Goal: Task Accomplishment & Management: Use online tool/utility

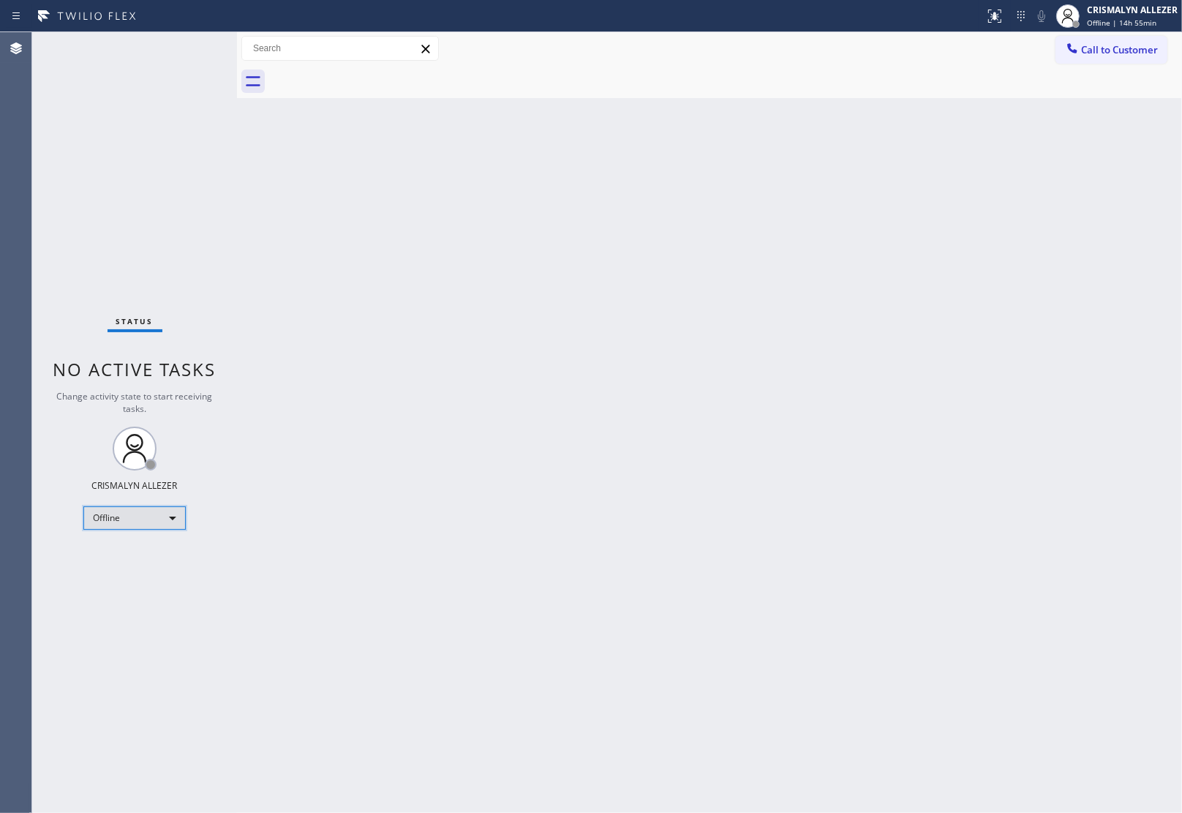
click at [173, 514] on div "Offline" at bounding box center [134, 517] width 102 height 23
click at [155, 572] on li "Unavailable" at bounding box center [133, 574] width 99 height 18
click at [1113, 59] on button "Call to Customer" at bounding box center [1112, 50] width 112 height 28
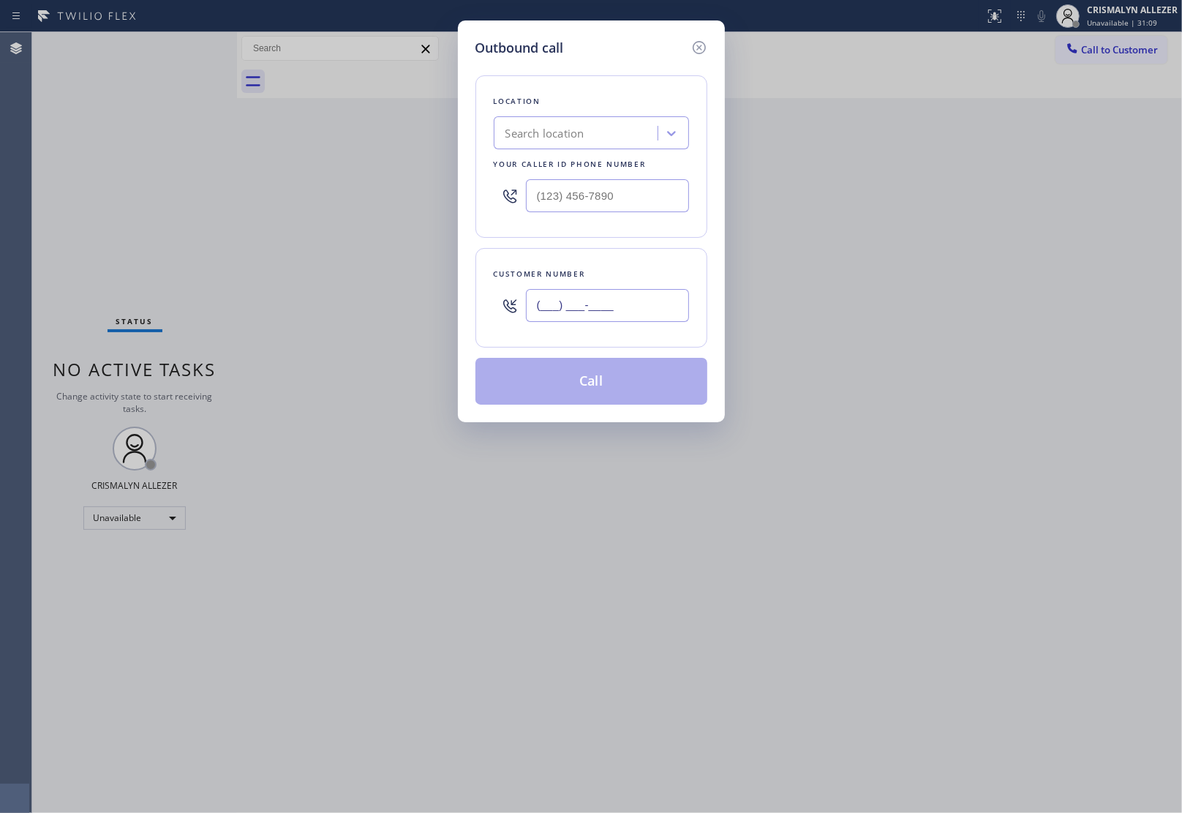
click at [625, 307] on input "(___) ___-____" at bounding box center [607, 305] width 163 height 33
paste input "253) 287-1786"
type input "[PHONE_NUMBER]"
click at [1101, 384] on div "Outbound call Location Search location Your caller id phone number Customer num…" at bounding box center [591, 406] width 1182 height 813
click at [587, 140] on div "Search location" at bounding box center [577, 134] width 159 height 26
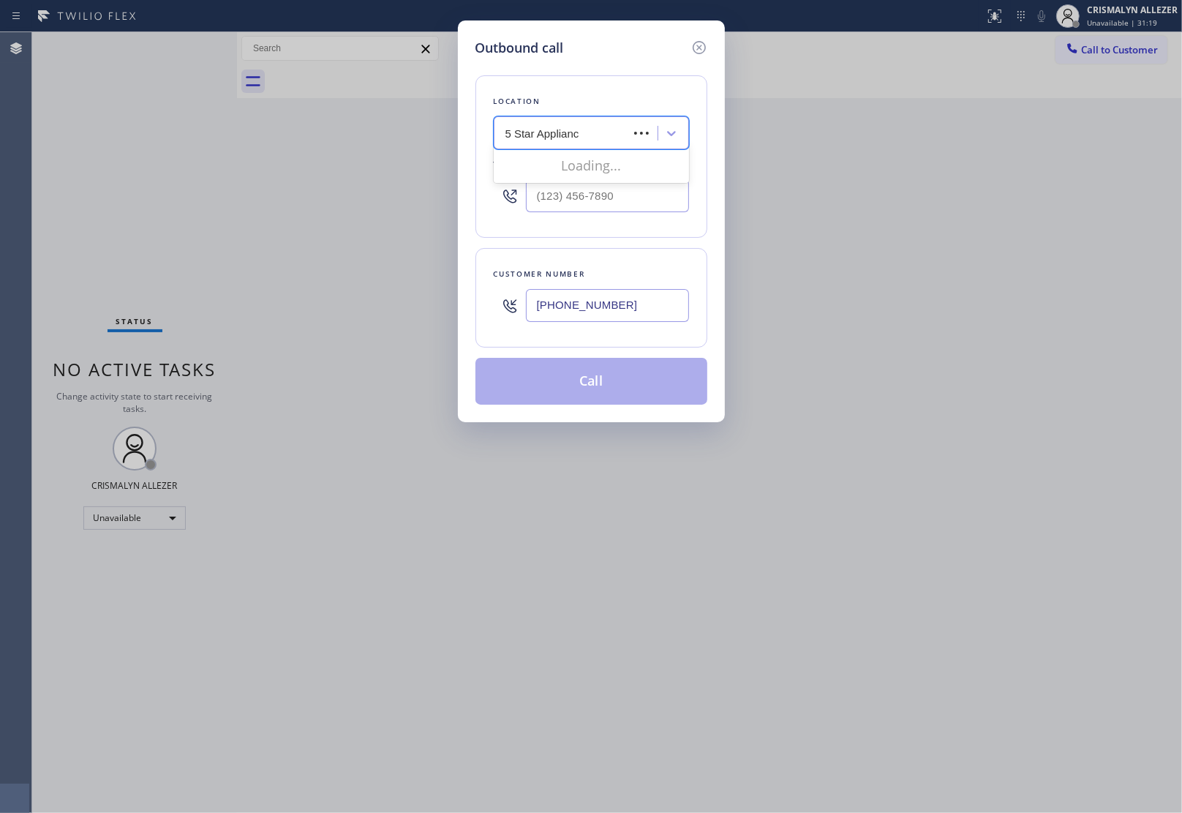
type input "5 Star Appliance"
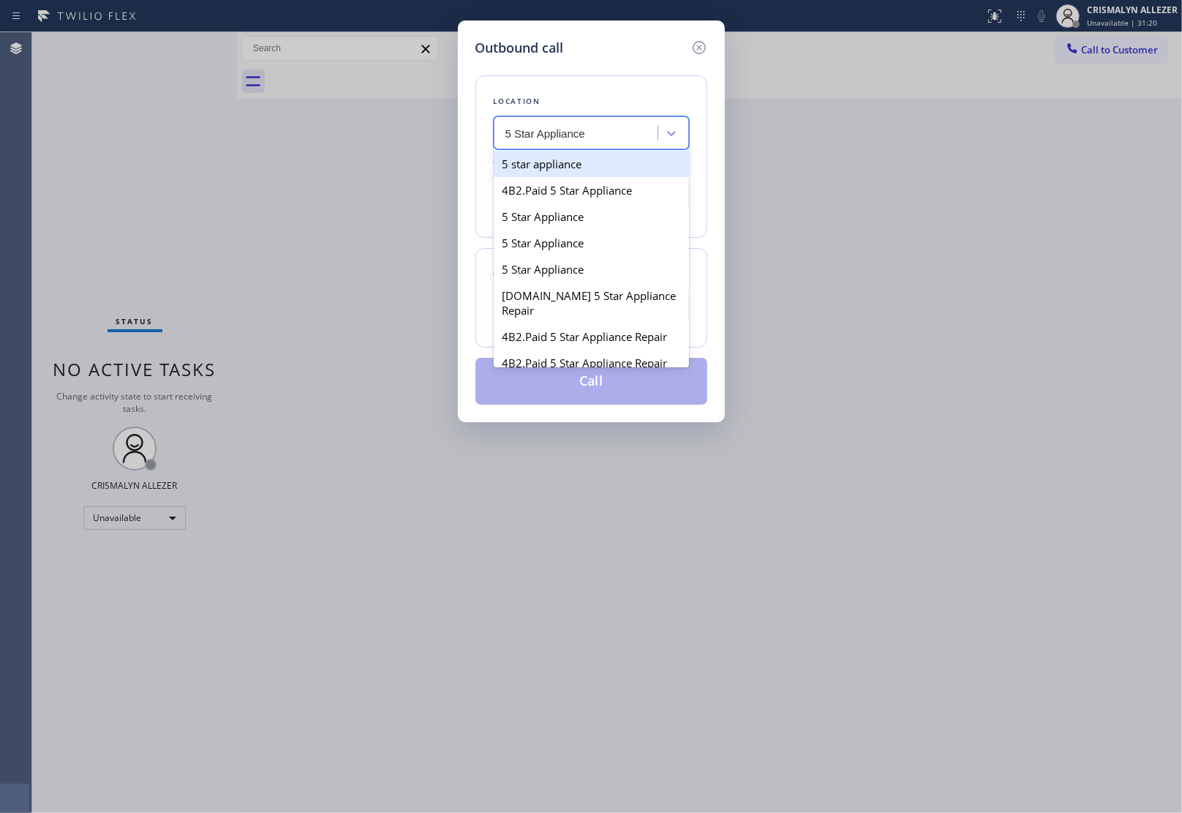
click at [576, 163] on div "5 star appliance" at bounding box center [591, 164] width 195 height 26
type input "[PHONE_NUMBER]"
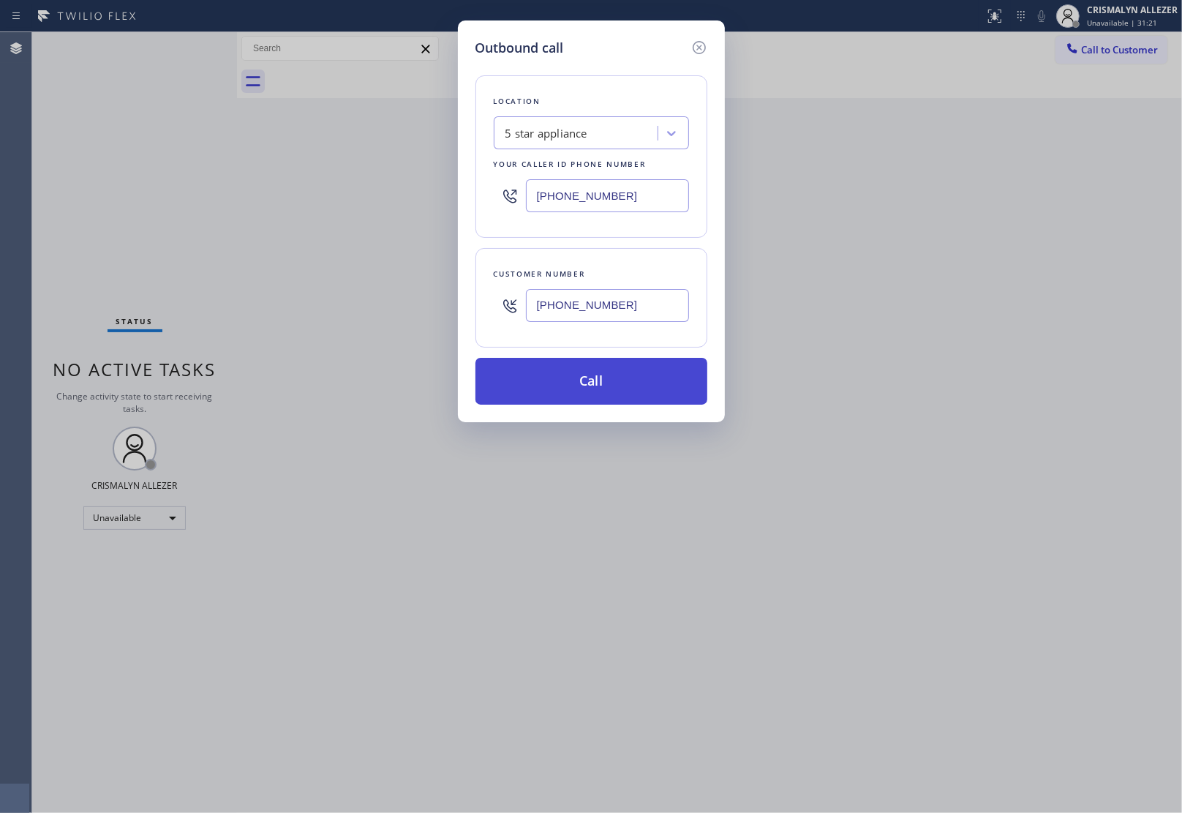
click at [600, 384] on button "Call" at bounding box center [591, 381] width 232 height 47
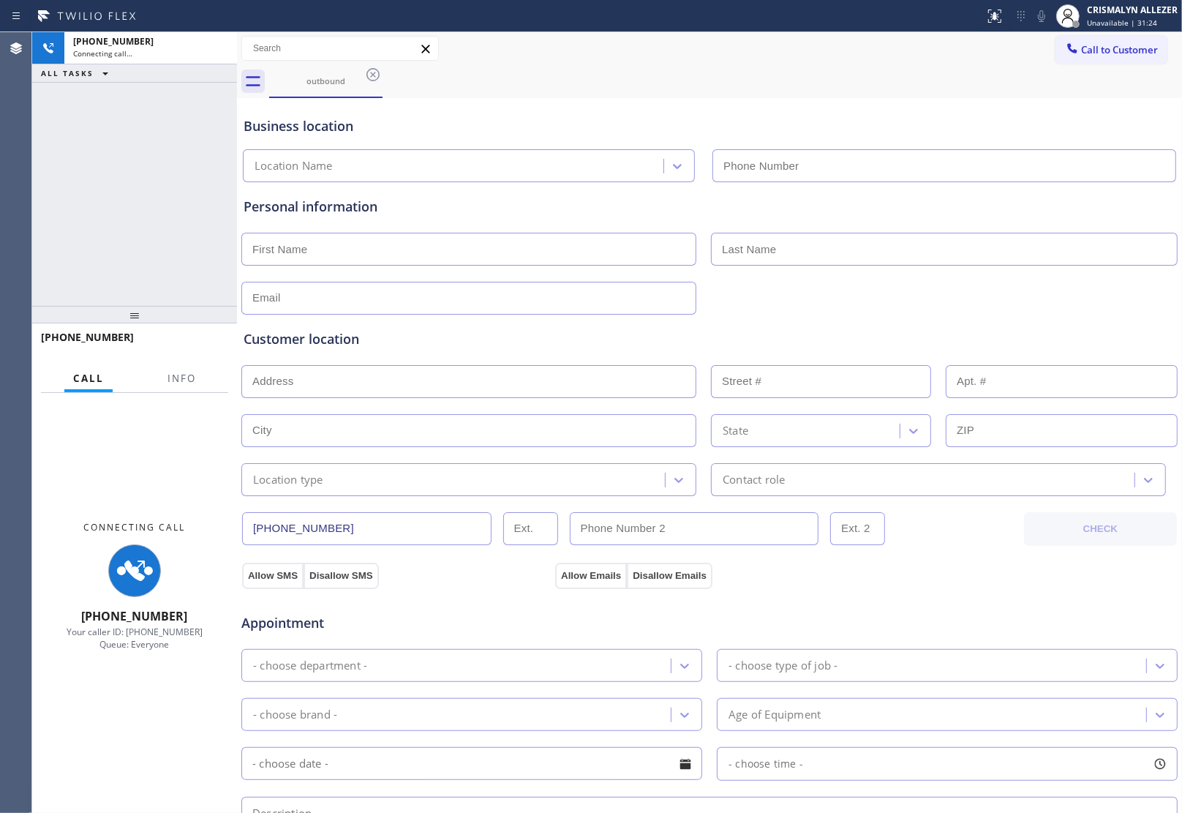
type input "[PHONE_NUMBER]"
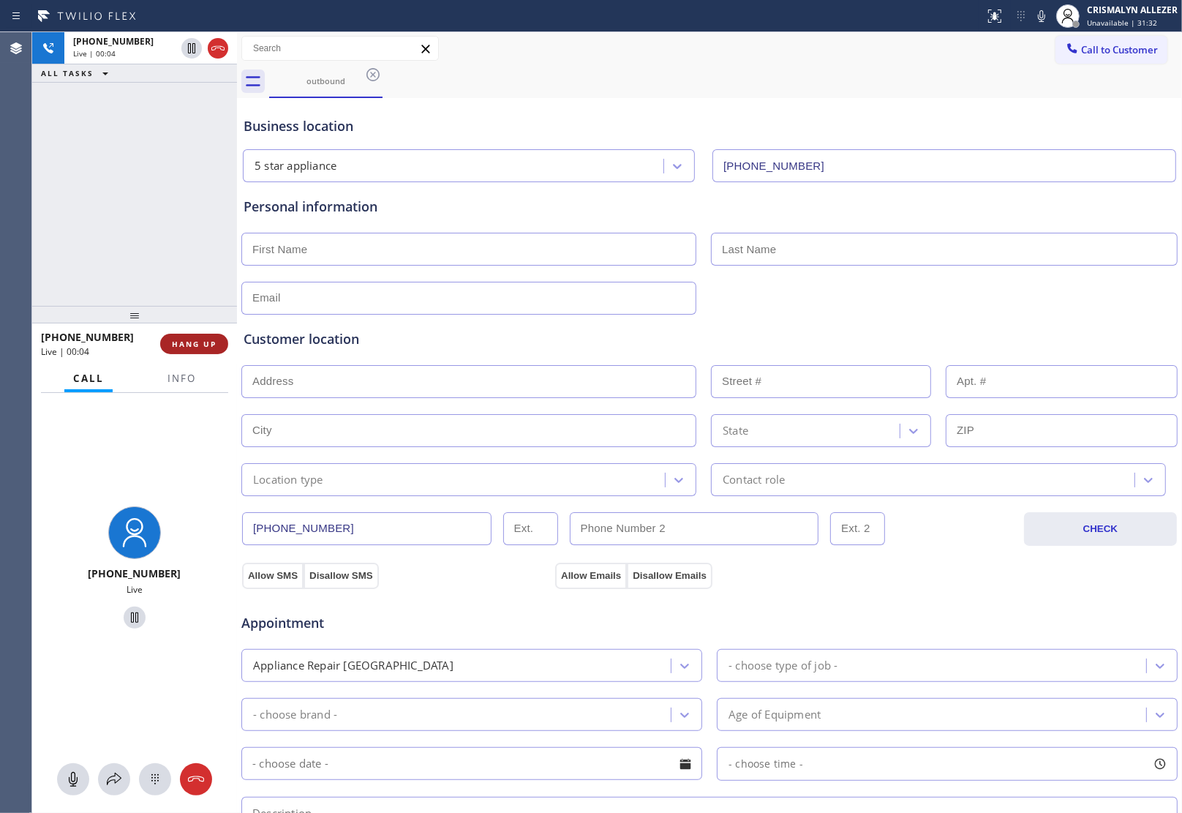
click at [191, 341] on span "HANG UP" at bounding box center [194, 344] width 45 height 10
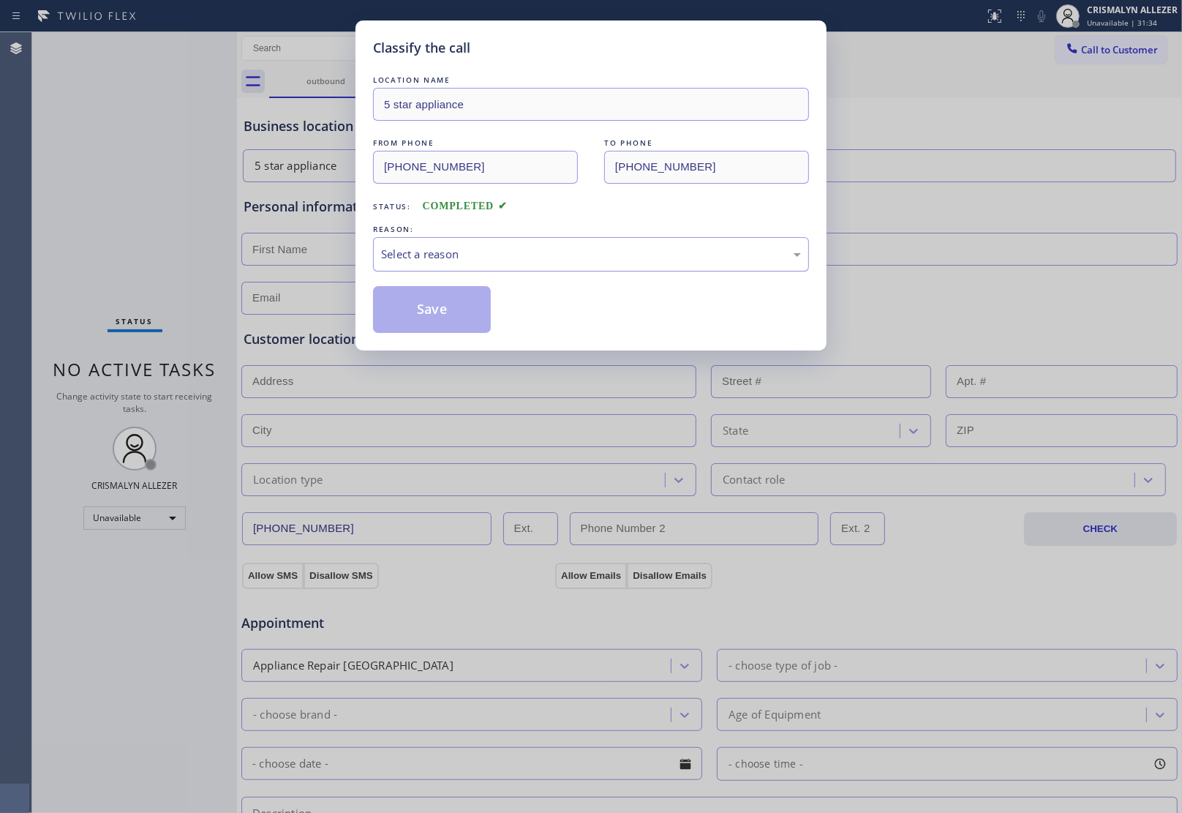
click at [525, 271] on div "Select a reason" at bounding box center [591, 254] width 436 height 34
click at [432, 309] on button "Save" at bounding box center [432, 309] width 118 height 47
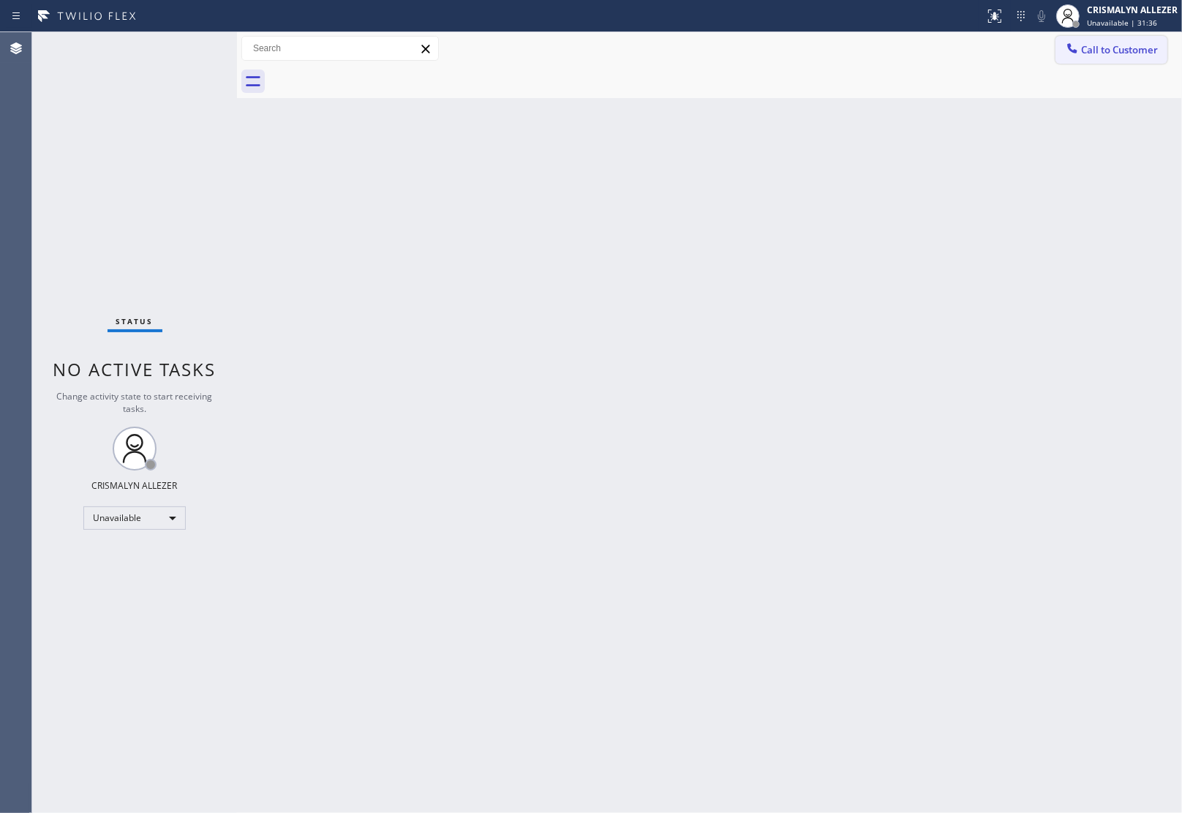
click at [1116, 55] on span "Call to Customer" at bounding box center [1119, 49] width 77 height 13
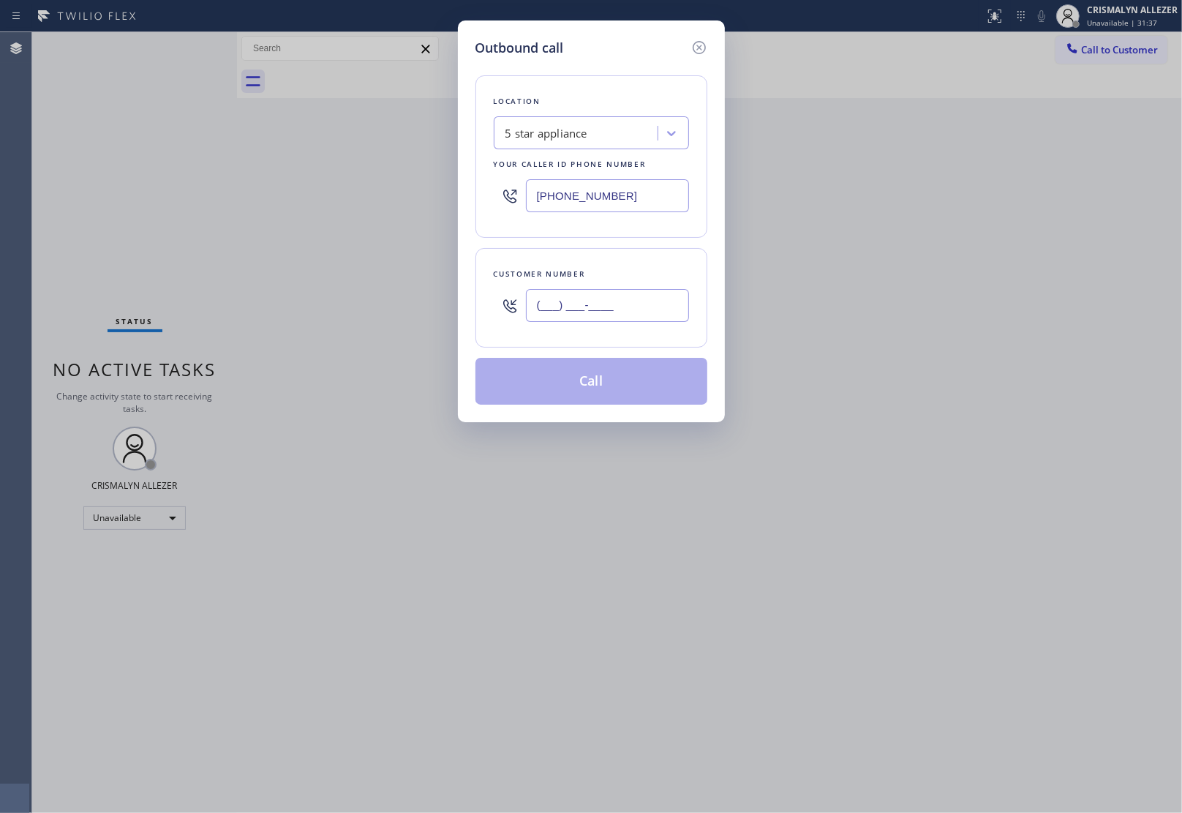
click at [663, 304] on input "(___) ___-____" at bounding box center [607, 305] width 163 height 33
paste input "253) 287-1786"
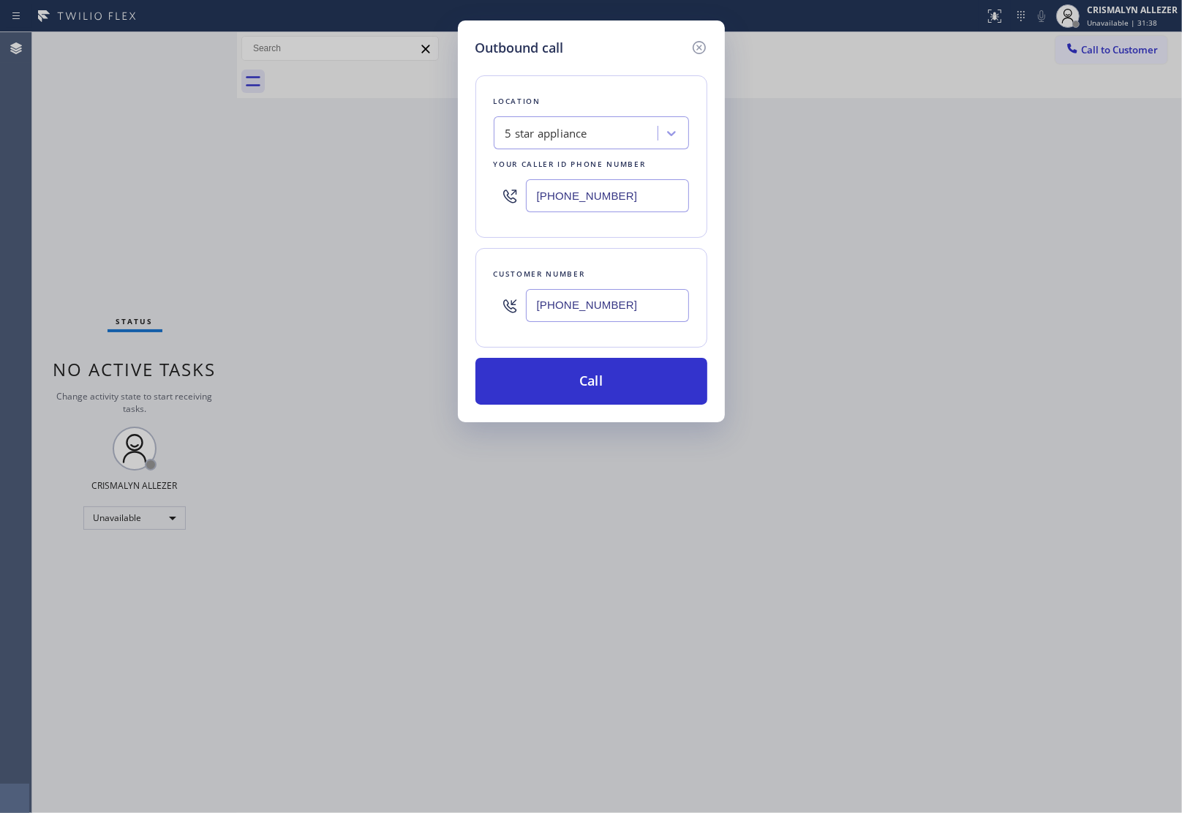
type input "[PHONE_NUMBER]"
click at [591, 133] on div "5 star appliance" at bounding box center [577, 134] width 159 height 26
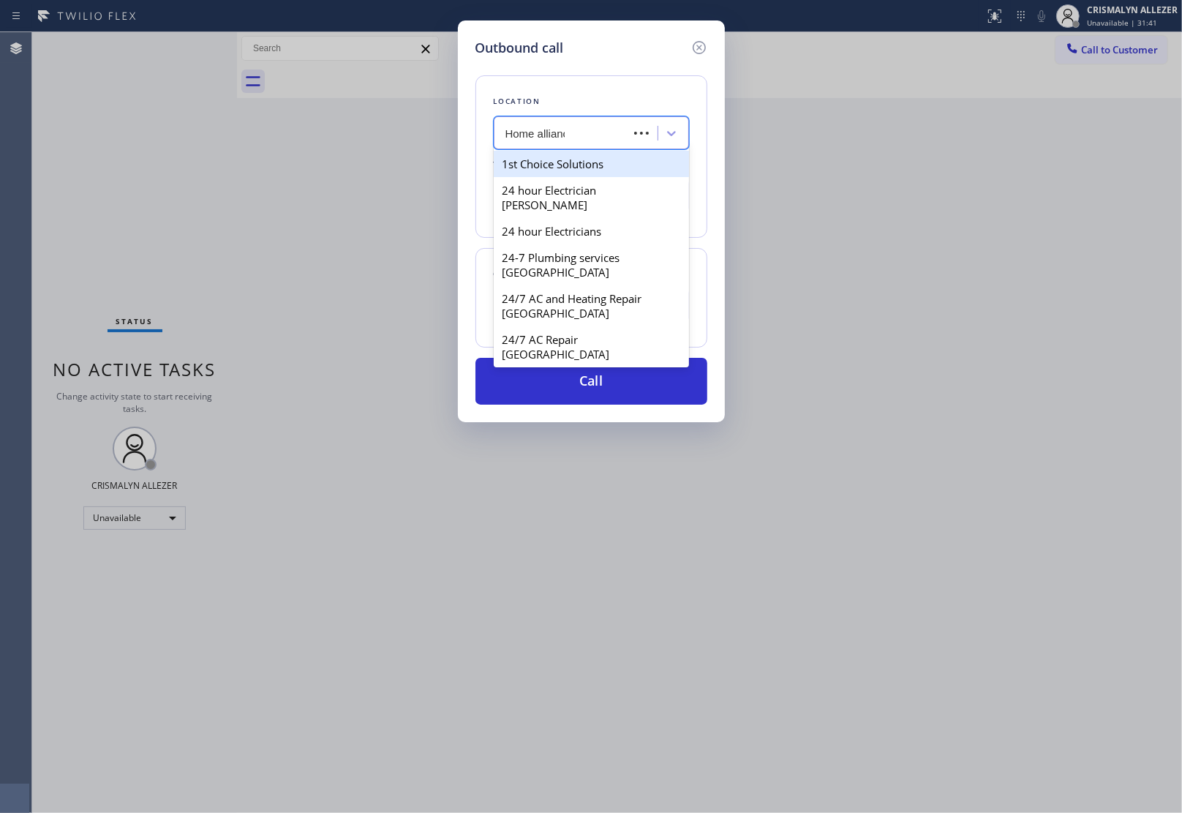
type input "Home alliance"
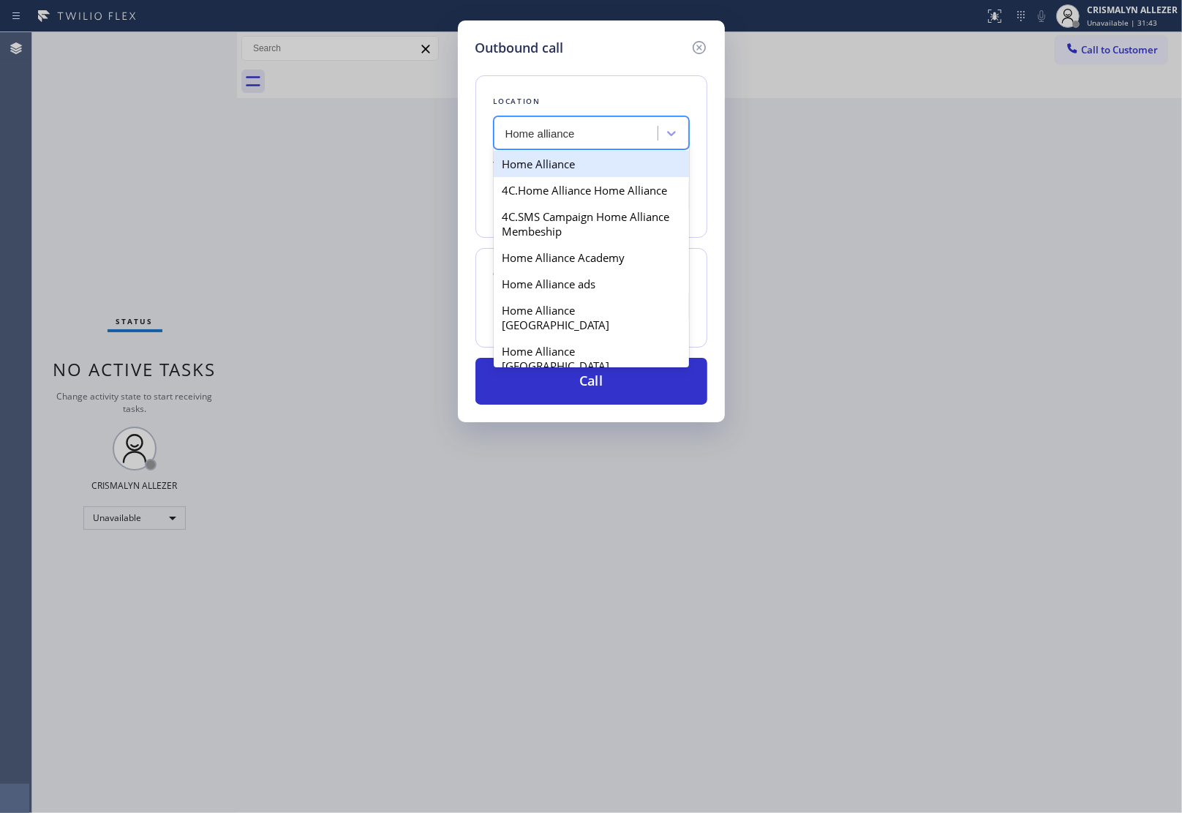
click at [589, 170] on div "Home Alliance" at bounding box center [591, 164] width 195 height 26
type input "[PHONE_NUMBER]"
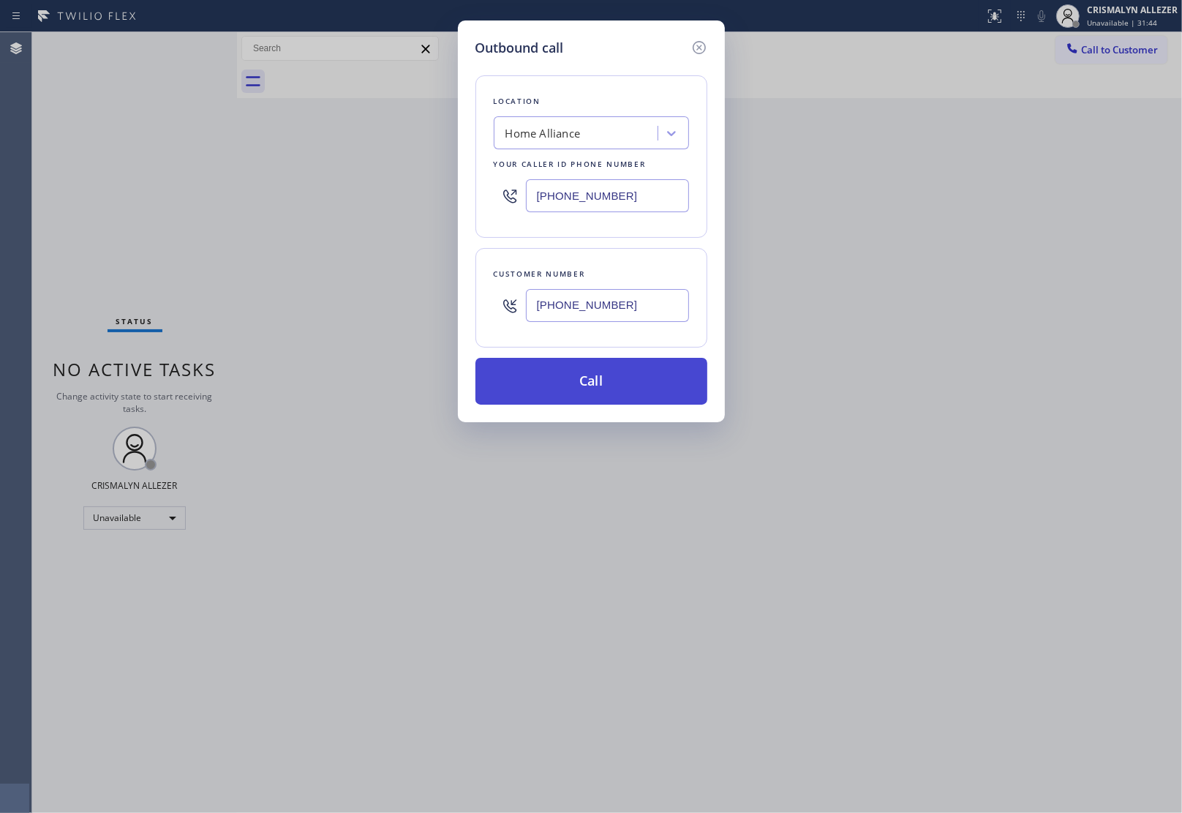
click at [598, 394] on button "Call" at bounding box center [591, 381] width 232 height 47
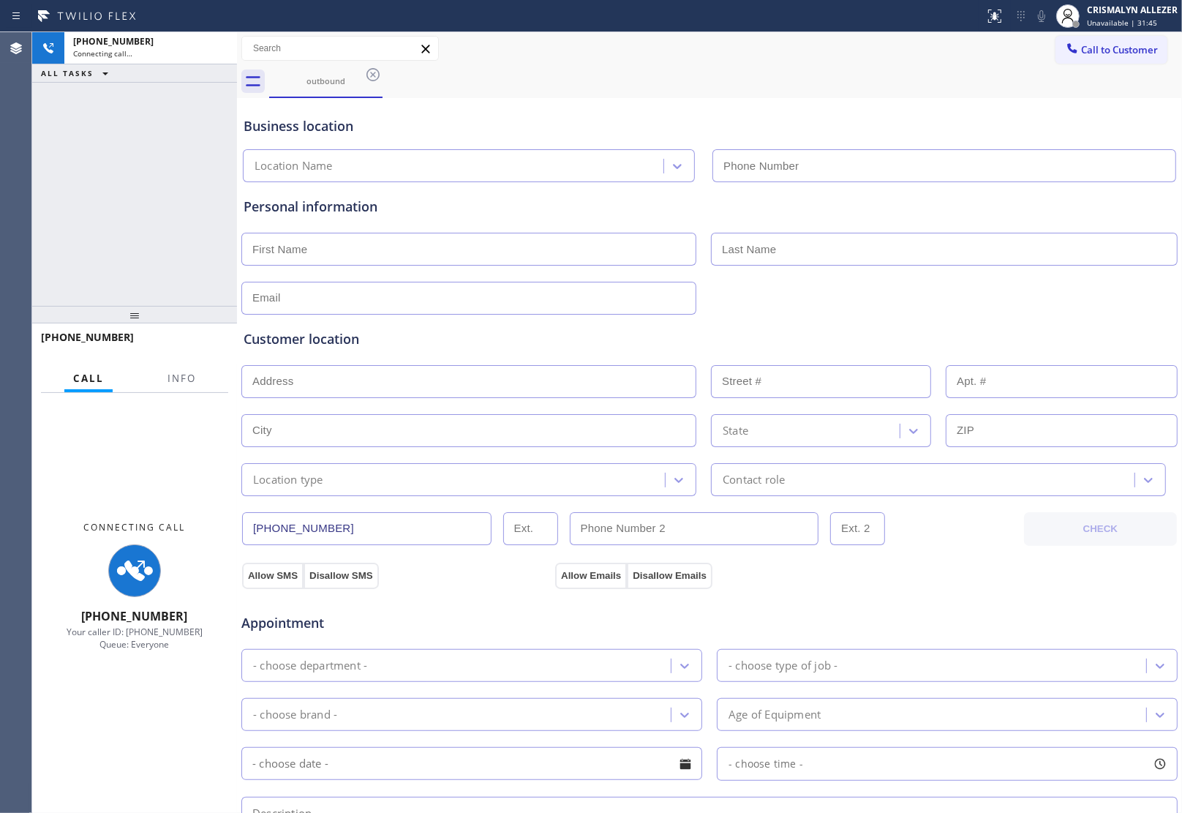
type input "[PHONE_NUMBER]"
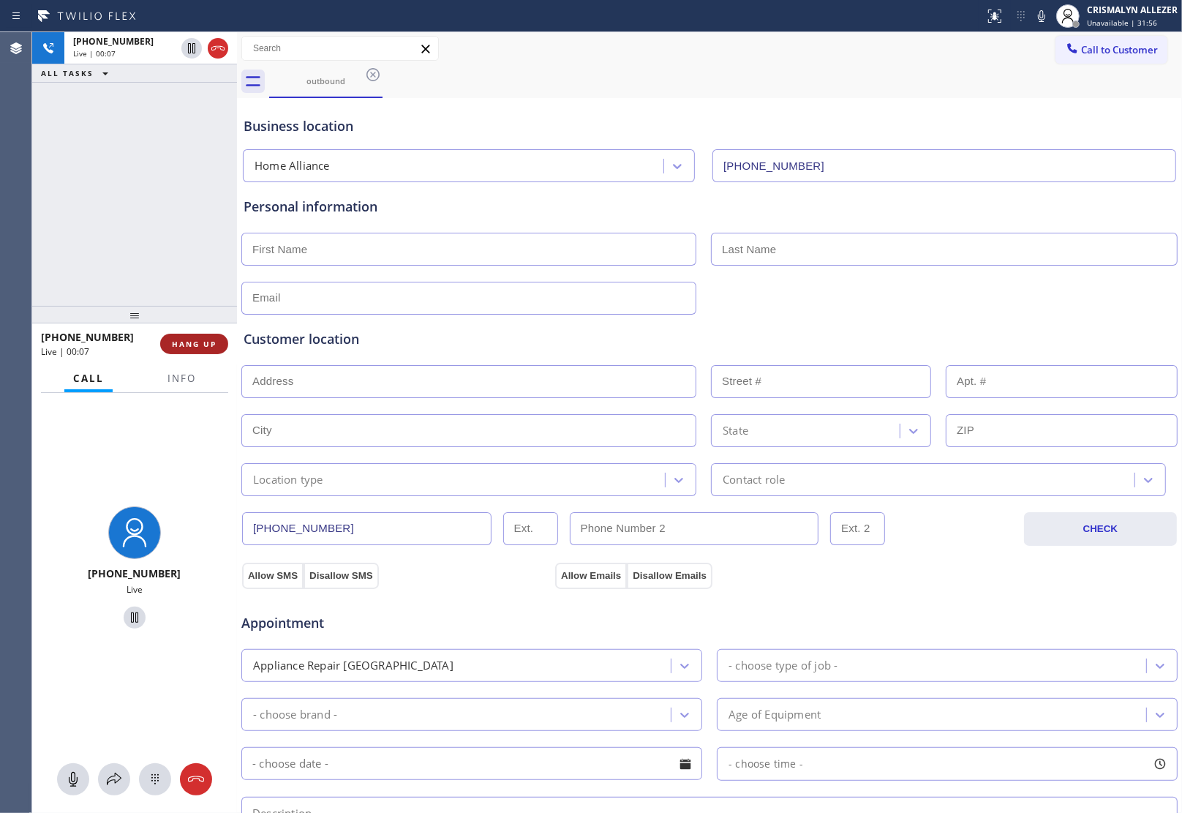
click at [174, 347] on span "HANG UP" at bounding box center [194, 344] width 45 height 10
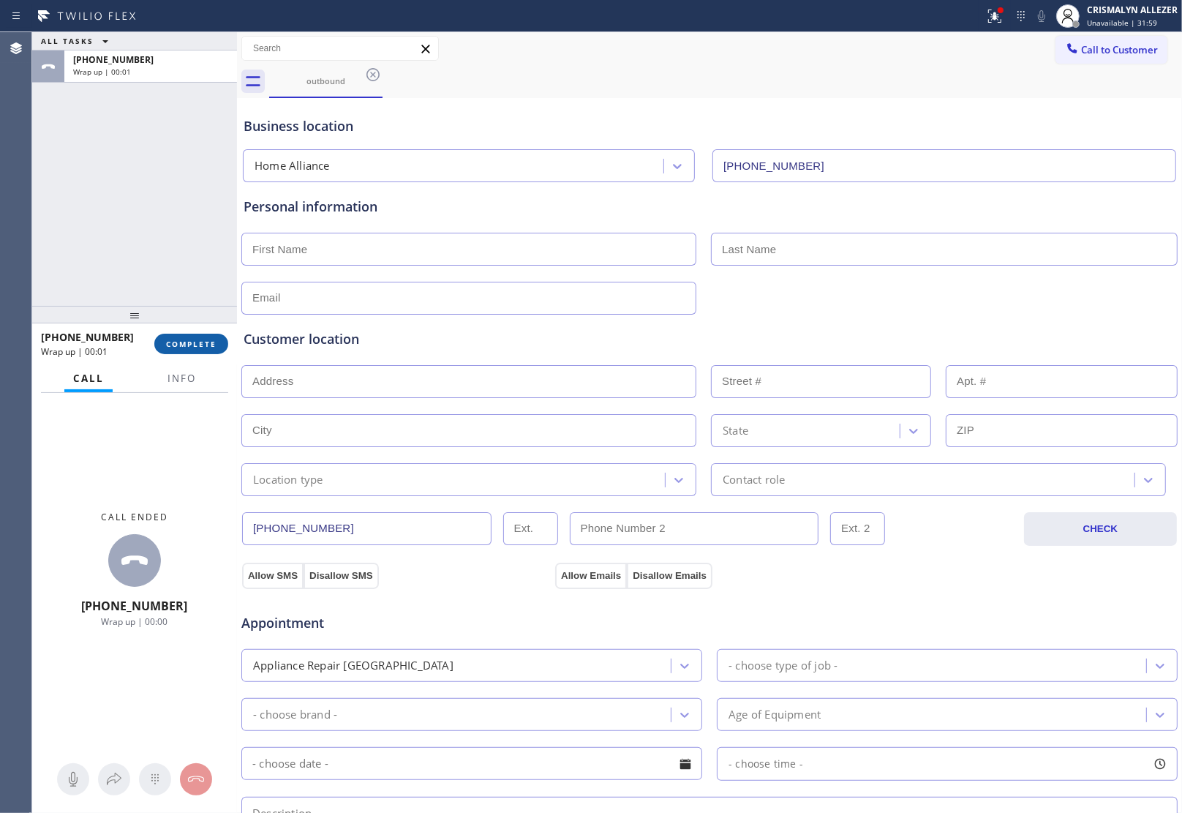
click at [187, 342] on span "COMPLETE" at bounding box center [191, 344] width 50 height 10
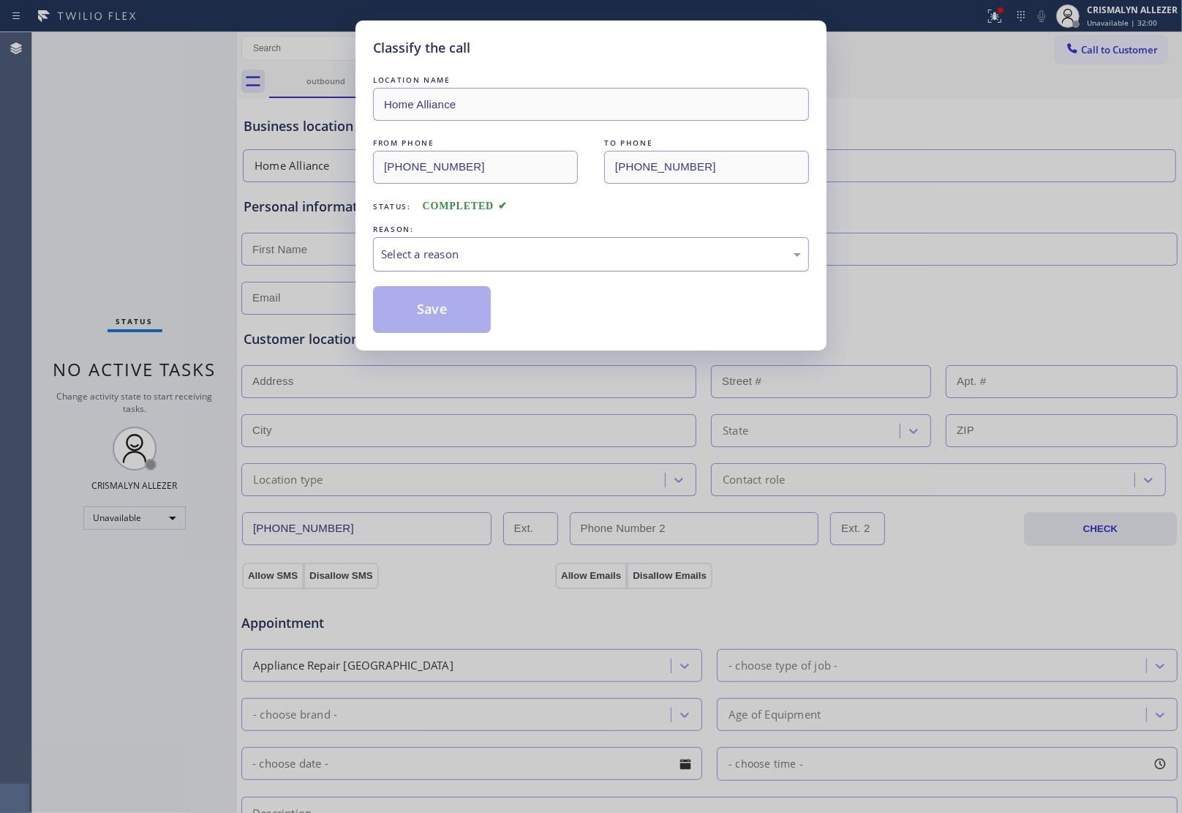
click at [543, 268] on div "Select a reason" at bounding box center [591, 254] width 436 height 34
click at [456, 315] on button "Save" at bounding box center [432, 309] width 118 height 47
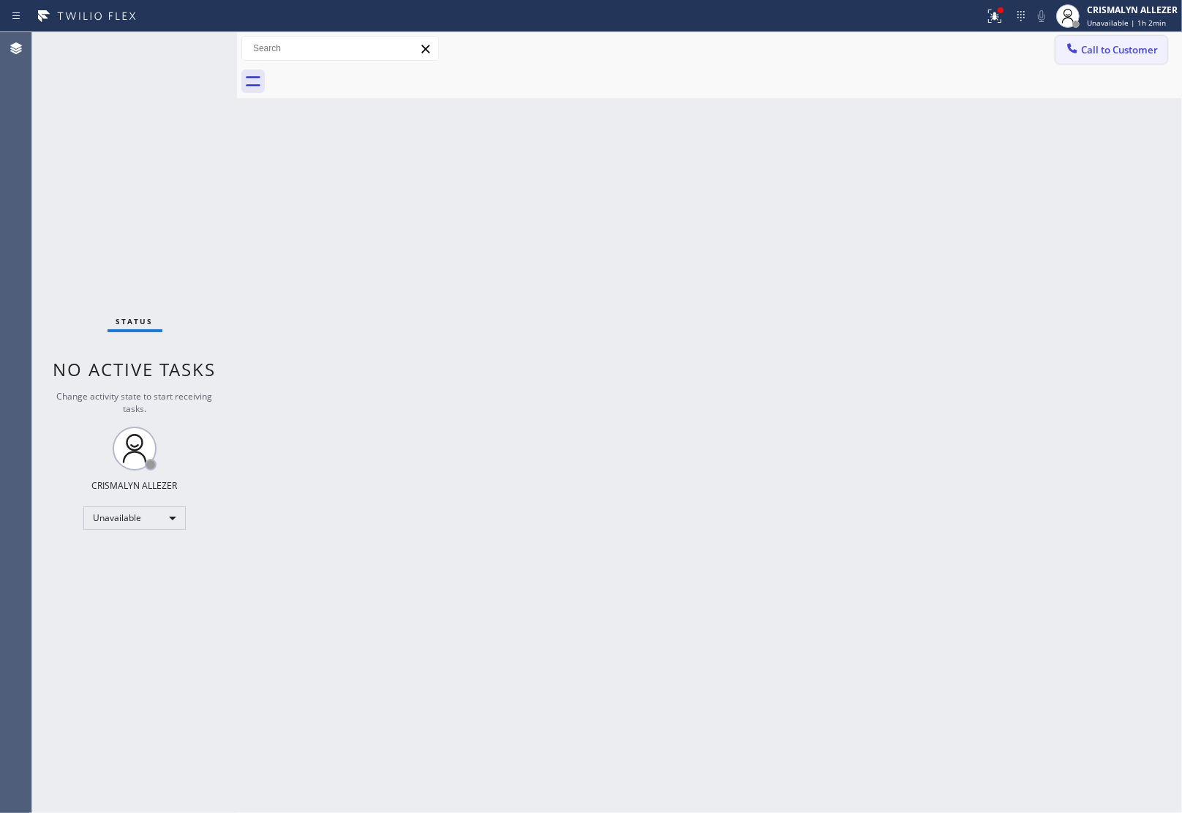
click at [1110, 50] on span "Call to Customer" at bounding box center [1119, 49] width 77 height 13
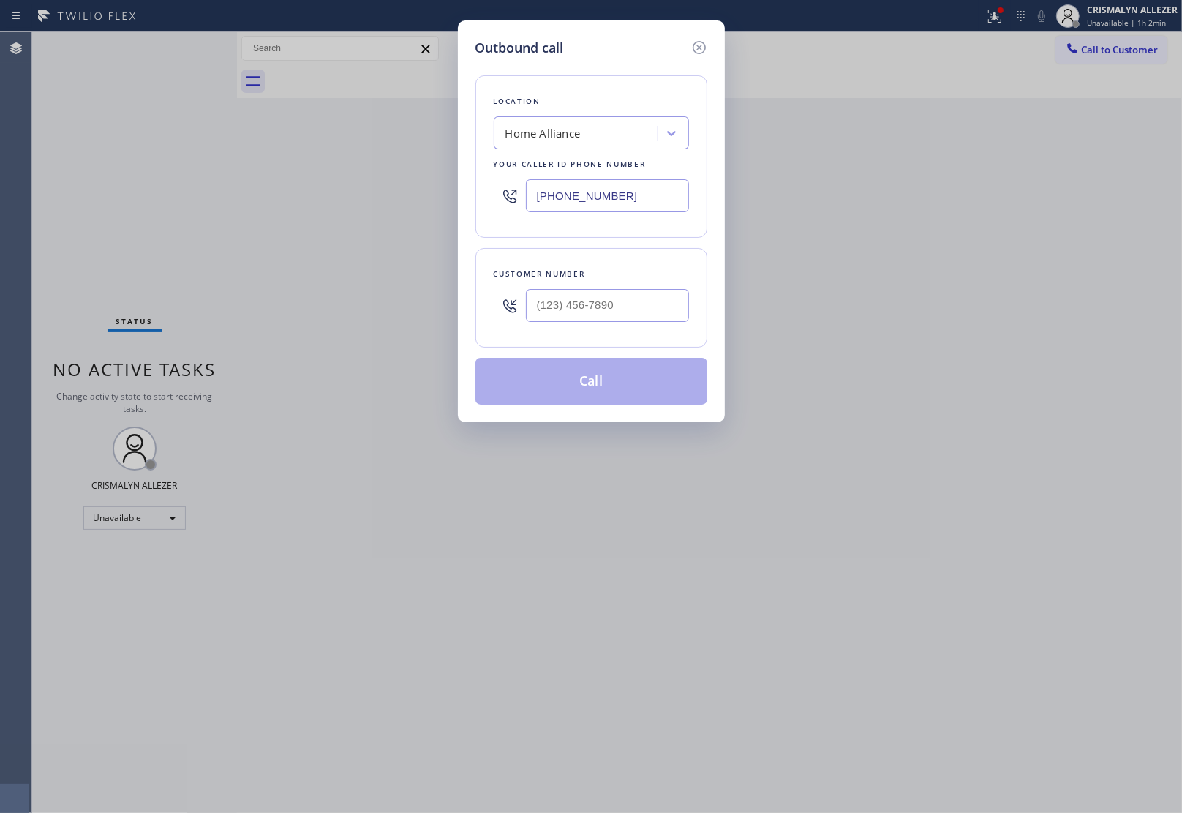
drag, startPoint x: 639, startPoint y: 201, endPoint x: 345, endPoint y: 181, distance: 294.1
click at [390, 183] on div "Outbound call Location Home Alliance Your caller id phone number [PHONE_NUMBER]…" at bounding box center [591, 406] width 1182 height 813
paste input "213) 444-7988"
type input "[PHONE_NUMBER]"
click at [568, 308] on input "(___) ___-____" at bounding box center [607, 305] width 163 height 33
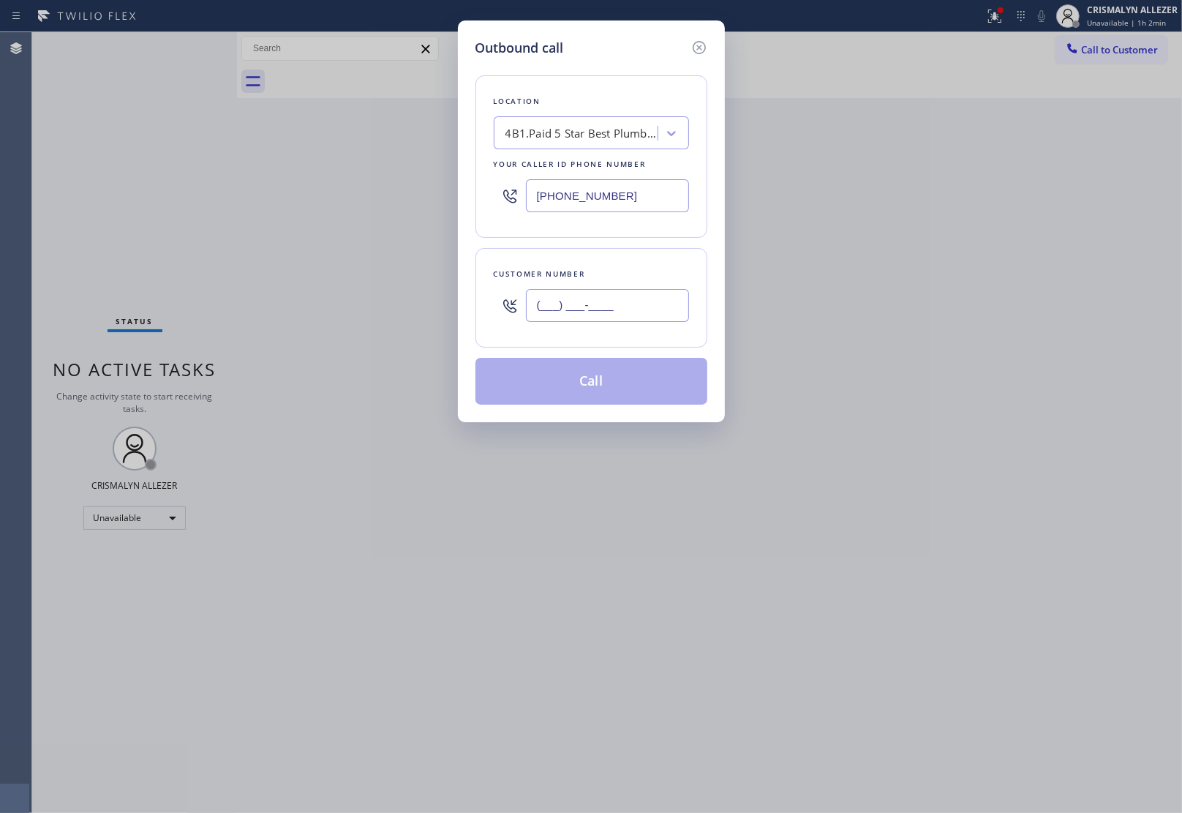
paste input "949) 267-8736"
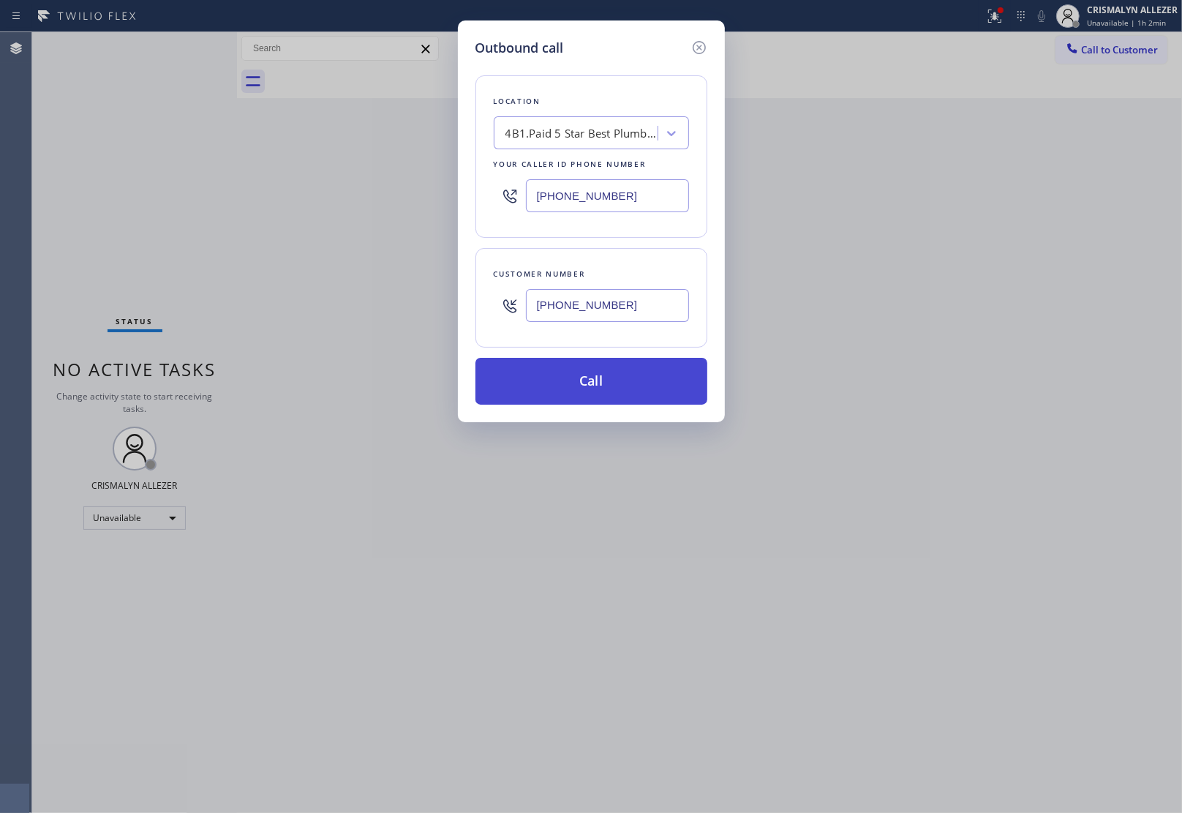
type input "[PHONE_NUMBER]"
click at [586, 388] on button "Call" at bounding box center [591, 381] width 232 height 47
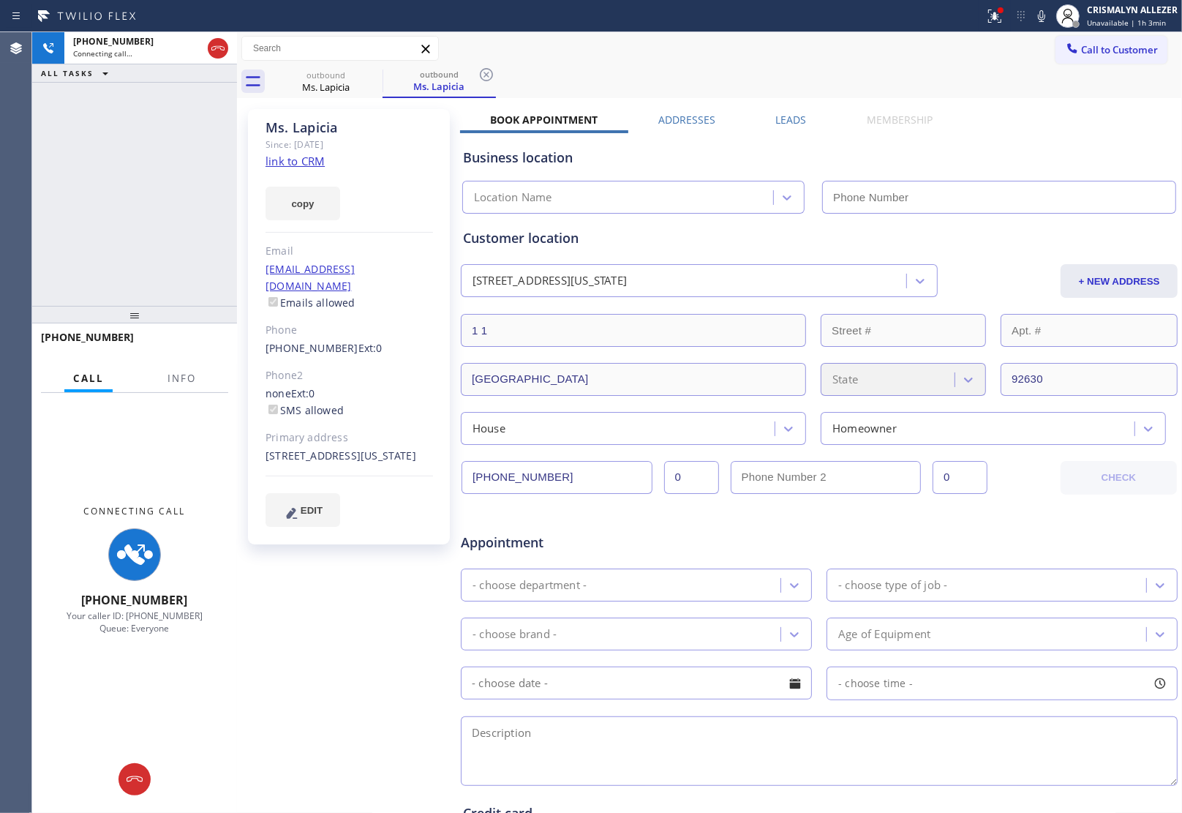
type input "[PHONE_NUMBER]"
click at [176, 378] on span "Info" at bounding box center [182, 378] width 29 height 13
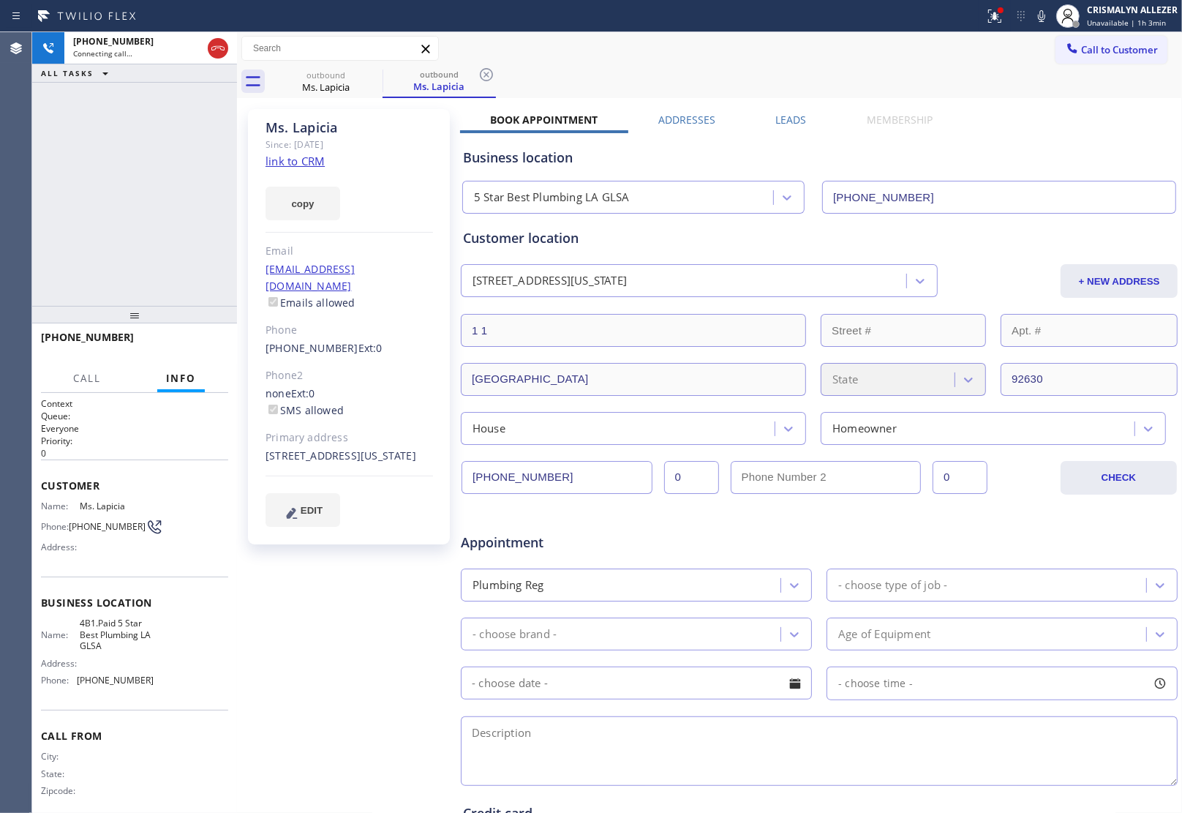
click at [309, 154] on link "link to CRM" at bounding box center [295, 161] width 59 height 15
click at [195, 347] on span "COMPLETE" at bounding box center [191, 344] width 50 height 10
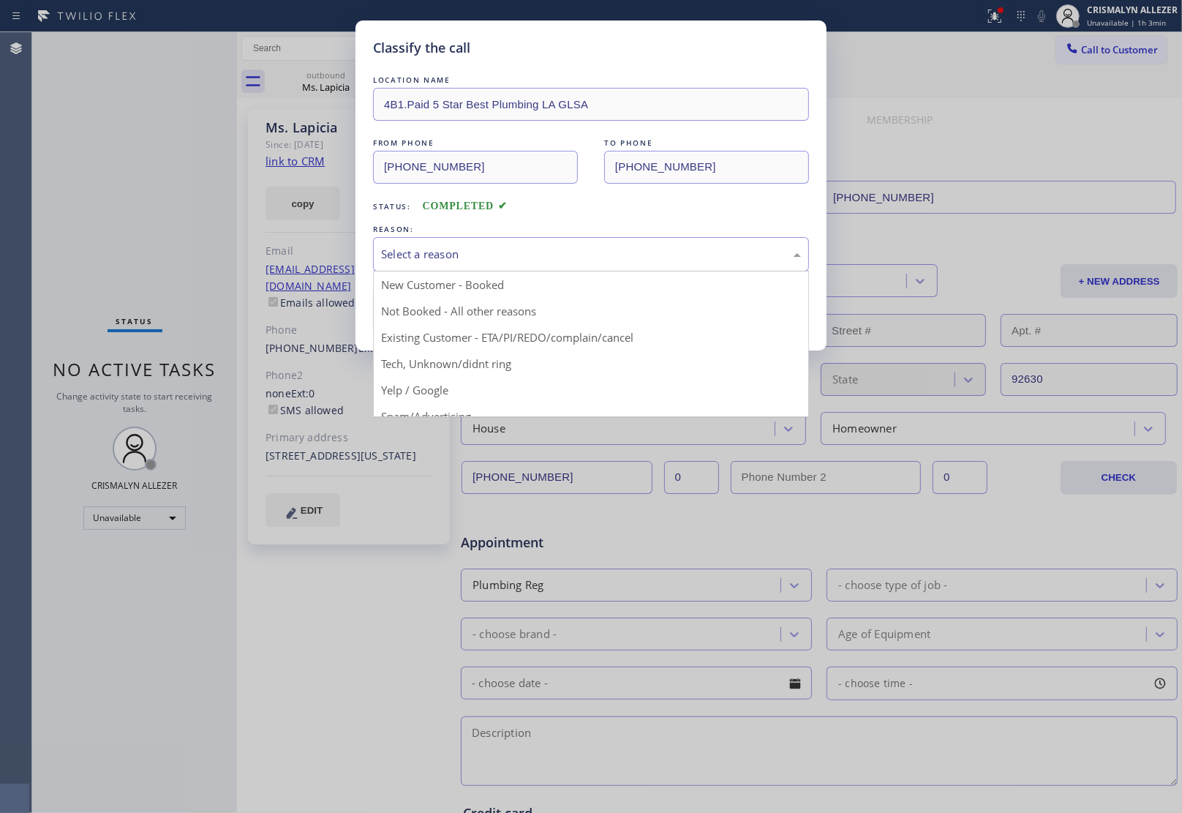
click at [562, 260] on div "Select a reason" at bounding box center [591, 254] width 420 height 17
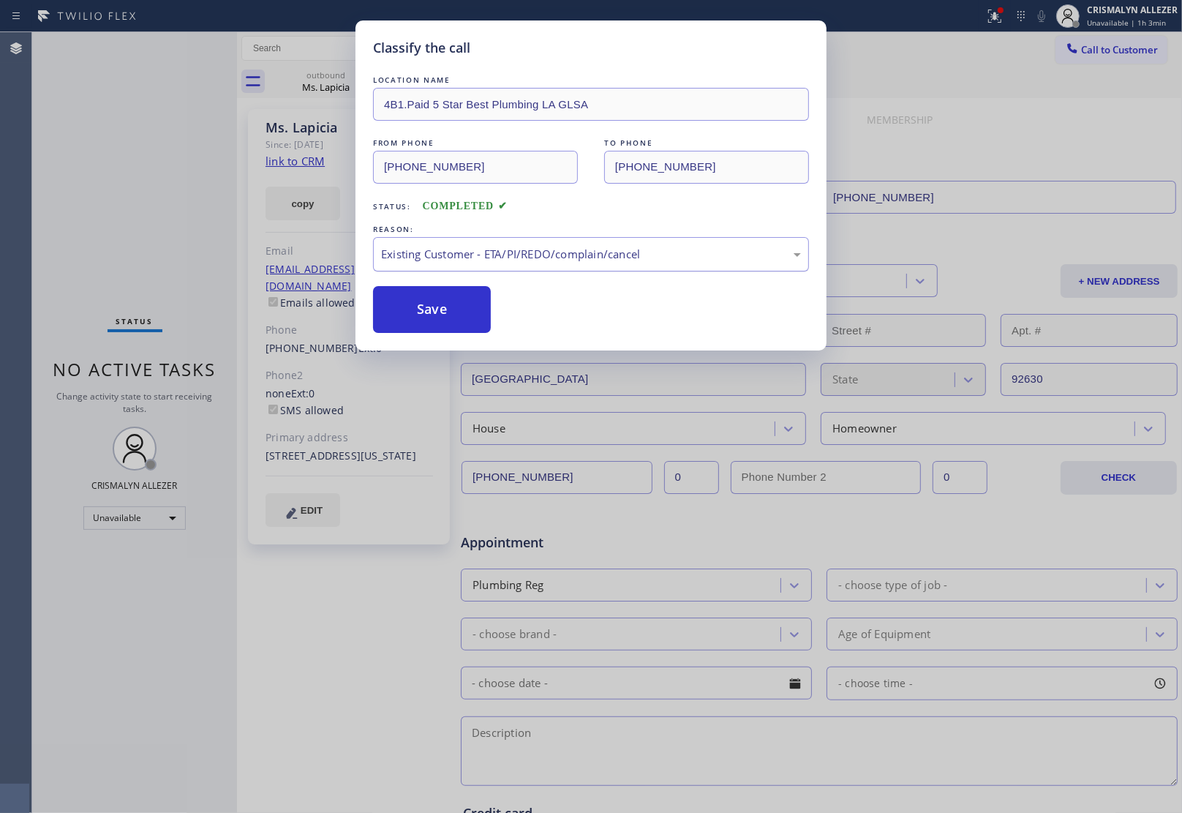
click at [556, 258] on div "Existing Customer - ETA/PI/REDO/complain/cancel" at bounding box center [591, 254] width 420 height 17
click at [434, 304] on button "Save" at bounding box center [432, 309] width 118 height 47
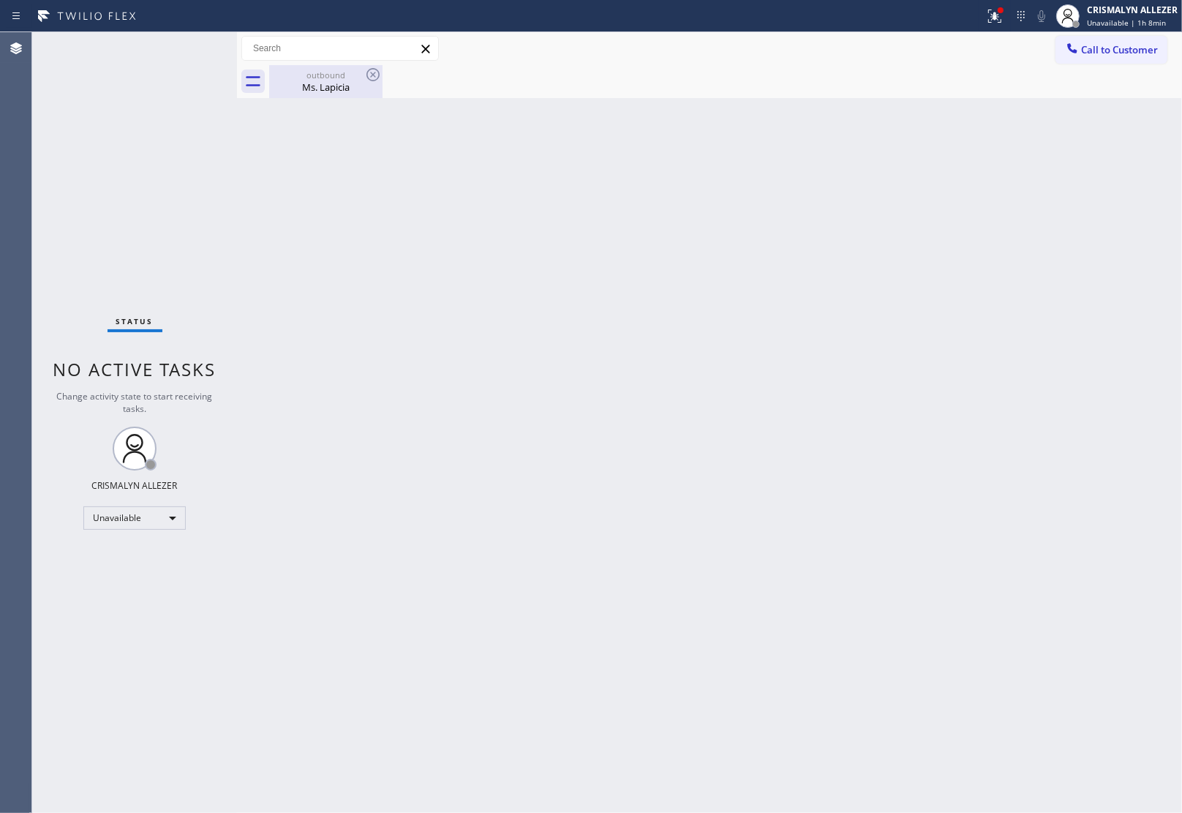
click at [301, 82] on div "Ms. Lapicia" at bounding box center [326, 86] width 110 height 13
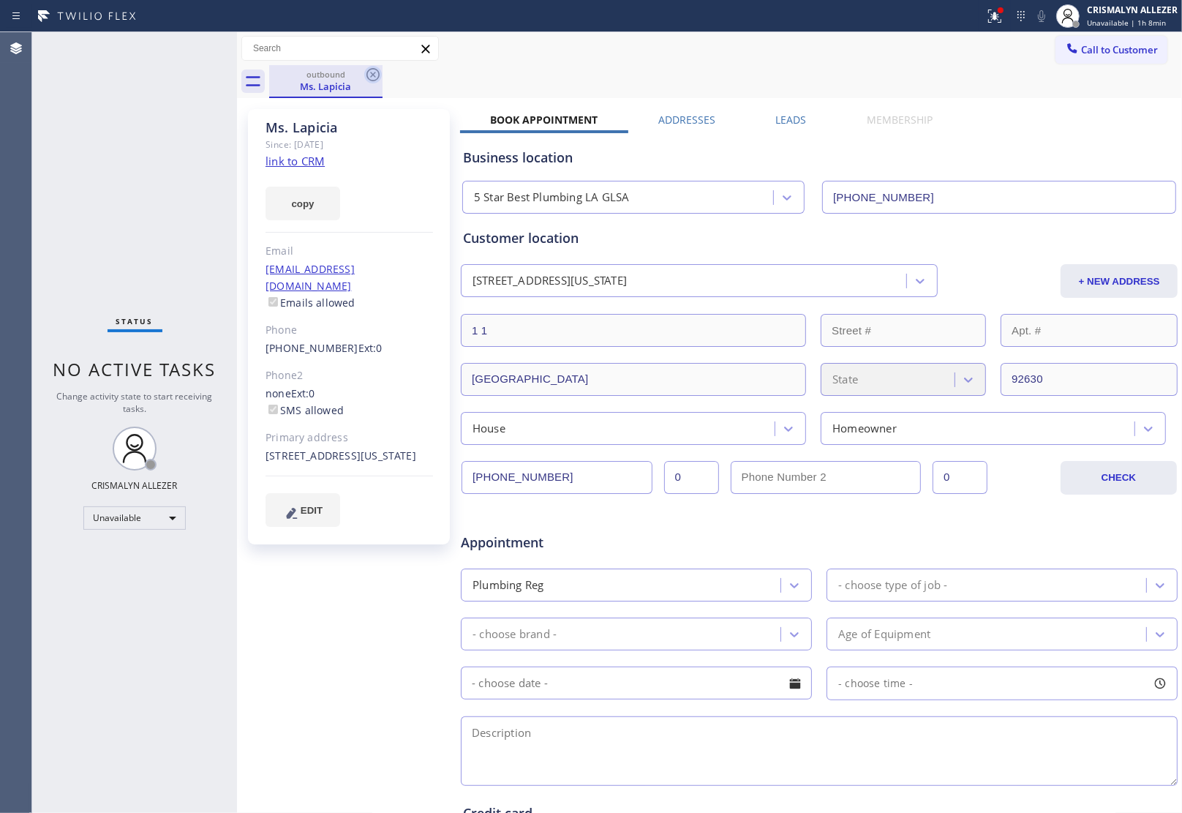
click at [378, 79] on icon at bounding box center [373, 75] width 18 height 18
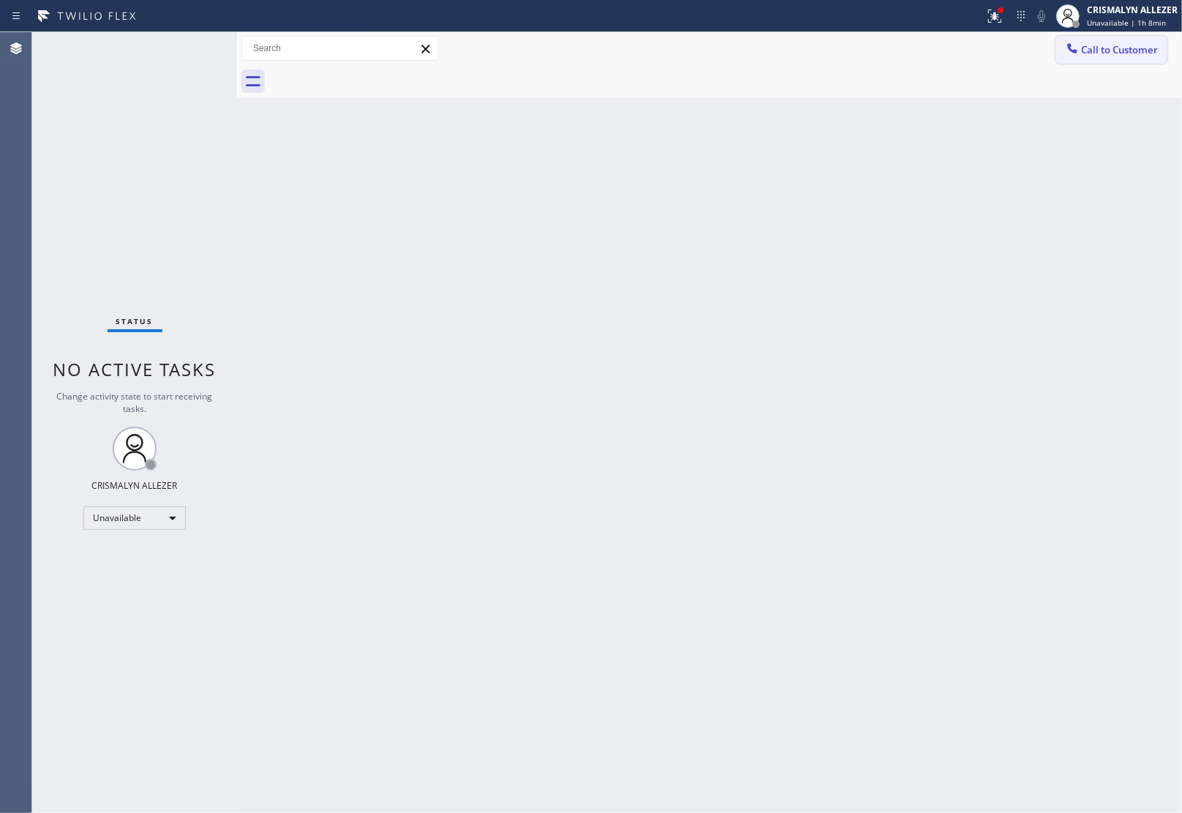
click at [1117, 61] on button "Call to Customer" at bounding box center [1112, 50] width 112 height 28
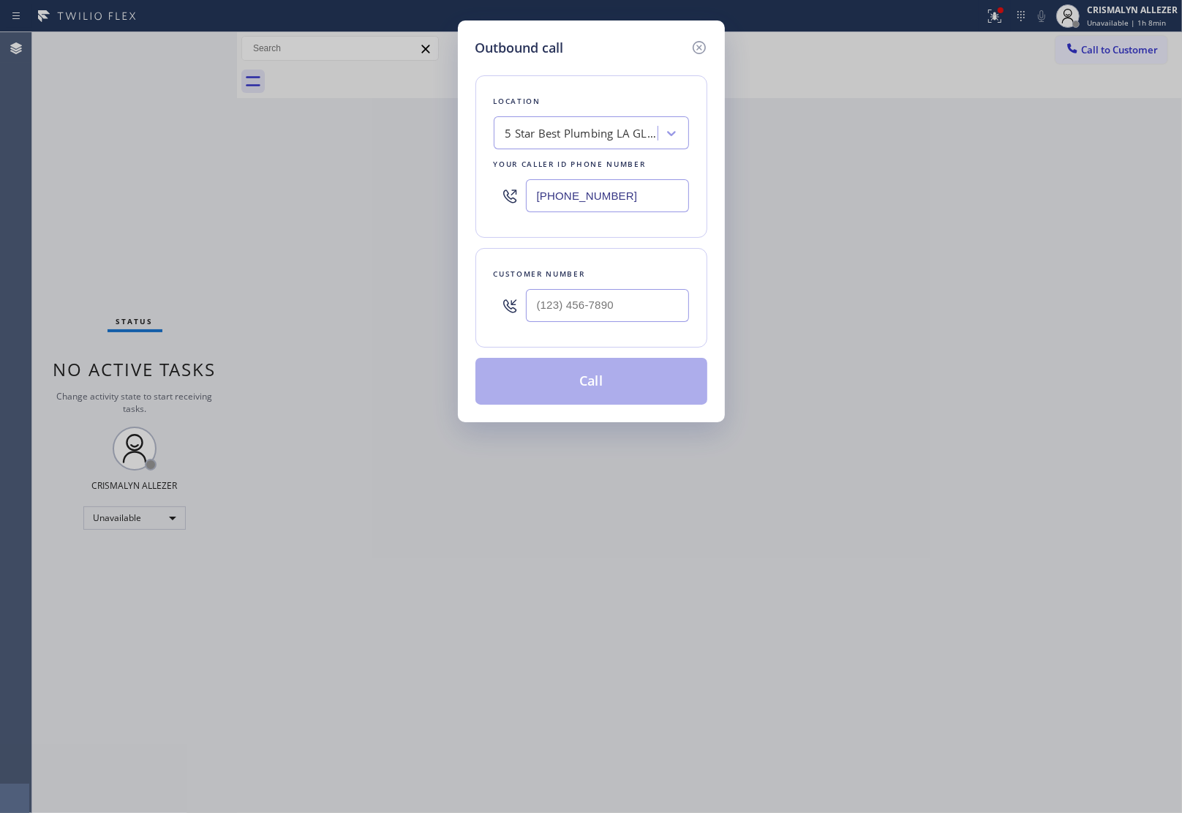
drag, startPoint x: 646, startPoint y: 195, endPoint x: 395, endPoint y: 208, distance: 251.3
click at [395, 208] on div "Outbound call Location 5 Star Best Plumbing LA GLSA Your caller id phone number…" at bounding box center [591, 406] width 1182 height 813
paste input "855) 731-4952"
type input "[PHONE_NUMBER]"
click at [583, 302] on input "(___) ___-____" at bounding box center [607, 305] width 163 height 33
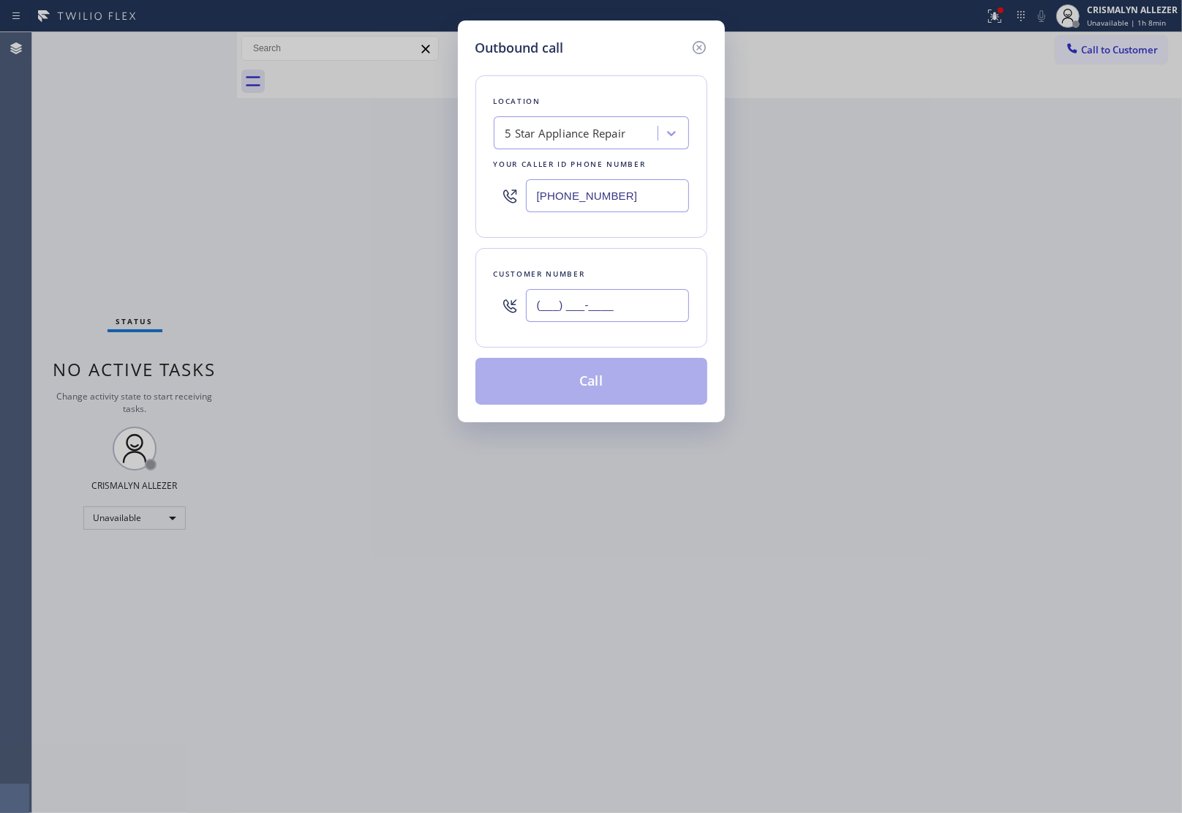
paste input "949) 610-3100"
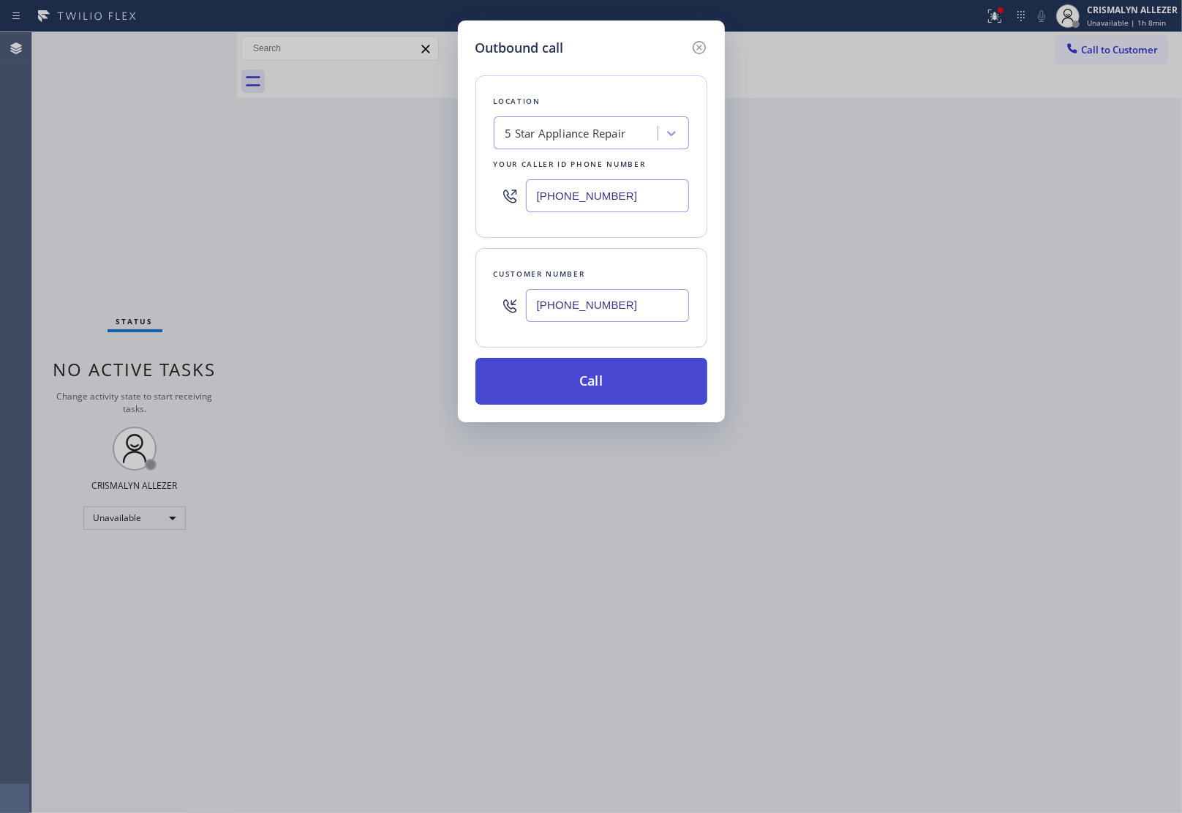
type input "[PHONE_NUMBER]"
click at [593, 378] on button "Call" at bounding box center [591, 381] width 232 height 47
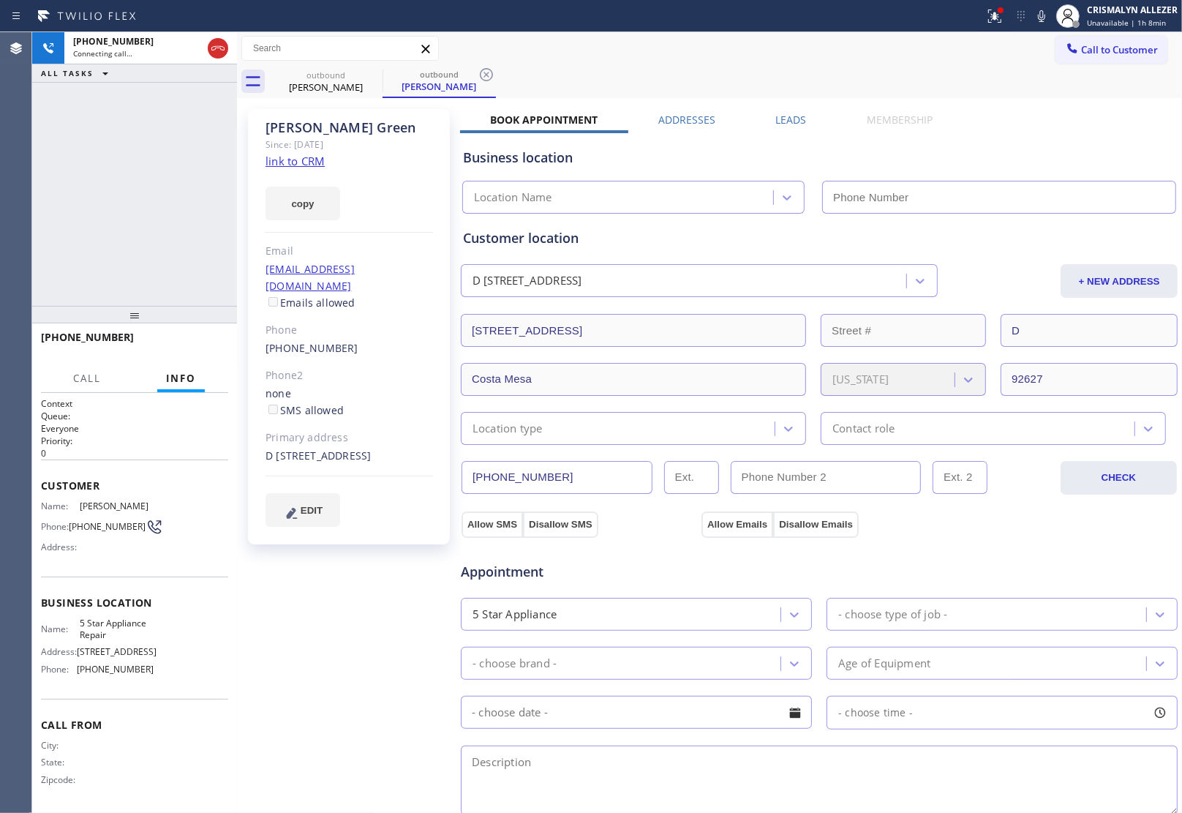
type input "[PHONE_NUMBER]"
click at [178, 203] on div "[PHONE_NUMBER] Live | 00:31 ALL TASKS ALL TASKS ACTIVE TASKS TASKS IN WRAP UP" at bounding box center [134, 169] width 205 height 274
click at [188, 341] on span "HANG UP" at bounding box center [194, 344] width 45 height 10
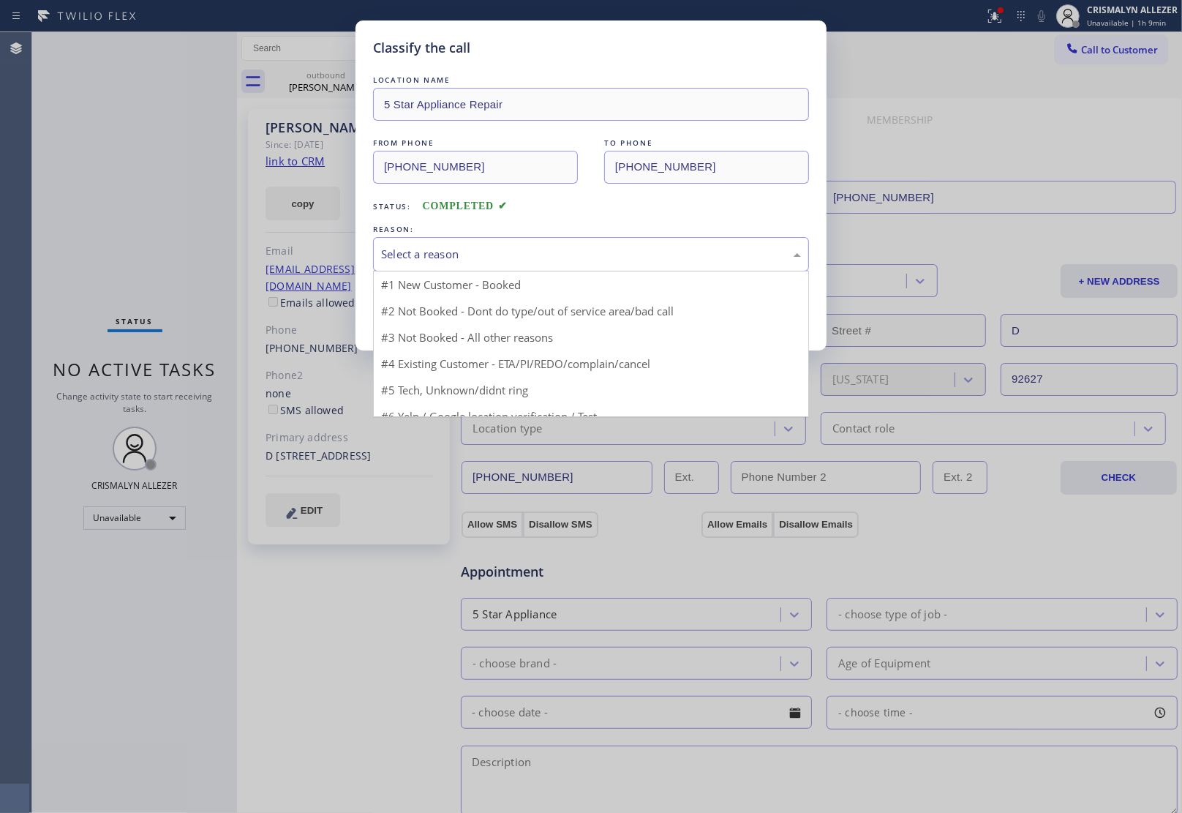
click at [554, 258] on div "Select a reason" at bounding box center [591, 254] width 420 height 17
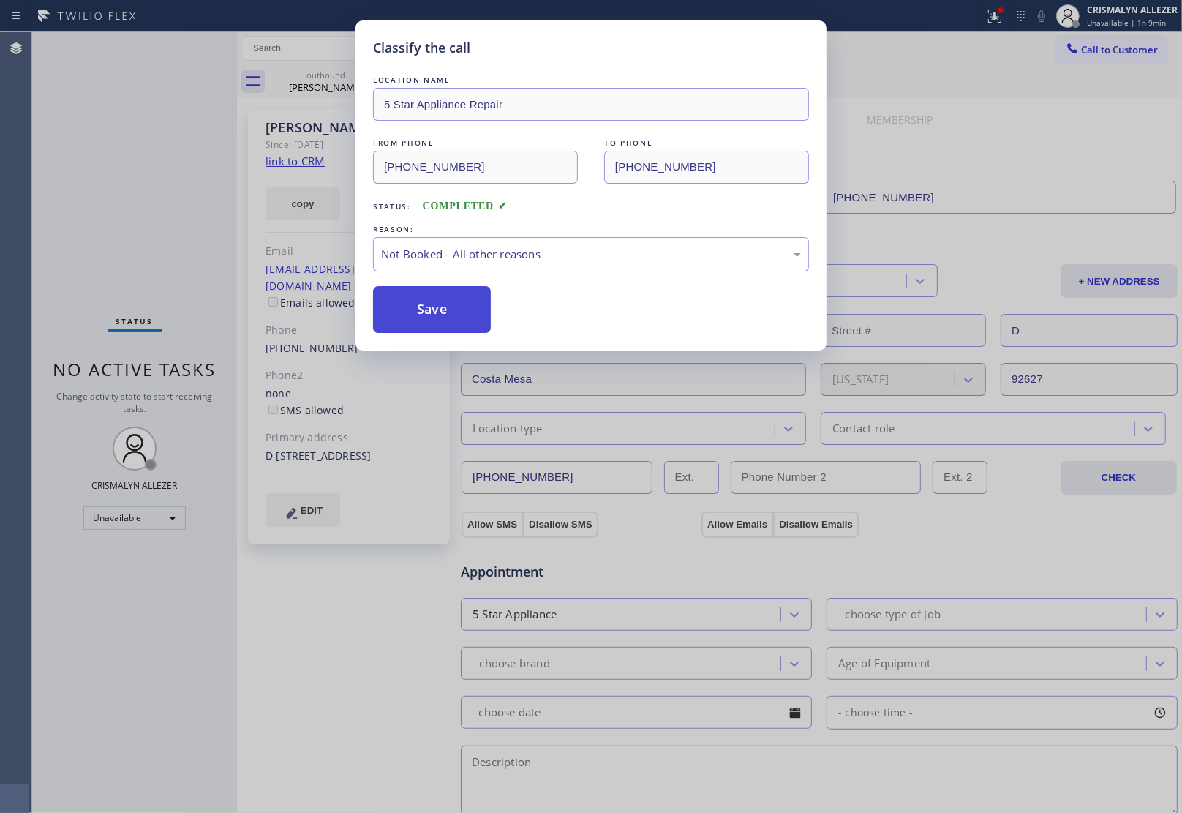
click at [435, 313] on button "Save" at bounding box center [432, 309] width 118 height 47
click at [384, 86] on div "[PERSON_NAME]" at bounding box center [439, 86] width 110 height 13
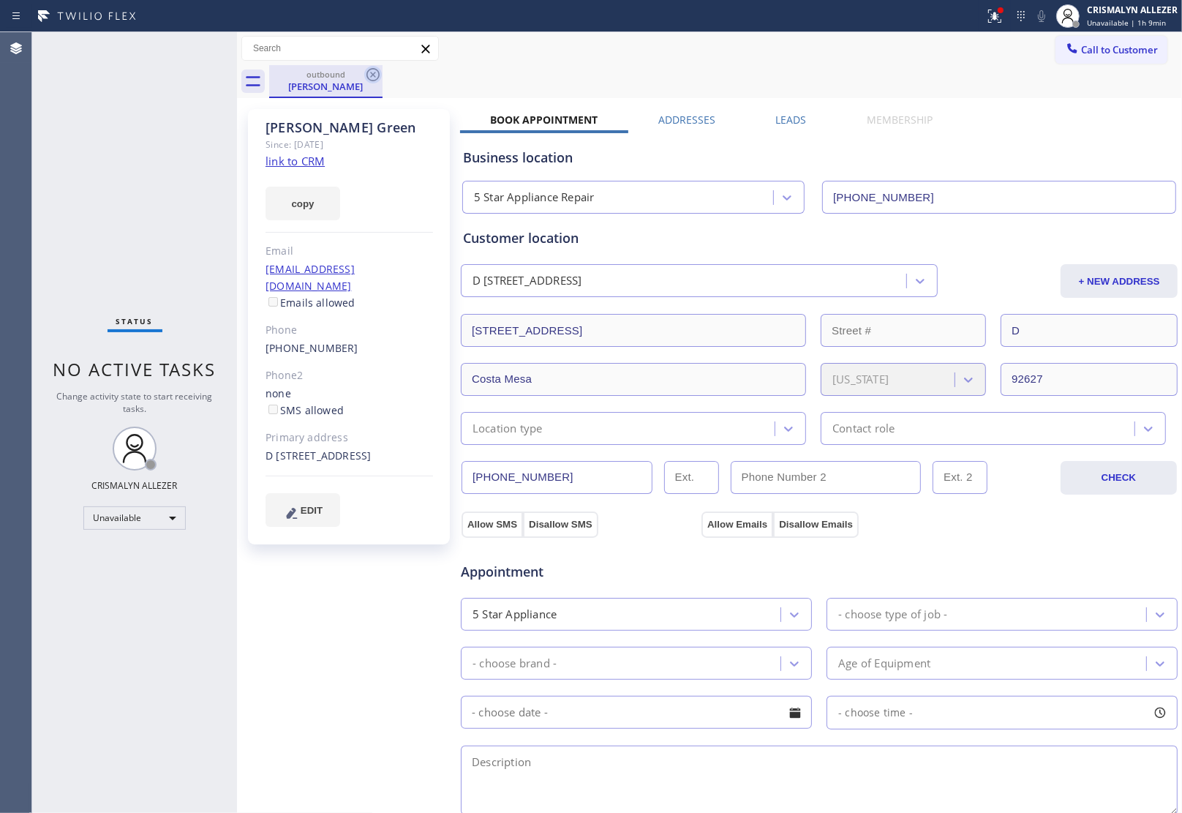
drag, startPoint x: 337, startPoint y: 81, endPoint x: 373, endPoint y: 78, distance: 36.0
click at [344, 81] on div "[PERSON_NAME]" at bounding box center [326, 86] width 110 height 13
click at [373, 75] on icon at bounding box center [372, 74] width 13 height 13
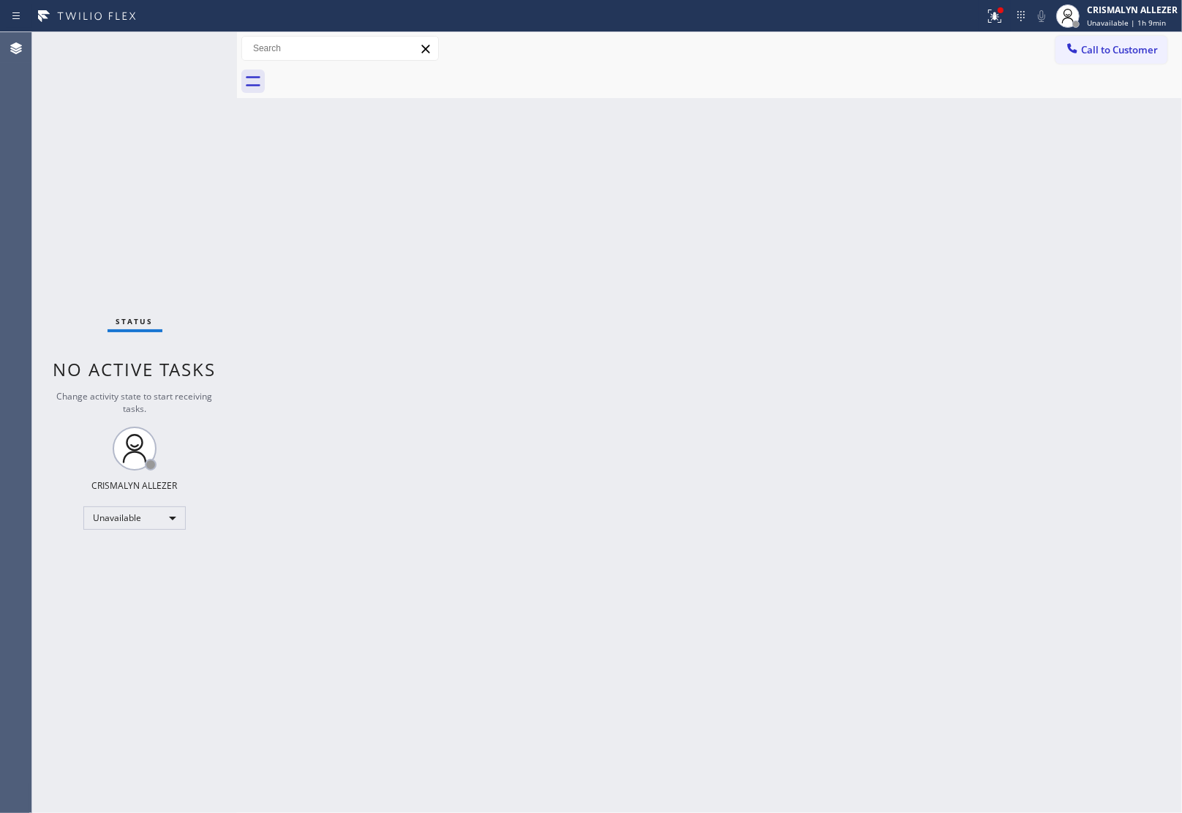
drag, startPoint x: 441, startPoint y: 234, endPoint x: 724, endPoint y: 73, distance: 325.6
click at [451, 229] on div "Back to Dashboard Change Sender ID Customers Technicians Select a contact Outbo…" at bounding box center [709, 422] width 945 height 781
click at [1136, 45] on span "Call to Customer" at bounding box center [1119, 49] width 77 height 13
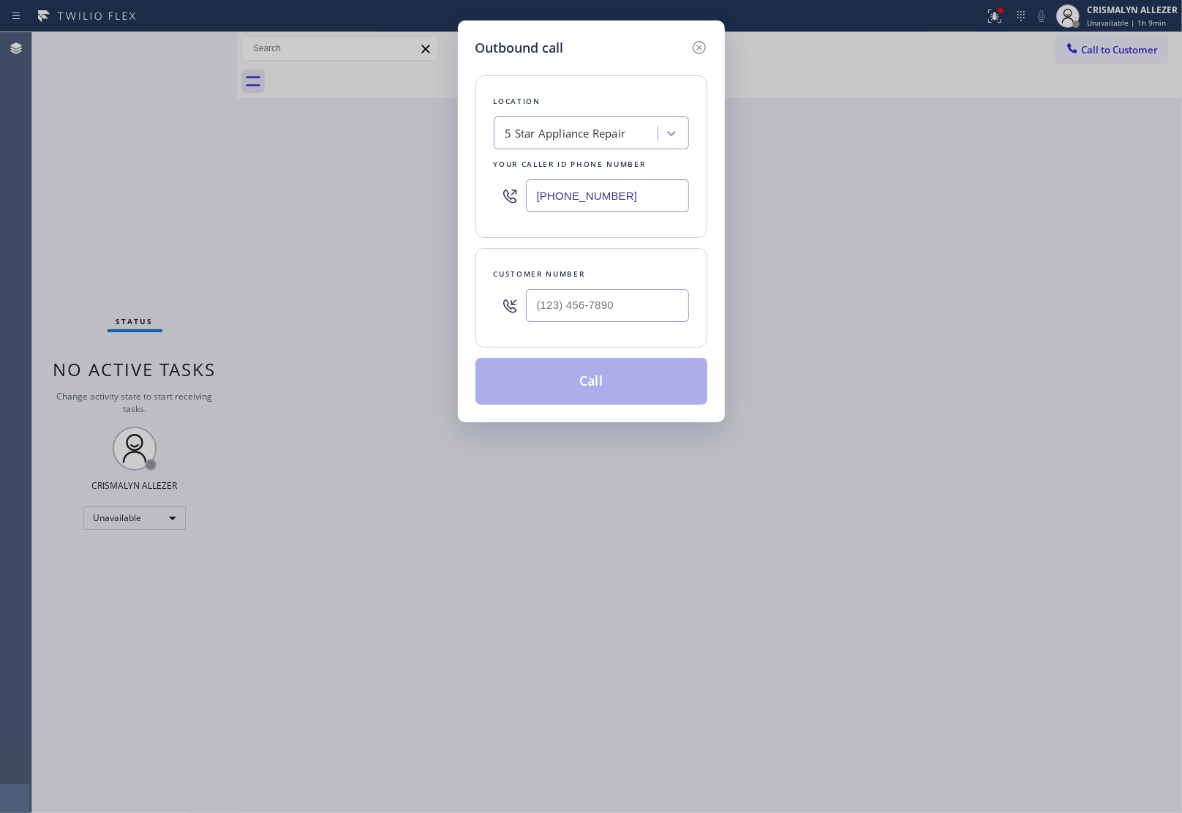
drag, startPoint x: 664, startPoint y: 198, endPoint x: 304, endPoint y: 187, distance: 360.8
click at [304, 187] on div "Outbound call Location 5 Star Appliance Repair Your caller id phone number [PHO…" at bounding box center [591, 406] width 1182 height 813
paste input "760) 332-0528"
type input "[PHONE_NUMBER]"
click at [562, 307] on input "(___) ___-____" at bounding box center [607, 305] width 163 height 33
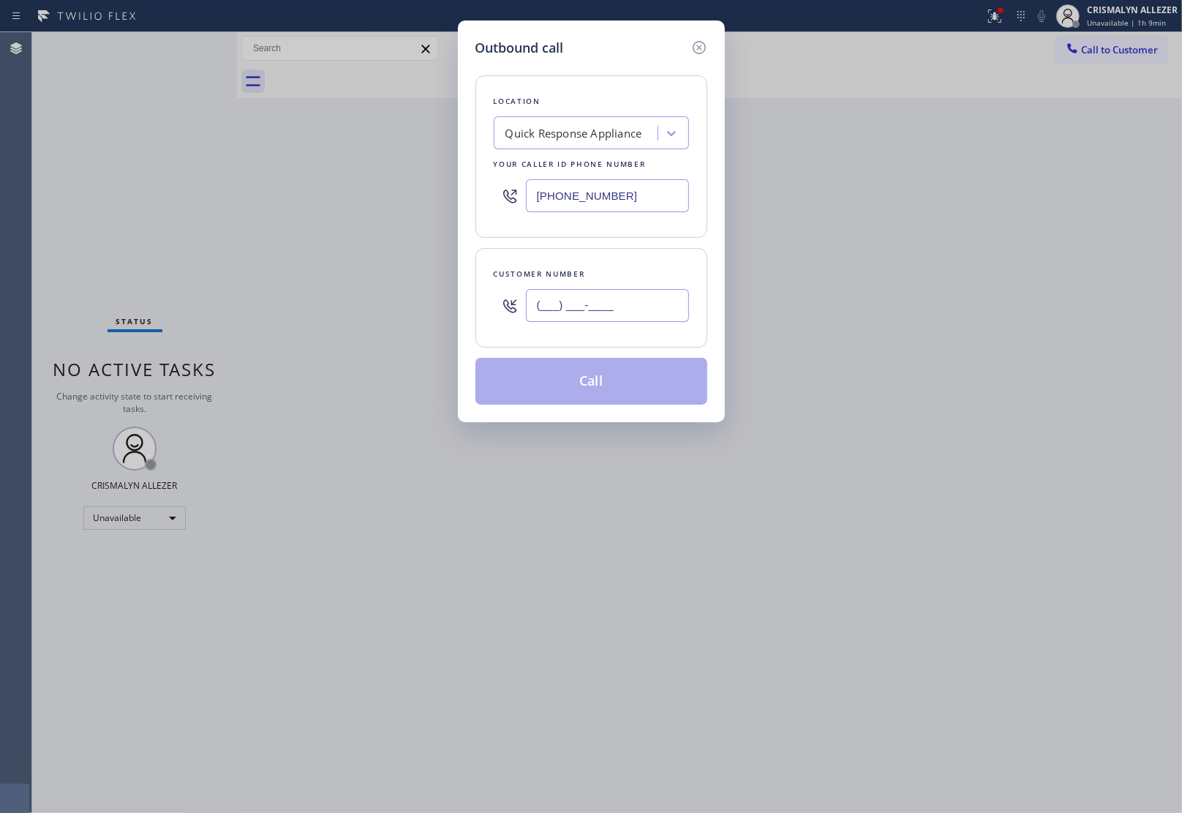
paste input "760) 847-7695"
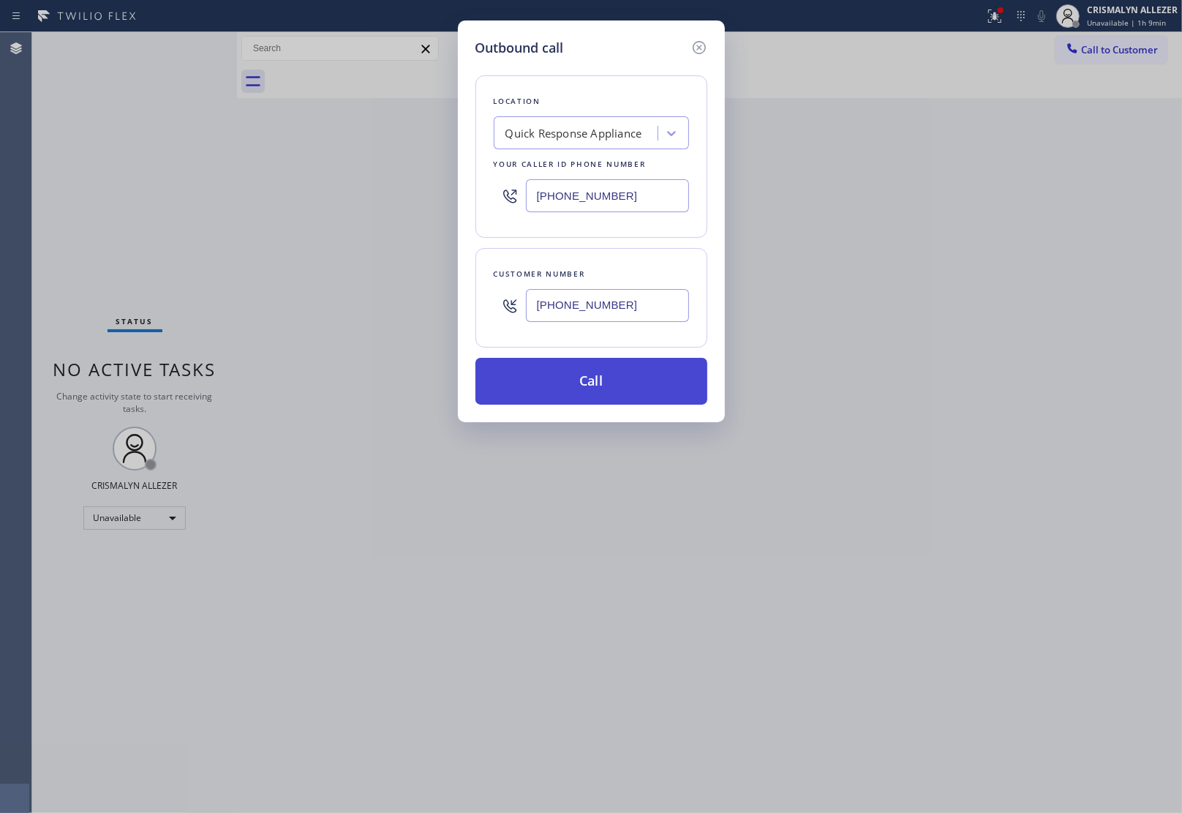
type input "[PHONE_NUMBER]"
click at [596, 396] on button "Call" at bounding box center [591, 381] width 232 height 47
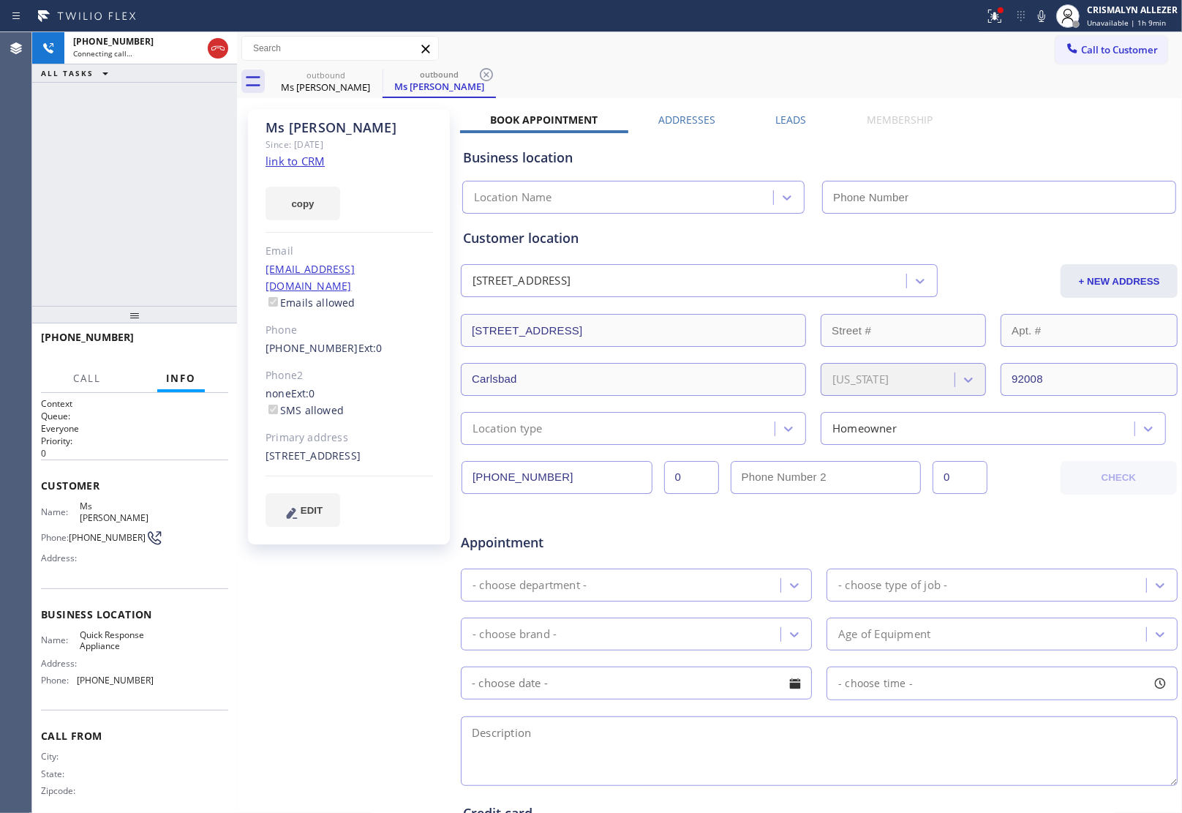
type input "[PHONE_NUMBER]"
click at [165, 203] on div "[PHONE_NUMBER] Live | 02:04 ALL TASKS ALL TASKS ACTIVE TASKS TASKS IN WRAP UP" at bounding box center [134, 169] width 205 height 274
click at [194, 350] on button "HANG UP" at bounding box center [194, 344] width 68 height 20
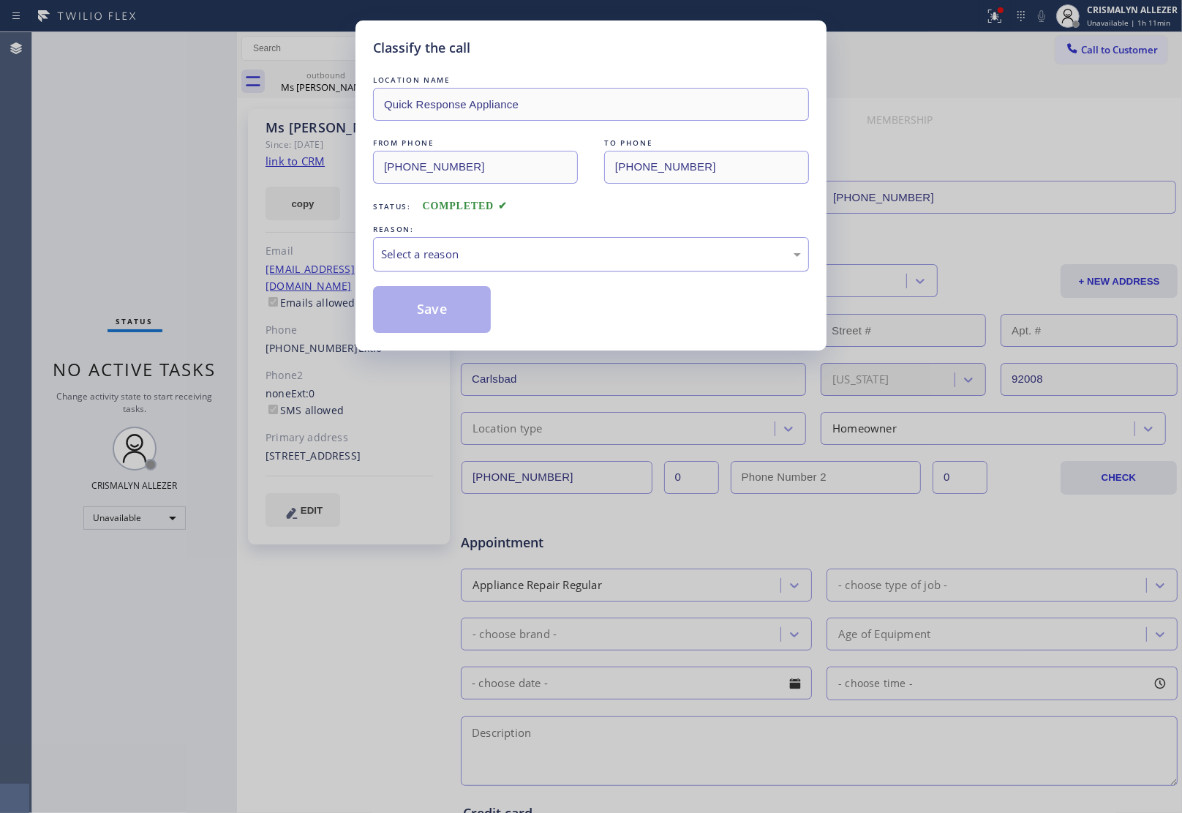
click at [558, 249] on div "Select a reason" at bounding box center [591, 254] width 420 height 17
click at [416, 322] on button "Save" at bounding box center [432, 309] width 118 height 47
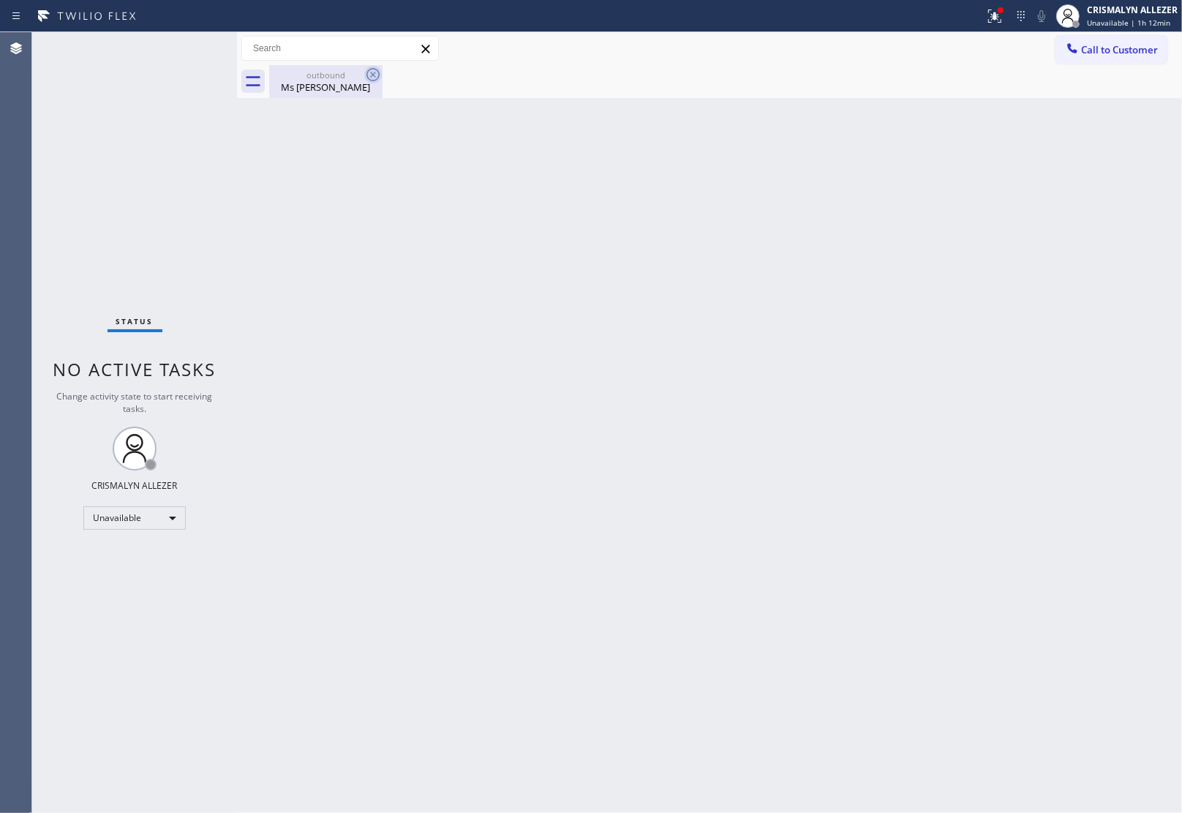
drag, startPoint x: 336, startPoint y: 82, endPoint x: 369, endPoint y: 81, distance: 32.9
click at [342, 82] on div "Ms [PERSON_NAME]" at bounding box center [326, 86] width 110 height 13
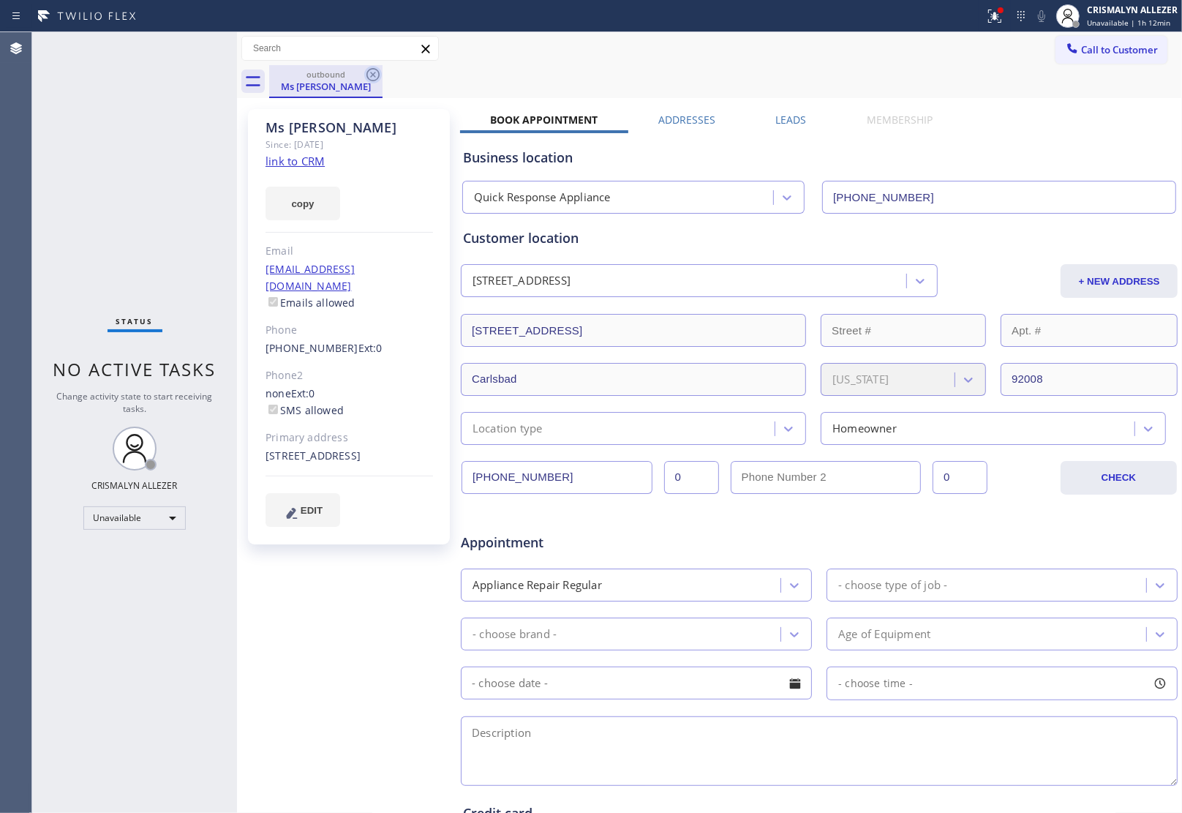
click at [372, 75] on icon at bounding box center [372, 74] width 13 height 13
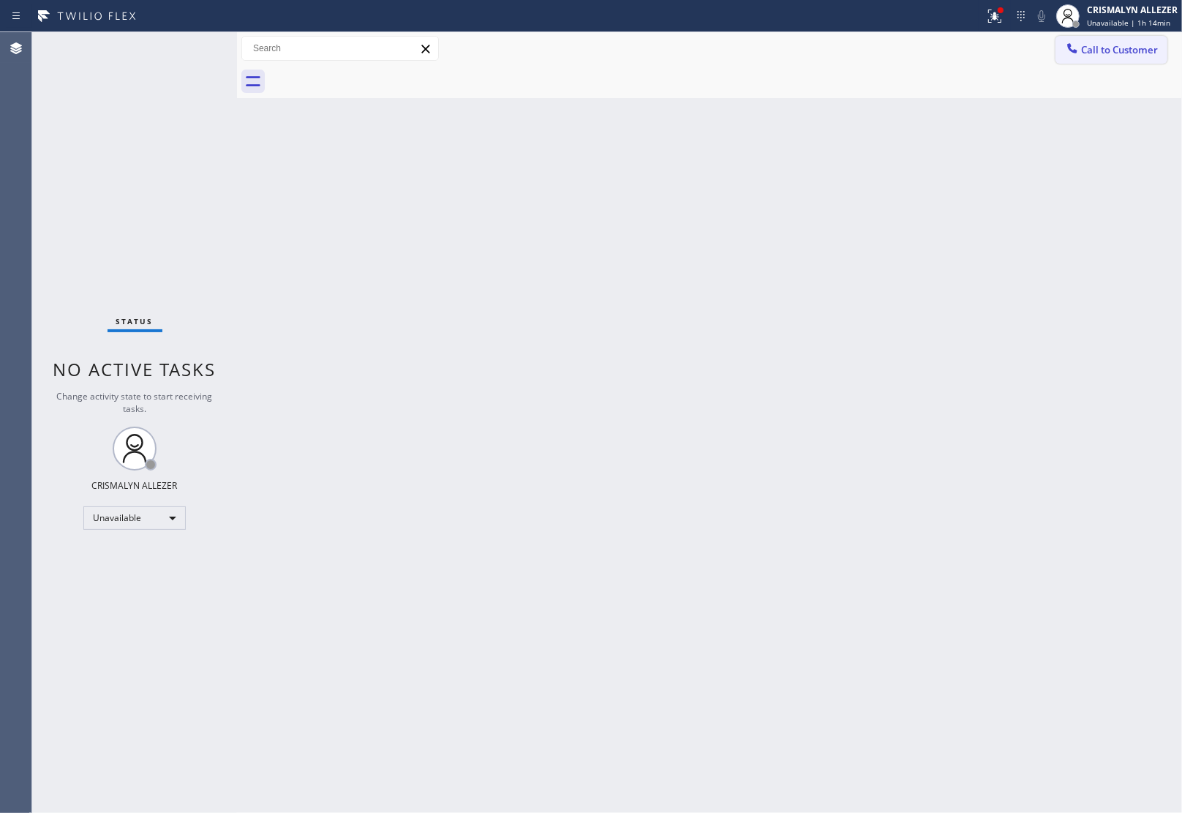
click at [1121, 38] on button "Call to Customer" at bounding box center [1112, 50] width 112 height 28
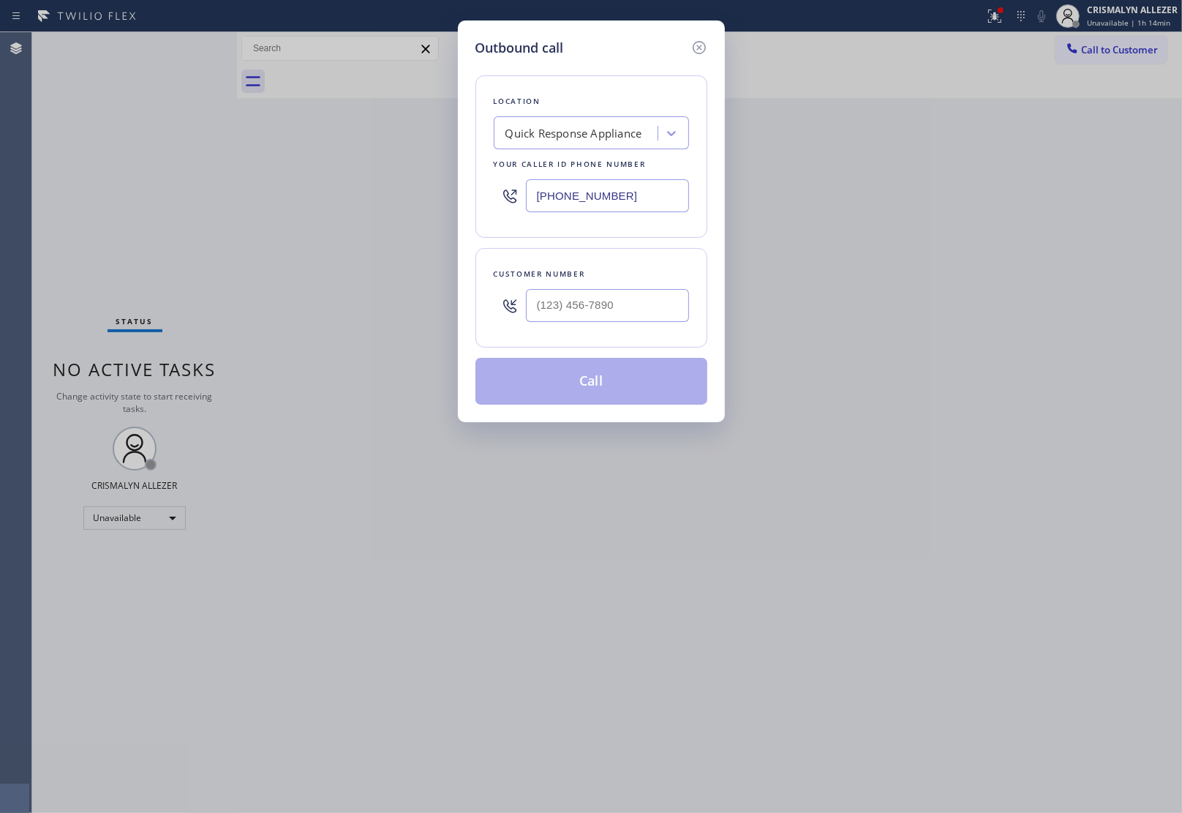
drag, startPoint x: 640, startPoint y: 207, endPoint x: 280, endPoint y: 190, distance: 360.3
click at [423, 187] on div "Outbound call Location Quick Response Appliance Your caller id phone number [PH…" at bounding box center [591, 406] width 1182 height 813
paste input "855) 999-4417"
type input "[PHONE_NUMBER]"
click at [574, 307] on input "(___) ___-____" at bounding box center [607, 305] width 163 height 33
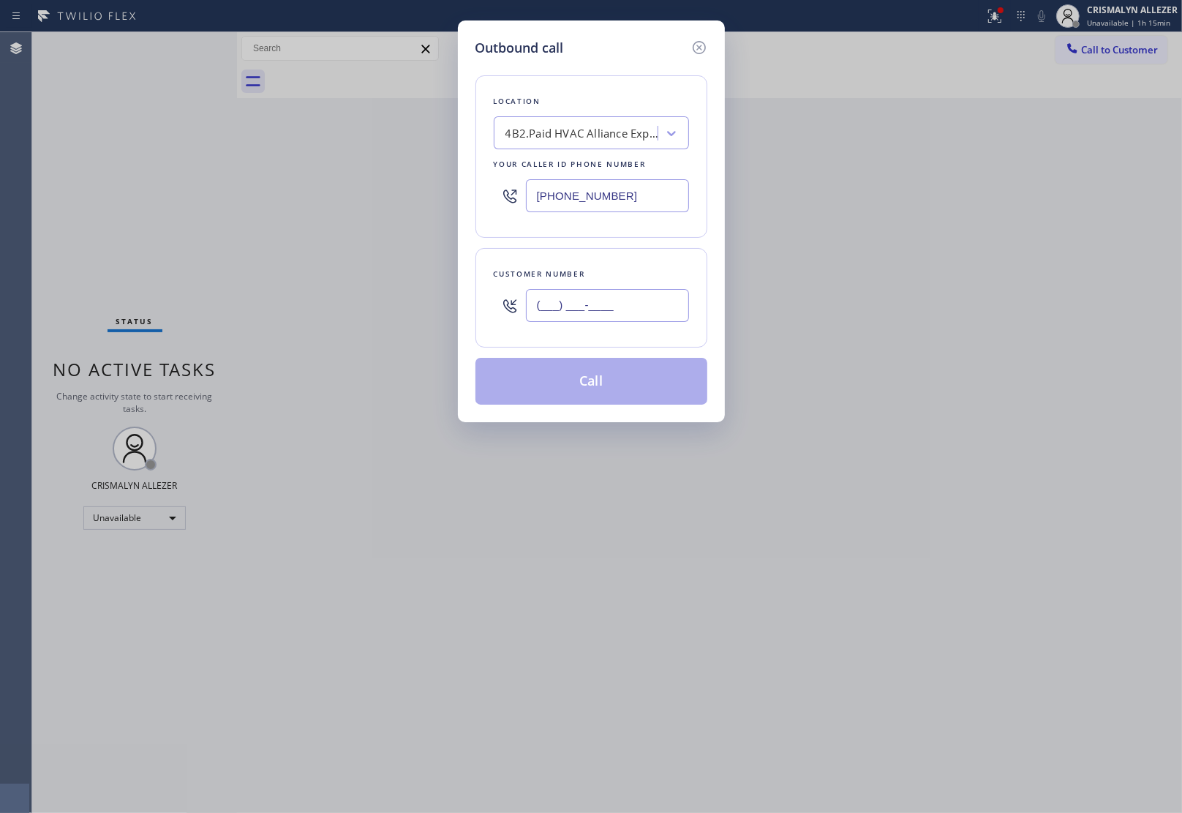
paste input "310) 909-9410"
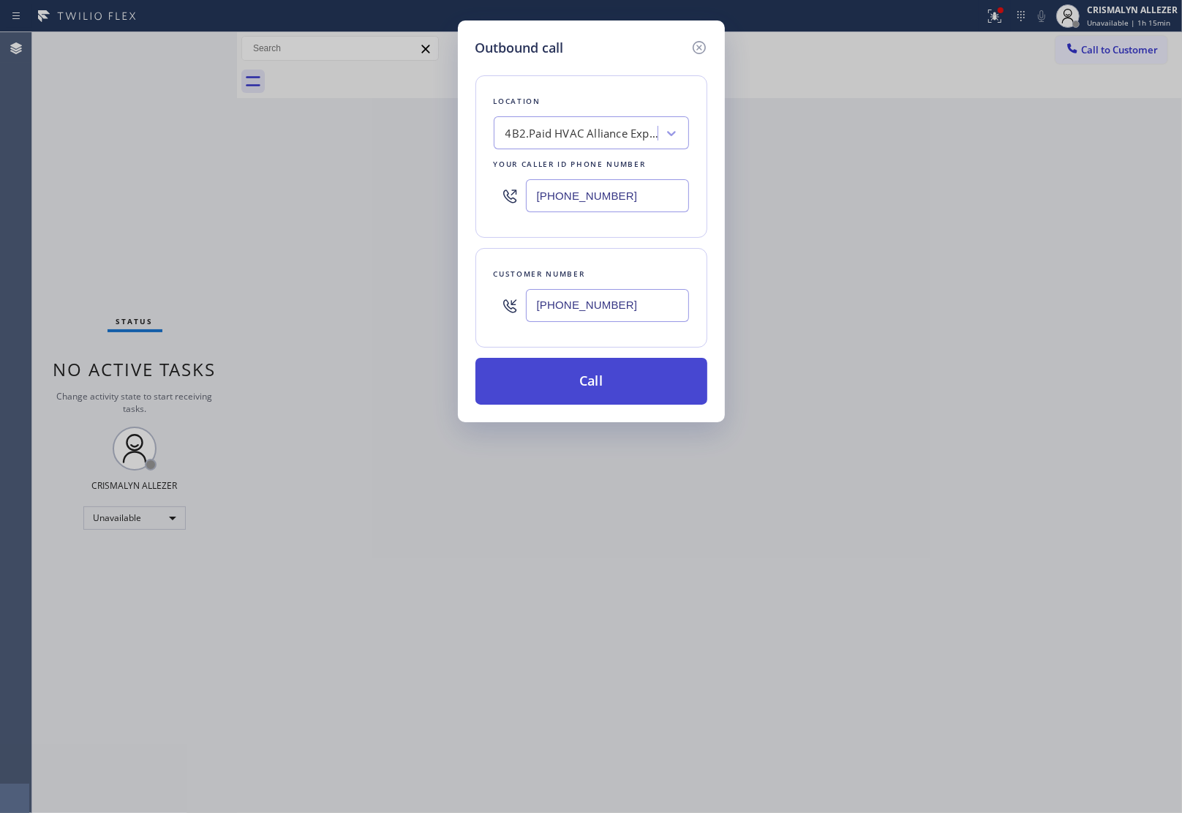
type input "[PHONE_NUMBER]"
click at [597, 378] on button "Call" at bounding box center [591, 381] width 232 height 47
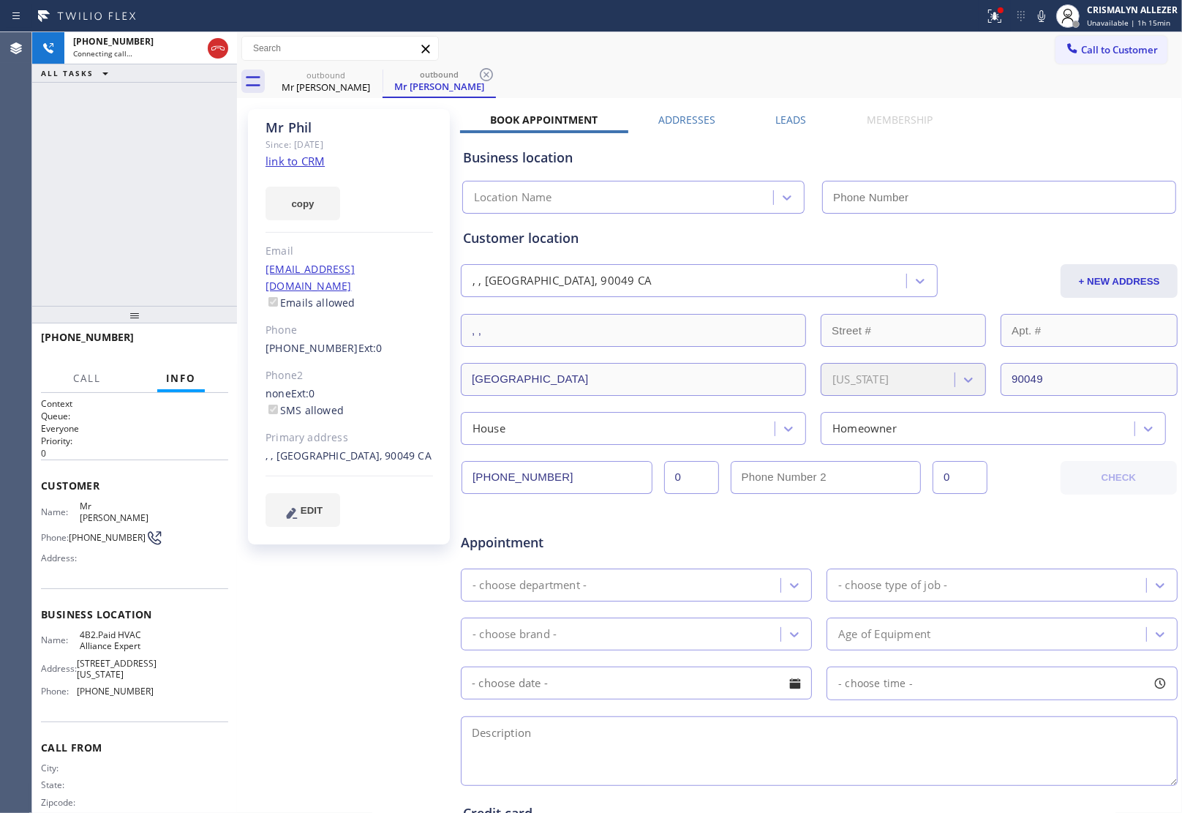
type input "[PHONE_NUMBER]"
click at [187, 339] on span "HANG UP" at bounding box center [194, 344] width 45 height 10
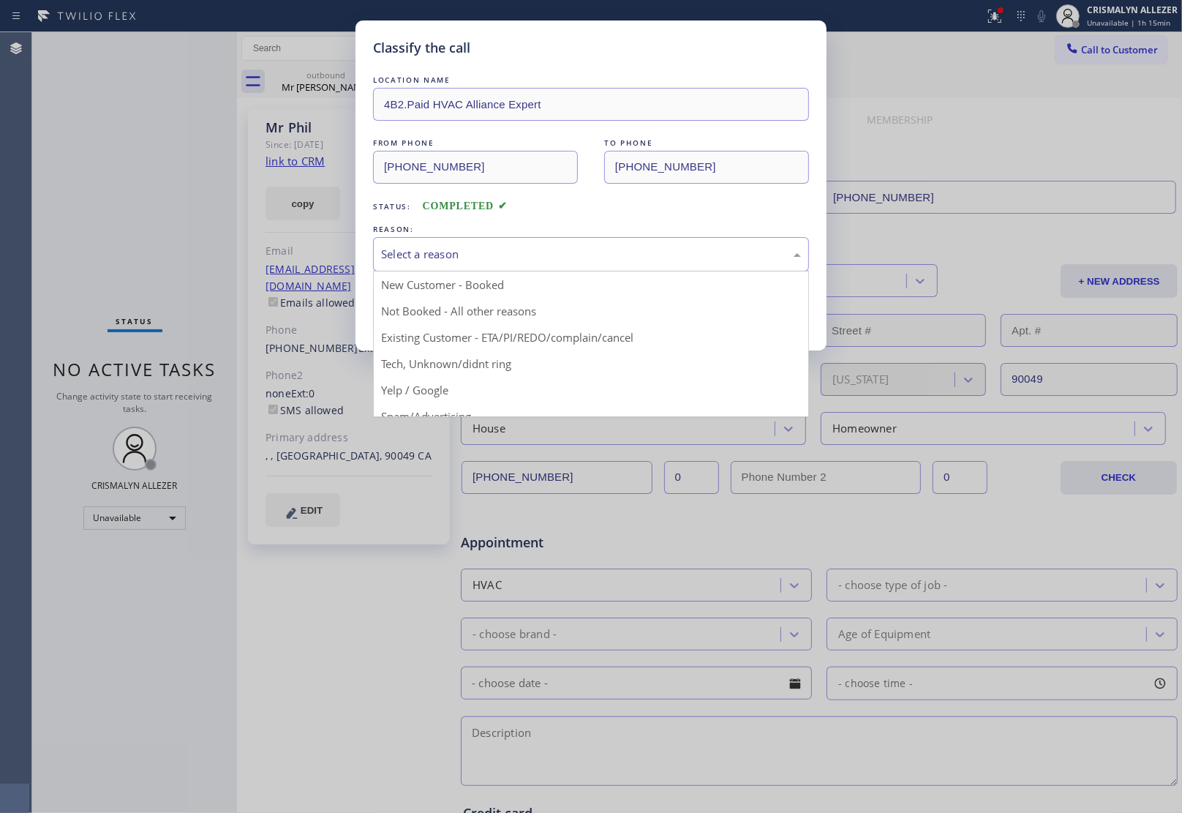
click at [611, 253] on div "Select a reason" at bounding box center [591, 254] width 420 height 17
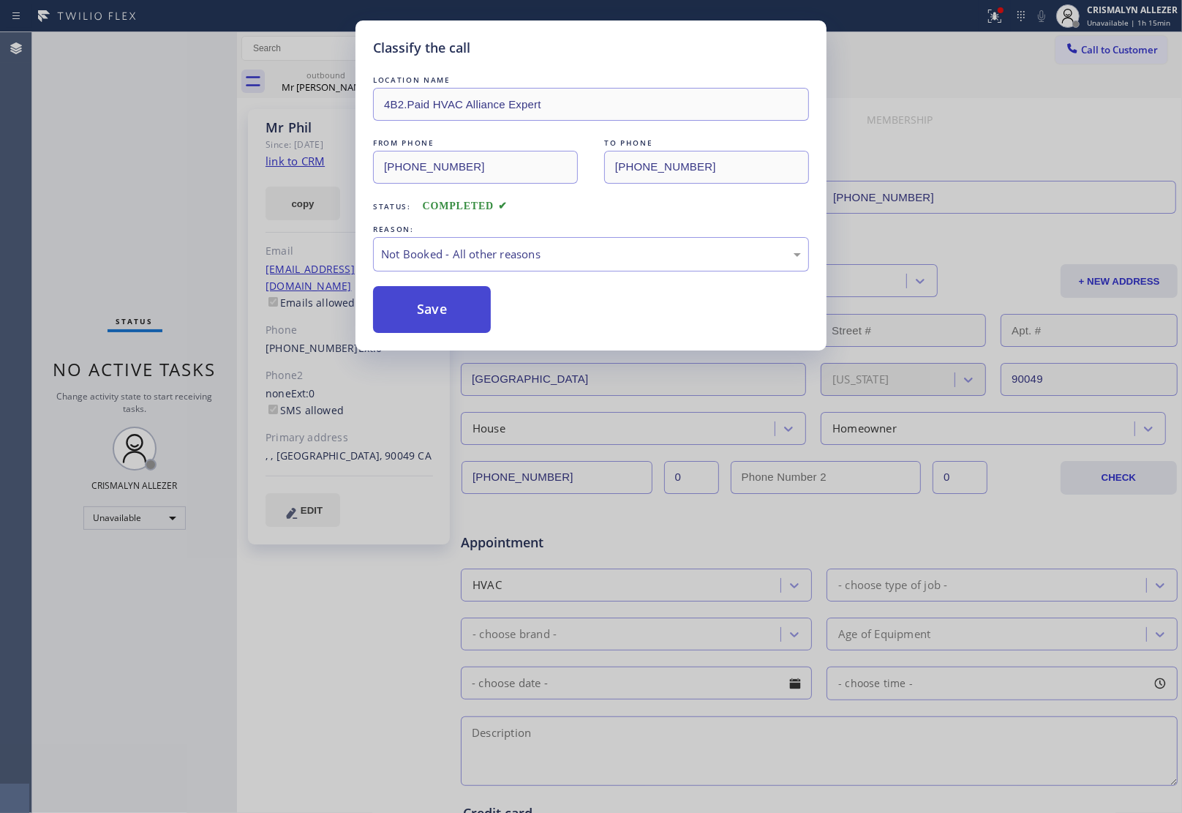
click at [440, 318] on button "Save" at bounding box center [432, 309] width 118 height 47
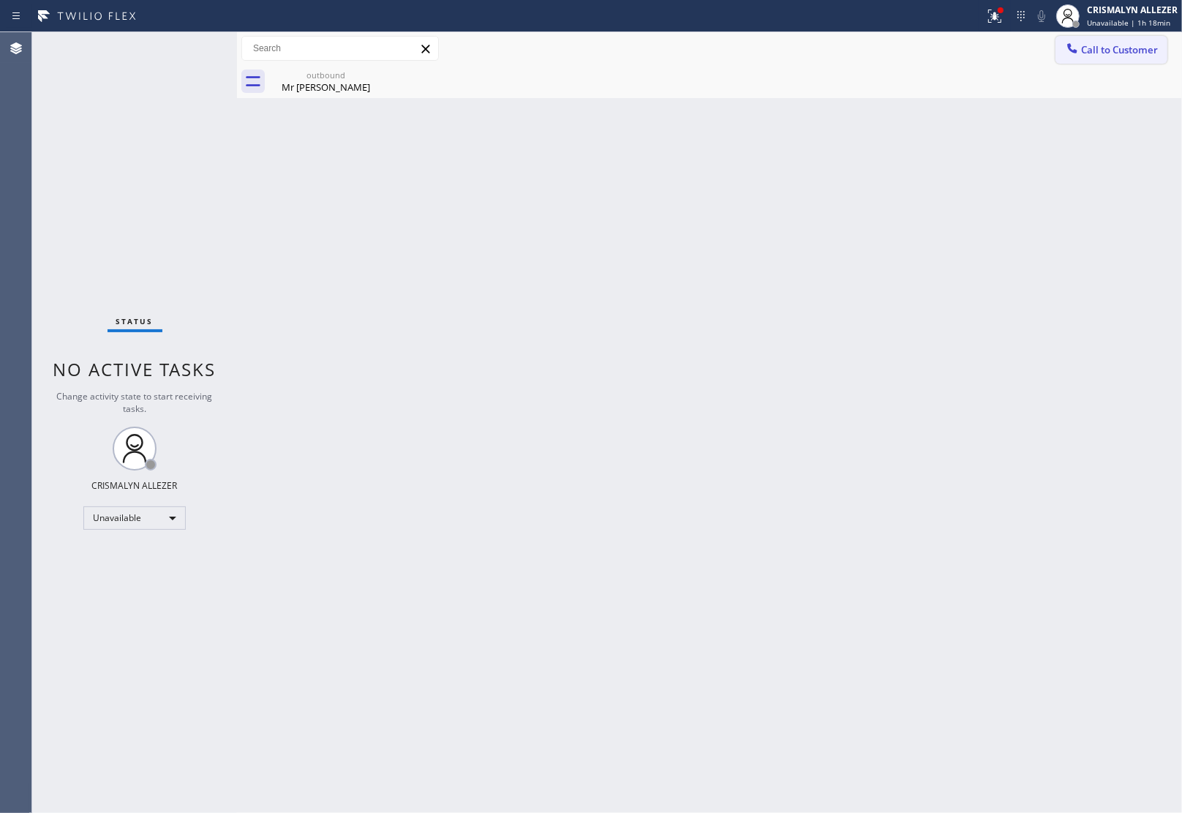
click at [1103, 53] on span "Call to Customer" at bounding box center [1119, 49] width 77 height 13
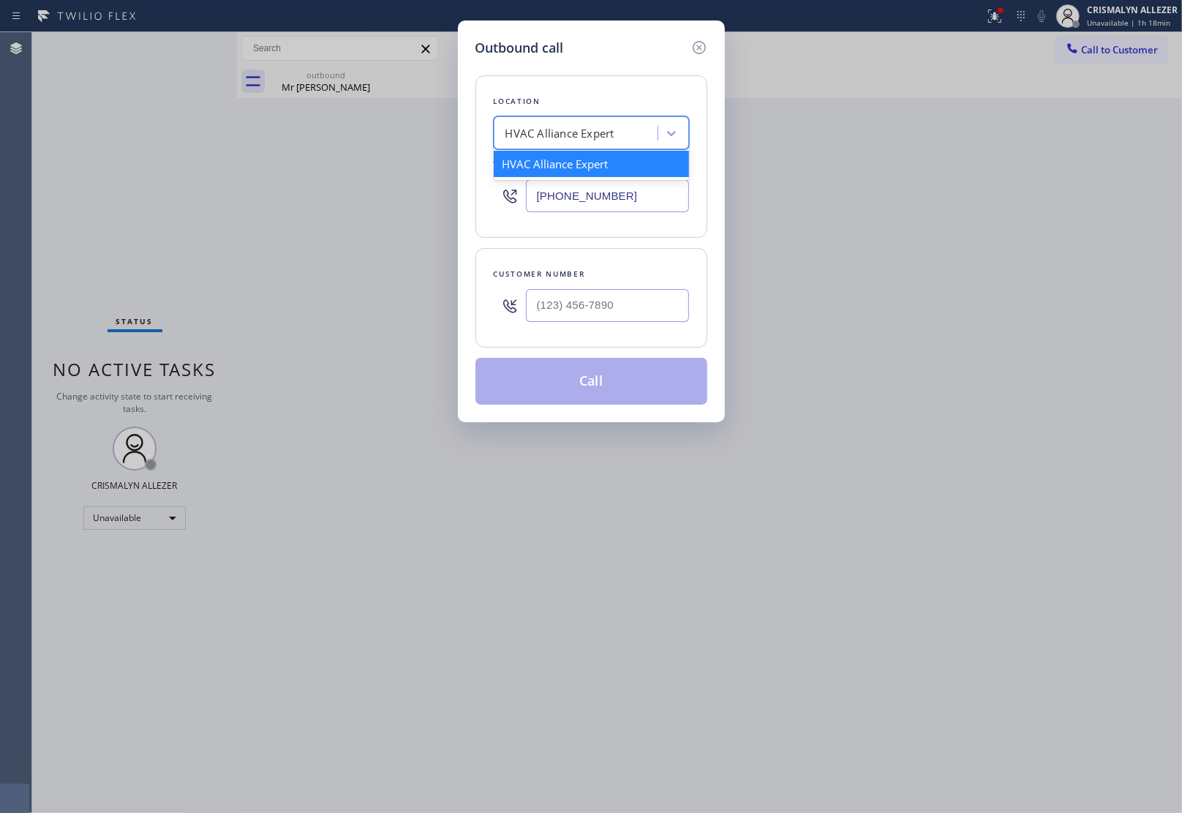
click at [598, 140] on div "HVAC Alliance Expert" at bounding box center [559, 133] width 109 height 17
paste input "Oasis Plumbers [GEOGRAPHIC_DATA]"
type input "Oasis Plumbers [GEOGRAPHIC_DATA]"
click at [583, 156] on div "Oasis Plumbers [GEOGRAPHIC_DATA]" at bounding box center [591, 171] width 195 height 41
type input "[PHONE_NUMBER]"
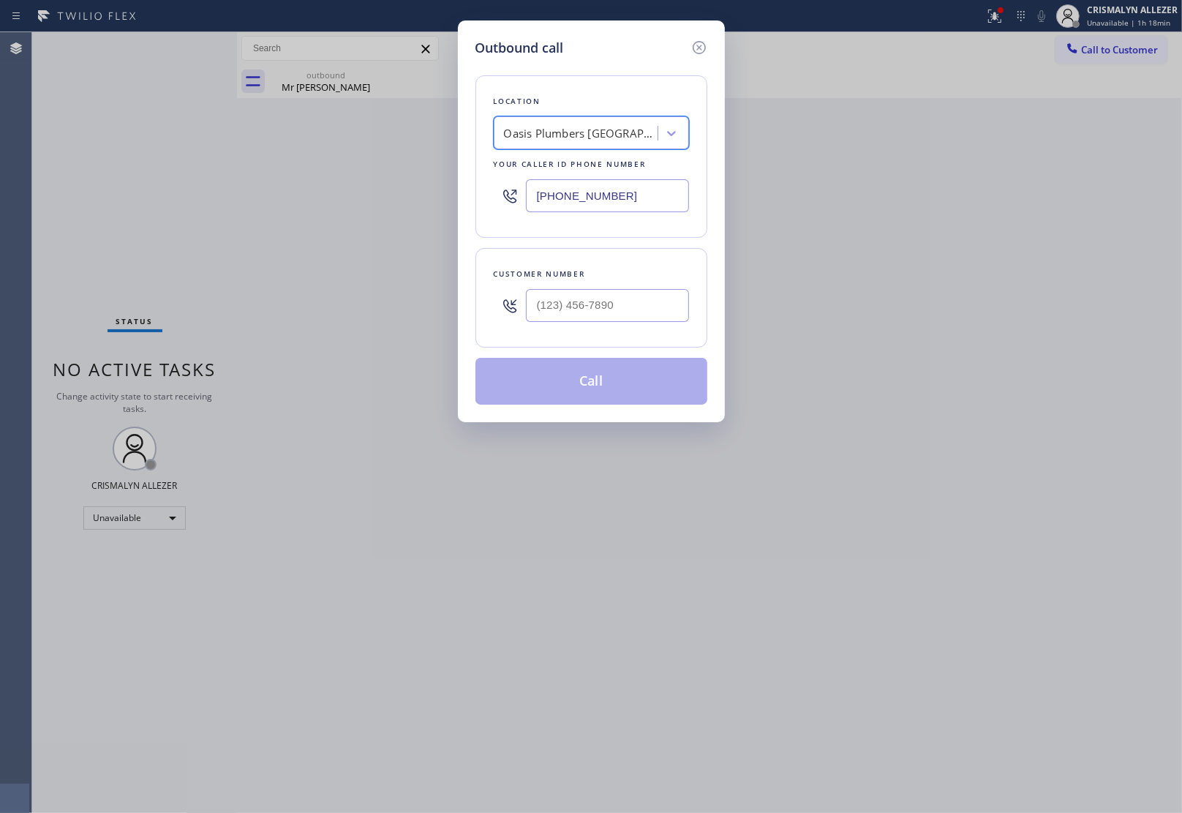
scroll to position [0, 1]
click at [594, 306] on input "(___) ___-____" at bounding box center [607, 305] width 163 height 33
paste input "818) 399-9918"
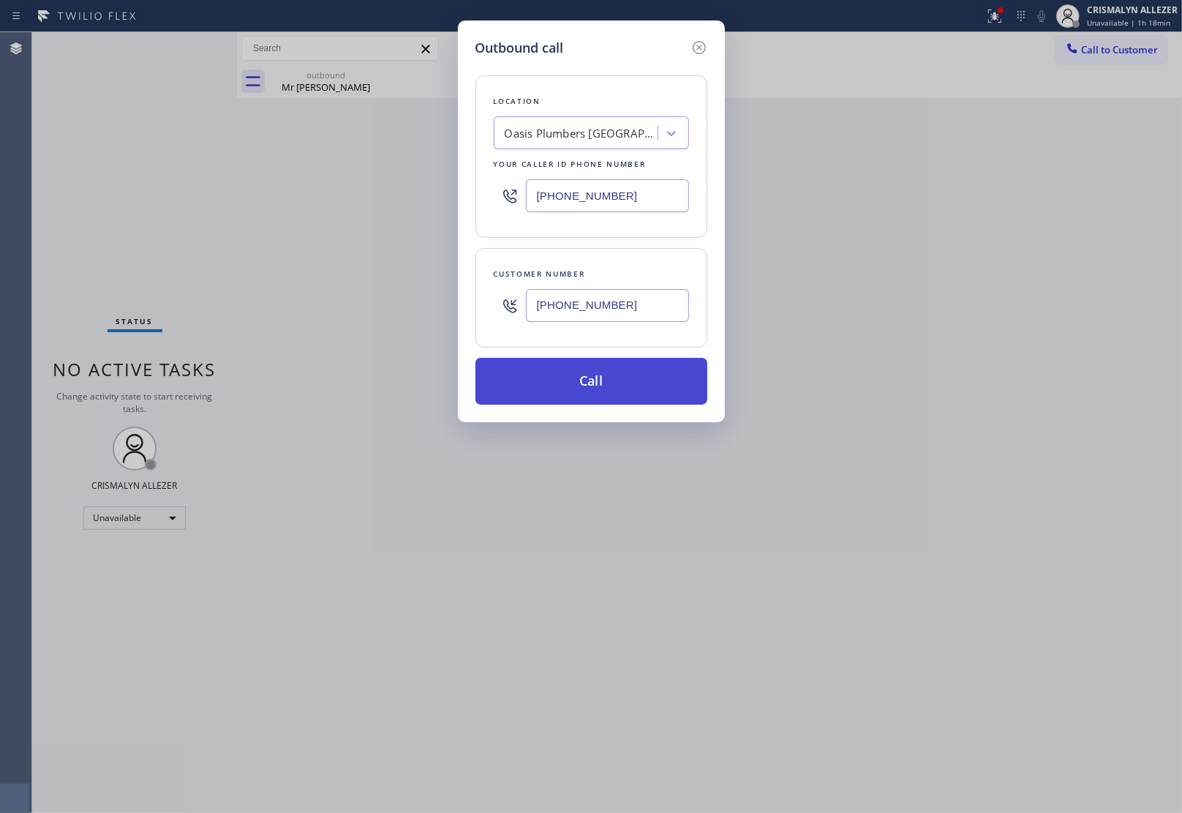
type input "[PHONE_NUMBER]"
click at [595, 379] on button "Call" at bounding box center [591, 381] width 232 height 47
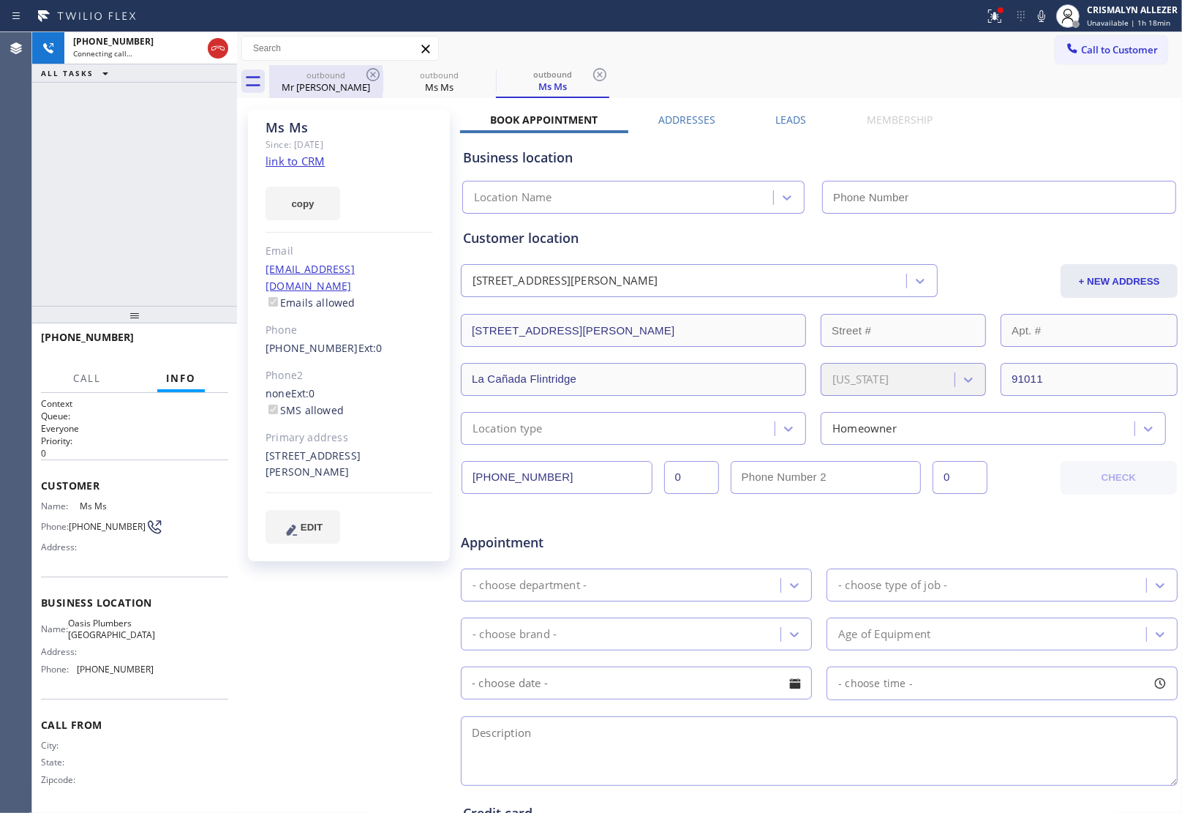
click at [316, 75] on div "outbound" at bounding box center [326, 74] width 110 height 11
type input "[PHONE_NUMBER]"
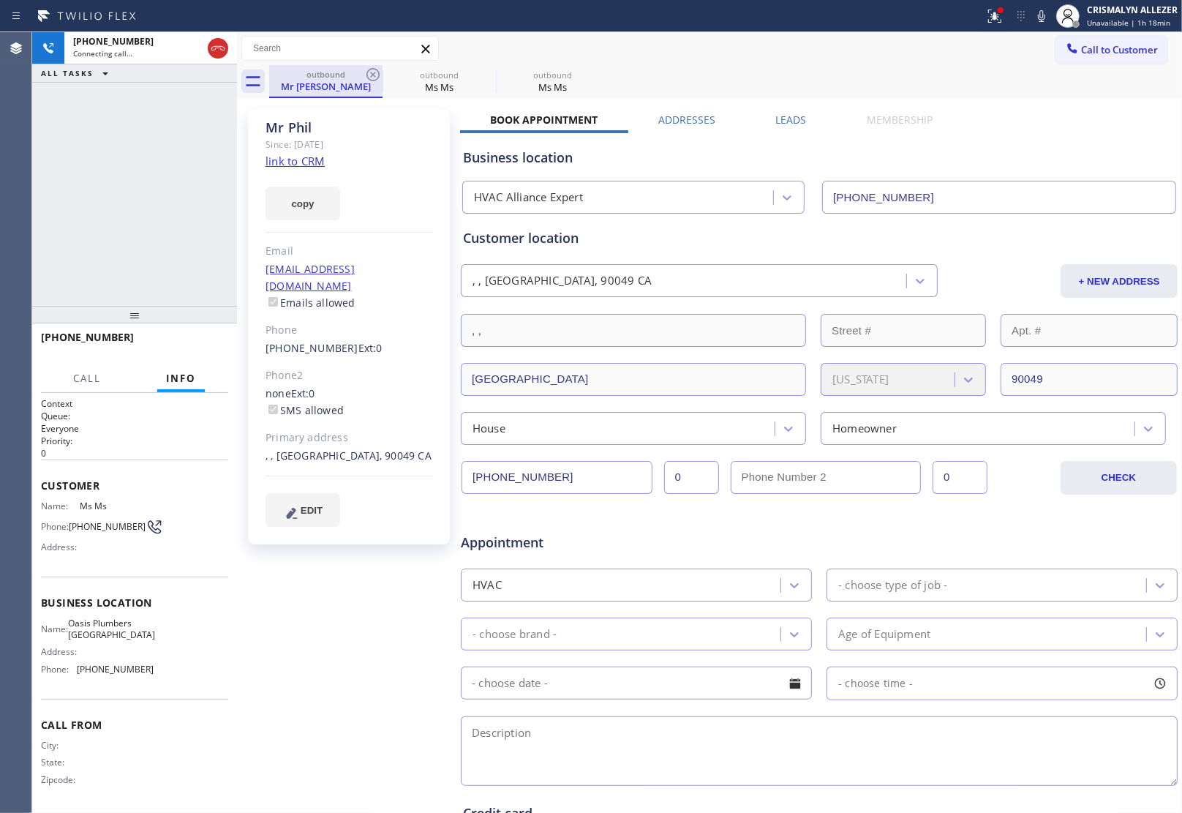
type input "[PHONE_NUMBER]"
click at [371, 73] on icon at bounding box center [372, 74] width 13 height 13
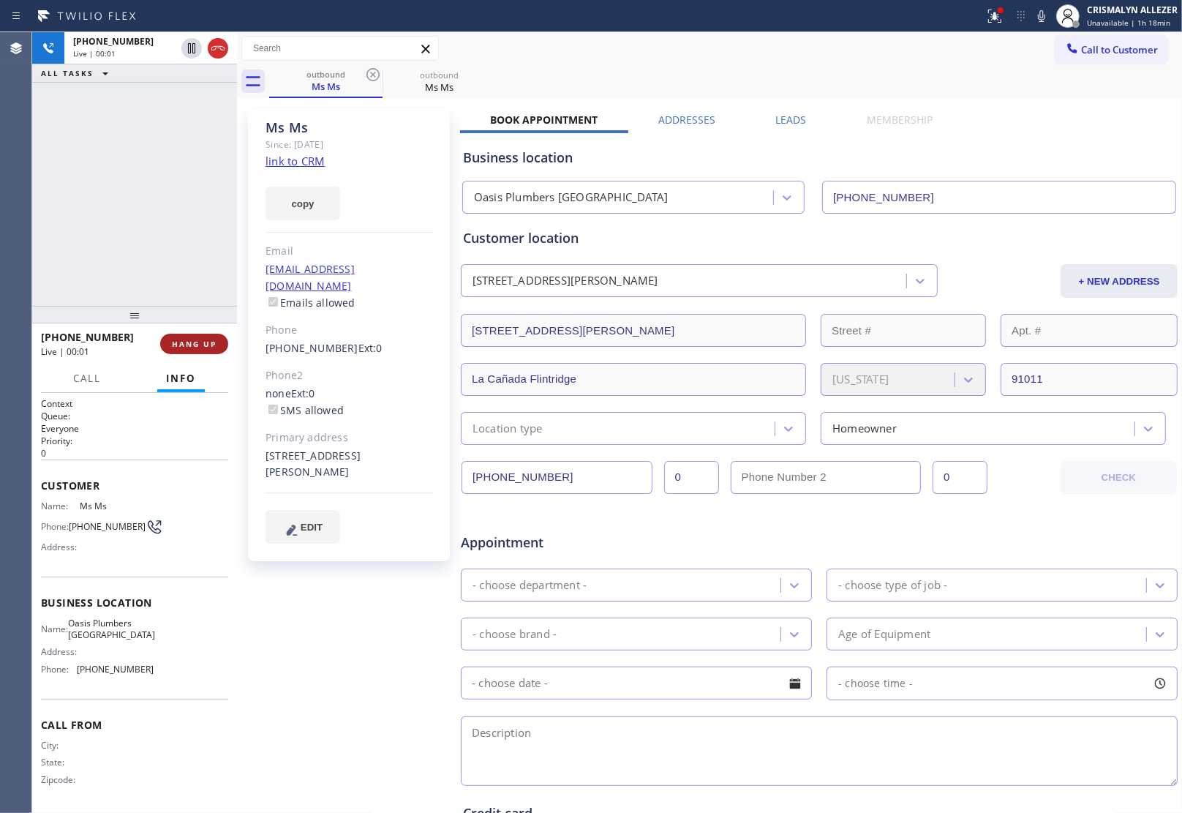
click at [179, 342] on span "HANG UP" at bounding box center [194, 344] width 45 height 10
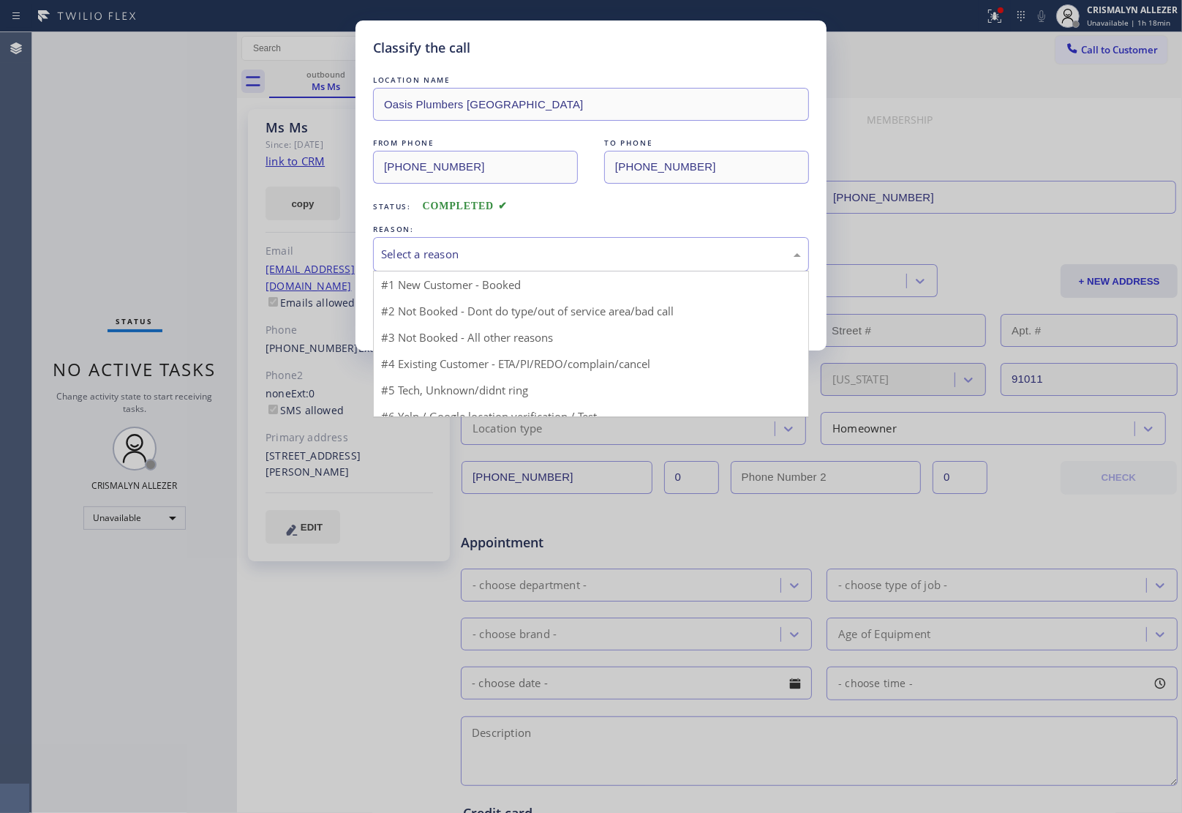
click at [554, 247] on div "Select a reason" at bounding box center [591, 254] width 420 height 17
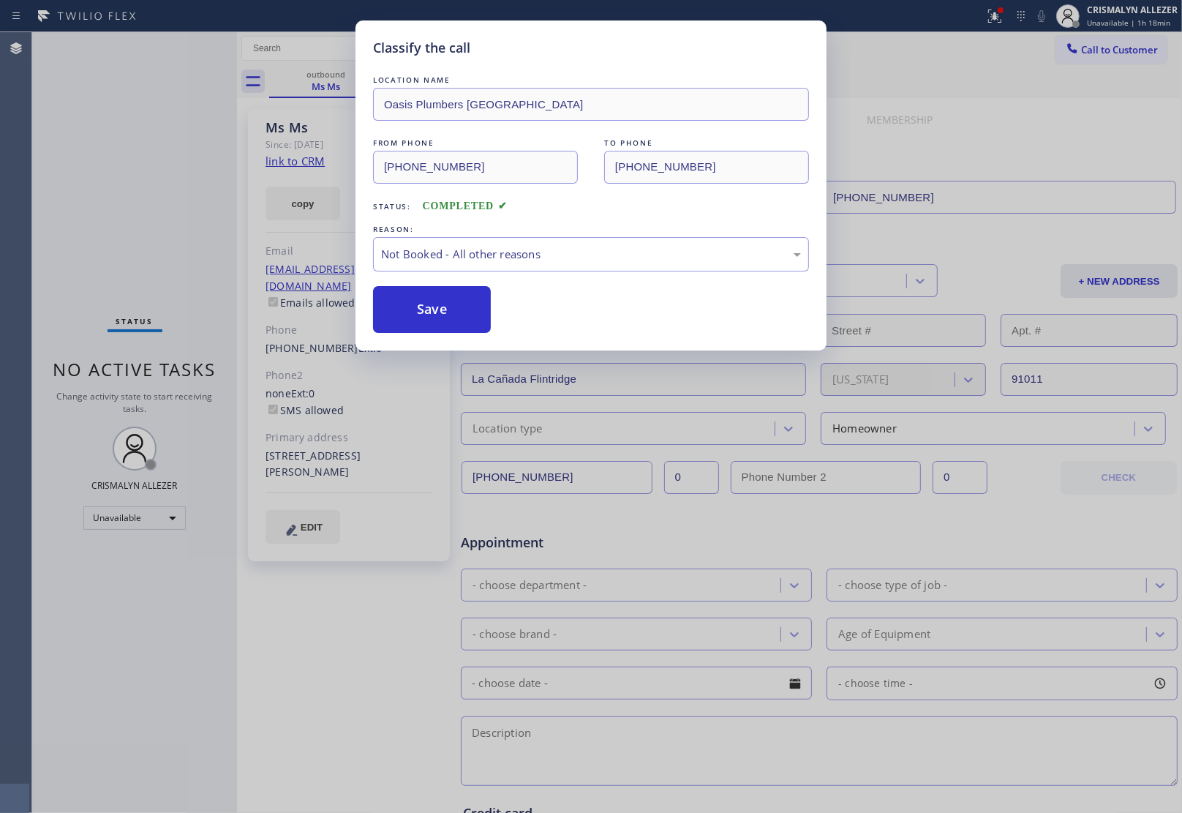
click at [426, 316] on button "Save" at bounding box center [432, 309] width 118 height 47
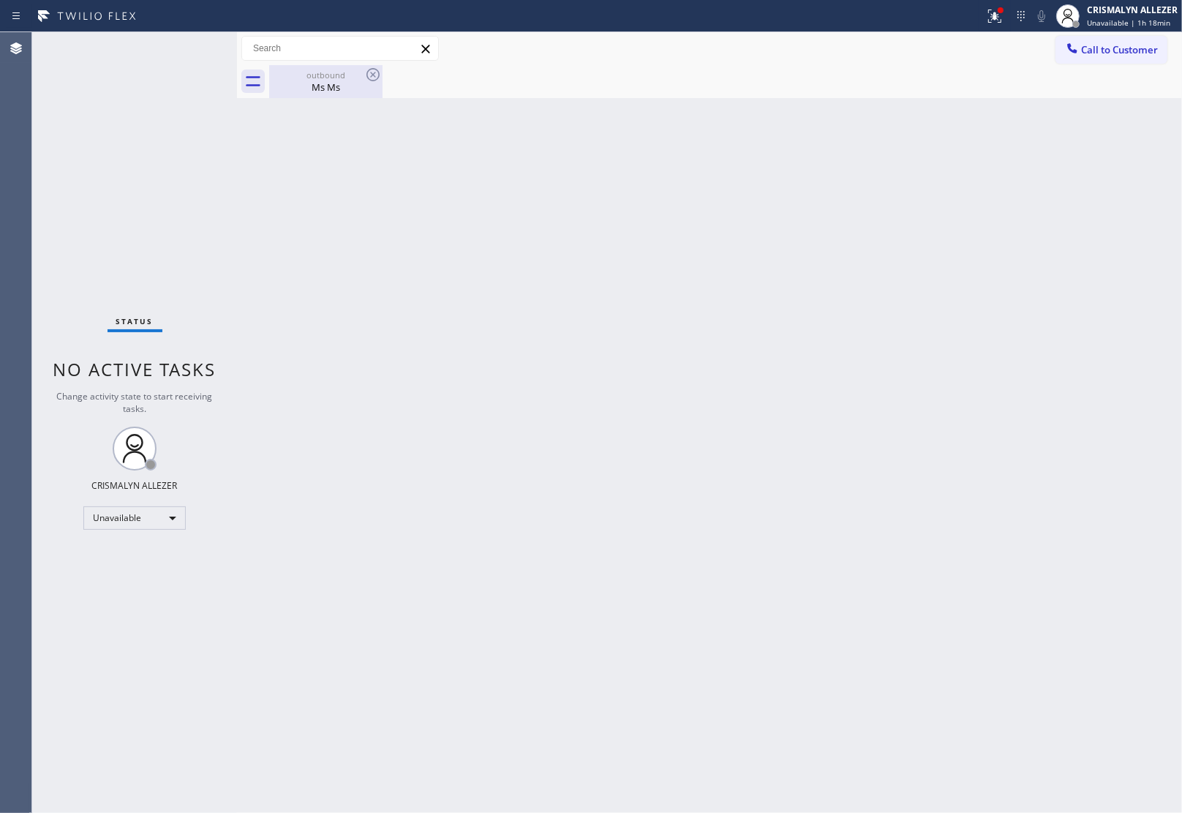
click at [329, 86] on div "Ms Ms" at bounding box center [326, 86] width 110 height 13
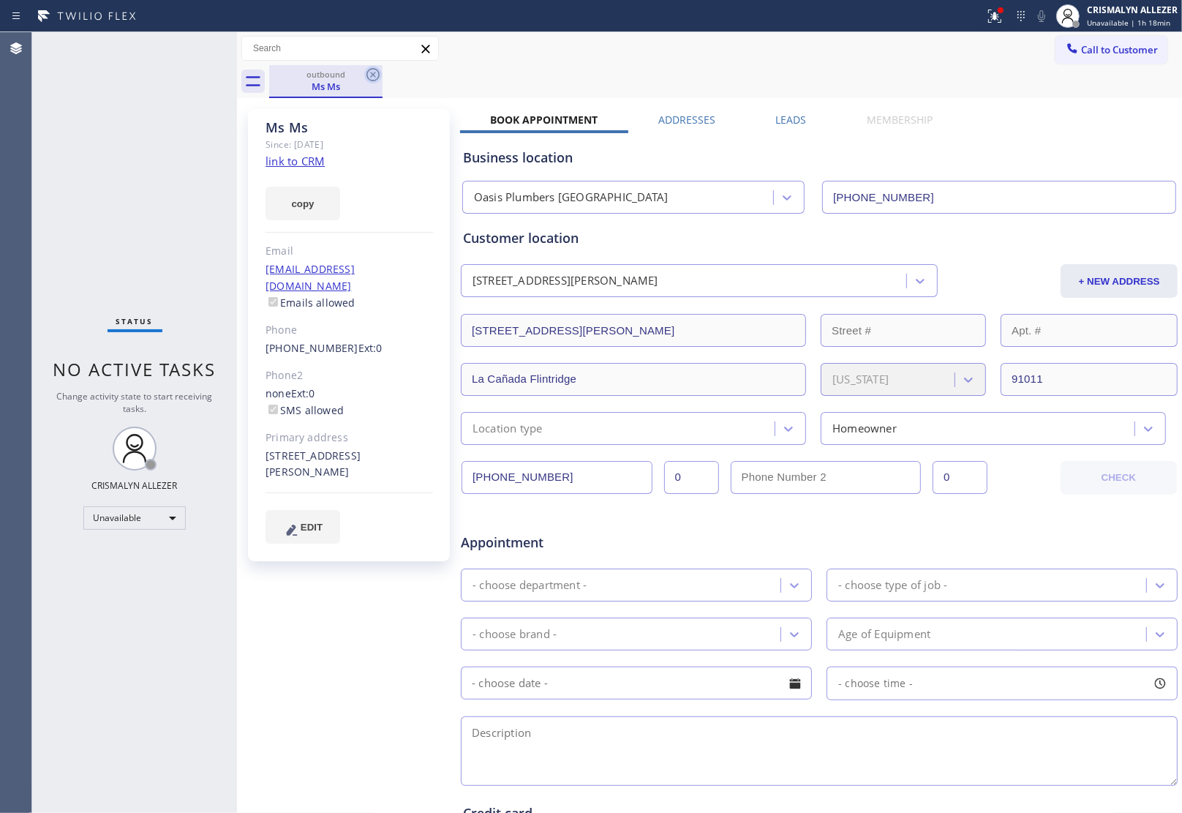
click at [375, 74] on icon at bounding box center [373, 75] width 18 height 18
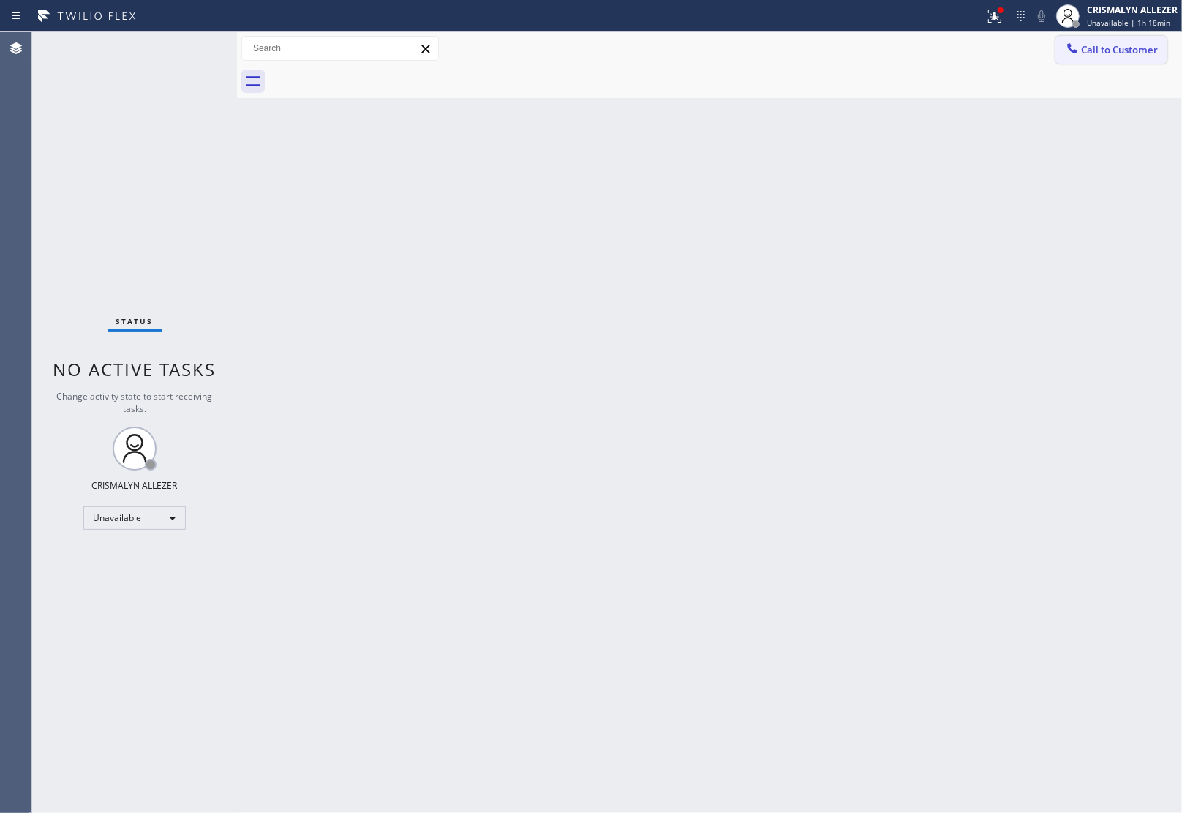
click at [1091, 40] on button "Call to Customer" at bounding box center [1112, 50] width 112 height 28
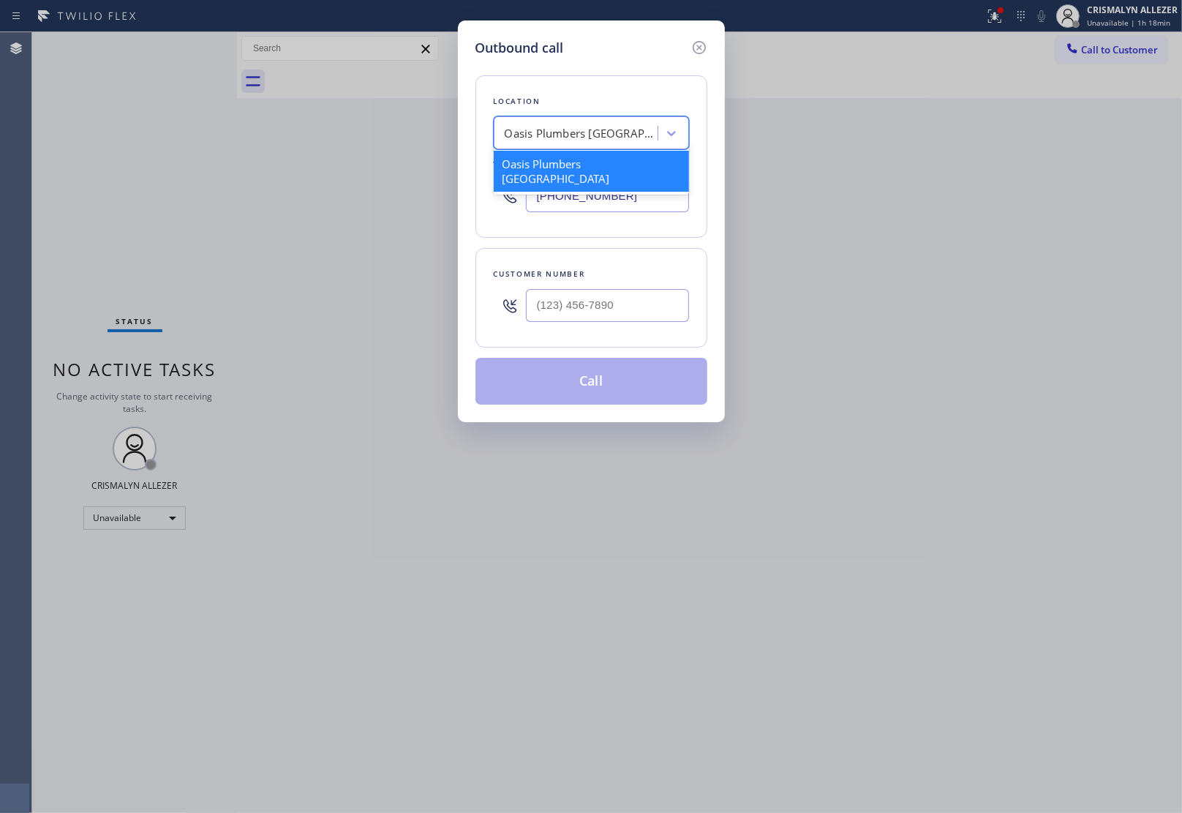
click at [600, 135] on div "Oasis Plumbers [GEOGRAPHIC_DATA]" at bounding box center [582, 133] width 154 height 17
paste input "HVAC Alliance Experts"
type input "HVAC Alliance Experts"
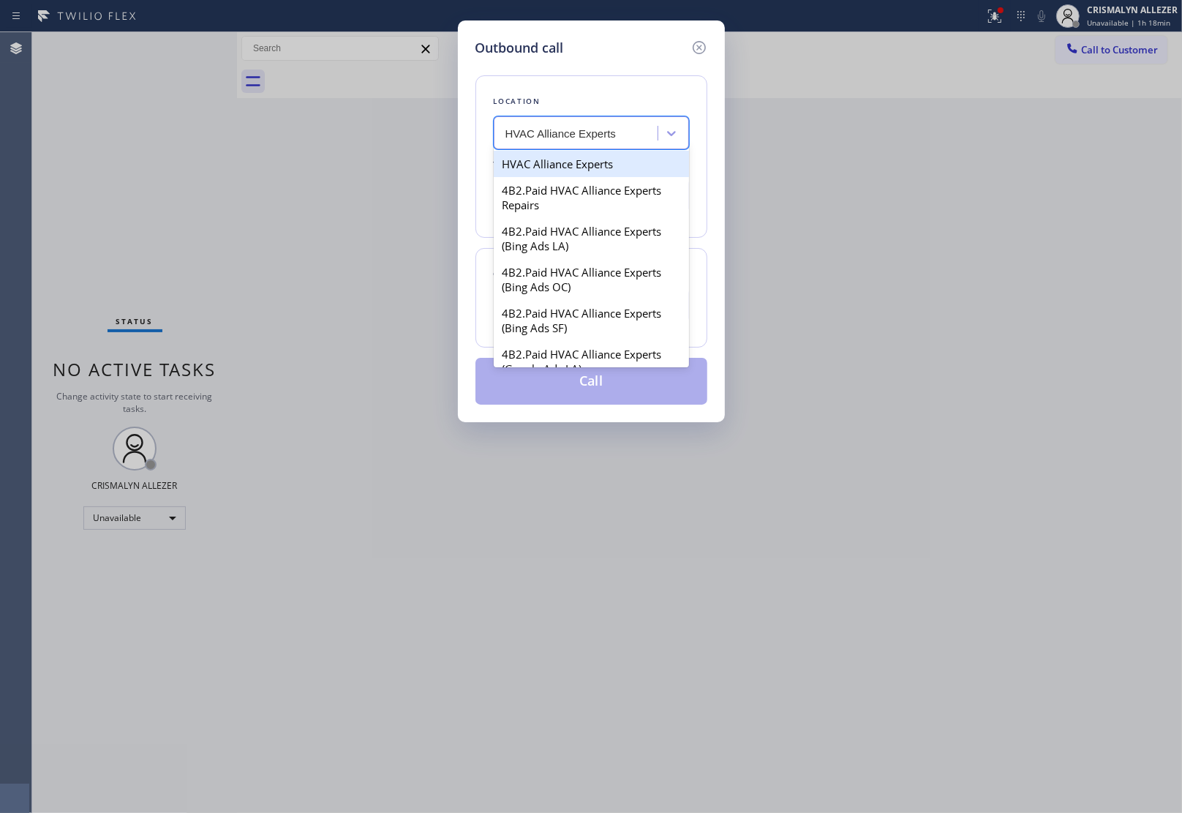
click at [538, 170] on div "HVAC Alliance Experts" at bounding box center [591, 164] width 195 height 26
type input "[PHONE_NUMBER]"
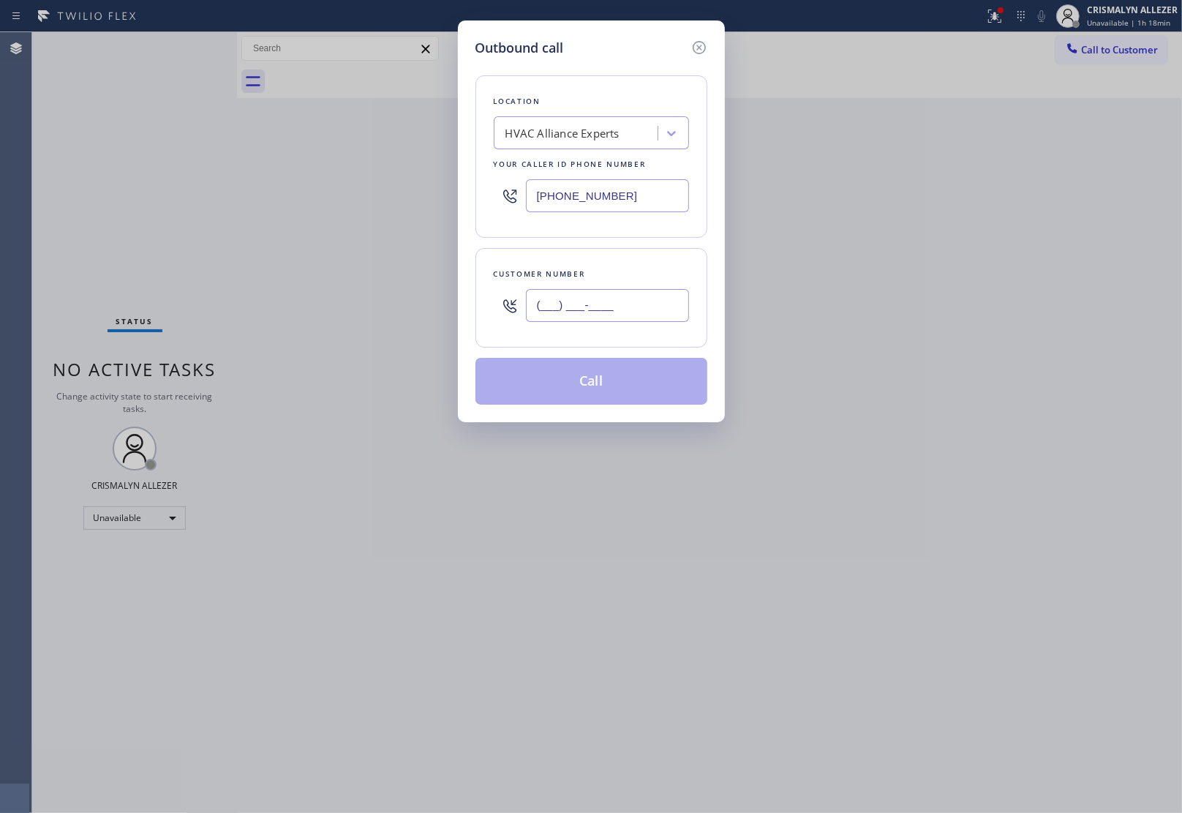
click at [573, 305] on input "(___) ___-____" at bounding box center [607, 305] width 163 height 33
paste input "310) 938-3132"
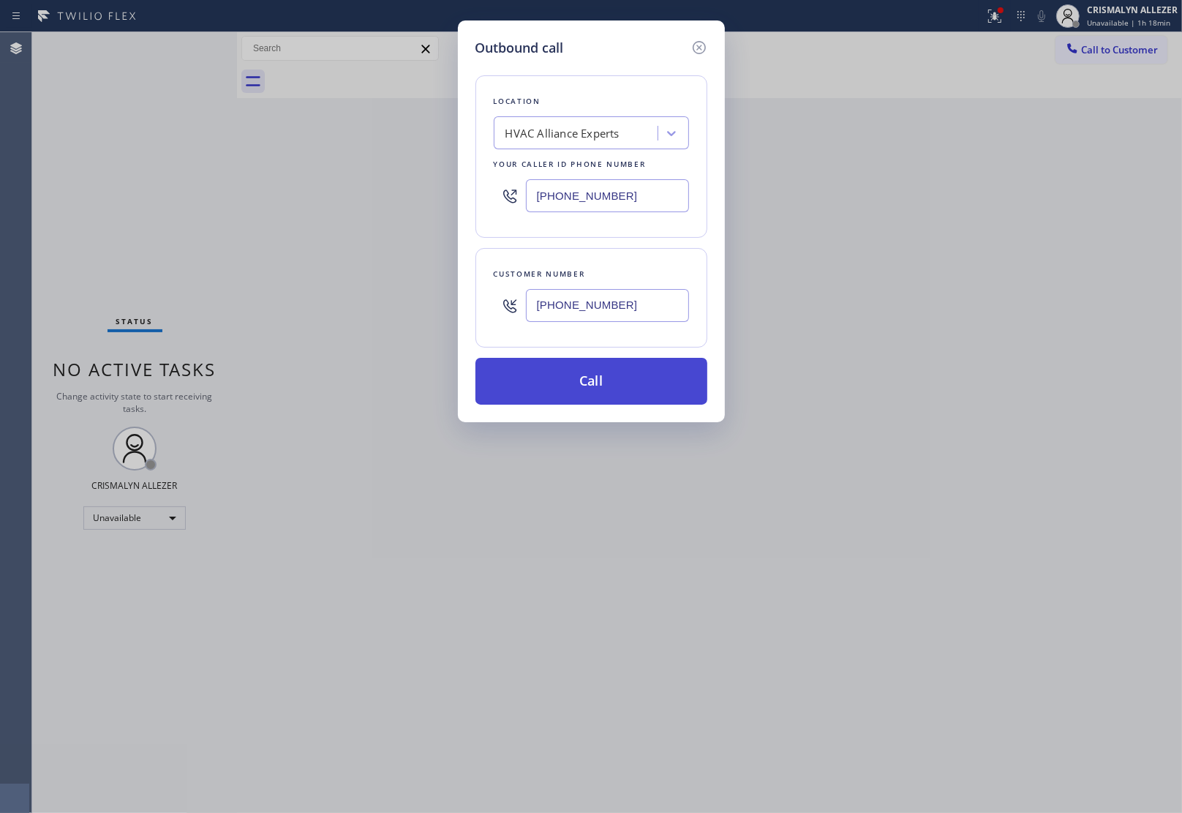
type input "[PHONE_NUMBER]"
click at [600, 392] on button "Call" at bounding box center [591, 381] width 232 height 47
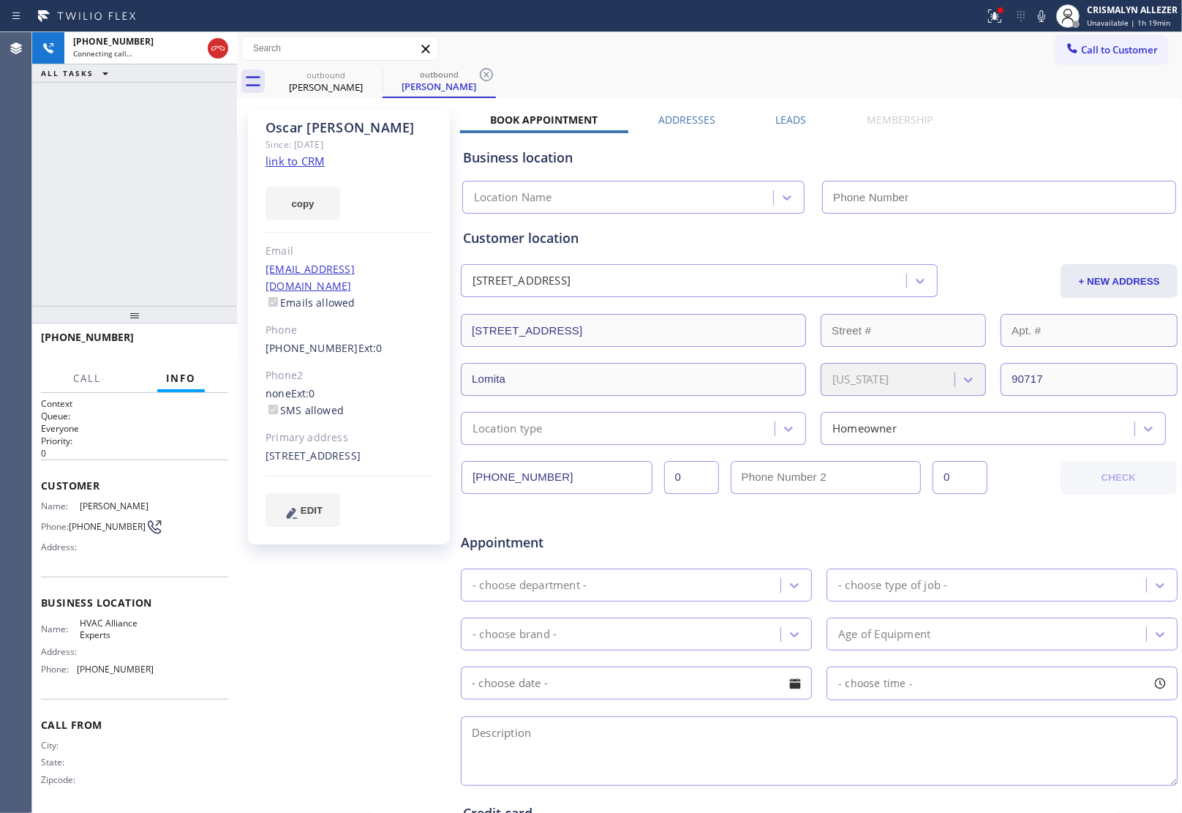
type input "[PHONE_NUMBER]"
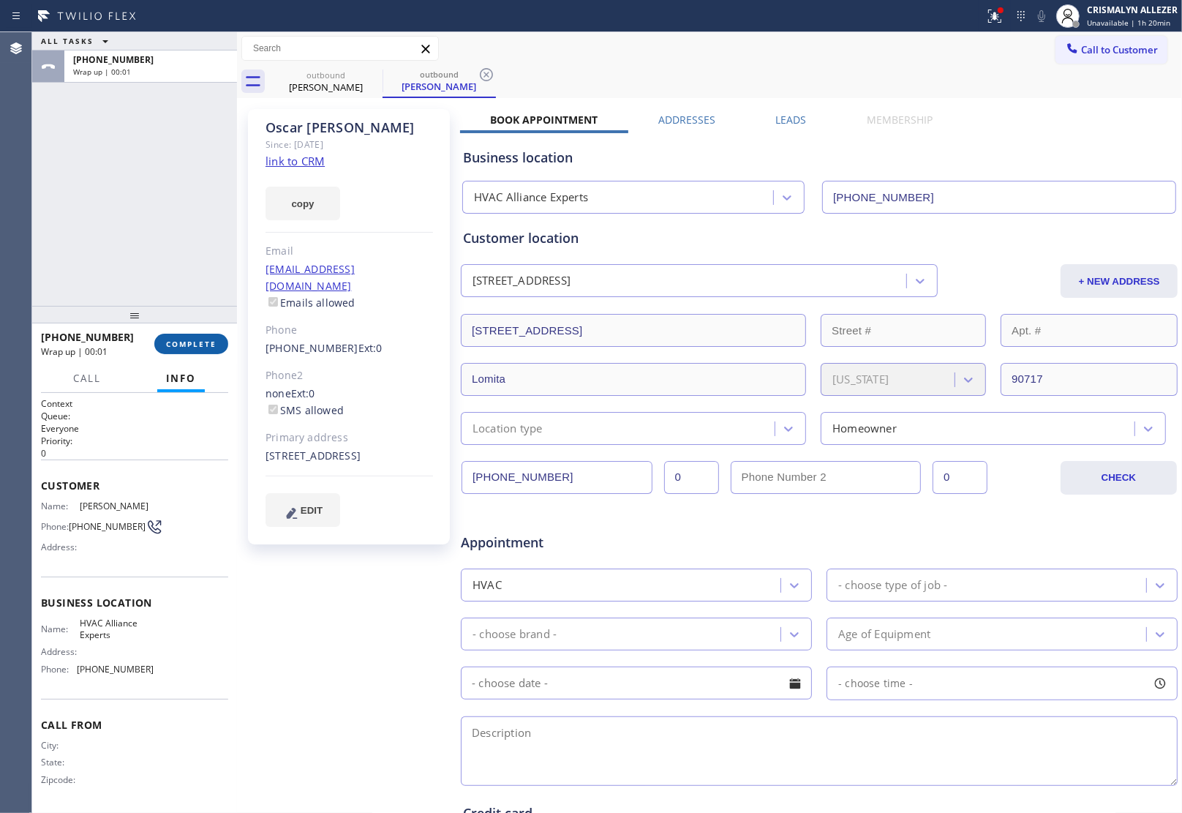
click at [184, 344] on span "COMPLETE" at bounding box center [191, 344] width 50 height 10
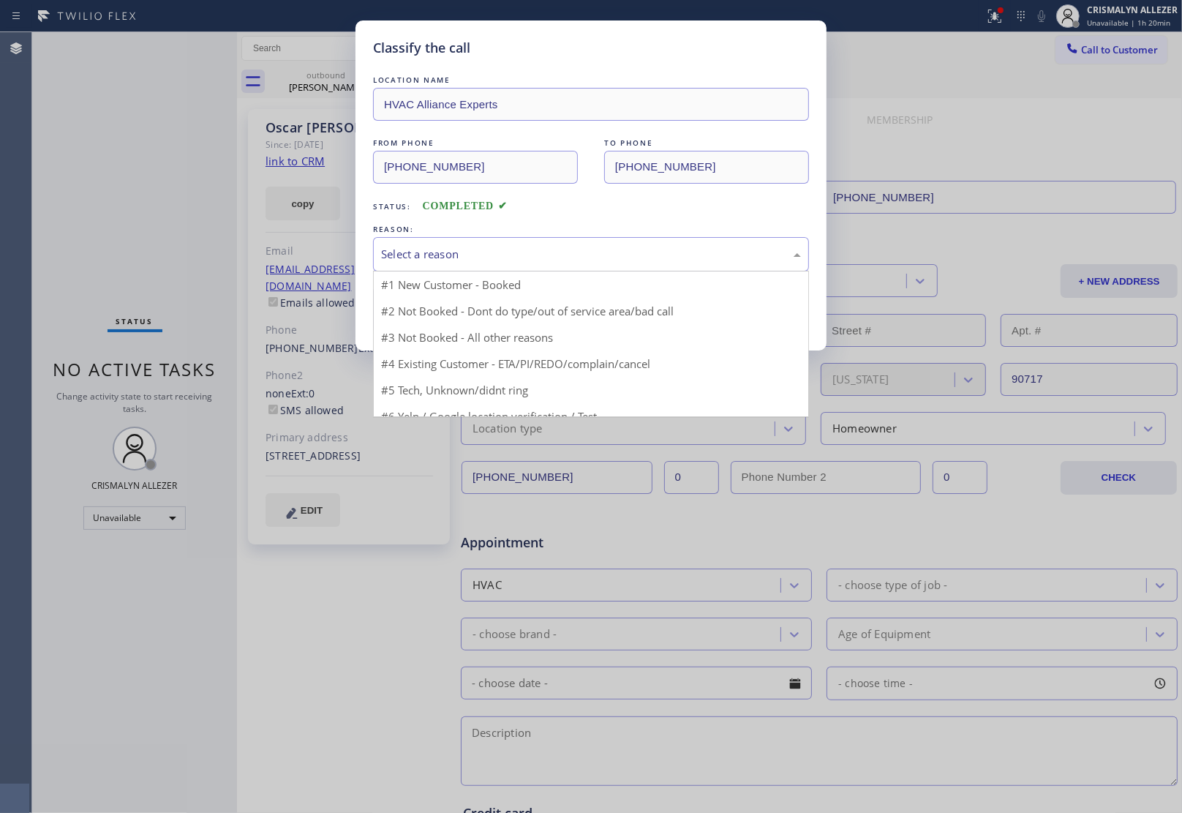
click at [569, 263] on div "Select a reason" at bounding box center [591, 254] width 420 height 17
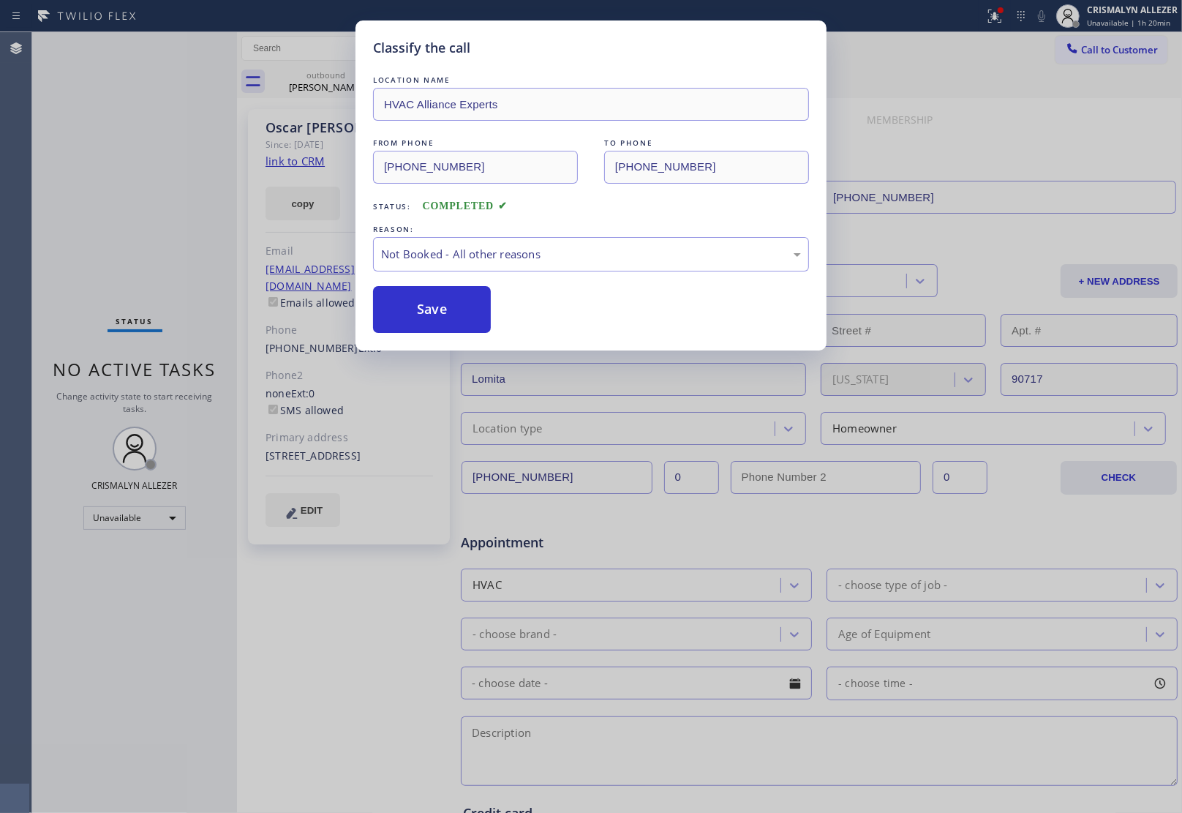
click at [437, 315] on button "Save" at bounding box center [432, 309] width 118 height 47
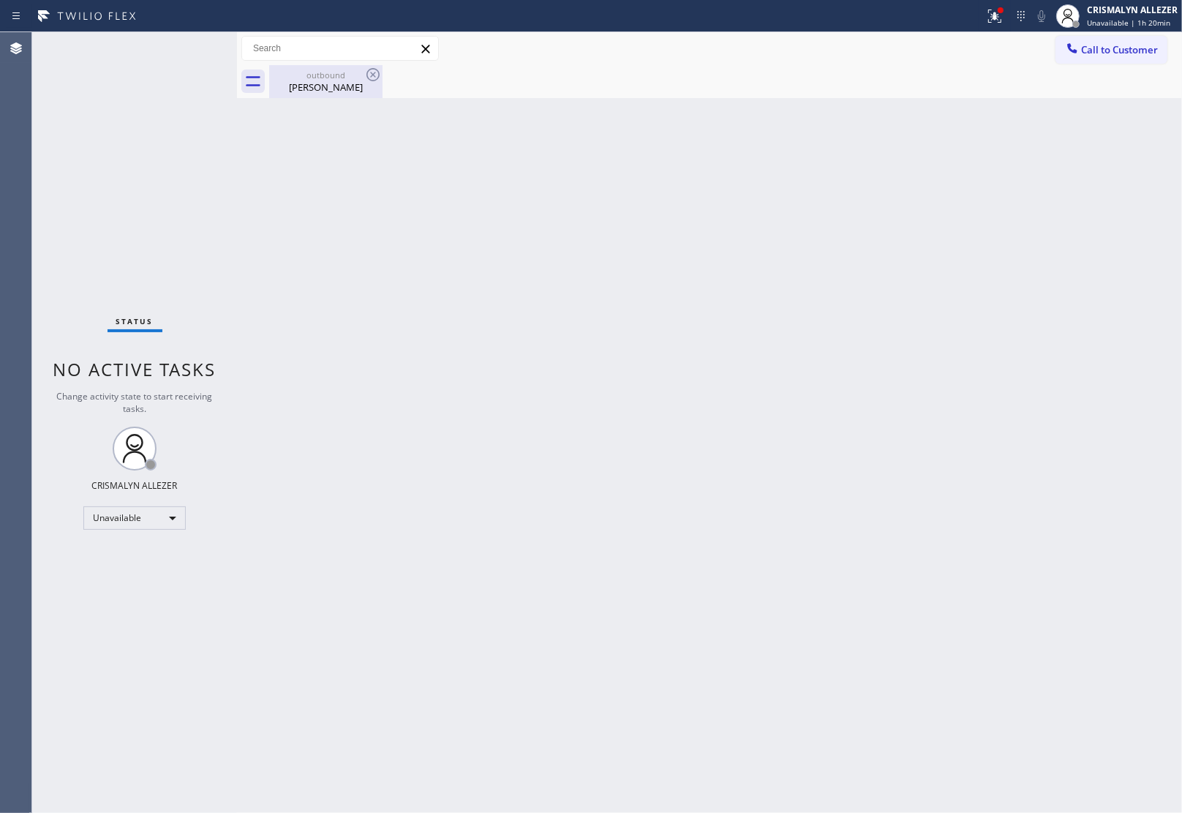
click at [329, 73] on div "outbound" at bounding box center [326, 74] width 110 height 11
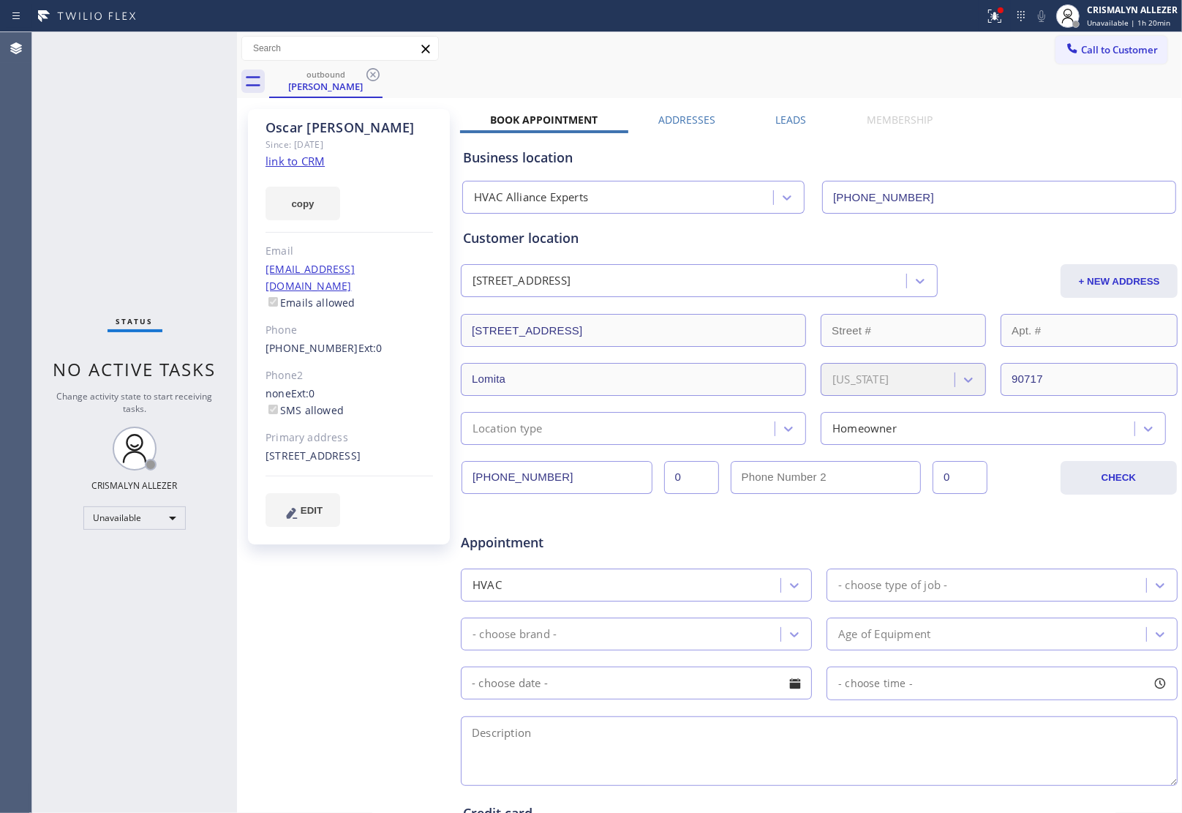
drag, startPoint x: 375, startPoint y: 75, endPoint x: 396, endPoint y: 75, distance: 21.2
click at [374, 75] on icon at bounding box center [372, 74] width 13 height 13
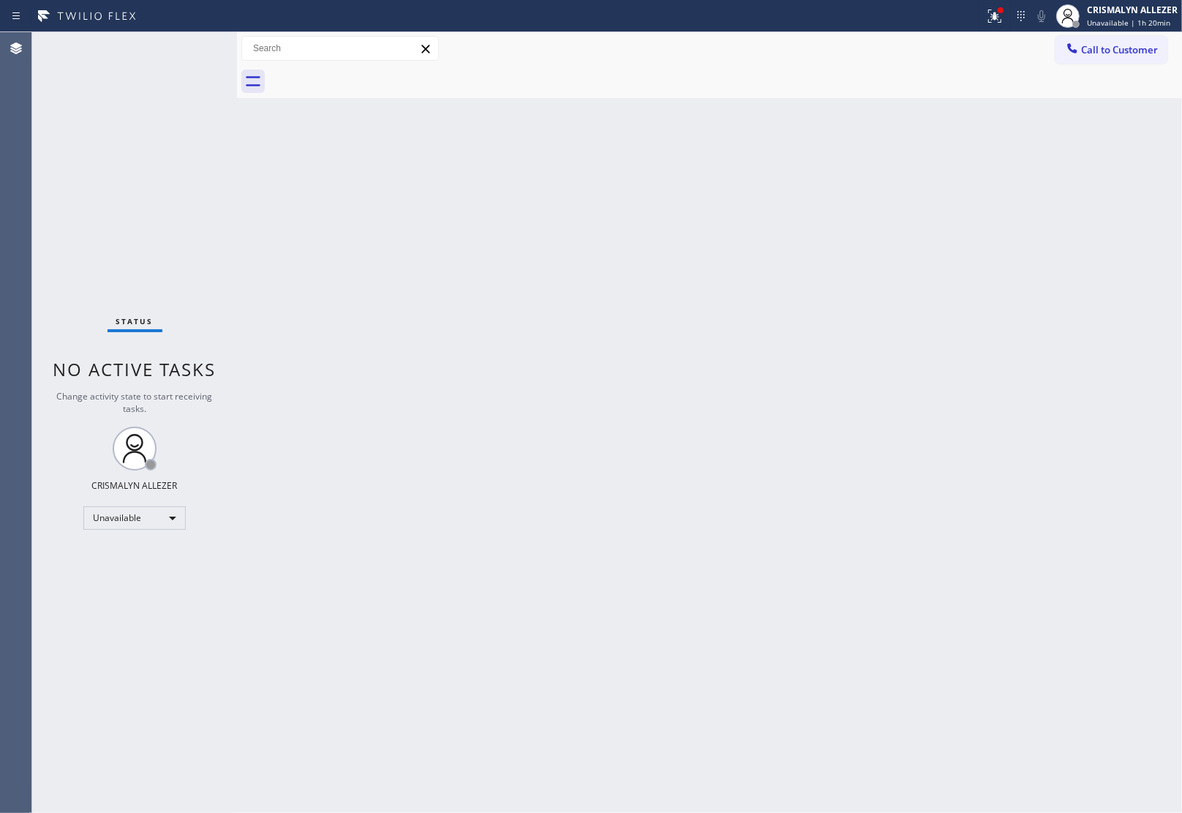
drag, startPoint x: 445, startPoint y: 290, endPoint x: 900, endPoint y: 122, distance: 485.1
click at [461, 282] on div "Back to Dashboard Change Sender ID Customers Technicians Select a contact Outbo…" at bounding box center [709, 422] width 945 height 781
click at [1110, 43] on span "Call to Customer" at bounding box center [1119, 49] width 77 height 13
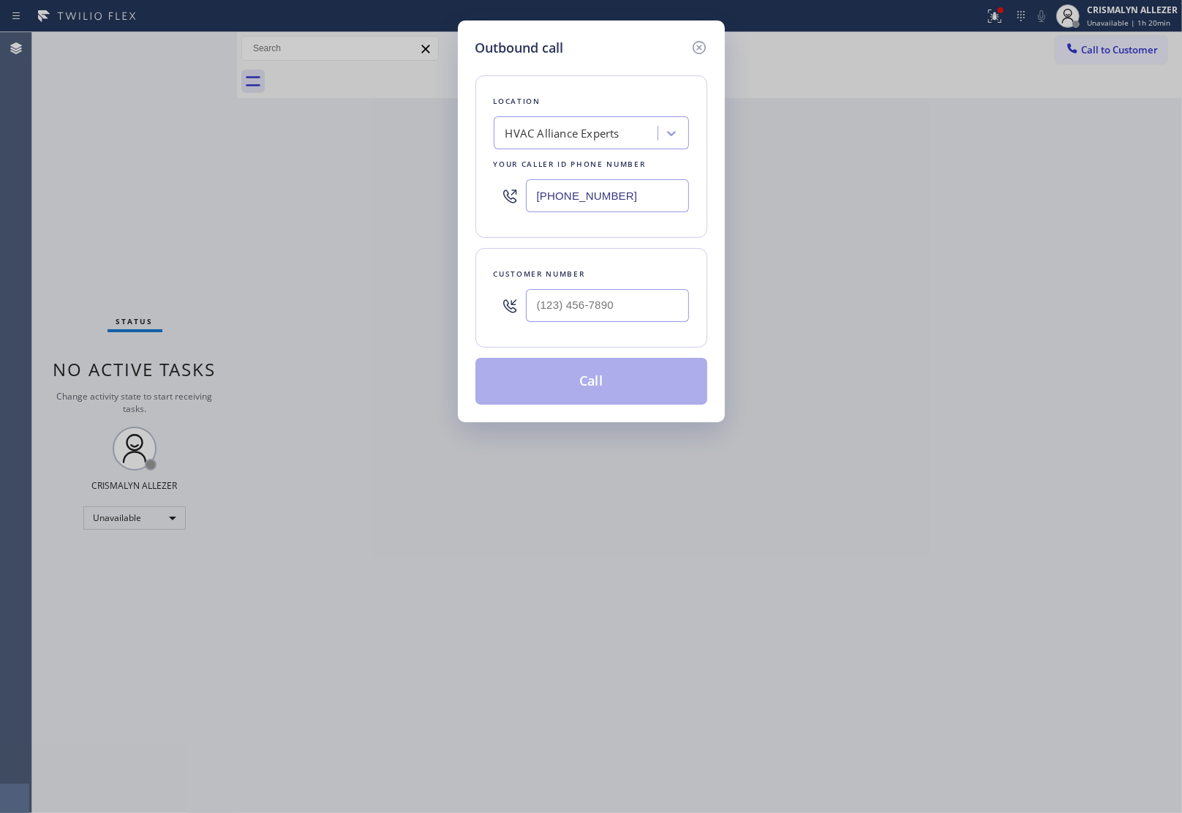
click at [536, 134] on div "HVAC Alliance Experts" at bounding box center [562, 133] width 114 height 17
paste input "Apex Appliance Masters"
type input "Apex Appliance Masters"
click at [543, 166] on div "Apex Appliance Masters" at bounding box center [591, 164] width 195 height 26
type input "[PHONE_NUMBER]"
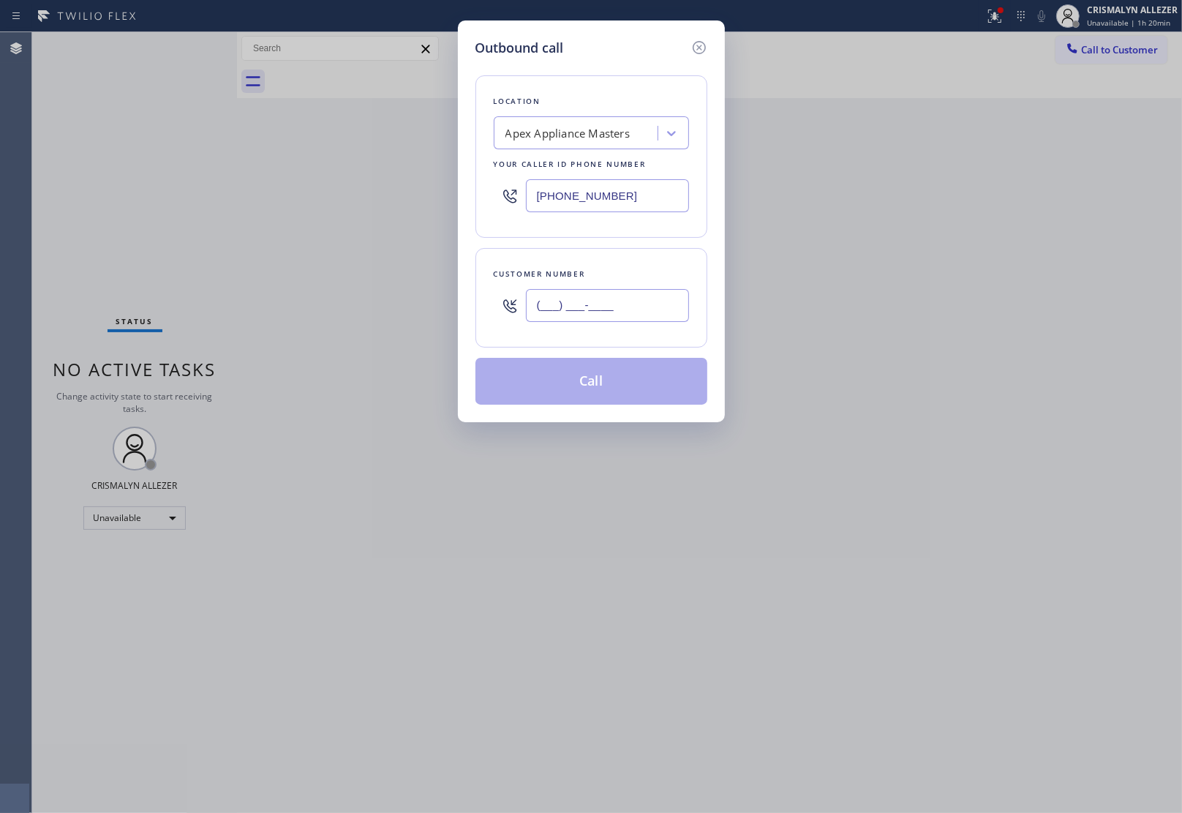
click at [593, 304] on input "(___) ___-____" at bounding box center [607, 305] width 163 height 33
paste input "347) 536-8304"
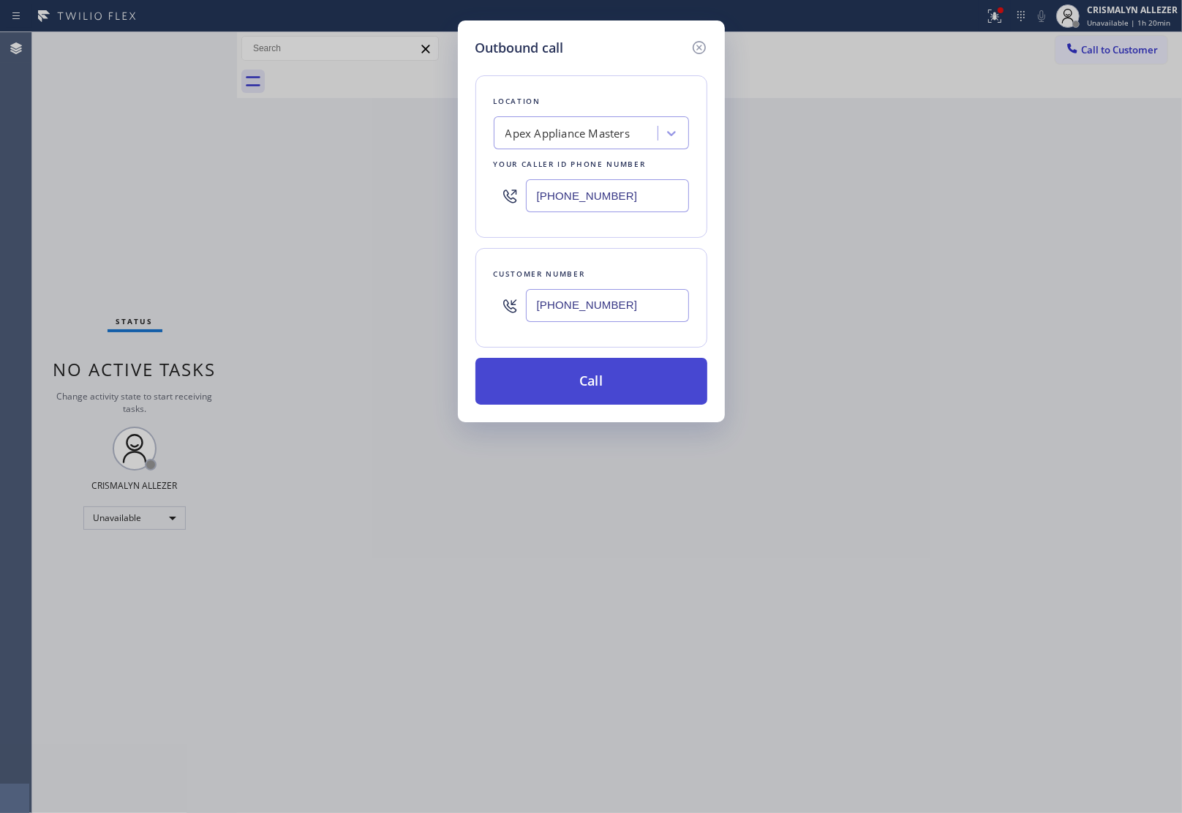
type input "[PHONE_NUMBER]"
click at [593, 397] on button "Call" at bounding box center [591, 381] width 232 height 47
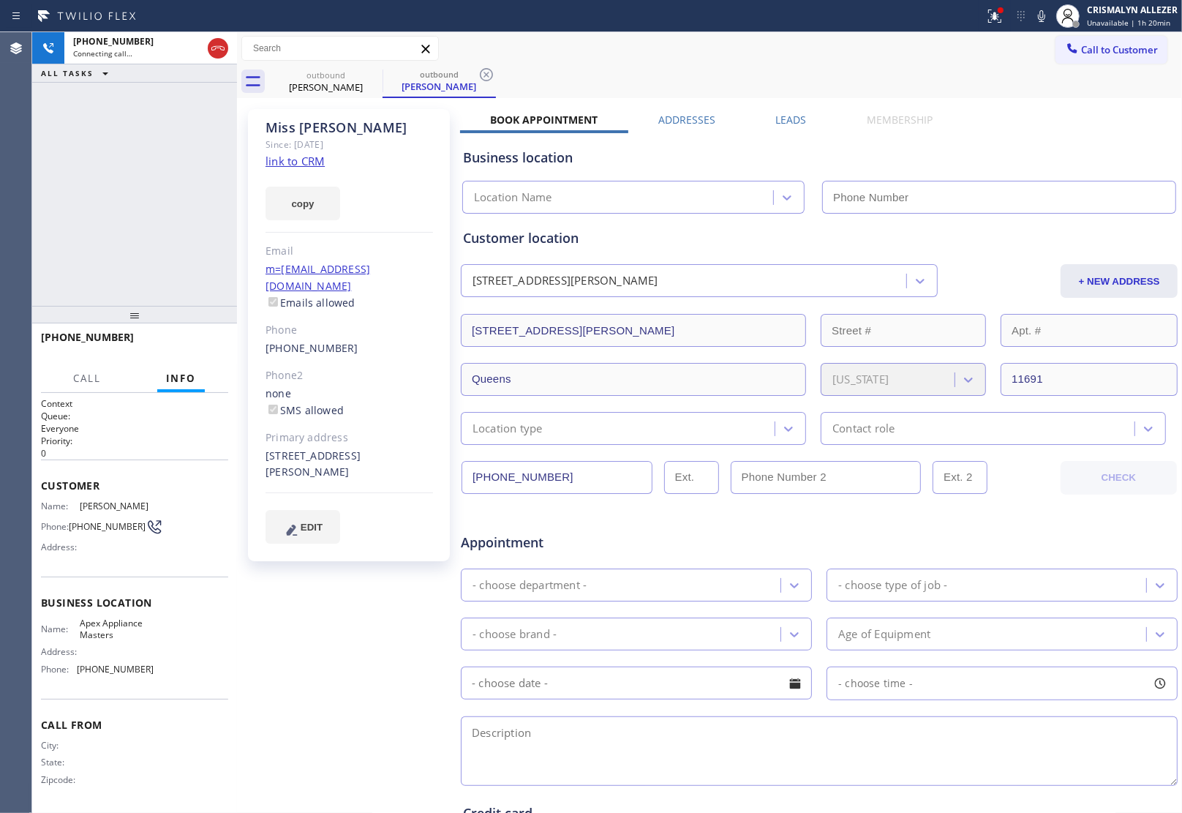
type input "[PHONE_NUMBER]"
click at [184, 345] on span "HANG UP" at bounding box center [194, 344] width 45 height 10
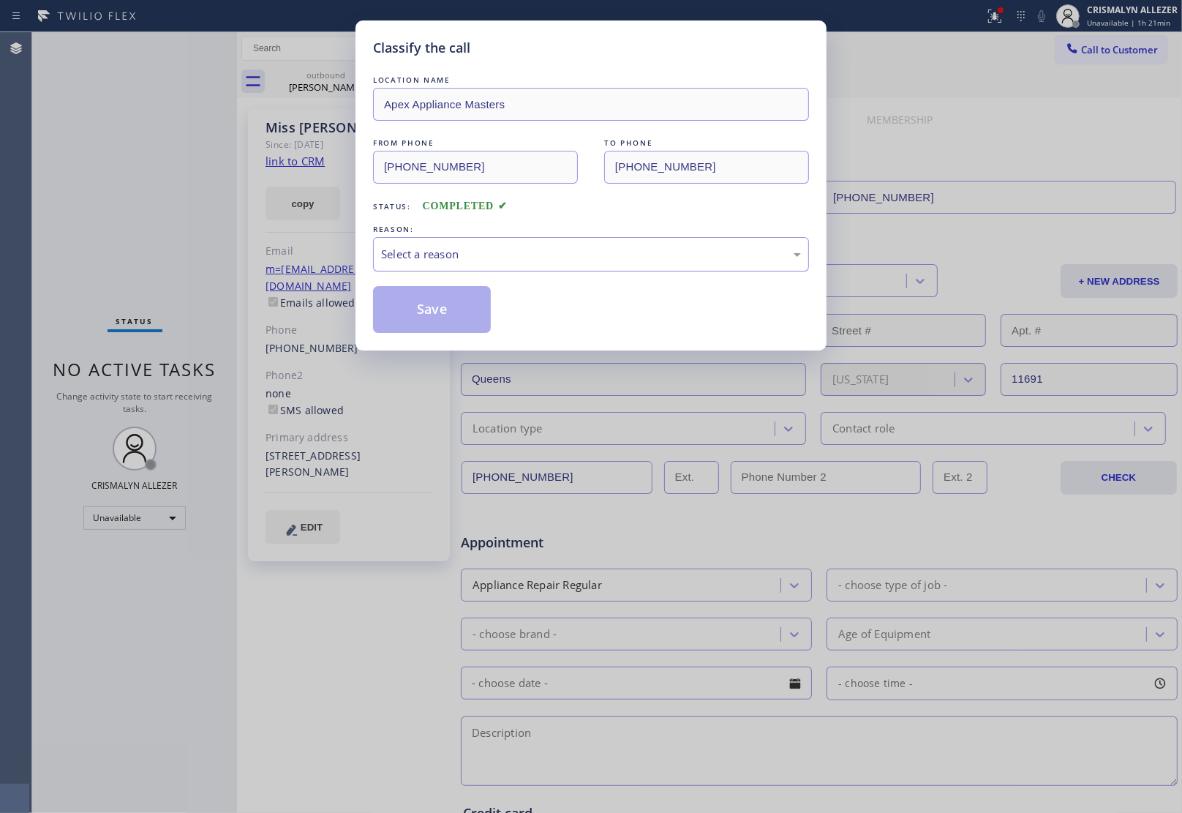
click at [640, 260] on div "Select a reason" at bounding box center [591, 254] width 420 height 17
click at [446, 322] on button "Save" at bounding box center [432, 309] width 118 height 47
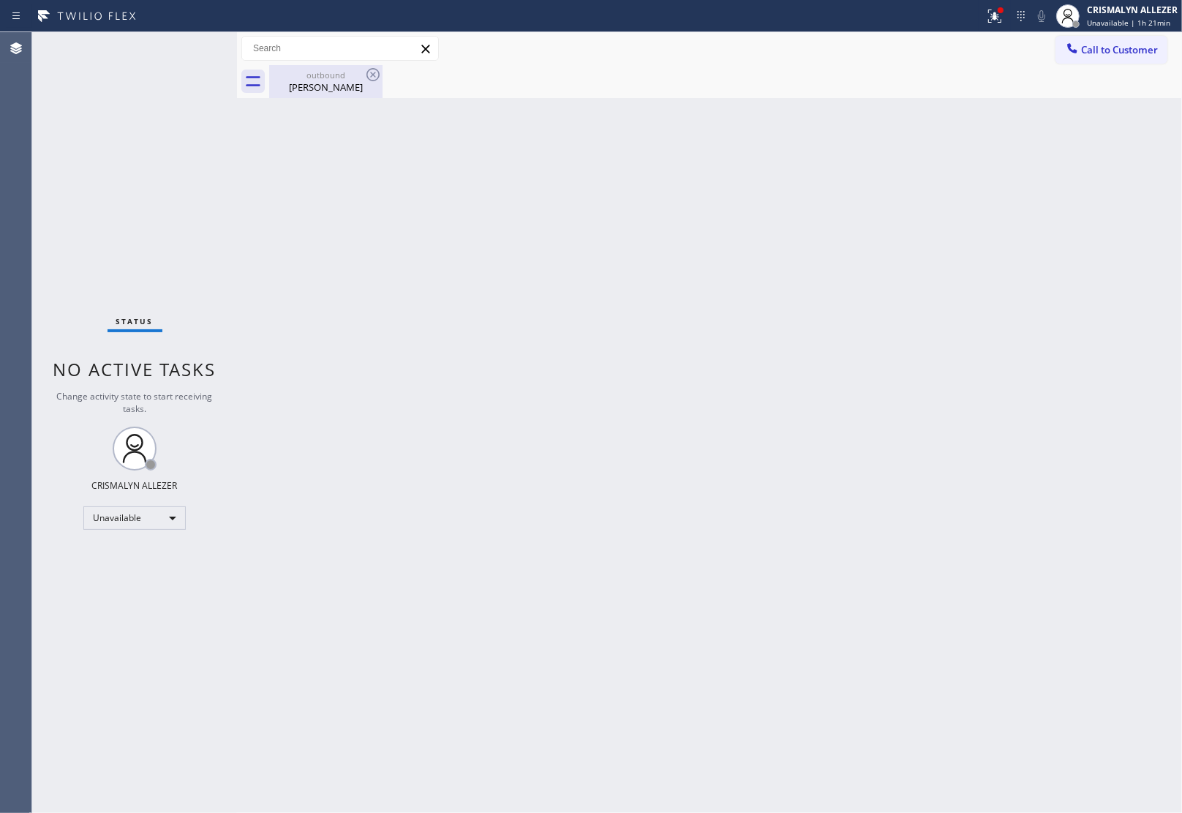
click at [334, 78] on div "outbound" at bounding box center [326, 74] width 110 height 11
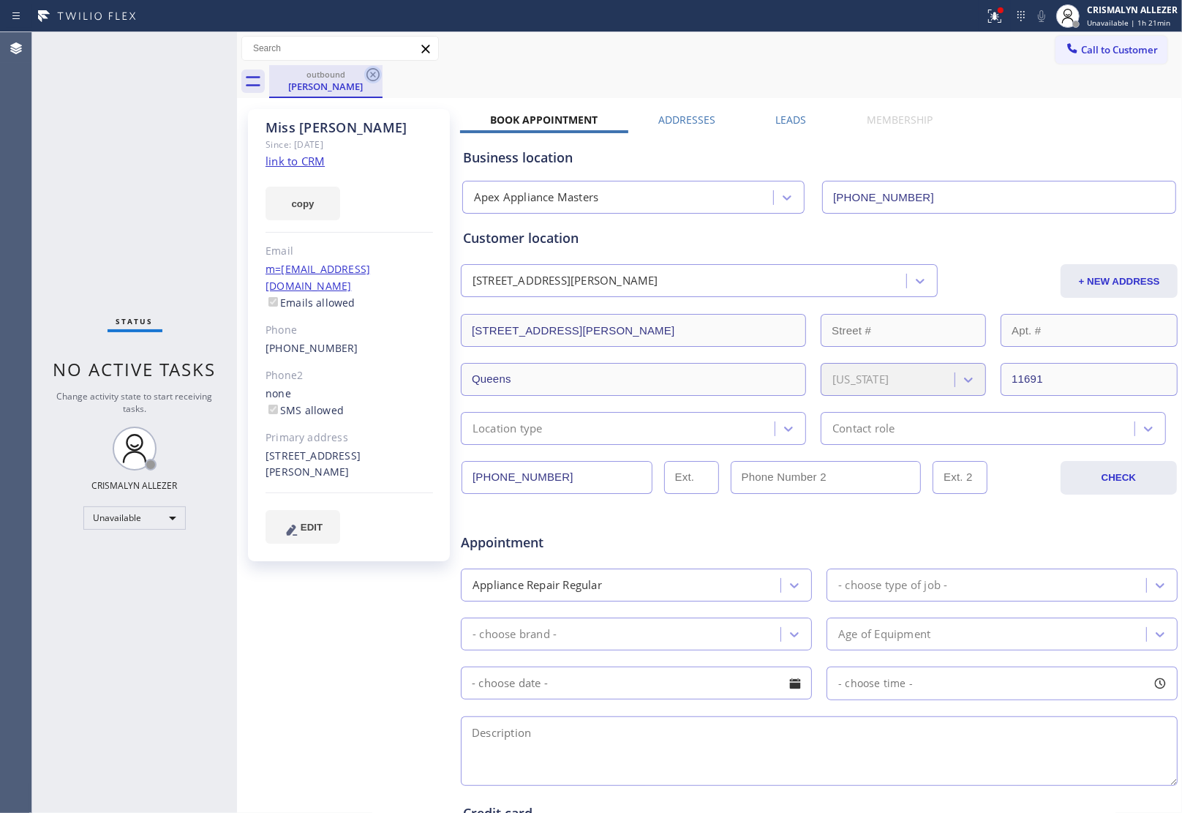
click at [366, 79] on icon at bounding box center [373, 75] width 18 height 18
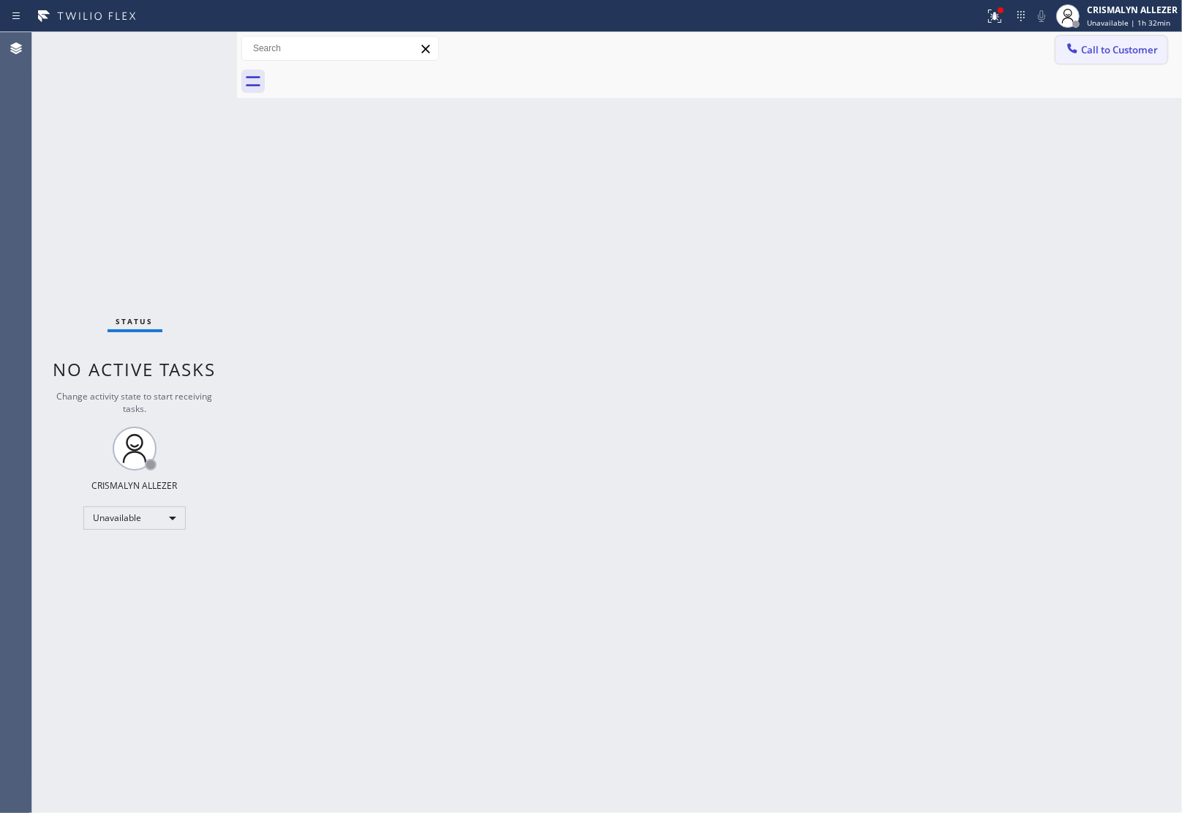
click at [1120, 50] on span "Call to Customer" at bounding box center [1119, 49] width 77 height 13
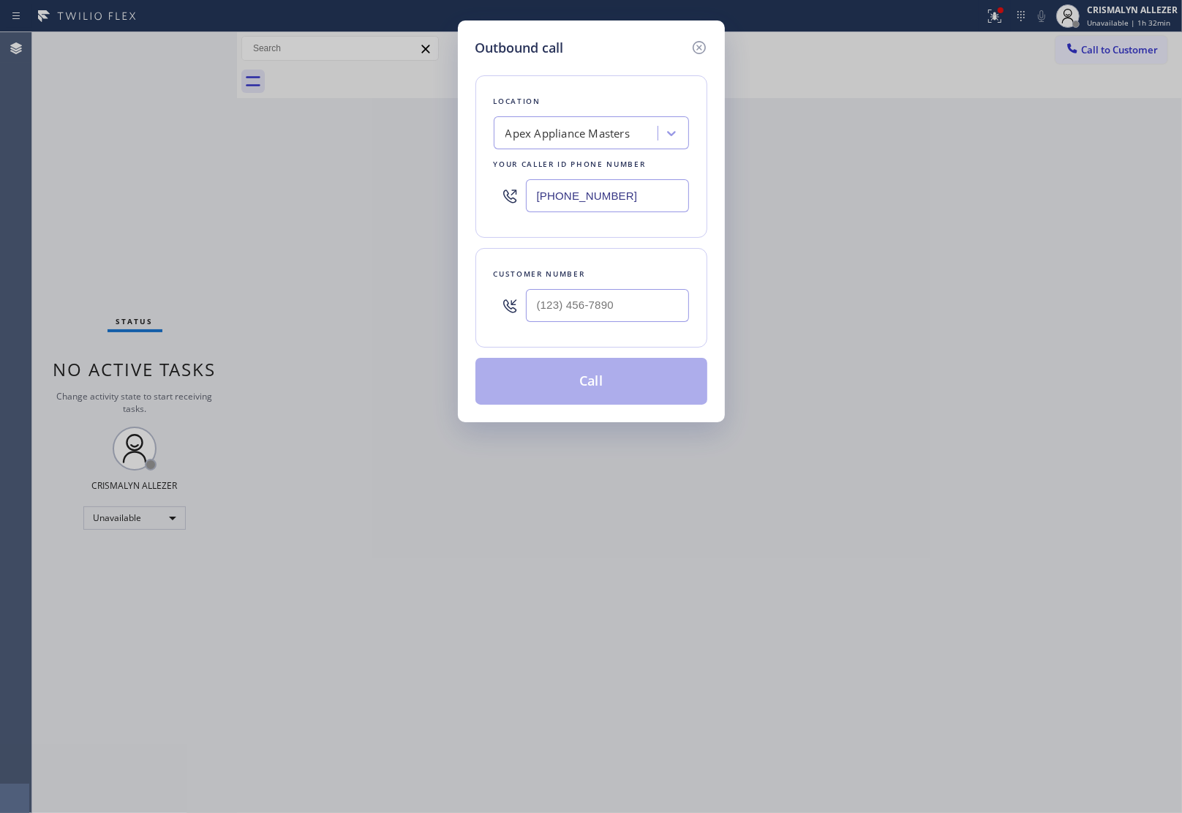
drag, startPoint x: 638, startPoint y: 198, endPoint x: 132, endPoint y: 219, distance: 505.9
click at [132, 219] on div "Outbound call Location Apex Appliance Masters Your caller id phone number [PHON…" at bounding box center [591, 406] width 1182 height 813
paste input "657) 315-1681"
type input "[PHONE_NUMBER]"
click at [604, 309] on input "(___) ___-____" at bounding box center [607, 305] width 163 height 33
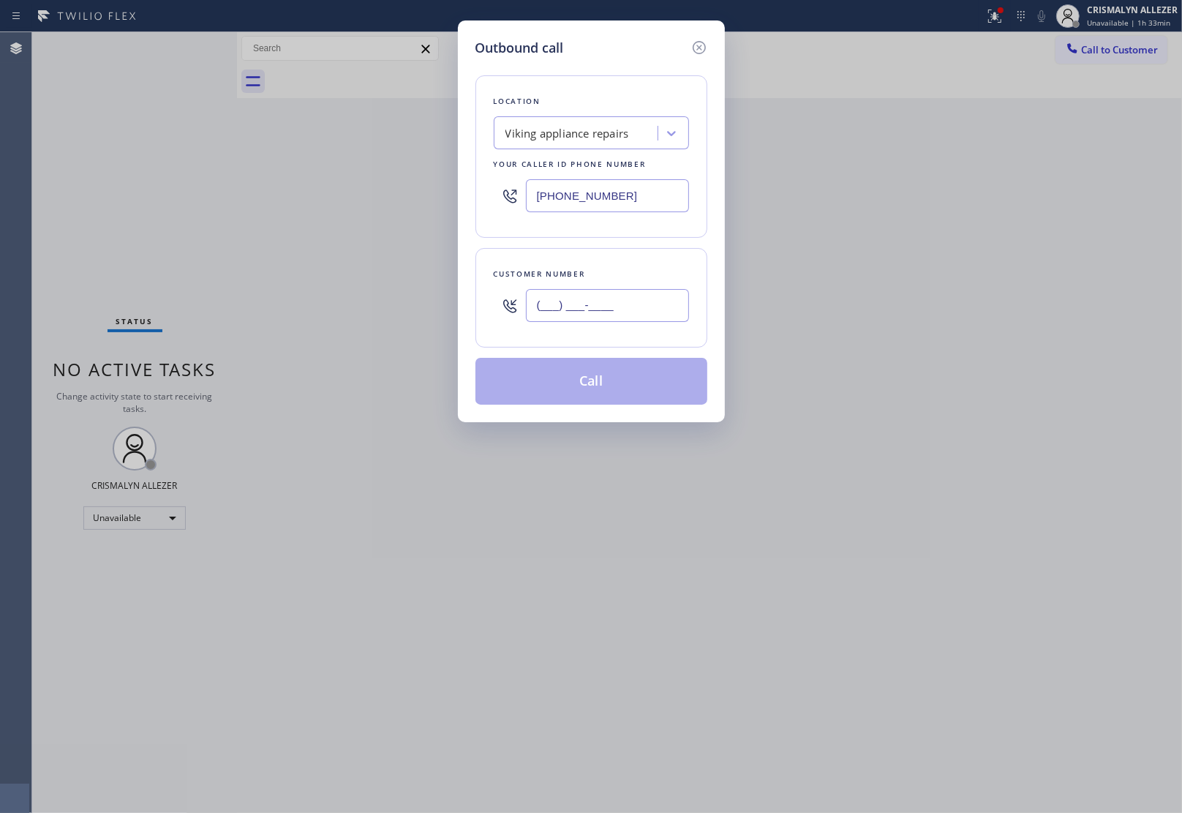
paste input "562) 569-8872"
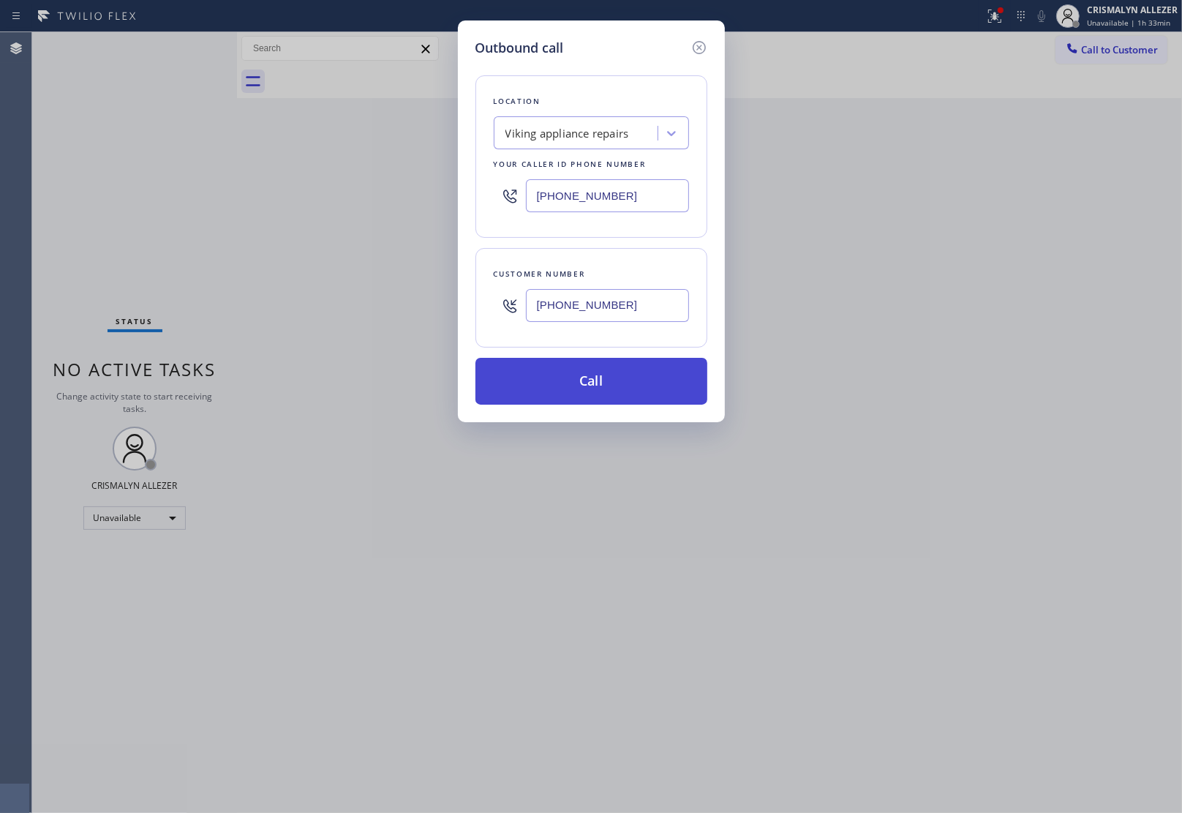
type input "[PHONE_NUMBER]"
click at [595, 377] on button "Call" at bounding box center [591, 381] width 232 height 47
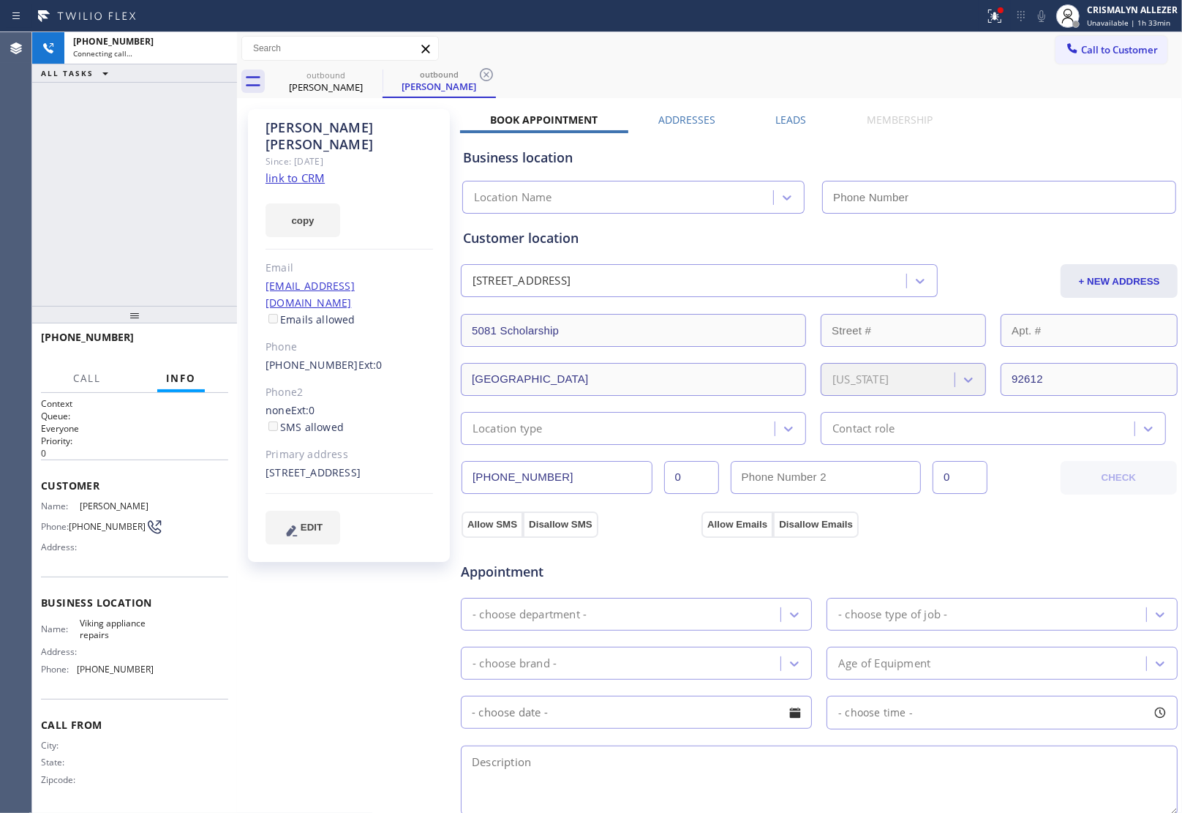
type input "[PHONE_NUMBER]"
click at [309, 170] on link "link to CRM" at bounding box center [295, 177] width 59 height 15
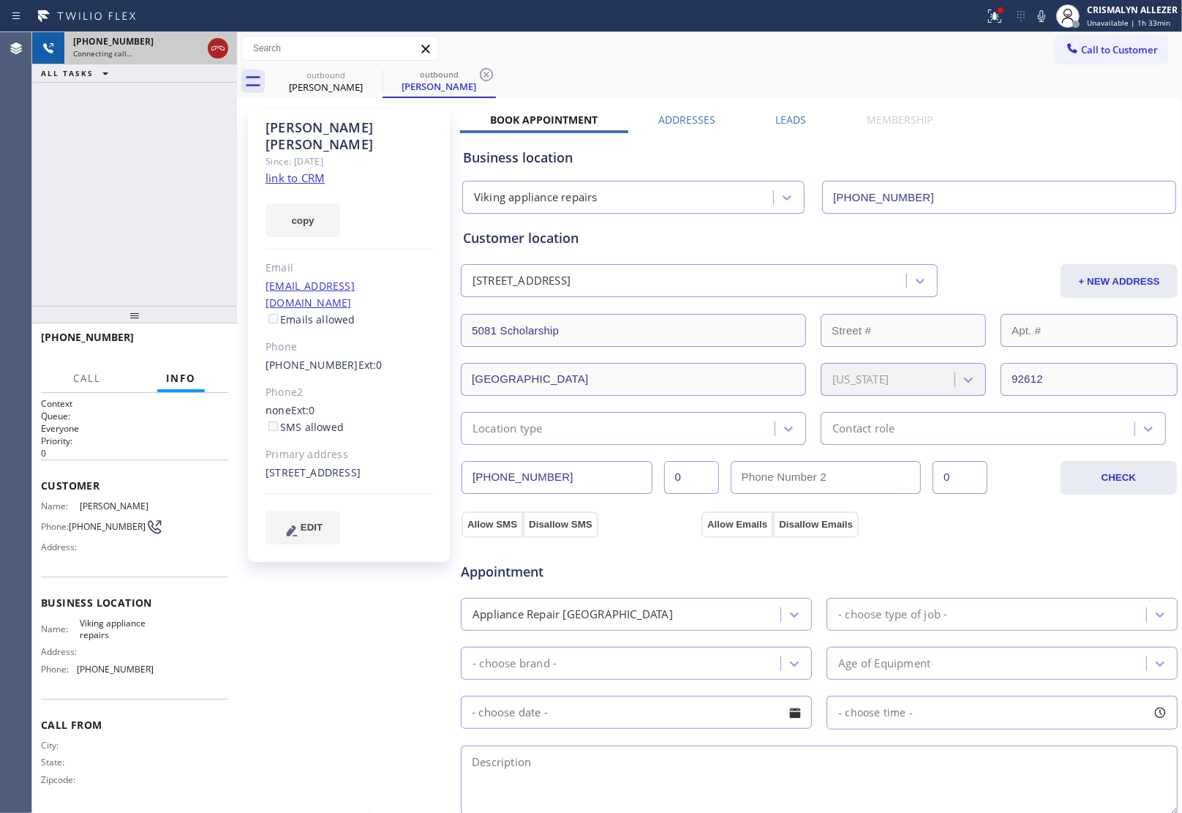
click at [214, 48] on icon at bounding box center [218, 49] width 18 height 18
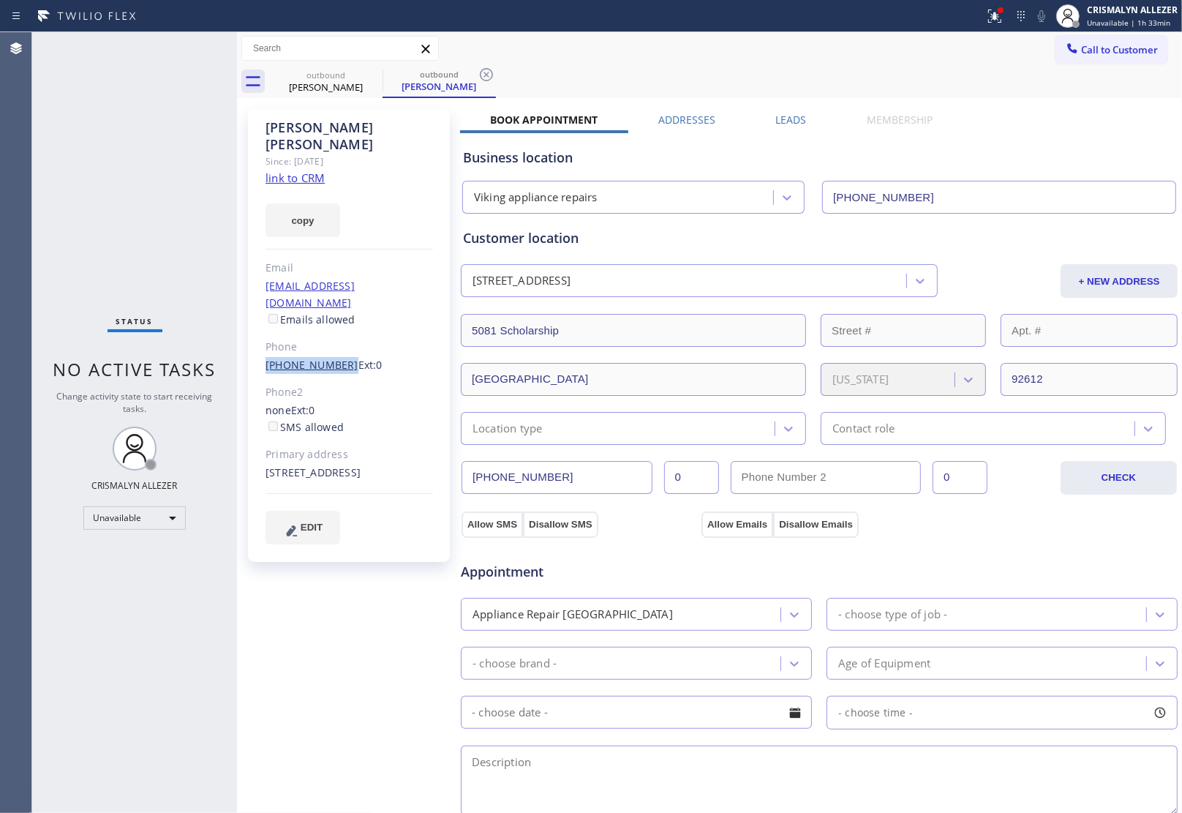
drag, startPoint x: 258, startPoint y: 327, endPoint x: 336, endPoint y: 334, distance: 78.6
click at [336, 334] on div "[PERSON_NAME] Since: [DATE] link to CRM copy Email [EMAIL_ADDRESS][DOMAIN_NAME]…" at bounding box center [349, 335] width 202 height 453
copy link "[PHONE_NUMBER]"
click at [487, 71] on icon at bounding box center [487, 75] width 18 height 18
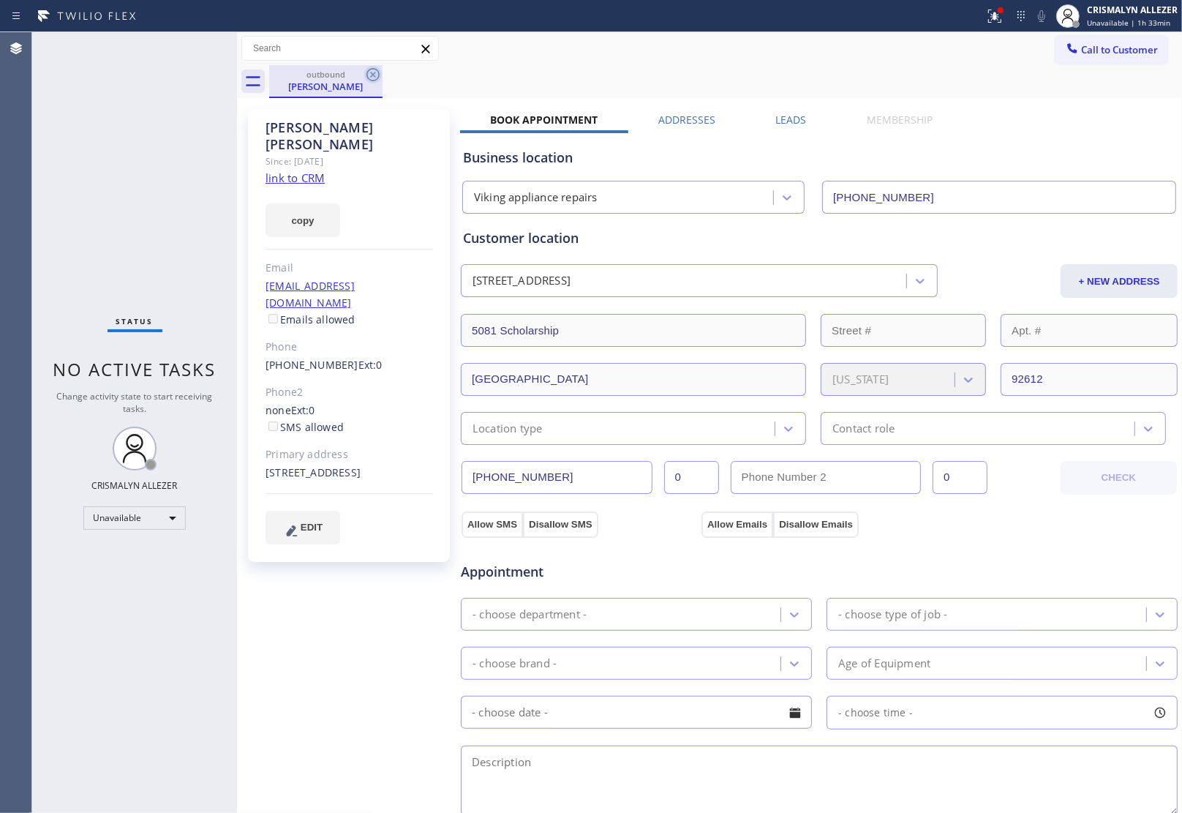
click at [372, 72] on icon at bounding box center [373, 75] width 18 height 18
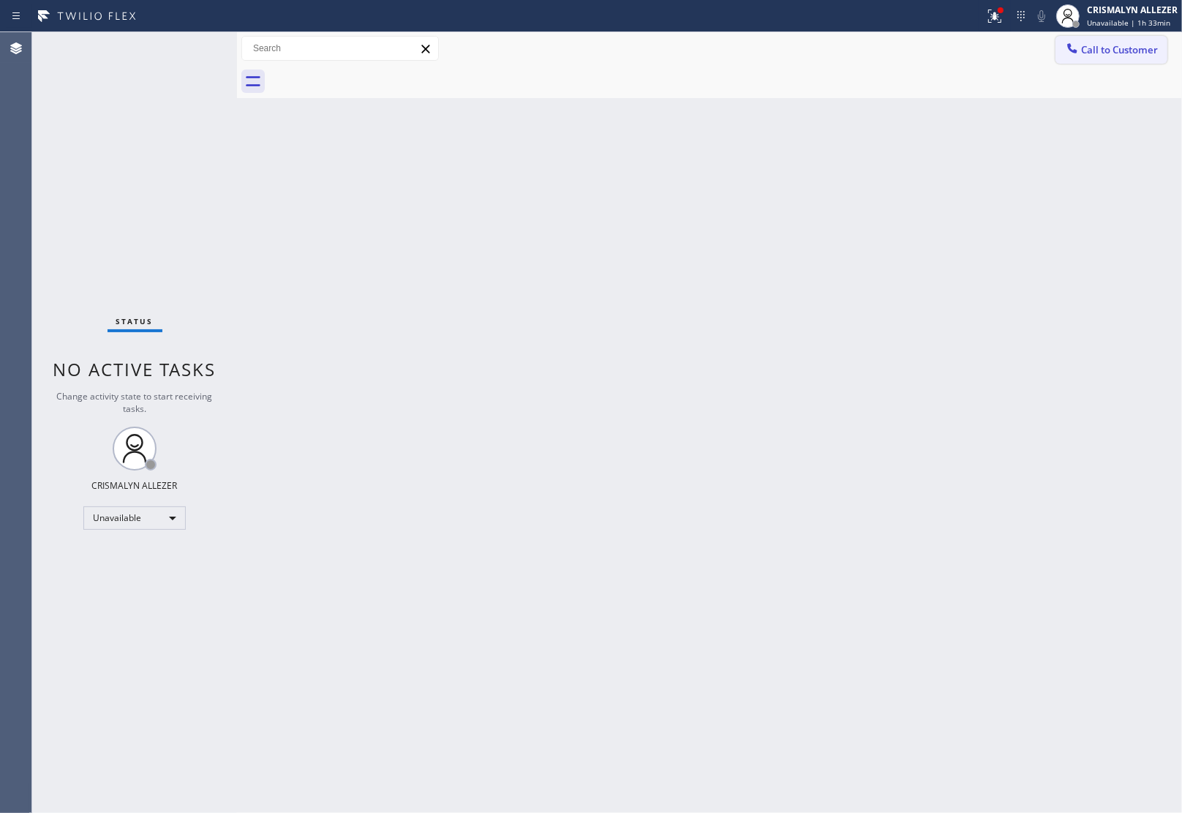
click at [1123, 49] on span "Call to Customer" at bounding box center [1119, 49] width 77 height 13
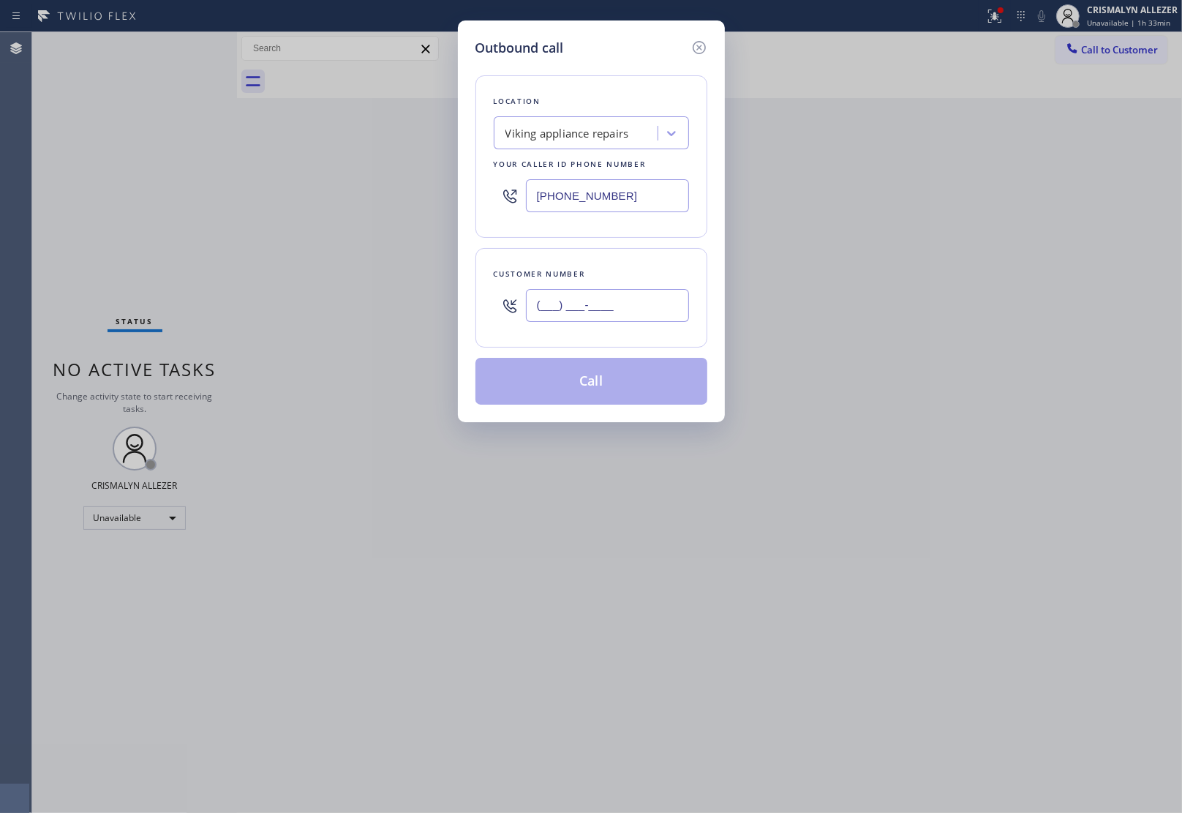
click at [633, 300] on input "(___) ___-____" at bounding box center [607, 305] width 163 height 33
paste input "562) 569-8872"
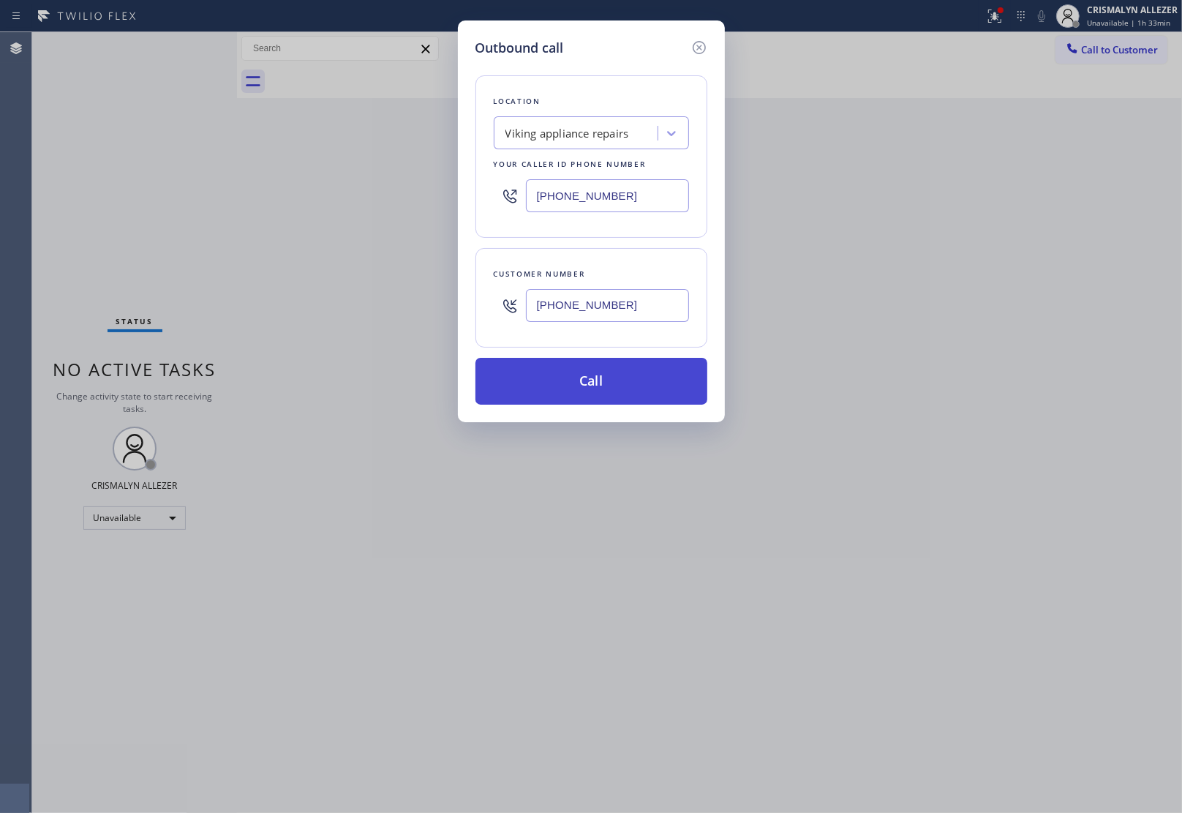
type input "[PHONE_NUMBER]"
click at [597, 380] on button "Call" at bounding box center [591, 381] width 232 height 47
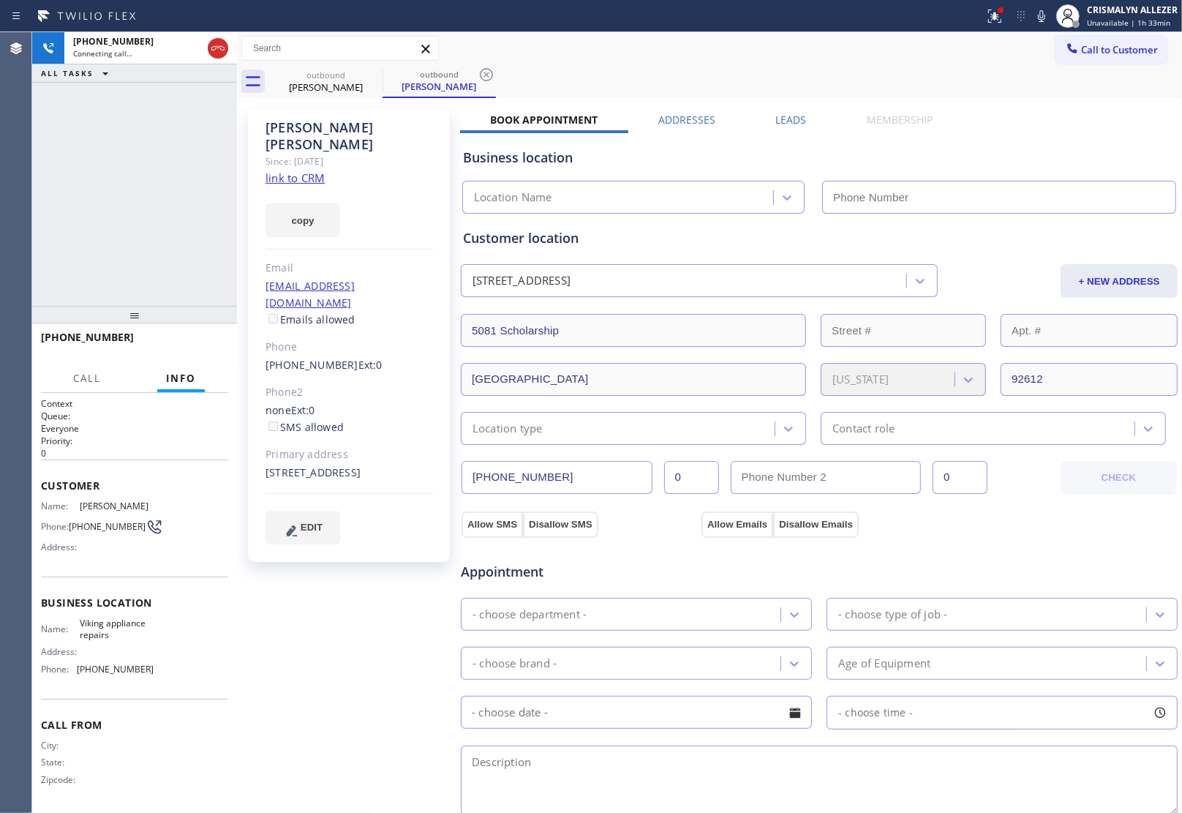
type input "[PHONE_NUMBER]"
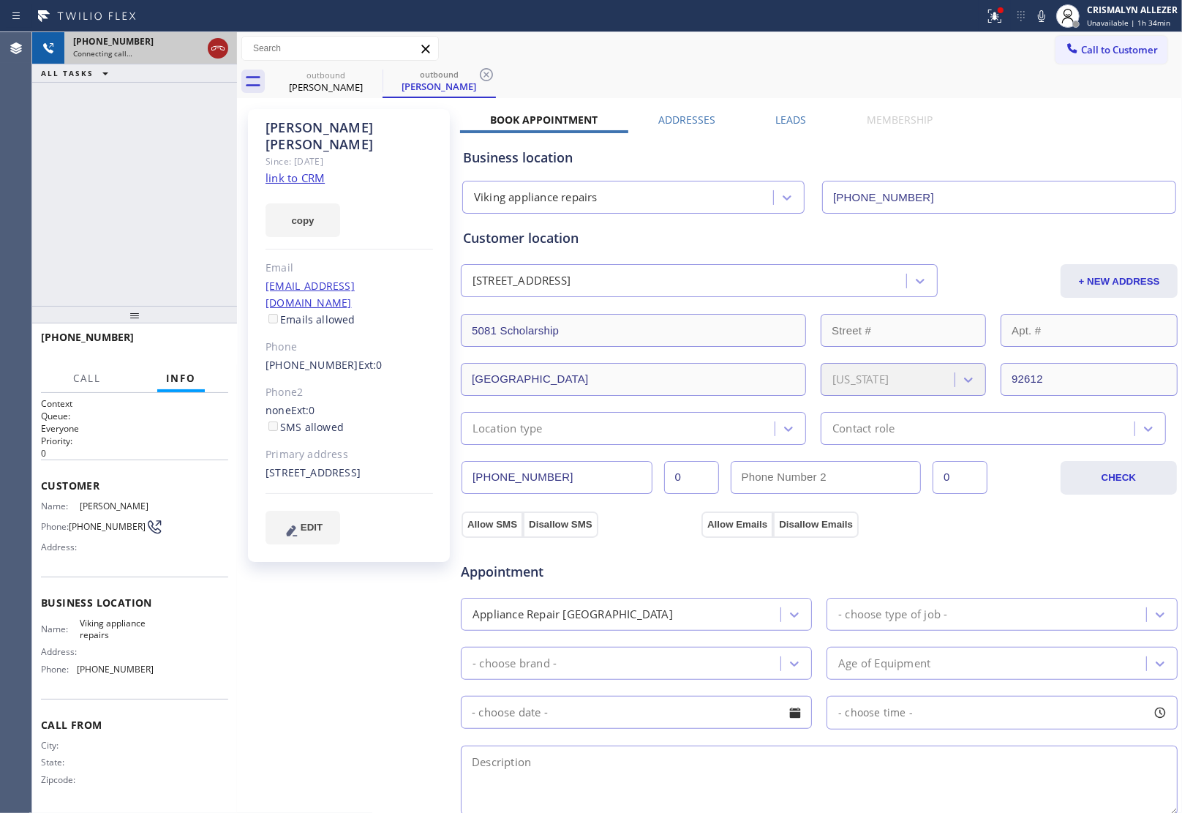
click at [216, 49] on icon at bounding box center [218, 49] width 18 height 18
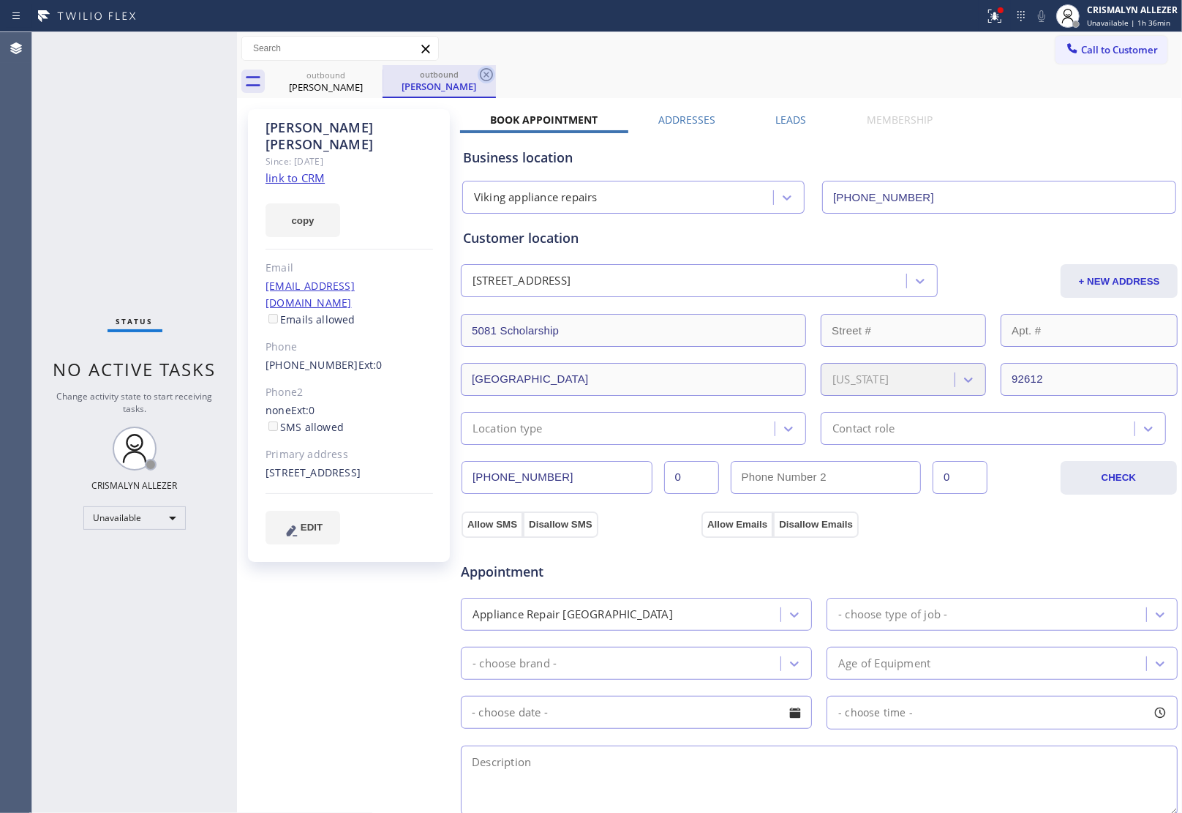
click at [486, 75] on icon at bounding box center [486, 74] width 13 height 13
click at [799, 117] on label "Leads" at bounding box center [791, 120] width 31 height 14
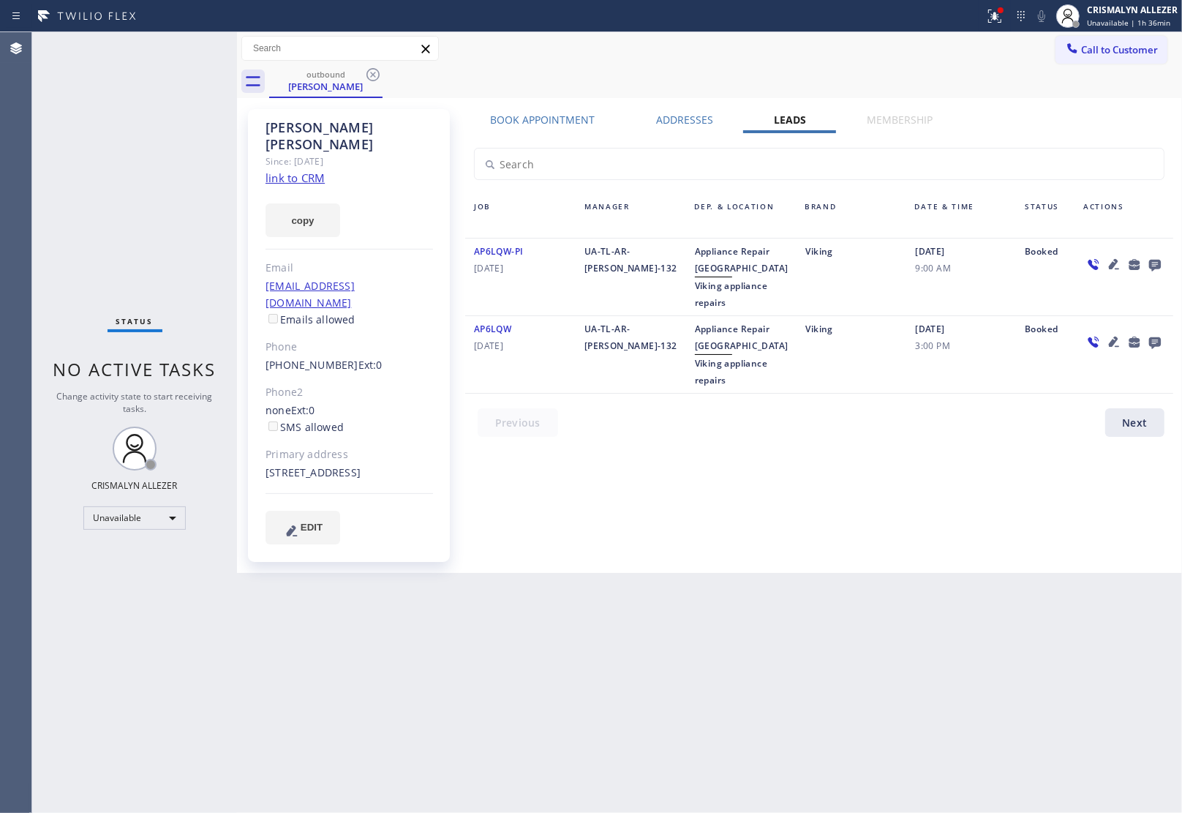
click at [1153, 261] on icon at bounding box center [1155, 266] width 12 height 12
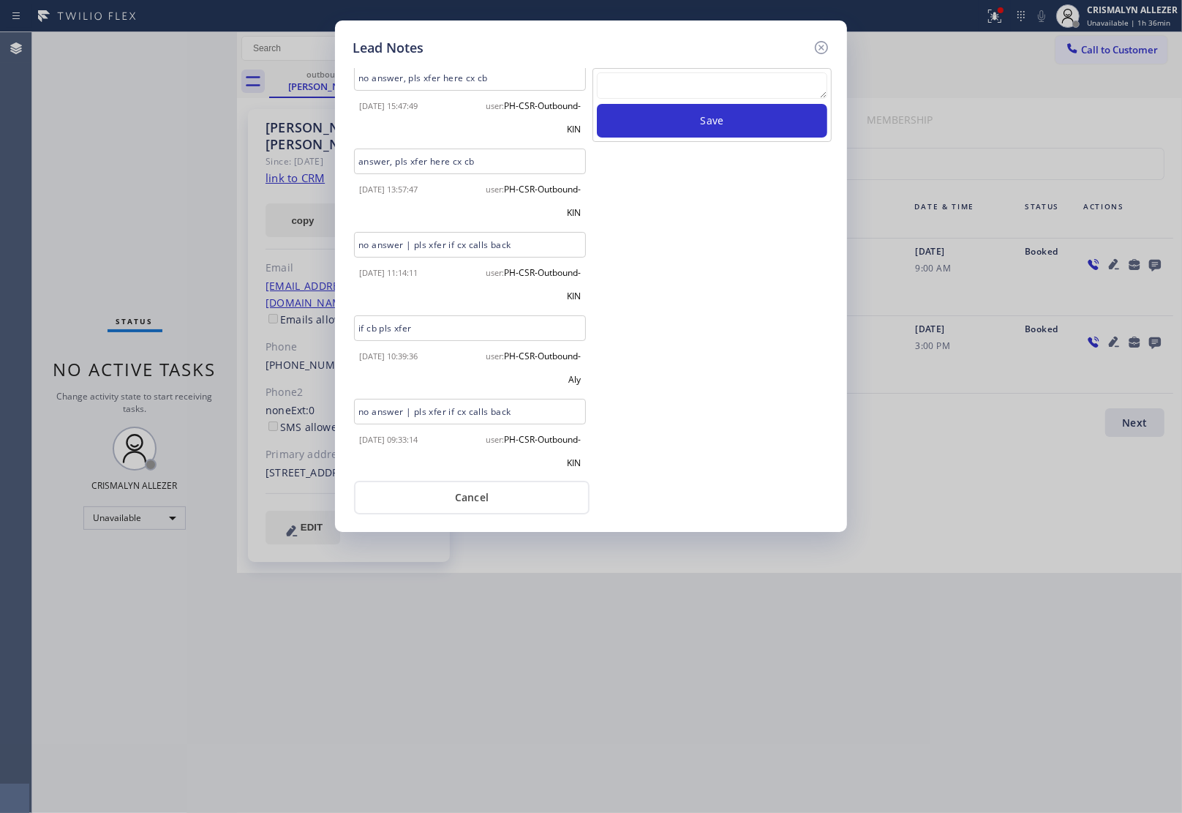
scroll to position [924, 0]
click at [478, 502] on button "Cancel" at bounding box center [472, 498] width 236 height 34
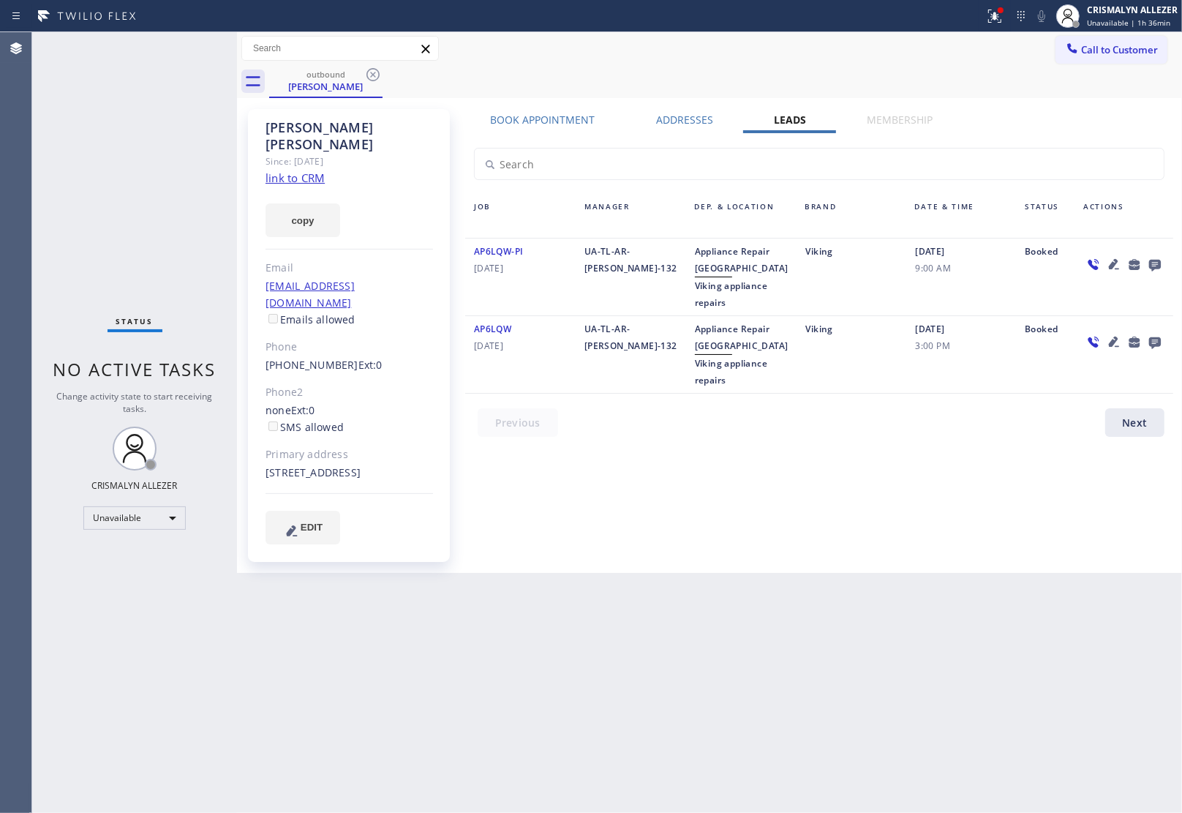
drag, startPoint x: 371, startPoint y: 75, endPoint x: 417, endPoint y: 9, distance: 81.0
click at [371, 75] on icon at bounding box center [373, 75] width 18 height 18
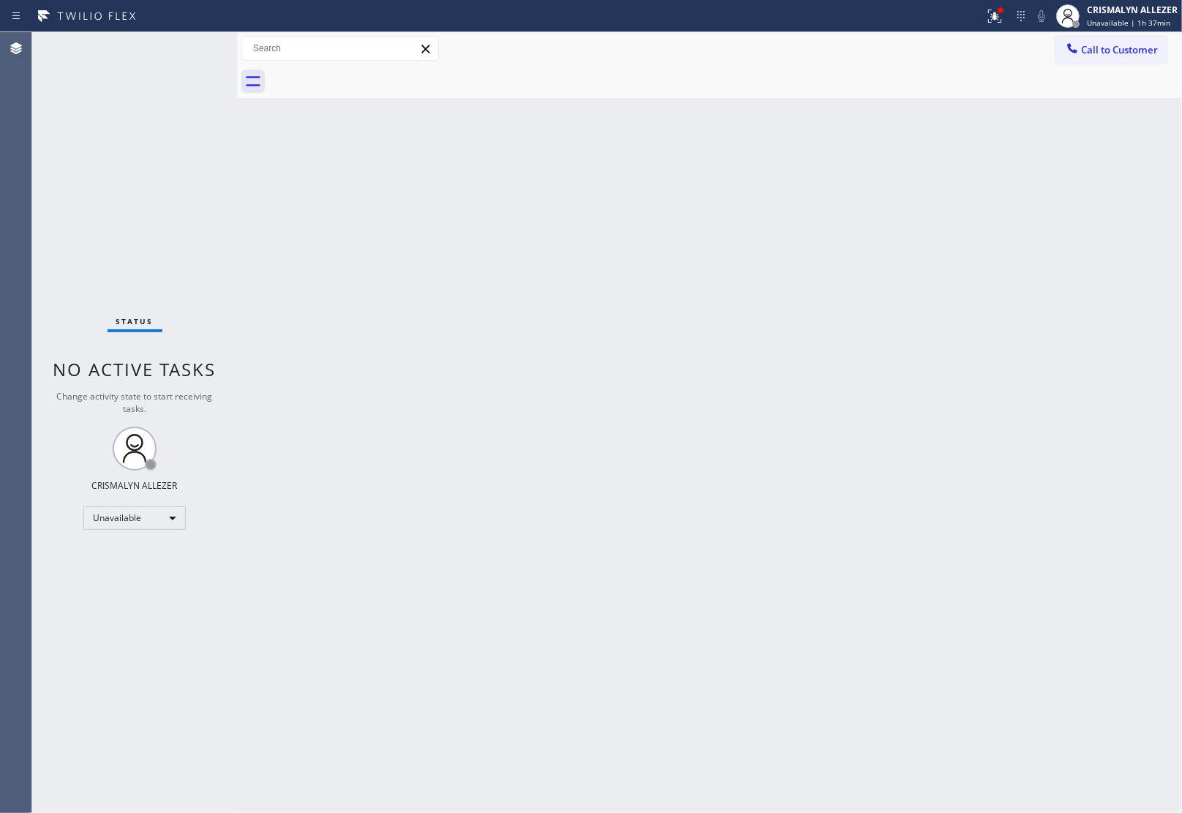
drag, startPoint x: 1124, startPoint y: 46, endPoint x: 1116, endPoint y: 55, distance: 12.4
click at [1125, 46] on span "Call to Customer" at bounding box center [1119, 49] width 77 height 13
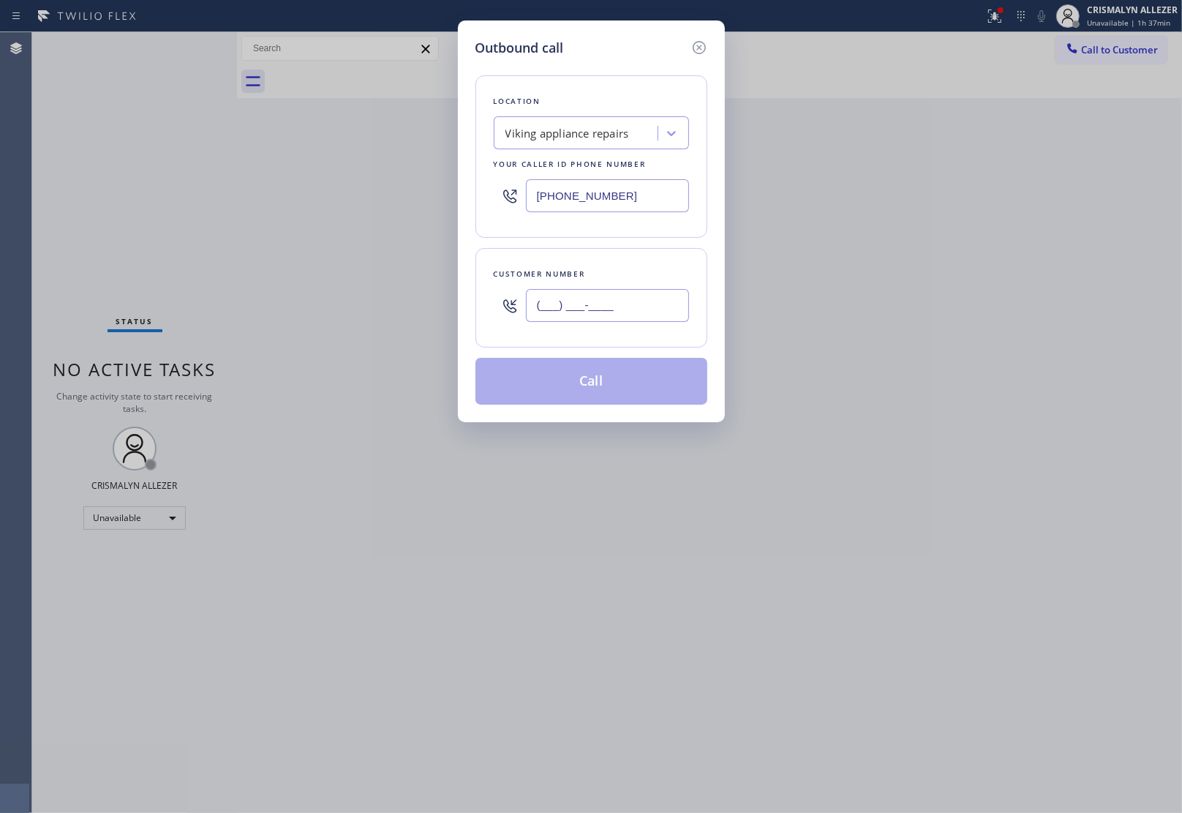
click at [652, 313] on input "(___) ___-____" at bounding box center [607, 305] width 163 height 33
paste input "215) 929-7023"
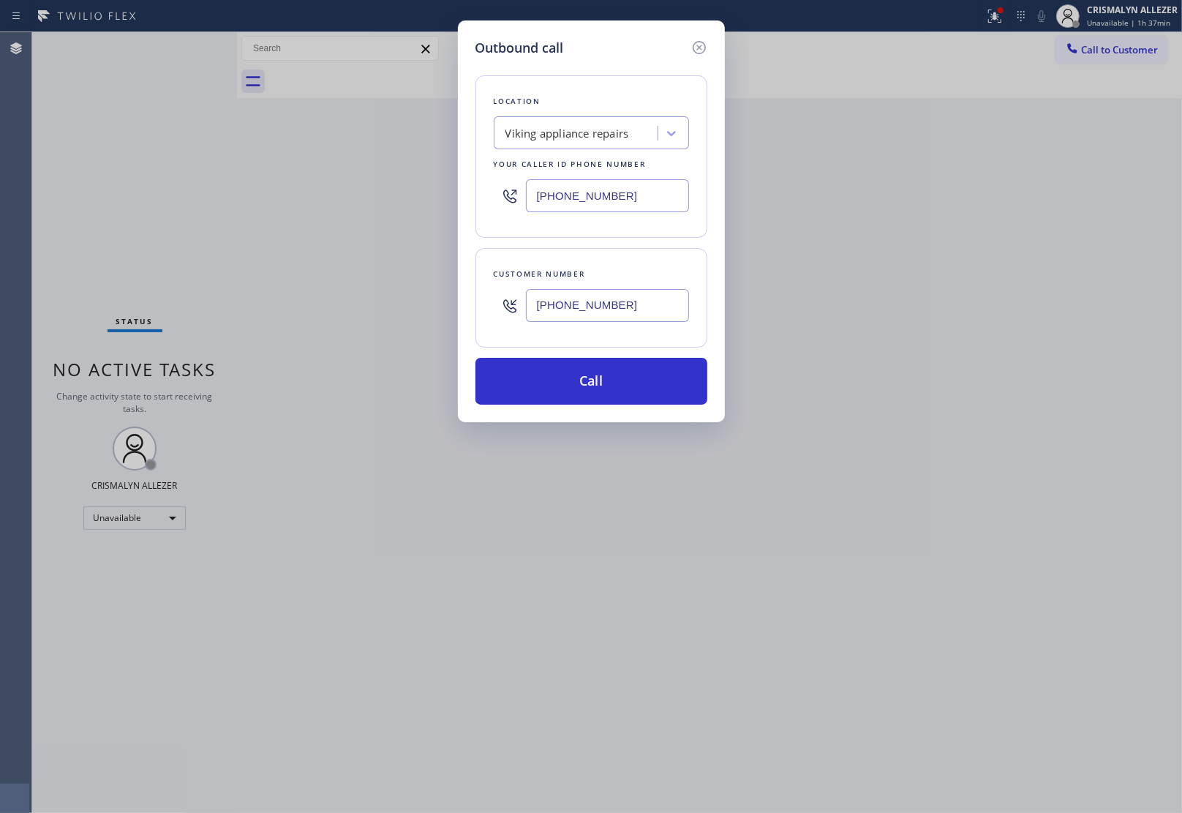
type input "[PHONE_NUMBER]"
click at [657, 196] on input "[PHONE_NUMBER]" at bounding box center [607, 195] width 163 height 33
drag, startPoint x: 657, startPoint y: 196, endPoint x: 374, endPoint y: 213, distance: 283.6
click at [374, 213] on div "Outbound call Location Viking appliance repairs Your caller id phone number [PH…" at bounding box center [591, 406] width 1182 height 813
paste input "215) 929-7023"
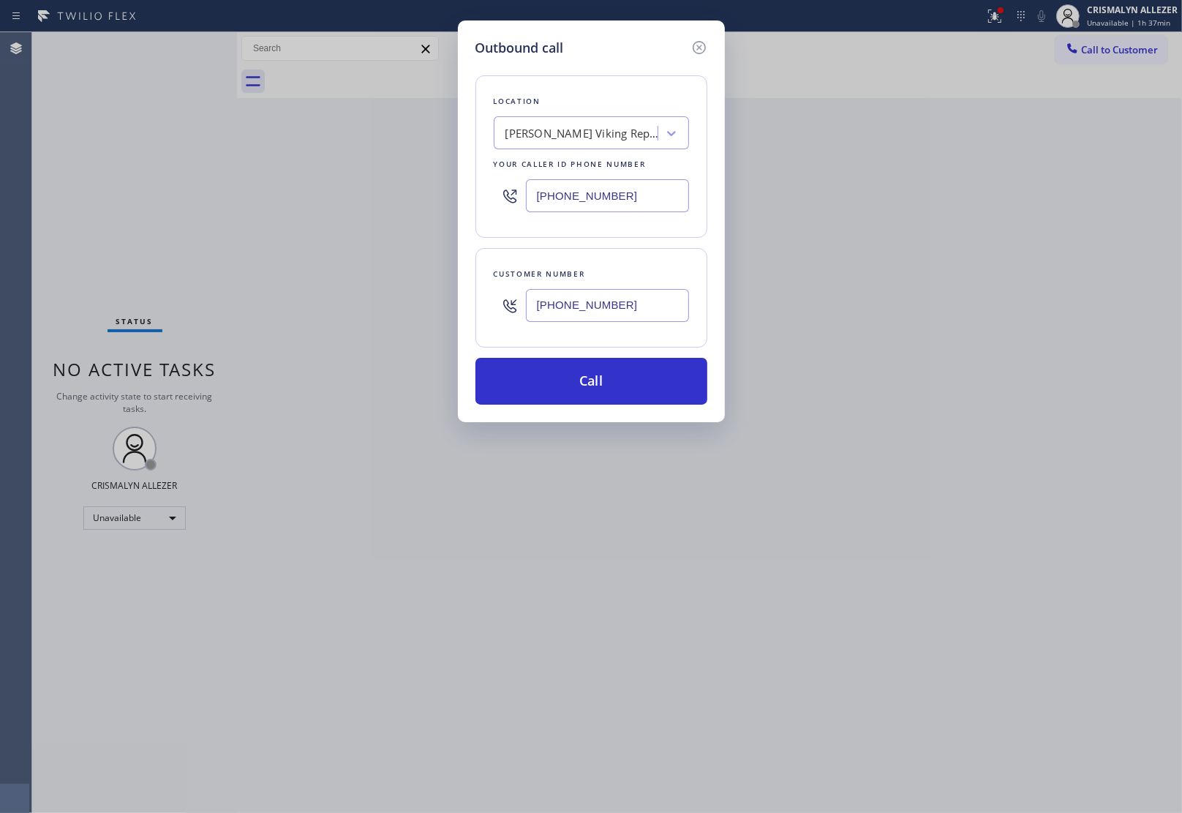
type input "[PHONE_NUMBER]"
drag, startPoint x: 486, startPoint y: 305, endPoint x: 329, endPoint y: 309, distance: 157.3
click at [329, 309] on div "Outbound call Location [PERSON_NAME] Viking Repair [GEOGRAPHIC_DATA] Your calle…" at bounding box center [591, 406] width 1182 height 813
paste input "67) 552-4780"
type input "[PHONE_NUMBER]"
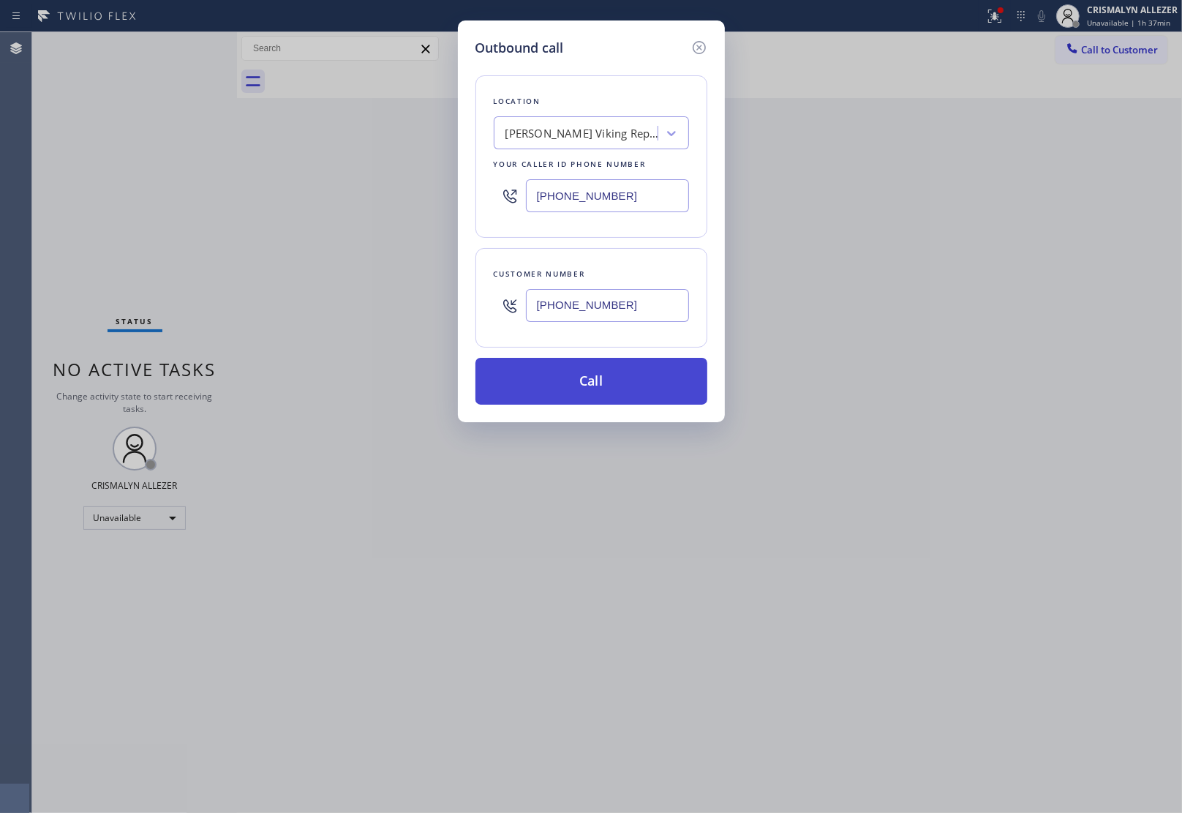
click at [598, 390] on button "Call" at bounding box center [591, 381] width 232 height 47
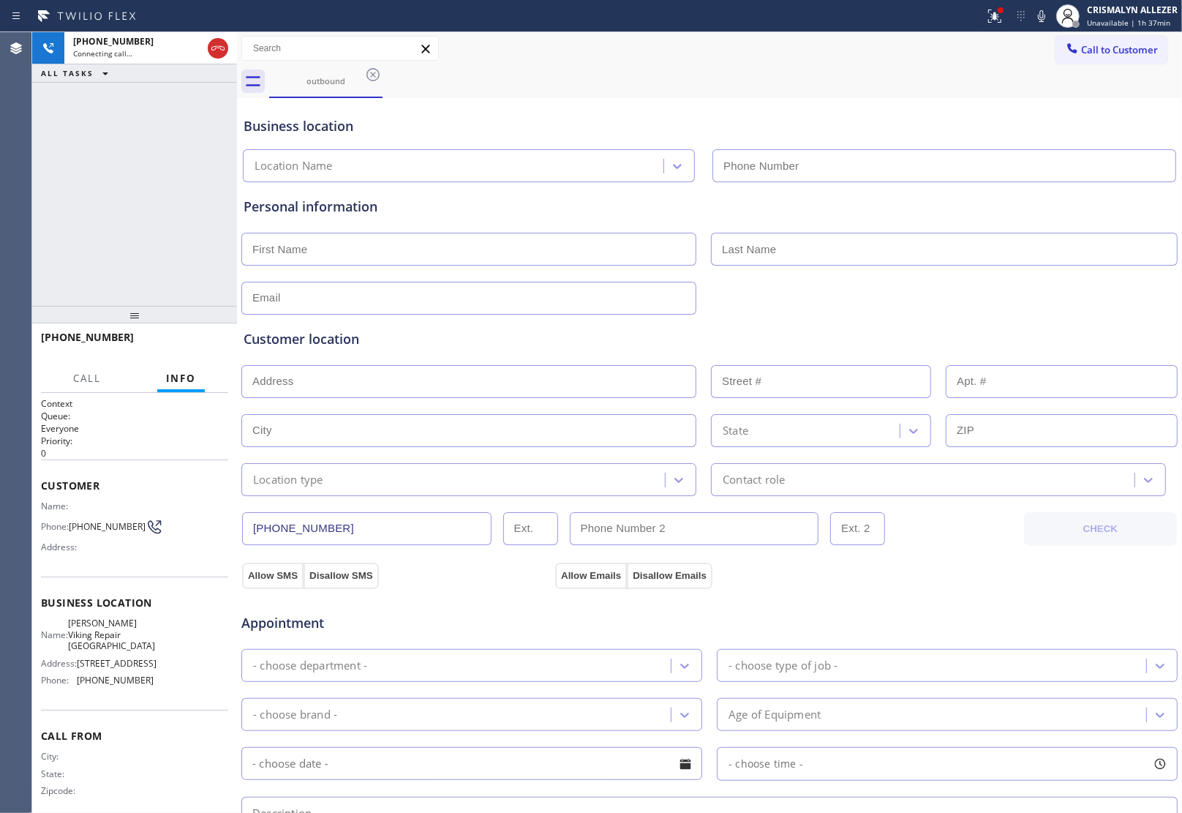
type input "[PHONE_NUMBER]"
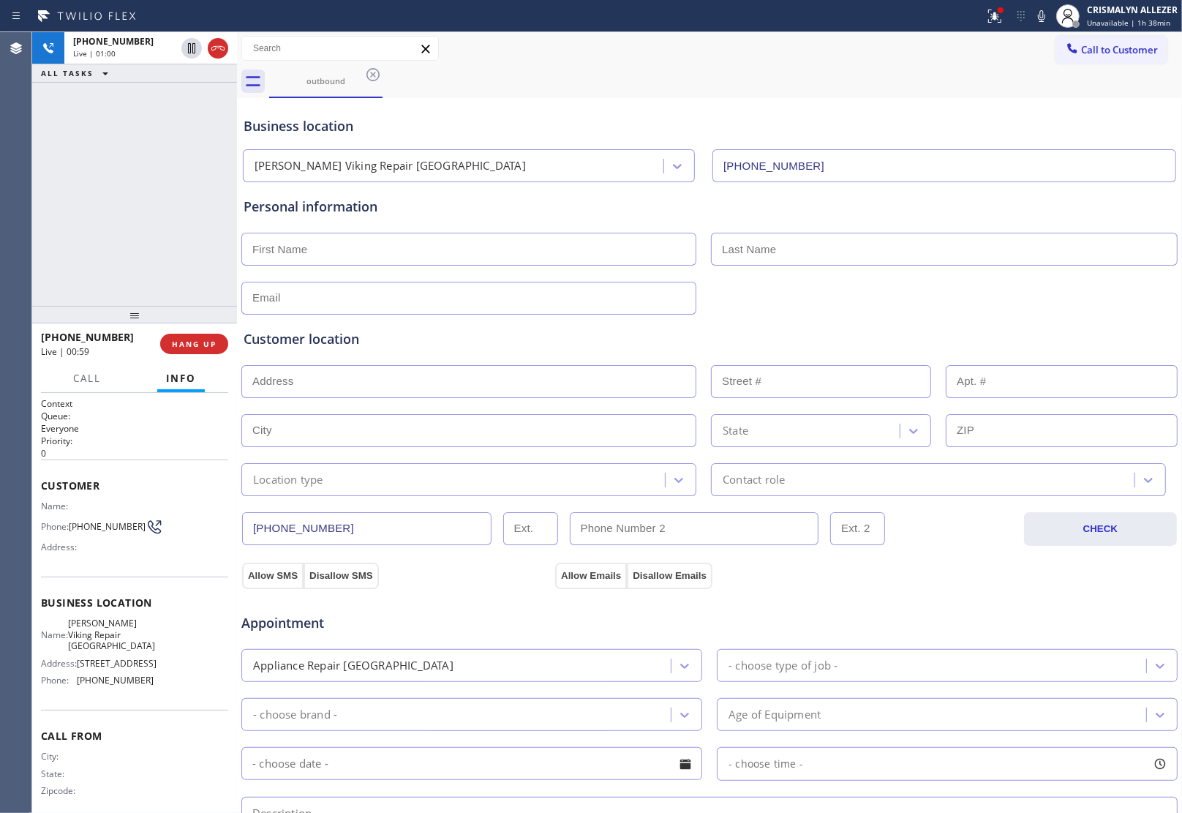
click at [206, 362] on div "[PHONE_NUMBER] Live | 00:59 HANG UP" at bounding box center [134, 344] width 187 height 38
click at [172, 448] on p "0" at bounding box center [134, 453] width 187 height 12
click at [184, 344] on span "HANG UP" at bounding box center [194, 344] width 45 height 10
click at [188, 349] on button "COMPLETE" at bounding box center [191, 344] width 74 height 20
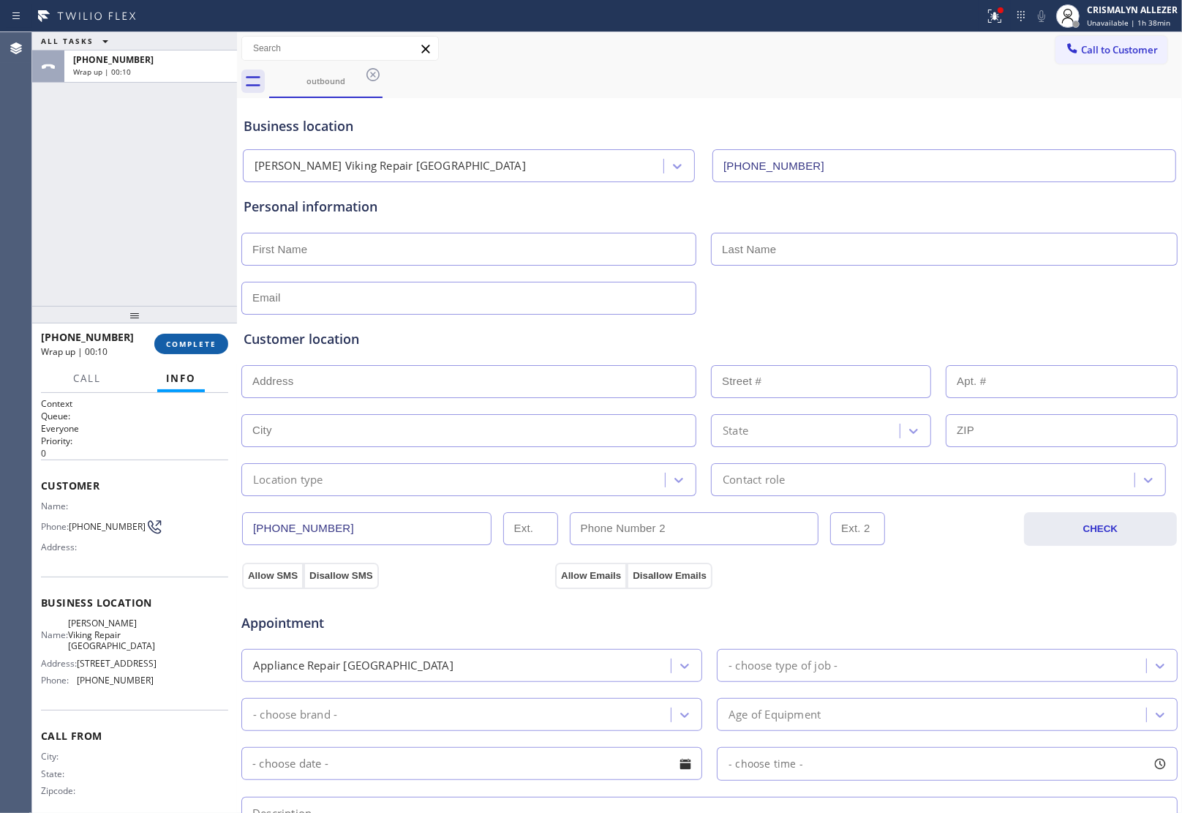
click at [184, 347] on span "COMPLETE" at bounding box center [191, 344] width 50 height 10
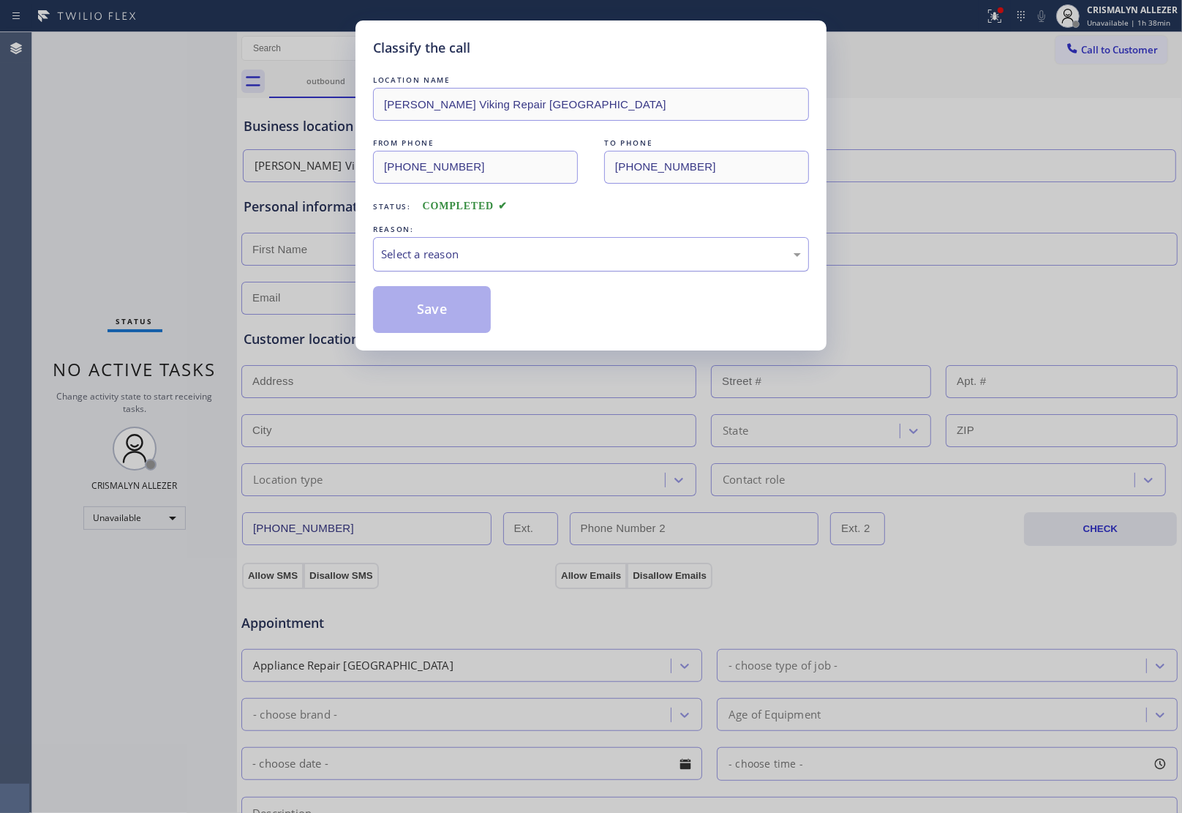
click at [582, 265] on div "Select a reason" at bounding box center [591, 254] width 436 height 34
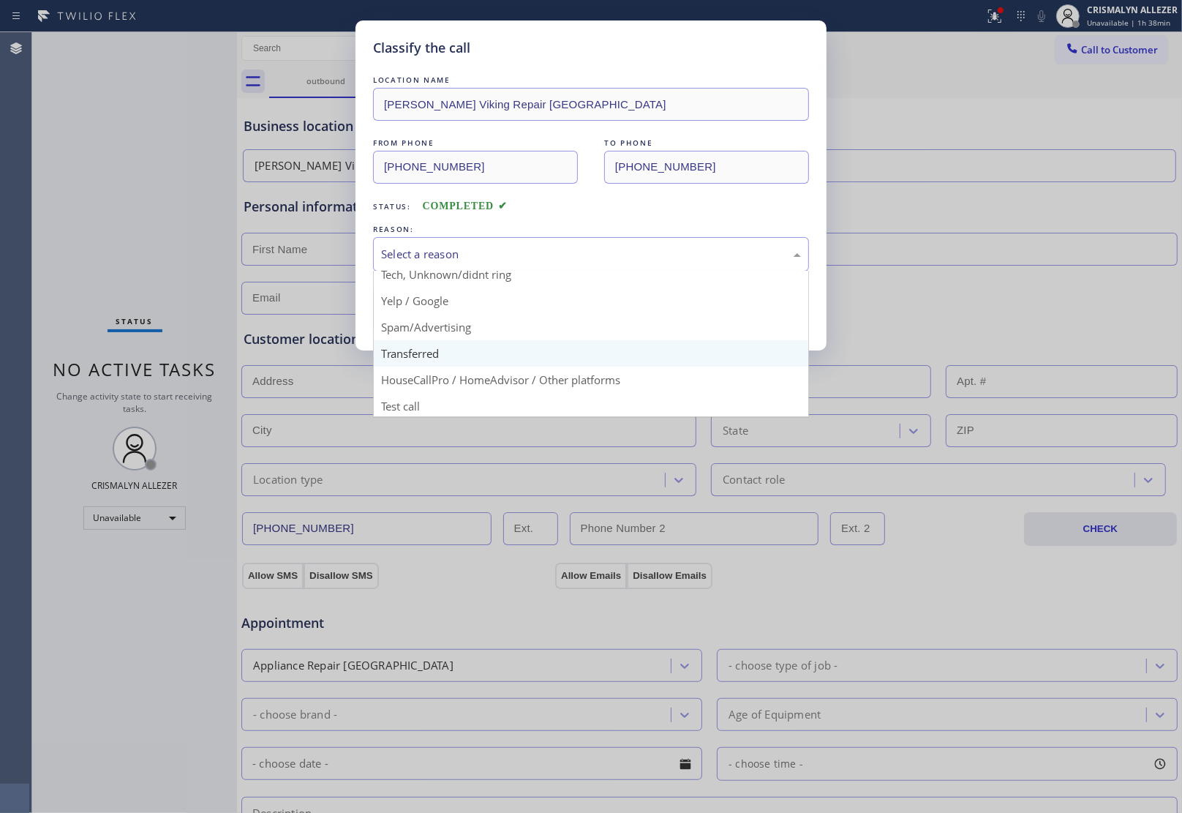
scroll to position [100, 0]
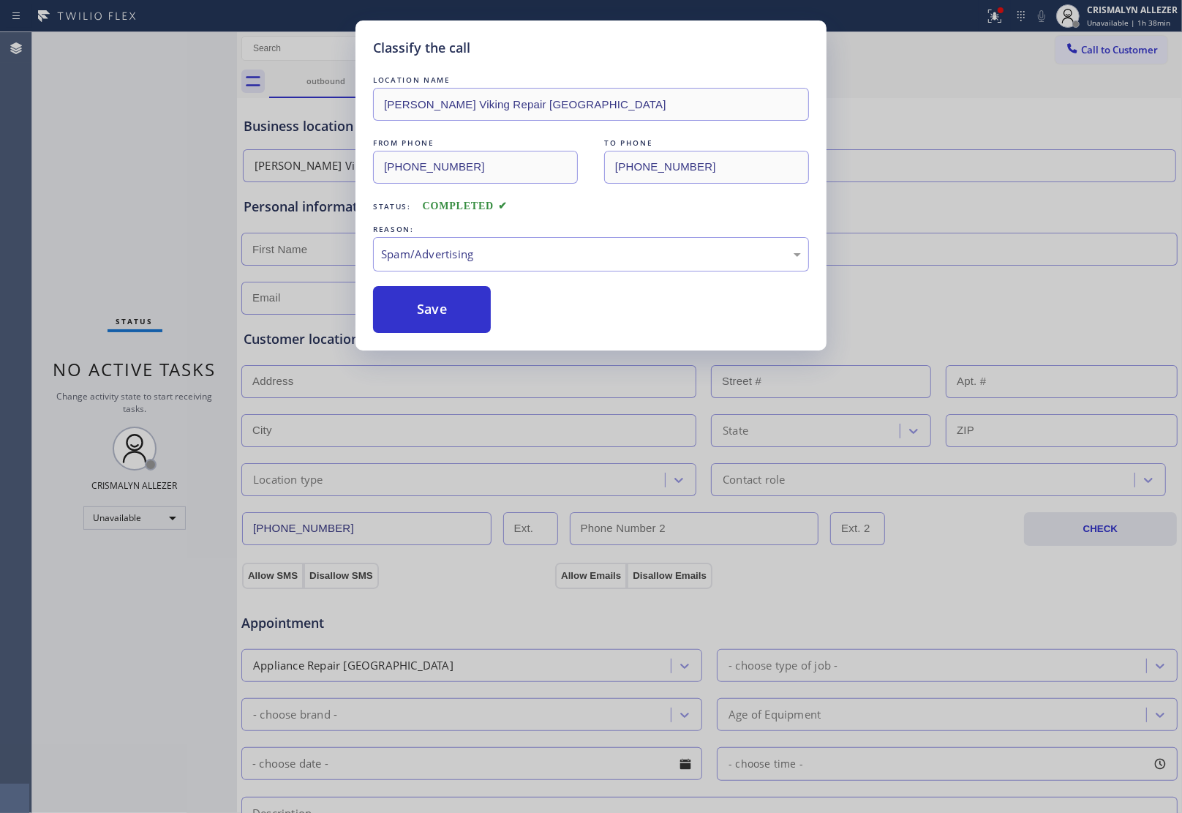
click at [434, 312] on button "Save" at bounding box center [432, 309] width 118 height 47
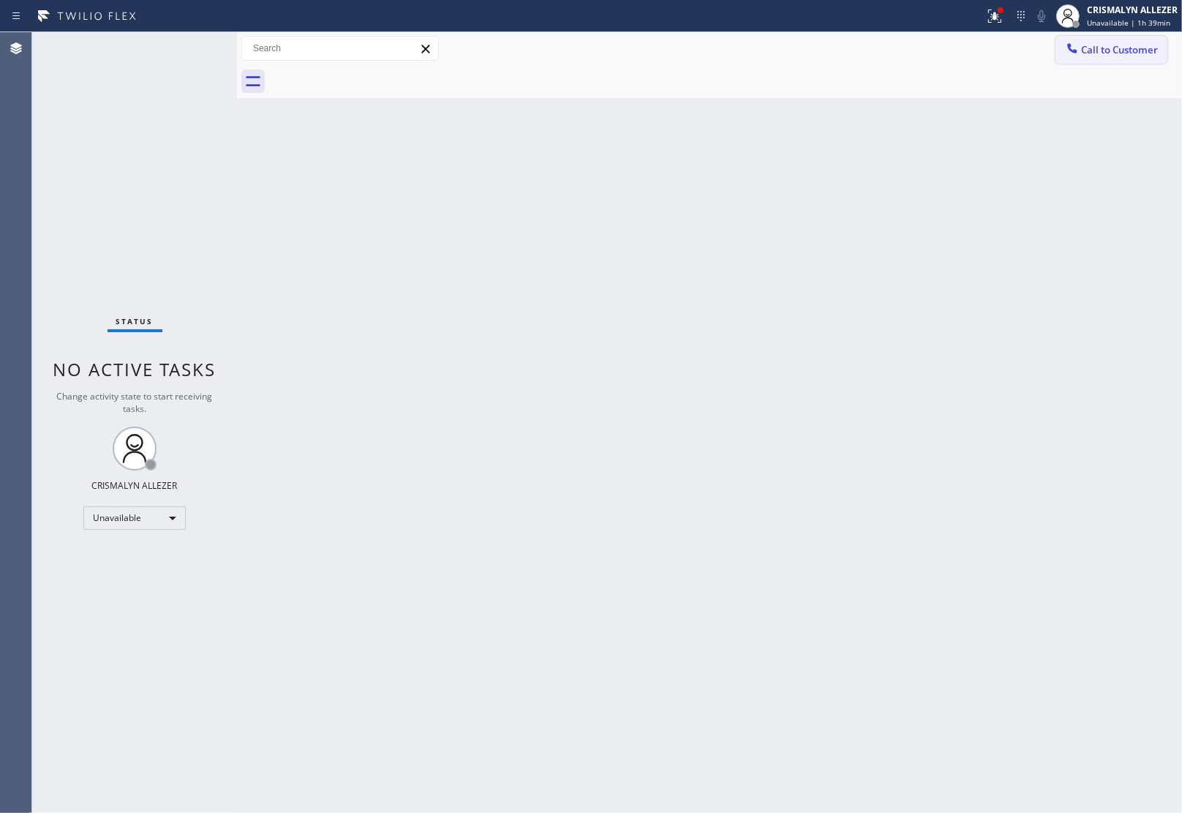
click at [1124, 53] on span "Call to Customer" at bounding box center [1119, 49] width 77 height 13
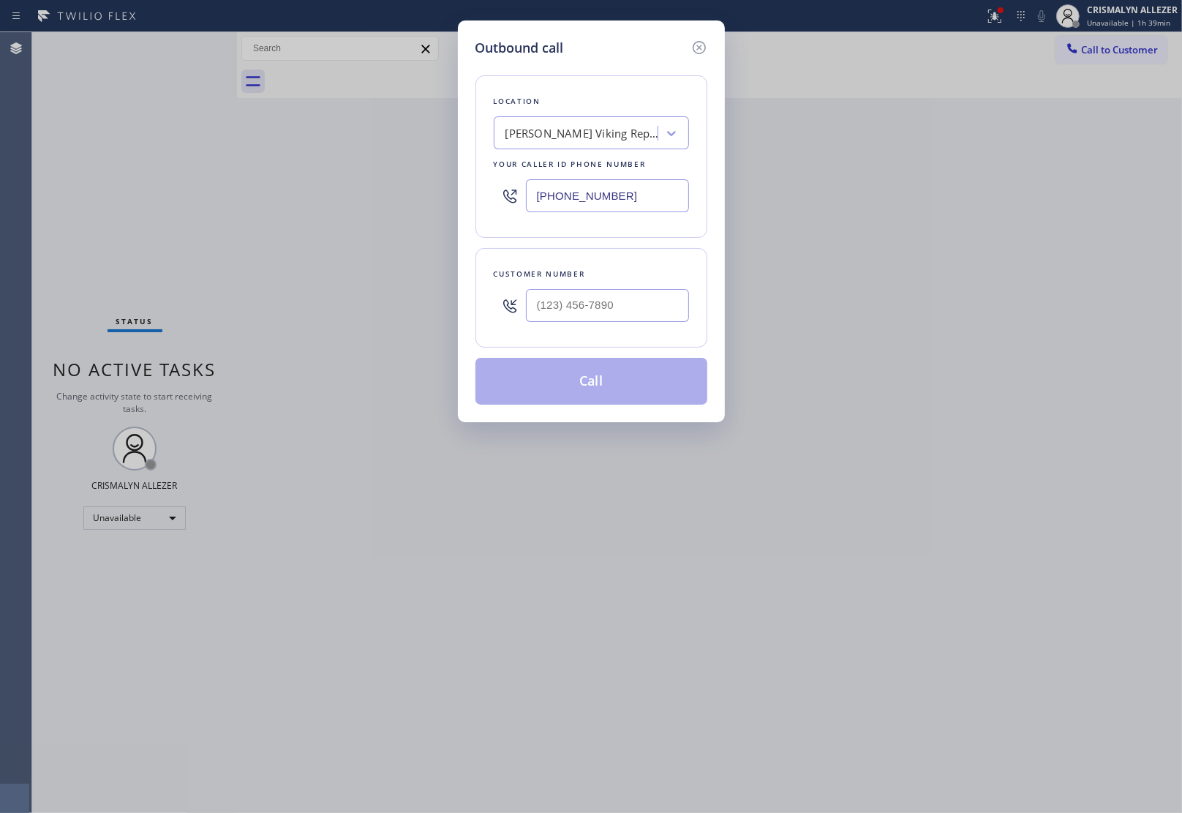
drag, startPoint x: 646, startPoint y: 190, endPoint x: 185, endPoint y: 189, distance: 460.9
click at [238, 194] on div "Outbound call Location [PERSON_NAME] Viking Repair [GEOGRAPHIC_DATA] Your calle…" at bounding box center [591, 406] width 1182 height 813
paste input "3) 996-0168"
type input "[PHONE_NUMBER]"
click at [638, 324] on div at bounding box center [607, 306] width 163 height 48
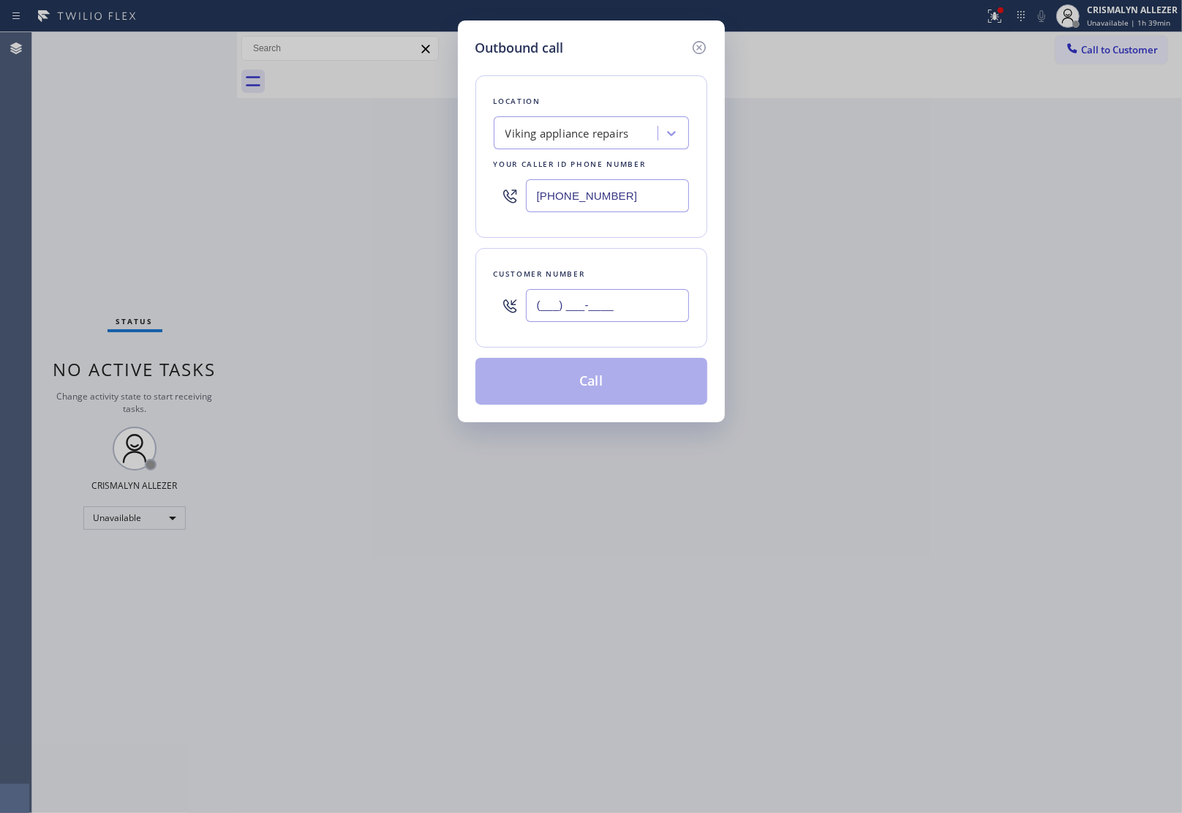
click at [633, 312] on input "(___) ___-____" at bounding box center [607, 305] width 163 height 33
paste input "305) 915-0005"
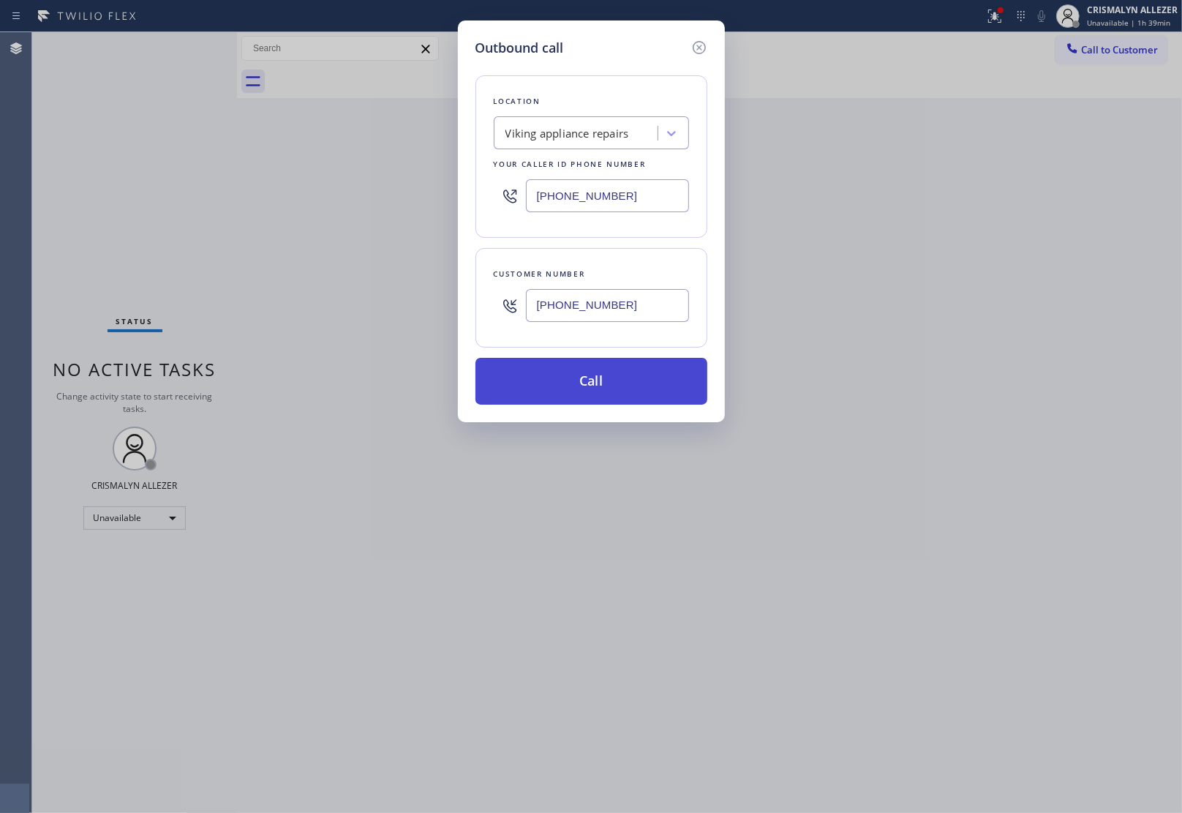
type input "[PHONE_NUMBER]"
click at [595, 390] on button "Call" at bounding box center [591, 381] width 232 height 47
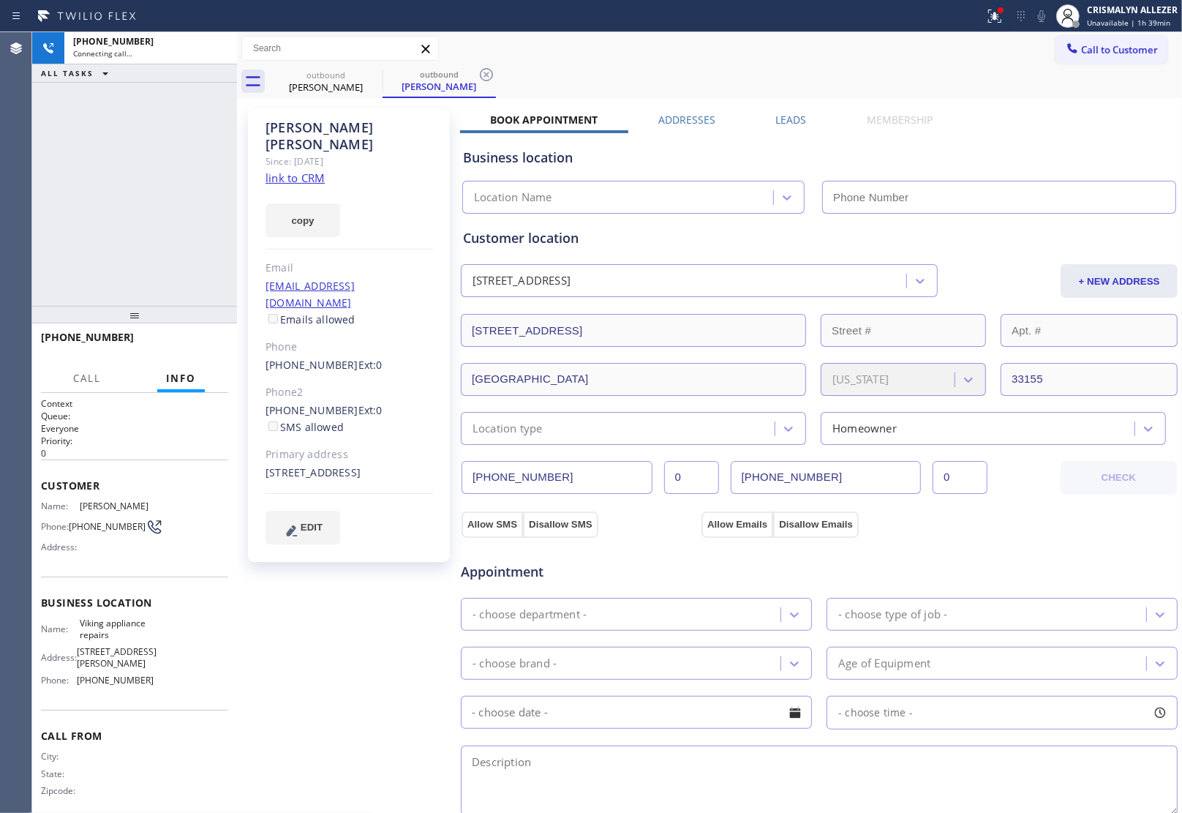
click at [309, 170] on link "link to CRM" at bounding box center [295, 177] width 59 height 15
type input "[PHONE_NUMBER]"
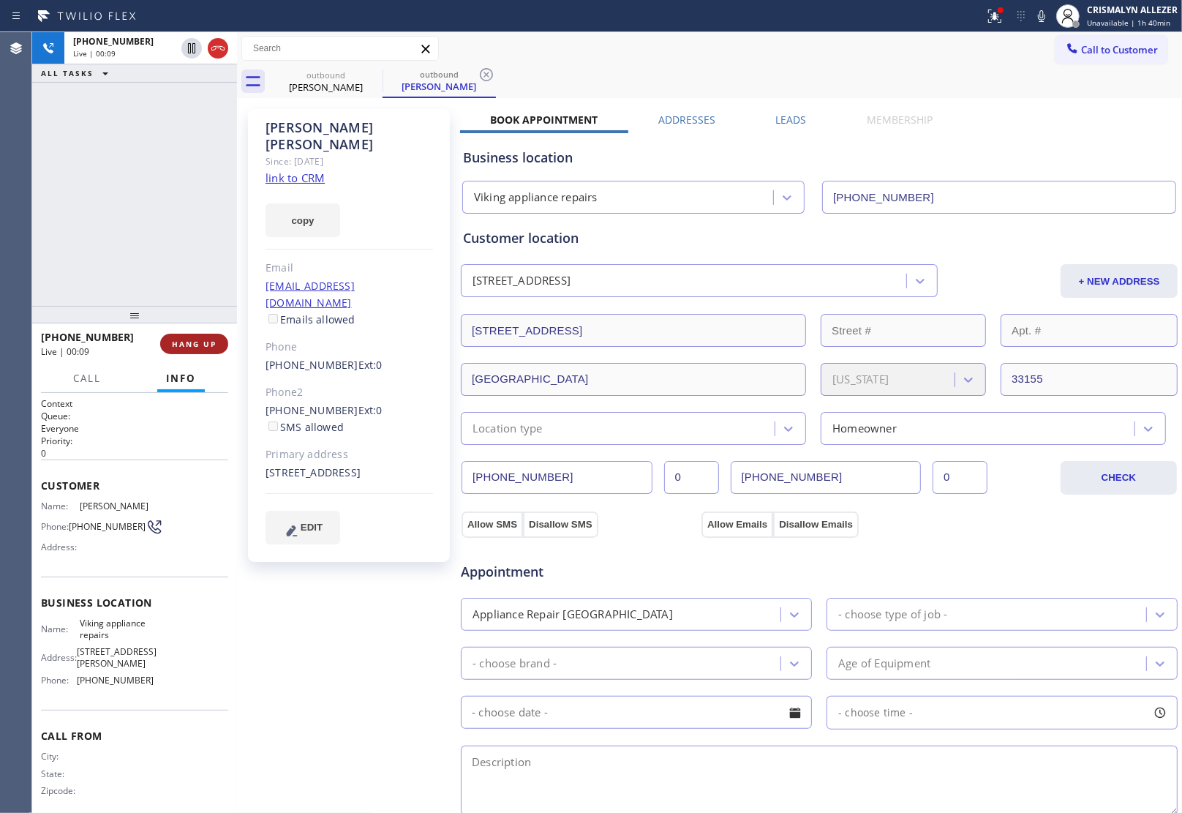
click at [180, 351] on button "HANG UP" at bounding box center [194, 344] width 68 height 20
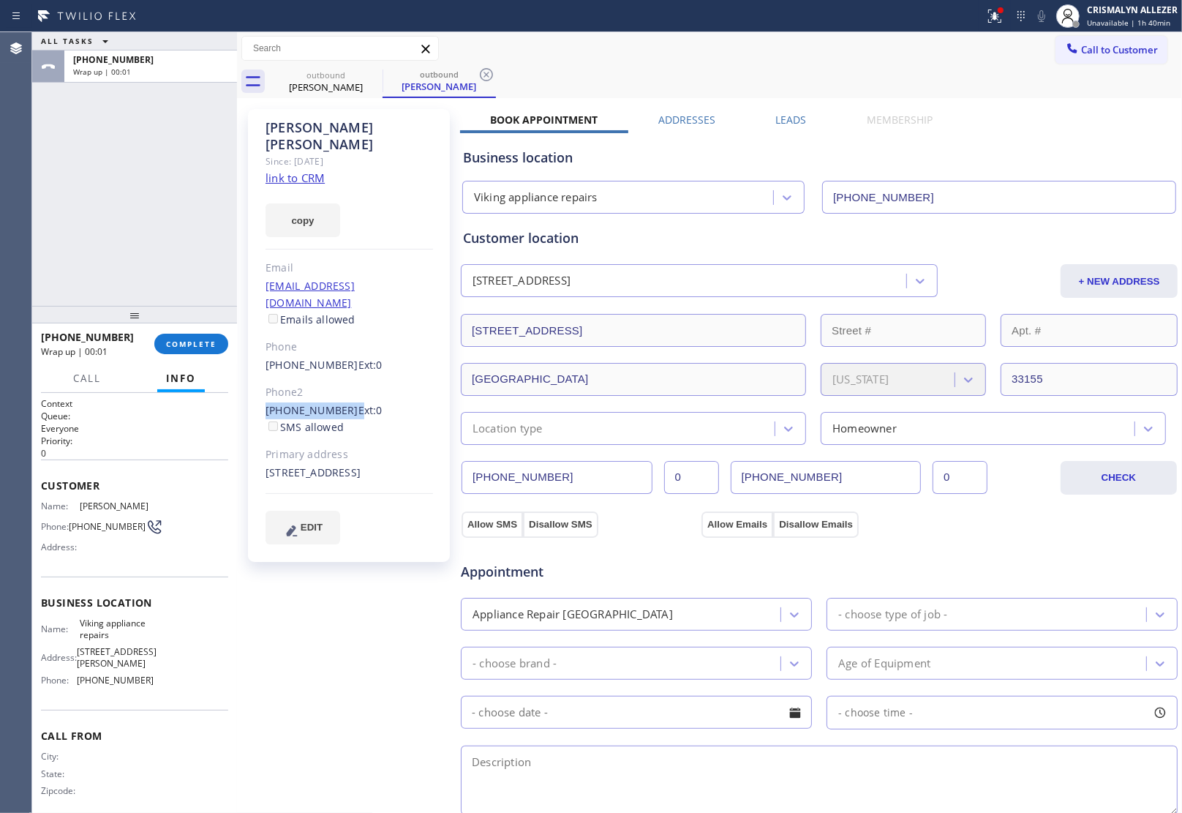
drag, startPoint x: 263, startPoint y: 374, endPoint x: 342, endPoint y: 377, distance: 79.1
click at [342, 377] on div "[PERSON_NAME] Since: [DATE] link to CRM copy [PERSON_NAME] [PERSON_NAME][EMAIL_…" at bounding box center [349, 335] width 202 height 453
copy div "[PHONE_NUMBER]"
click at [187, 345] on span "COMPLETE" at bounding box center [191, 344] width 50 height 10
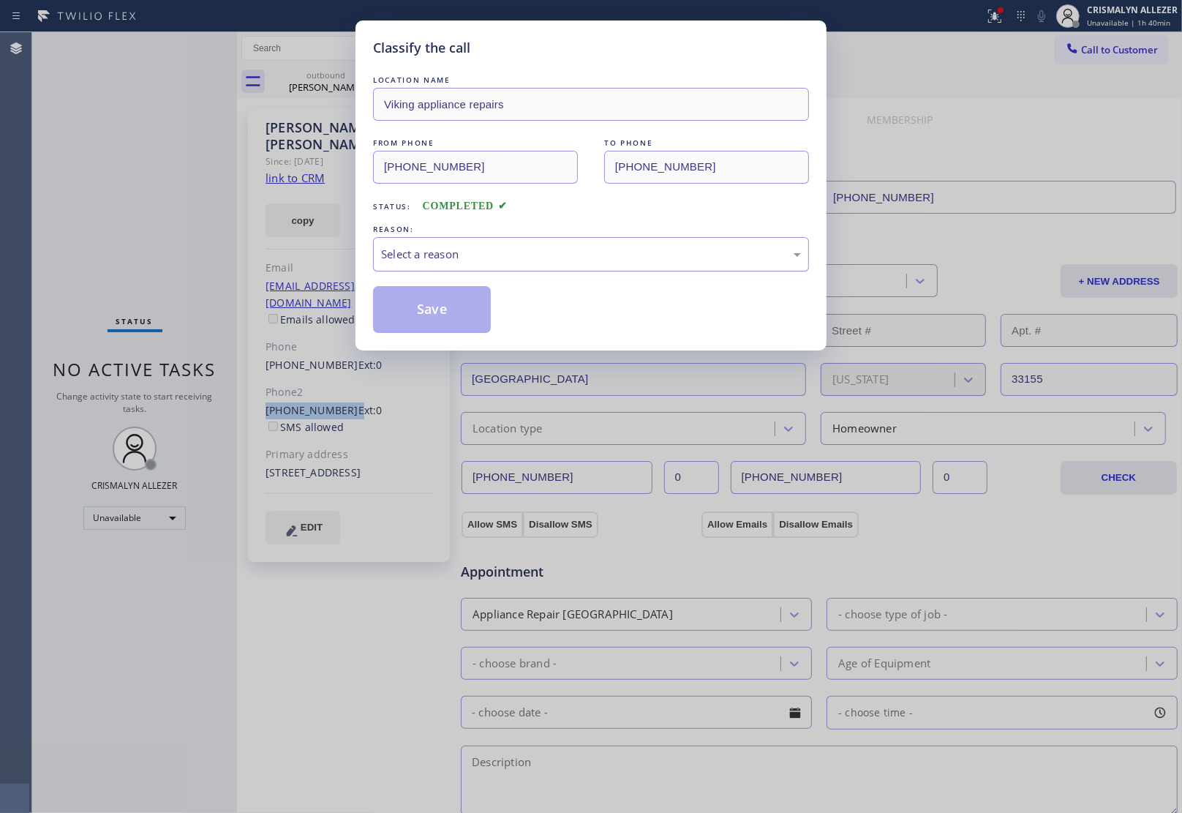
click at [571, 262] on div "Select a reason" at bounding box center [591, 254] width 420 height 17
click at [437, 309] on button "Save" at bounding box center [432, 309] width 118 height 47
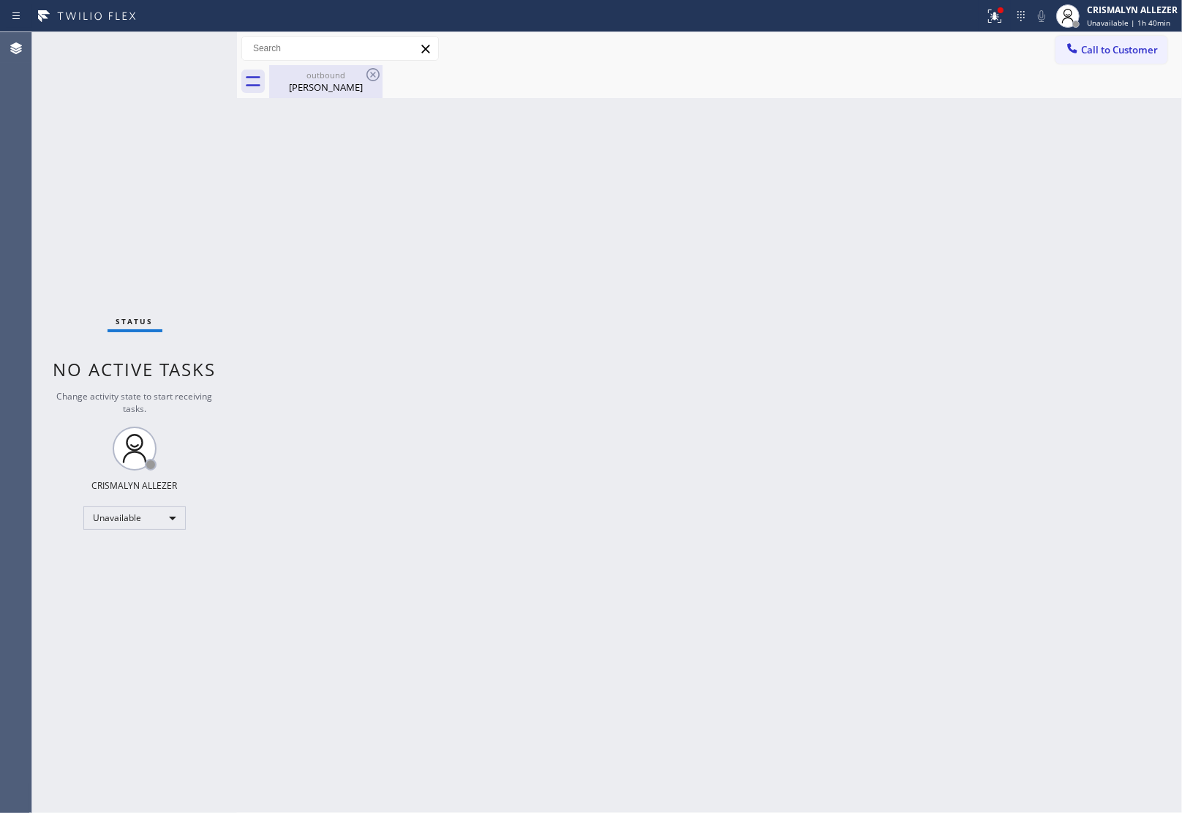
click at [345, 81] on div "[PERSON_NAME]" at bounding box center [326, 86] width 110 height 13
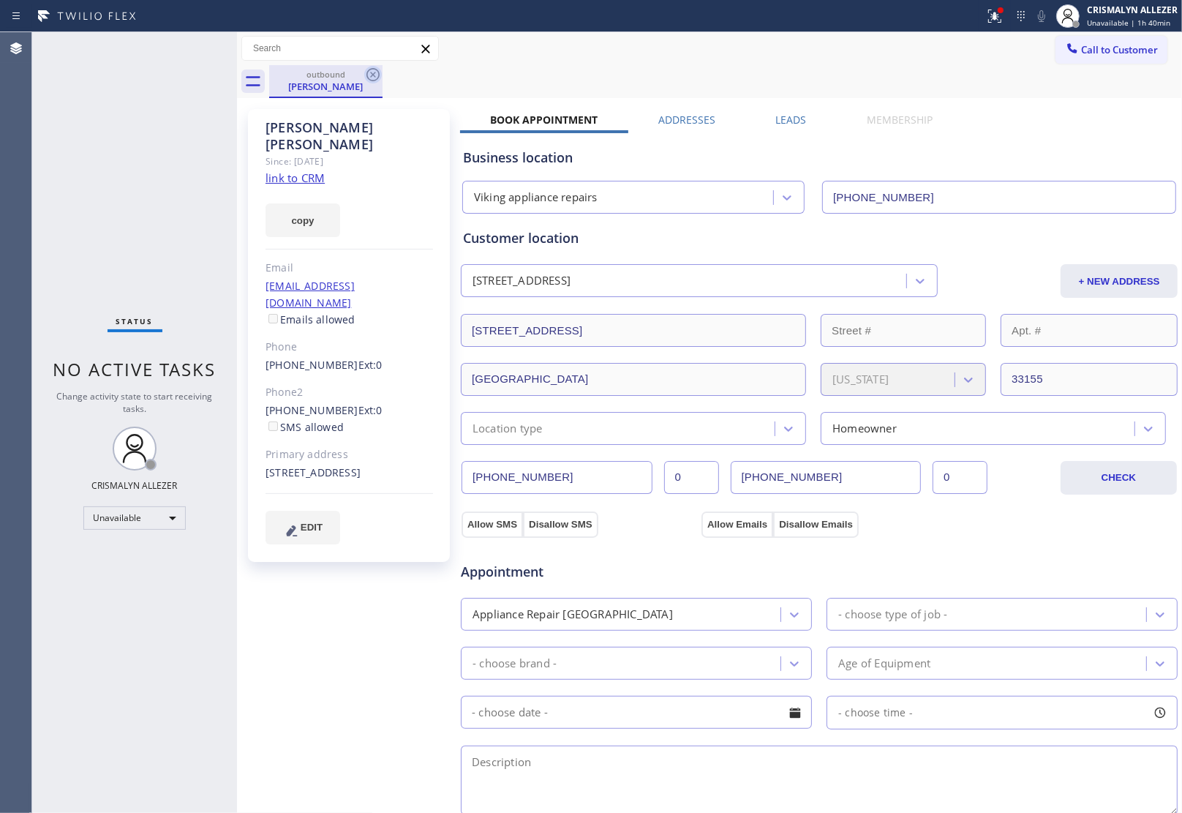
click at [366, 78] on icon at bounding box center [373, 75] width 18 height 18
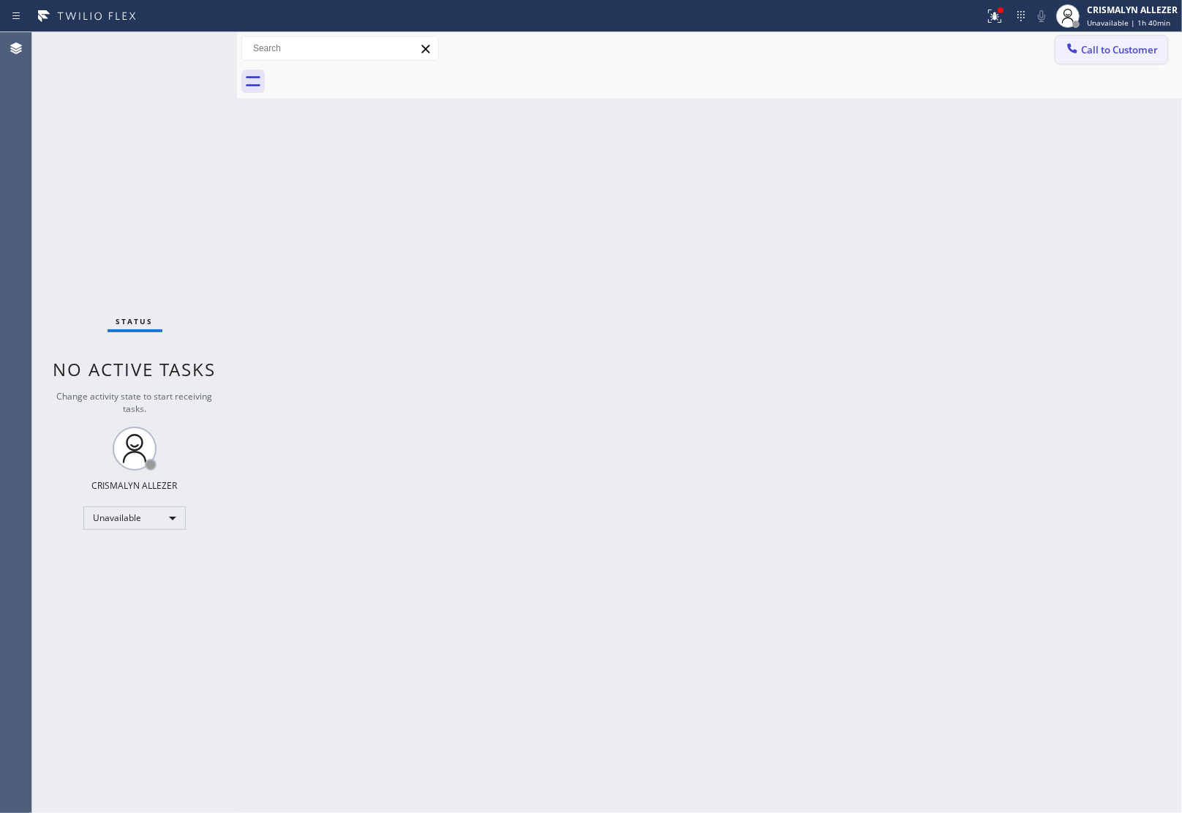
click at [1113, 56] on span "Call to Customer" at bounding box center [1119, 49] width 77 height 13
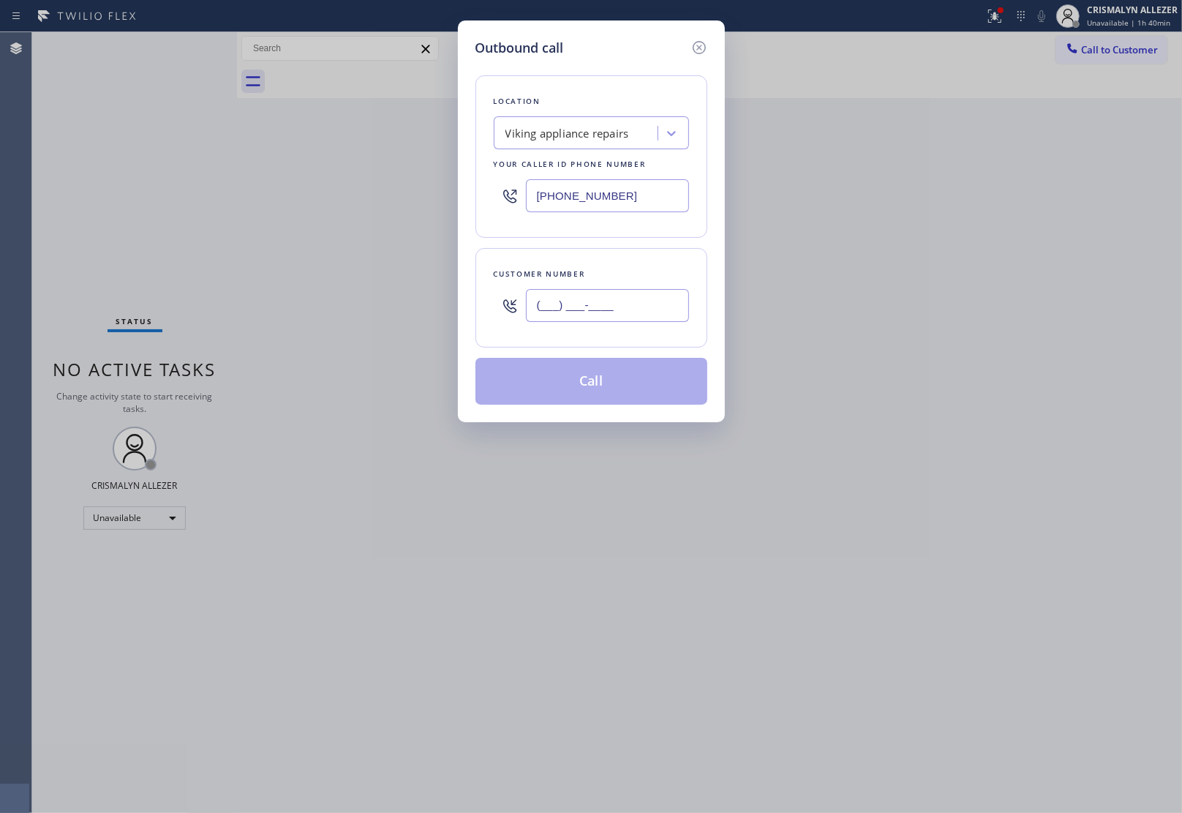
click at [604, 322] on input "(___) ___-____" at bounding box center [607, 305] width 163 height 33
paste input "954) 945-0807"
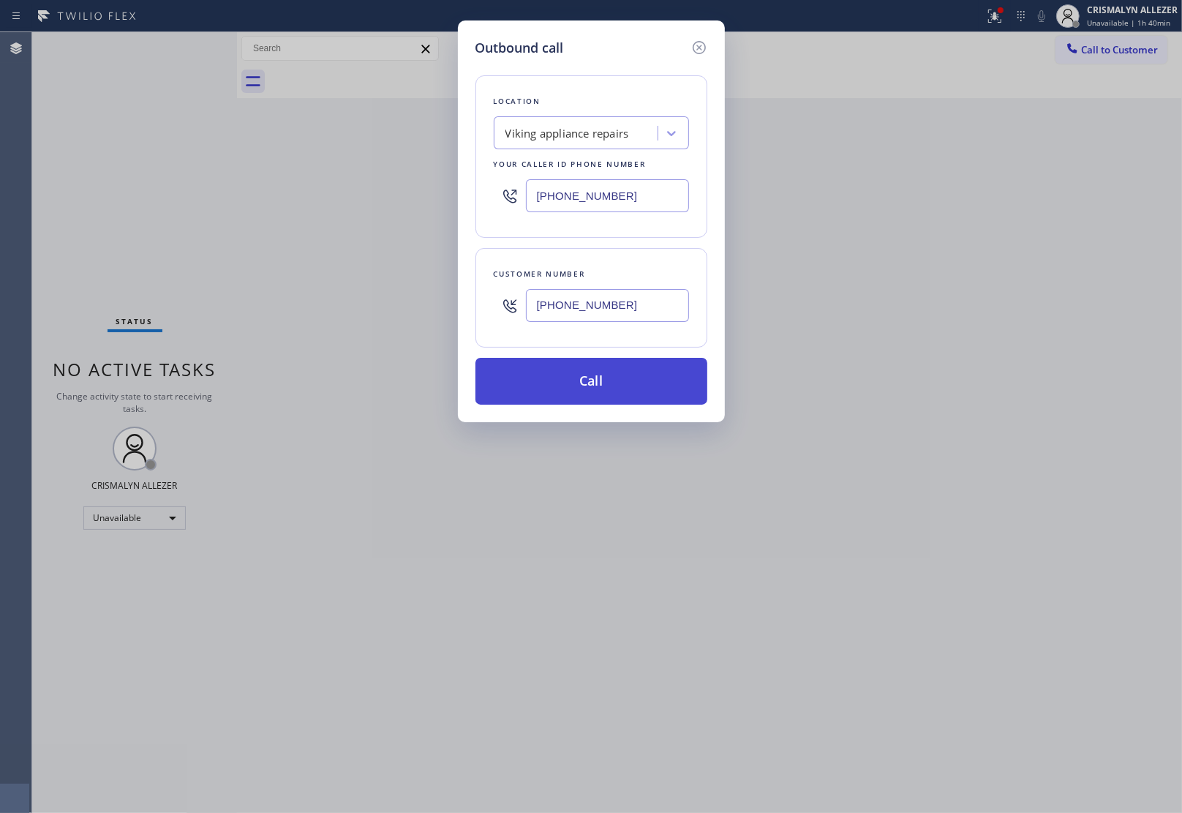
type input "[PHONE_NUMBER]"
click at [594, 402] on button "Call" at bounding box center [591, 381] width 232 height 47
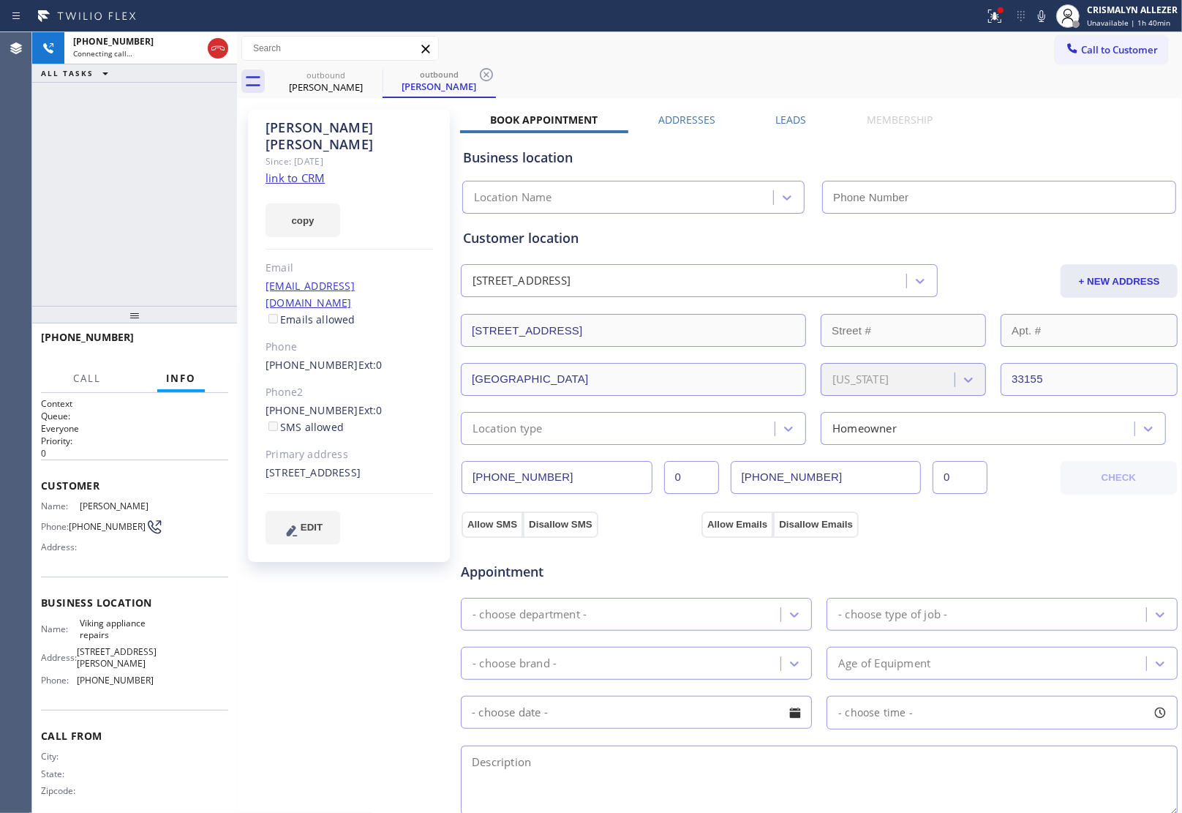
type input "[PHONE_NUMBER]"
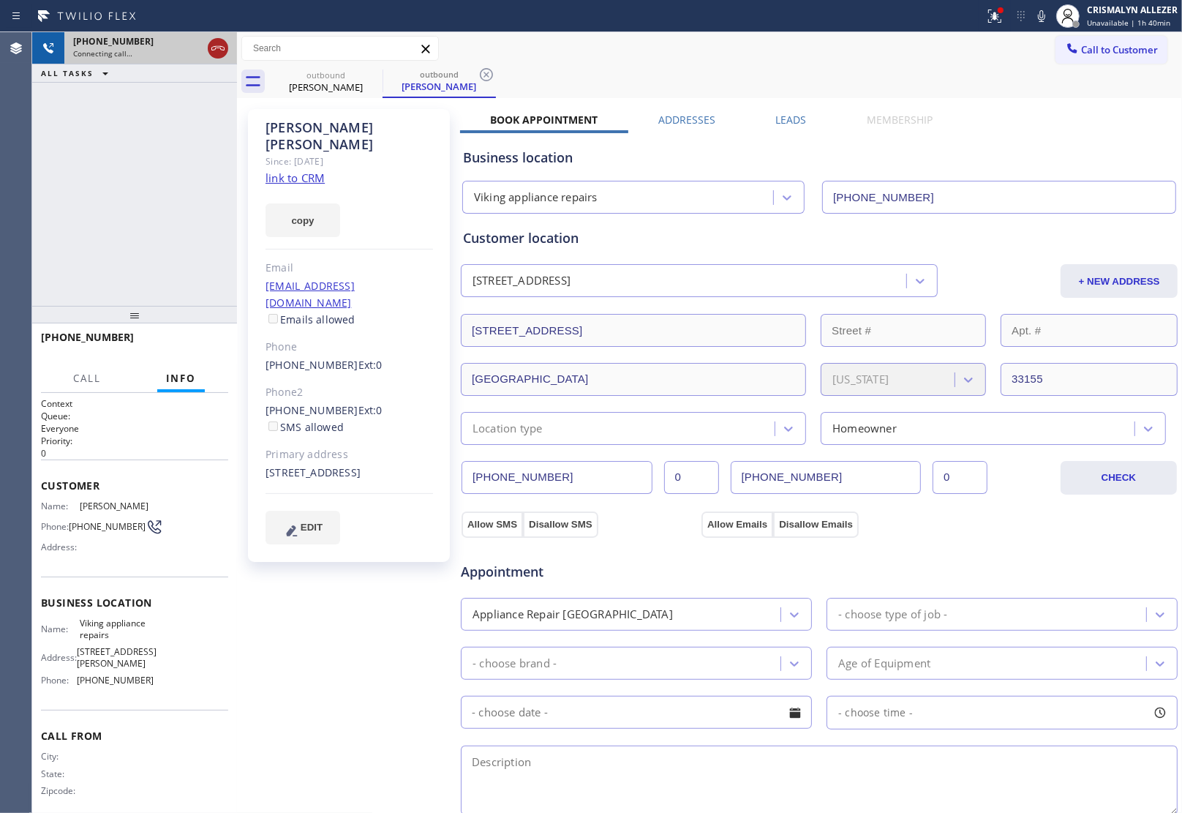
click at [217, 41] on icon at bounding box center [218, 49] width 18 height 18
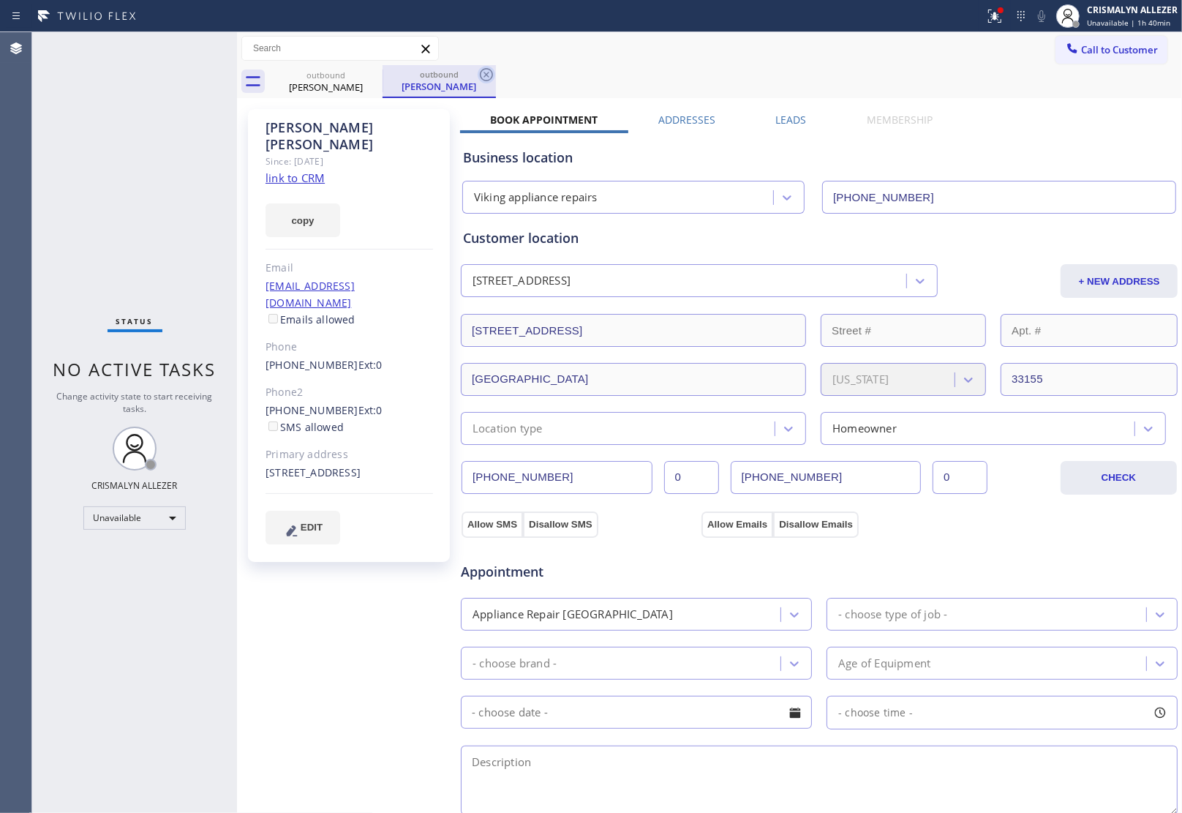
click at [486, 73] on icon at bounding box center [487, 75] width 18 height 18
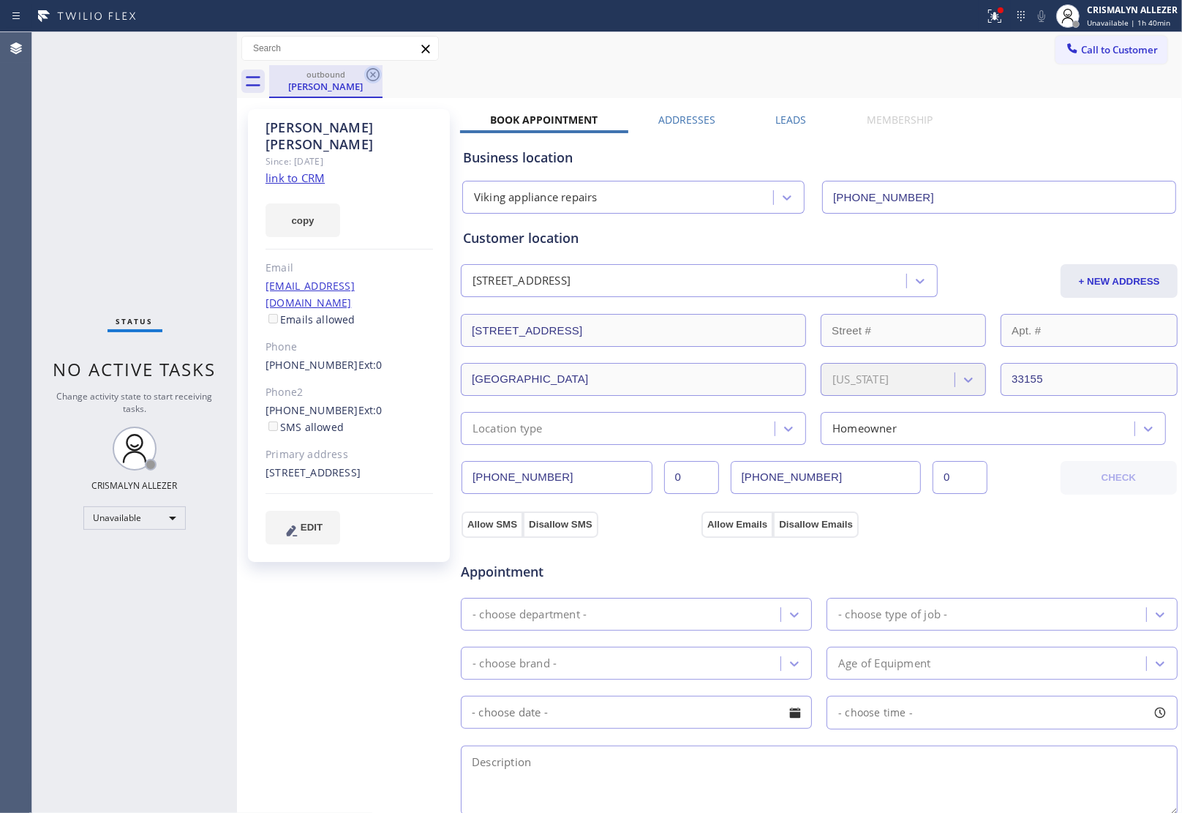
click at [377, 74] on icon at bounding box center [373, 75] width 18 height 18
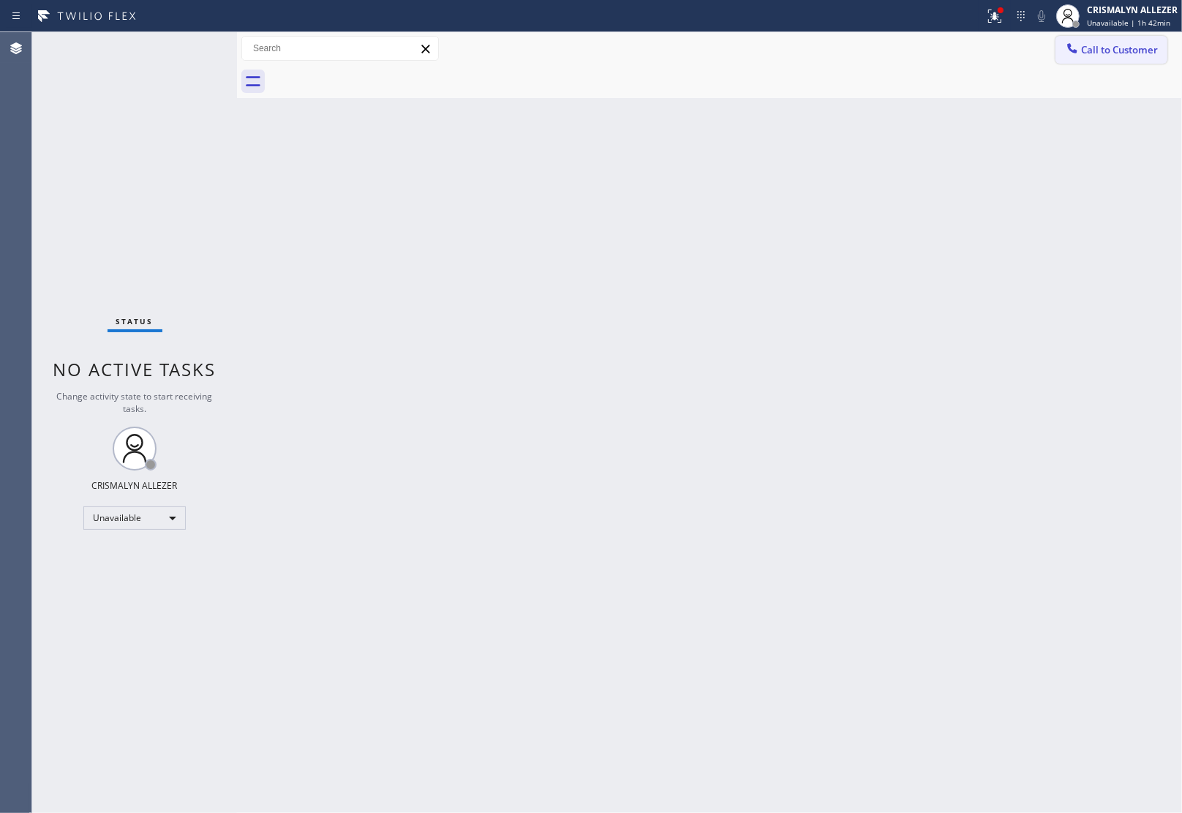
click at [1087, 45] on span "Call to Customer" at bounding box center [1119, 49] width 77 height 13
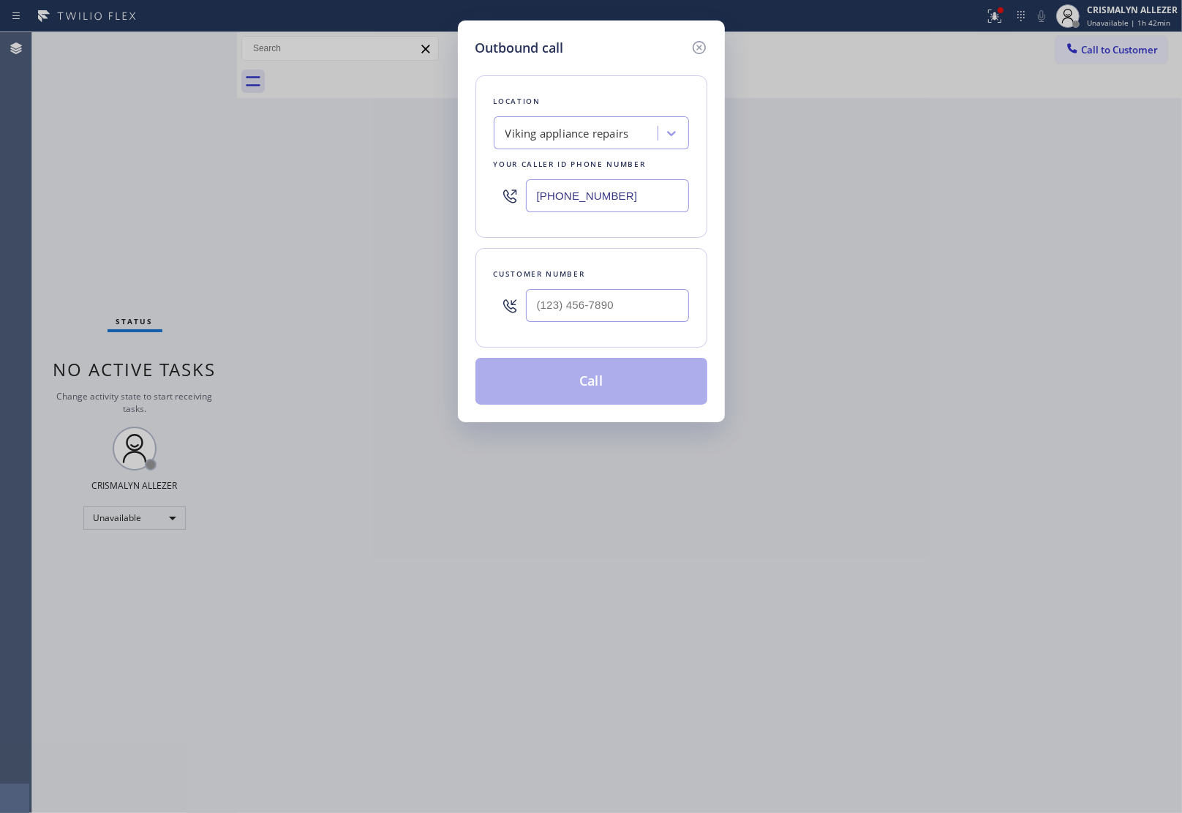
drag, startPoint x: 657, startPoint y: 199, endPoint x: 247, endPoint y: 217, distance: 410.8
click at [423, 202] on div "Outbound call Location Viking appliance repairs Your caller id phone number [PH…" at bounding box center [591, 406] width 1182 height 813
paste input "657) 315-1681"
type input "[PHONE_NUMBER]"
click at [613, 313] on input "(___) ___-____" at bounding box center [607, 305] width 163 height 33
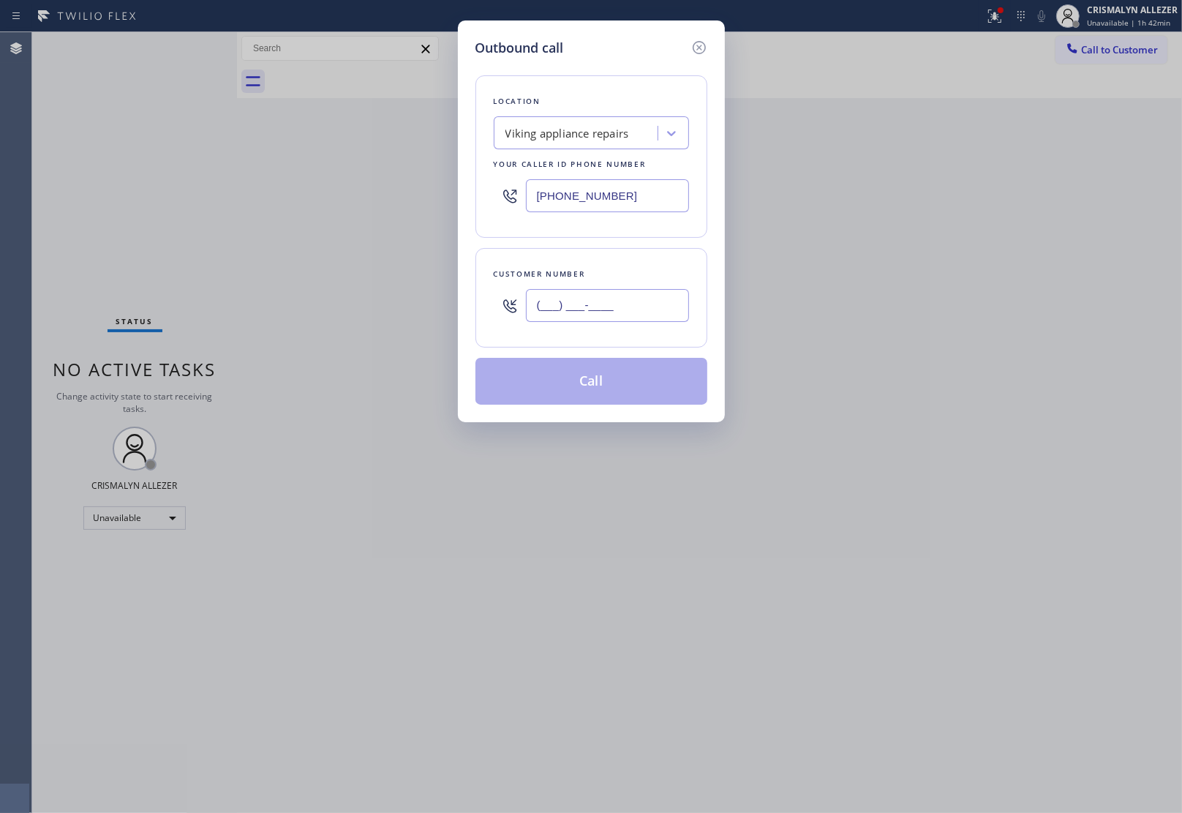
paste input "562) 208-2903"
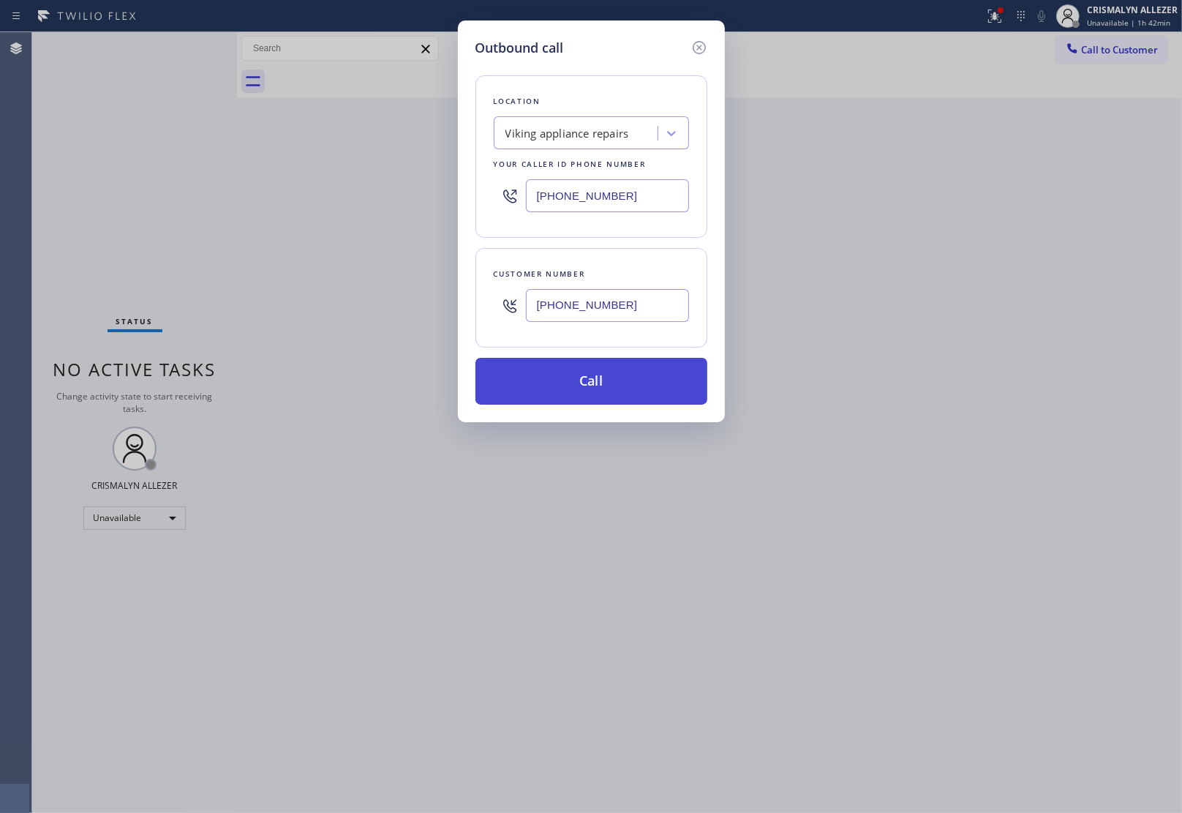
type input "[PHONE_NUMBER]"
click at [593, 388] on button "Call" at bounding box center [591, 381] width 232 height 47
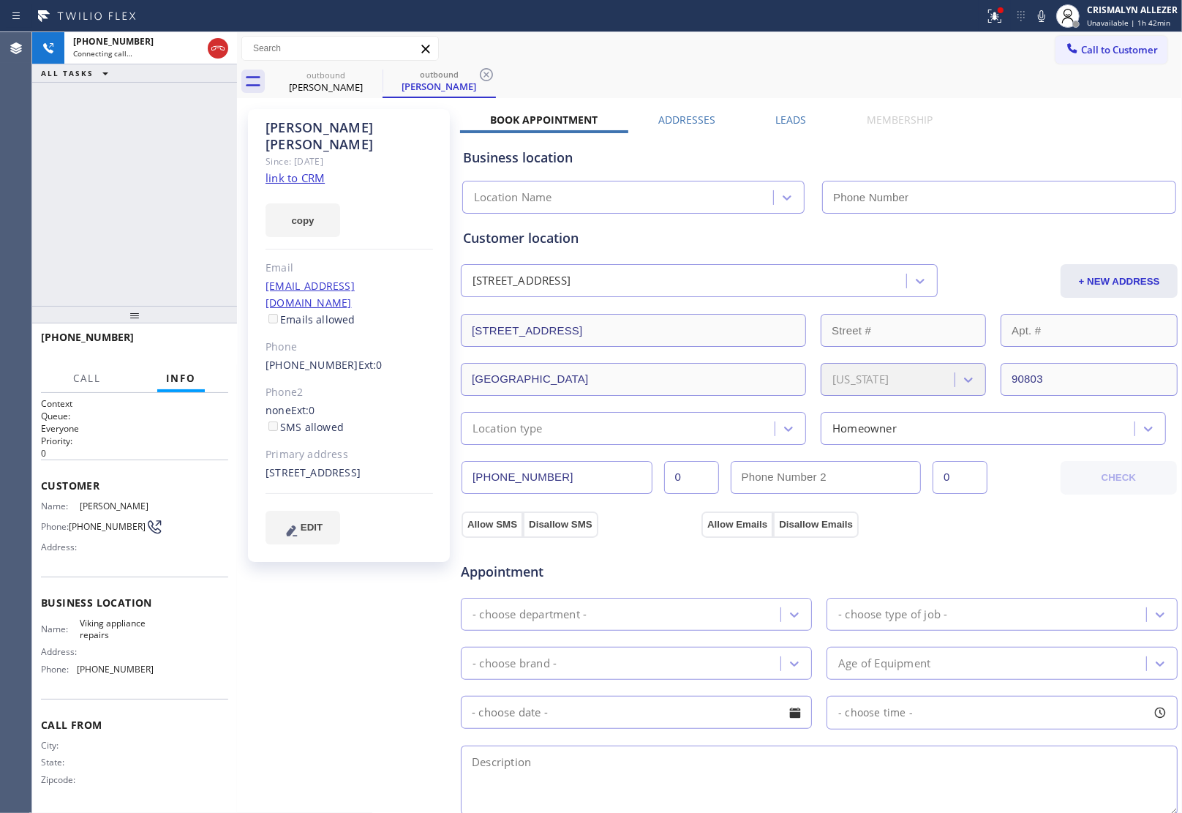
click at [300, 170] on link "link to CRM" at bounding box center [295, 177] width 59 height 15
type input "[PHONE_NUMBER]"
click at [207, 347] on span "HANG UP" at bounding box center [194, 344] width 45 height 10
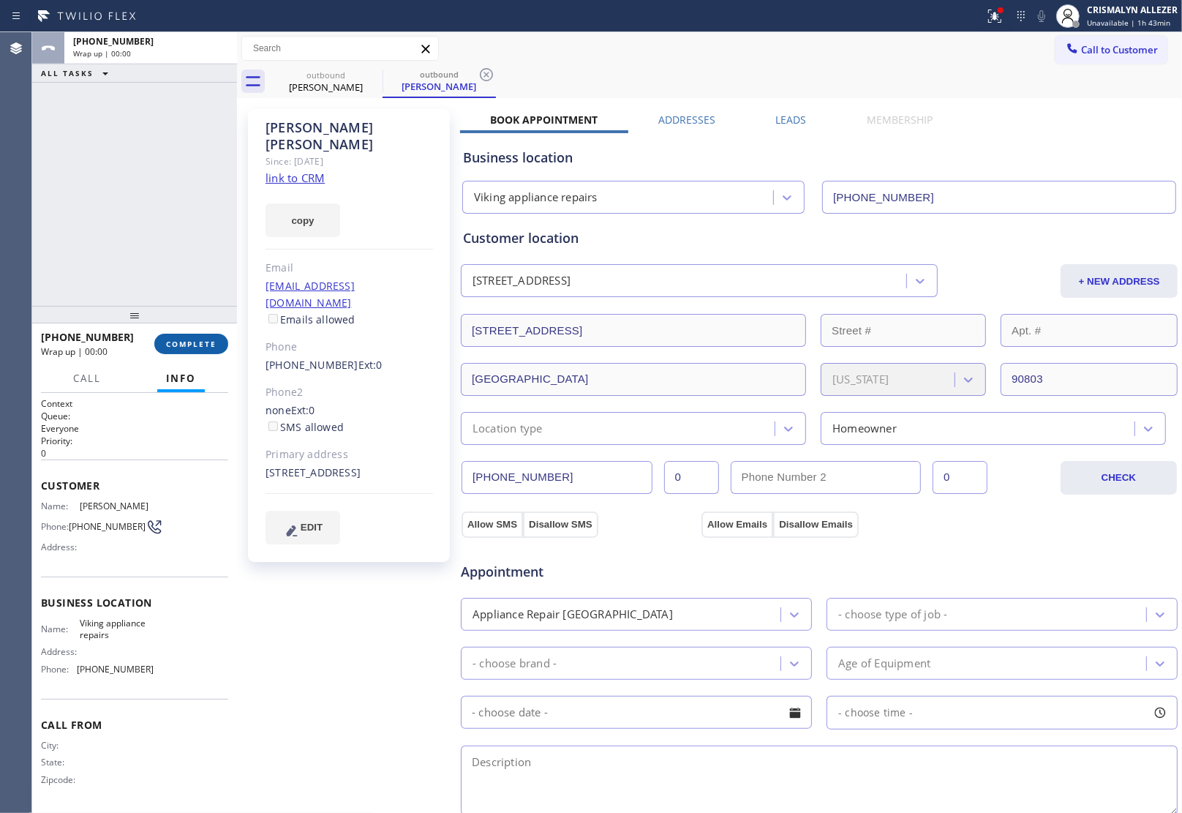
click at [207, 347] on span "COMPLETE" at bounding box center [191, 344] width 50 height 10
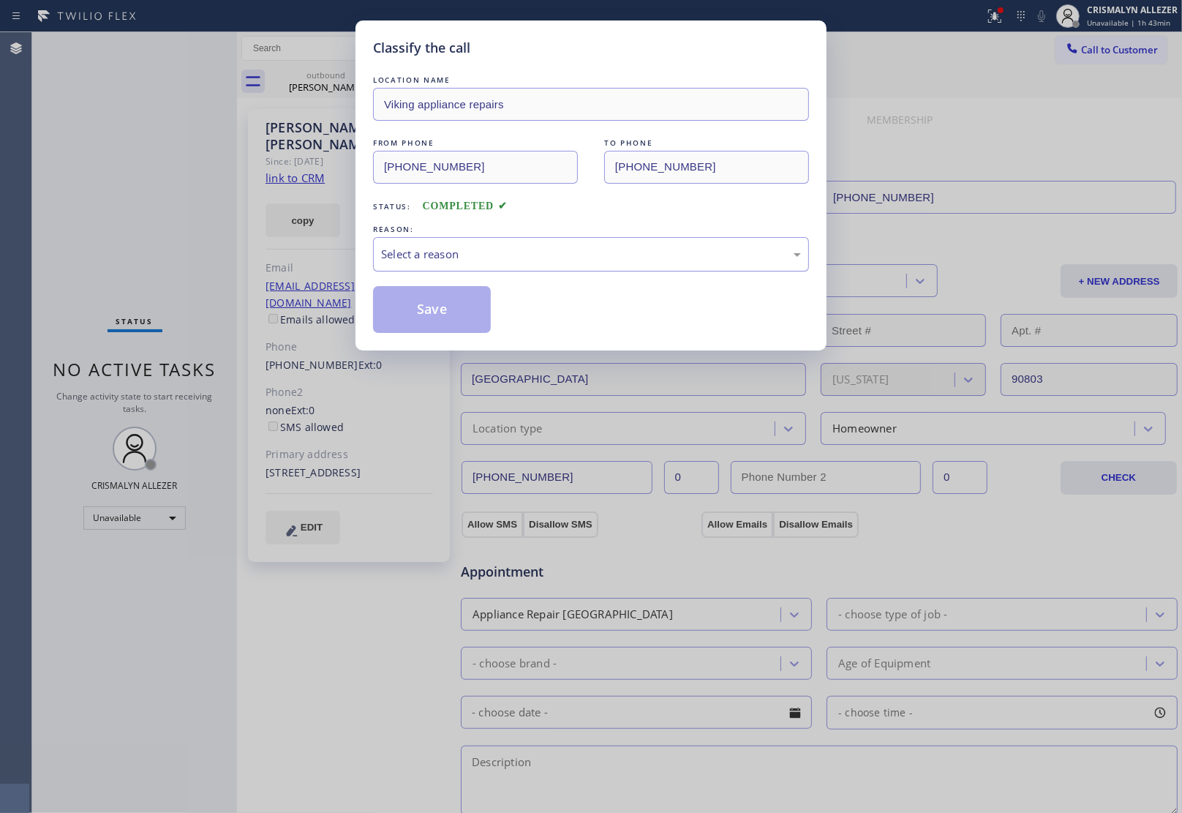
click at [578, 249] on div "Select a reason" at bounding box center [591, 254] width 420 height 17
click at [448, 309] on button "Save" at bounding box center [432, 309] width 118 height 47
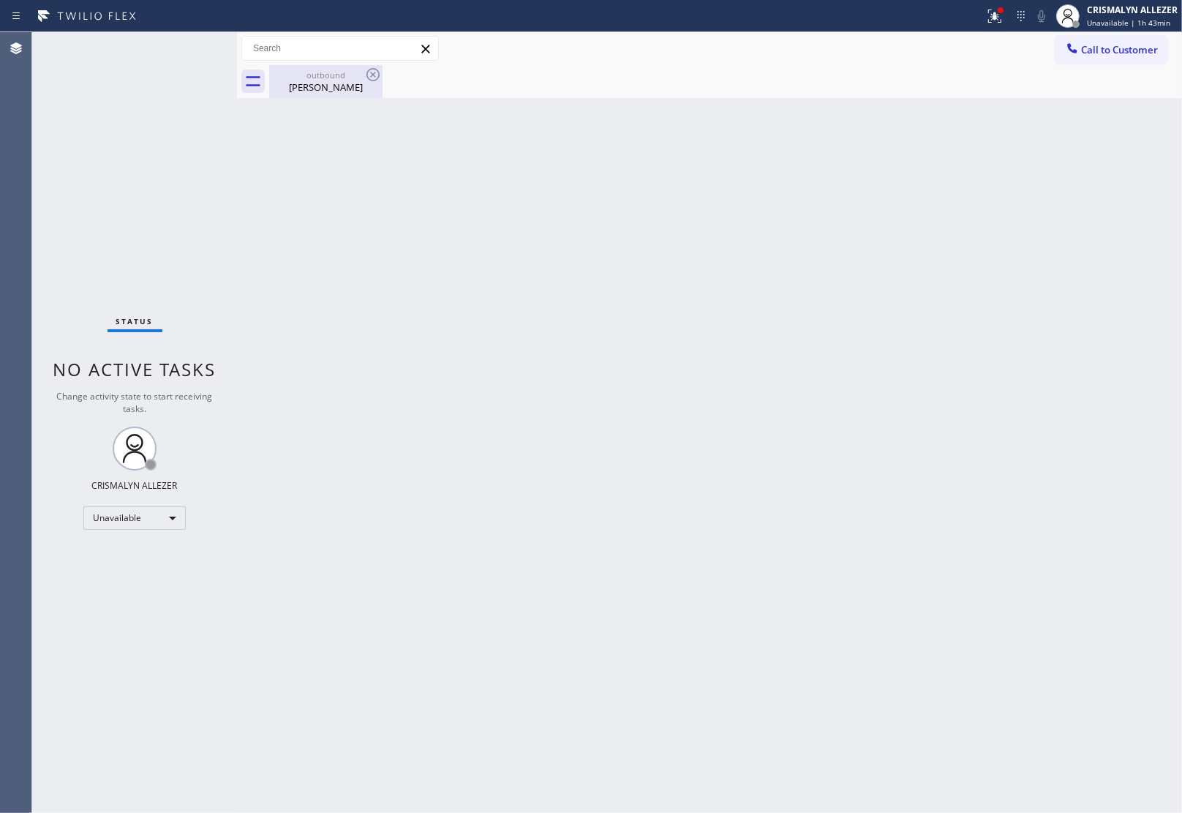
click at [330, 80] on div "[PERSON_NAME]" at bounding box center [326, 86] width 110 height 13
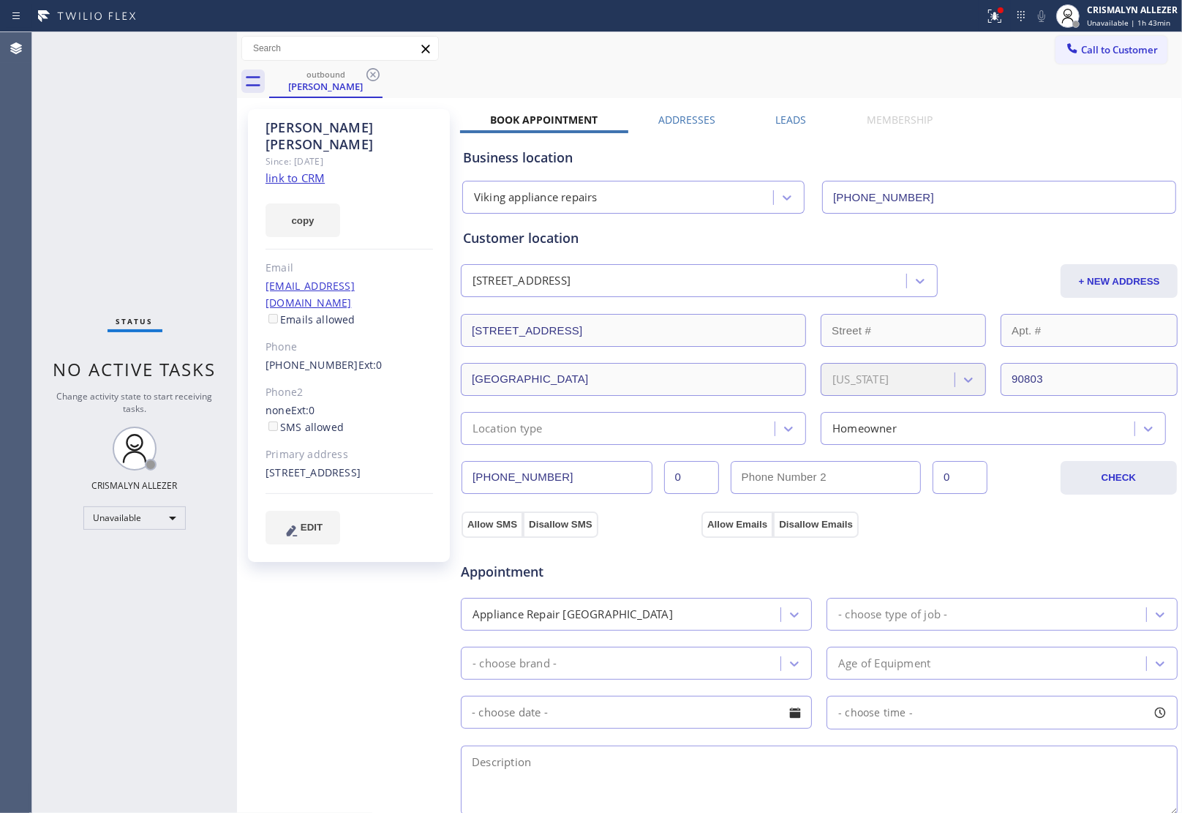
drag, startPoint x: 780, startPoint y: 116, endPoint x: 789, endPoint y: 124, distance: 12.4
click at [781, 116] on label "Leads" at bounding box center [791, 120] width 31 height 14
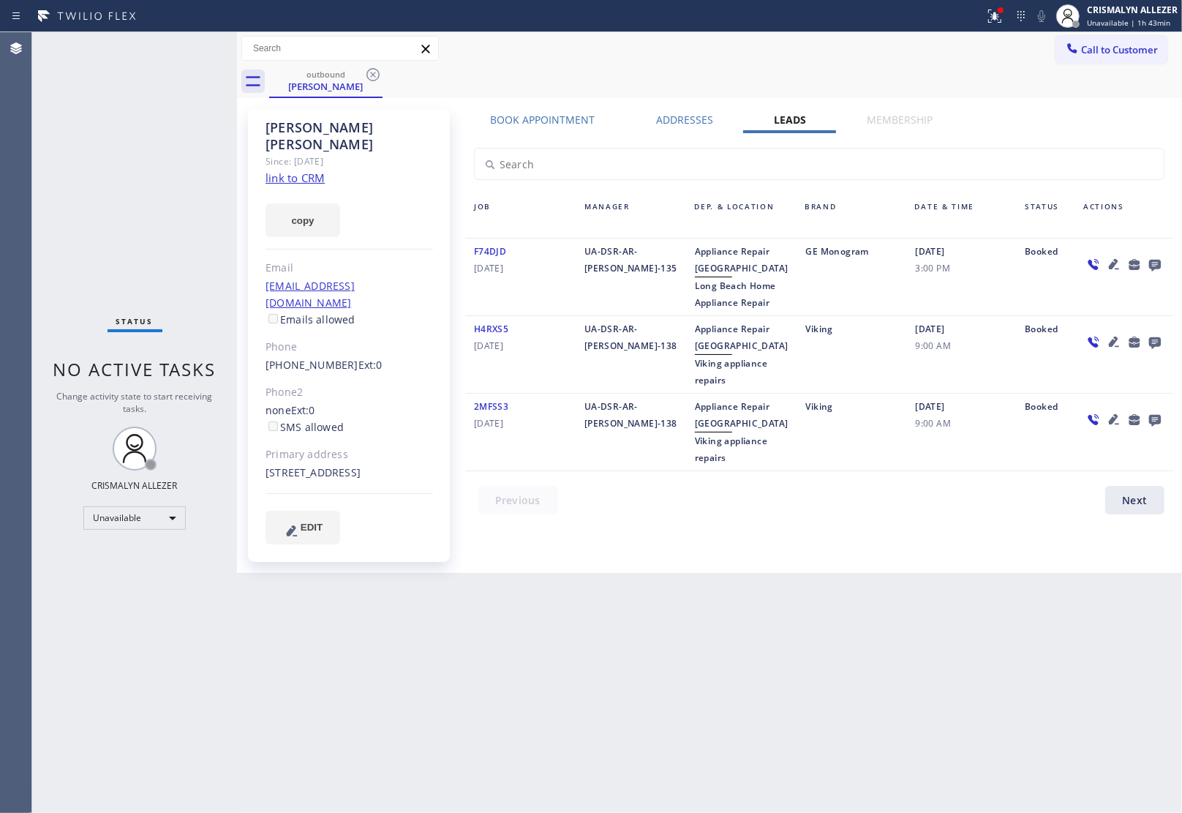
click at [1154, 262] on icon at bounding box center [1155, 264] width 18 height 18
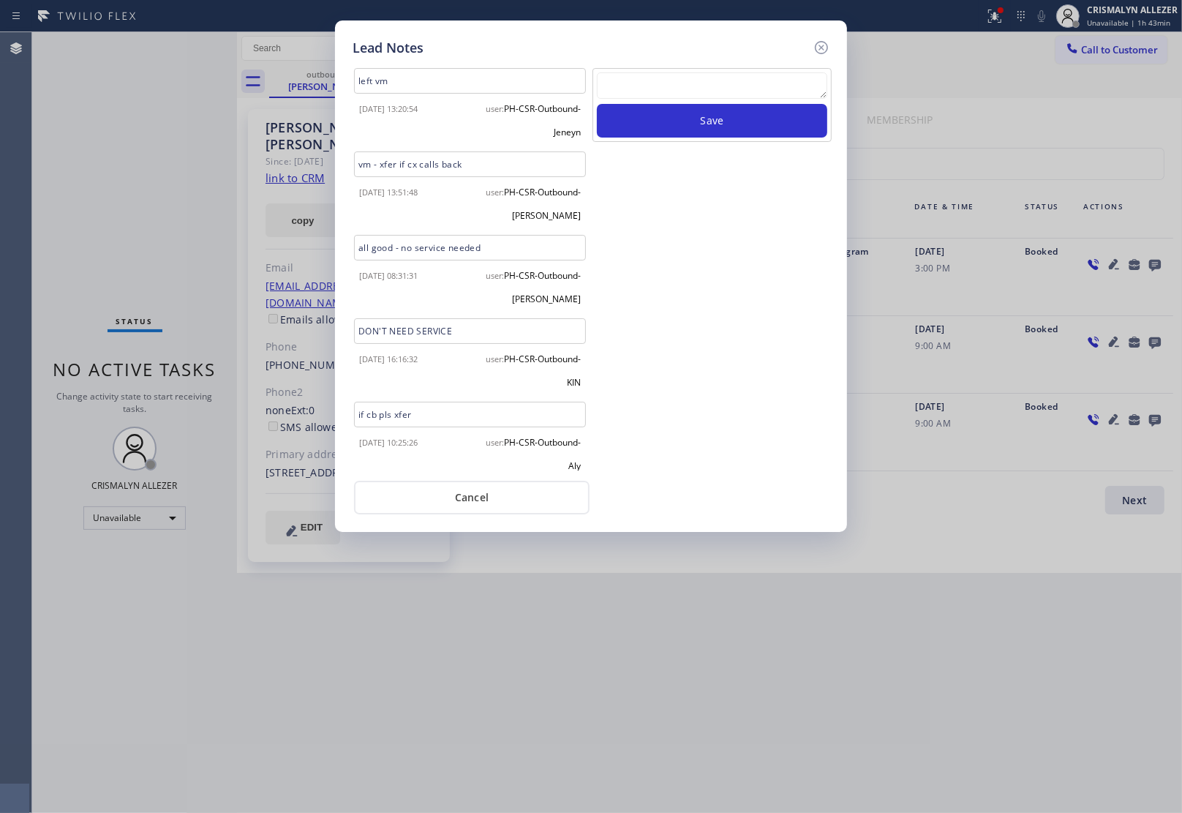
click at [631, 84] on textarea at bounding box center [712, 85] width 230 height 26
paste textarea "ALL GOOD FOR NOW, if cb xfer"
type textarea "ALL GOOD FOR NOW,"
click at [733, 129] on button "Save" at bounding box center [712, 121] width 230 height 34
click at [480, 503] on button "Cancel" at bounding box center [472, 498] width 236 height 34
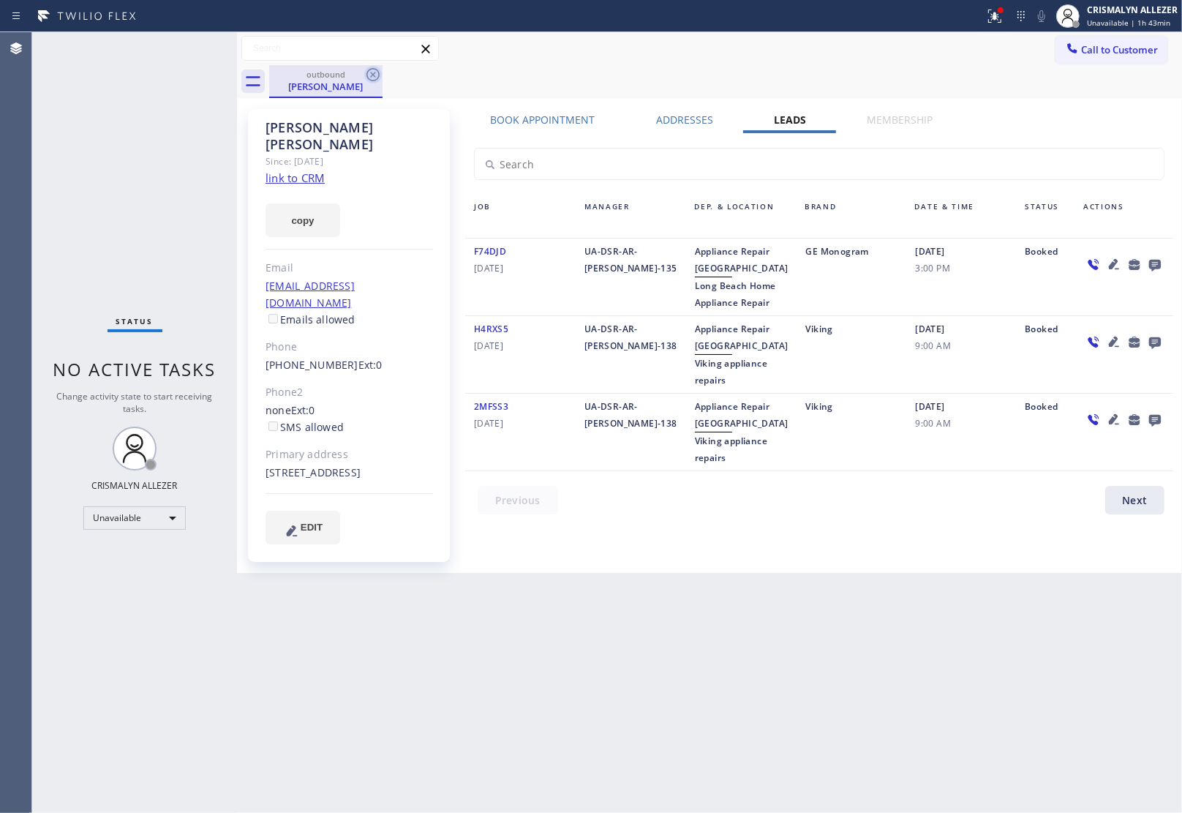
drag, startPoint x: 386, startPoint y: 59, endPoint x: 364, endPoint y: 82, distance: 32.1
click at [385, 61] on div at bounding box center [341, 49] width 201 height 26
click at [373, 73] on icon at bounding box center [373, 75] width 18 height 18
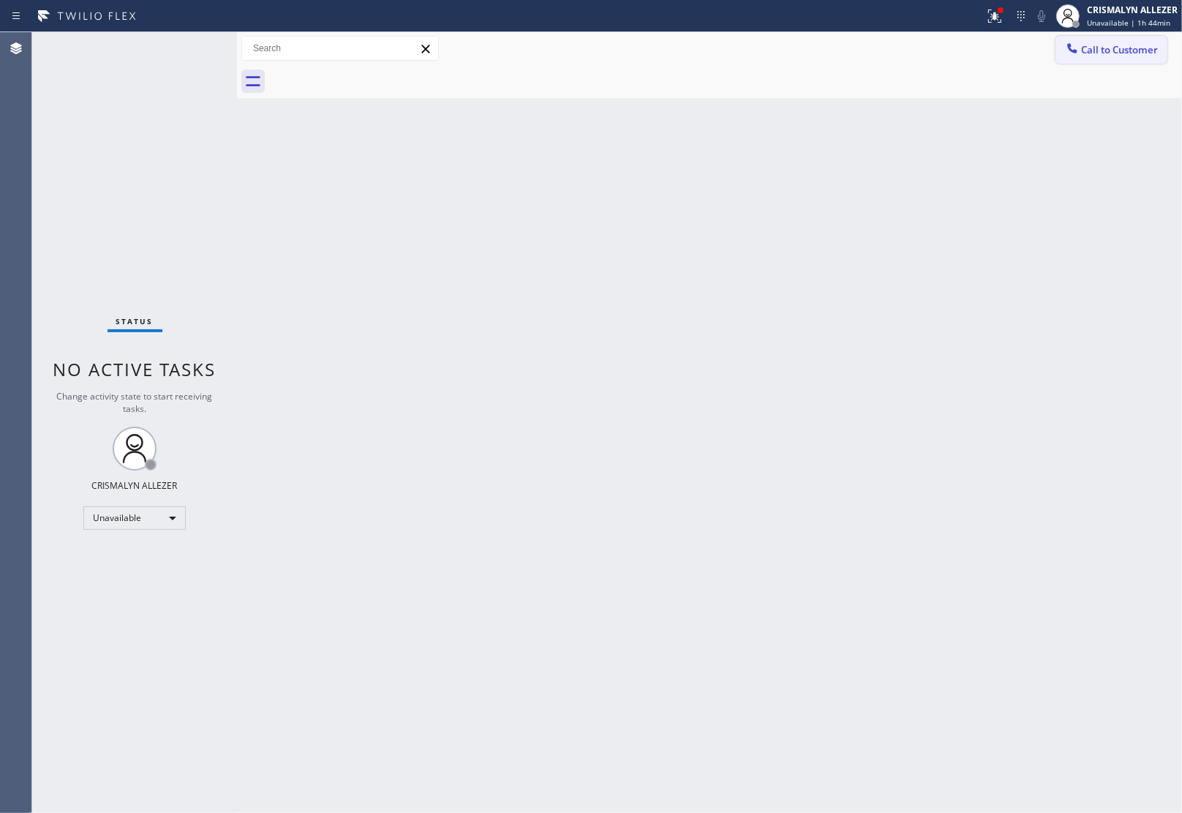
click at [1138, 55] on span "Call to Customer" at bounding box center [1119, 49] width 77 height 13
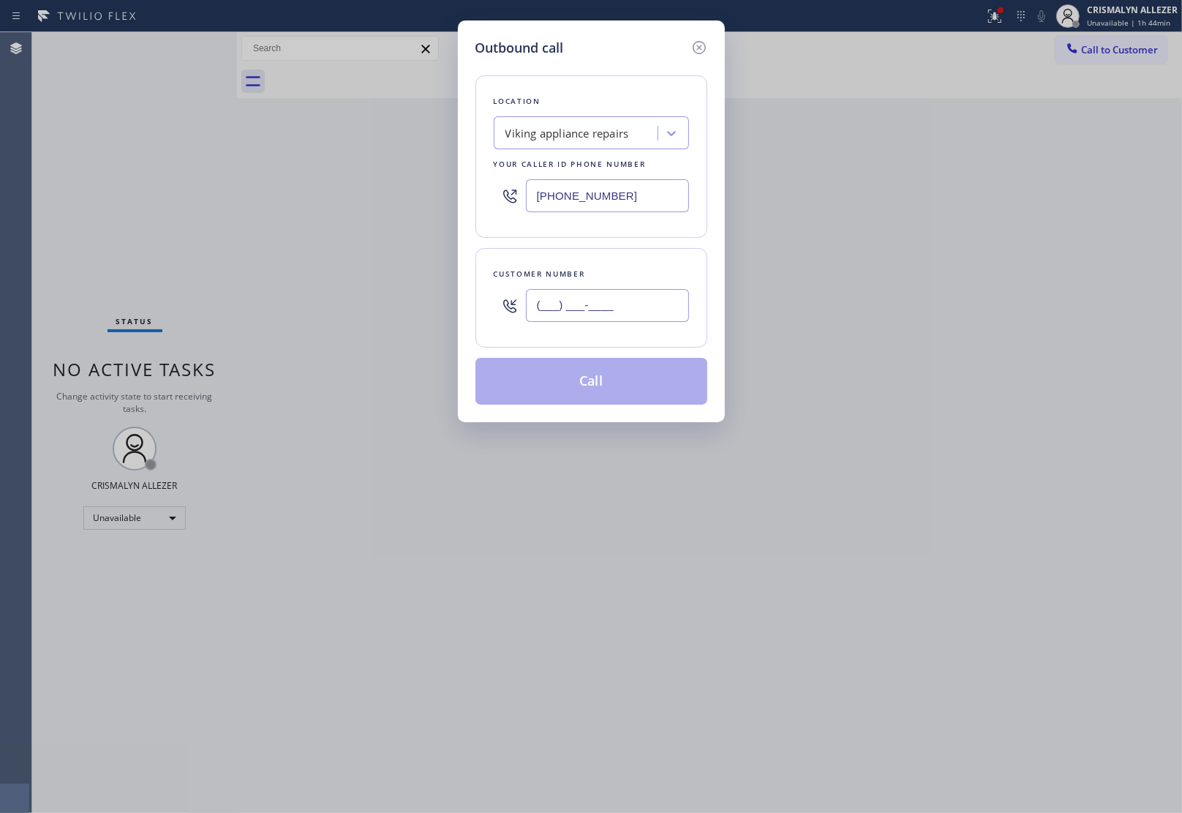
click at [624, 300] on input "(___) ___-____" at bounding box center [607, 305] width 163 height 33
paste input "562) 207-8304"
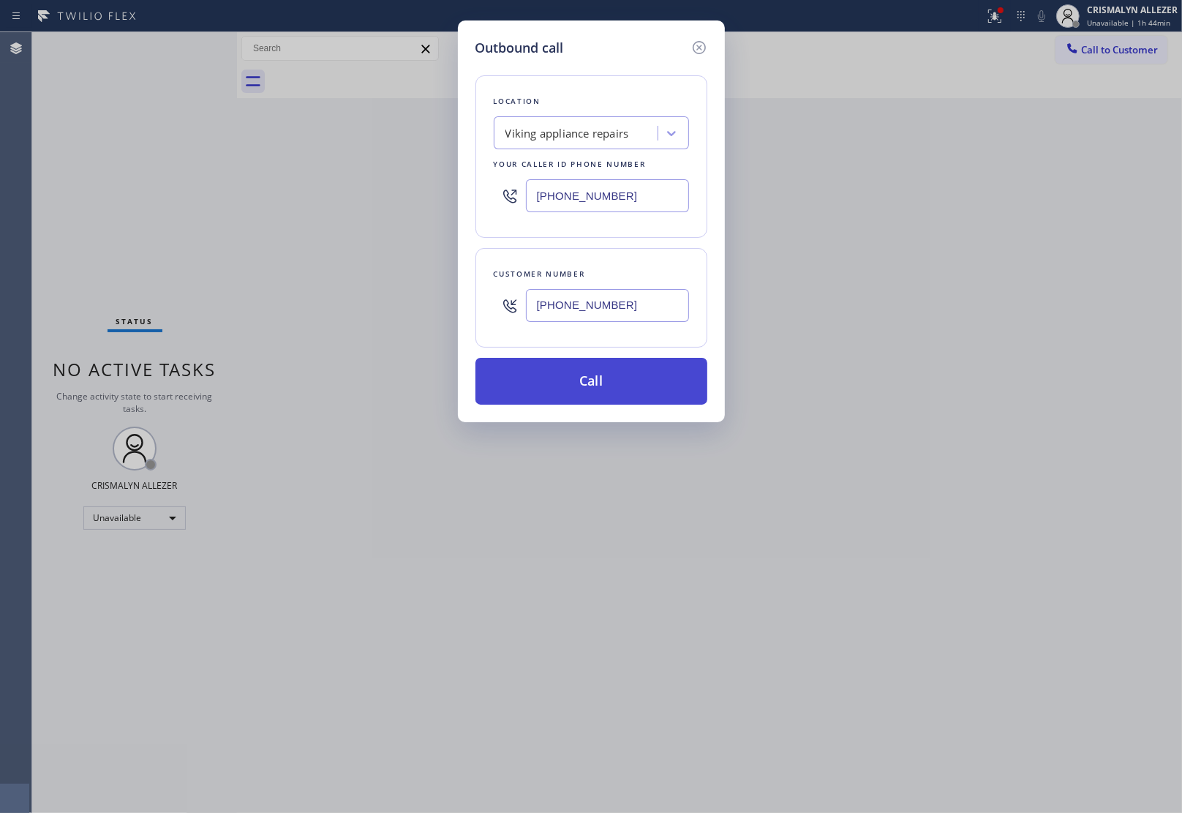
click at [602, 377] on button "Call" at bounding box center [591, 381] width 232 height 47
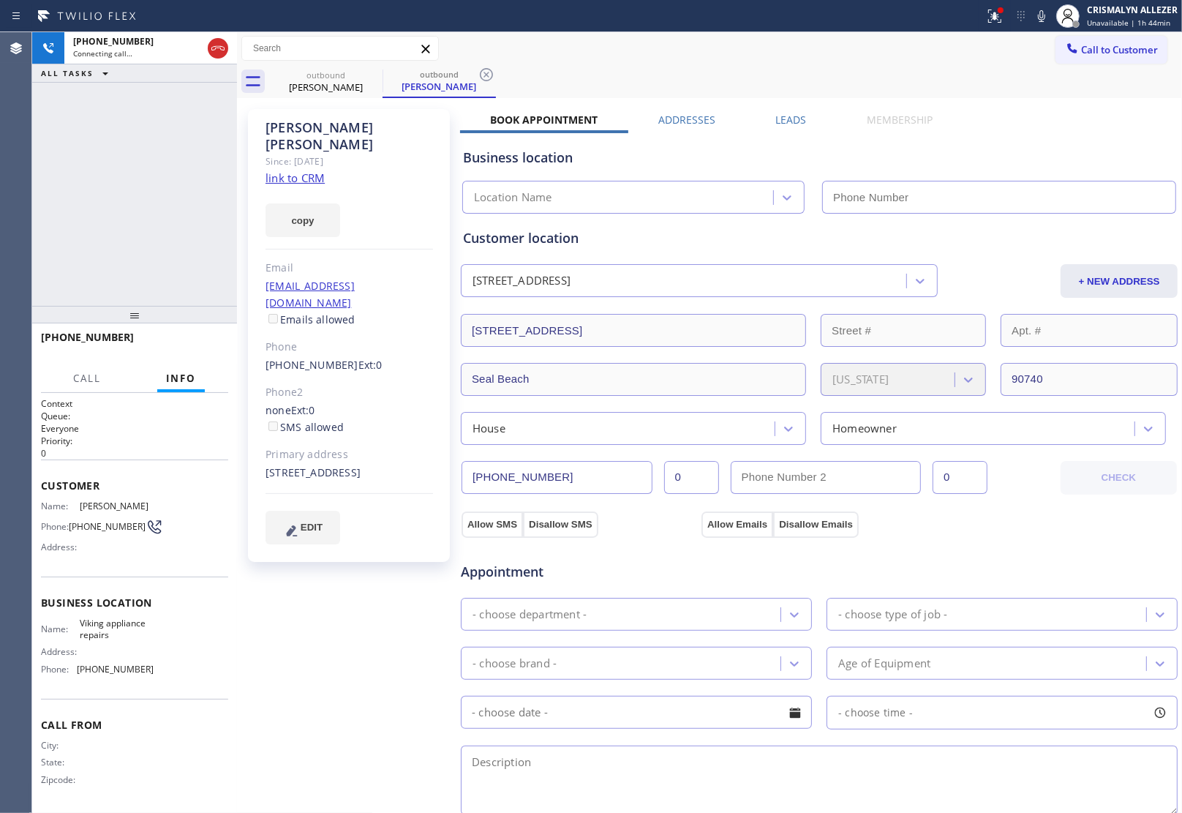
click at [791, 121] on label "Leads" at bounding box center [791, 120] width 31 height 14
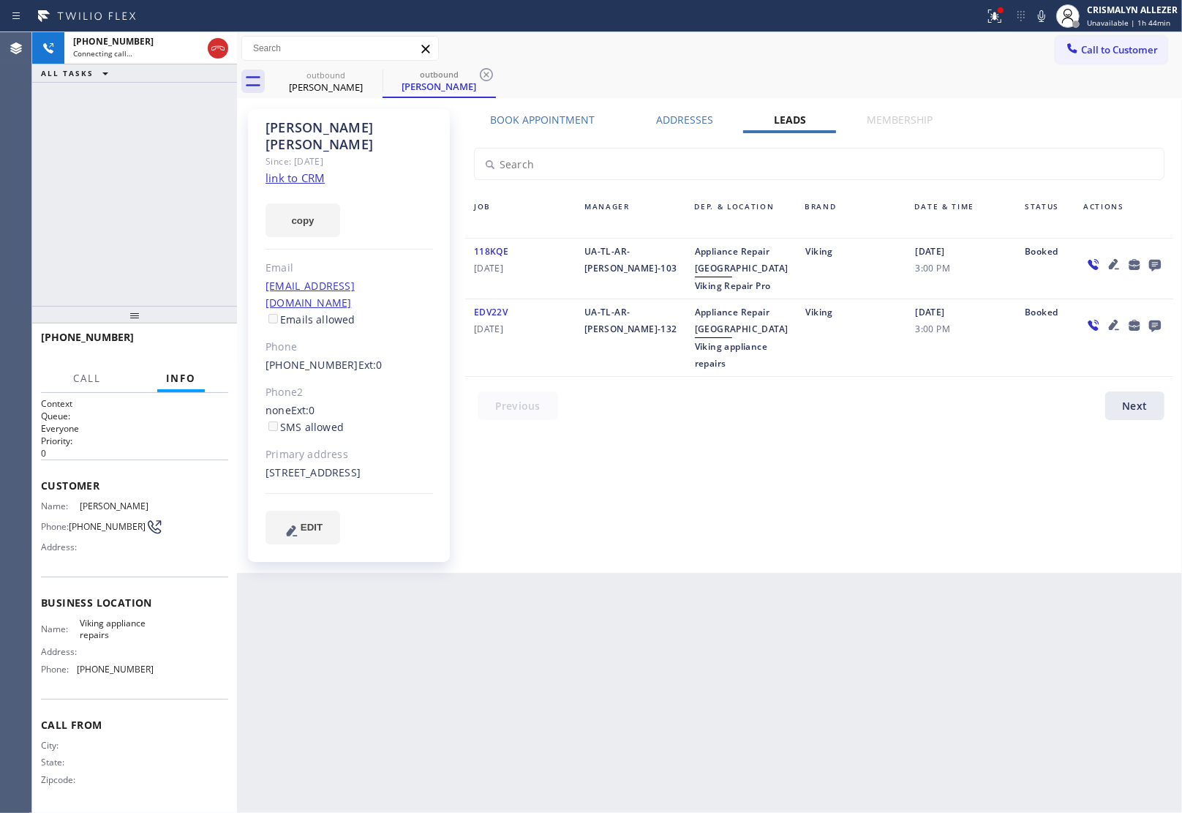
click at [1157, 266] on icon at bounding box center [1155, 266] width 12 height 12
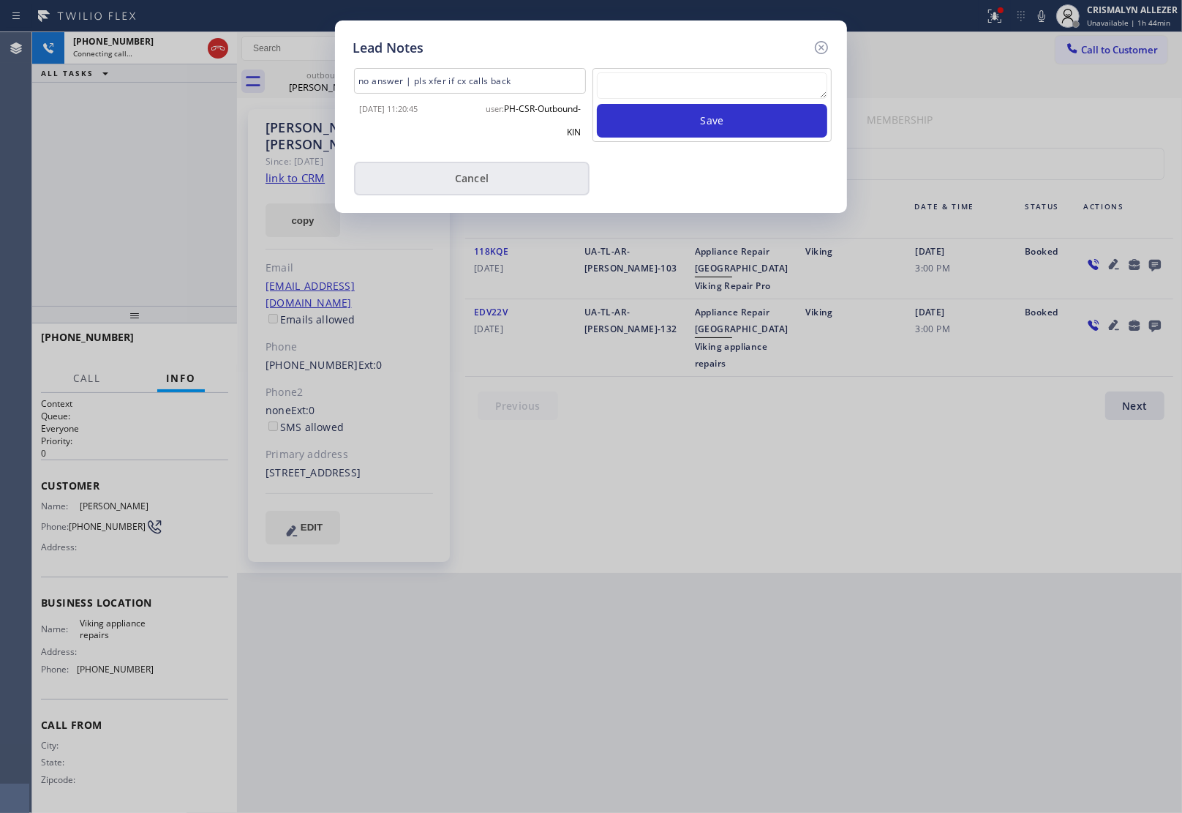
click at [511, 181] on button "Cancel" at bounding box center [472, 179] width 236 height 34
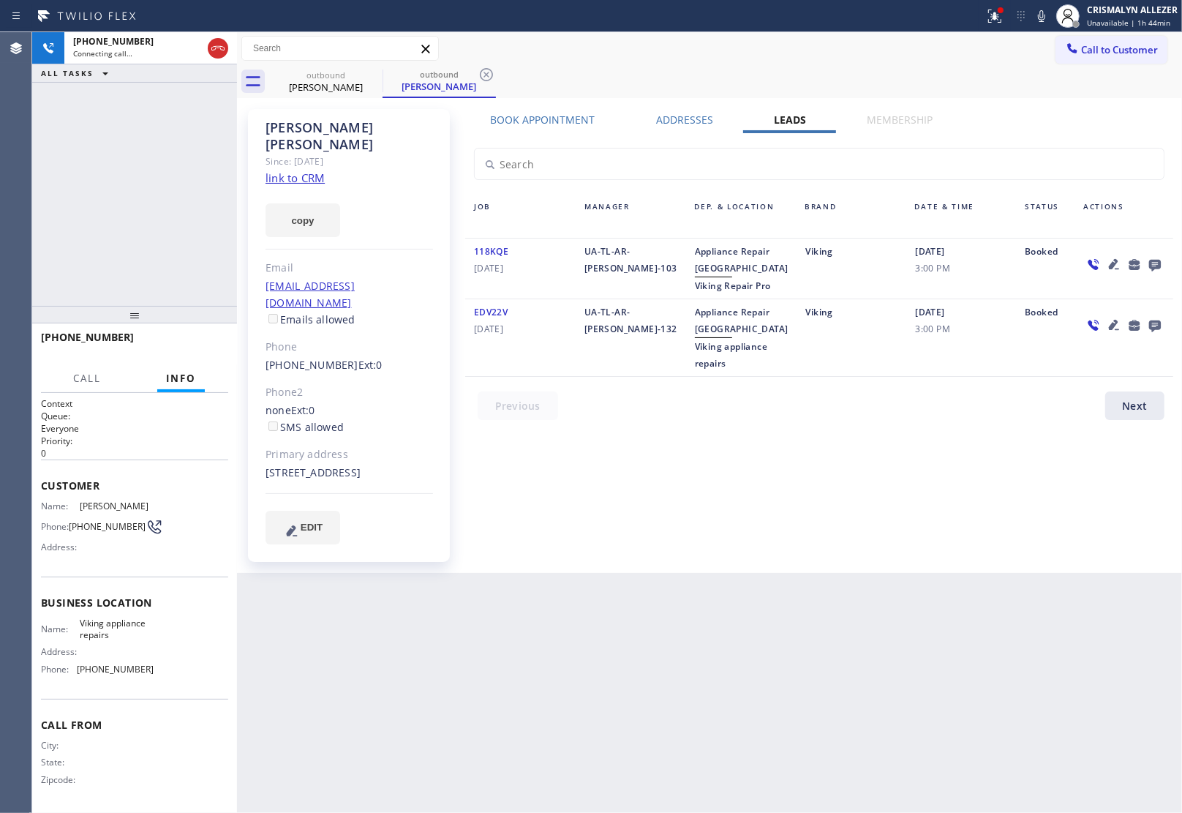
click at [552, 121] on label "Book Appointment" at bounding box center [543, 120] width 105 height 14
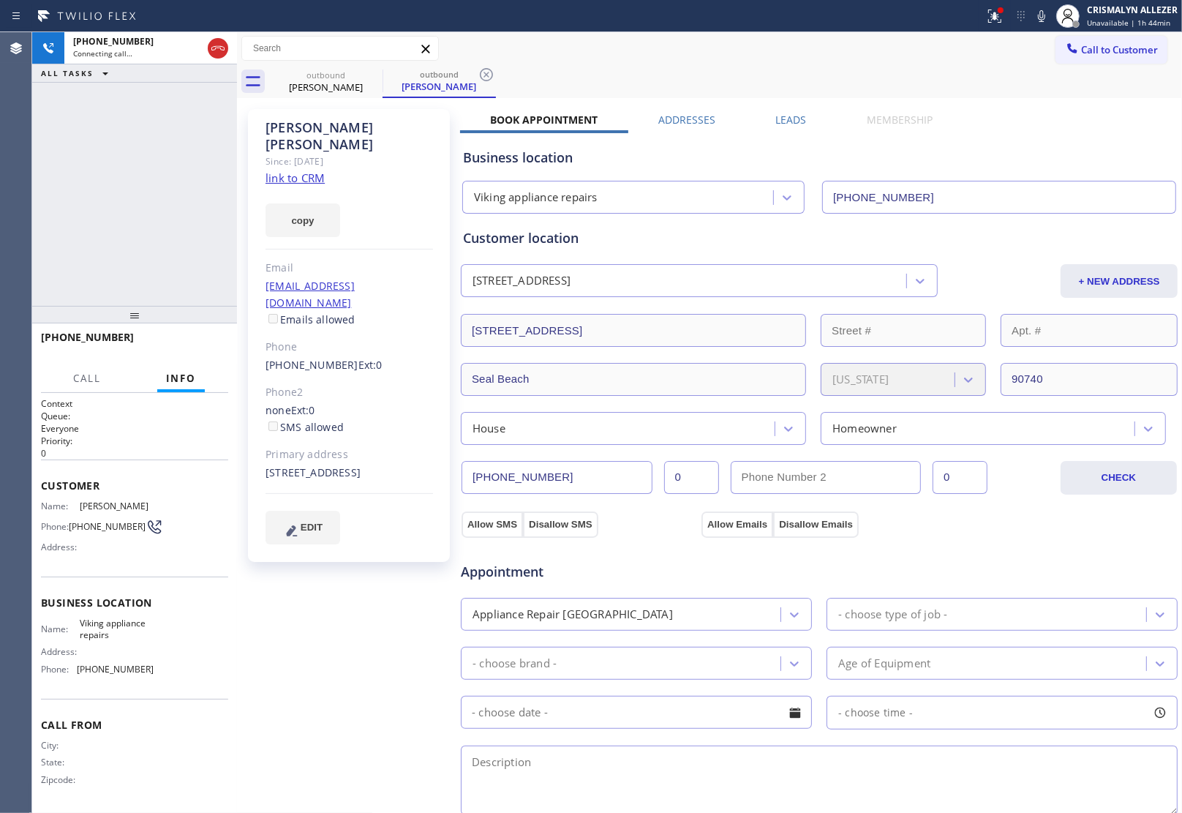
click at [302, 170] on link "link to CRM" at bounding box center [295, 177] width 59 height 15
click at [181, 346] on span "HANG UP" at bounding box center [194, 344] width 45 height 10
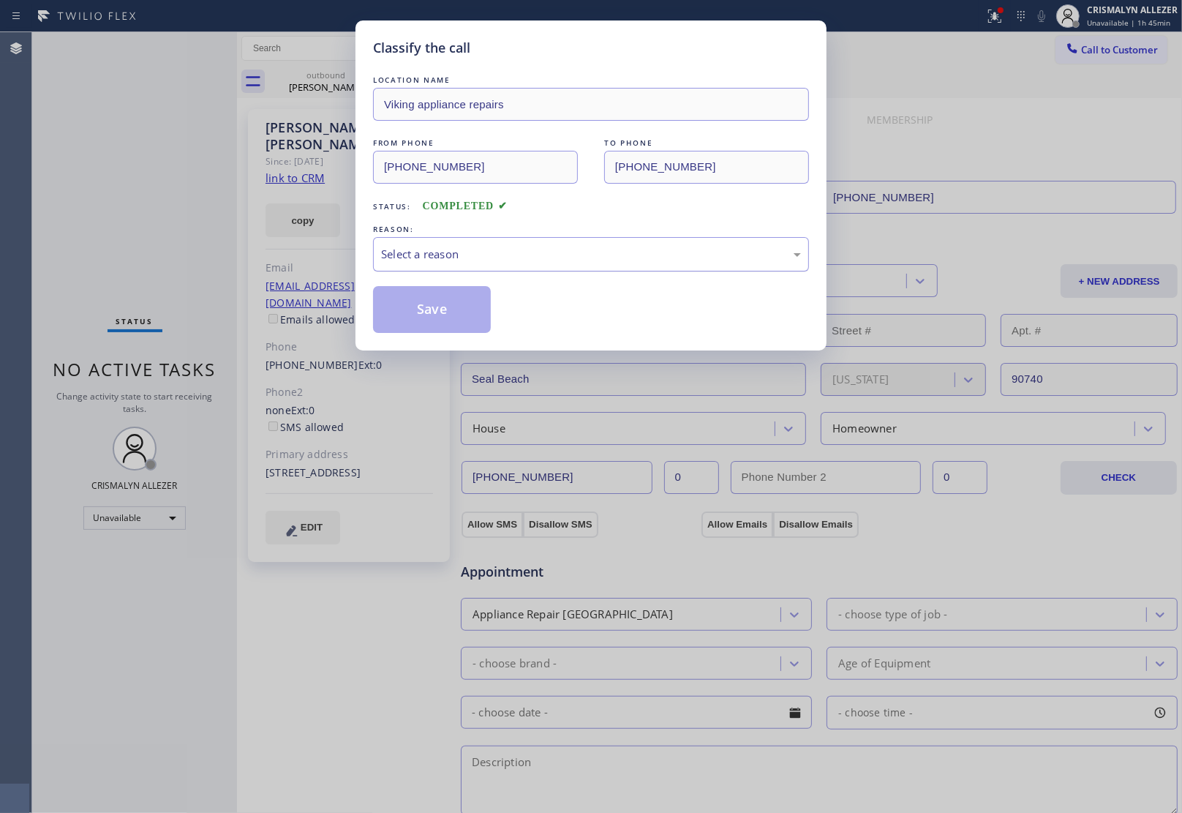
click at [549, 246] on div "Select a reason" at bounding box center [591, 254] width 420 height 17
click at [455, 313] on button "Save" at bounding box center [432, 309] width 118 height 47
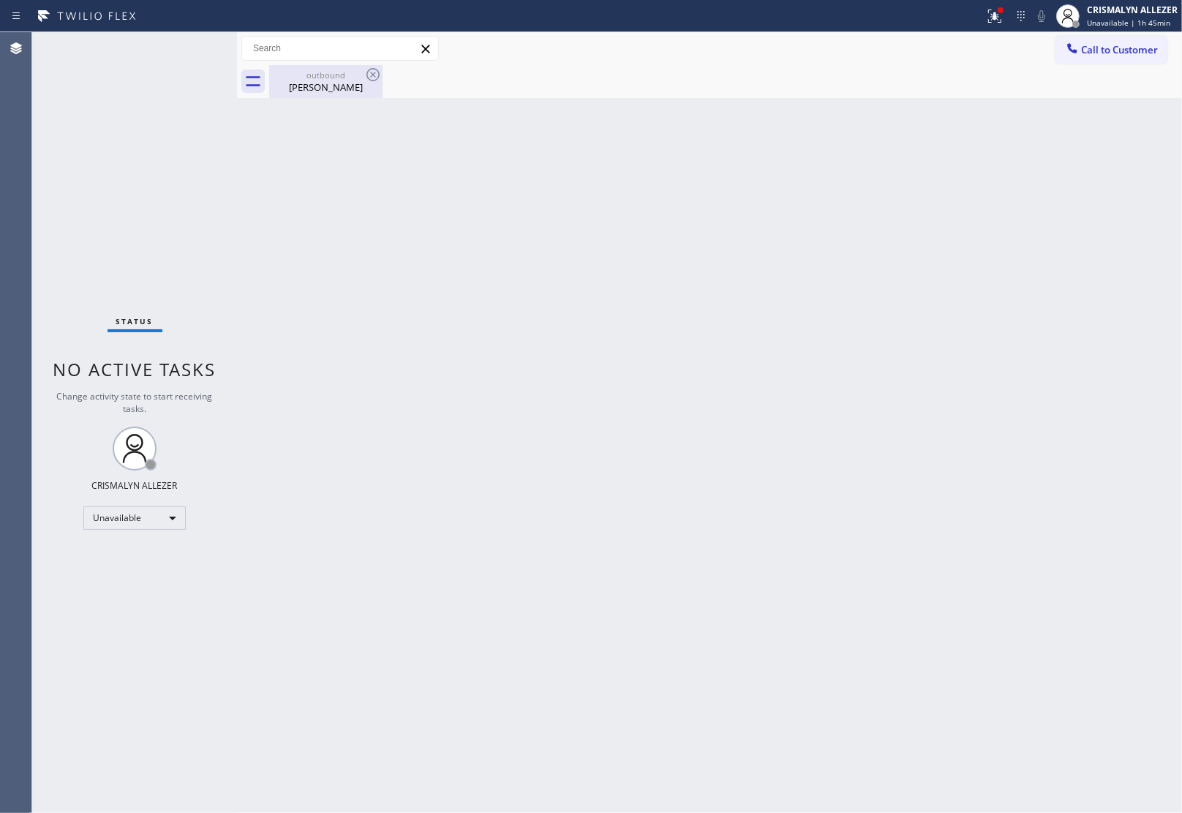
click at [331, 85] on div "[PERSON_NAME]" at bounding box center [326, 86] width 110 height 13
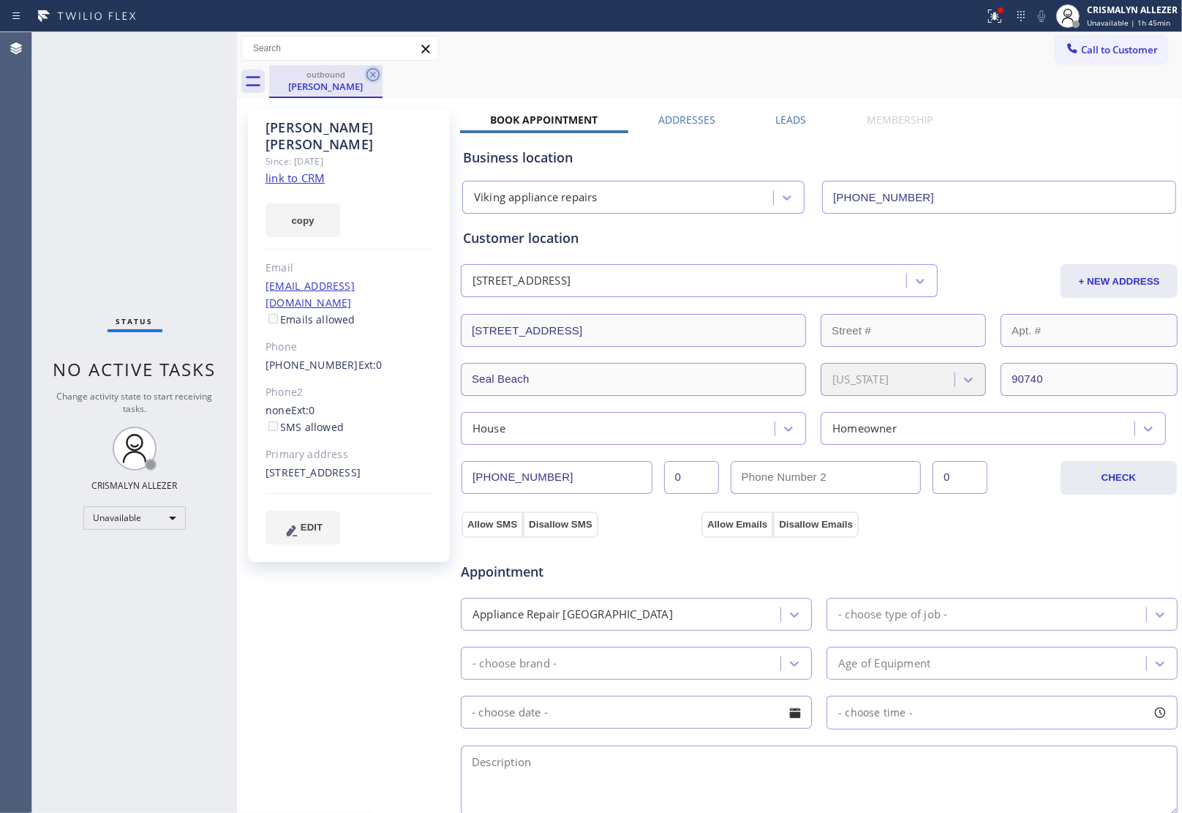
click at [373, 78] on icon at bounding box center [373, 75] width 18 height 18
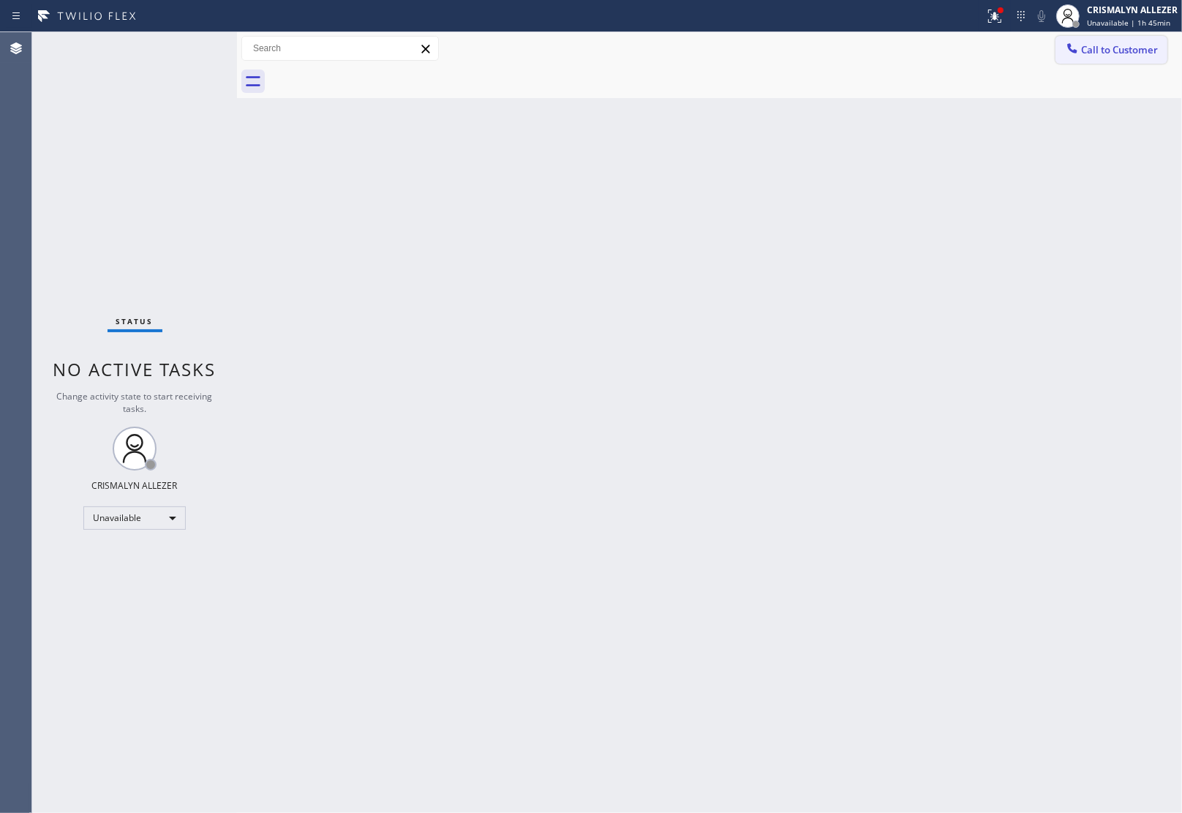
click at [1127, 44] on span "Call to Customer" at bounding box center [1119, 49] width 77 height 13
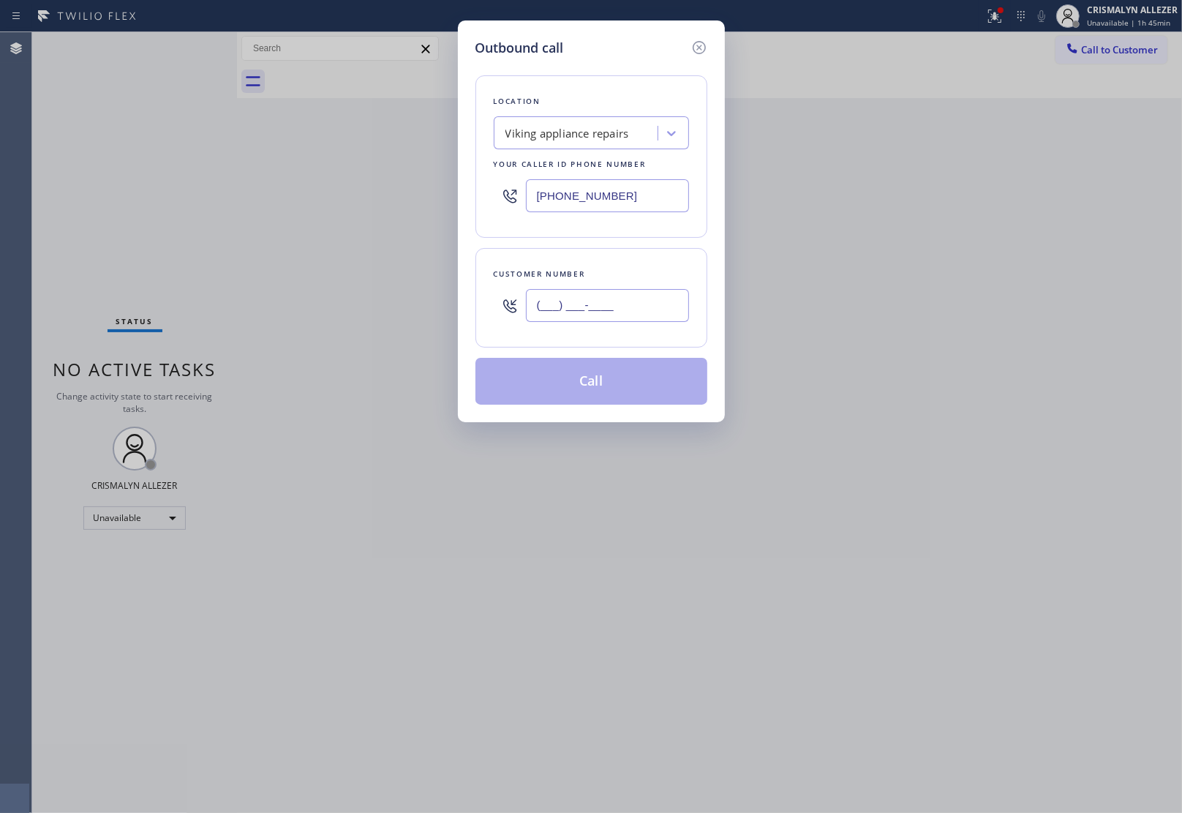
click at [636, 290] on input "(___) ___-____" at bounding box center [607, 305] width 163 height 33
paste input "714) 920-4054"
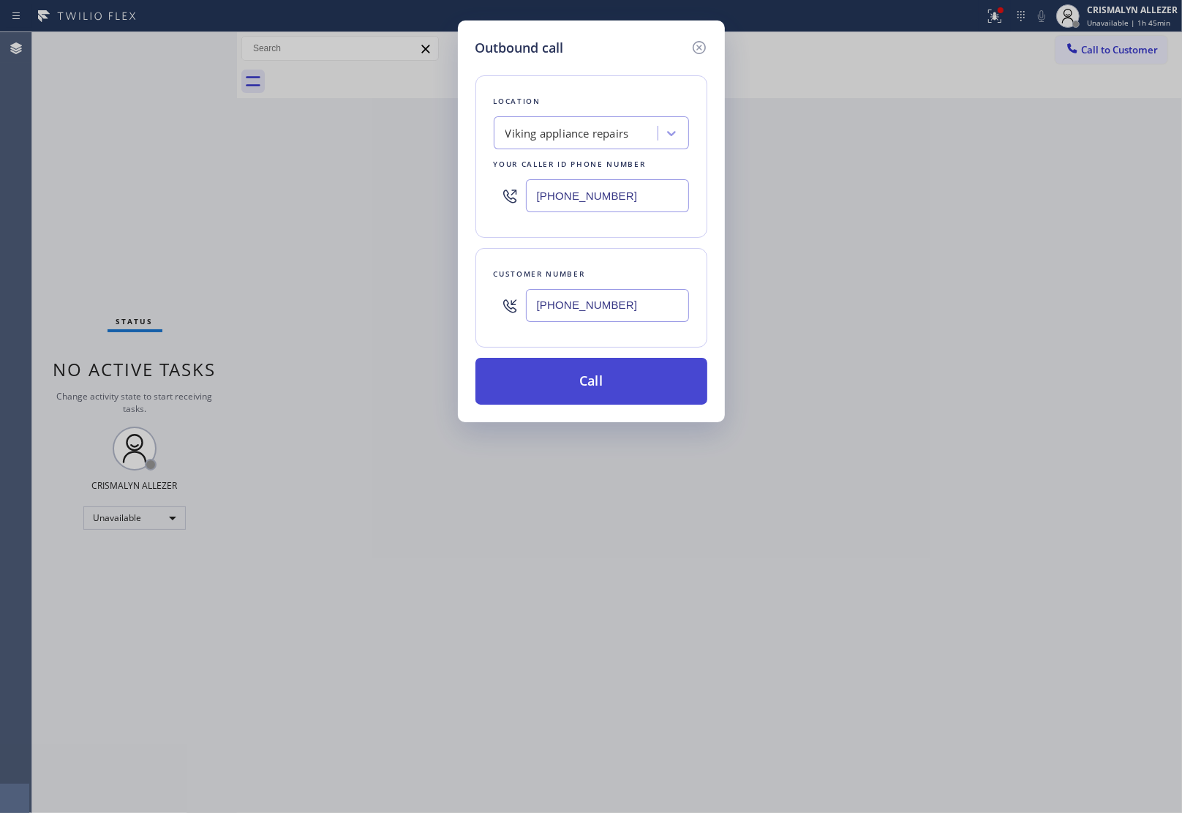
type input "[PHONE_NUMBER]"
click at [600, 384] on button "Call" at bounding box center [591, 381] width 232 height 47
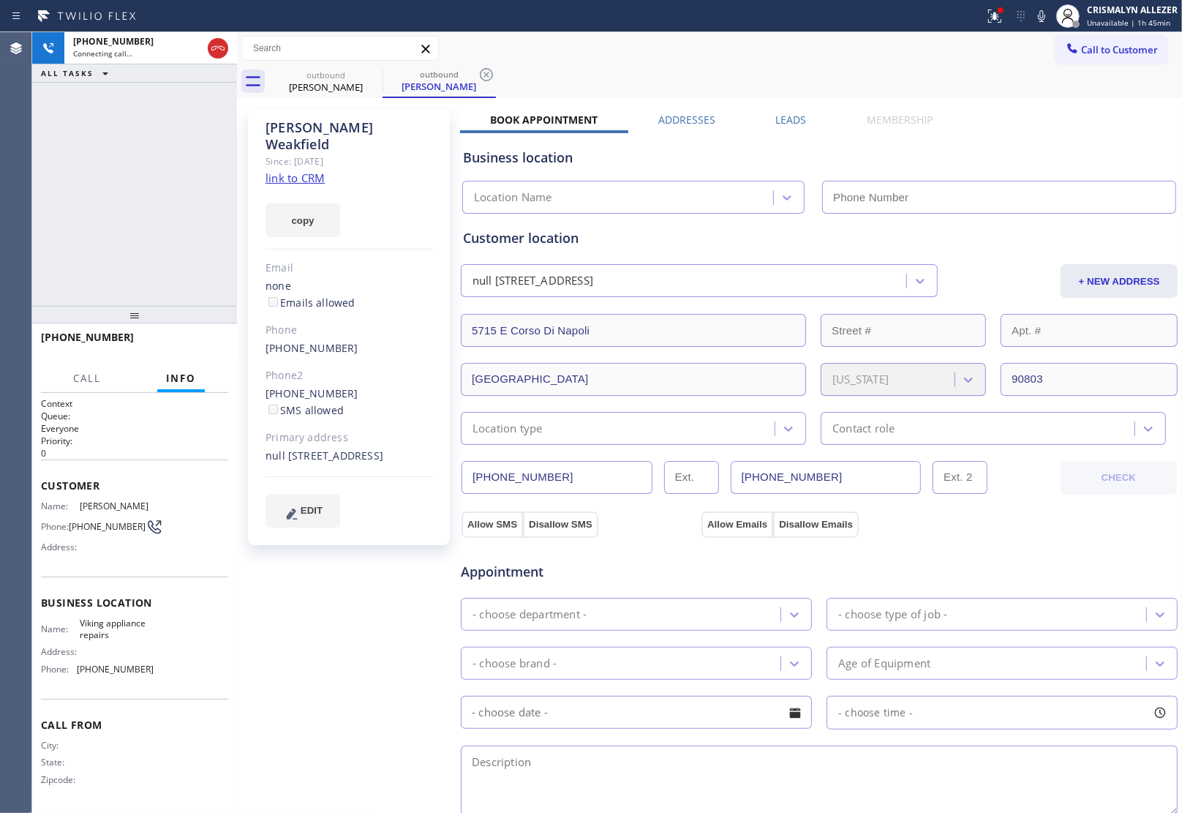
click at [296, 170] on link "link to CRM" at bounding box center [295, 177] width 59 height 15
type input "[PHONE_NUMBER]"
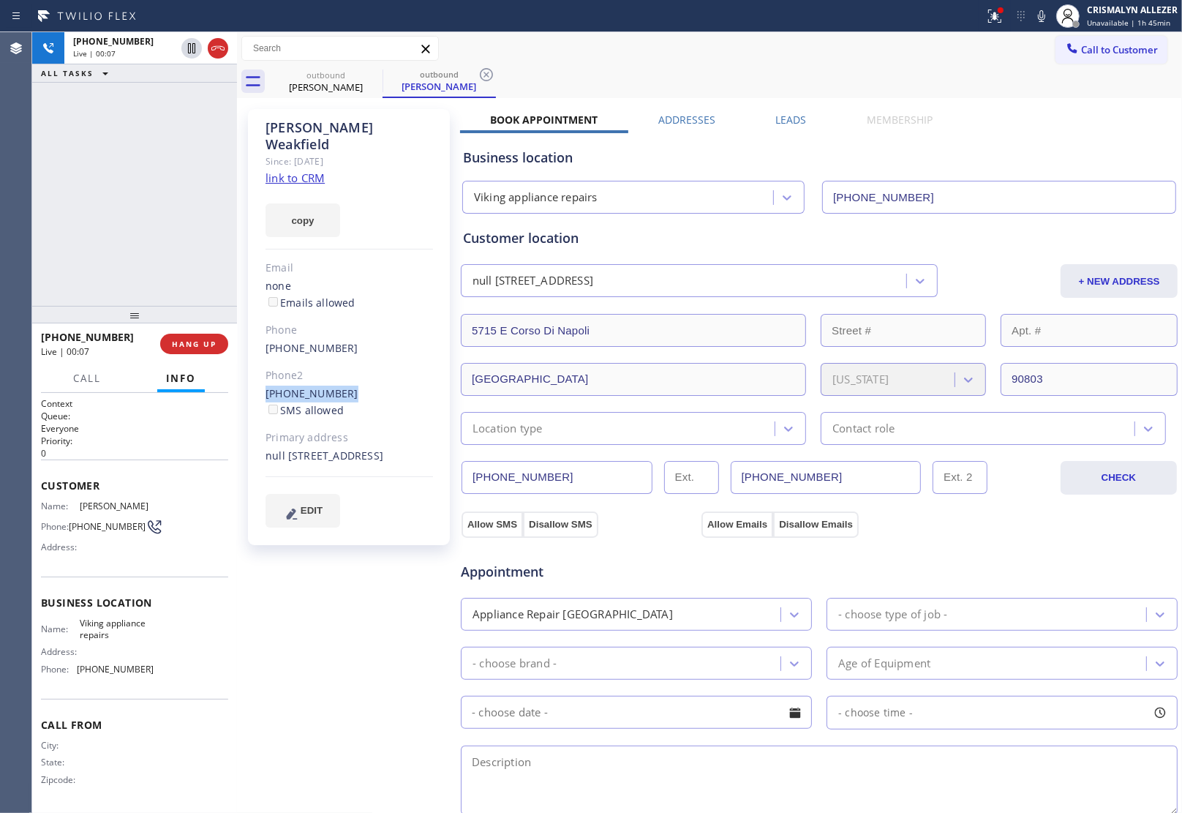
drag, startPoint x: 266, startPoint y: 375, endPoint x: 361, endPoint y: 378, distance: 95.2
click at [361, 386] on div "[PHONE_NUMBER] SMS allowed" at bounding box center [350, 403] width 168 height 34
copy link "[PHONE_NUMBER]"
click at [192, 345] on span "HANG UP" at bounding box center [194, 344] width 45 height 10
click at [192, 345] on span "COMPLETE" at bounding box center [191, 344] width 50 height 10
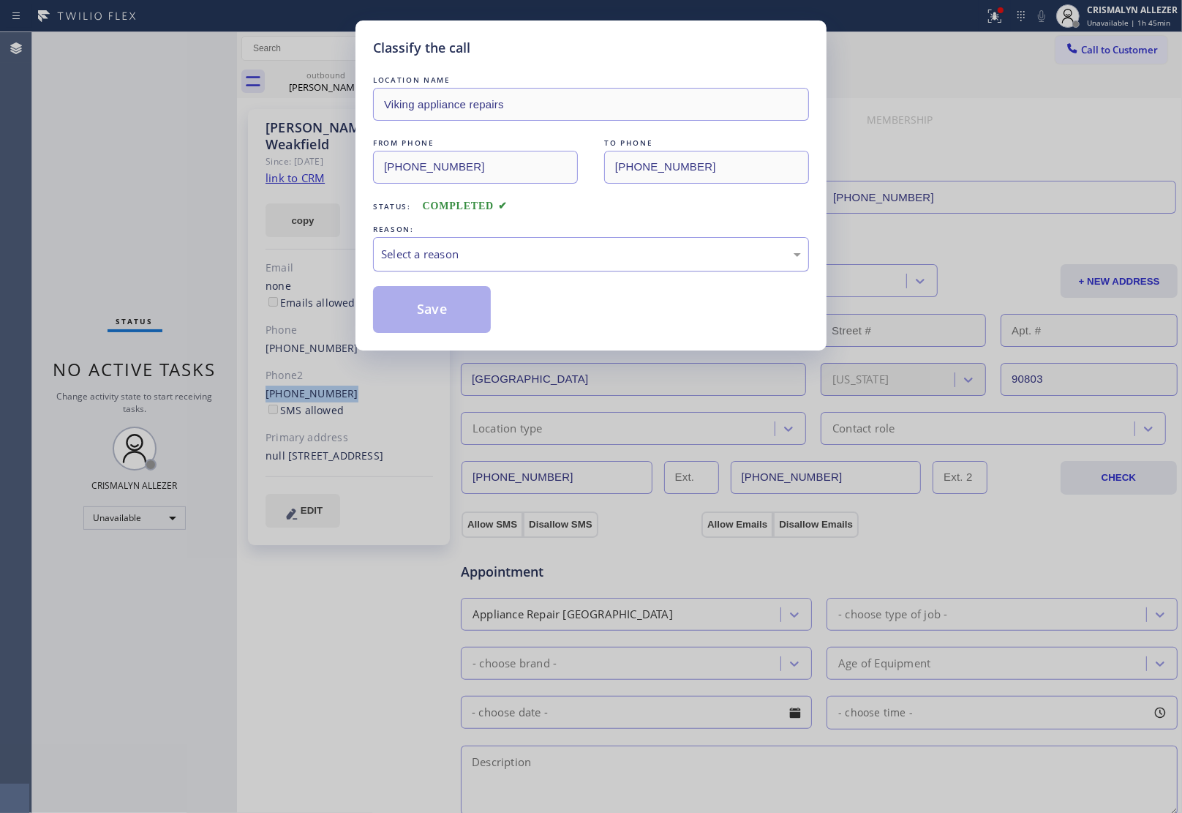
click at [520, 258] on div "Select a reason" at bounding box center [591, 254] width 420 height 17
click at [430, 315] on button "Save" at bounding box center [432, 309] width 118 height 47
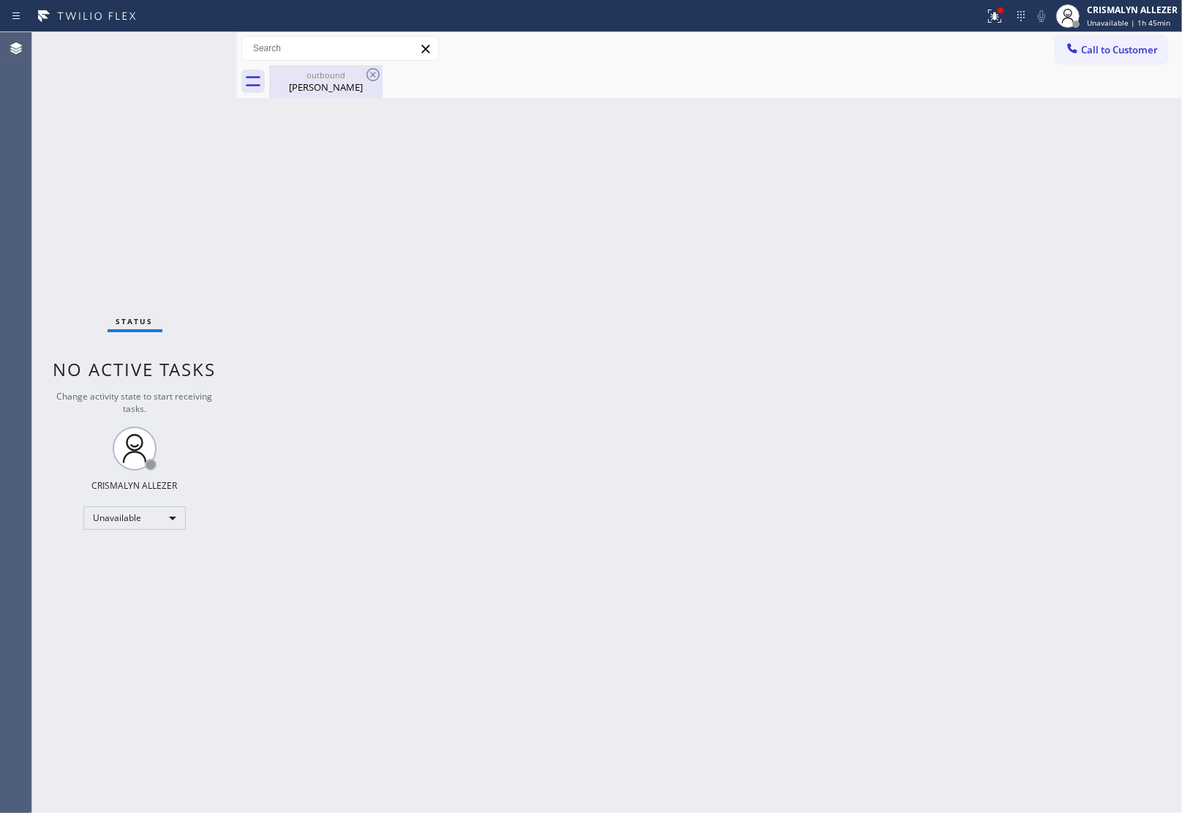
click at [346, 90] on div "[PERSON_NAME]" at bounding box center [326, 86] width 110 height 13
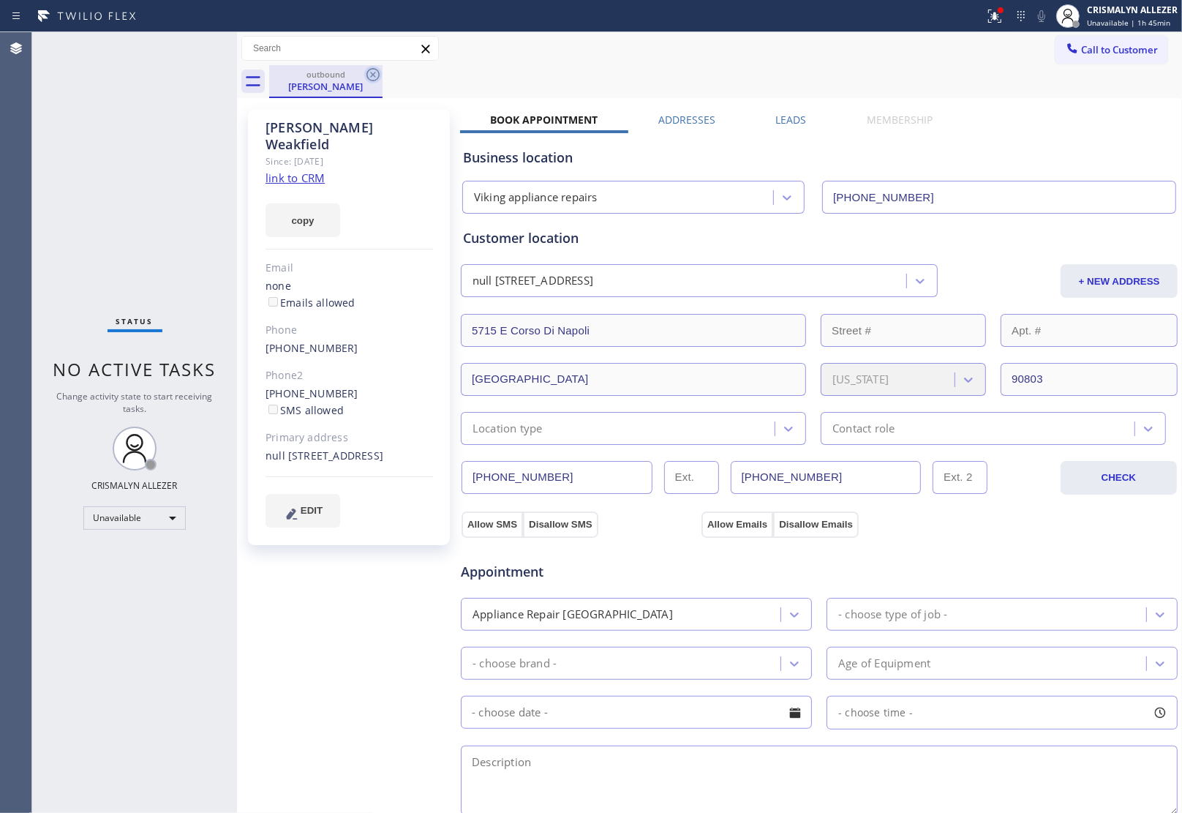
click at [375, 74] on icon at bounding box center [373, 75] width 18 height 18
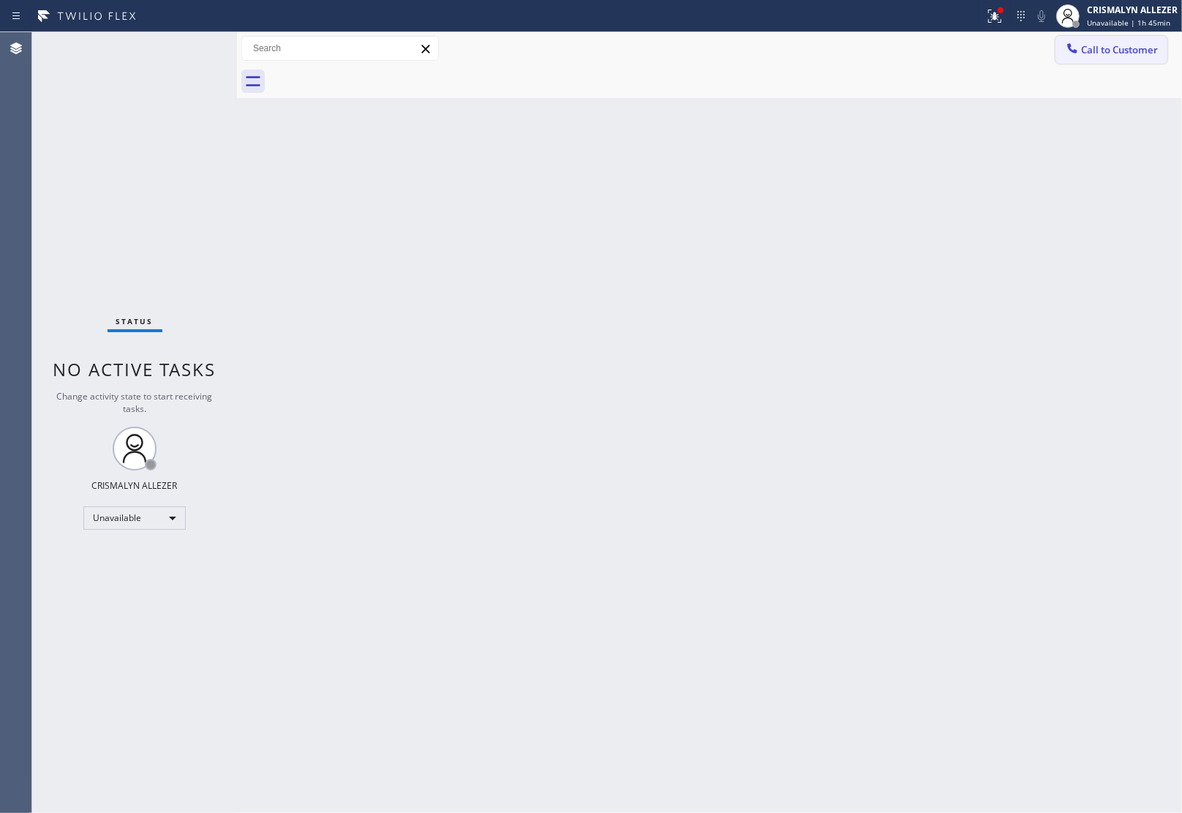
click at [1127, 44] on span "Call to Customer" at bounding box center [1119, 49] width 77 height 13
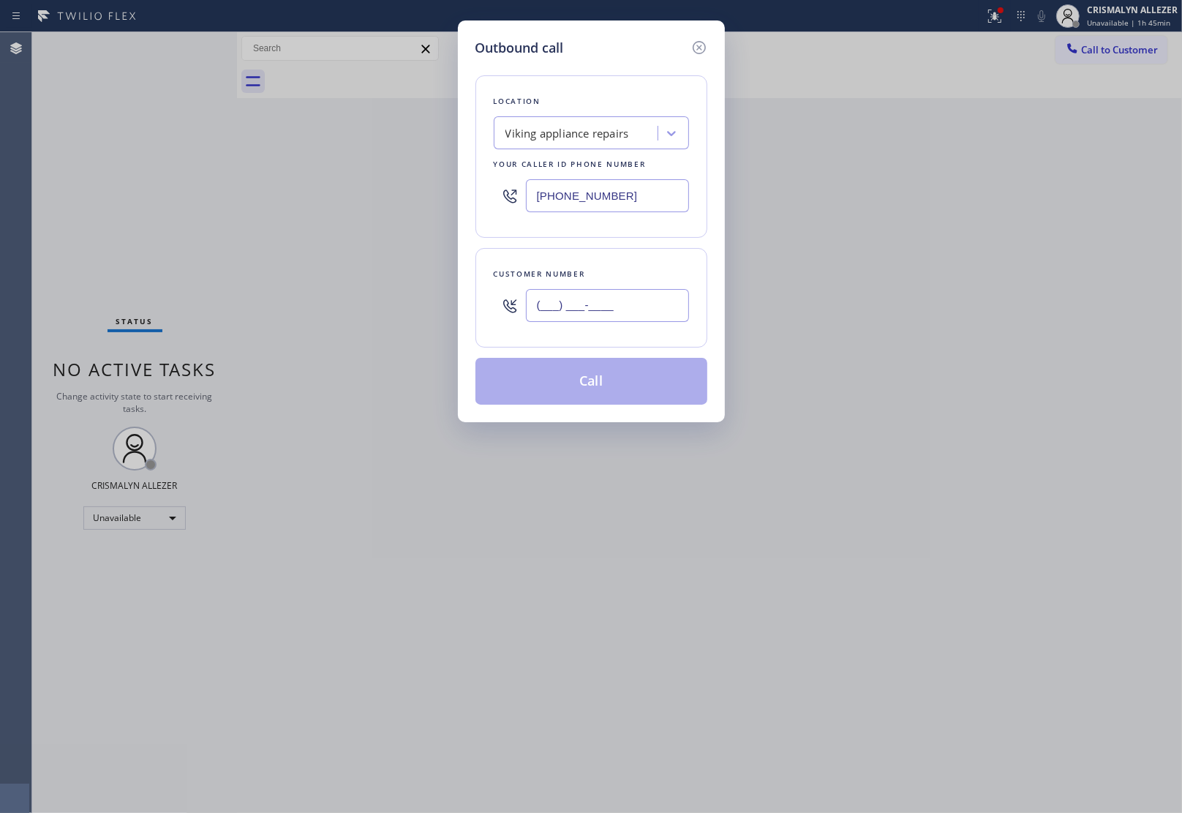
click at [653, 316] on input "(___) ___-____" at bounding box center [607, 305] width 163 height 33
paste input "714) 448-0987"
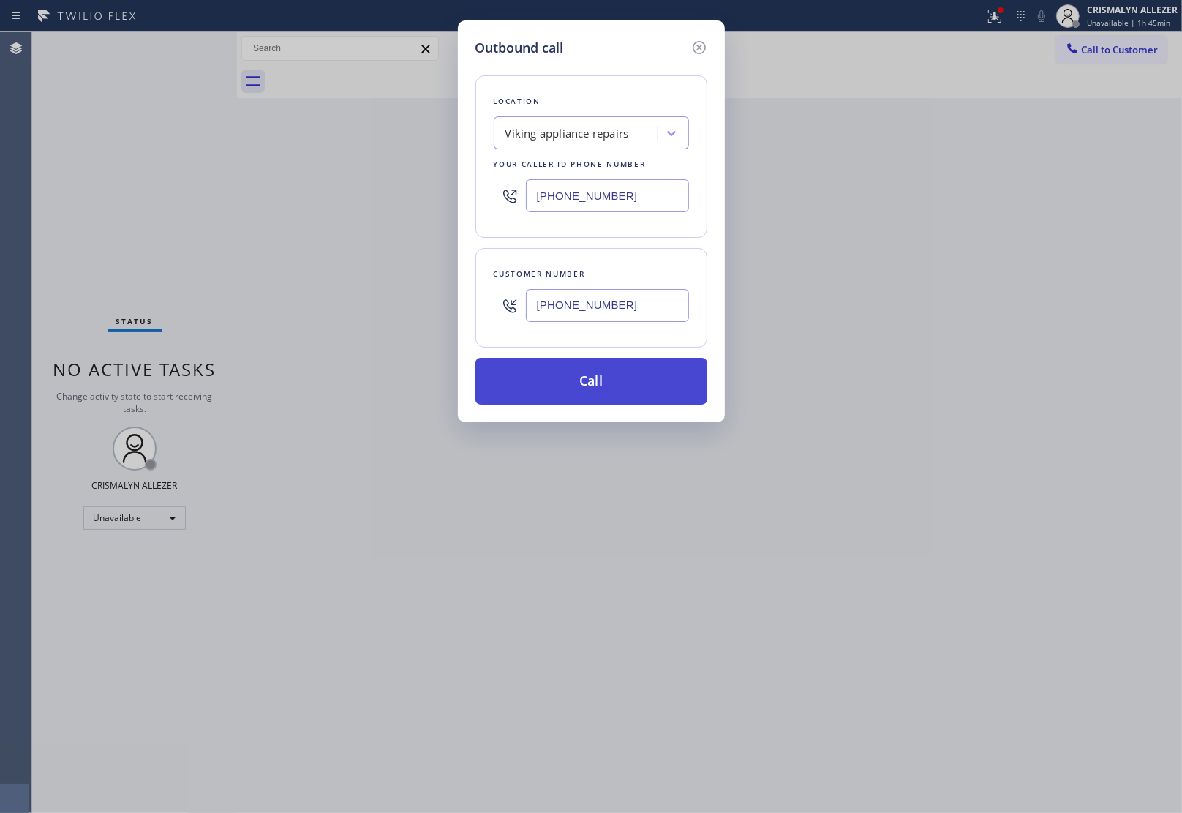
type input "[PHONE_NUMBER]"
click at [582, 392] on button "Call" at bounding box center [591, 381] width 232 height 47
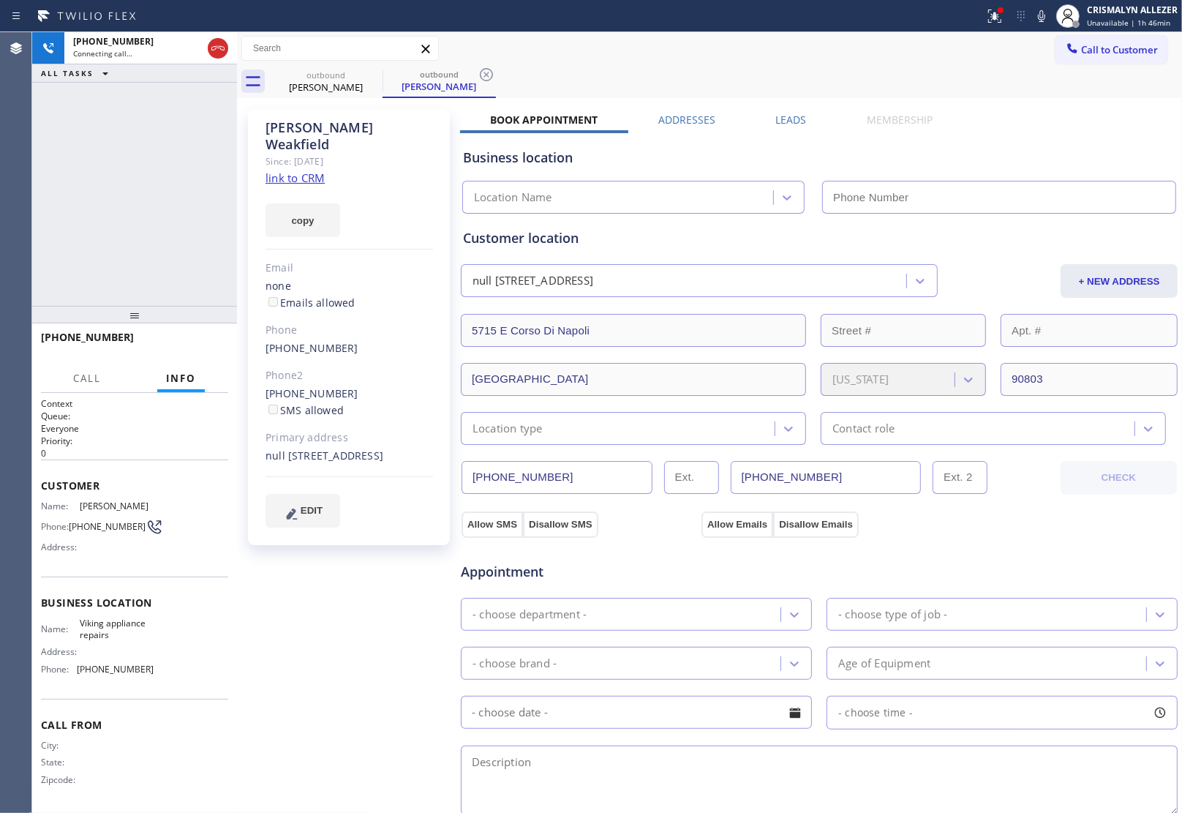
type input "[PHONE_NUMBER]"
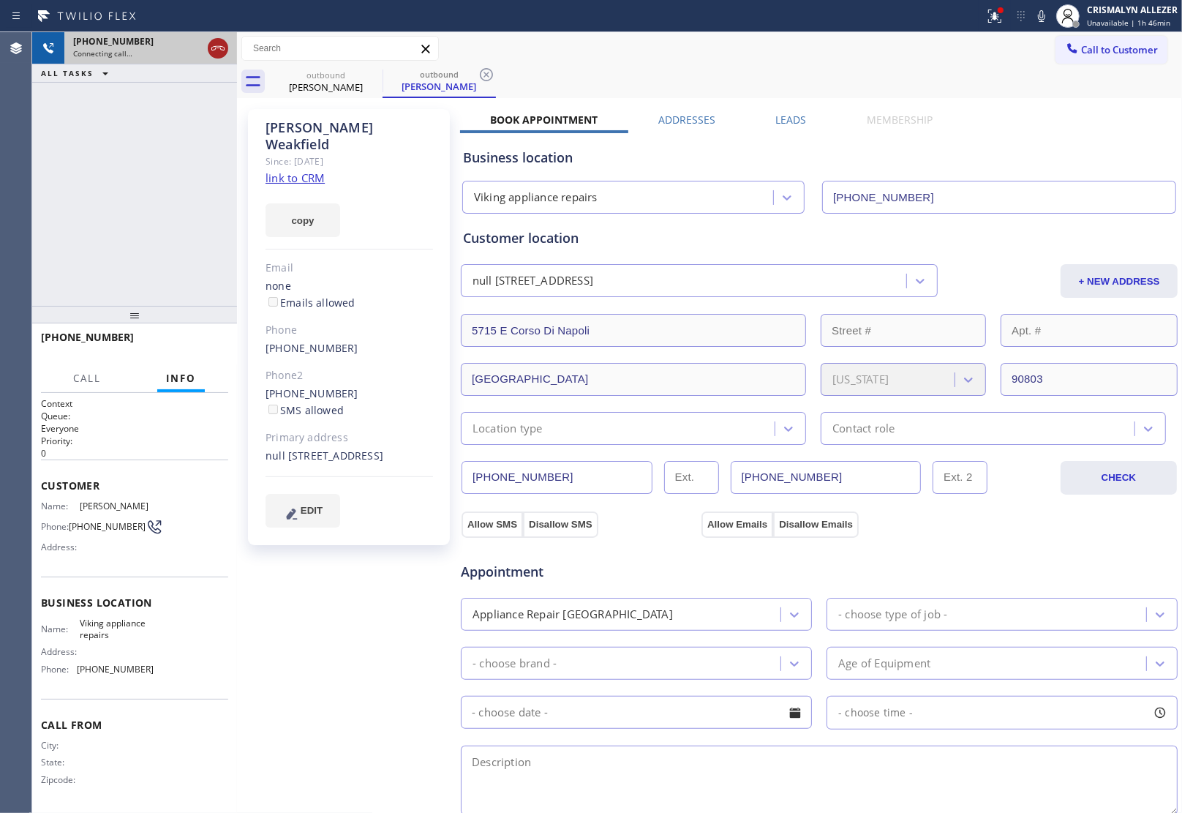
click at [217, 50] on icon at bounding box center [218, 49] width 18 height 18
click at [783, 119] on label "Leads" at bounding box center [791, 120] width 31 height 14
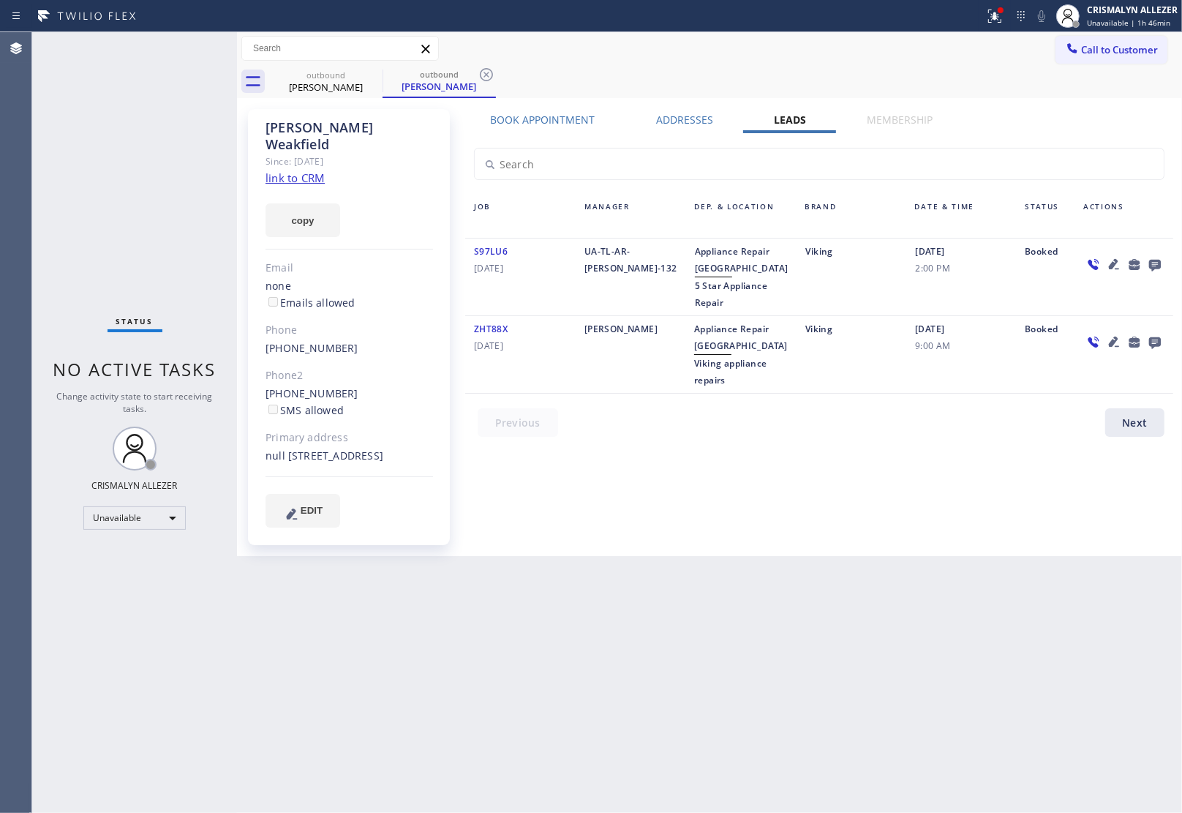
click at [1150, 265] on icon at bounding box center [1155, 266] width 12 height 12
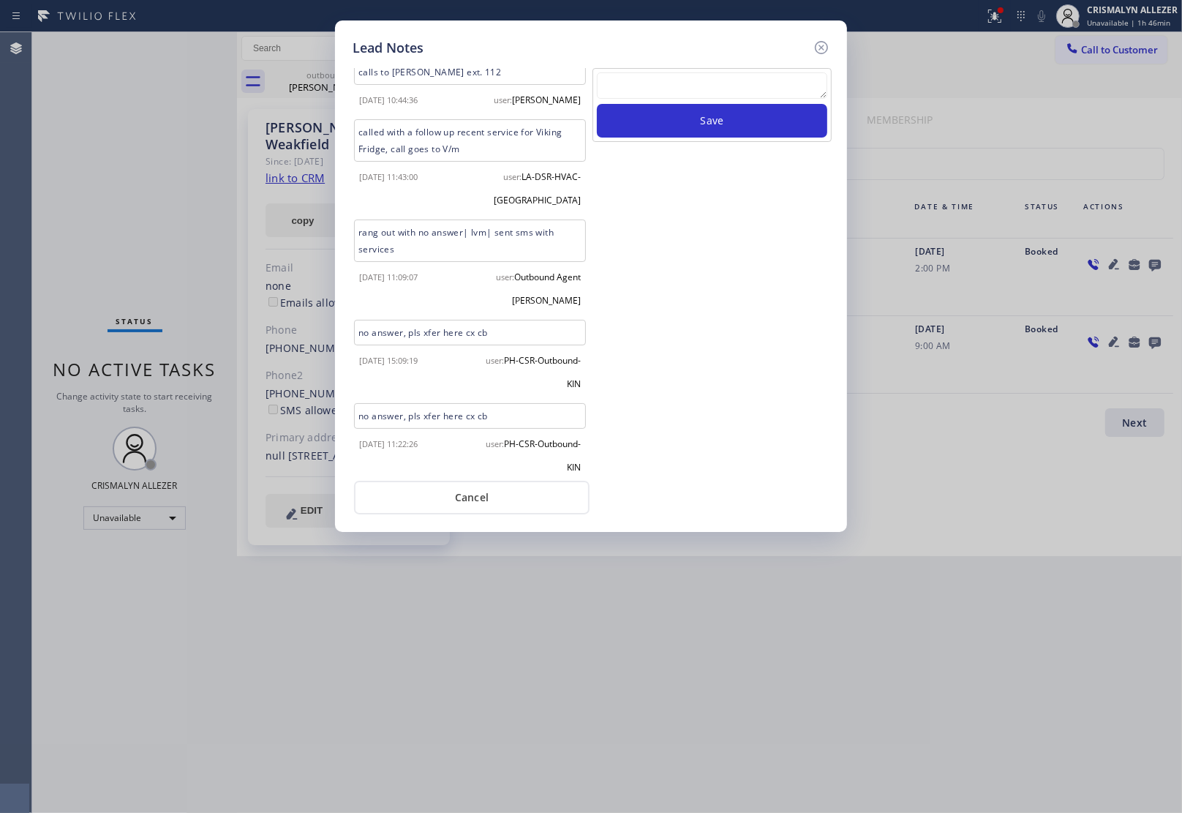
scroll to position [38, 0]
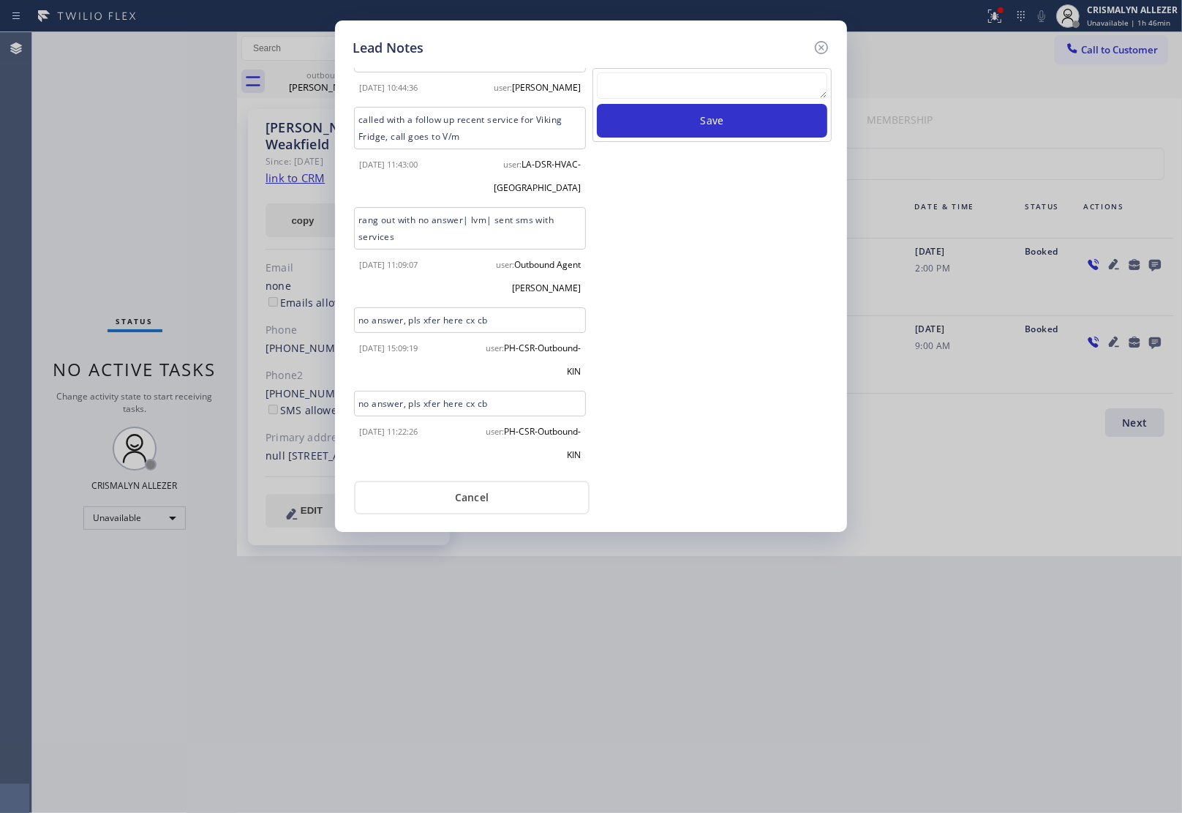
click at [723, 92] on textarea at bounding box center [712, 85] width 230 height 26
paste textarea "no answer | pls xfer here cx cb"
type textarea "no answer | pls xfer here cx cb"
click at [712, 123] on button "Save" at bounding box center [712, 121] width 230 height 34
click at [473, 503] on button "Cancel" at bounding box center [472, 498] width 236 height 34
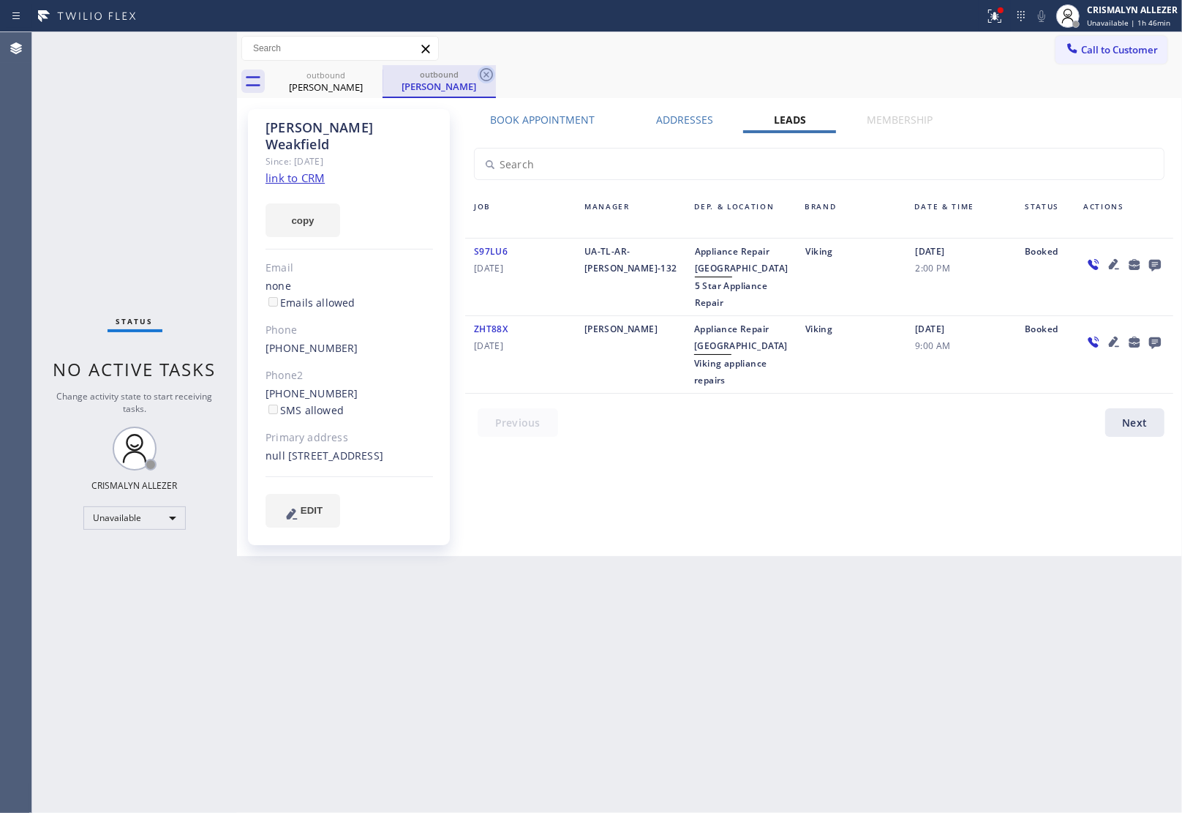
click at [484, 73] on icon at bounding box center [487, 75] width 18 height 18
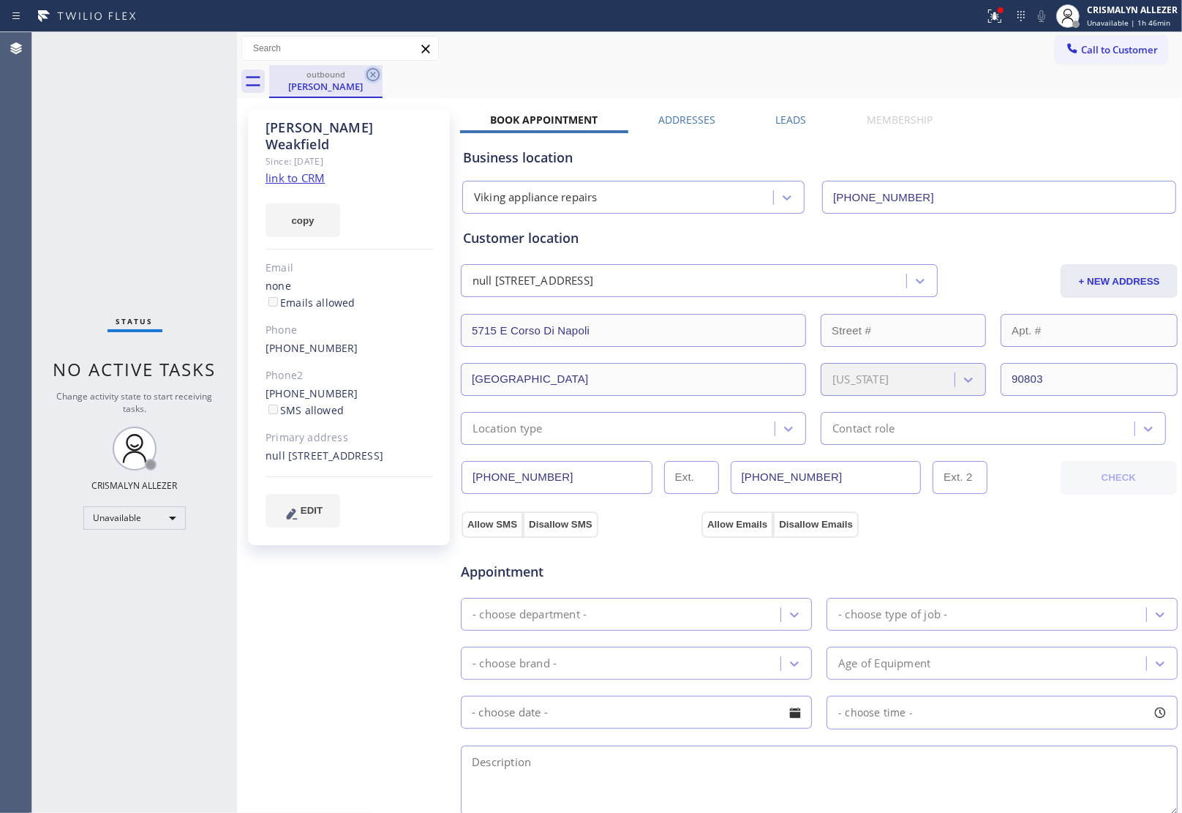
click at [374, 73] on icon at bounding box center [372, 74] width 13 height 13
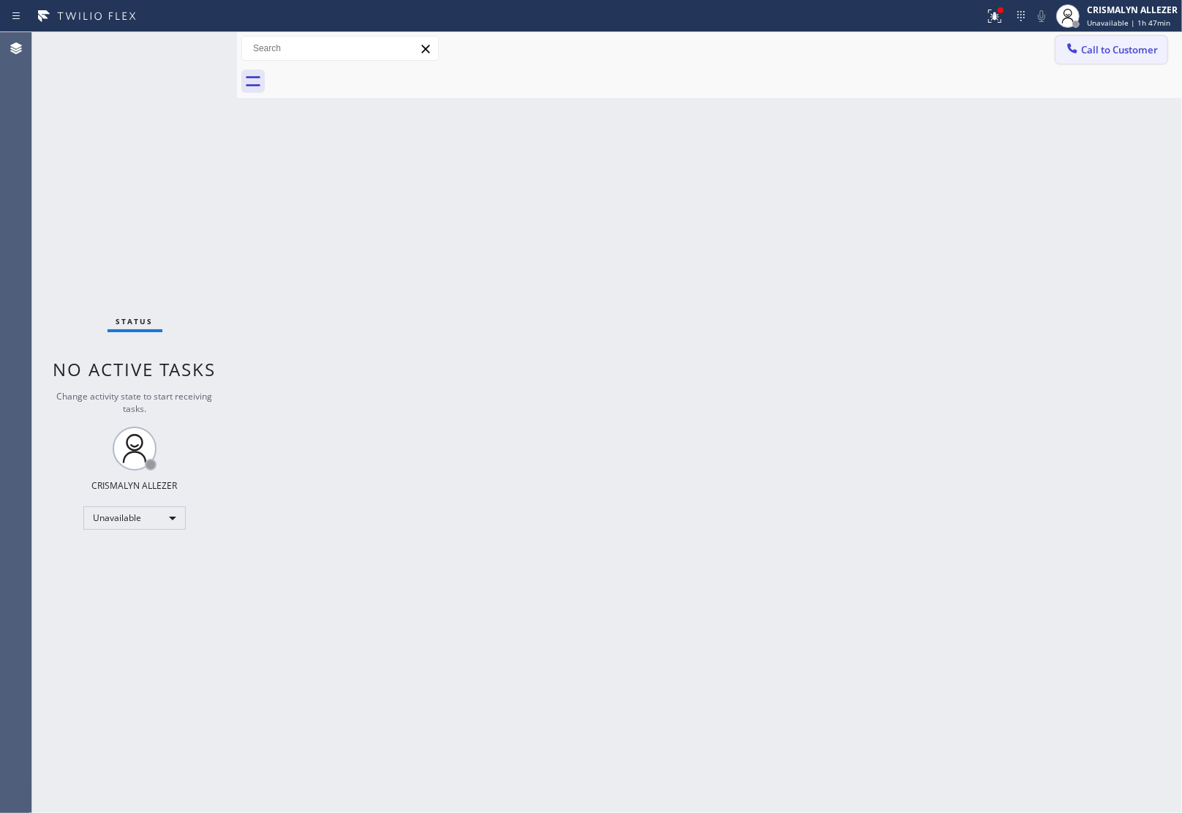
drag, startPoint x: 1128, startPoint y: 51, endPoint x: 908, endPoint y: 206, distance: 268.9
click at [1128, 52] on span "Call to Customer" at bounding box center [1119, 49] width 77 height 13
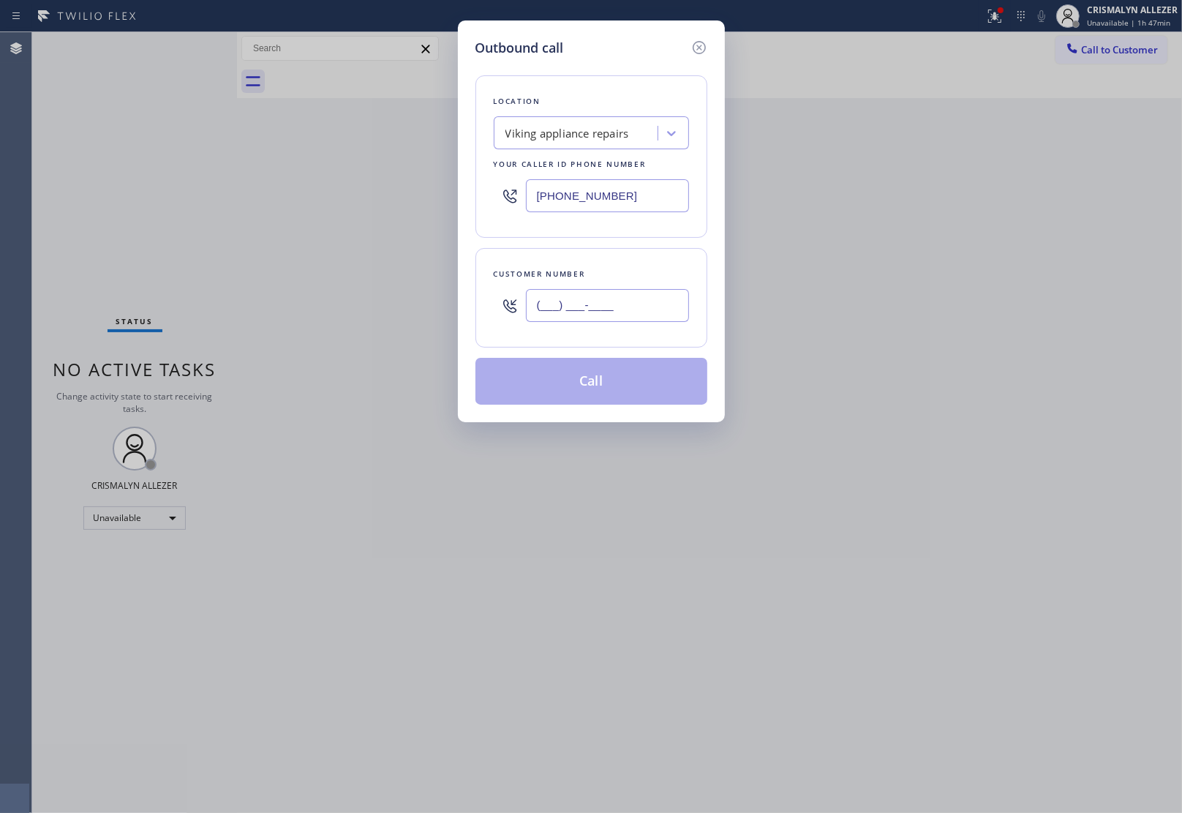
click at [629, 308] on input "(___) ___-____" at bounding box center [607, 305] width 163 height 33
paste input "626) 709-7064"
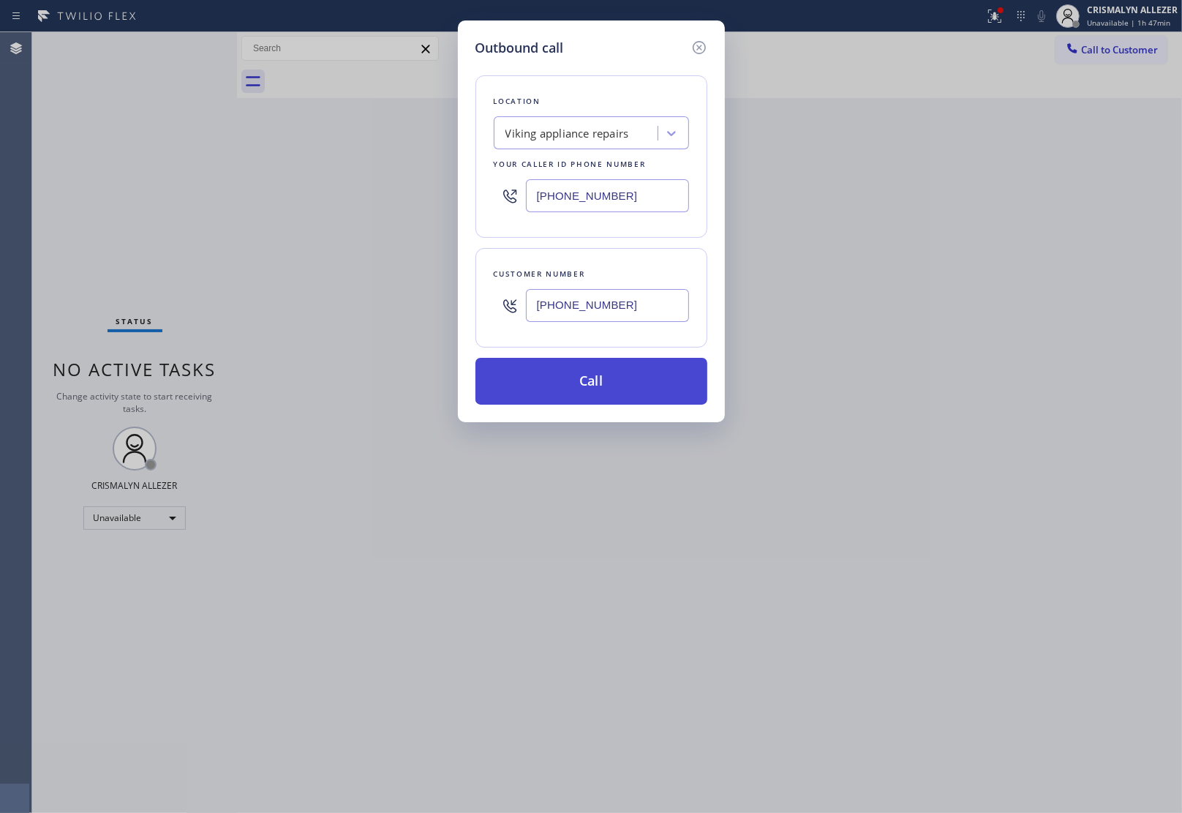
click at [602, 386] on button "Call" at bounding box center [591, 381] width 232 height 47
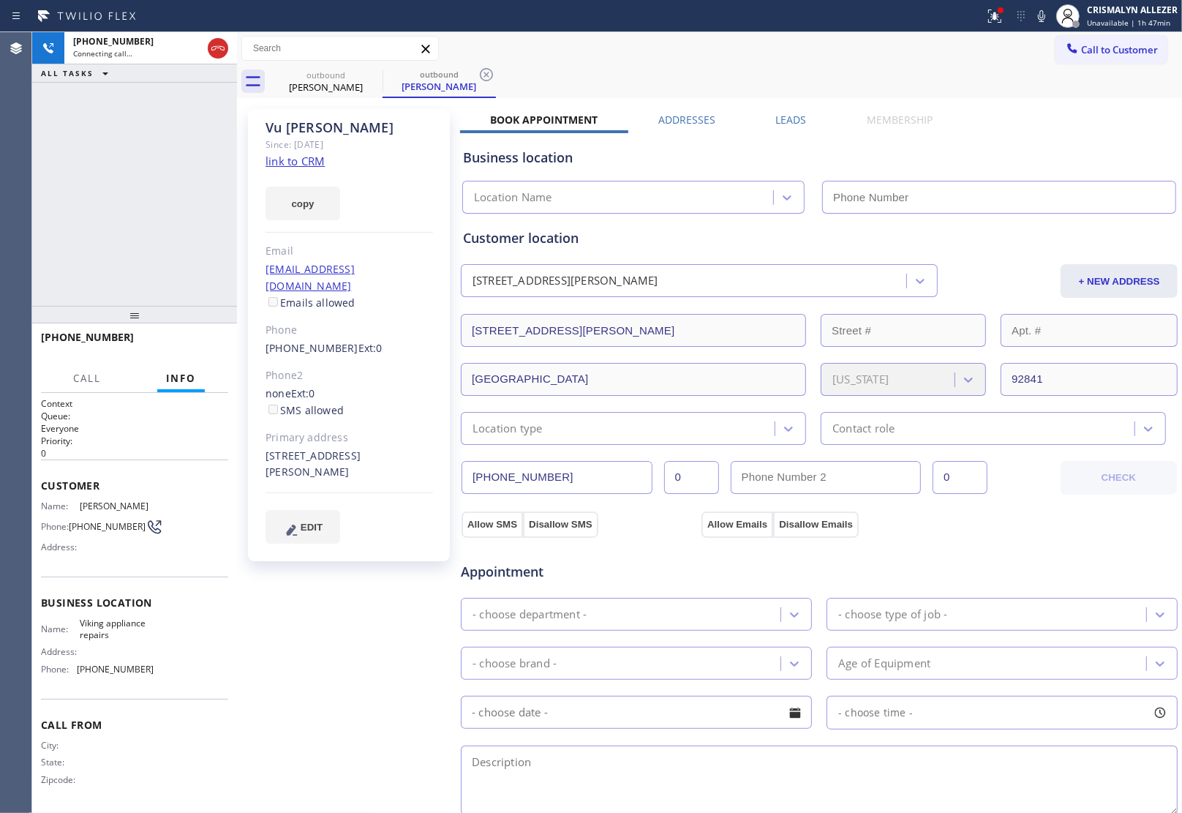
click at [781, 123] on label "Leads" at bounding box center [791, 120] width 31 height 14
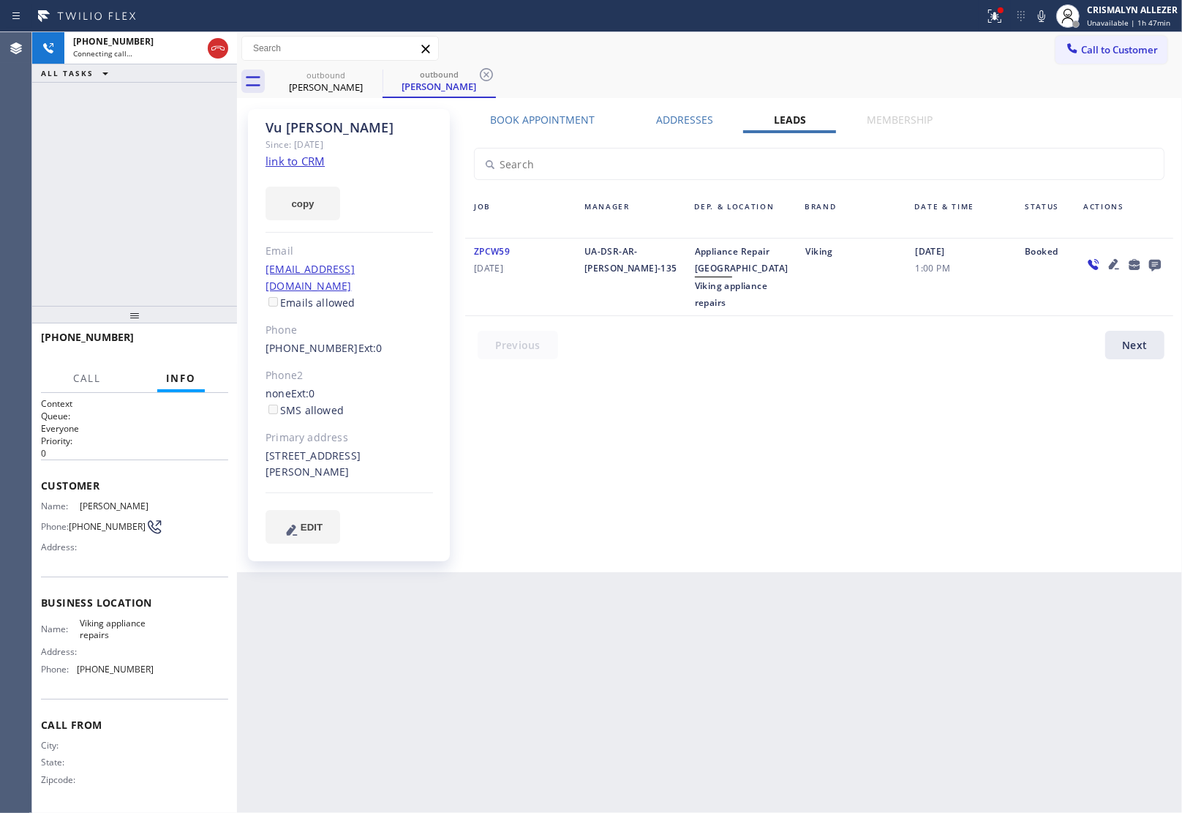
click at [1157, 266] on icon at bounding box center [1155, 266] width 12 height 12
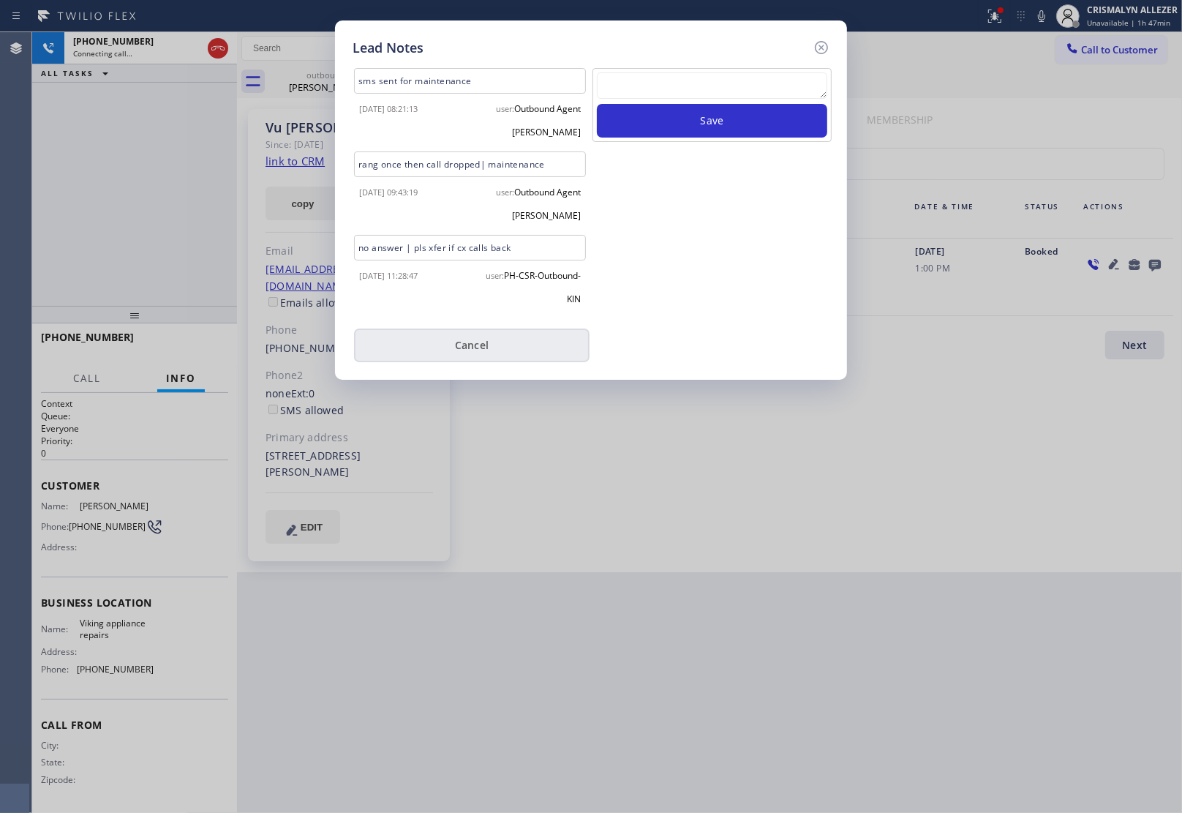
click at [500, 339] on button "Cancel" at bounding box center [472, 345] width 236 height 34
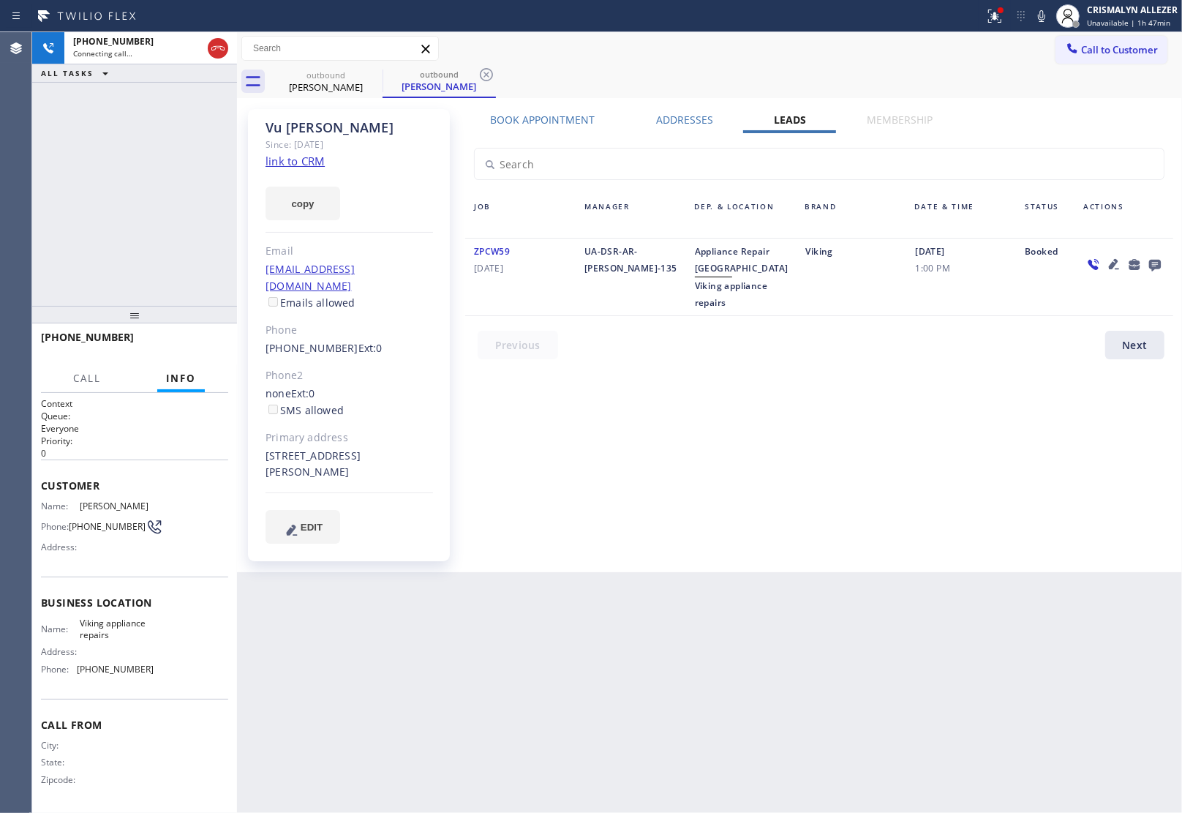
click at [558, 122] on label "Book Appointment" at bounding box center [543, 120] width 105 height 14
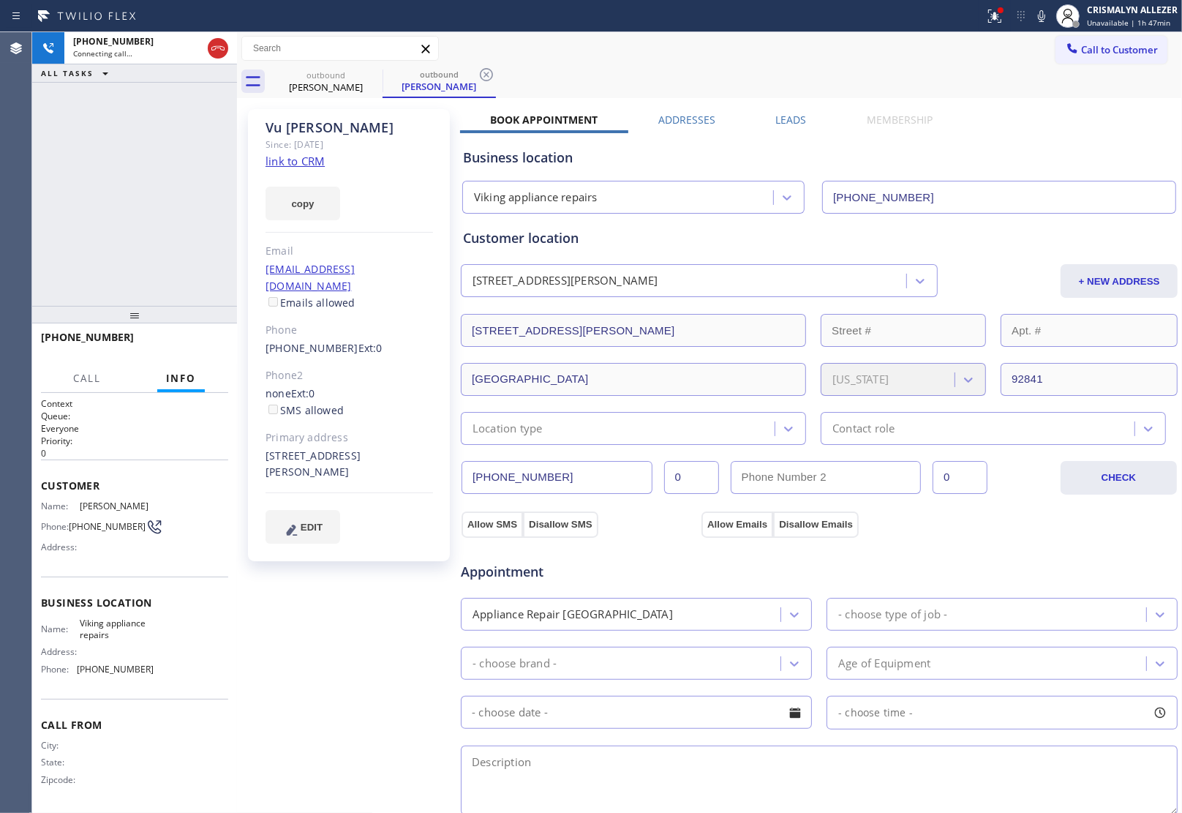
click at [312, 157] on link "link to CRM" at bounding box center [295, 161] width 59 height 15
click at [213, 56] on icon at bounding box center [218, 49] width 18 height 18
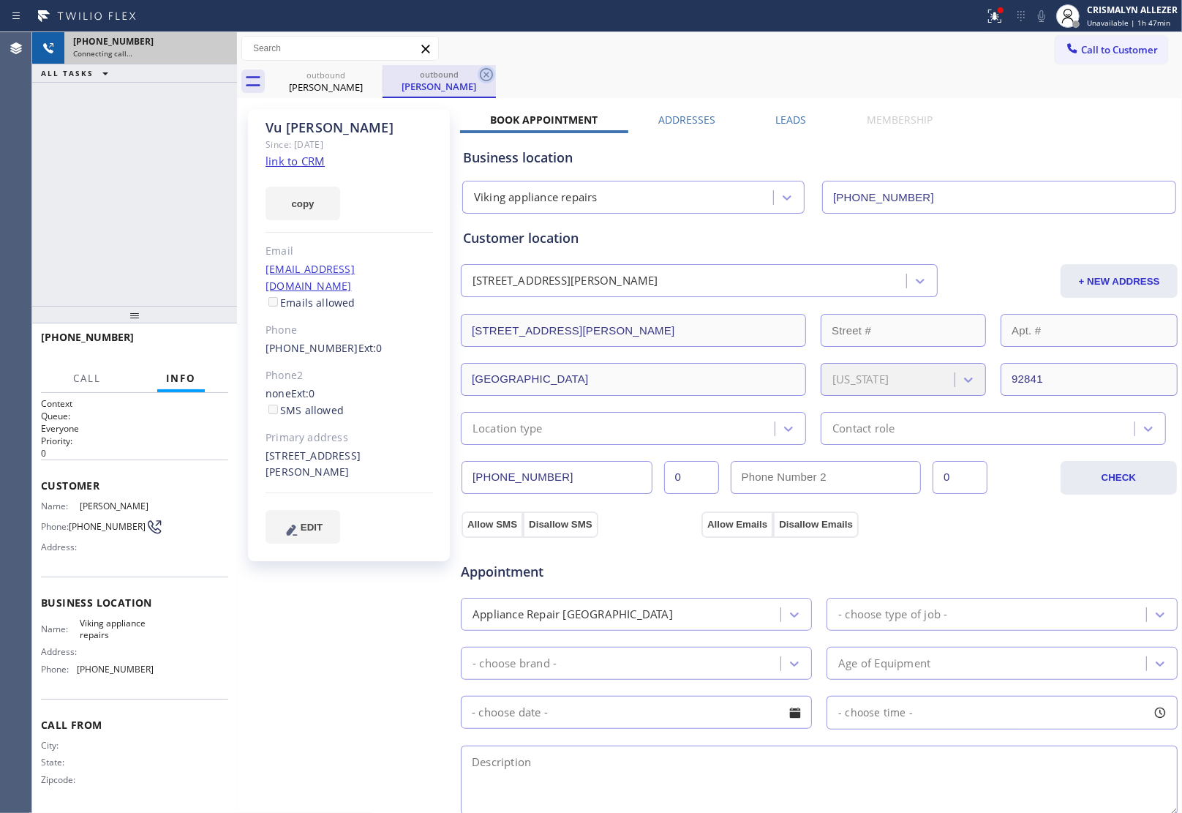
click at [479, 75] on icon at bounding box center [487, 75] width 18 height 18
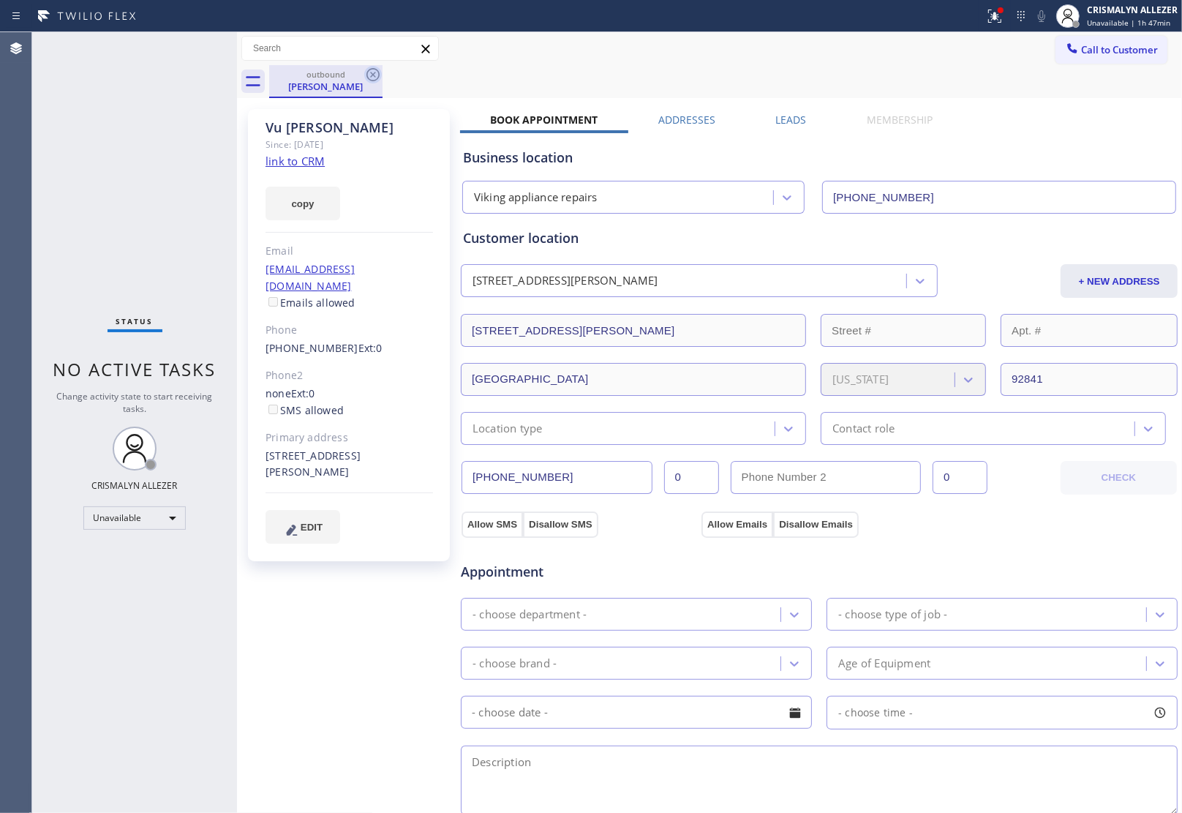
click at [375, 73] on icon at bounding box center [373, 75] width 18 height 18
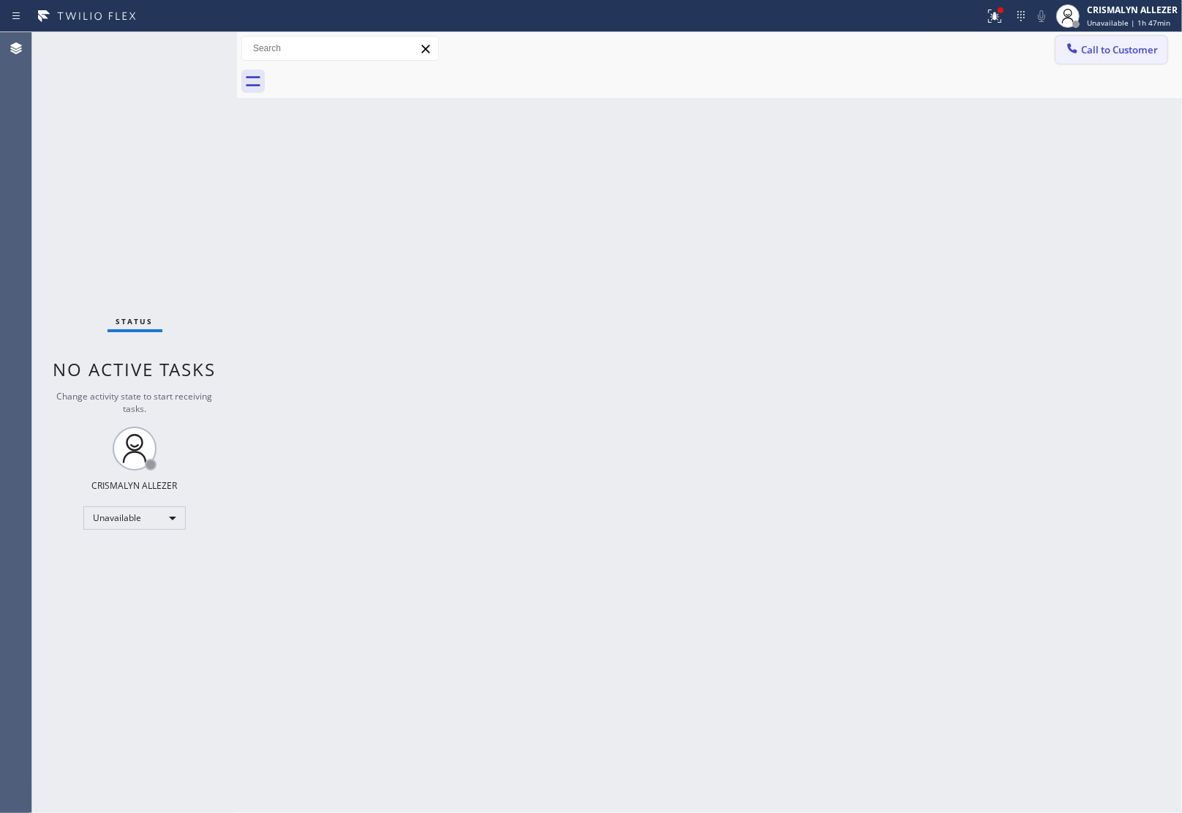
click at [1142, 50] on span "Call to Customer" at bounding box center [1119, 49] width 77 height 13
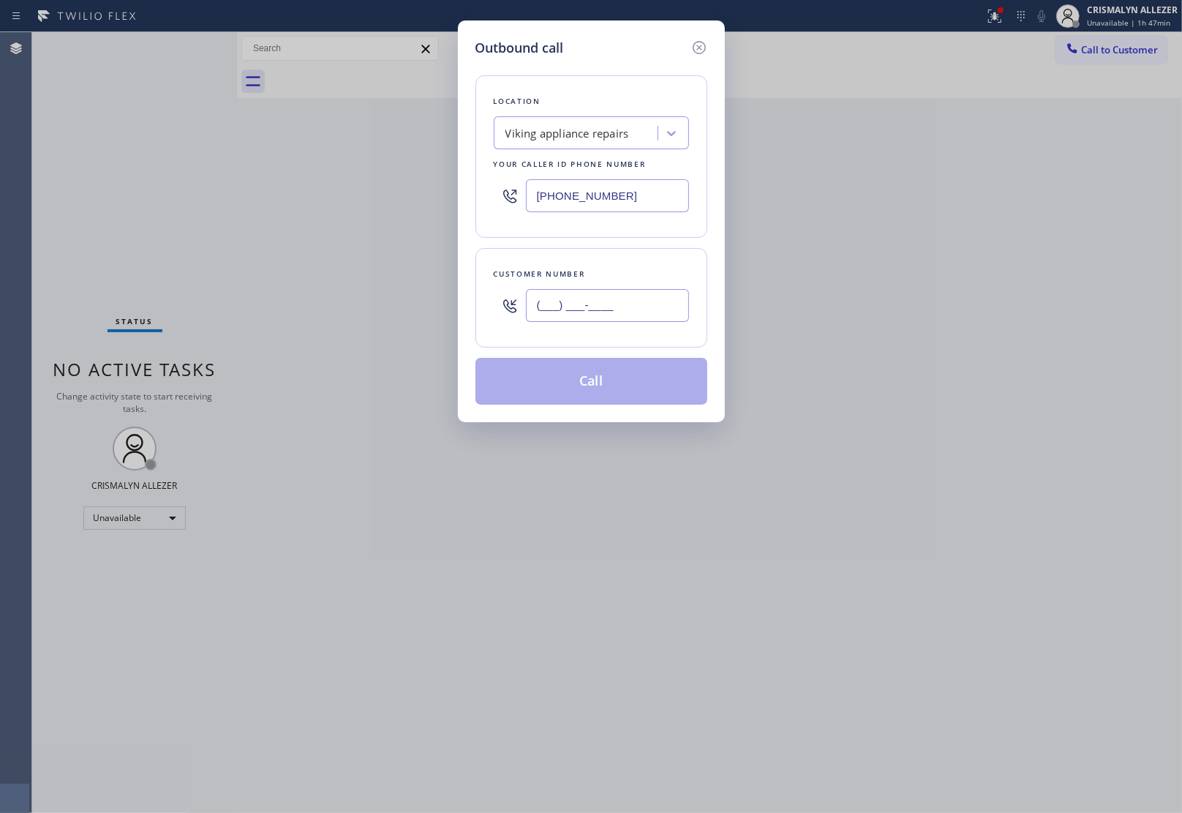
click at [618, 312] on input "(___) ___-____" at bounding box center [607, 305] width 163 height 33
paste input "626) 709-7064"
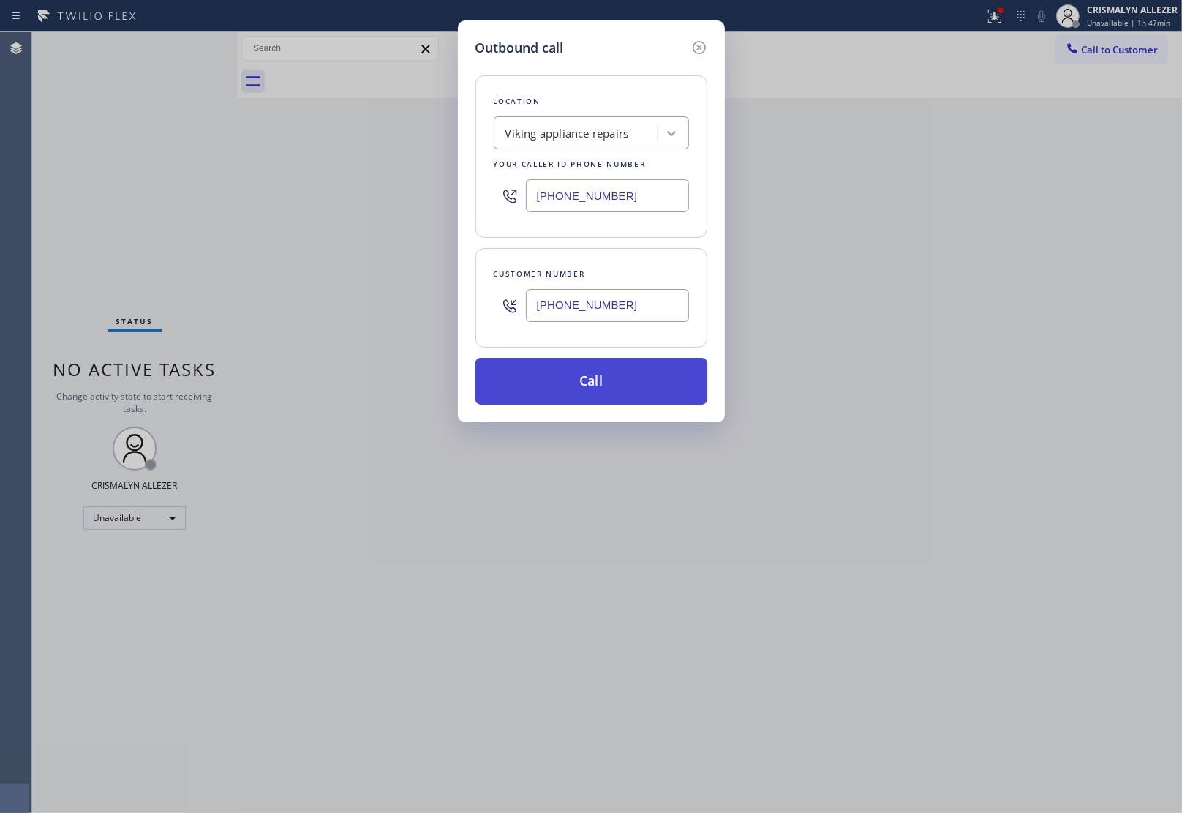
type input "[PHONE_NUMBER]"
click at [593, 386] on button "Call" at bounding box center [591, 381] width 232 height 47
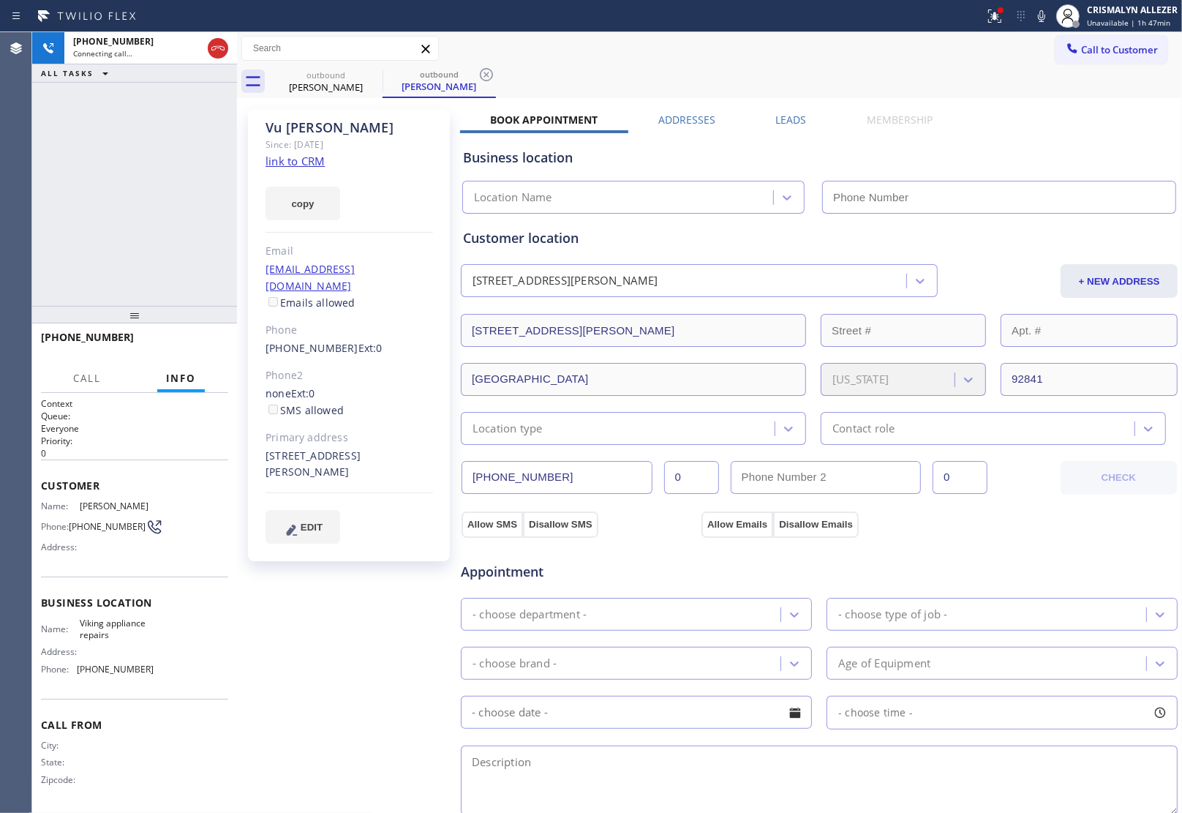
type input "[PHONE_NUMBER]"
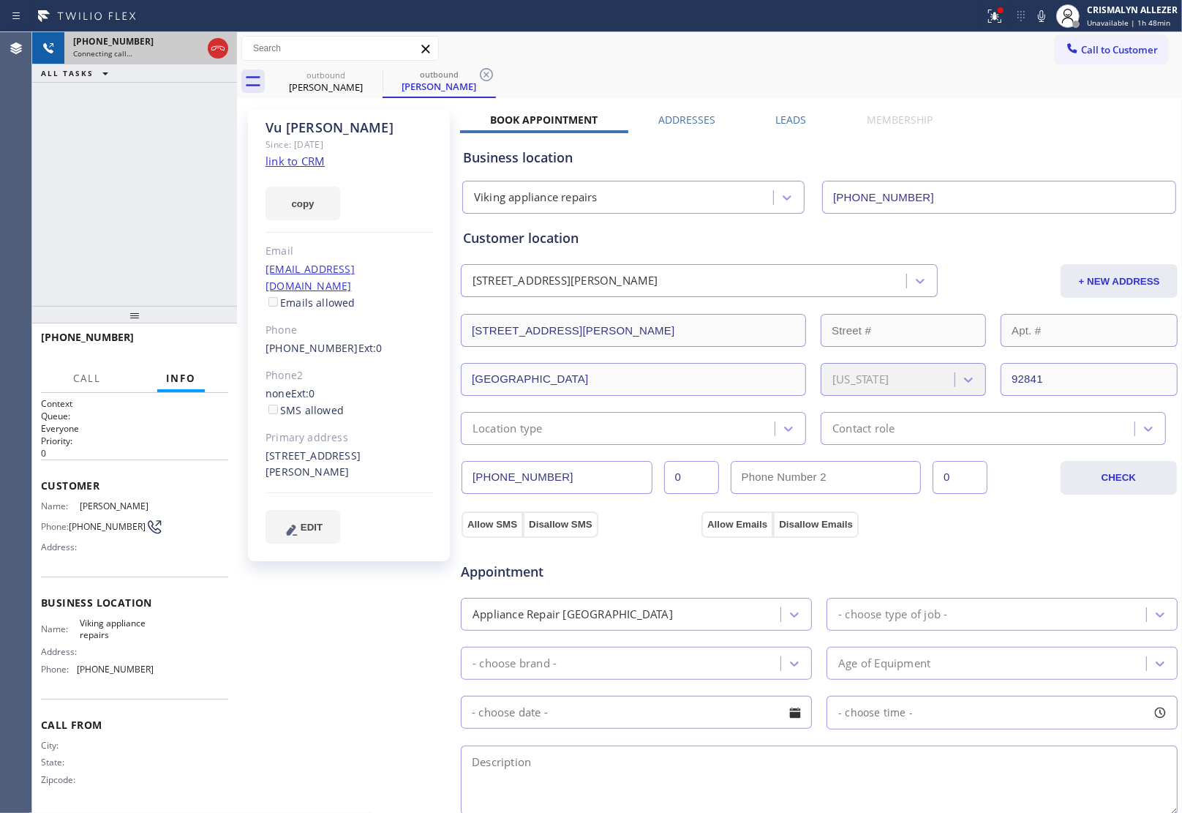
click at [222, 60] on div at bounding box center [218, 48] width 26 height 32
click at [218, 45] on icon at bounding box center [218, 49] width 18 height 18
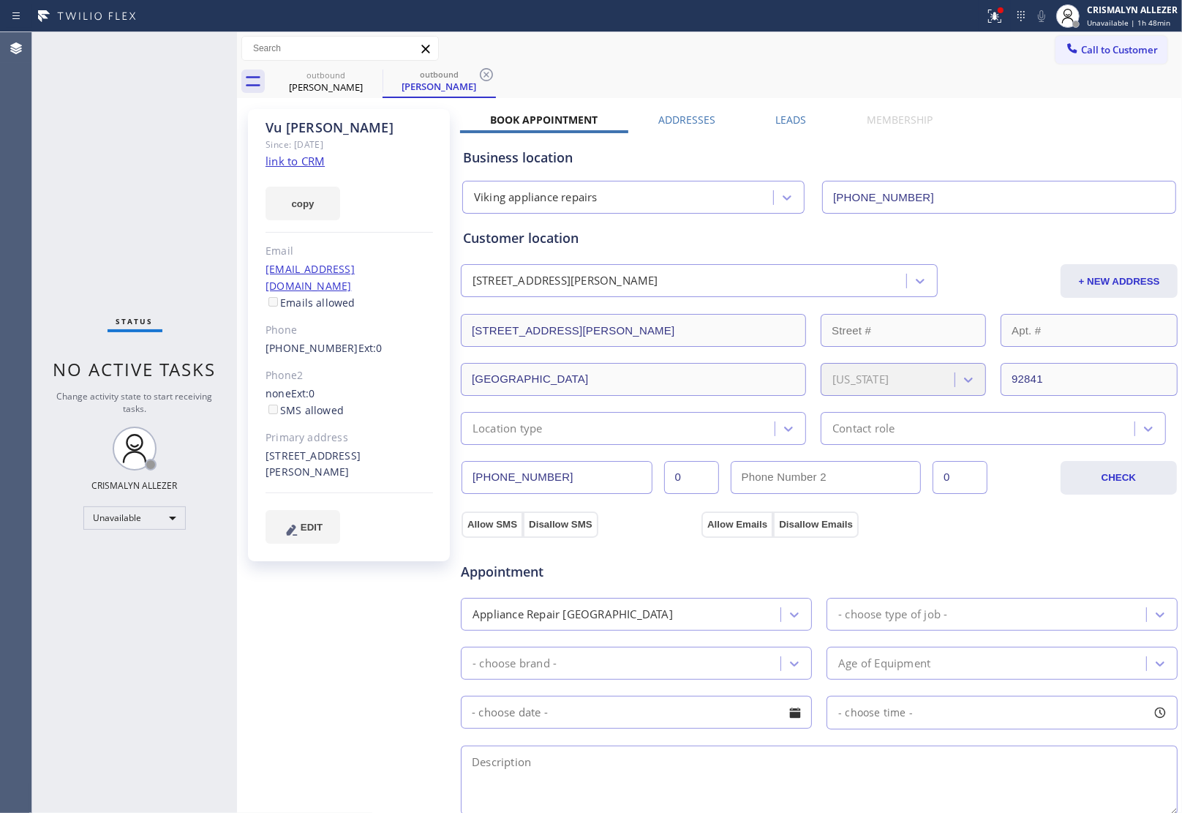
click at [776, 119] on label "Leads" at bounding box center [791, 120] width 31 height 14
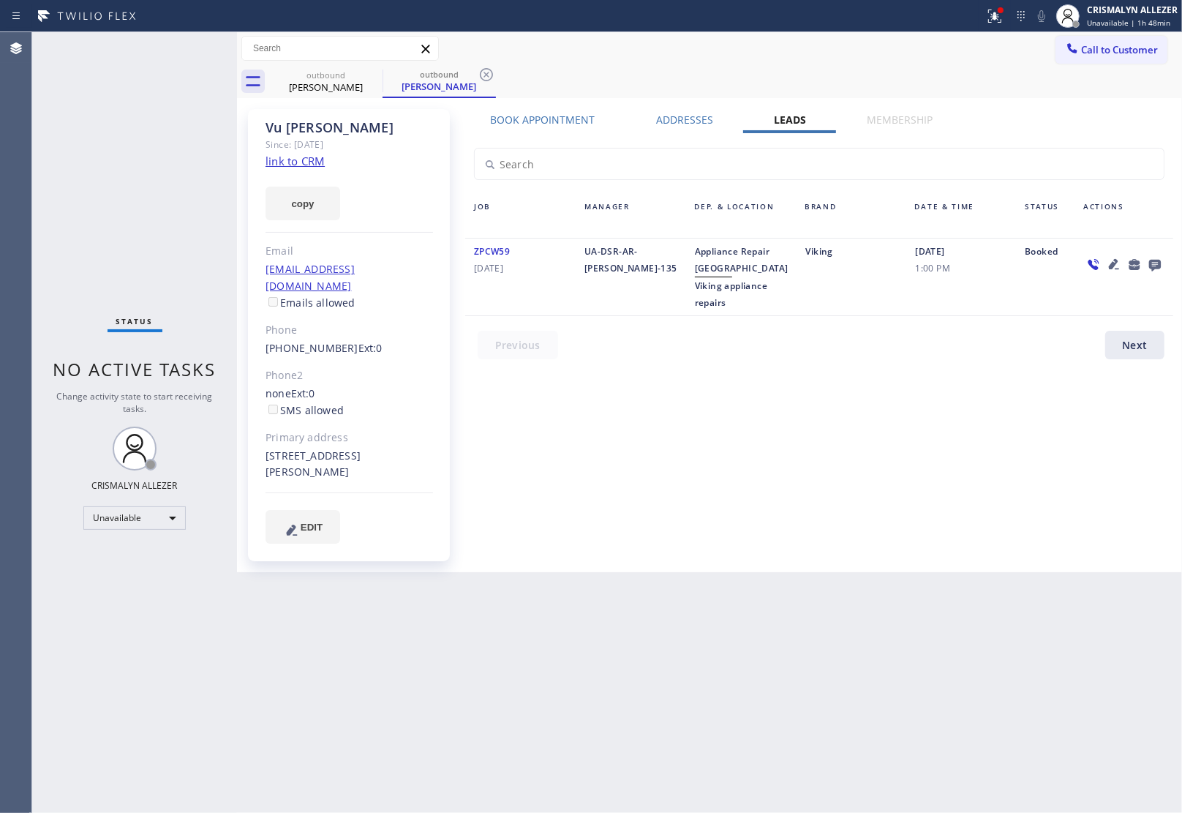
click at [1157, 262] on icon at bounding box center [1155, 264] width 18 height 18
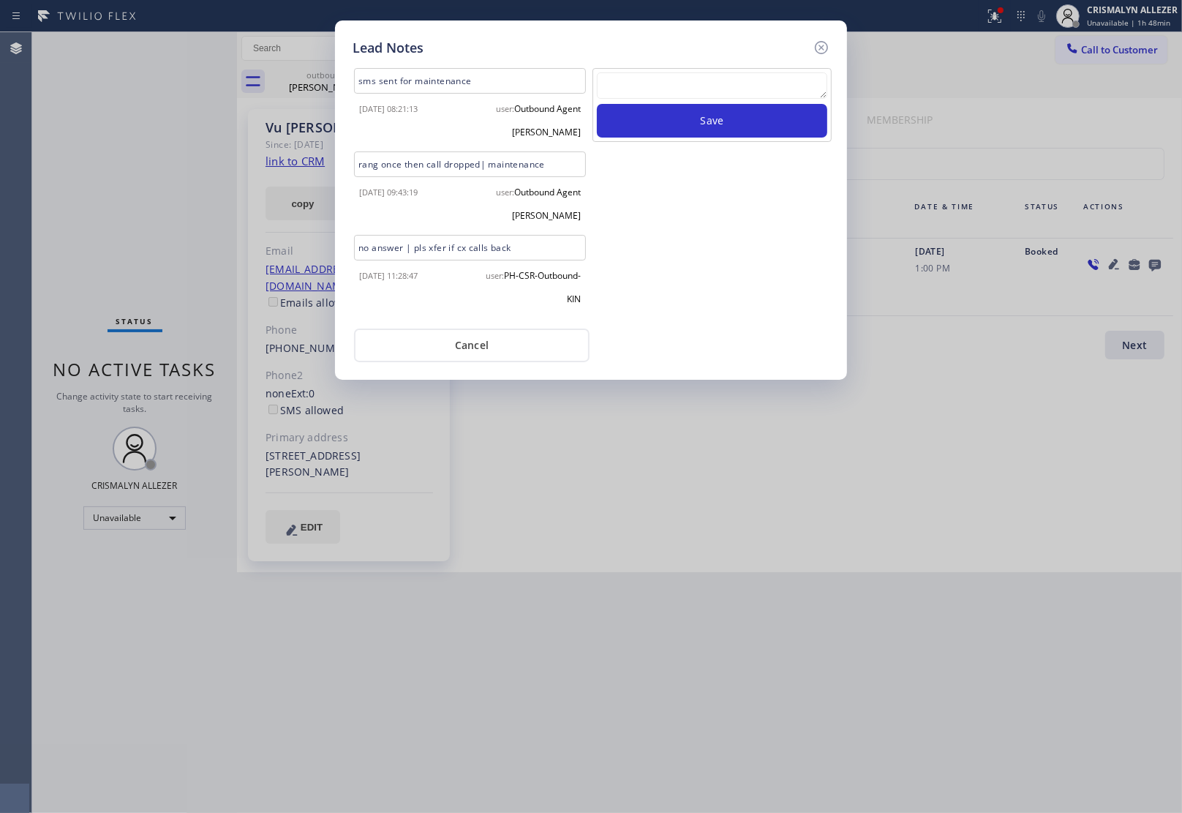
drag, startPoint x: 514, startPoint y: 245, endPoint x: 287, endPoint y: 268, distance: 227.2
click at [287, 268] on div "Lead Notes sms sent for maintenance [DATE] 08:21:13 user: Outbound Agent Kerdel…" at bounding box center [591, 406] width 1182 height 813
drag, startPoint x: 353, startPoint y: 246, endPoint x: 530, endPoint y: 250, distance: 177.8
click at [530, 250] on div "no answer | pls xfer if cx calls back" at bounding box center [469, 248] width 239 height 26
copy div "no answer | pls xfer if cx calls back"
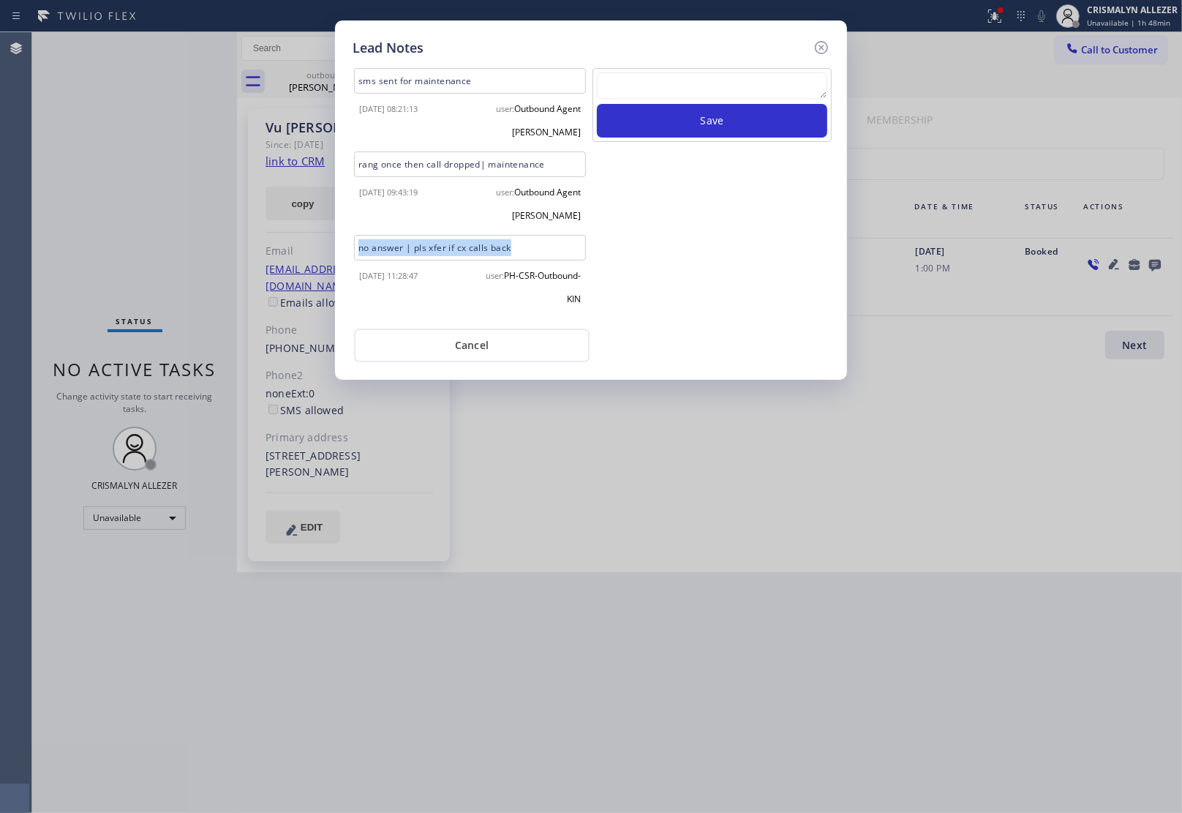
click at [711, 81] on textarea at bounding box center [712, 85] width 230 height 26
paste textarea "no answer | pls xfer if cx calls back"
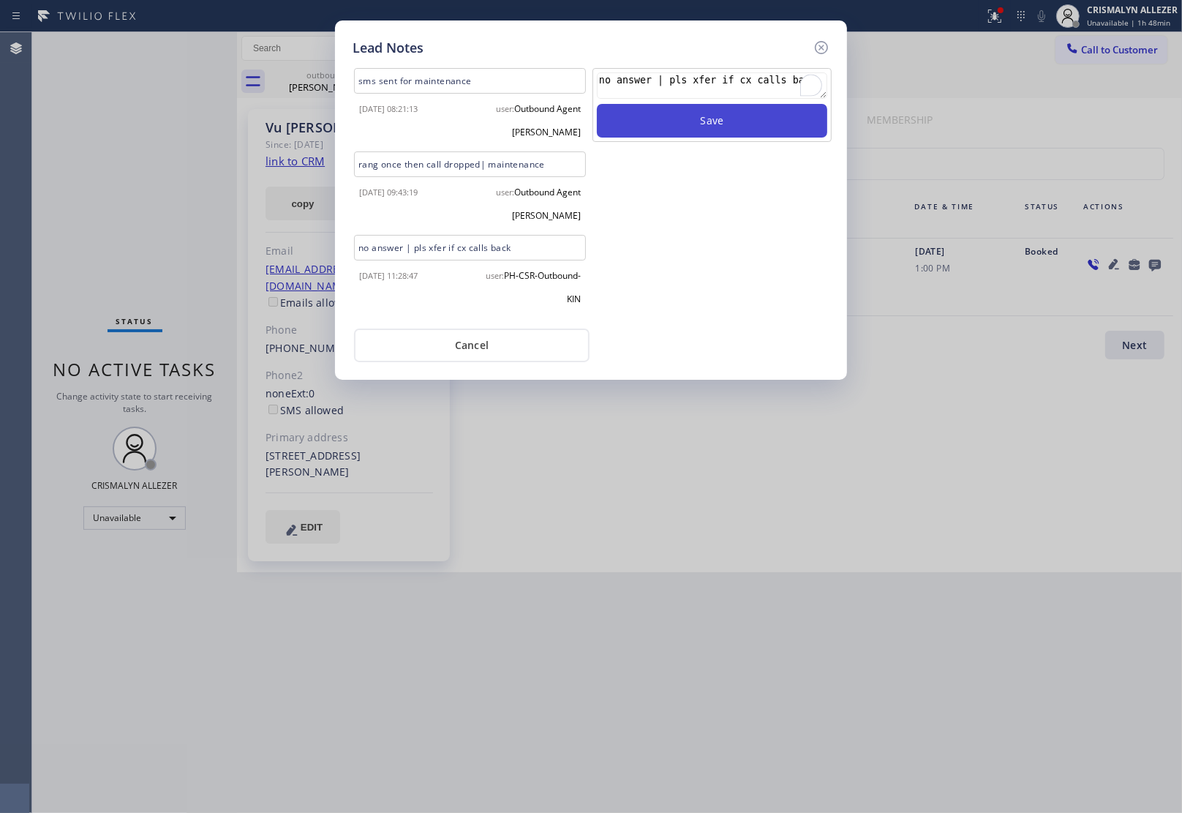
type textarea "no answer | pls xfer if cx calls back"
click at [713, 116] on button "Save" at bounding box center [712, 121] width 230 height 34
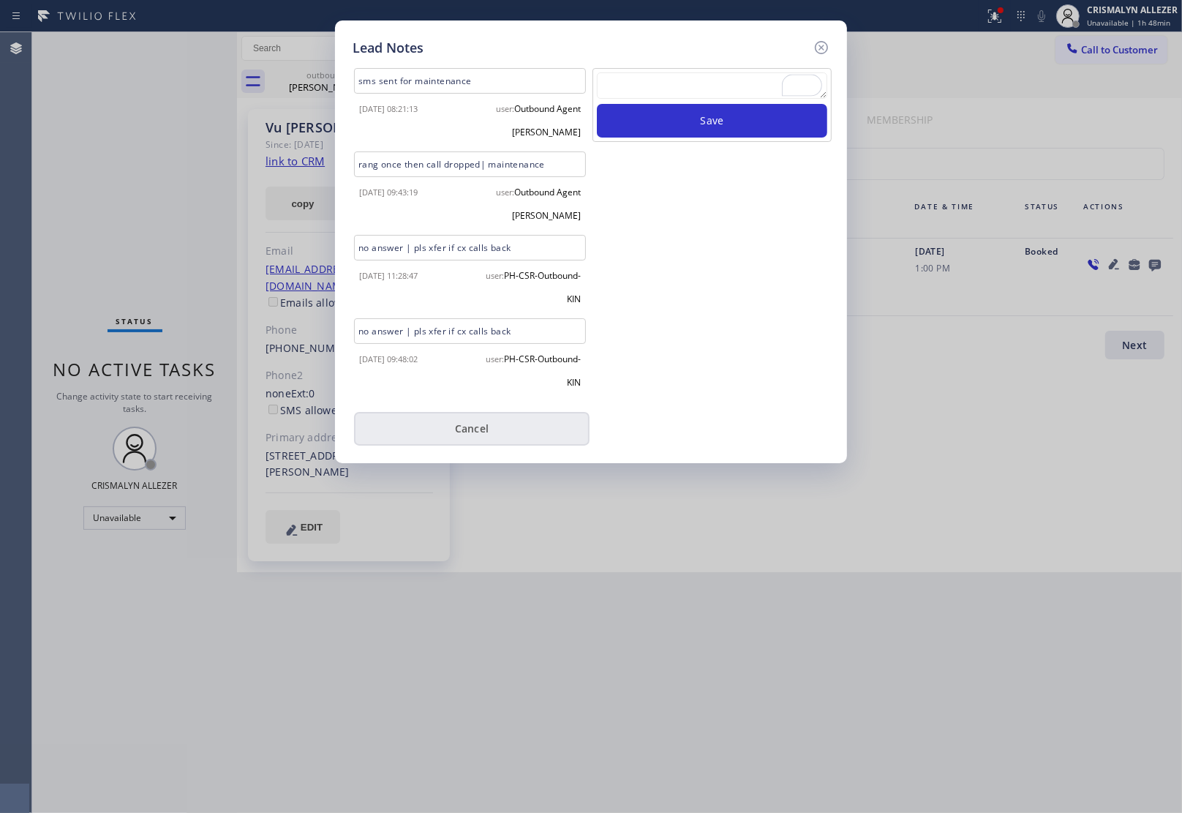
click at [455, 435] on button "Cancel" at bounding box center [472, 429] width 236 height 34
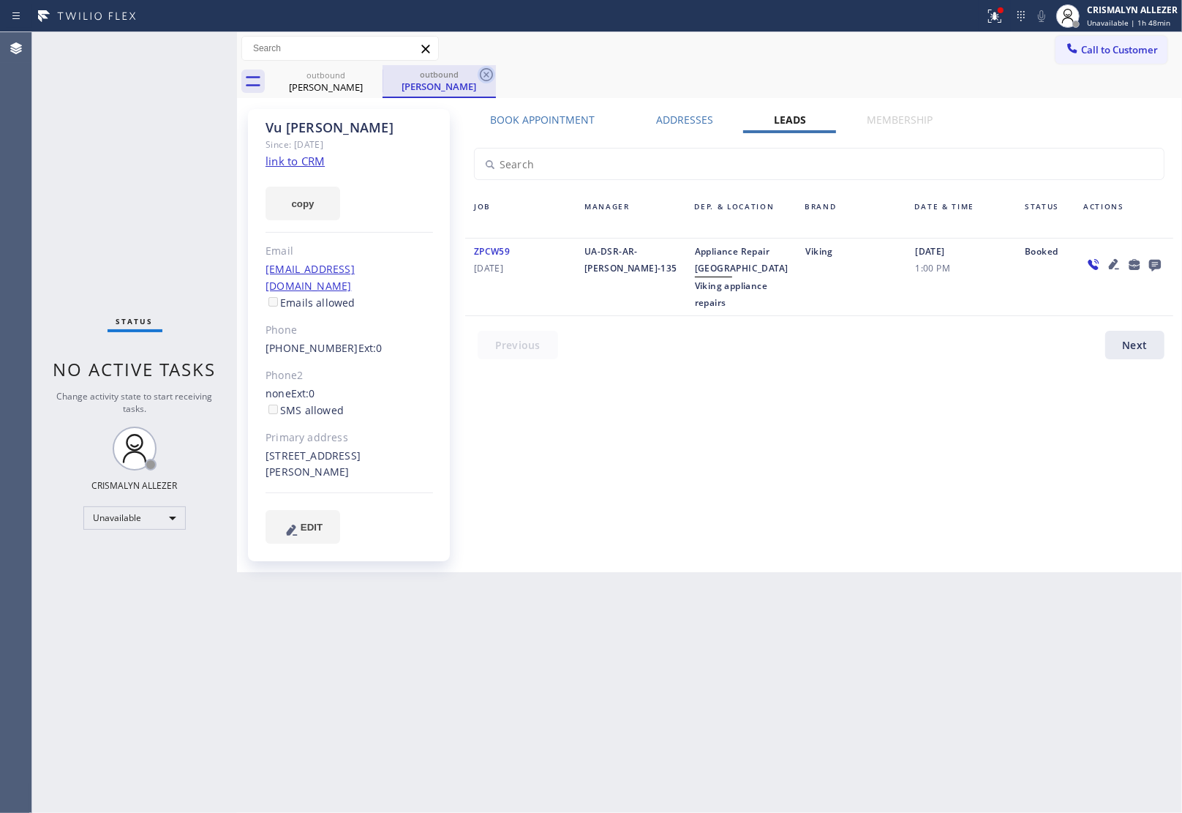
click at [481, 72] on icon at bounding box center [487, 75] width 18 height 18
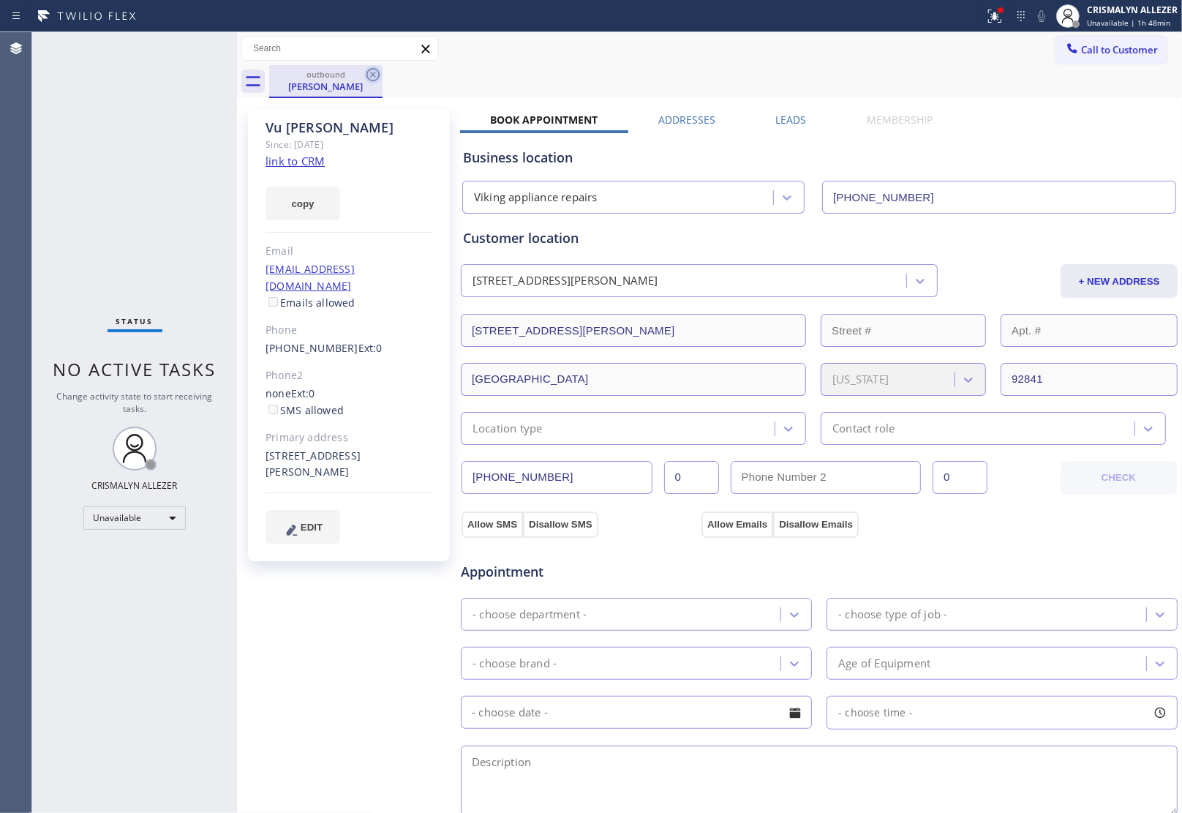
click at [366, 73] on icon at bounding box center [372, 74] width 13 height 13
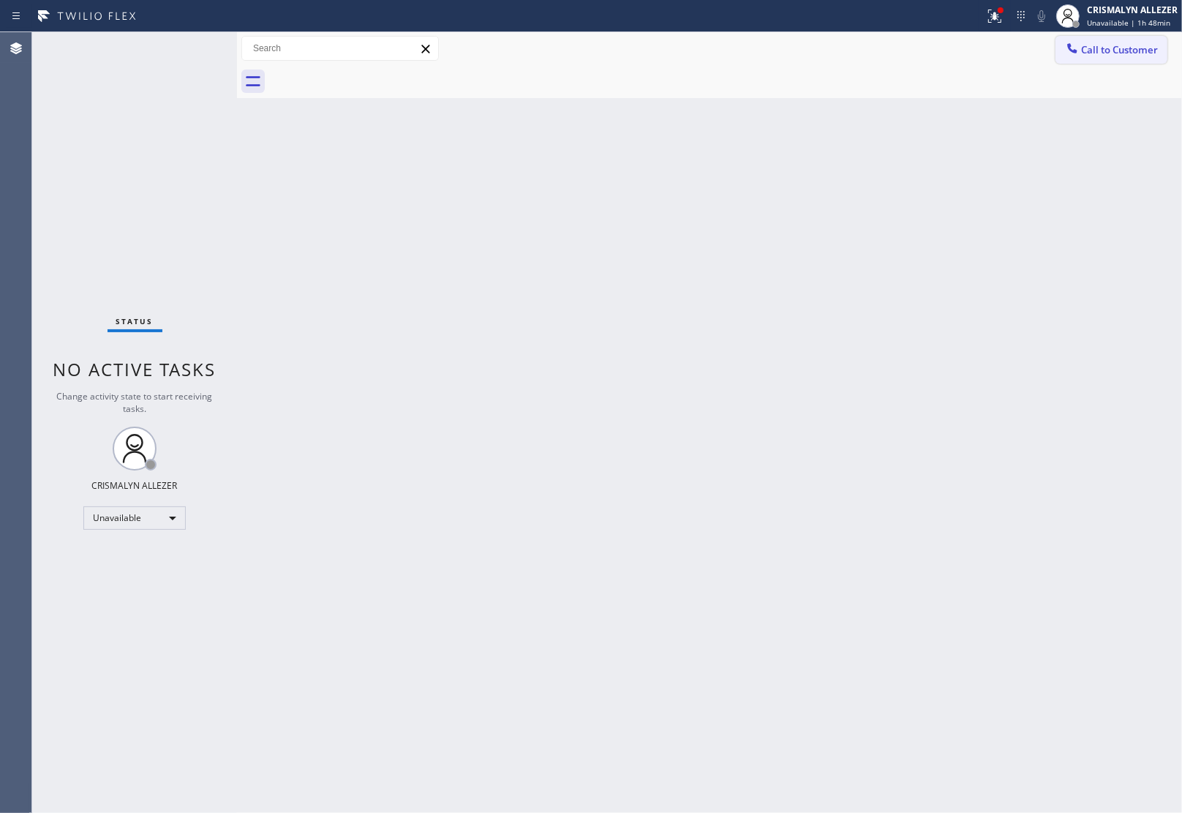
click at [1138, 53] on span "Call to Customer" at bounding box center [1119, 49] width 77 height 13
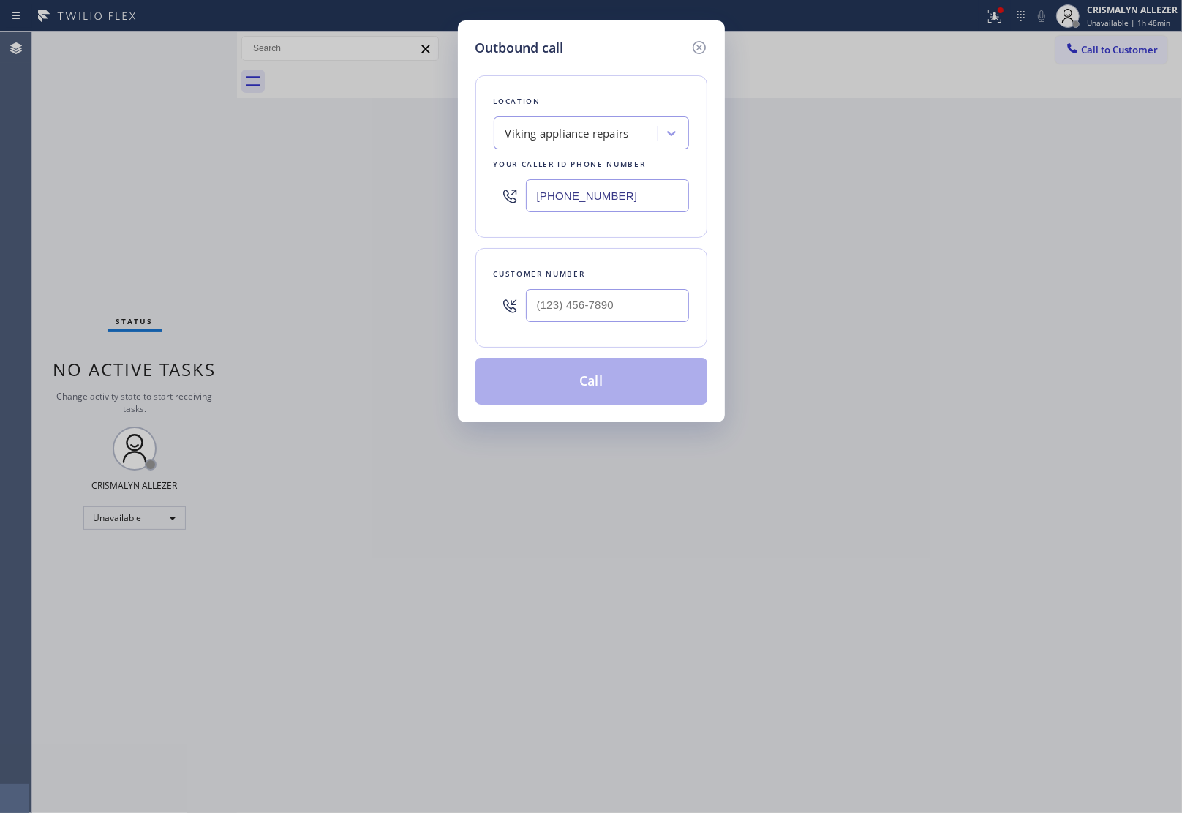
drag, startPoint x: 663, startPoint y: 201, endPoint x: 256, endPoint y: 184, distance: 407.8
click at [425, 188] on div "Outbound call Location Viking appliance repairs Your caller id phone number [PH…" at bounding box center [591, 406] width 1182 height 813
paste input "424) 356-0117"
type input "[PHONE_NUMBER]"
click at [655, 305] on input "(___) ___-____" at bounding box center [607, 305] width 163 height 33
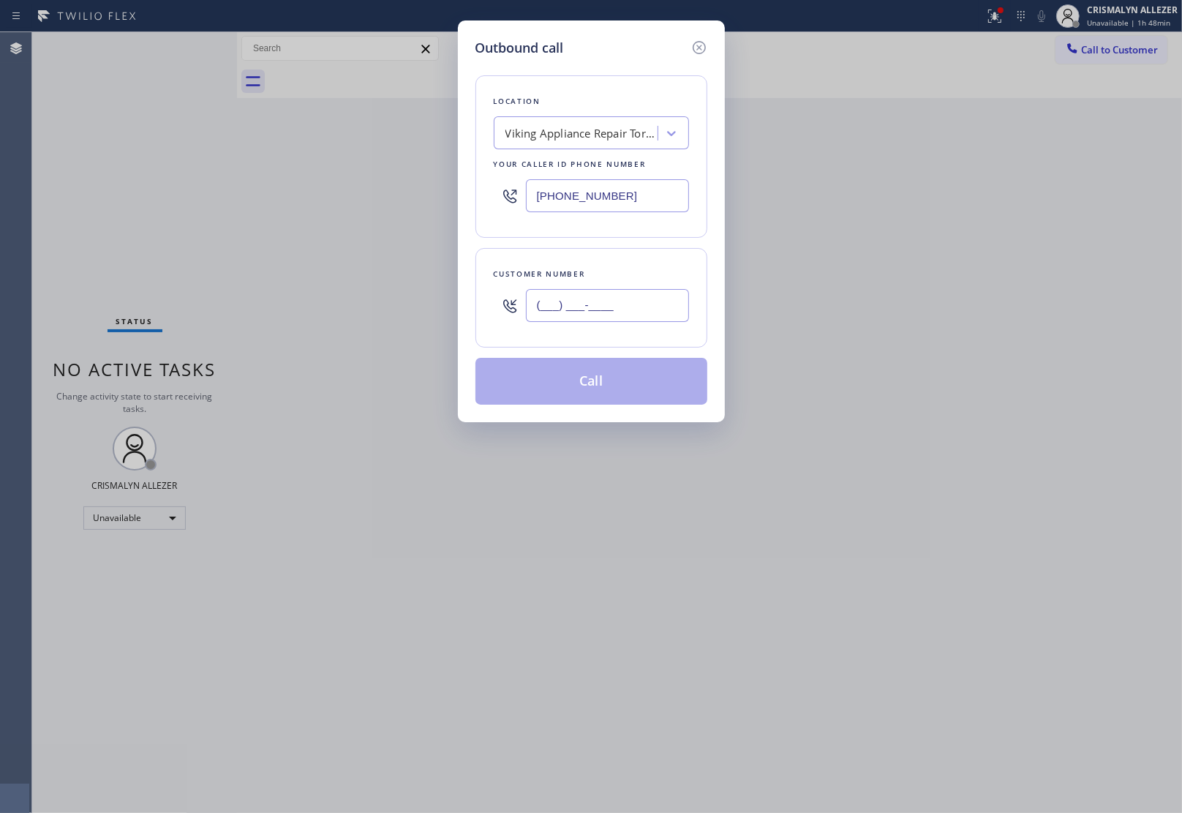
paste input "714) 651-8739"
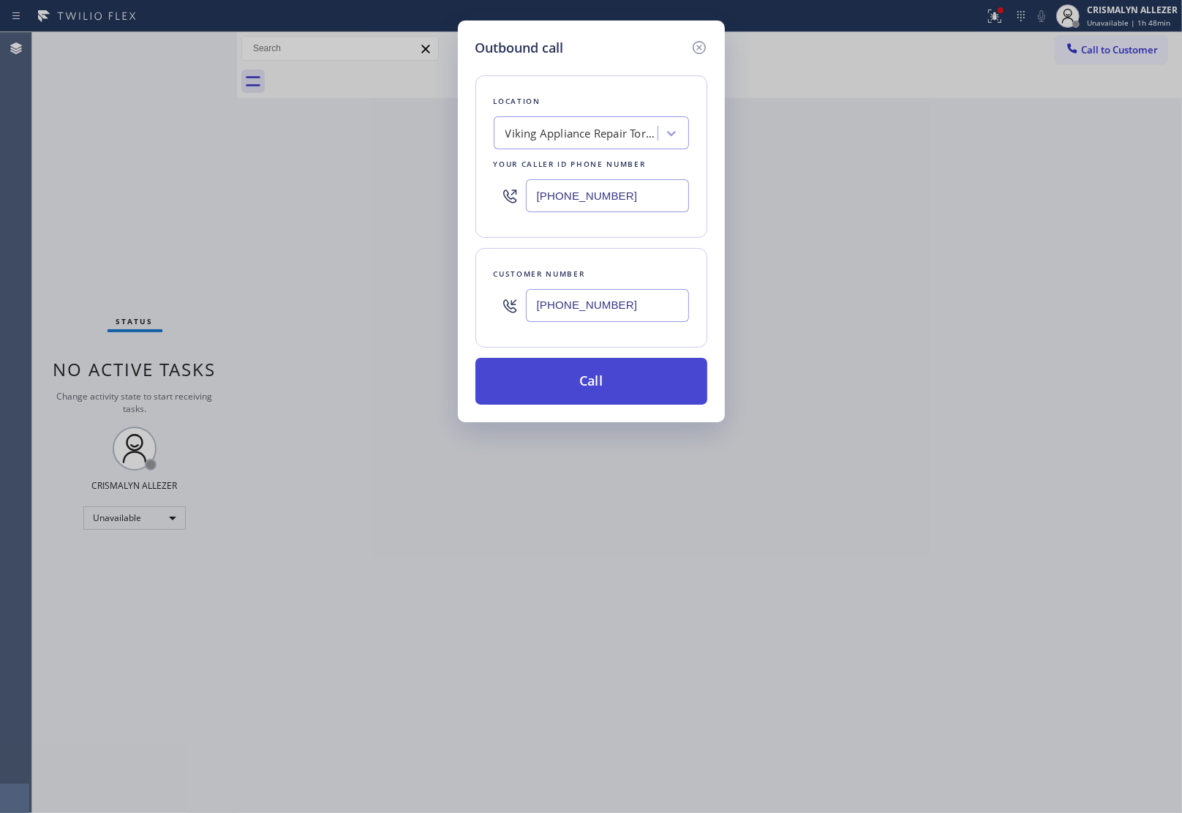
type input "[PHONE_NUMBER]"
click at [585, 390] on button "Call" at bounding box center [591, 381] width 232 height 47
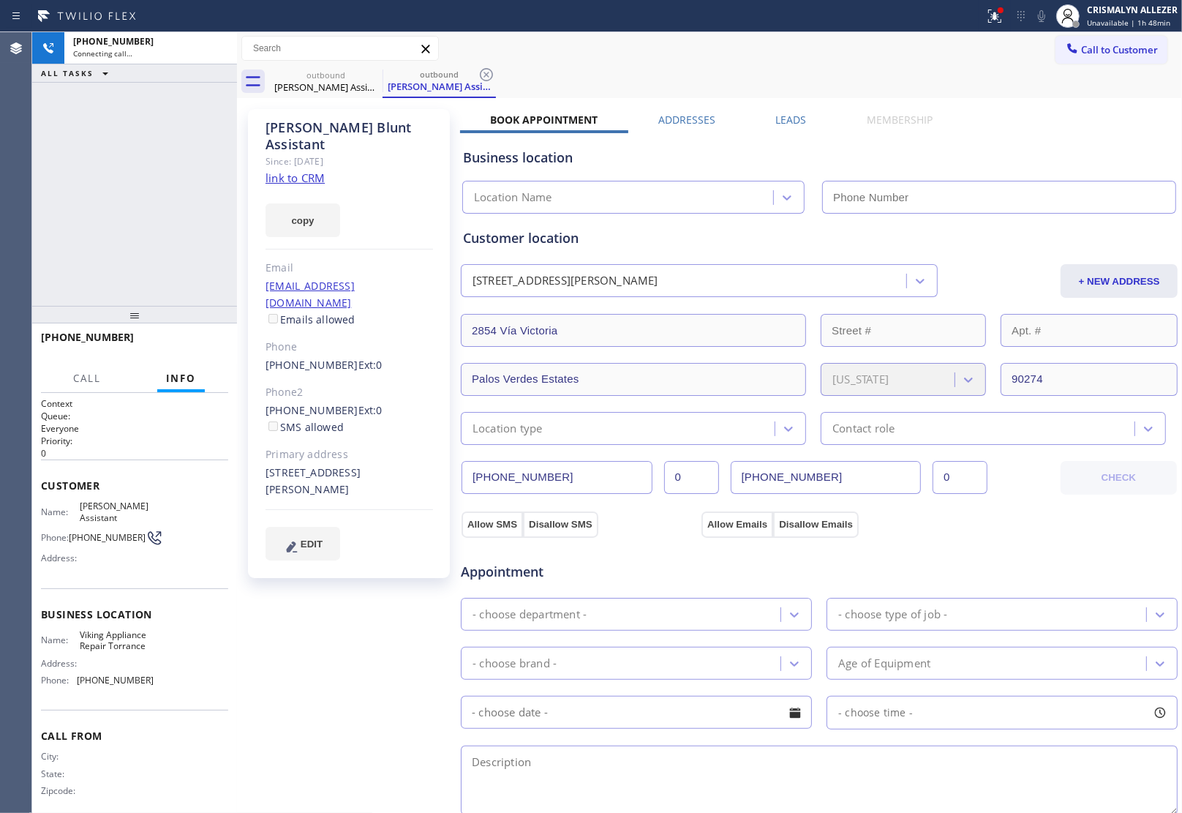
click at [309, 170] on link "link to CRM" at bounding box center [295, 177] width 59 height 15
type input "[PHONE_NUMBER]"
click at [789, 116] on label "Leads" at bounding box center [791, 120] width 31 height 14
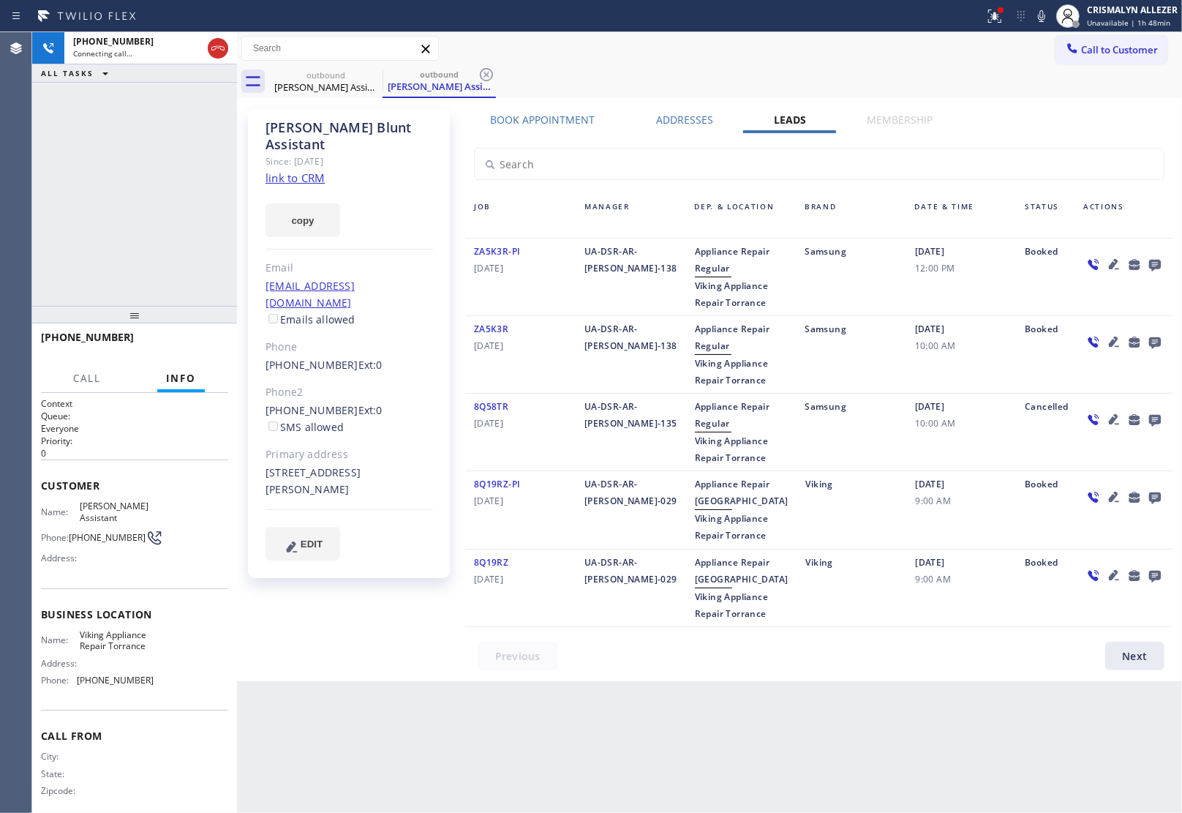
click at [1159, 264] on icon at bounding box center [1155, 266] width 12 height 12
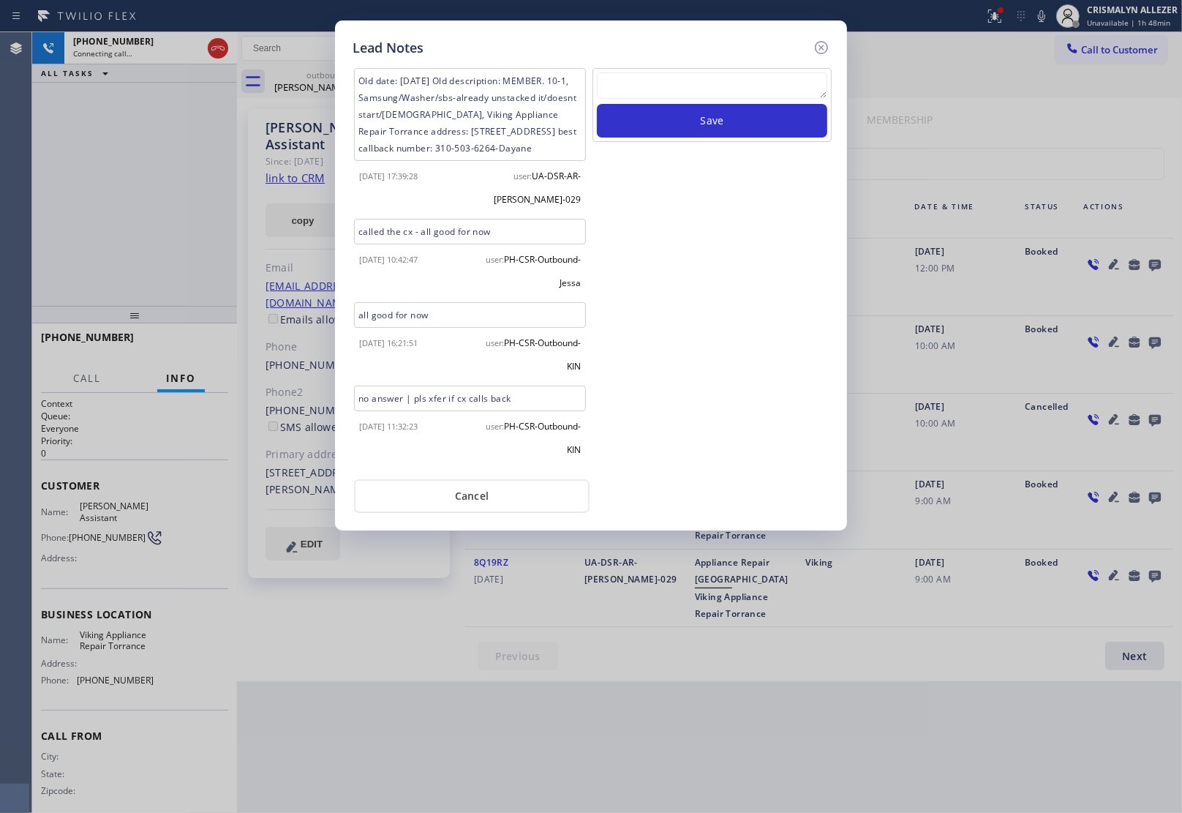
scroll to position [12, 0]
click at [476, 503] on button "Cancel" at bounding box center [472, 496] width 236 height 34
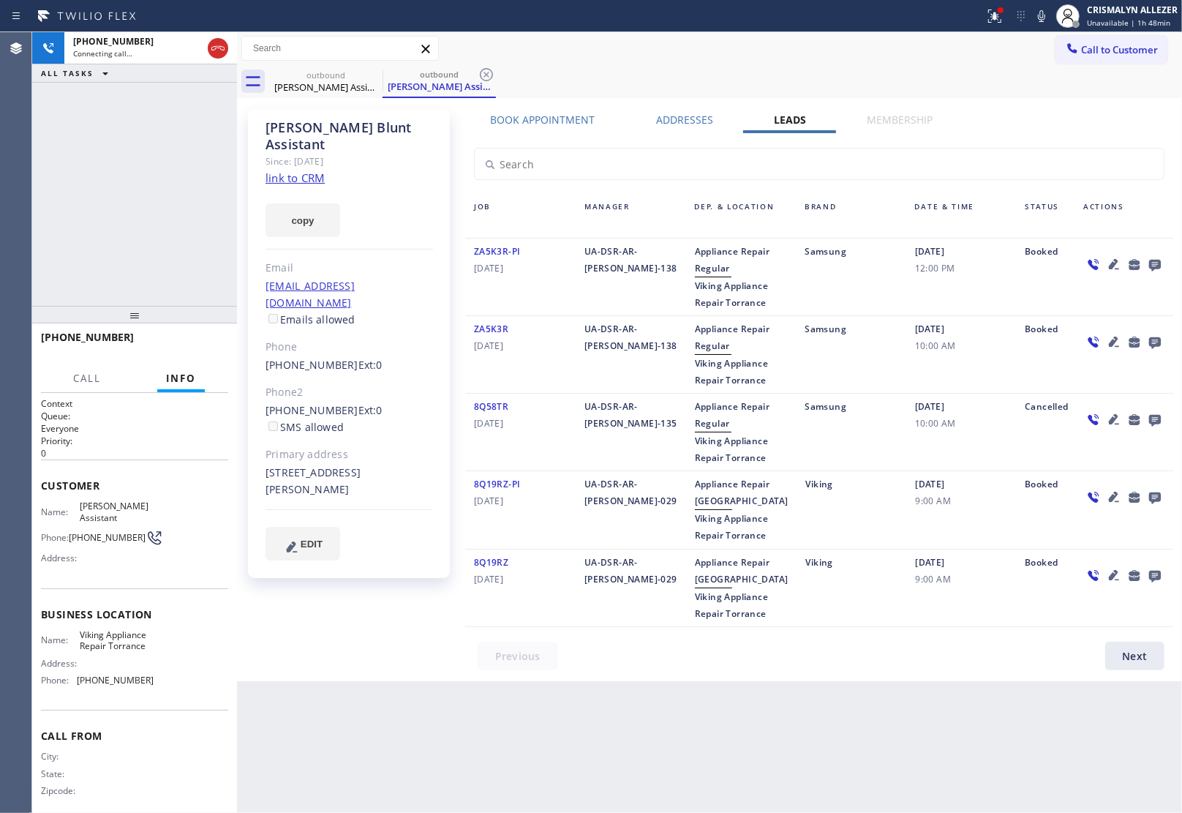
click at [552, 123] on label "Book Appointment" at bounding box center [543, 120] width 105 height 14
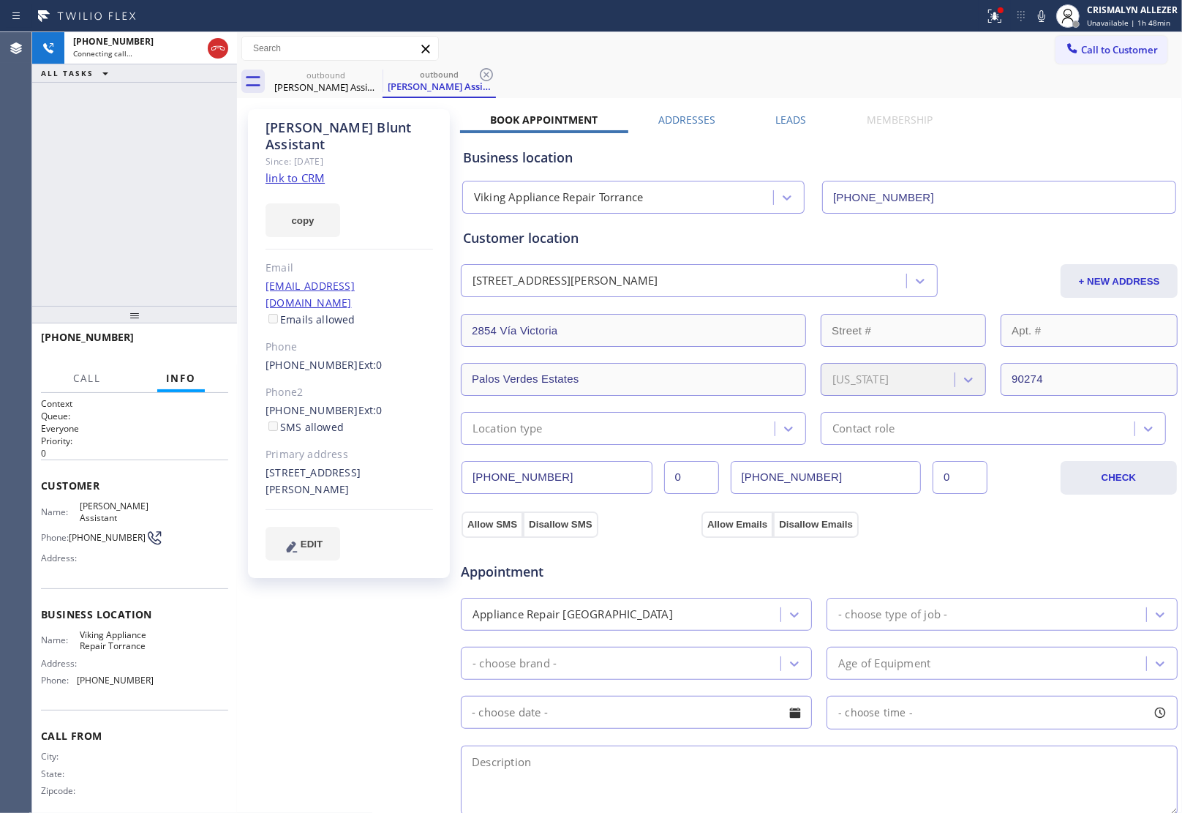
click at [305, 170] on link "link to CRM" at bounding box center [295, 177] width 59 height 15
drag, startPoint x: 279, startPoint y: 374, endPoint x: 342, endPoint y: 377, distance: 63.0
click at [342, 377] on div "[PERSON_NAME] Assistant Since: [DATE] link to CRM copy Email [EMAIL_ADDRESS][DO…" at bounding box center [349, 343] width 202 height 469
copy div "[PHONE_NUMBER]"
click at [214, 41] on icon at bounding box center [218, 49] width 18 height 18
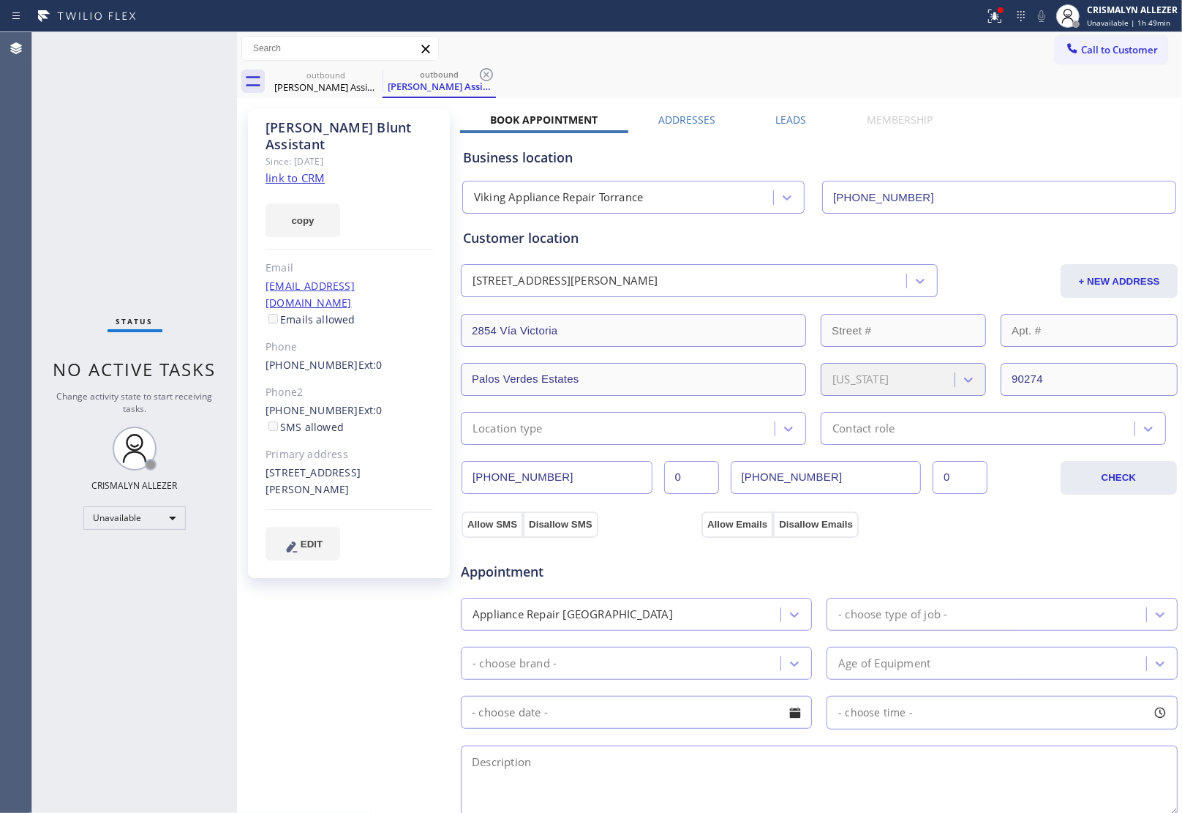
drag, startPoint x: 489, startPoint y: 74, endPoint x: 414, endPoint y: 89, distance: 76.2
click at [489, 74] on icon at bounding box center [487, 75] width 18 height 18
click at [367, 71] on icon at bounding box center [372, 74] width 13 height 13
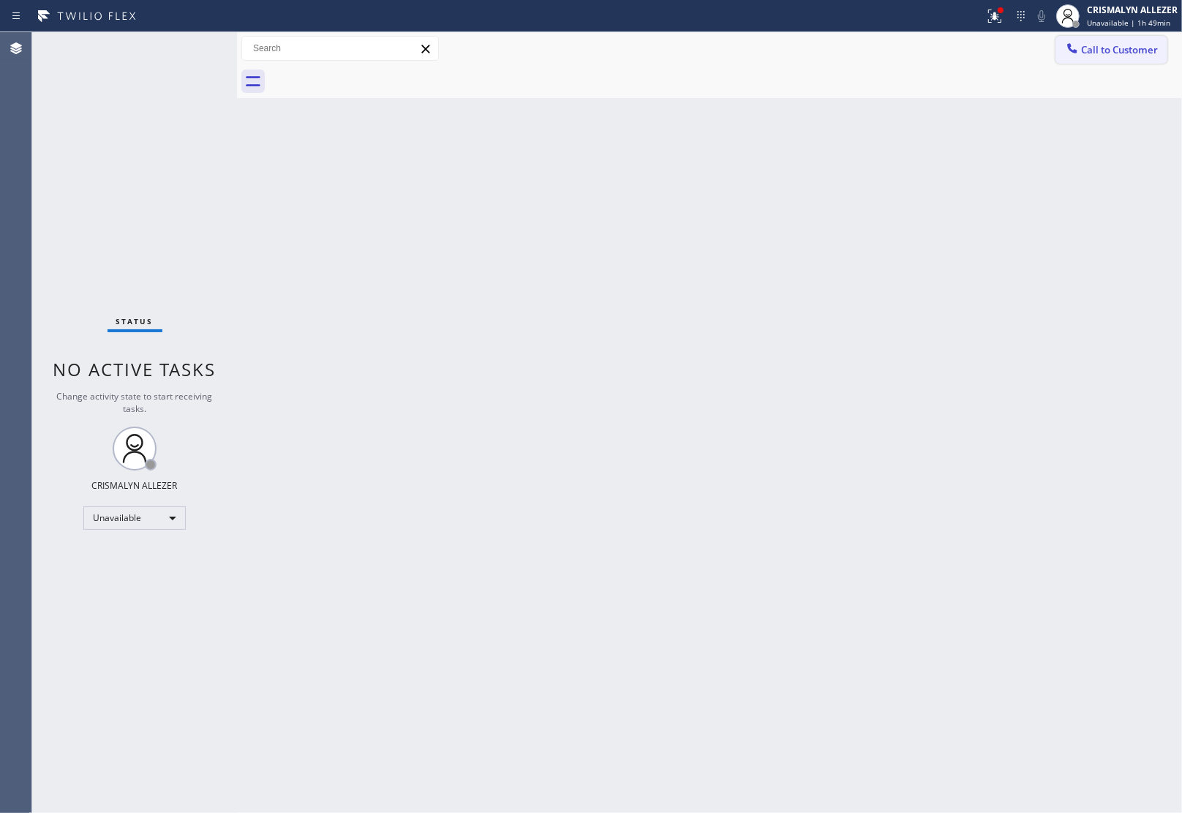
click at [1105, 50] on span "Call to Customer" at bounding box center [1119, 49] width 77 height 13
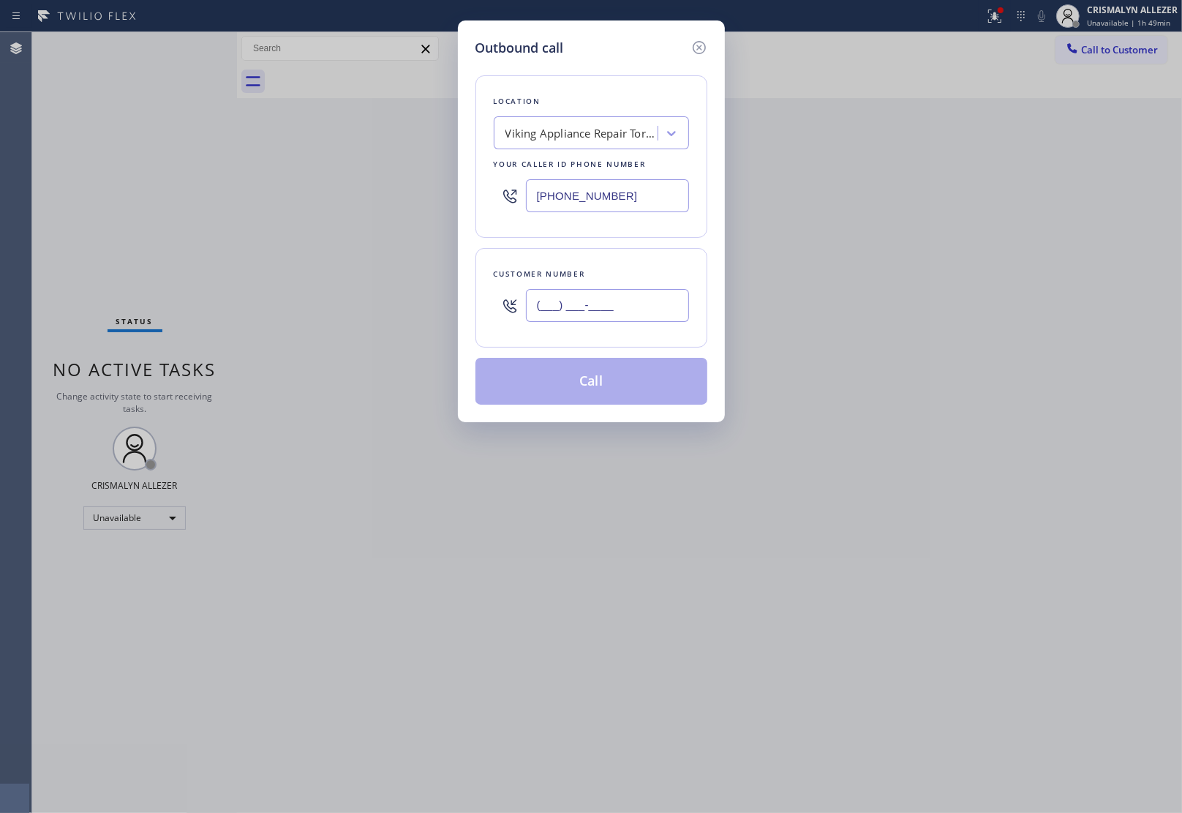
click at [648, 316] on input "(___) ___-____" at bounding box center [607, 305] width 163 height 33
paste input "310) 437-3261"
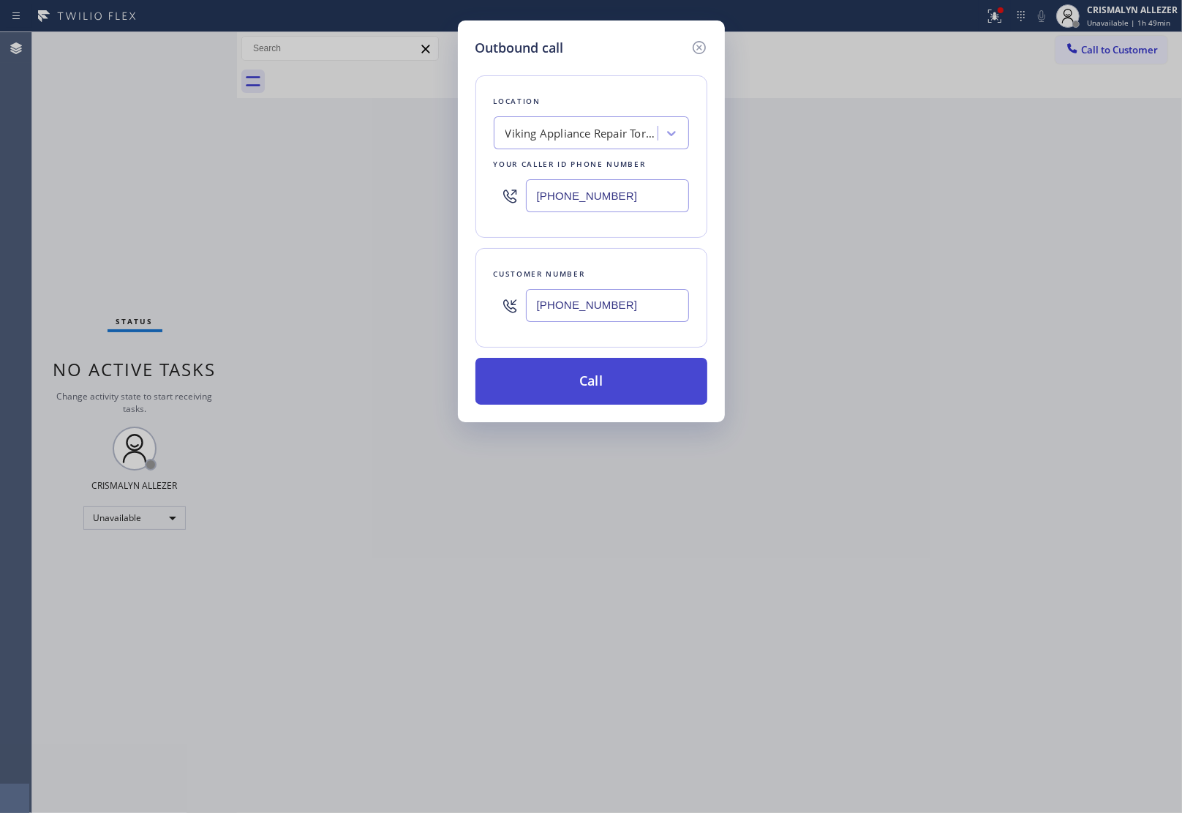
type input "[PHONE_NUMBER]"
click at [595, 382] on button "Call" at bounding box center [591, 381] width 232 height 47
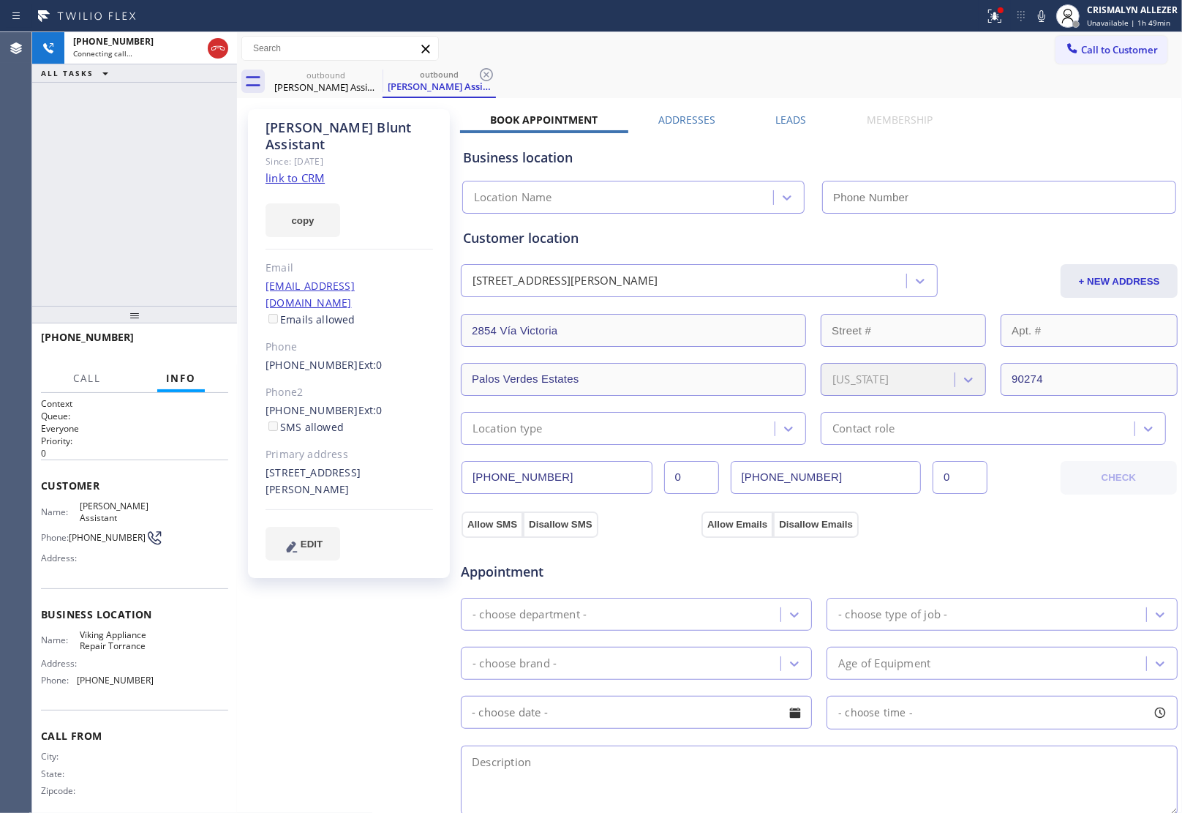
type input "[PHONE_NUMBER]"
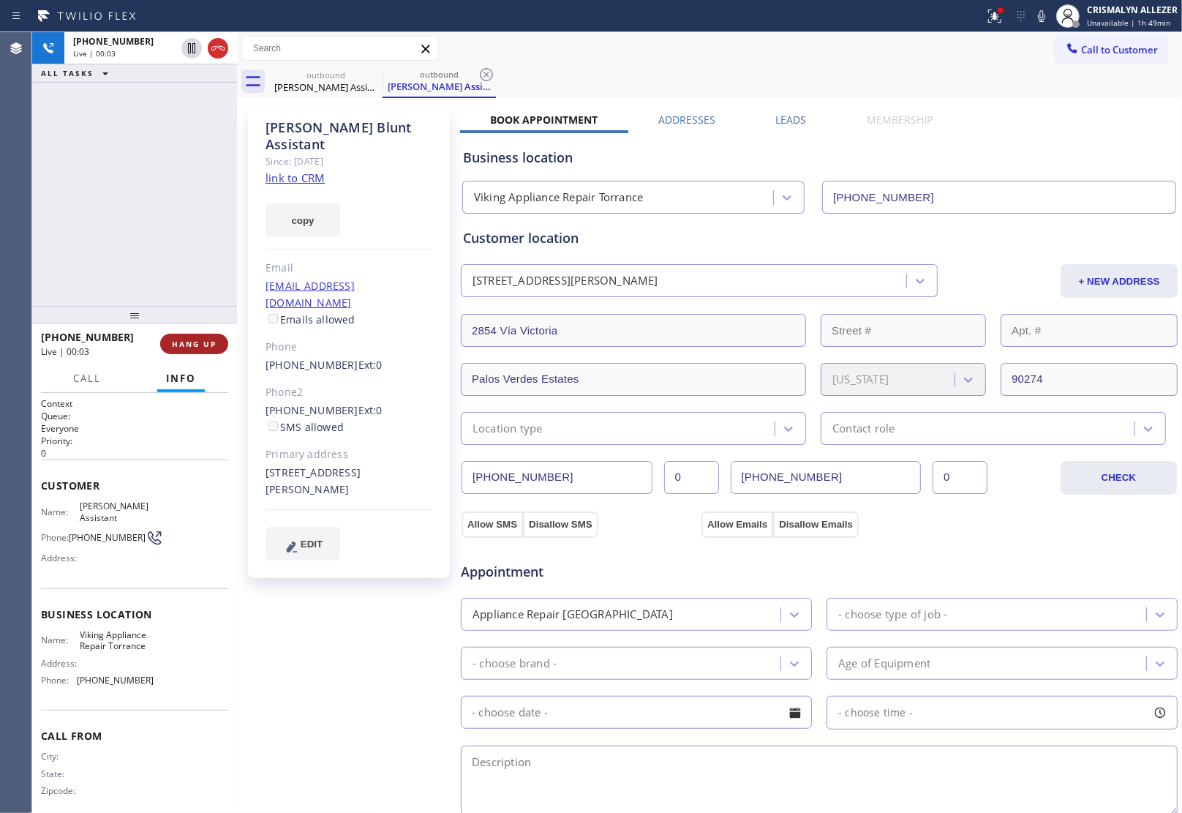
click at [198, 345] on span "HANG UP" at bounding box center [194, 344] width 45 height 10
click at [198, 345] on span "COMPLETE" at bounding box center [191, 344] width 50 height 10
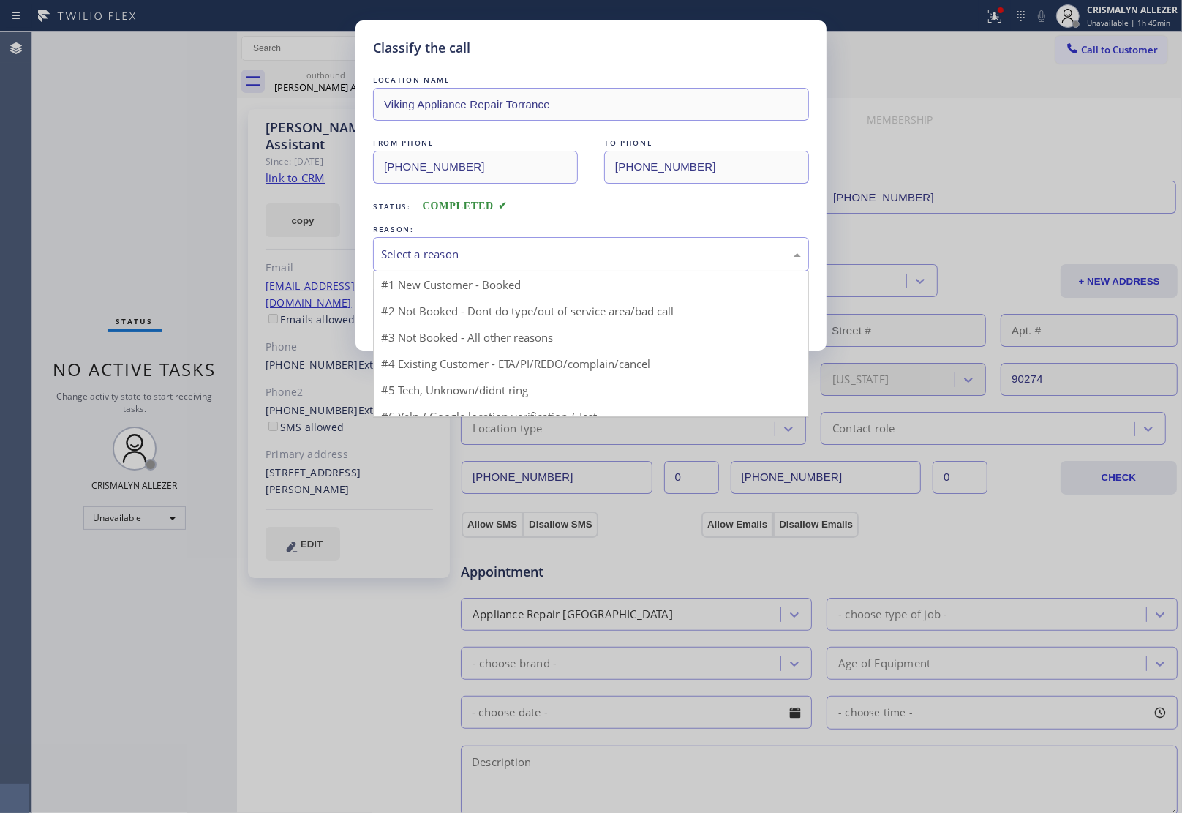
click at [601, 263] on div "Select a reason" at bounding box center [591, 254] width 420 height 17
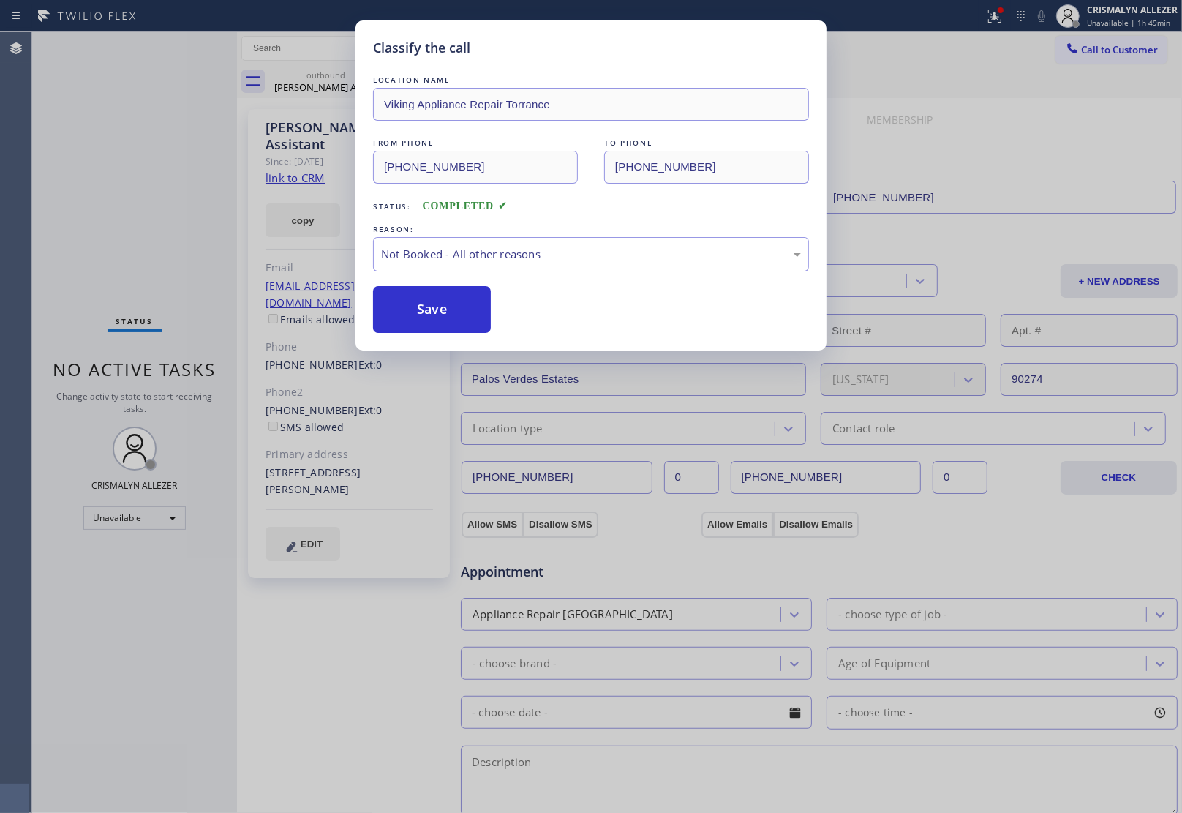
click at [441, 315] on button "Save" at bounding box center [432, 309] width 118 height 47
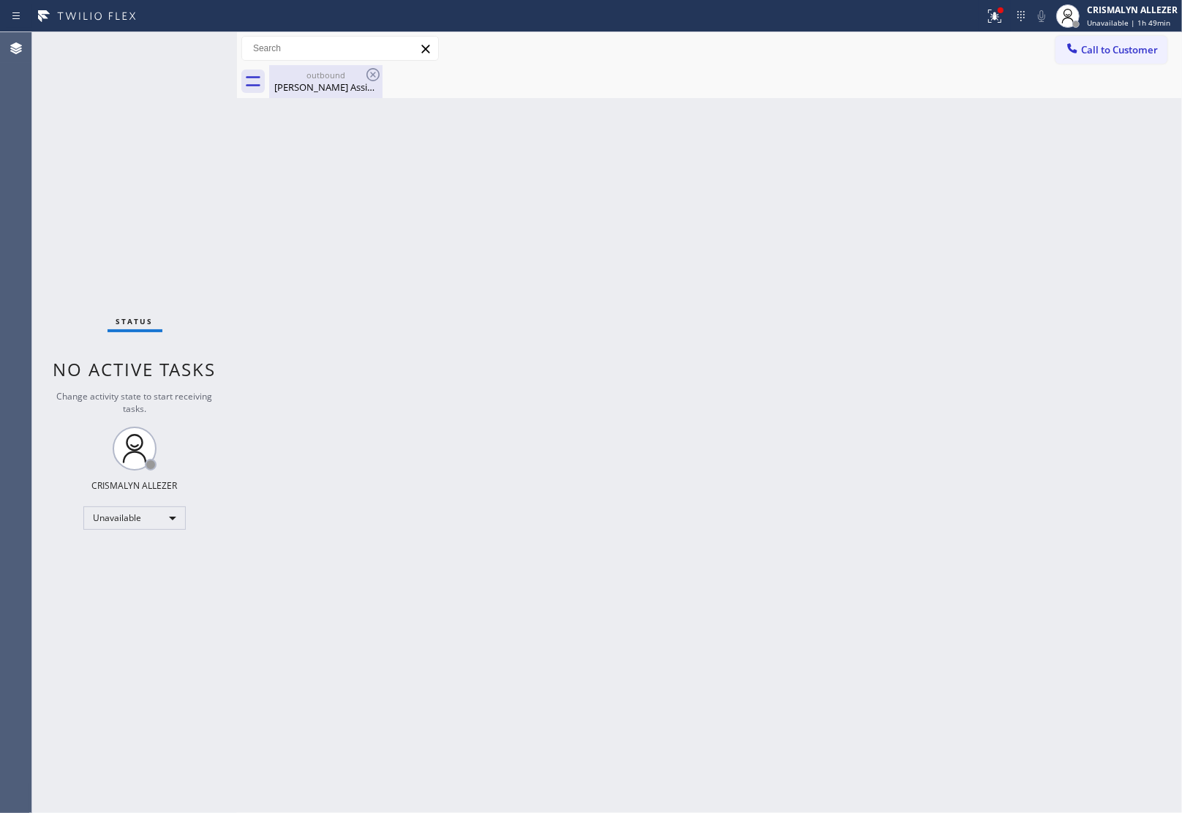
click at [331, 80] on div "[PERSON_NAME] Assistant" at bounding box center [326, 86] width 110 height 13
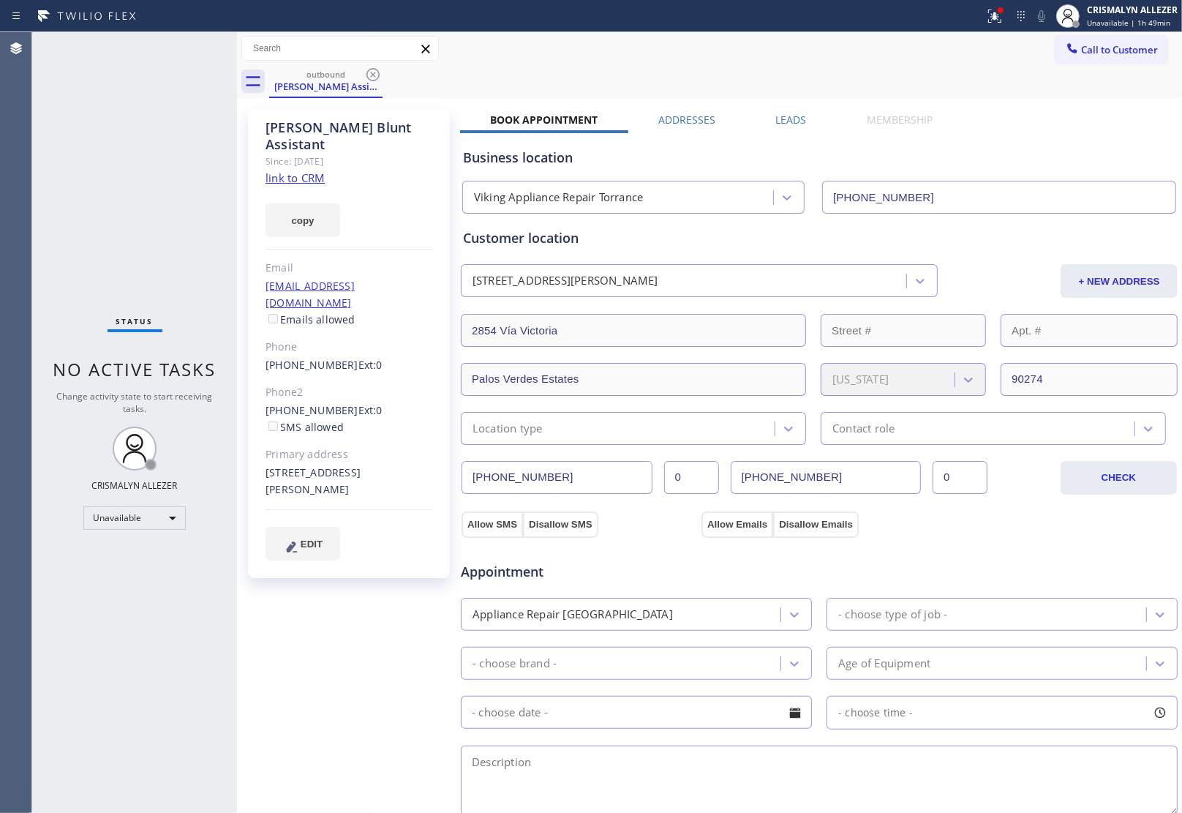
drag, startPoint x: 791, startPoint y: 119, endPoint x: 1059, endPoint y: 227, distance: 289.2
click at [792, 119] on label "Leads" at bounding box center [791, 120] width 31 height 14
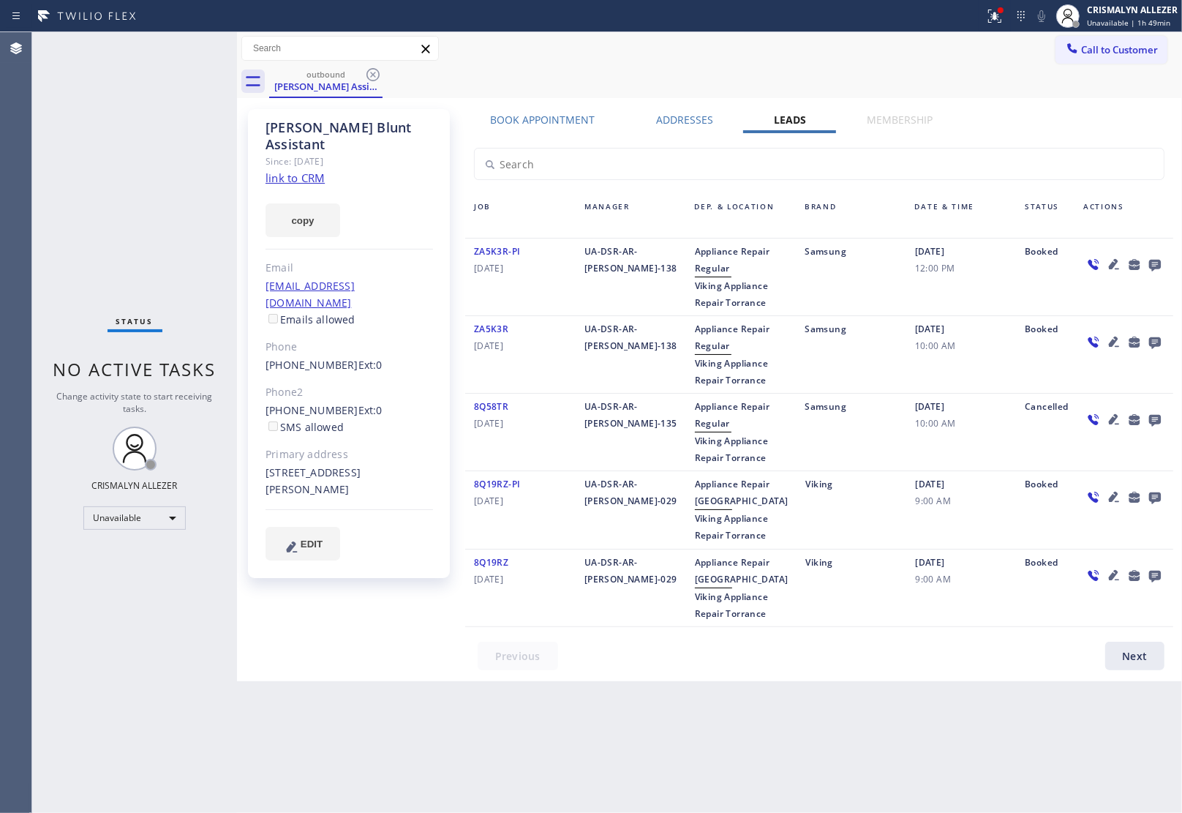
click at [1156, 261] on icon at bounding box center [1155, 266] width 12 height 12
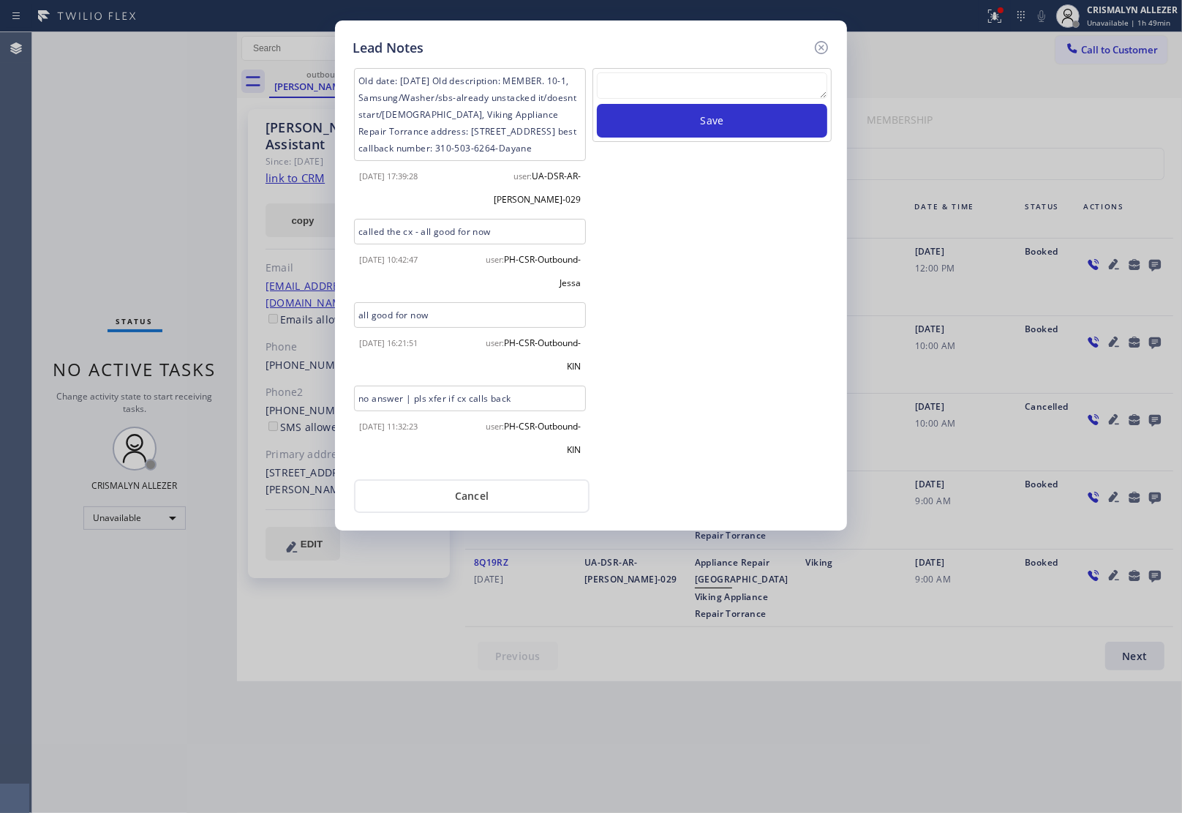
click at [669, 94] on textarea at bounding box center [712, 85] width 230 height 26
paste textarea "no answer | pls xfer here cx cb"
type textarea "no answer | pls xfer here cx cb"
click at [685, 138] on button "Save" at bounding box center [712, 121] width 230 height 34
click at [474, 496] on button "Cancel" at bounding box center [472, 498] width 236 height 34
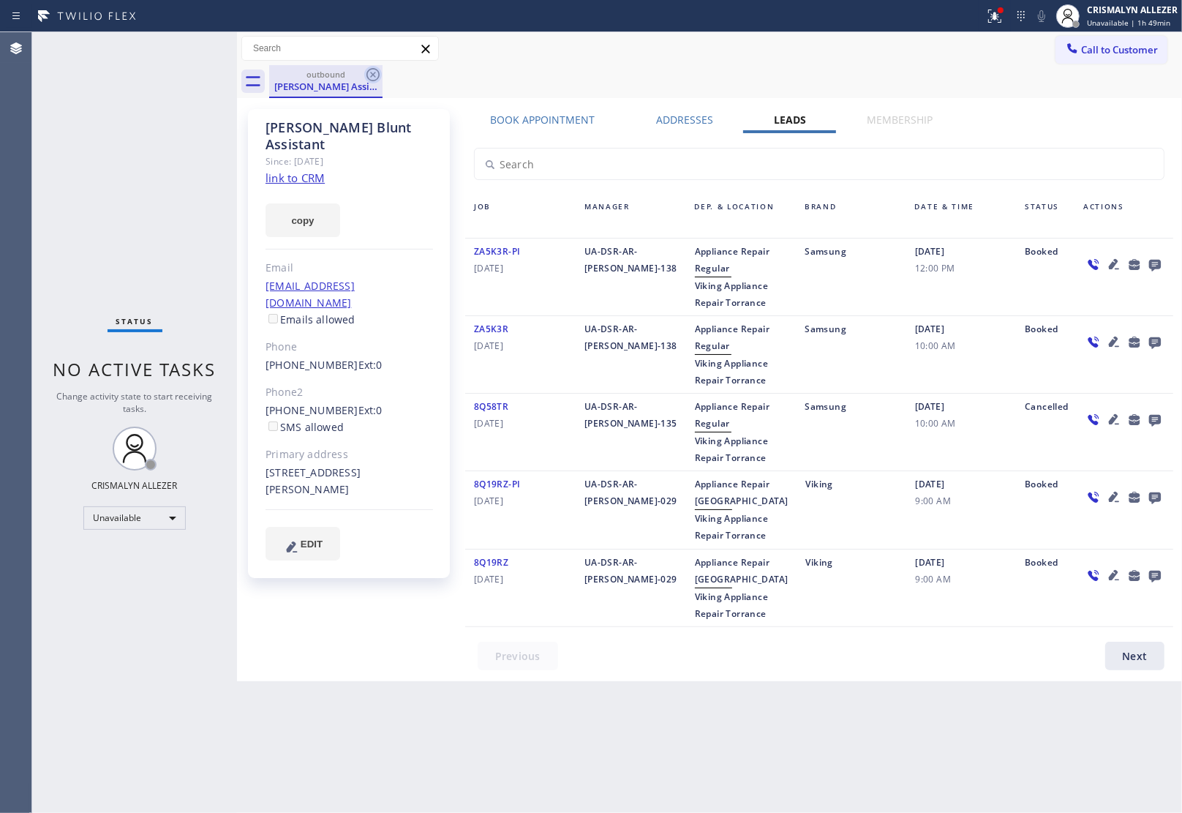
click at [373, 71] on icon at bounding box center [373, 75] width 18 height 18
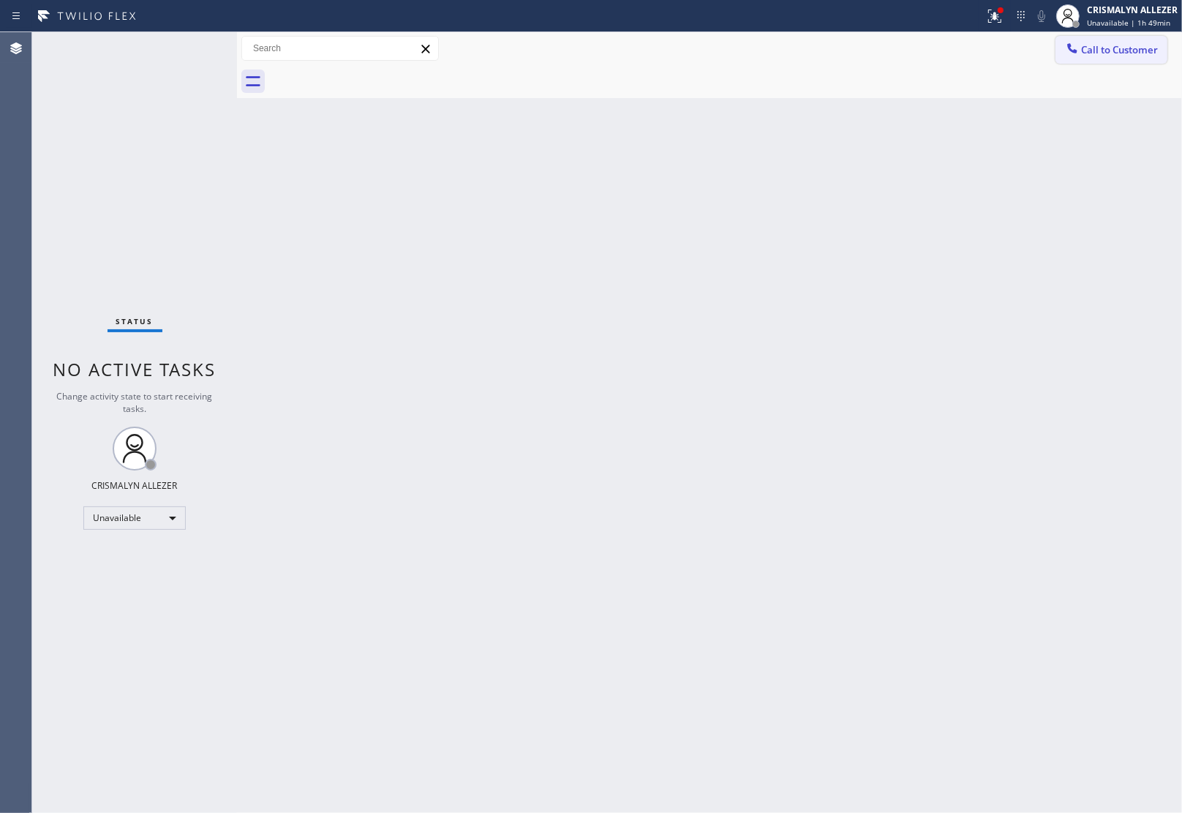
click at [1158, 44] on span "Call to Customer" at bounding box center [1119, 49] width 77 height 13
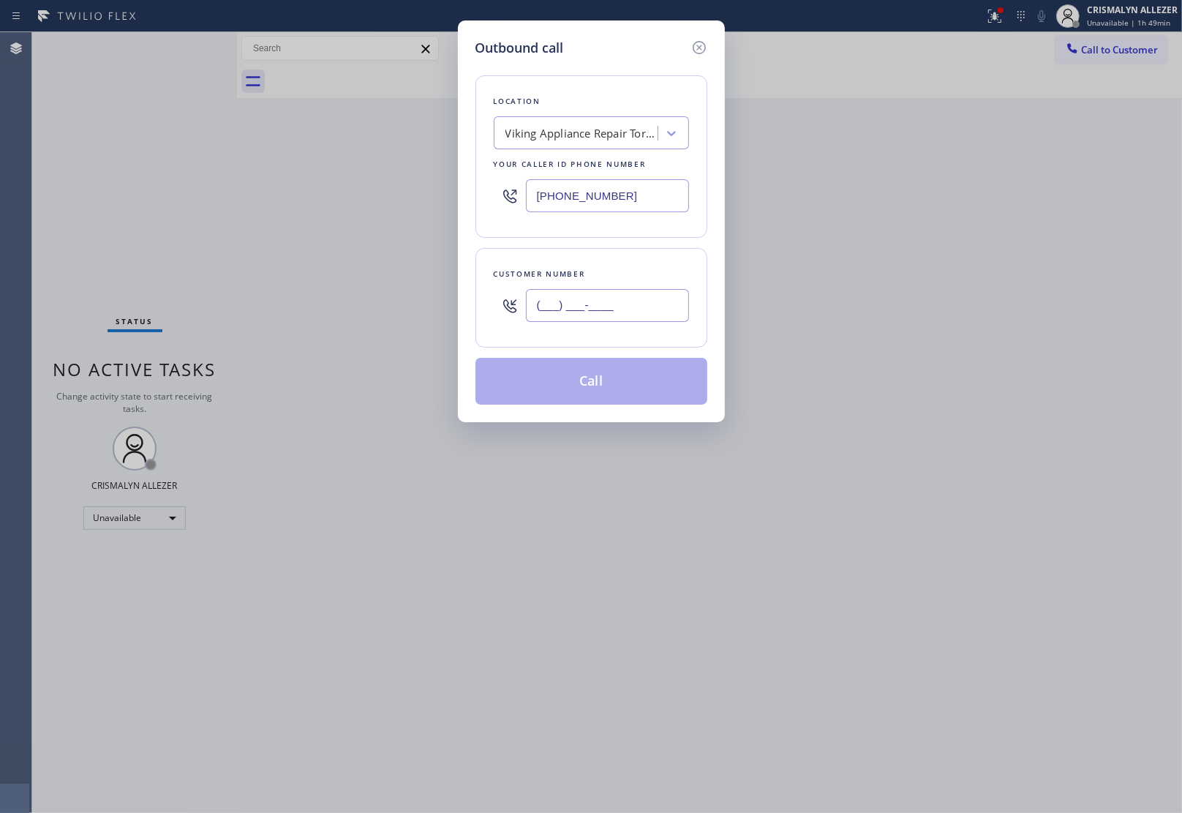
click at [612, 312] on input "(___) ___-____" at bounding box center [607, 305] width 163 height 33
paste input "310) 343-9324"
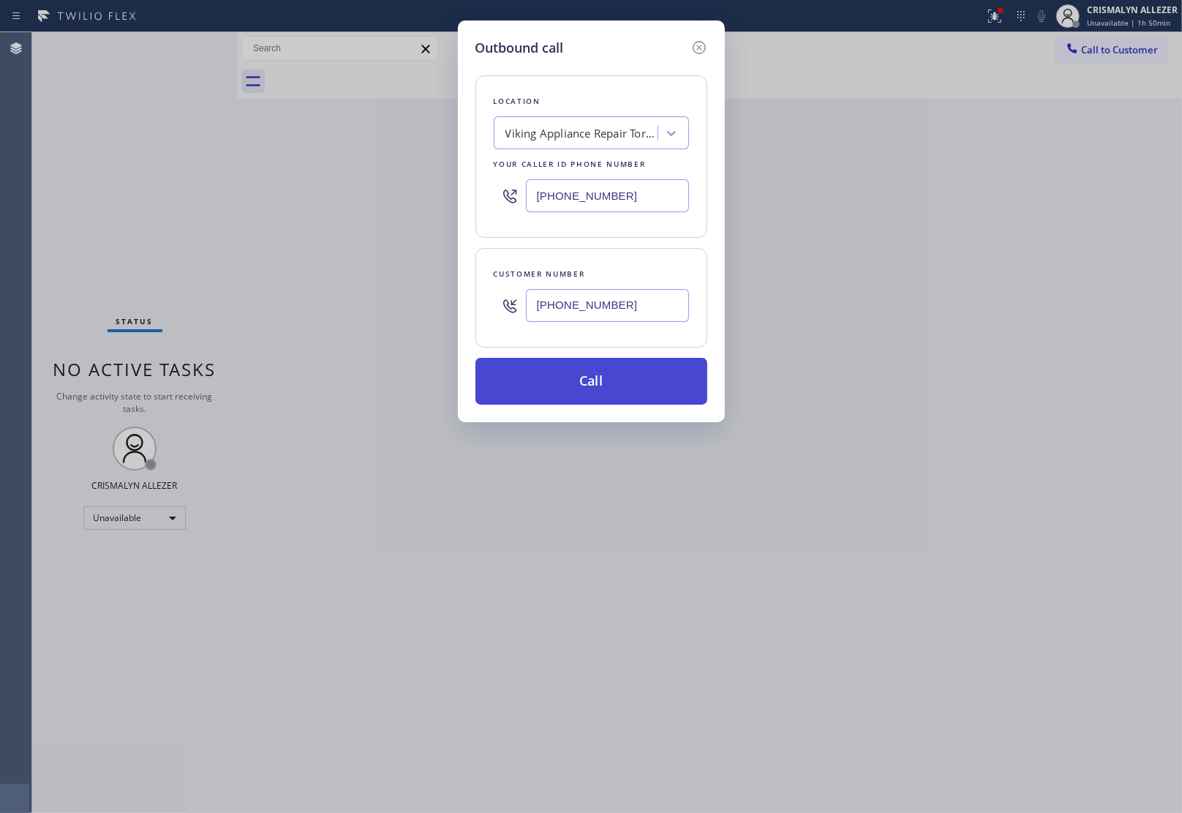
type input "(310) 343-9324"
click at [590, 392] on button "Call" at bounding box center [591, 381] width 232 height 47
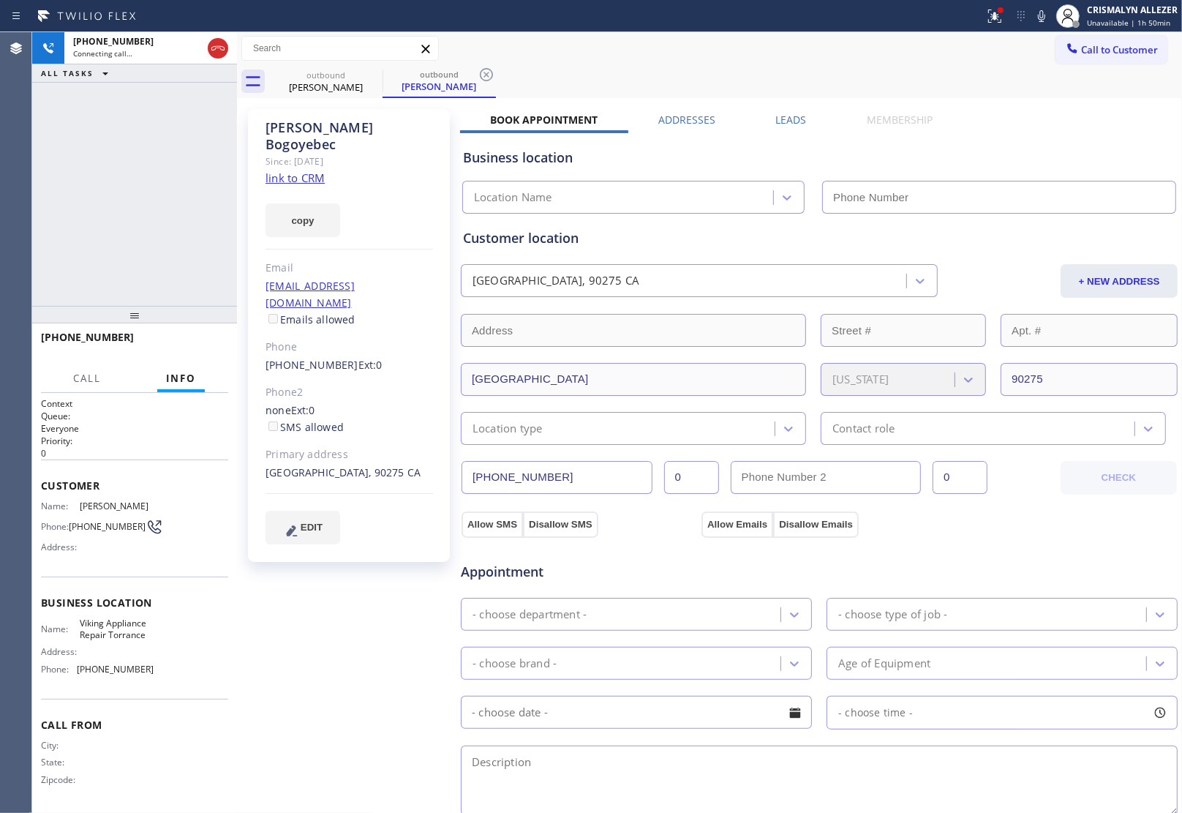
click at [313, 170] on link "link to CRM" at bounding box center [295, 177] width 59 height 15
type input "[PHONE_NUMBER]"
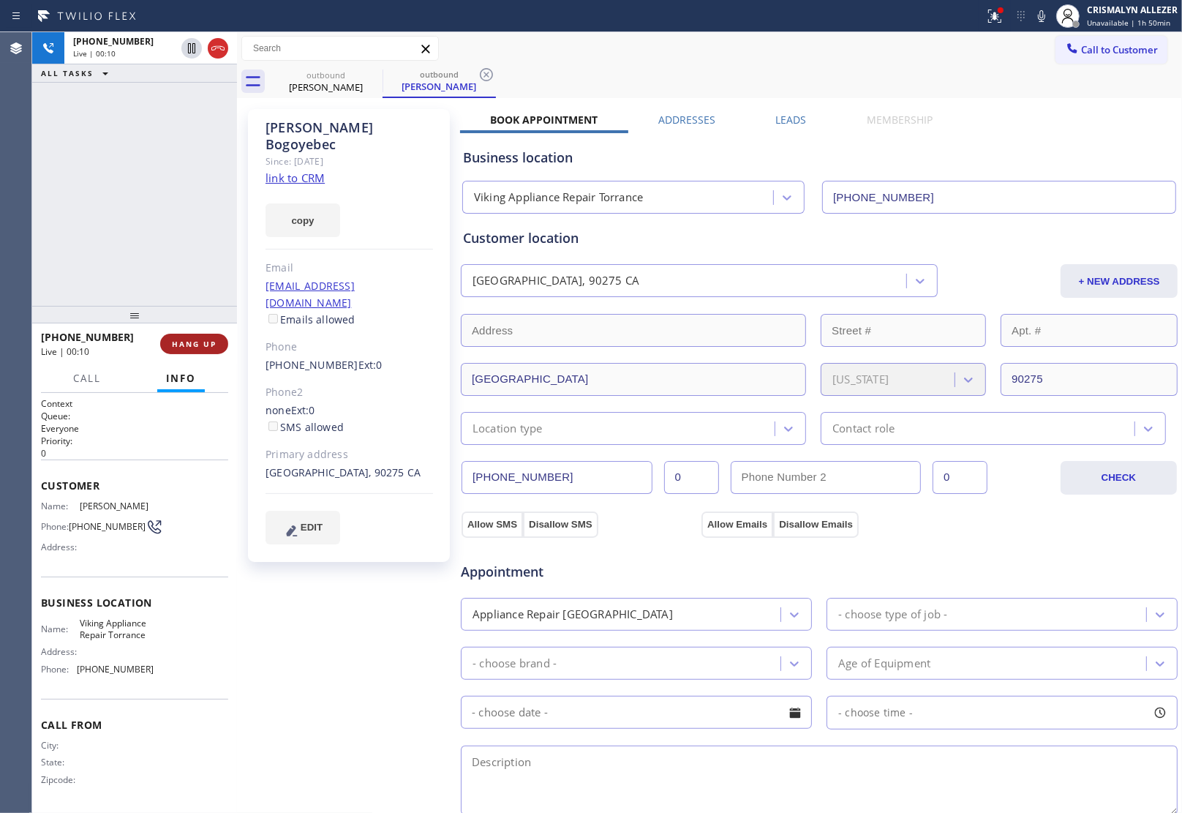
click at [192, 345] on span "HANG UP" at bounding box center [194, 344] width 45 height 10
click at [200, 346] on span "COMPLETE" at bounding box center [191, 344] width 50 height 10
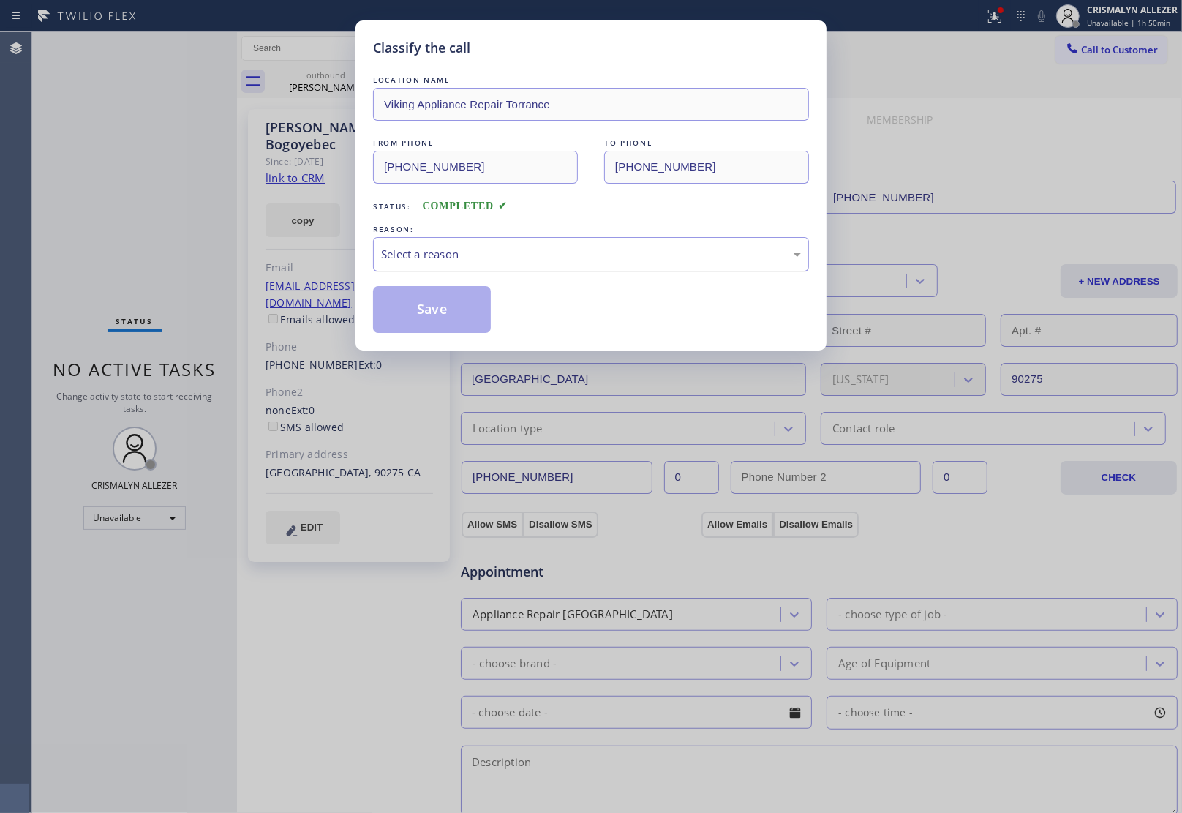
click at [609, 253] on div "Select a reason" at bounding box center [591, 254] width 420 height 17
click at [432, 305] on button "Save" at bounding box center [432, 309] width 118 height 47
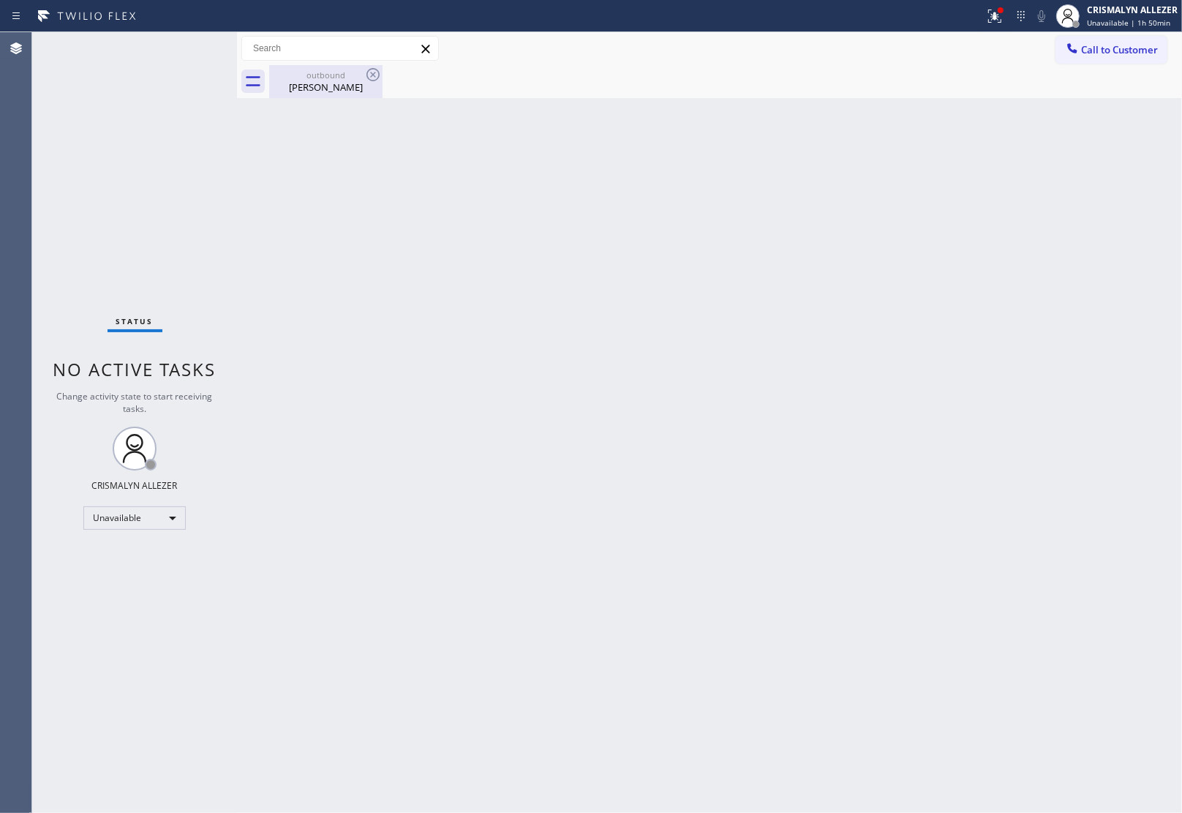
click at [324, 89] on div "Kai Bogoyebec" at bounding box center [326, 86] width 110 height 13
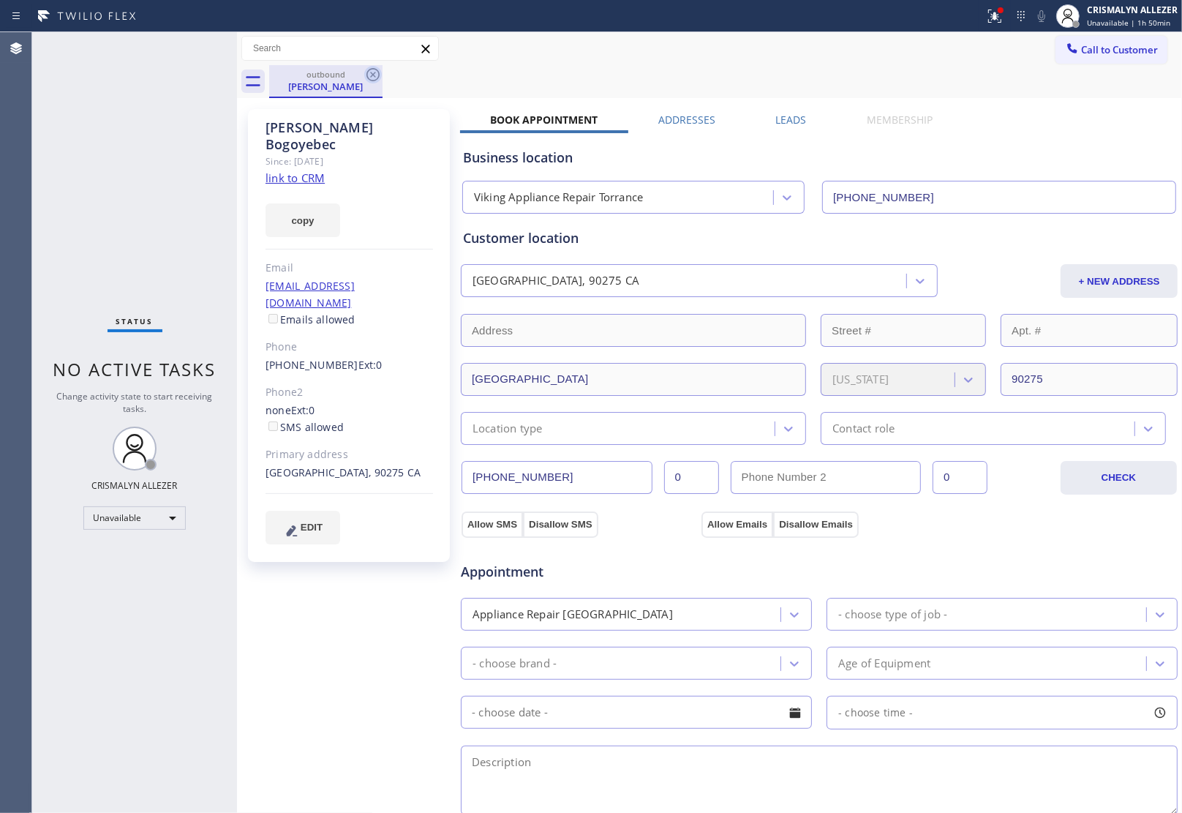
click at [370, 79] on icon at bounding box center [372, 74] width 13 height 13
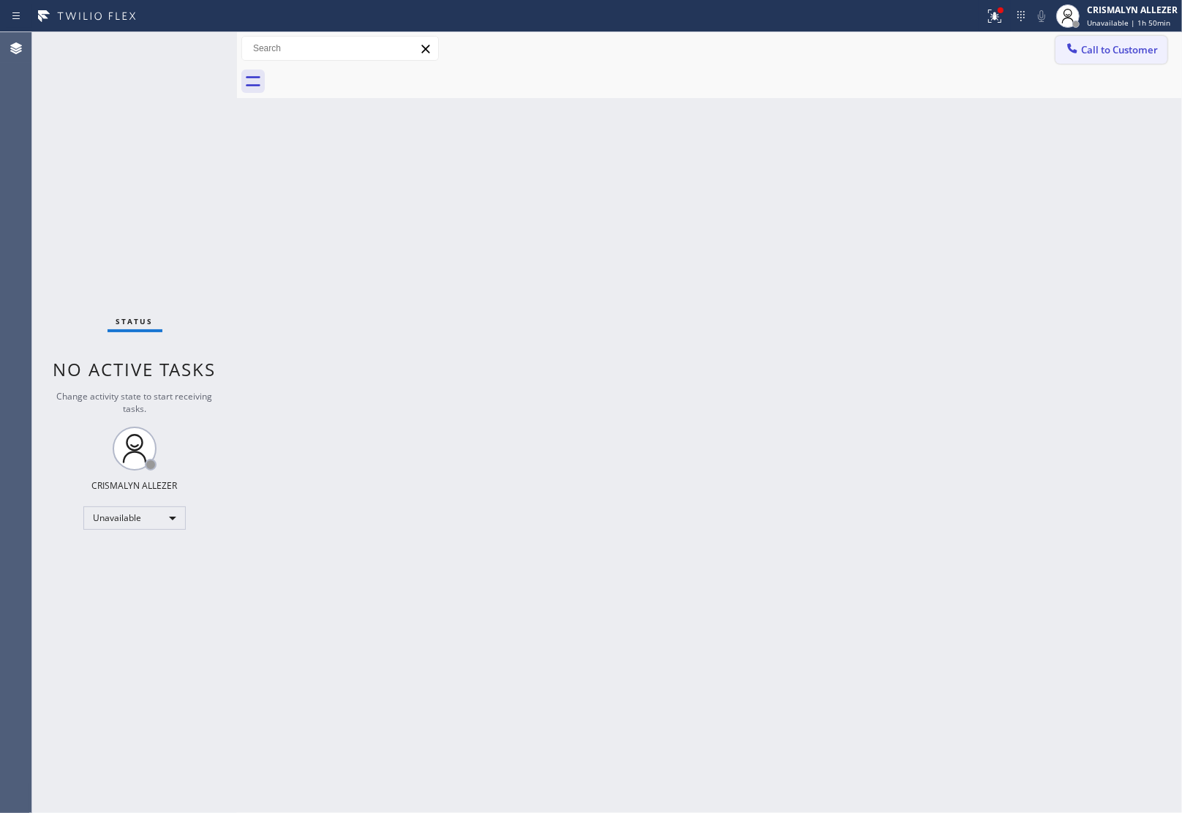
click at [1141, 50] on span "Call to Customer" at bounding box center [1119, 49] width 77 height 13
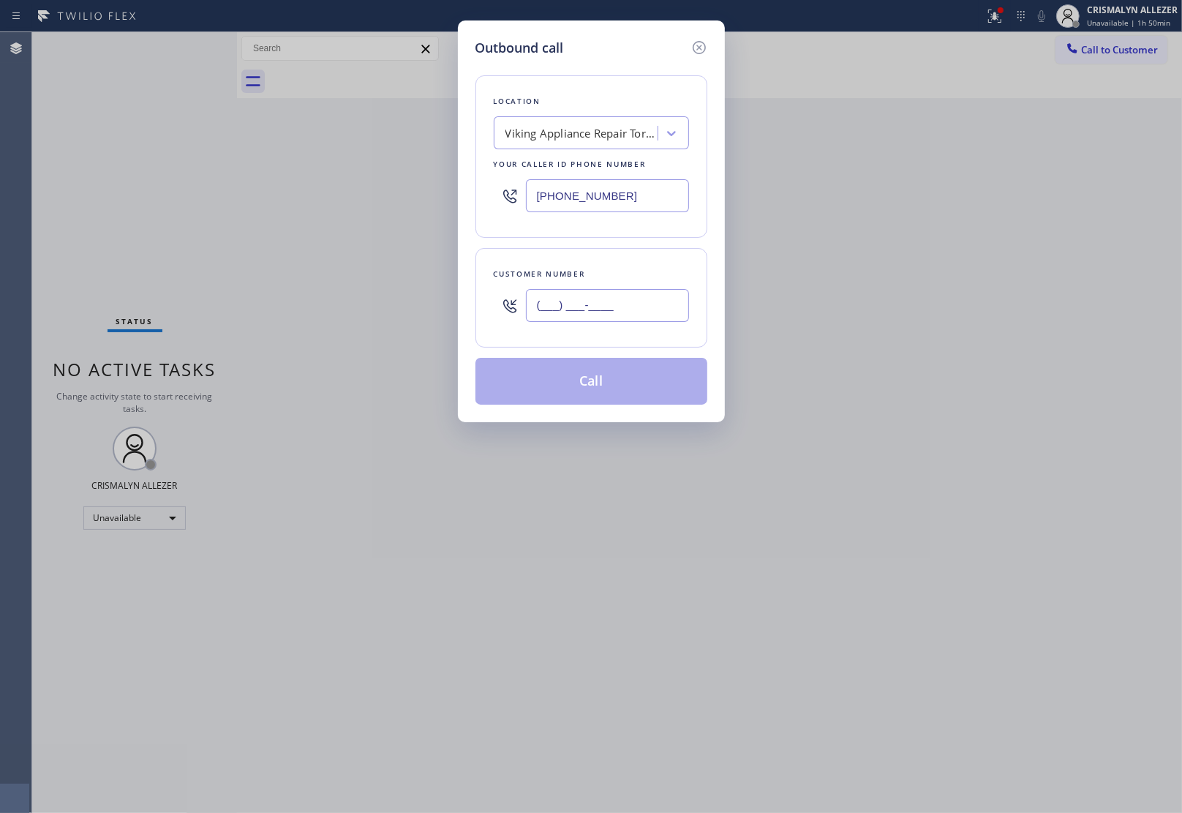
click at [642, 295] on input "(___) ___-____" at bounding box center [607, 305] width 163 height 33
paste input "310) 343-9324"
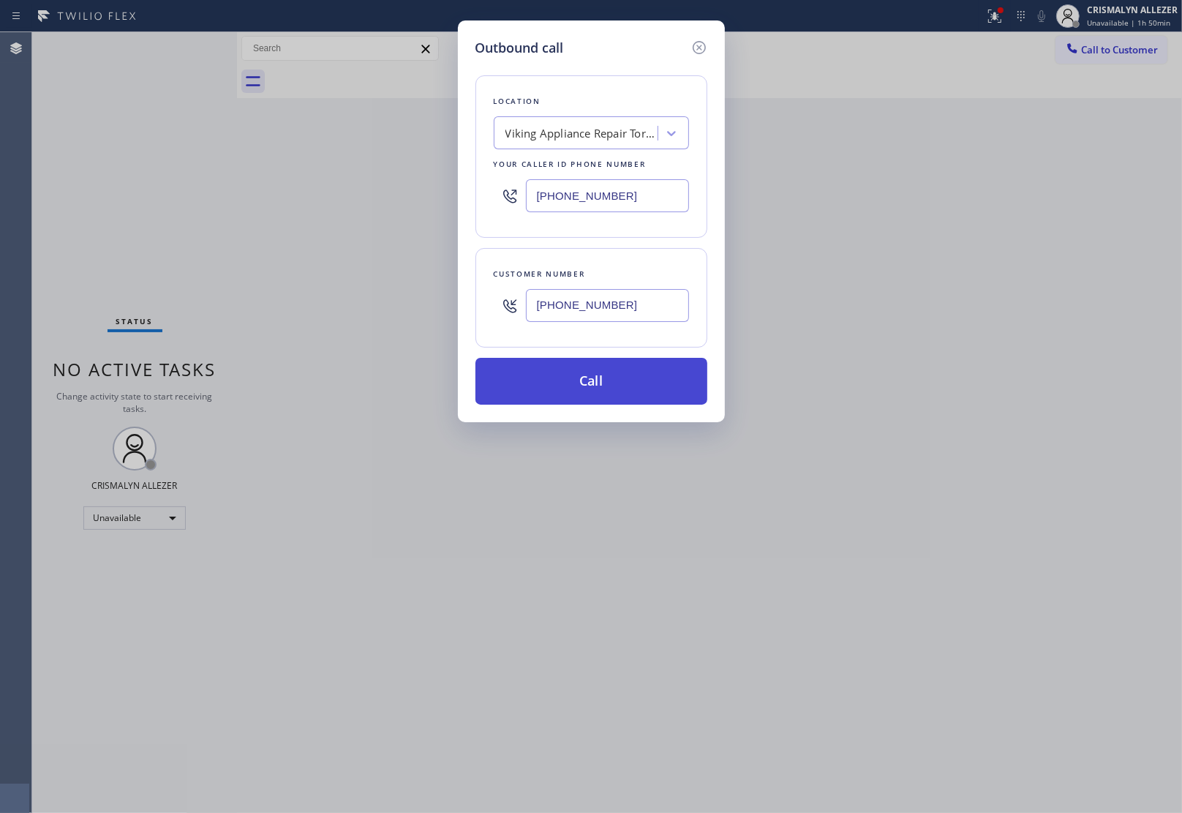
type input "(310) 343-9324"
click at [601, 388] on button "Call" at bounding box center [591, 381] width 232 height 47
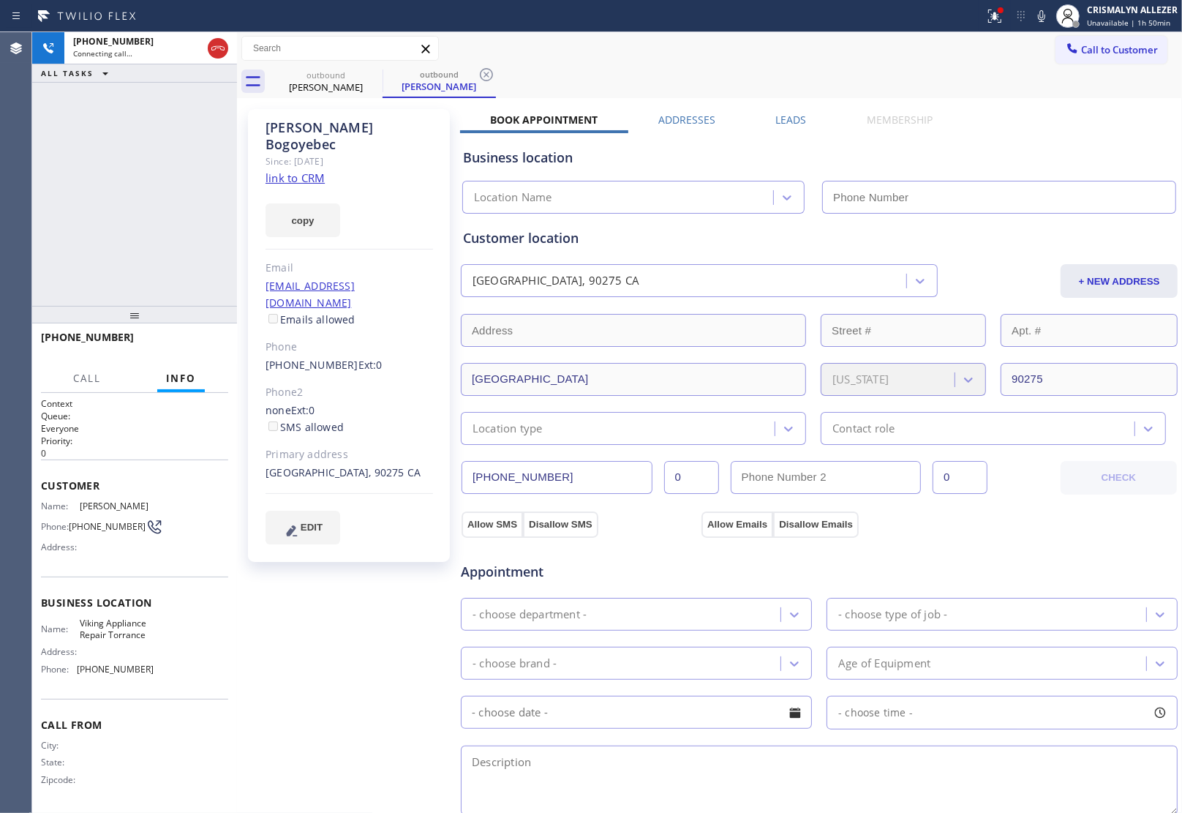
click at [781, 119] on label "Leads" at bounding box center [791, 120] width 31 height 14
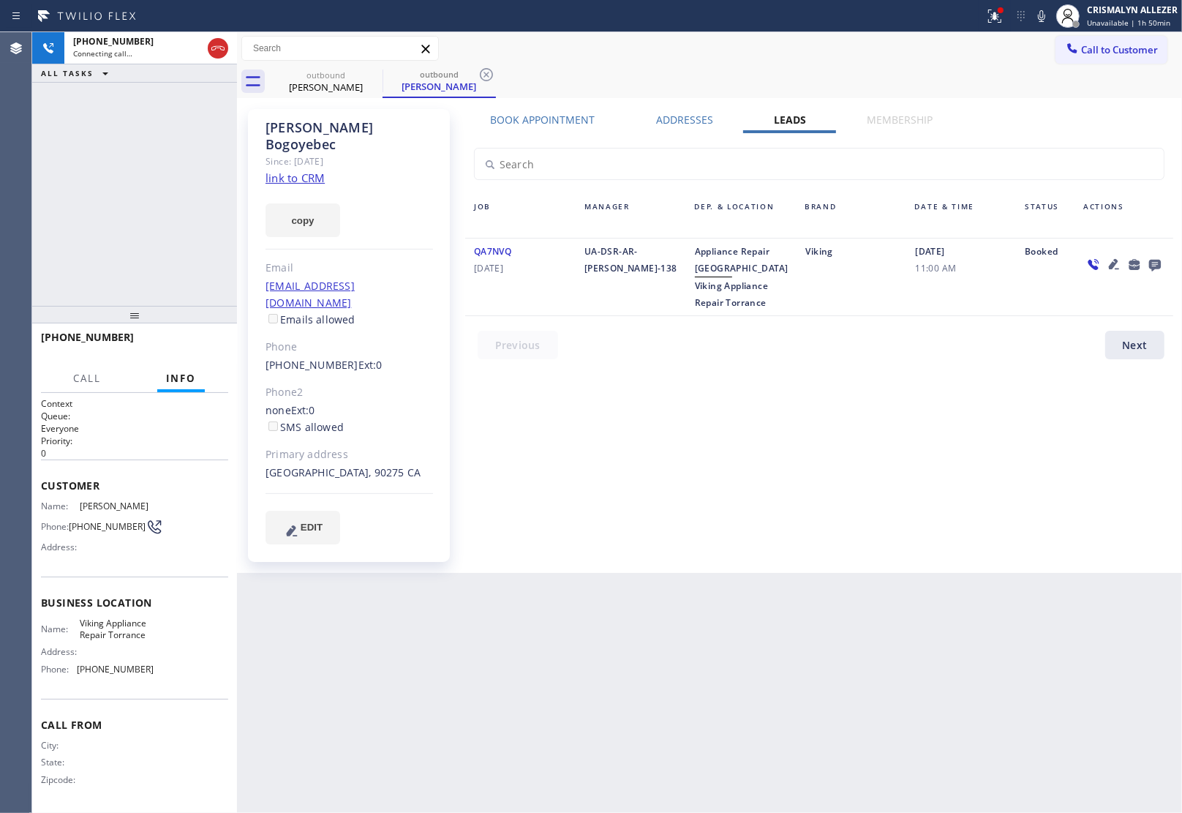
click at [1154, 262] on icon at bounding box center [1155, 264] width 18 height 18
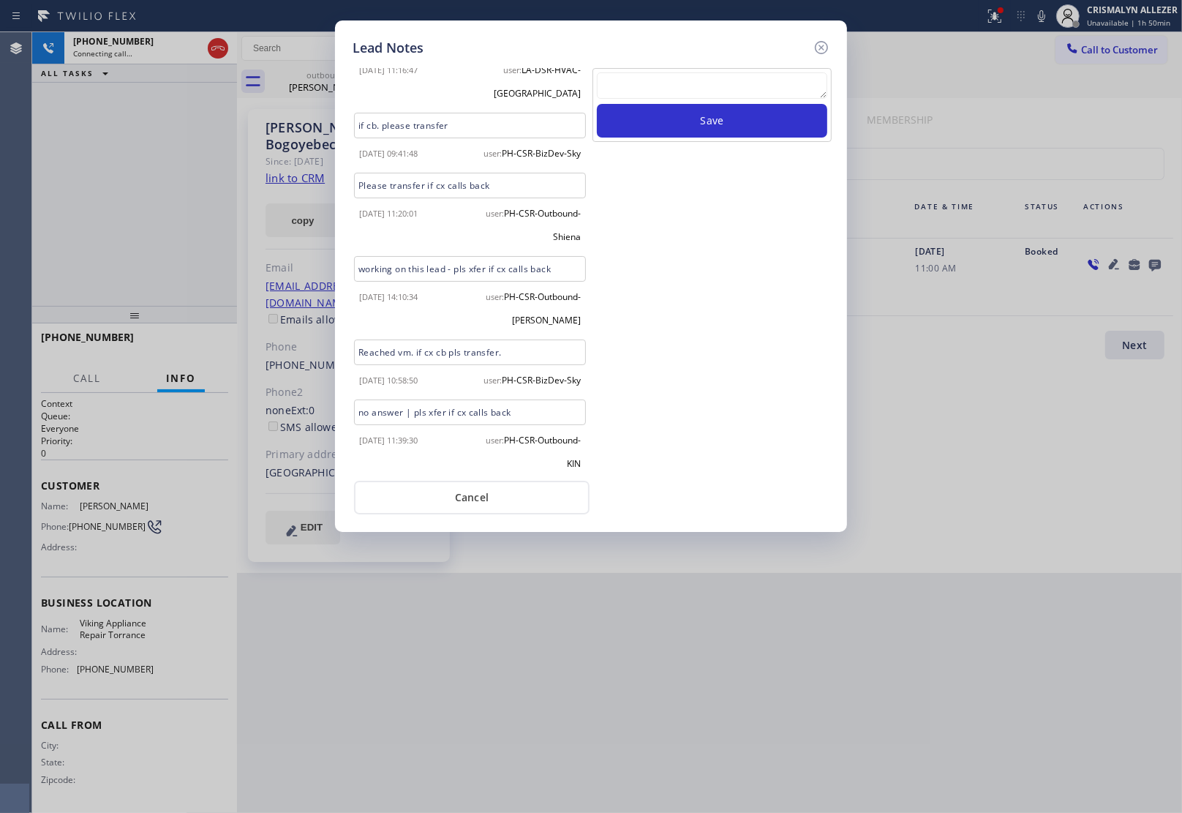
scroll to position [110, 0]
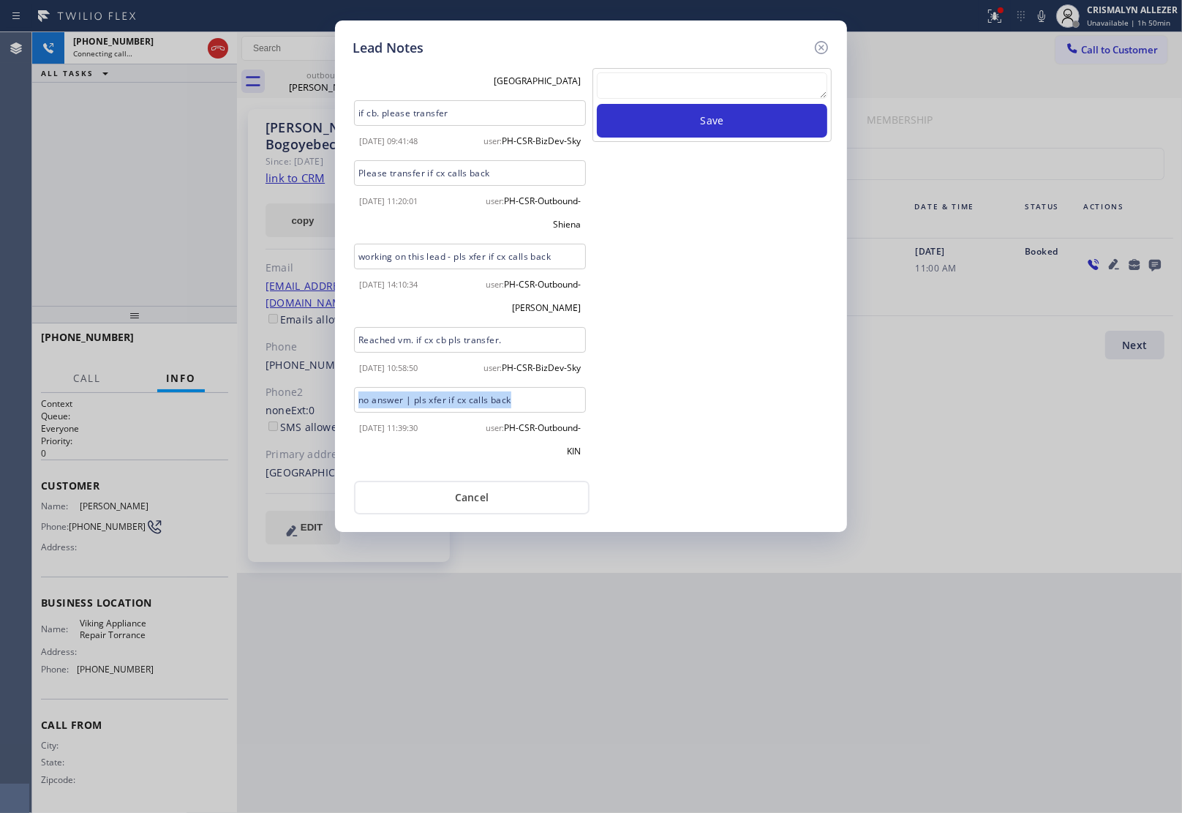
drag, startPoint x: 535, startPoint y: 402, endPoint x: 342, endPoint y: 410, distance: 192.5
click at [342, 410] on div "Lead Notes called to offer preventative maint for Viking Fridge, call goes to V…" at bounding box center [591, 275] width 512 height 511
copy div "no answer | pls xfer if cx calls back"
click at [751, 73] on textarea at bounding box center [712, 85] width 230 height 26
paste textarea "no answer | pls xfer if cx calls back"
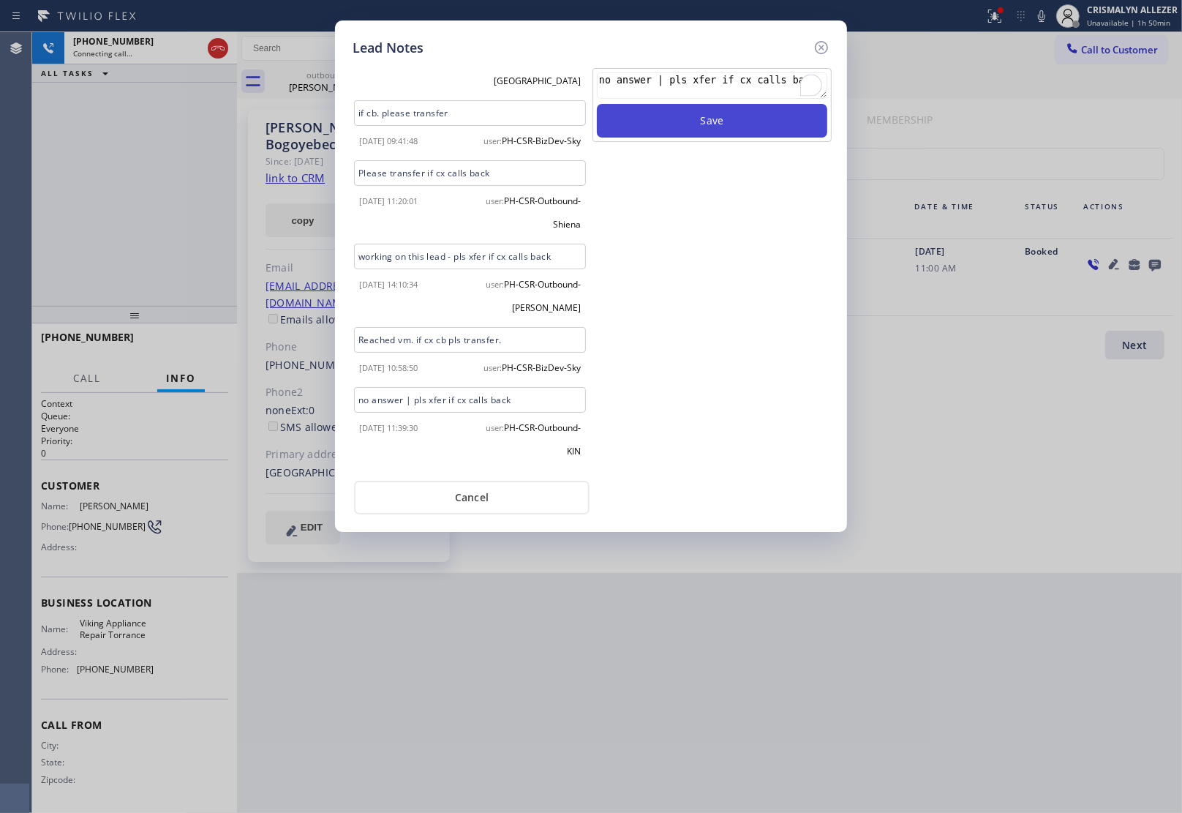
type textarea "no answer | pls xfer if cx calls back"
click at [700, 119] on button "Save" at bounding box center [712, 121] width 230 height 34
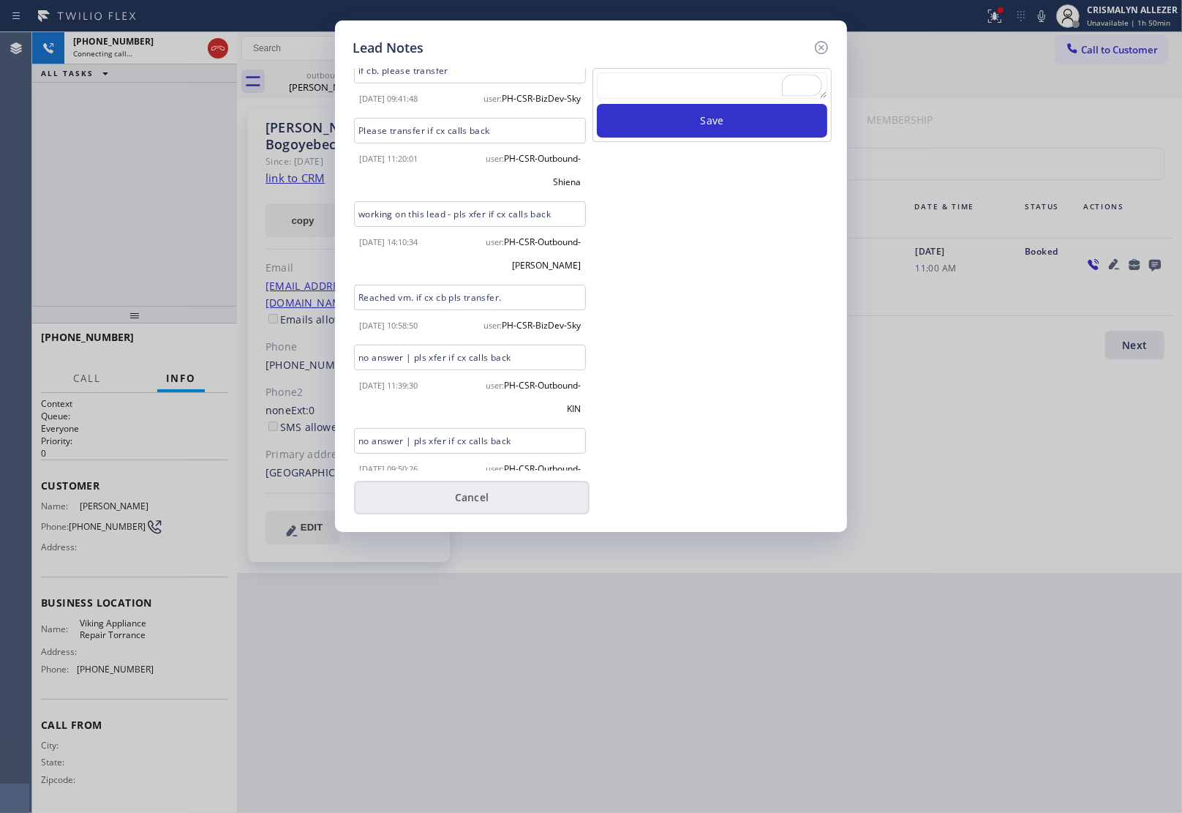
click at [466, 502] on button "Cancel" at bounding box center [472, 498] width 236 height 34
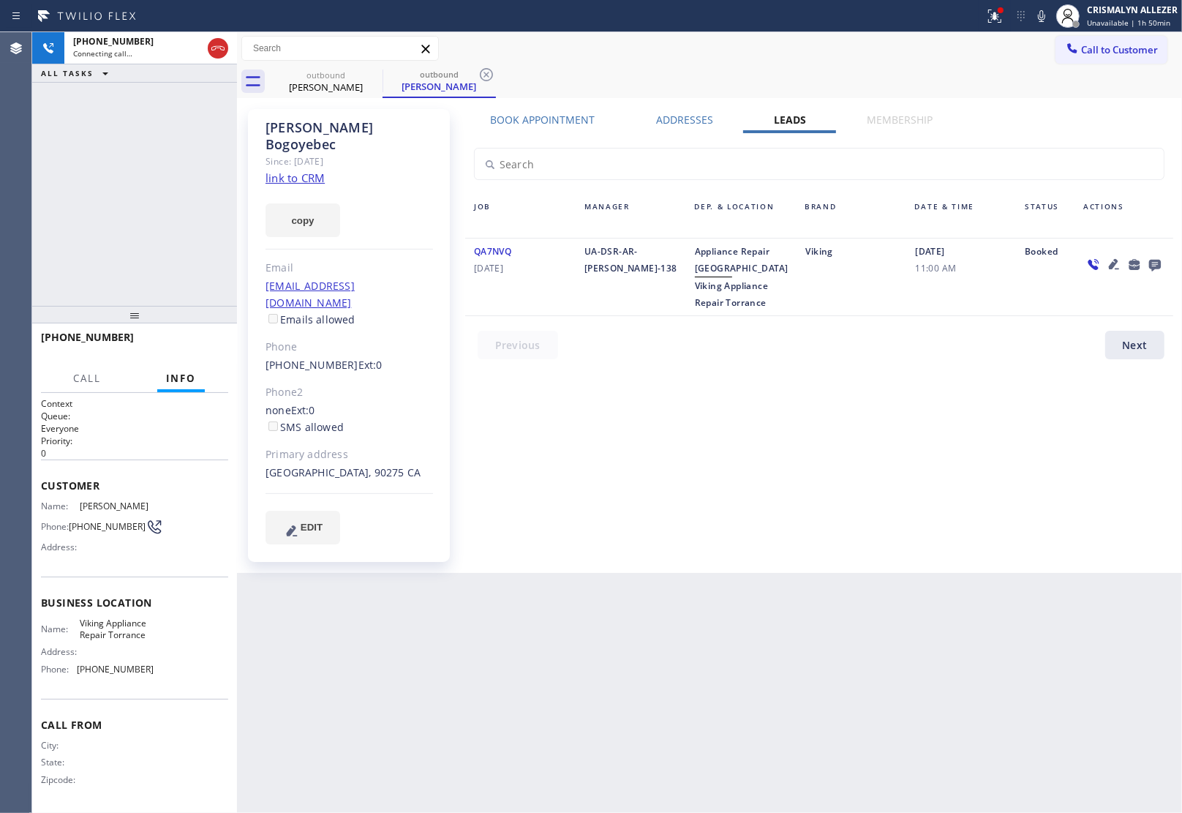
click at [575, 119] on label "Book Appointment" at bounding box center [543, 120] width 105 height 14
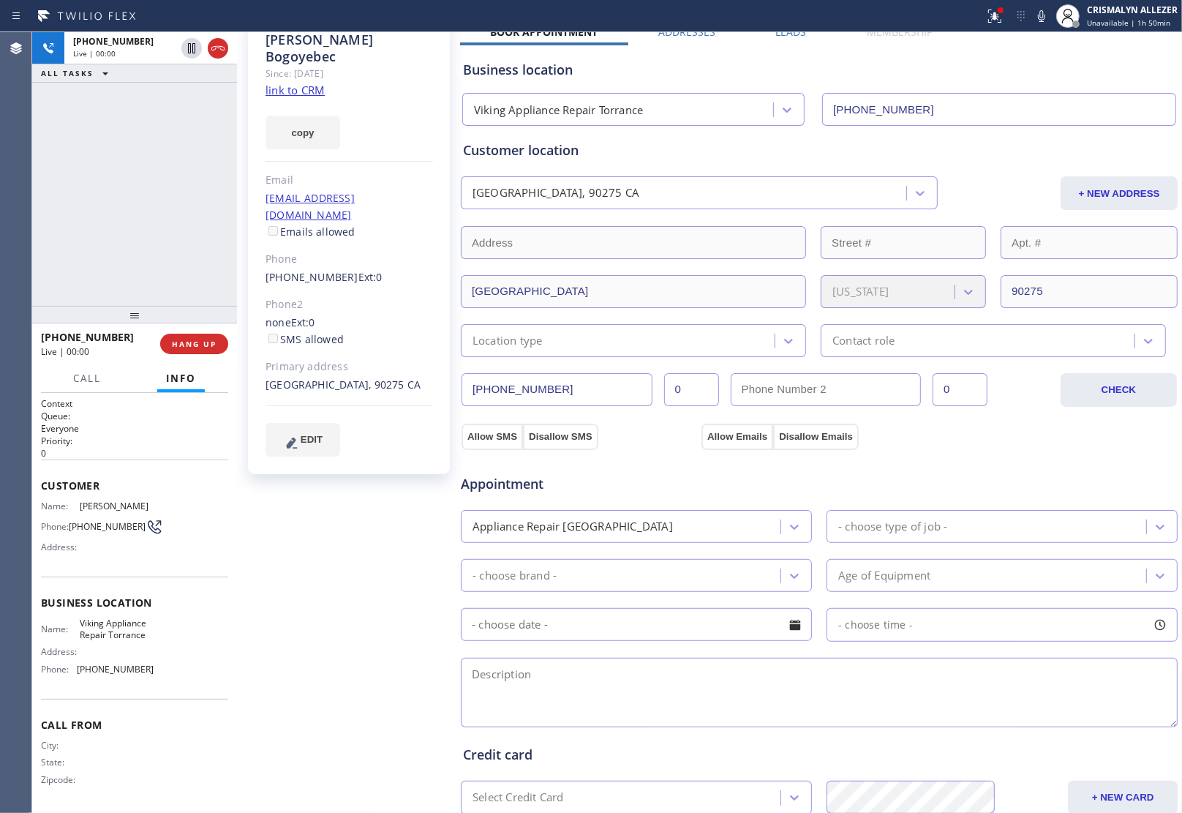
scroll to position [0, 0]
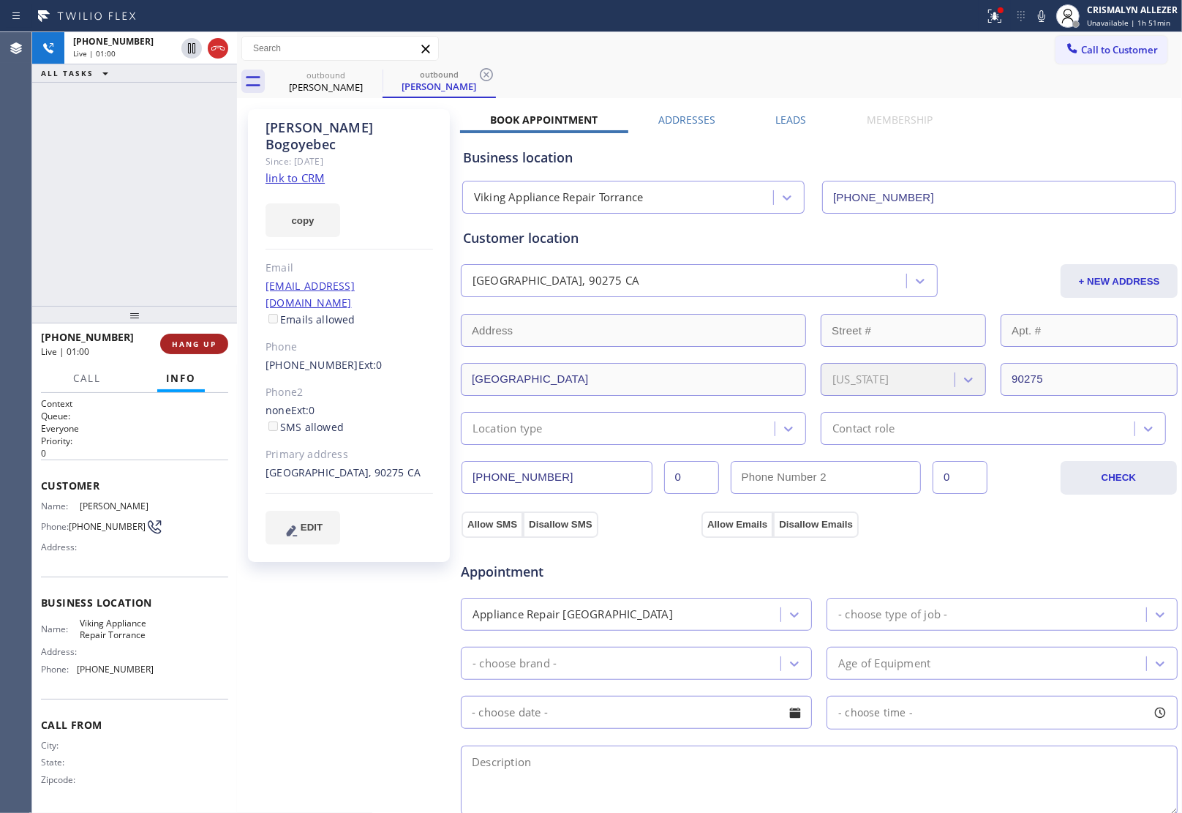
click at [198, 342] on span "HANG UP" at bounding box center [194, 344] width 45 height 10
click at [198, 342] on span "COMPLETE" at bounding box center [191, 344] width 50 height 10
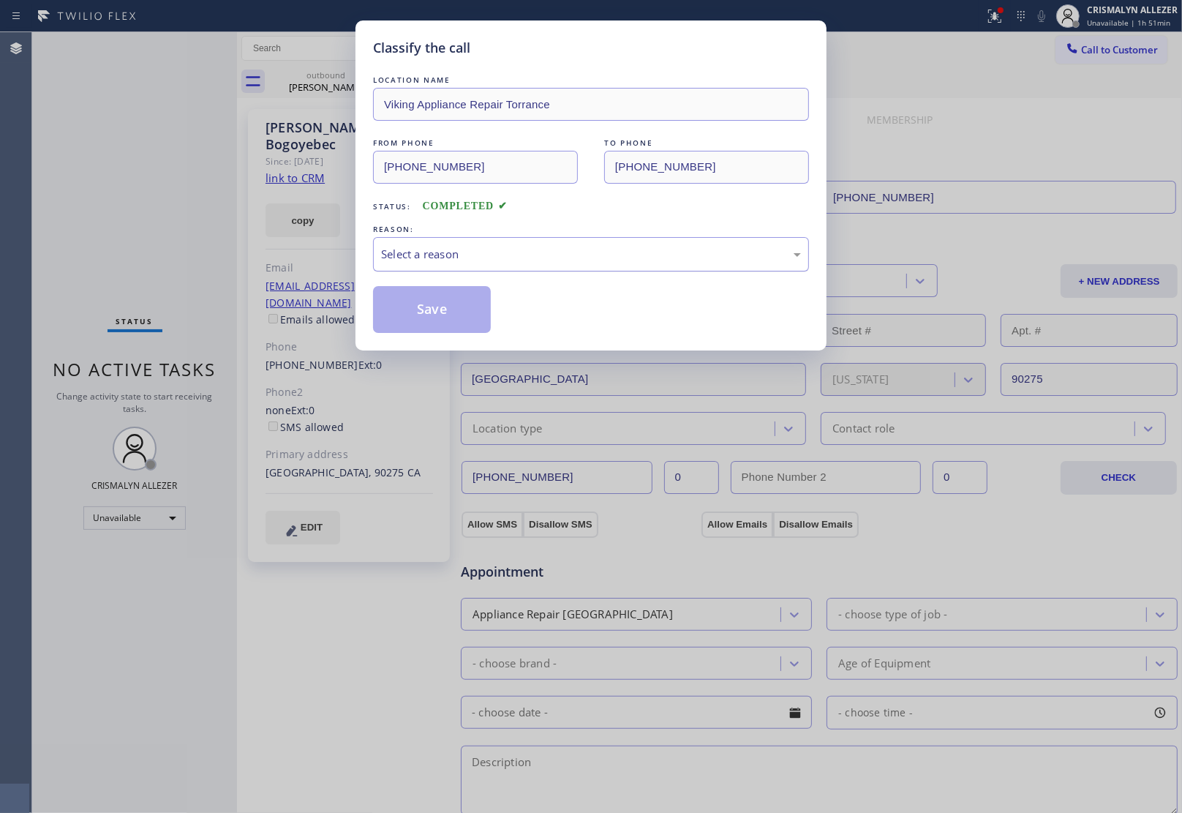
click at [633, 261] on div "Select a reason" at bounding box center [591, 254] width 420 height 17
click at [446, 318] on button "Save" at bounding box center [432, 309] width 118 height 47
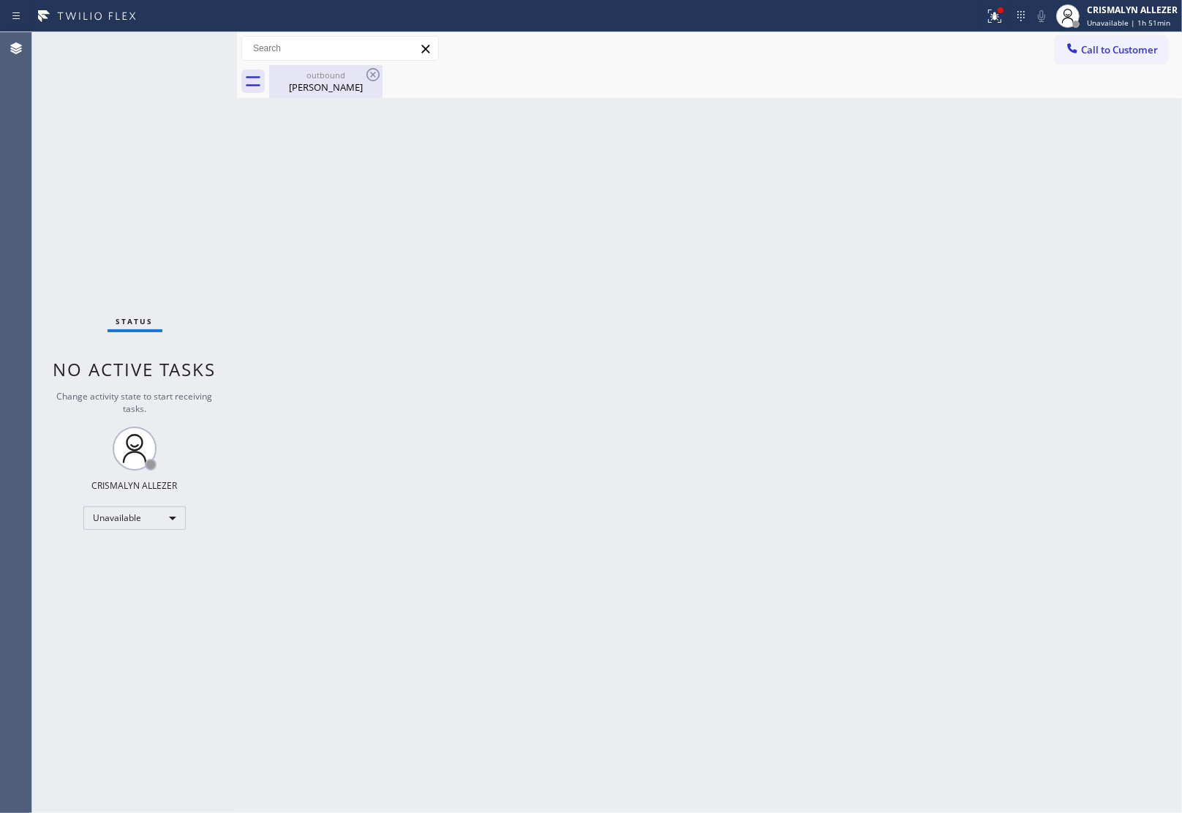
click at [330, 78] on div "outbound" at bounding box center [326, 74] width 110 height 11
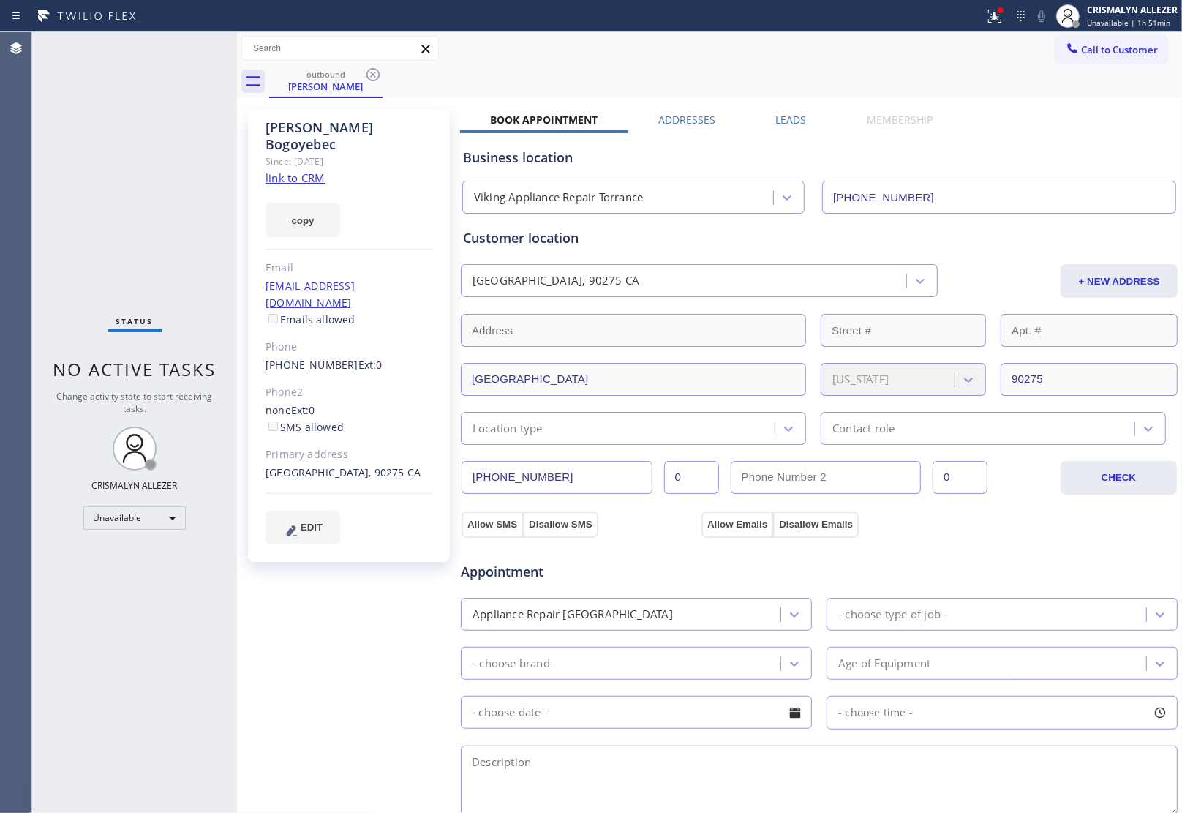
click at [781, 121] on label "Leads" at bounding box center [791, 120] width 31 height 14
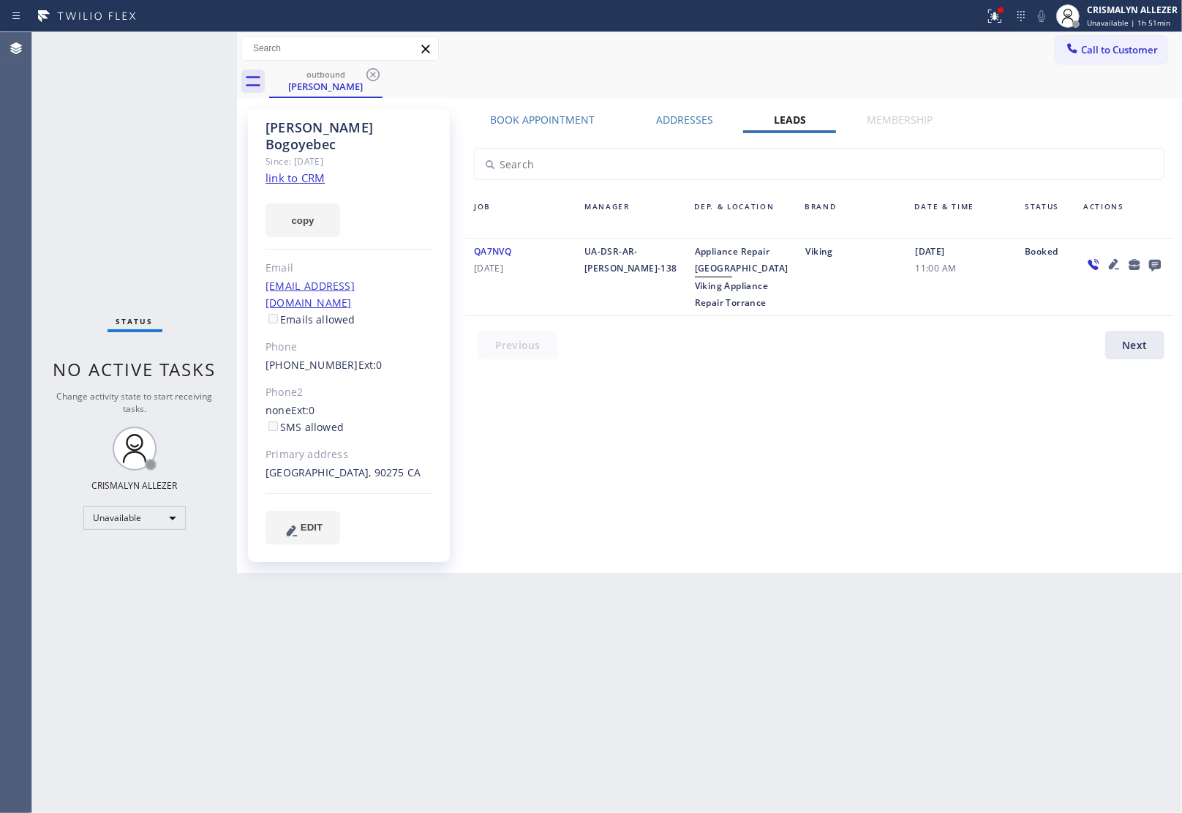
click at [1156, 260] on icon at bounding box center [1155, 266] width 12 height 12
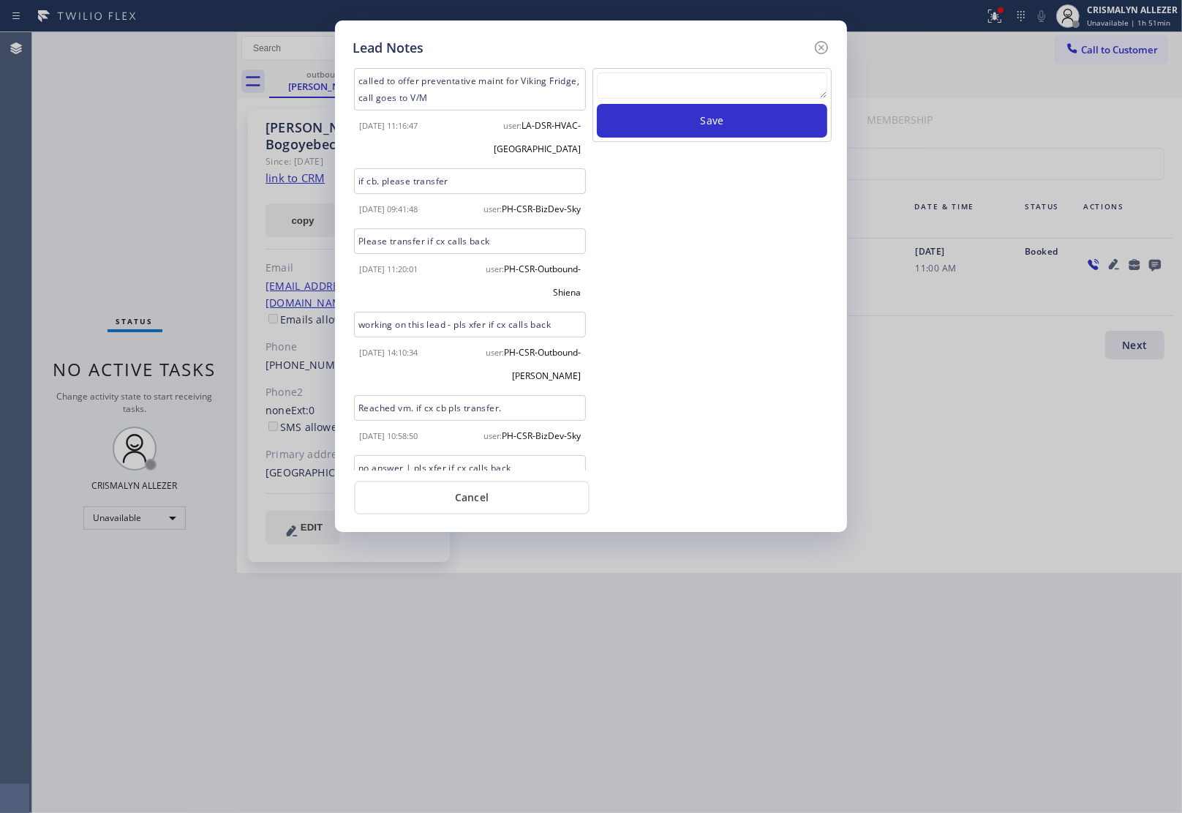
click at [726, 95] on textarea at bounding box center [712, 85] width 230 height 26
paste textarea "ALL GOOD FOR NOW, if cb xfer"
type textarea "ALL GOOD FOR NOW, if cb xfer"
click at [717, 123] on button "Save" at bounding box center [712, 121] width 230 height 34
drag, startPoint x: 486, startPoint y: 500, endPoint x: 494, endPoint y: 484, distance: 17.0
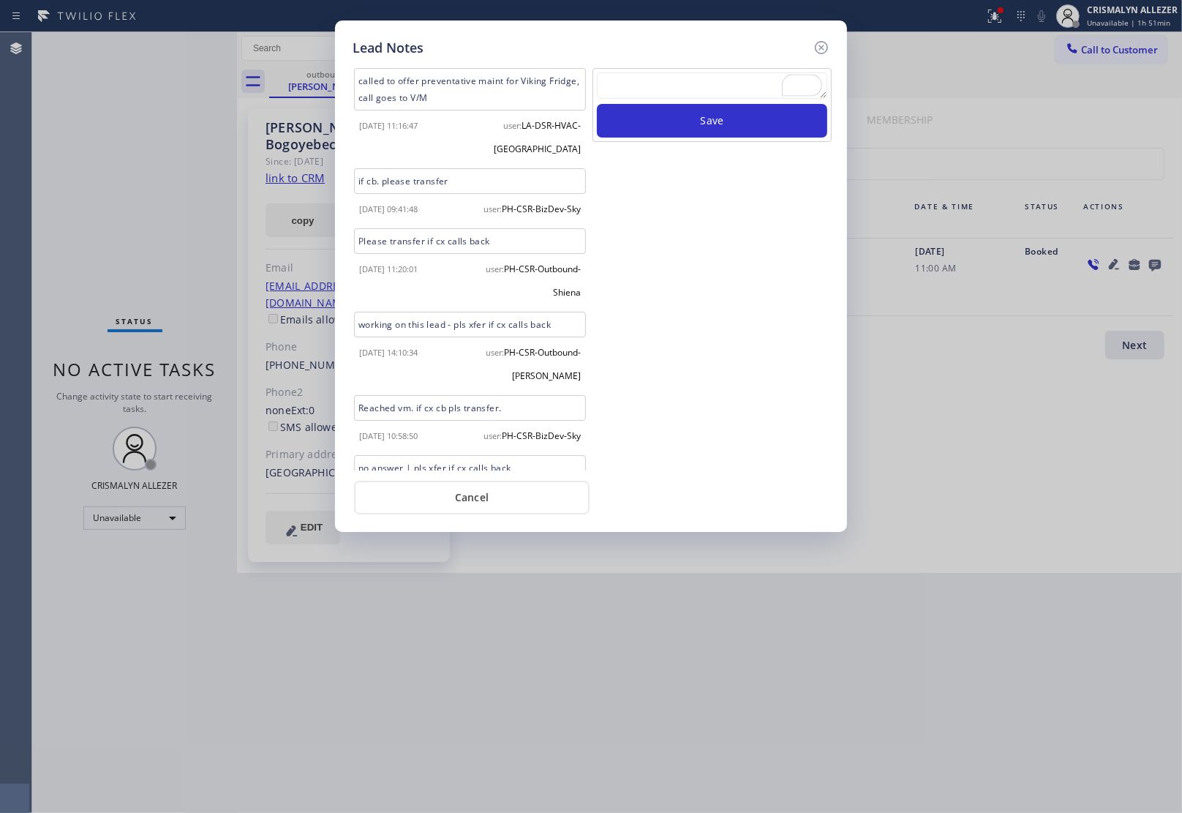
click at [486, 499] on button "Cancel" at bounding box center [472, 498] width 236 height 34
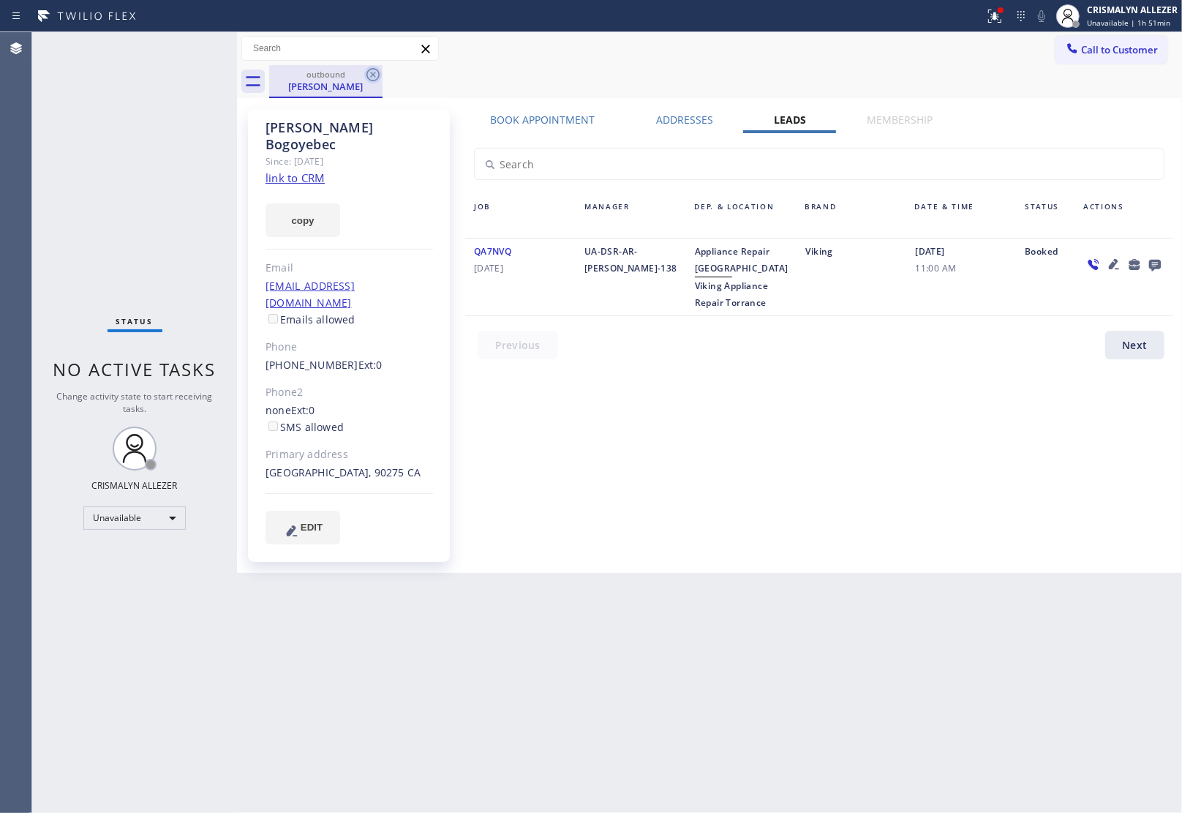
click at [373, 74] on icon at bounding box center [372, 74] width 13 height 13
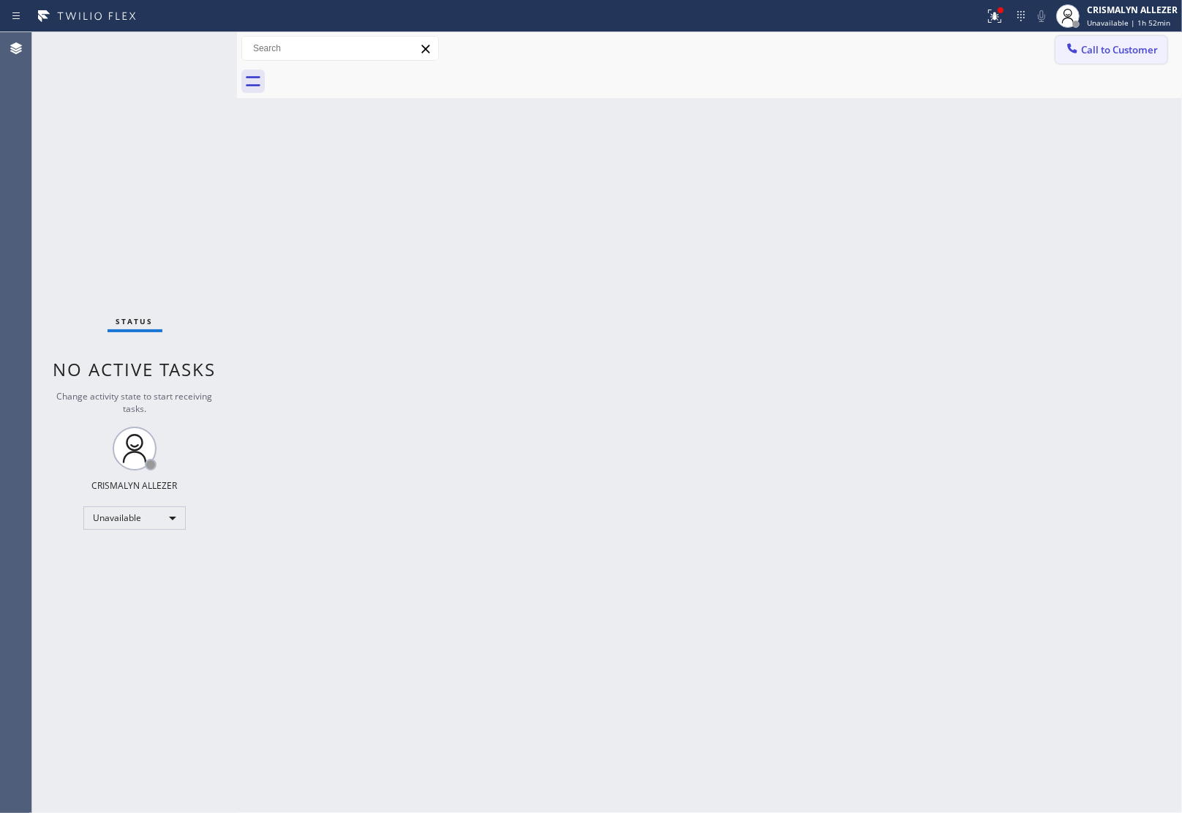
click at [1124, 59] on button "Call to Customer" at bounding box center [1112, 50] width 112 height 28
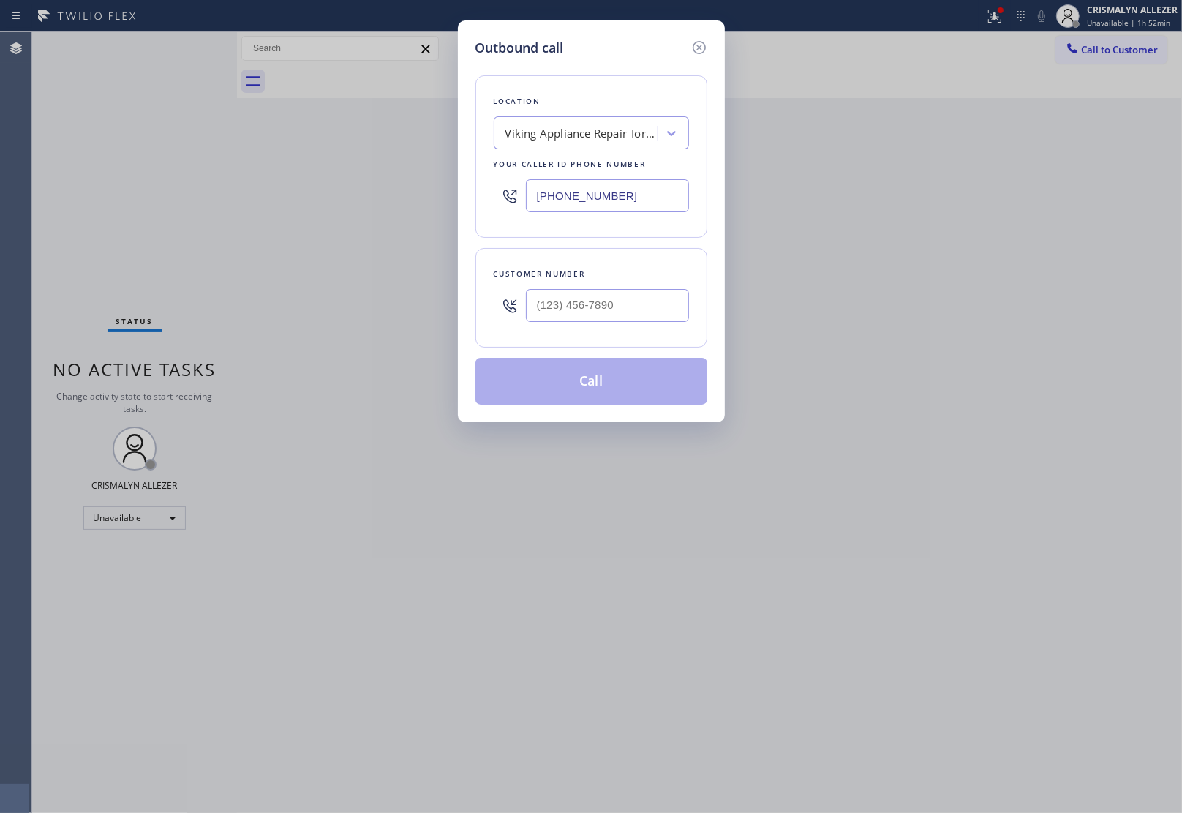
drag, startPoint x: 664, startPoint y: 187, endPoint x: 345, endPoint y: 195, distance: 319.8
click at [475, 194] on div "Location Viking Appliance Repair Torrance Your caller id phone number (424) 356…" at bounding box center [591, 156] width 232 height 162
paste input "80) 550-9294"
type input "(480) 550-9294"
click at [627, 315] on input "(___) ___-____" at bounding box center [607, 305] width 163 height 33
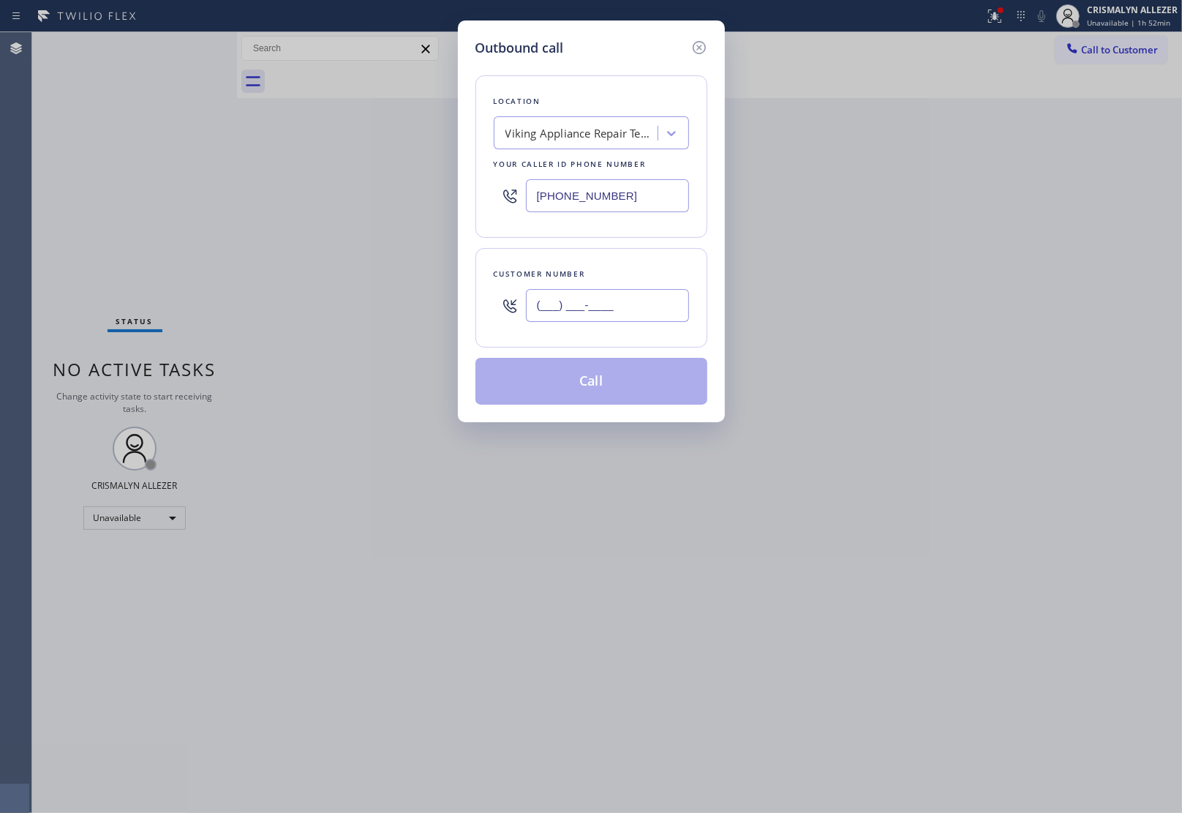
paste input "319) 929-3686"
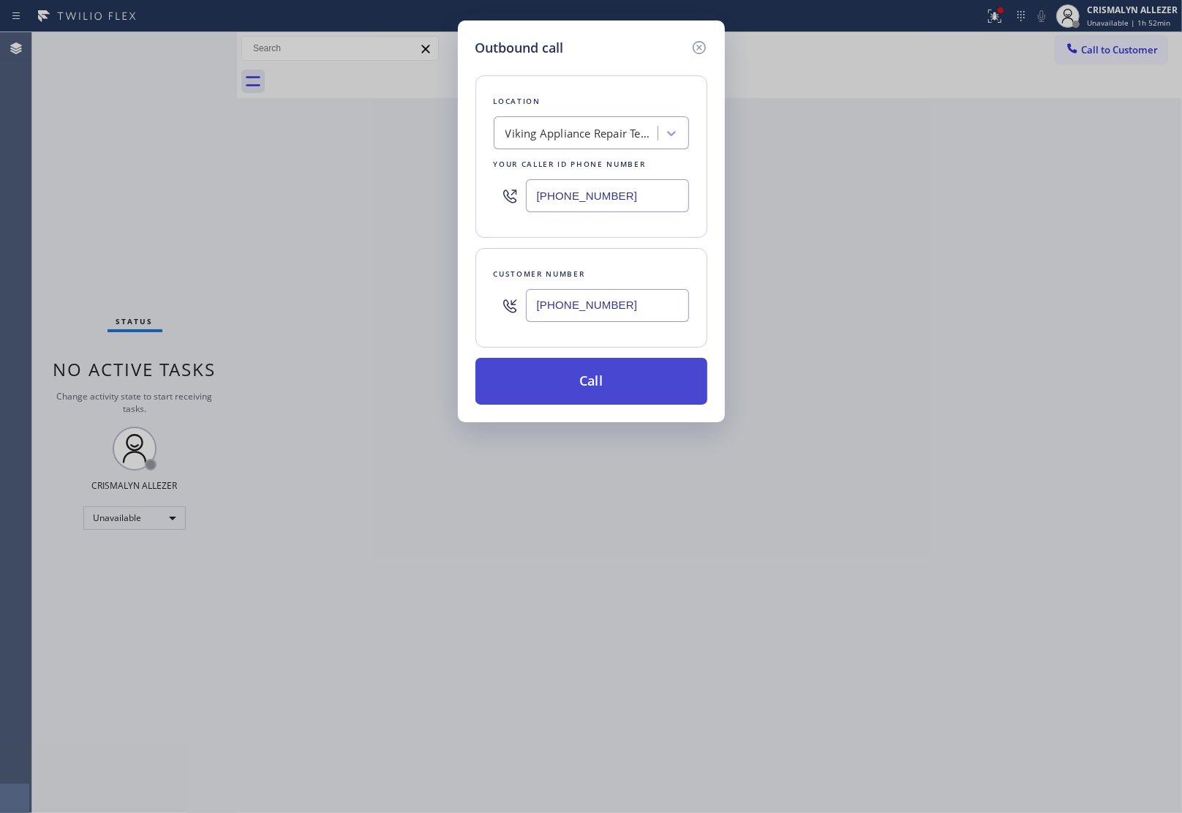
type input "(319) 929-3686"
click at [598, 392] on button "Call" at bounding box center [591, 381] width 232 height 47
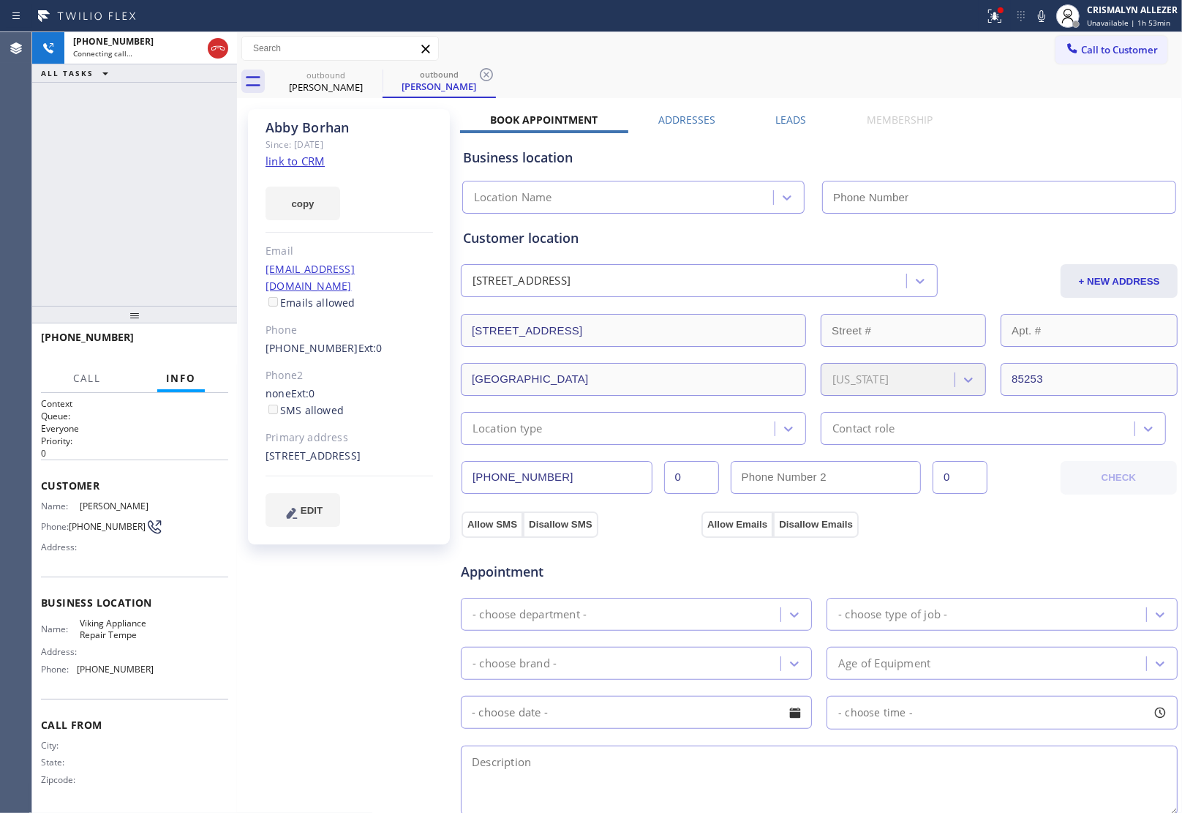
click at [298, 165] on link "link to CRM" at bounding box center [295, 161] width 59 height 15
type input "(480) 550-9294"
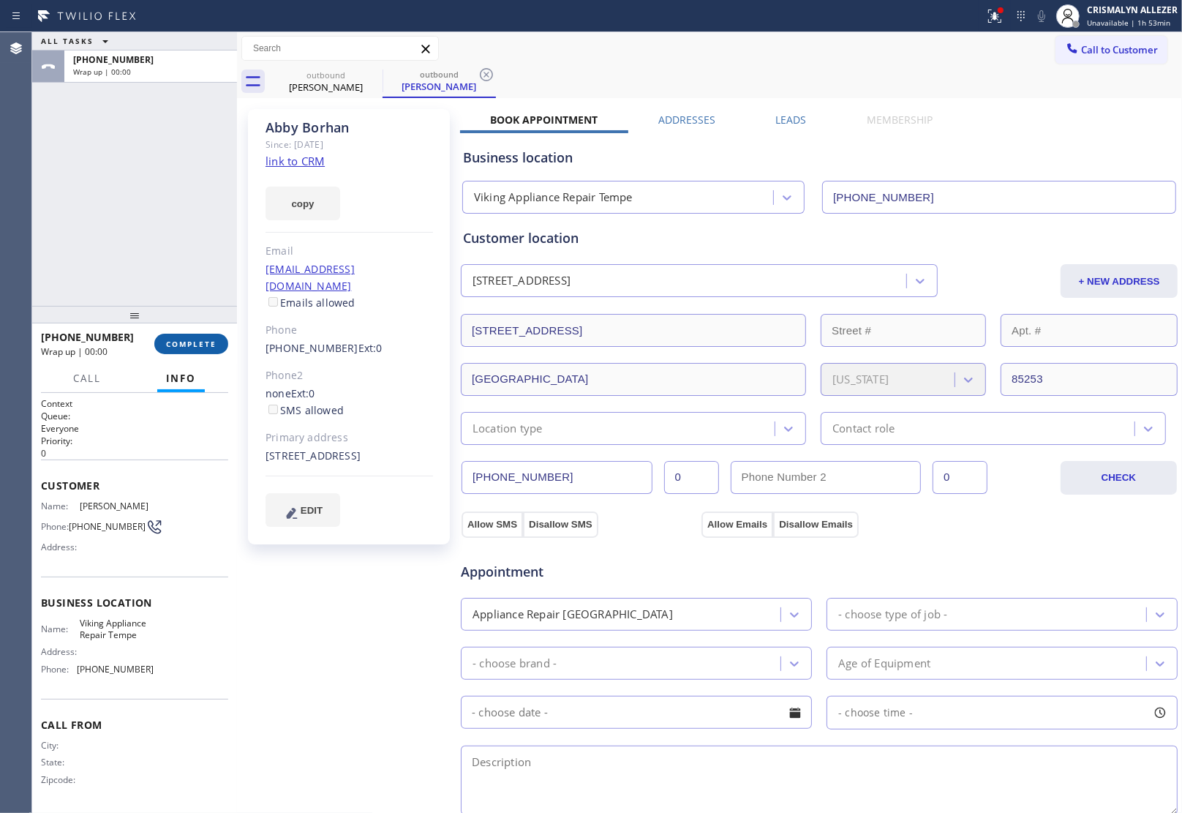
click at [170, 345] on span "COMPLETE" at bounding box center [191, 344] width 50 height 10
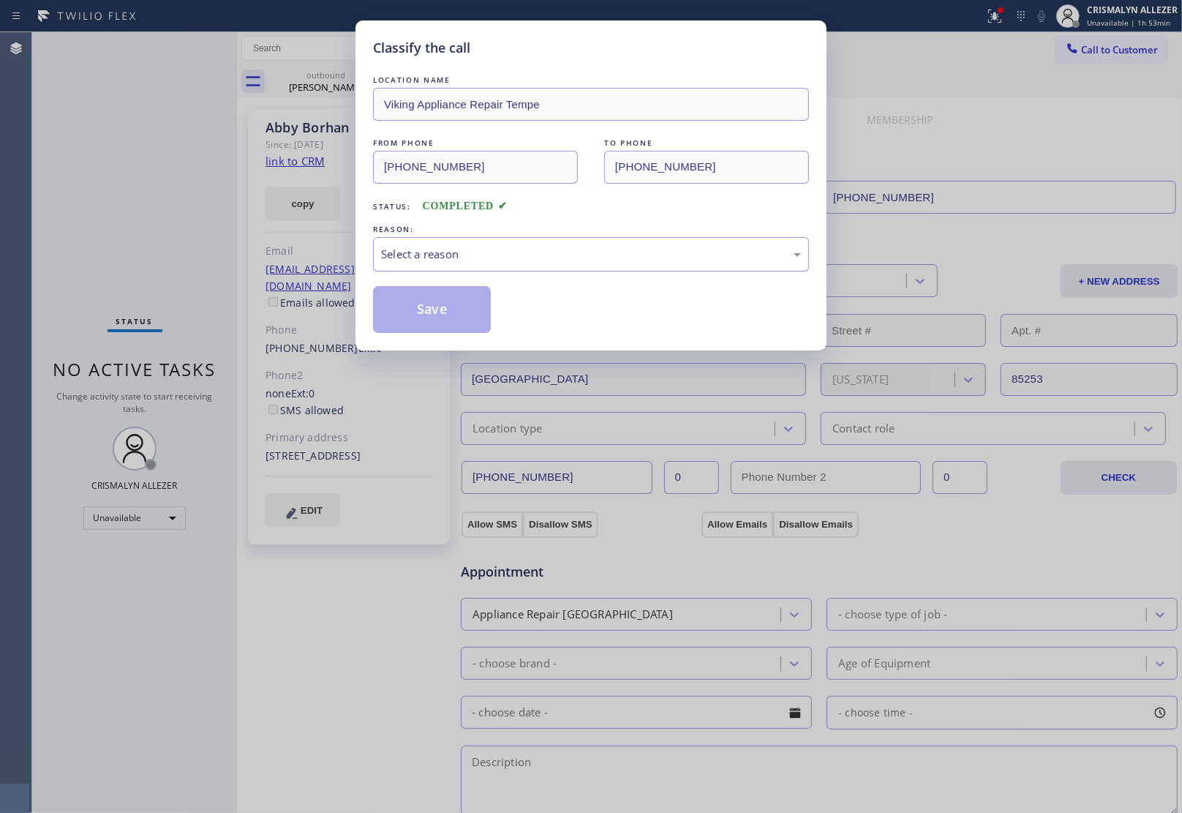
click at [534, 255] on div "Select a reason" at bounding box center [591, 254] width 420 height 17
click at [426, 308] on button "Save" at bounding box center [432, 309] width 118 height 47
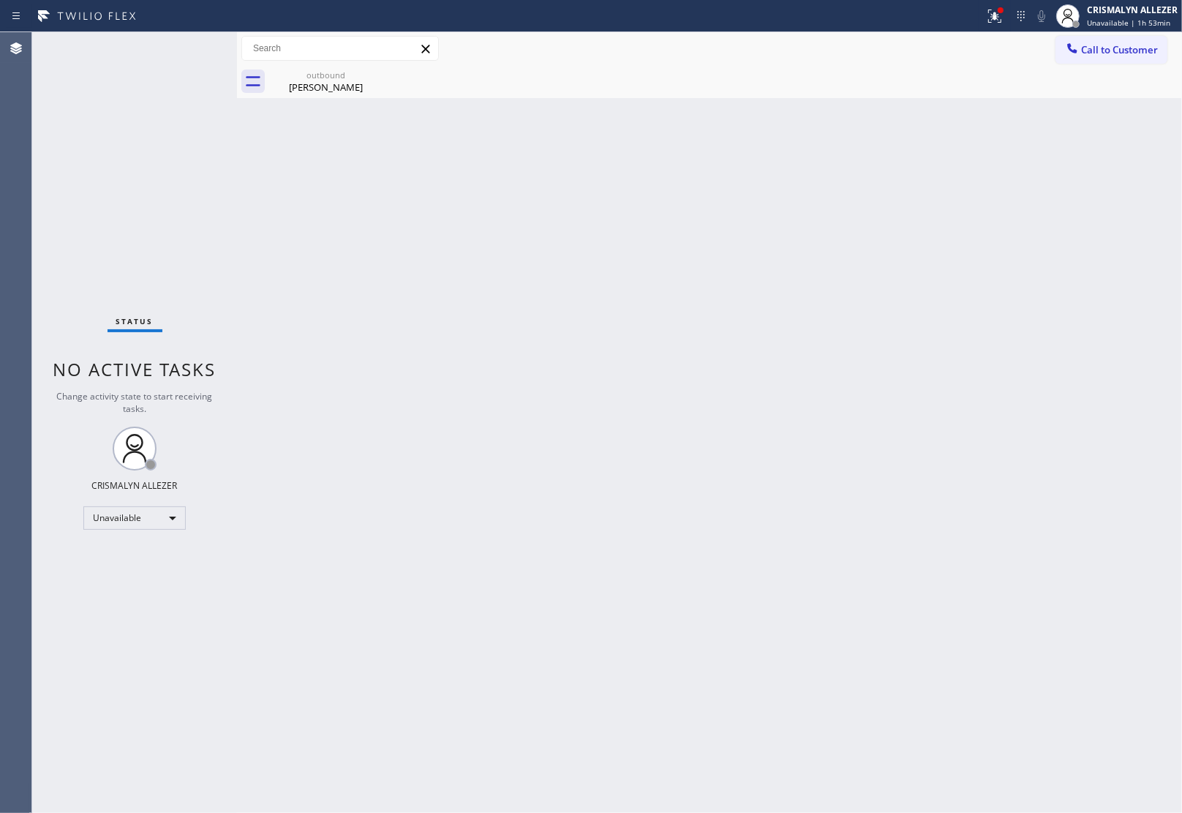
click at [333, 86] on div "Abby Borhan" at bounding box center [326, 86] width 110 height 13
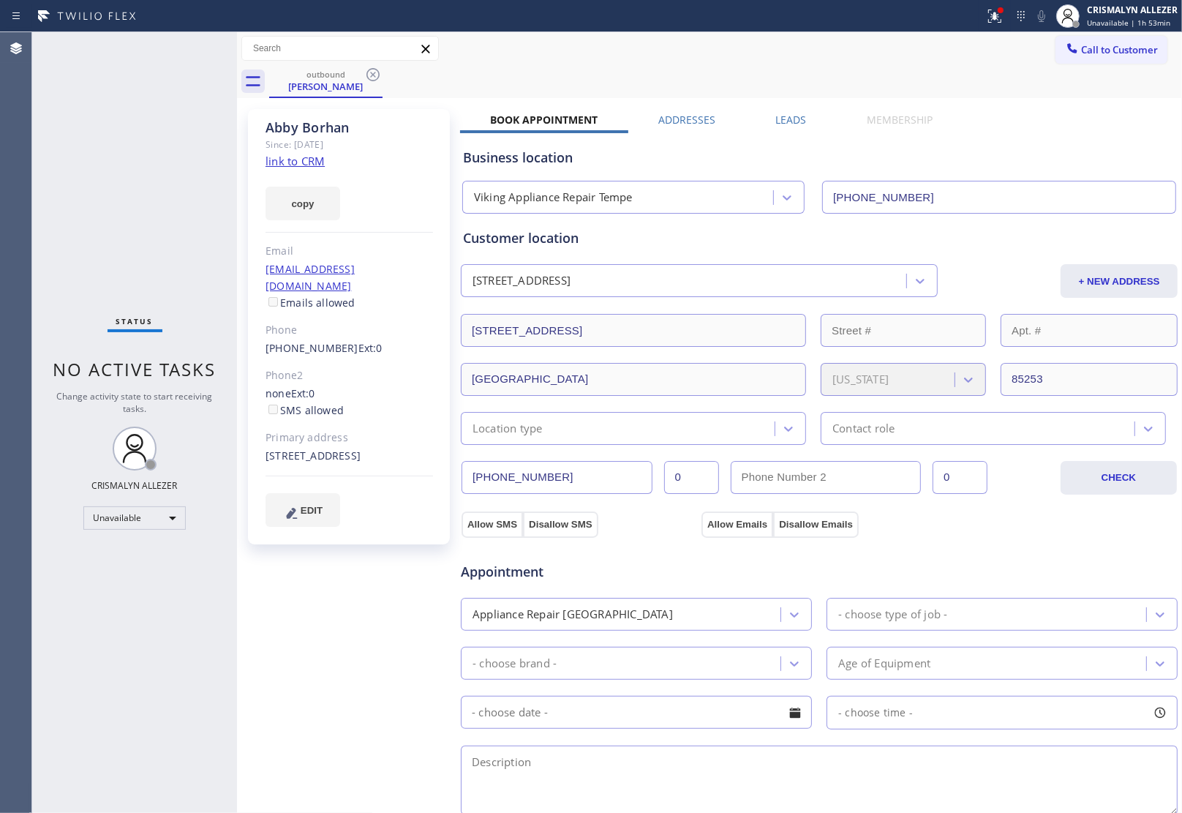
click at [785, 115] on label "Leads" at bounding box center [791, 120] width 31 height 14
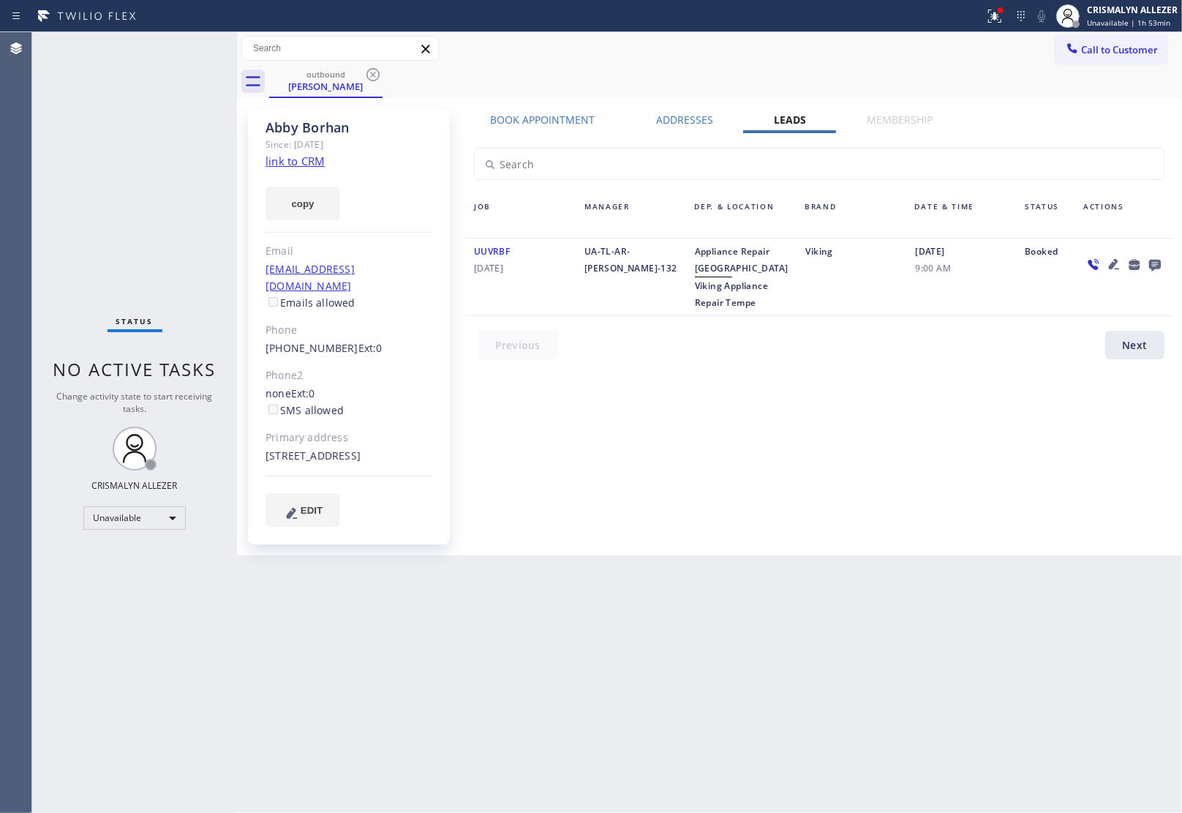
click at [1154, 262] on icon at bounding box center [1155, 264] width 18 height 18
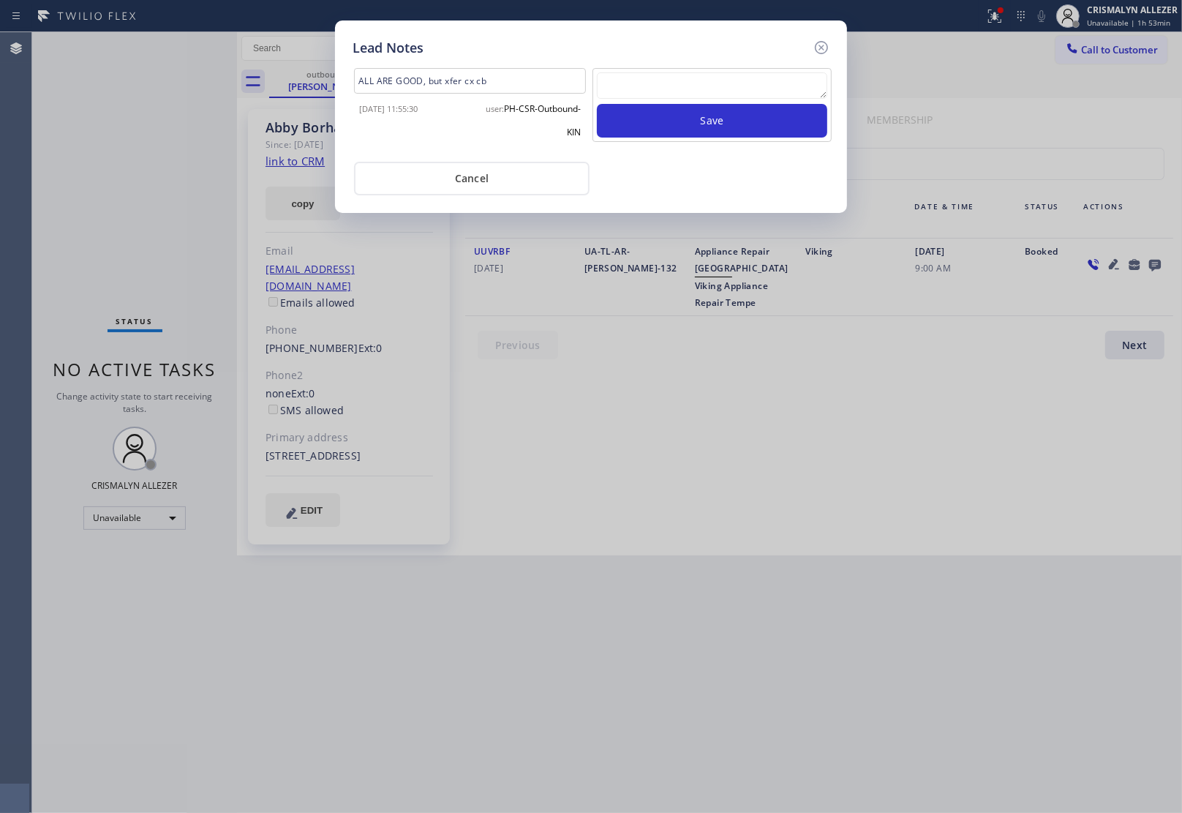
click at [641, 96] on textarea at bounding box center [712, 85] width 230 height 26
paste textarea "DON'T NEED SERVICE / NOT INTERESTED"
type textarea "DON'T NEED SERVICE / NOT INTERESTED"
click at [704, 124] on button "Save" at bounding box center [712, 121] width 230 height 34
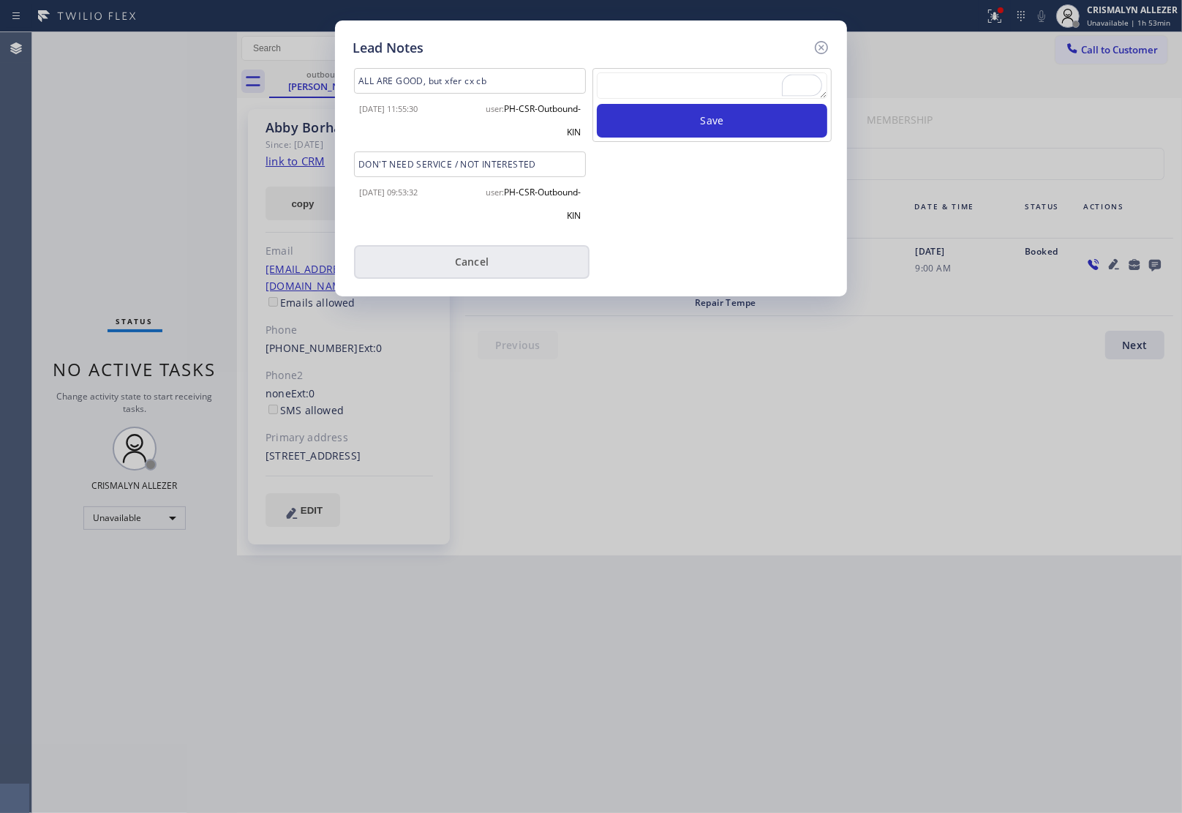
click at [474, 272] on button "Cancel" at bounding box center [472, 262] width 236 height 34
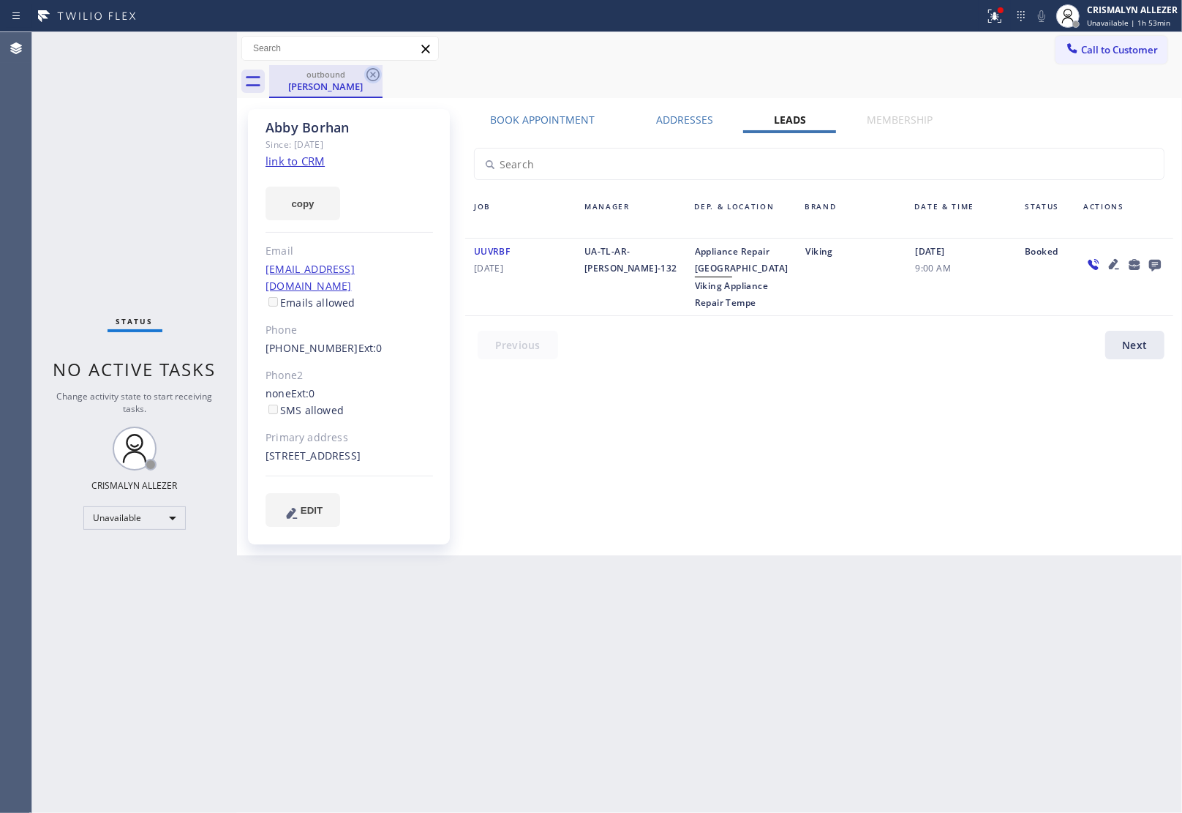
click at [375, 72] on icon at bounding box center [372, 74] width 13 height 13
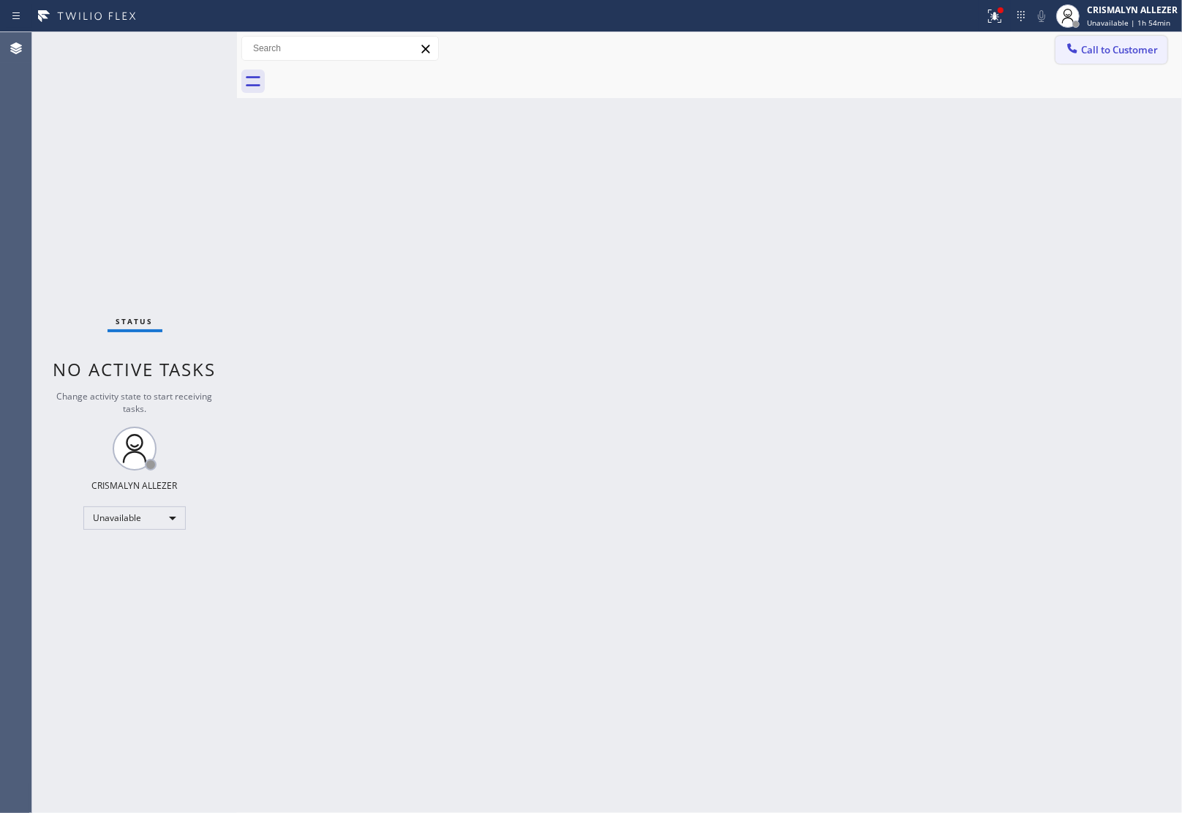
click at [1146, 48] on span "Call to Customer" at bounding box center [1119, 49] width 77 height 13
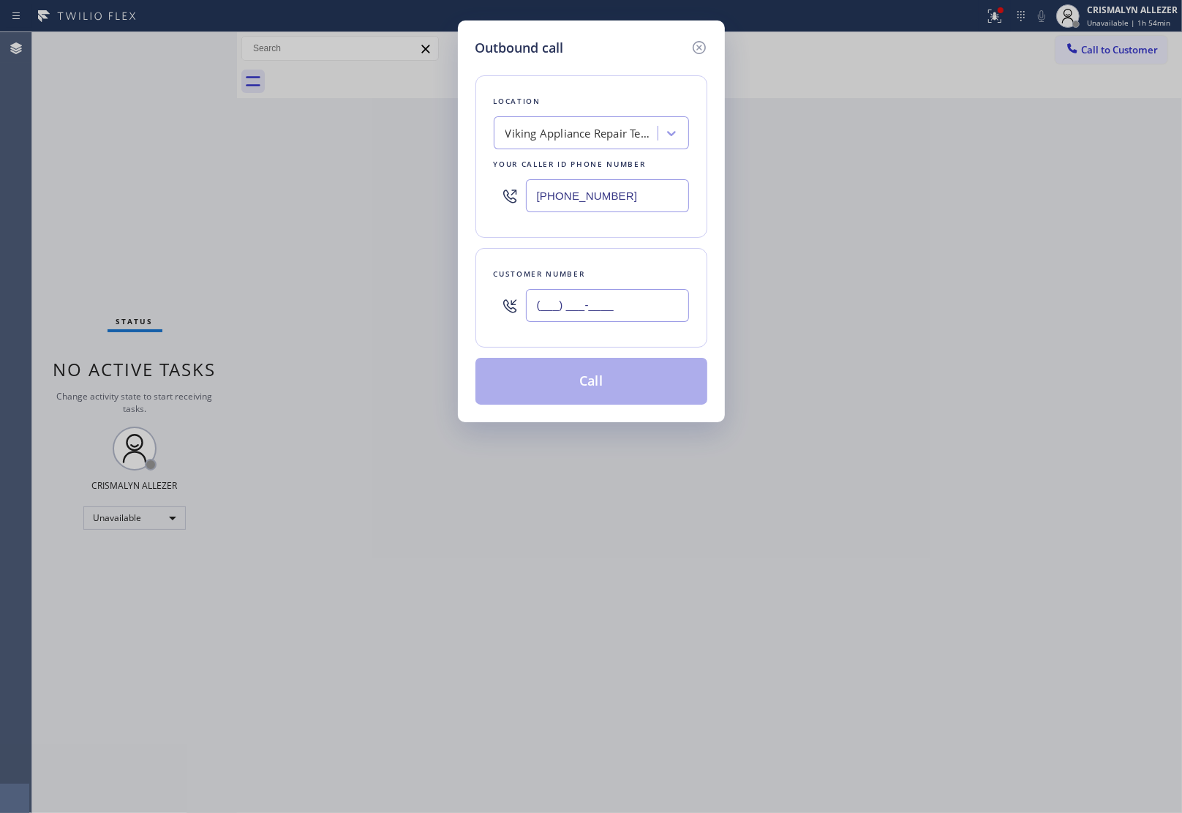
click at [663, 313] on input "(___) ___-____" at bounding box center [607, 305] width 163 height 33
paste input "480) 678-4215"
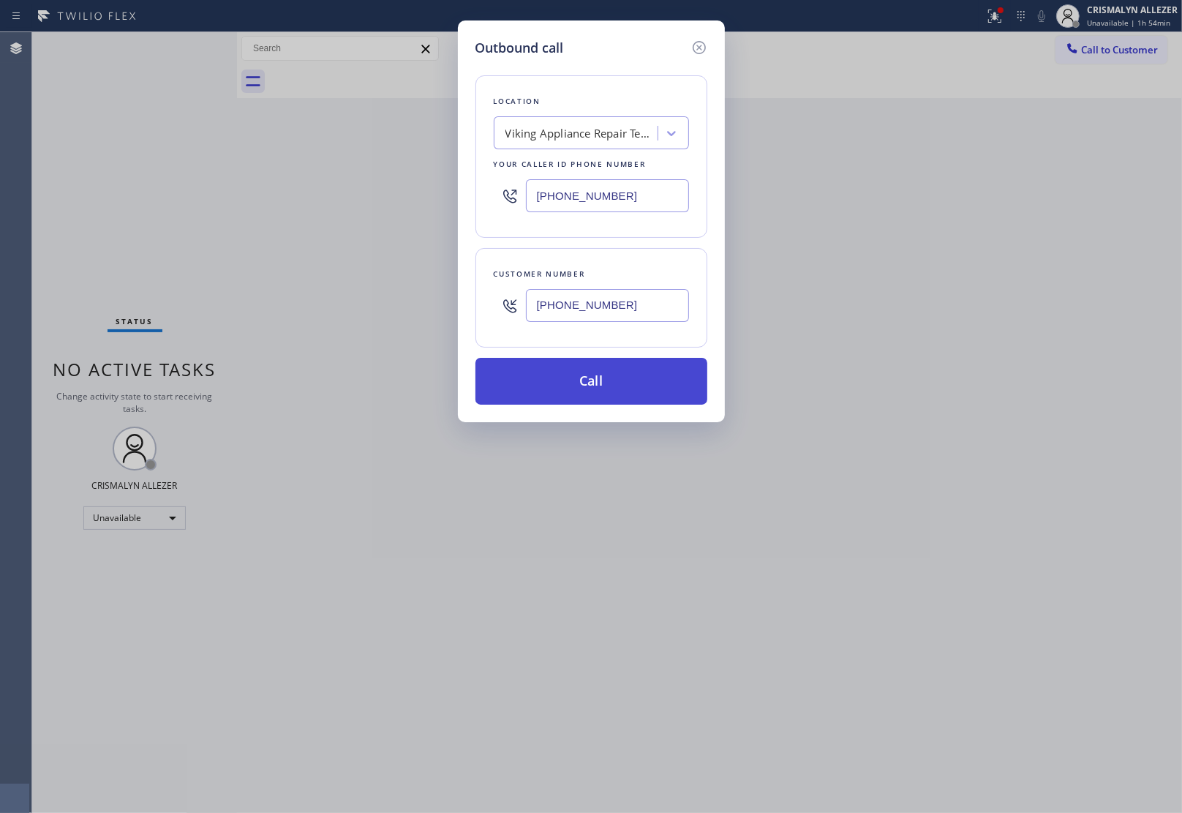
type input "(480) 678-4215"
click at [587, 381] on button "Call" at bounding box center [591, 381] width 232 height 47
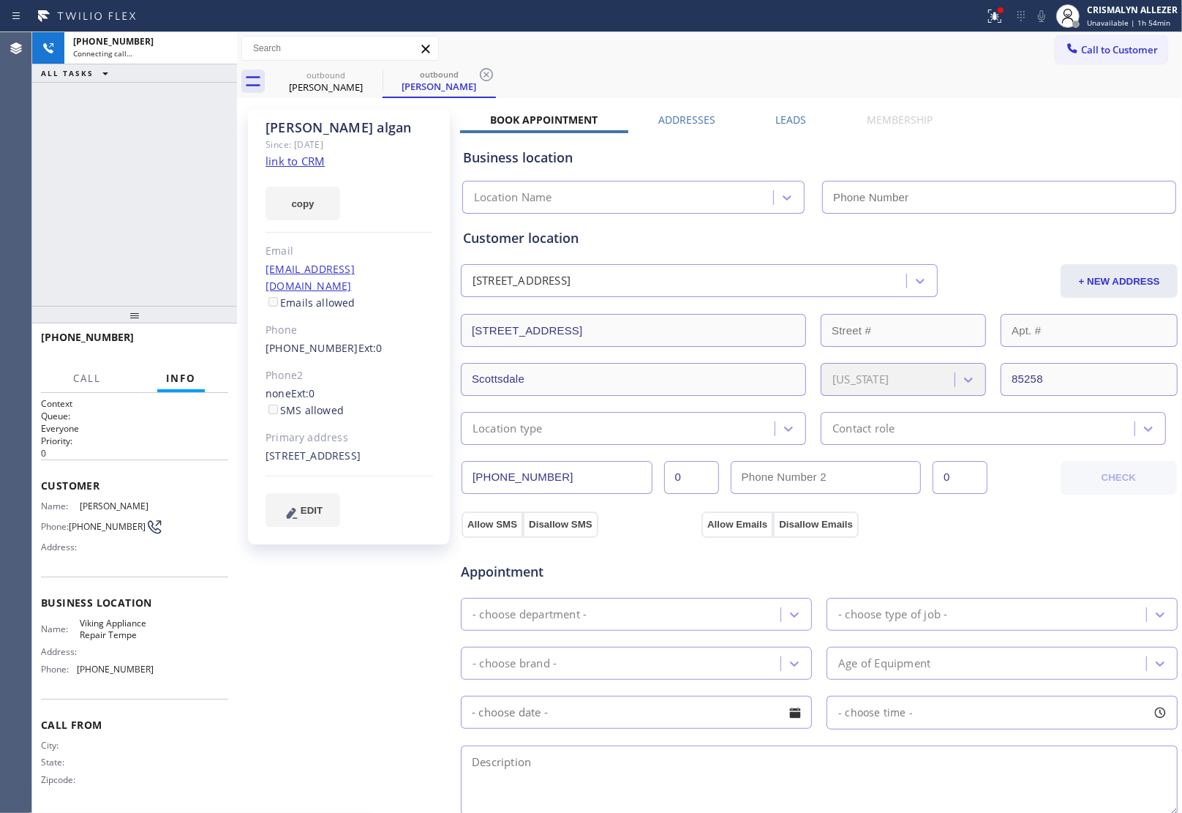
click at [289, 165] on link "link to CRM" at bounding box center [295, 161] width 59 height 15
type input "(480) 550-9294"
click at [307, 156] on link "link to CRM" at bounding box center [295, 161] width 59 height 15
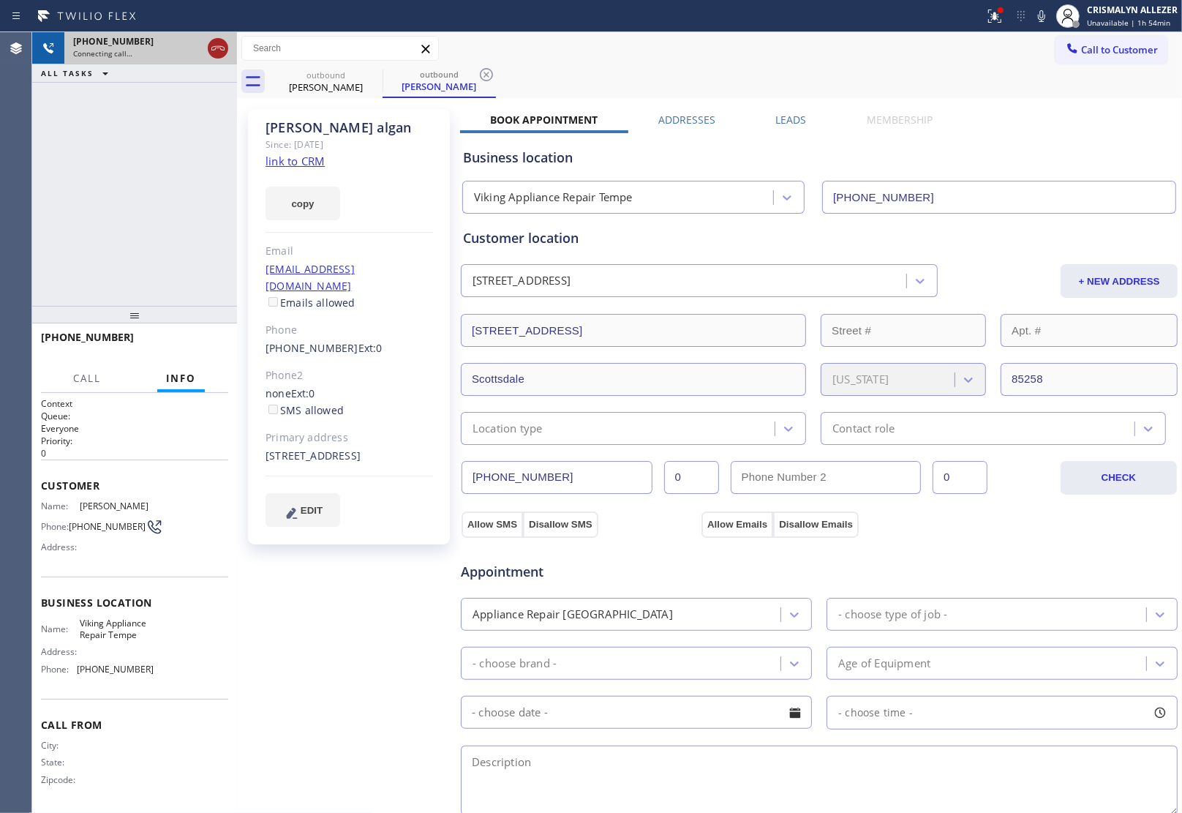
click at [222, 52] on icon at bounding box center [218, 49] width 18 height 18
click at [783, 118] on label "Leads" at bounding box center [791, 120] width 31 height 14
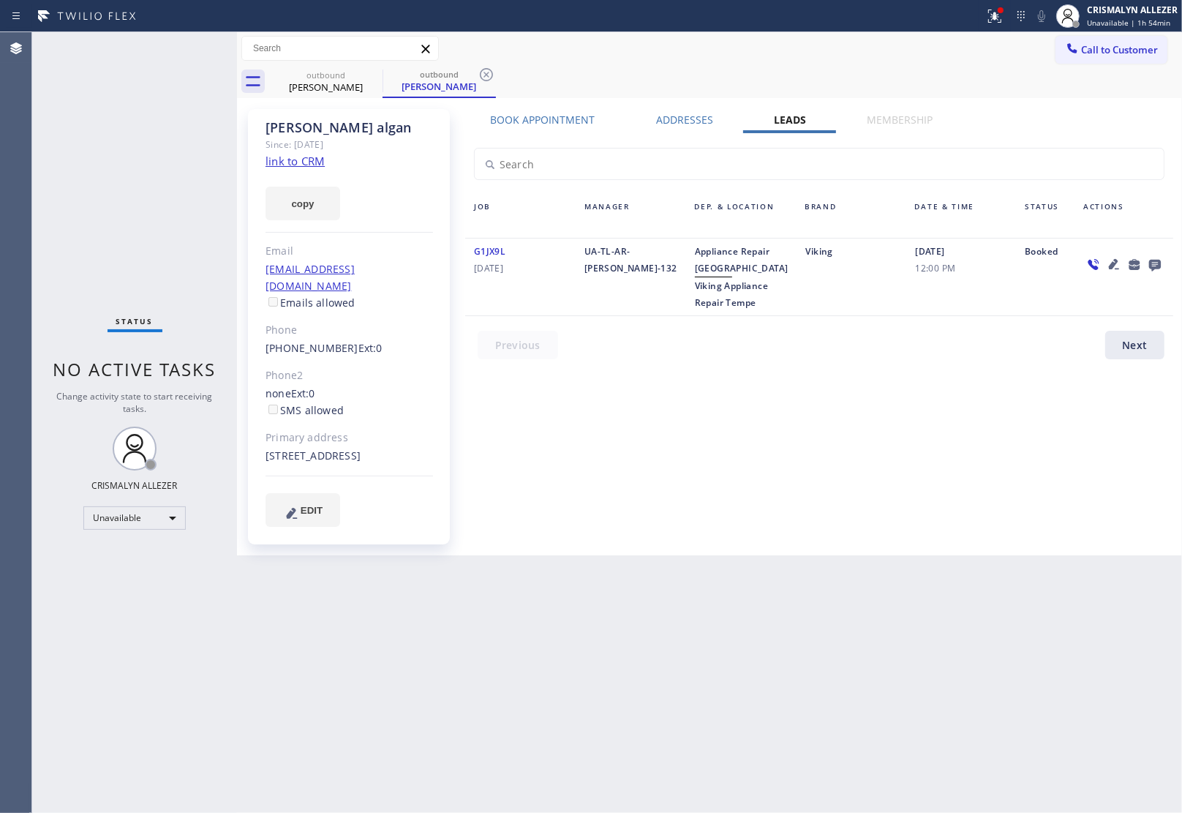
click at [1154, 265] on icon at bounding box center [1155, 266] width 12 height 12
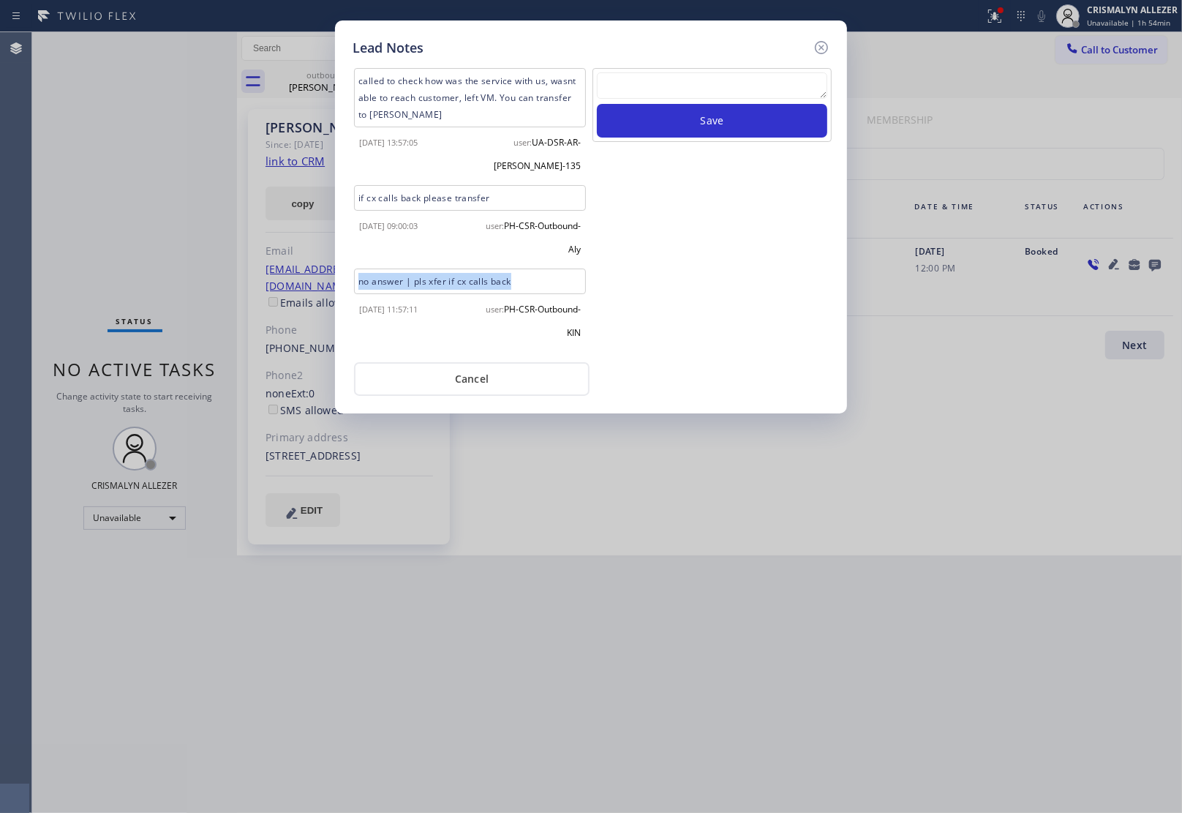
drag, startPoint x: 535, startPoint y: 278, endPoint x: 357, endPoint y: 285, distance: 178.6
click at [357, 285] on div "no answer | pls xfer if cx calls back" at bounding box center [470, 281] width 232 height 26
copy div "no answer | pls xfer if cx calls back"
click at [722, 89] on textarea at bounding box center [712, 85] width 230 height 26
paste textarea "no answer | pls xfer if cx calls back"
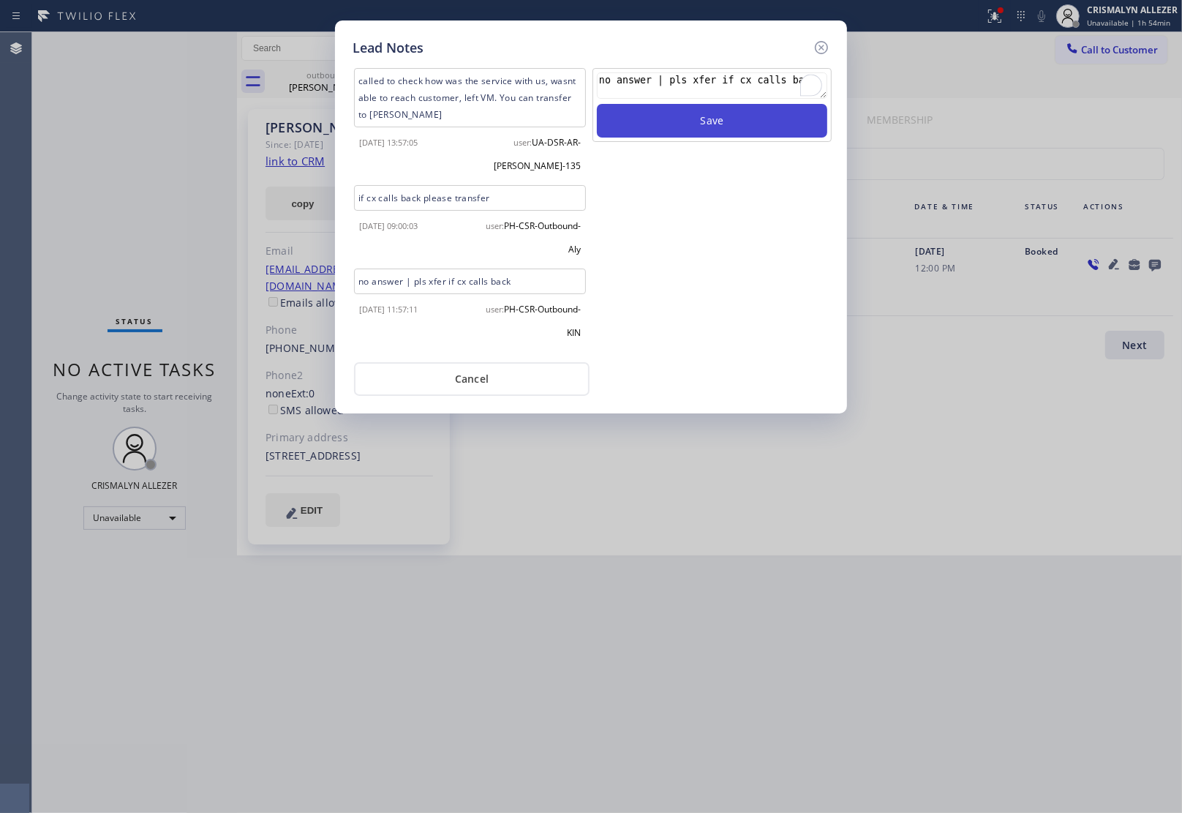
type textarea "no answer | pls xfer if cx calls back"
click at [710, 132] on button "Save" at bounding box center [712, 121] width 230 height 34
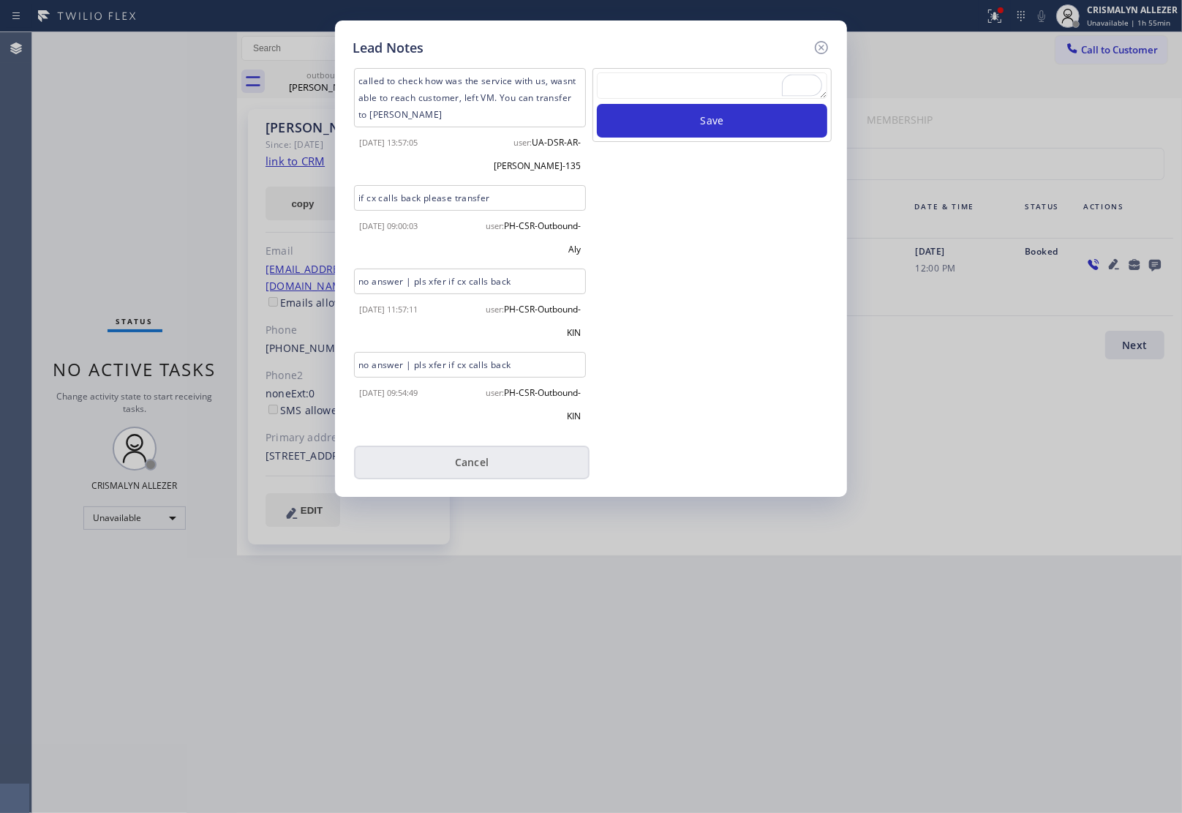
click at [476, 456] on button "Cancel" at bounding box center [472, 462] width 236 height 34
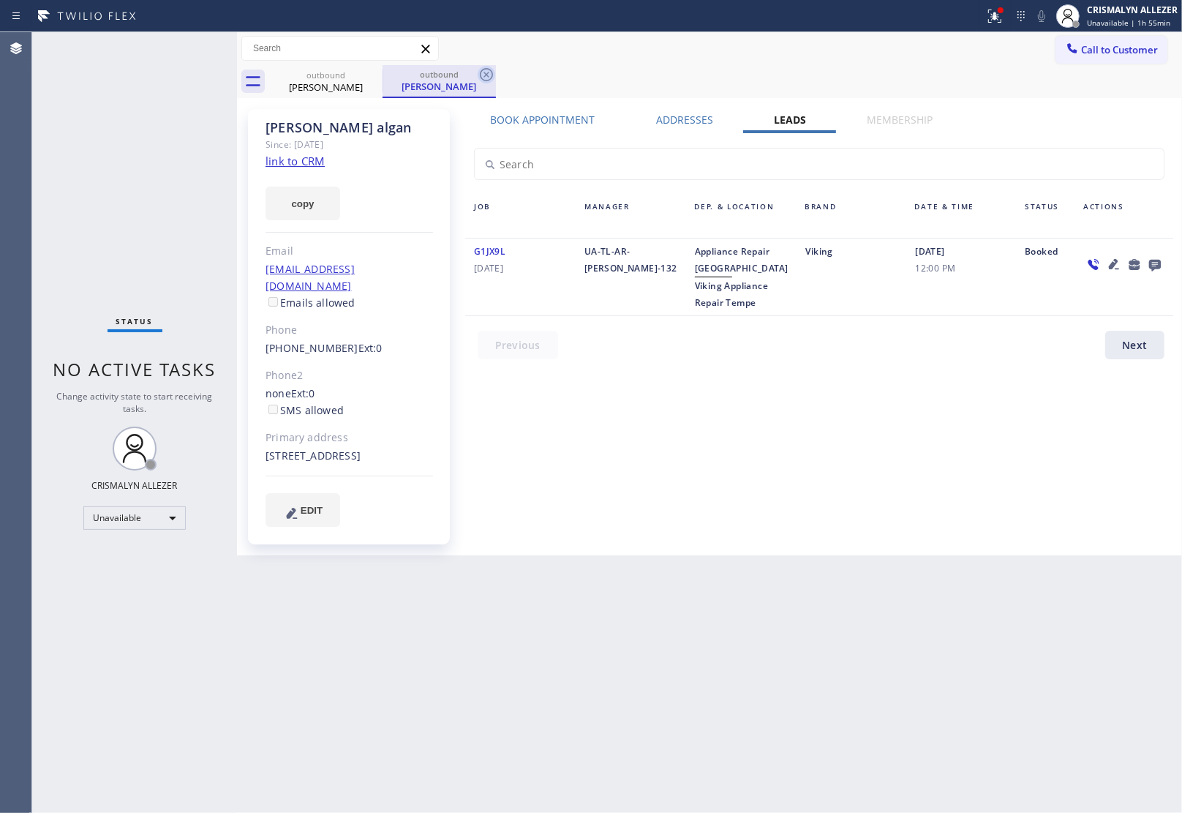
click at [484, 75] on icon at bounding box center [487, 75] width 18 height 18
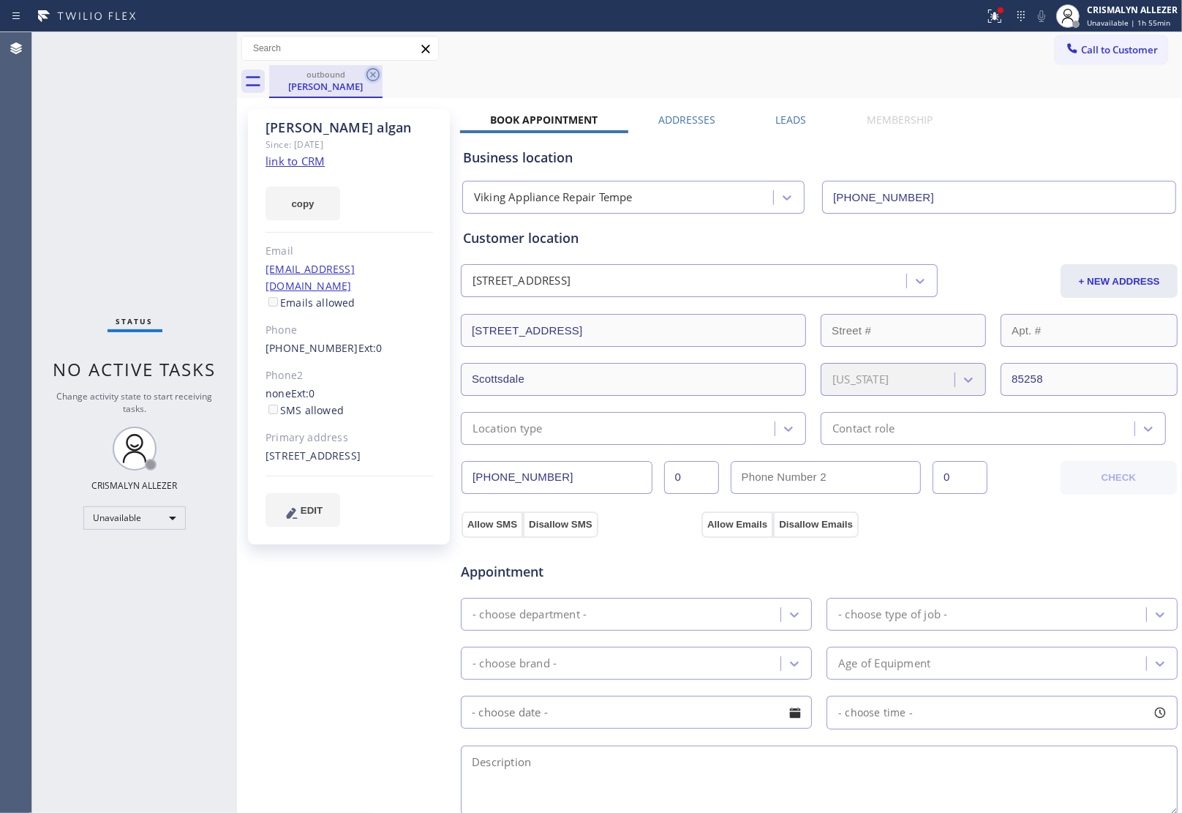
click at [370, 78] on icon at bounding box center [373, 75] width 18 height 18
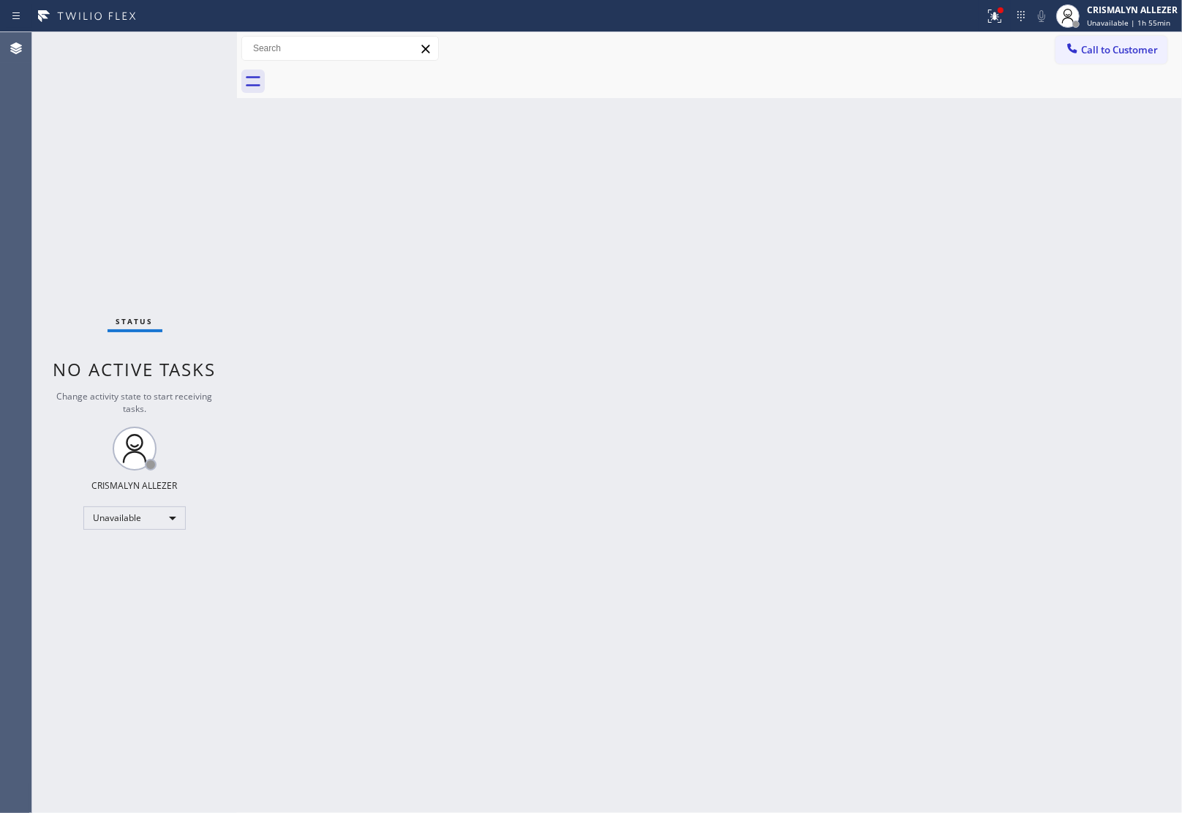
click at [1139, 49] on span "Call to Customer" at bounding box center [1119, 49] width 77 height 13
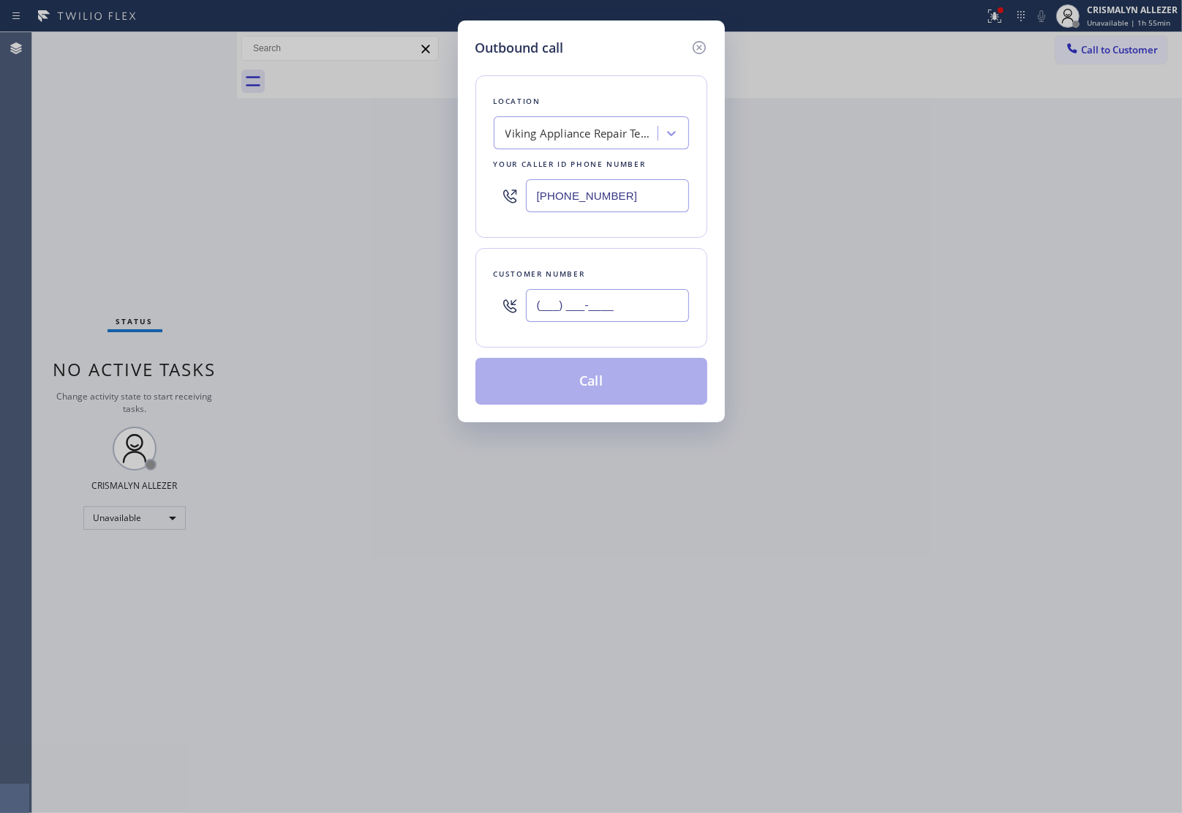
click at [629, 312] on input "(___) ___-____" at bounding box center [607, 305] width 163 height 33
paste input "480) 678-4215"
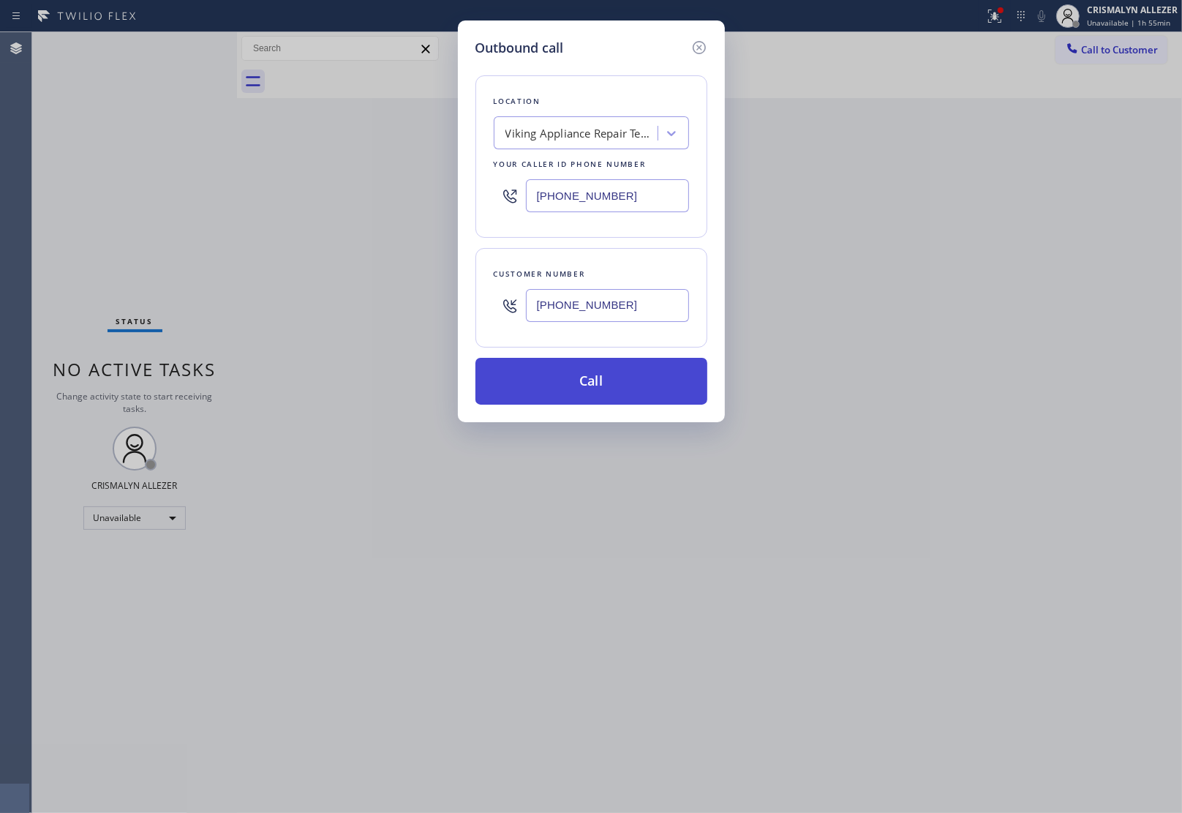
type input "(480) 678-4215"
click at [601, 385] on button "Call" at bounding box center [591, 381] width 232 height 47
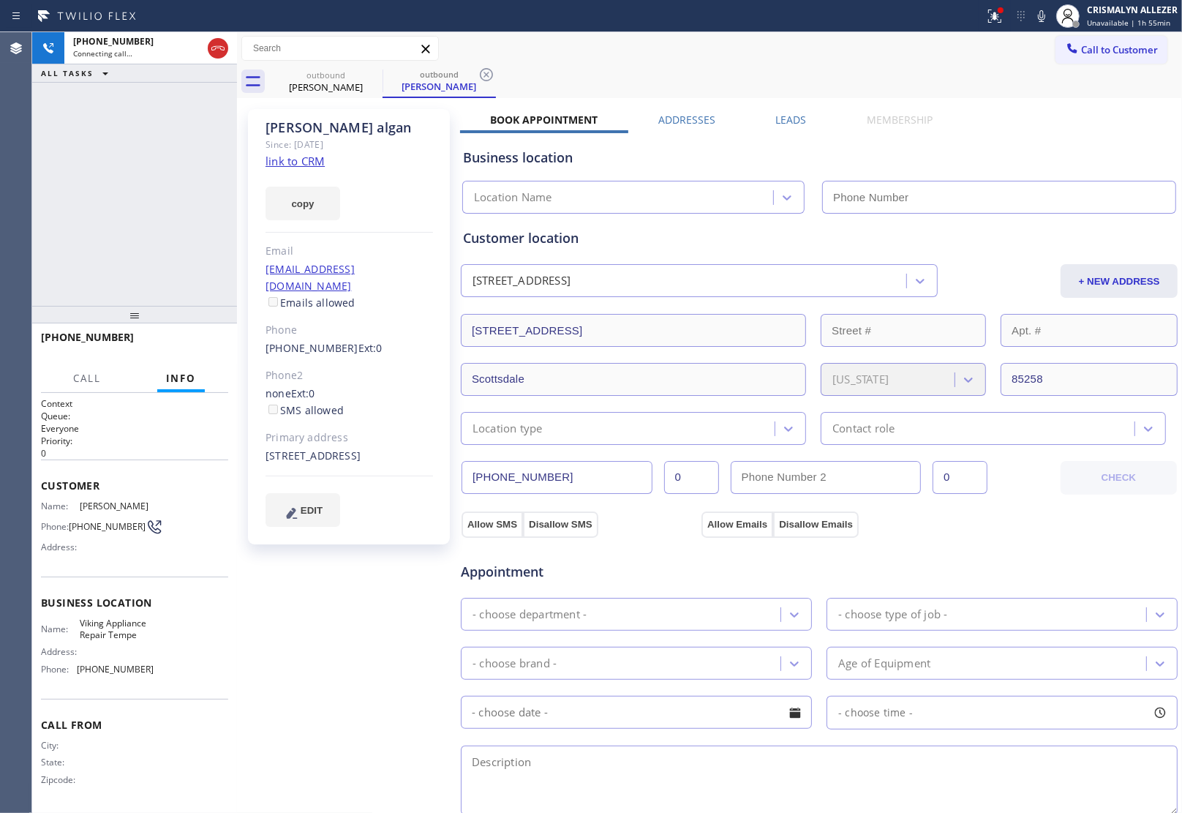
type input "(480) 550-9294"
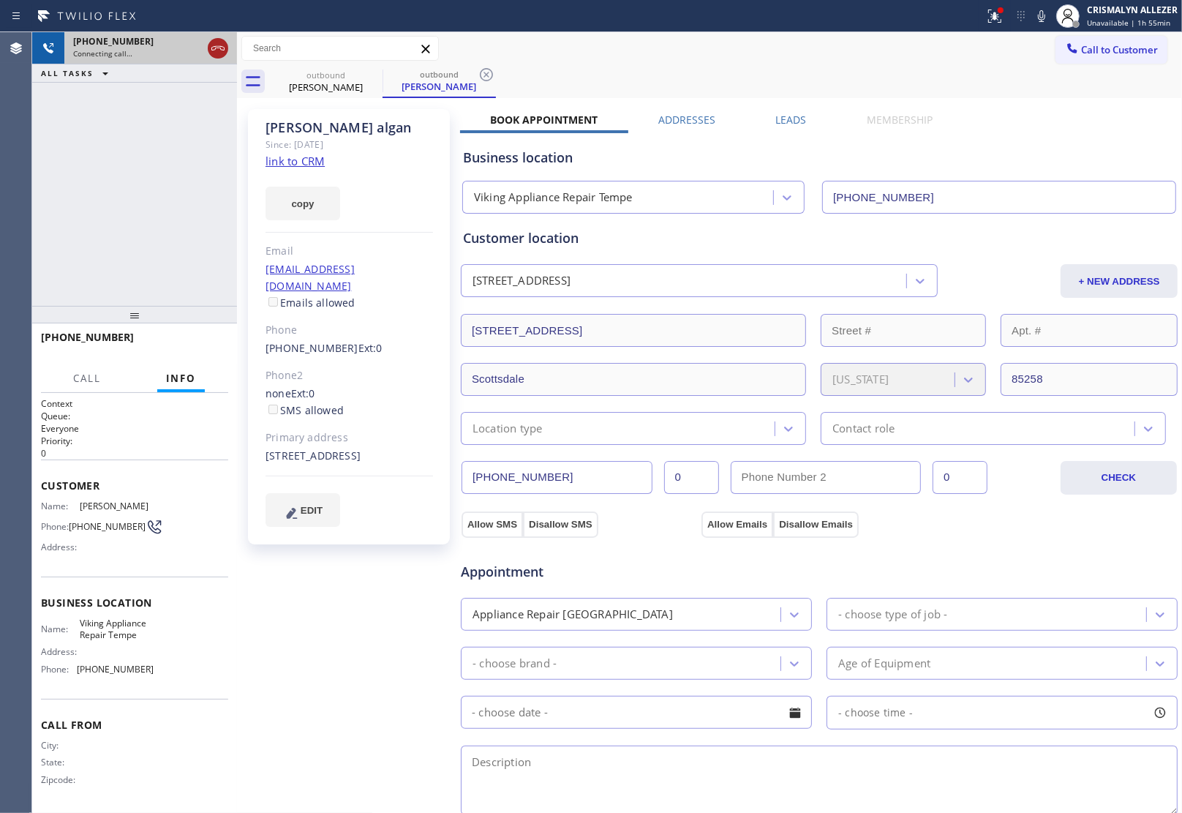
click at [223, 55] on icon at bounding box center [218, 49] width 18 height 18
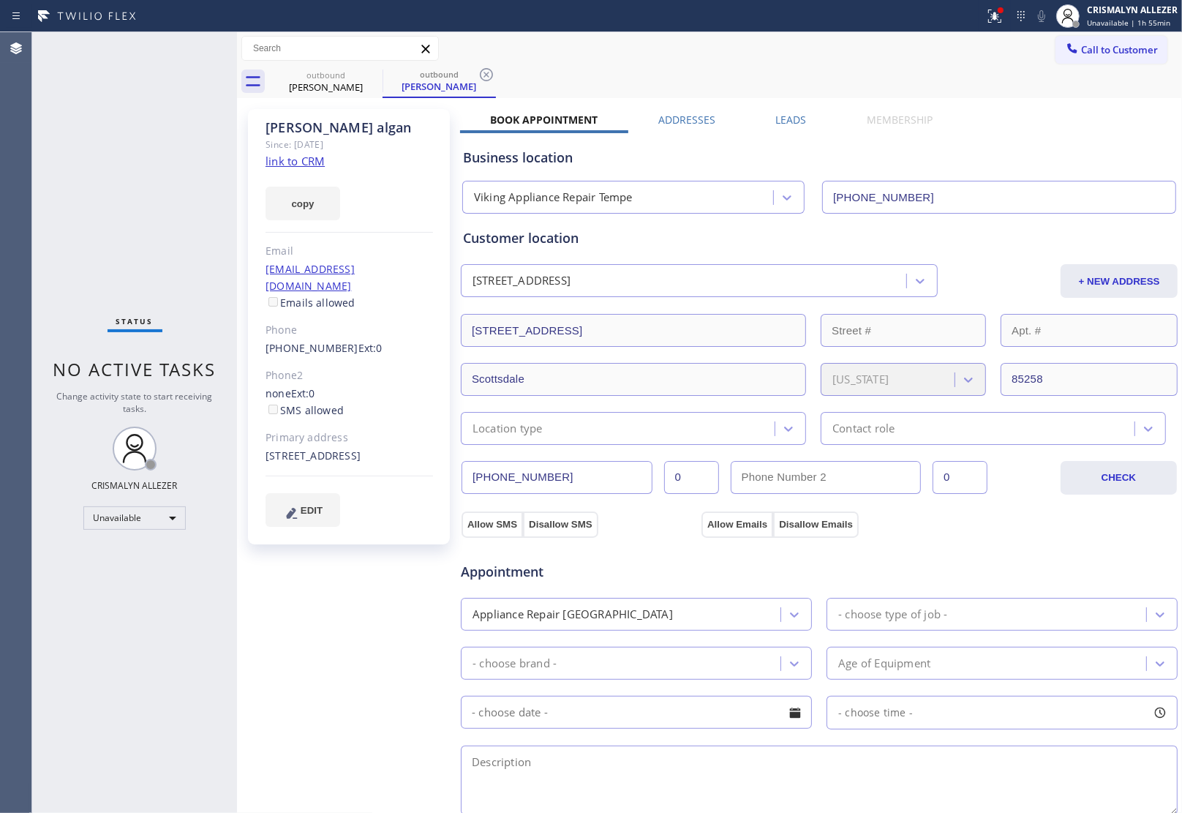
click at [779, 122] on label "Leads" at bounding box center [791, 120] width 31 height 14
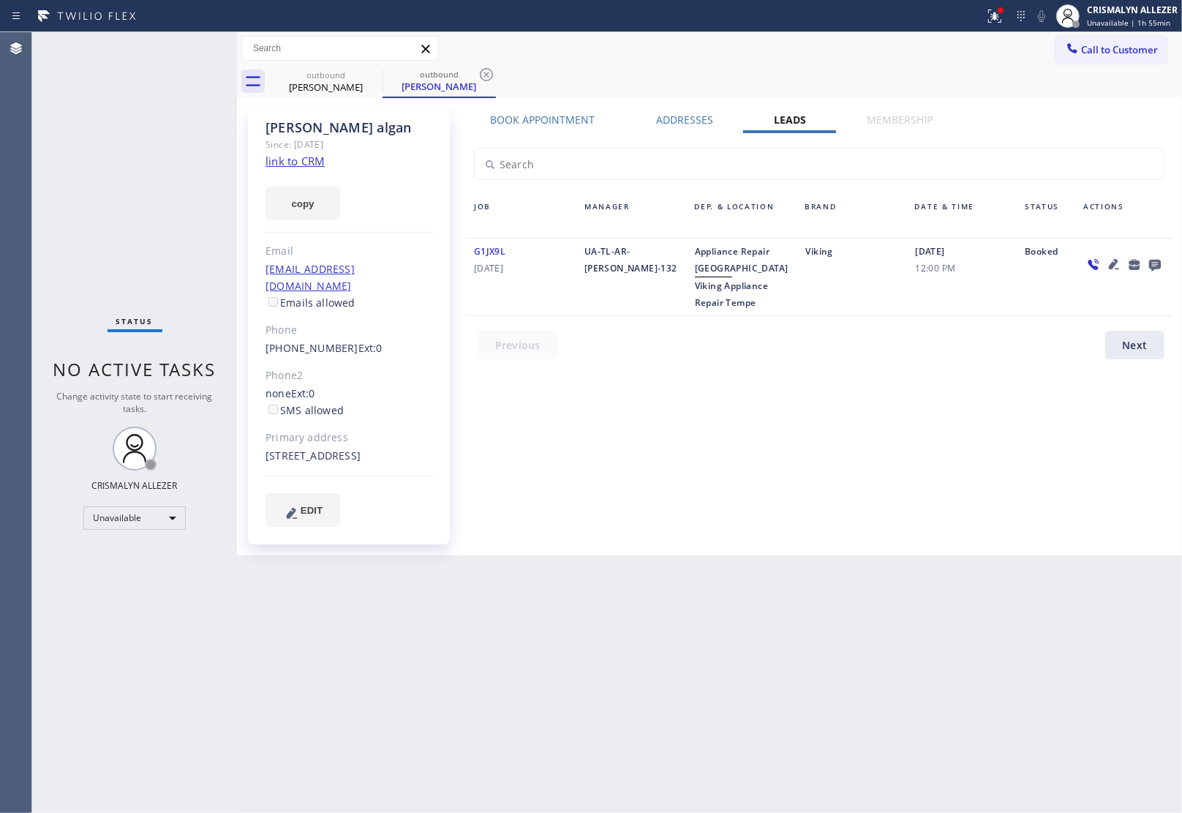
click at [1156, 265] on icon at bounding box center [1155, 266] width 12 height 12
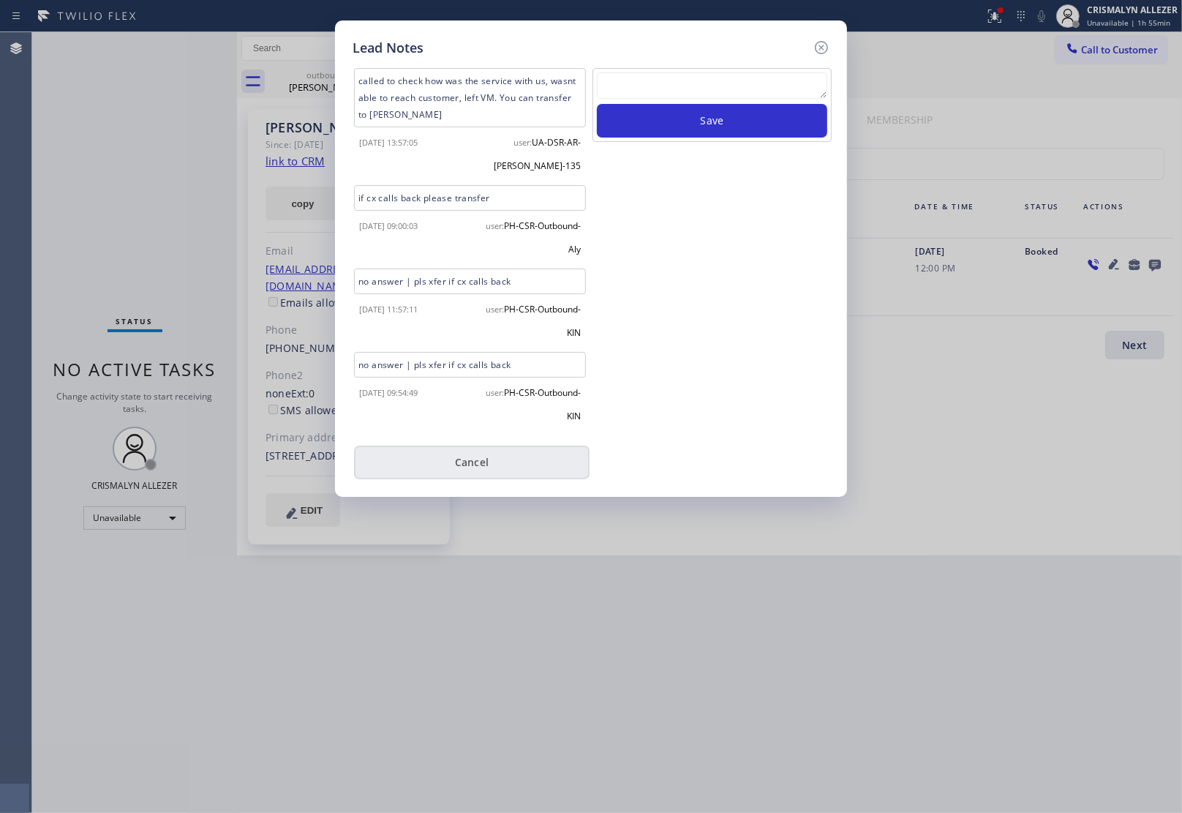
click at [491, 463] on button "Cancel" at bounding box center [472, 462] width 236 height 34
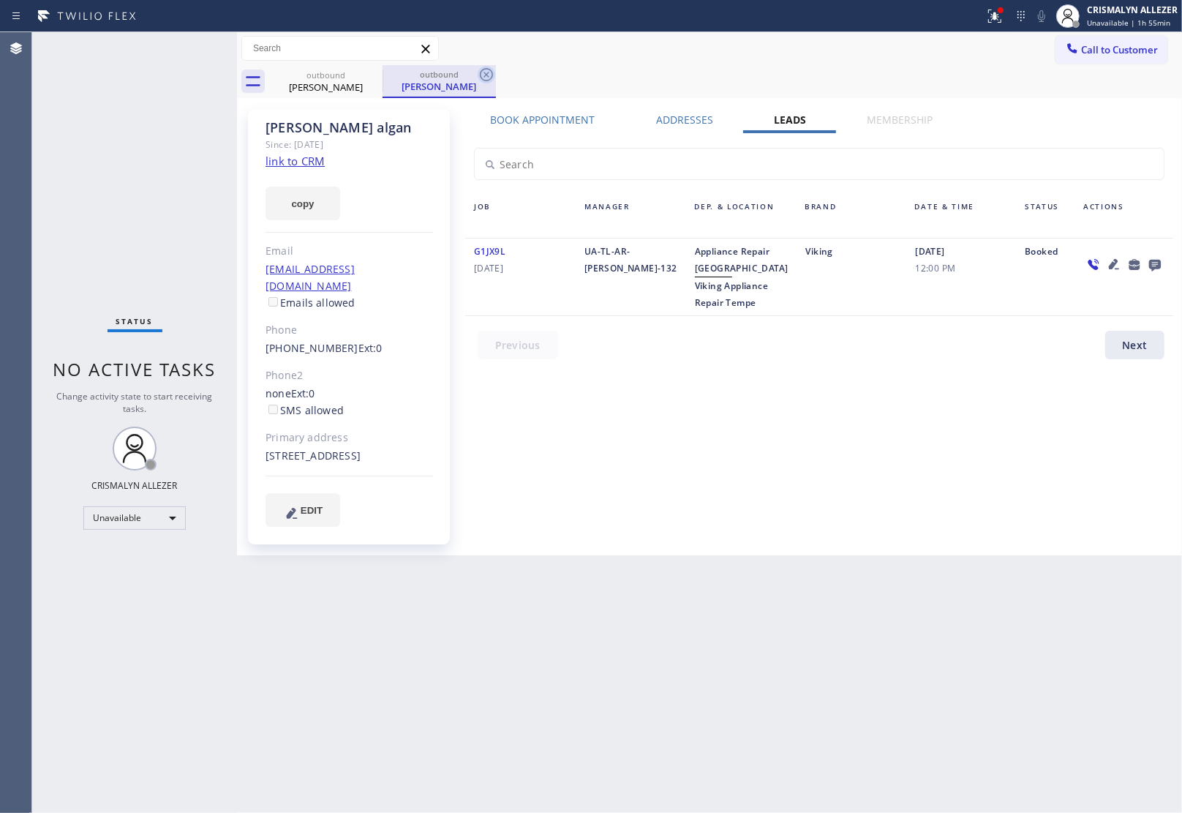
click at [483, 72] on icon at bounding box center [487, 75] width 18 height 18
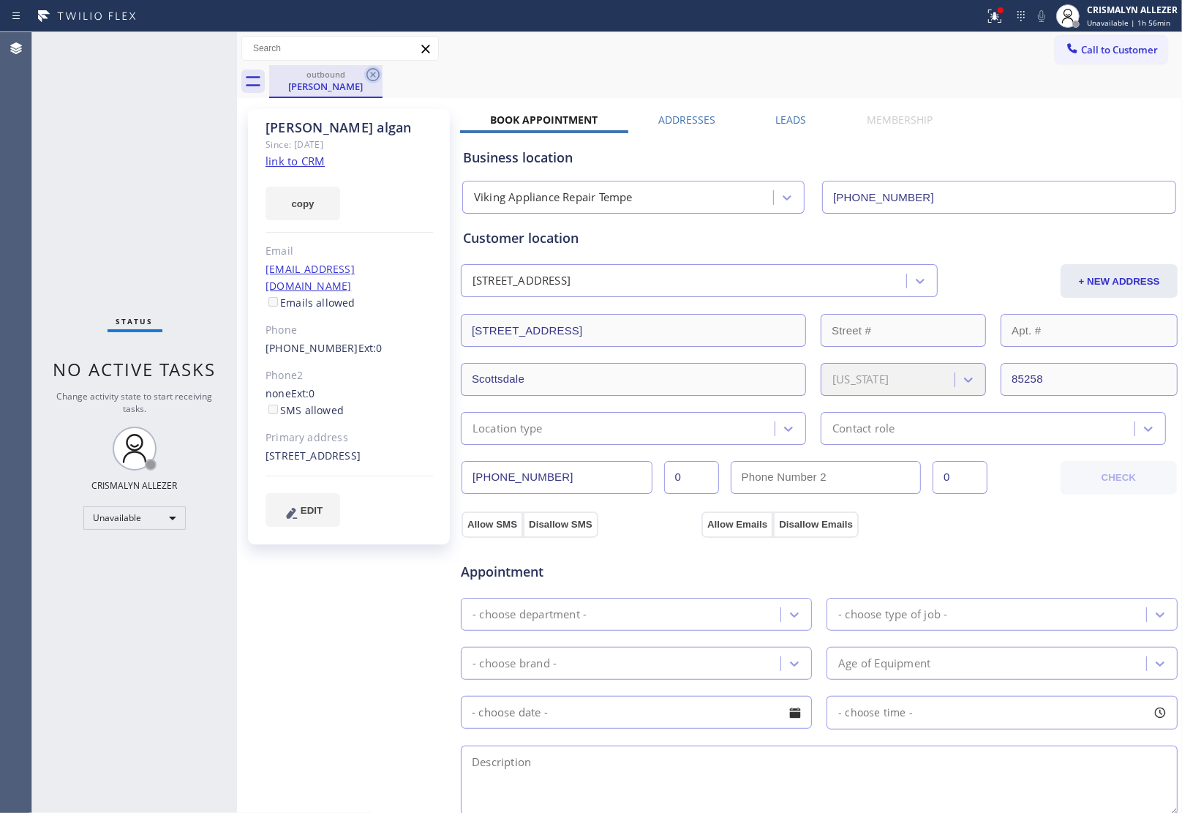
click at [373, 78] on icon at bounding box center [373, 75] width 18 height 18
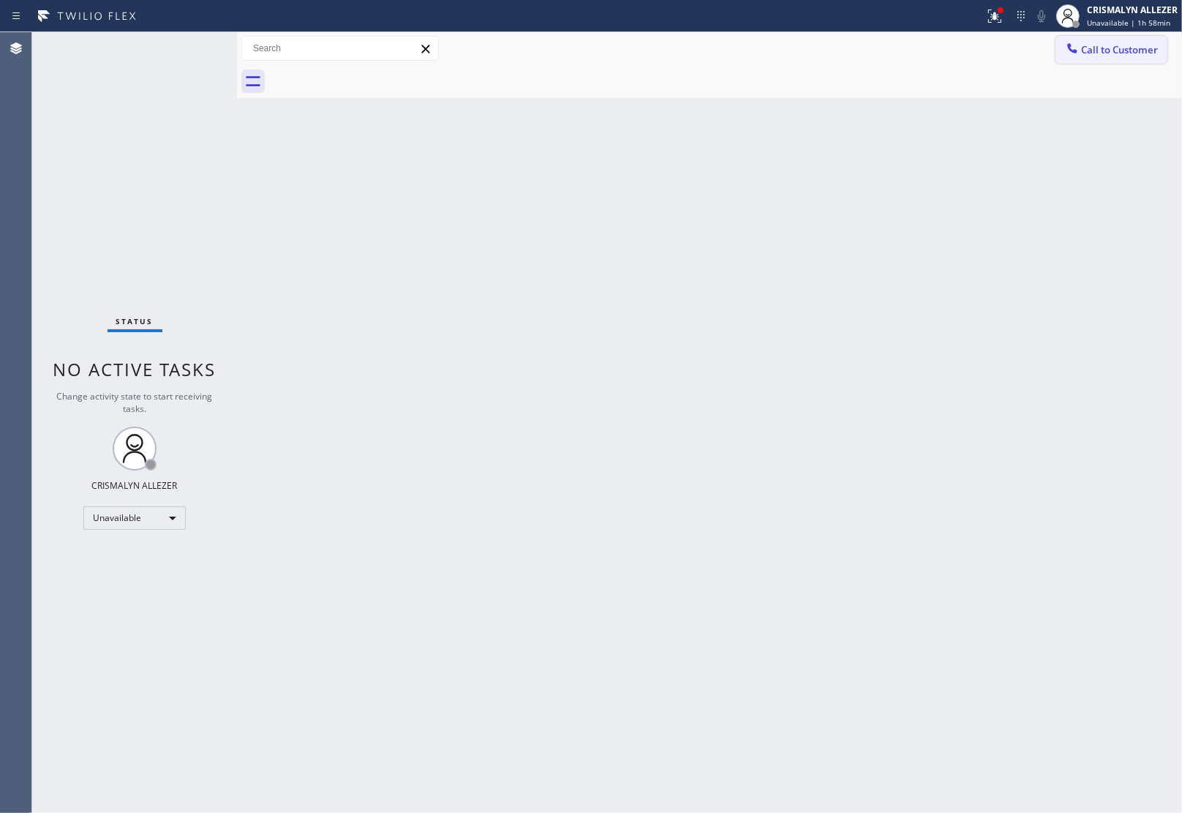
click at [1143, 62] on button "Call to Customer" at bounding box center [1112, 50] width 112 height 28
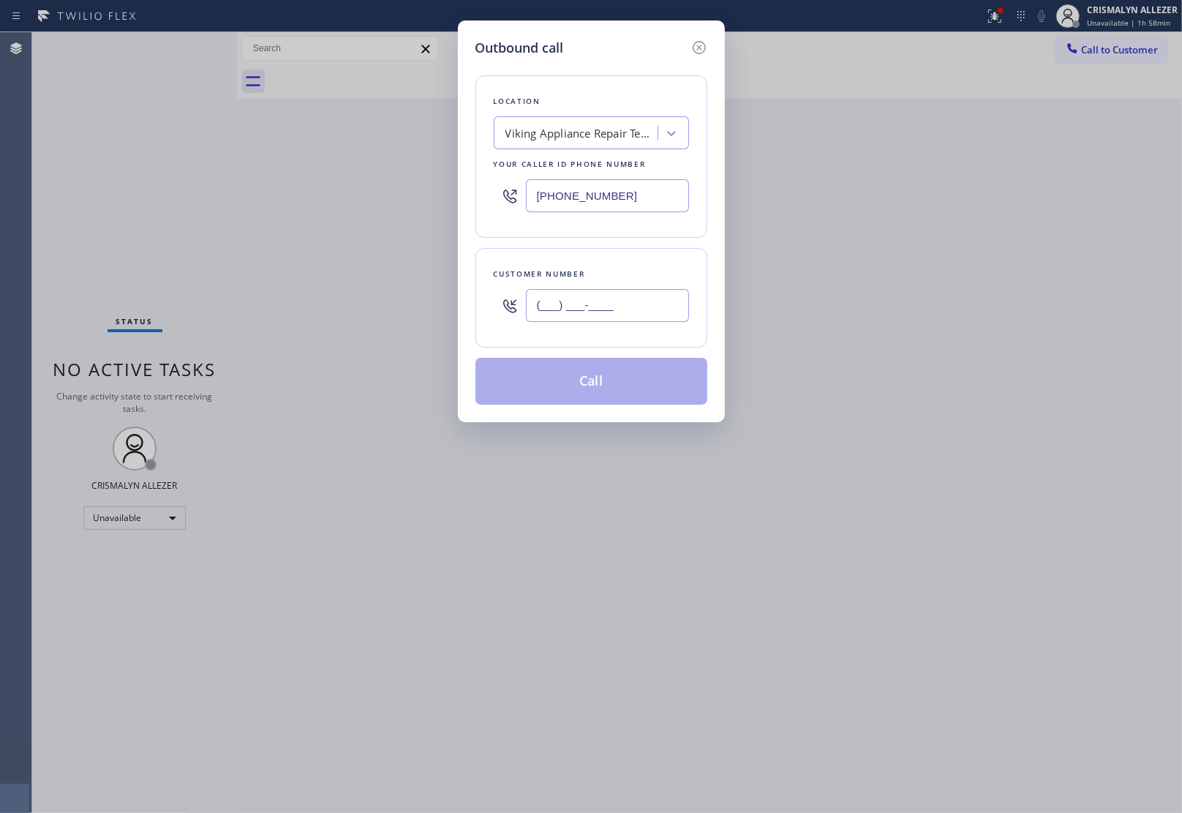
click at [633, 320] on input "(___) ___-____" at bounding box center [607, 305] width 163 height 33
paste input "602) 625-7559"
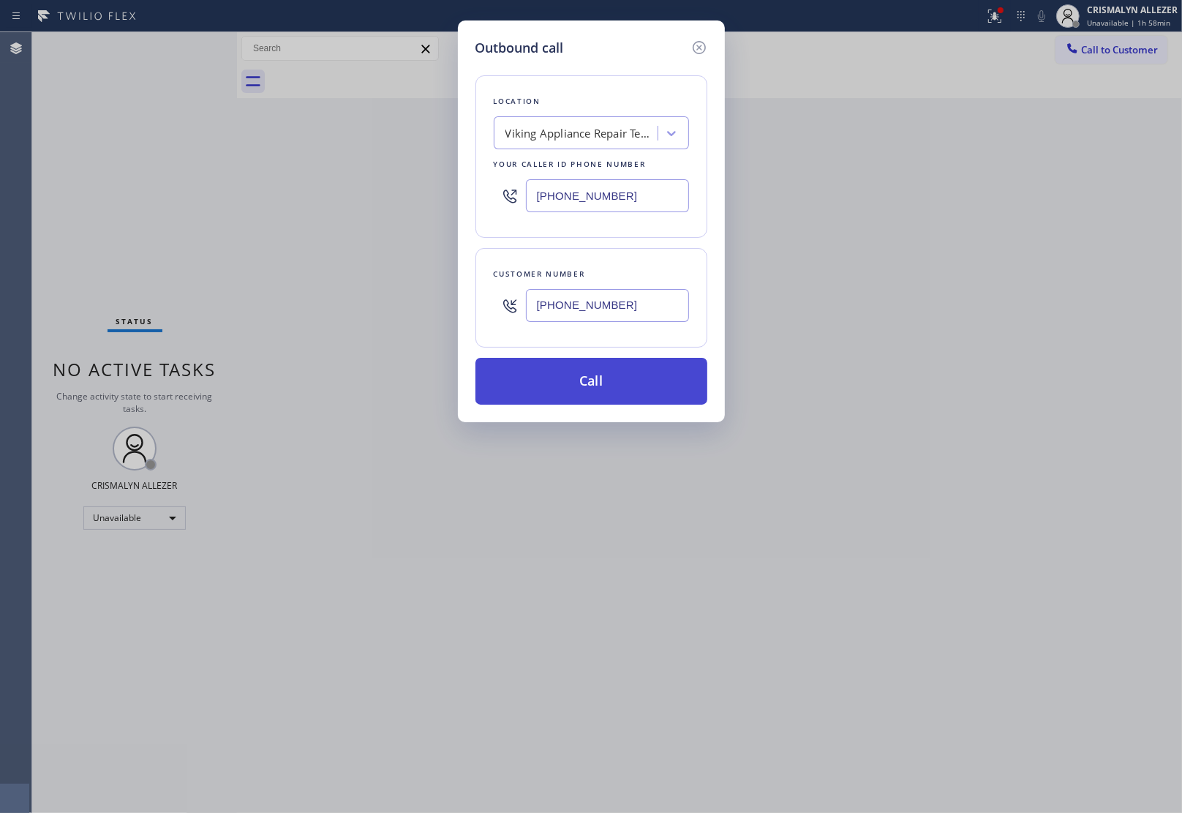
type input "(602) 625-7559"
click at [607, 396] on button "Call" at bounding box center [591, 381] width 232 height 47
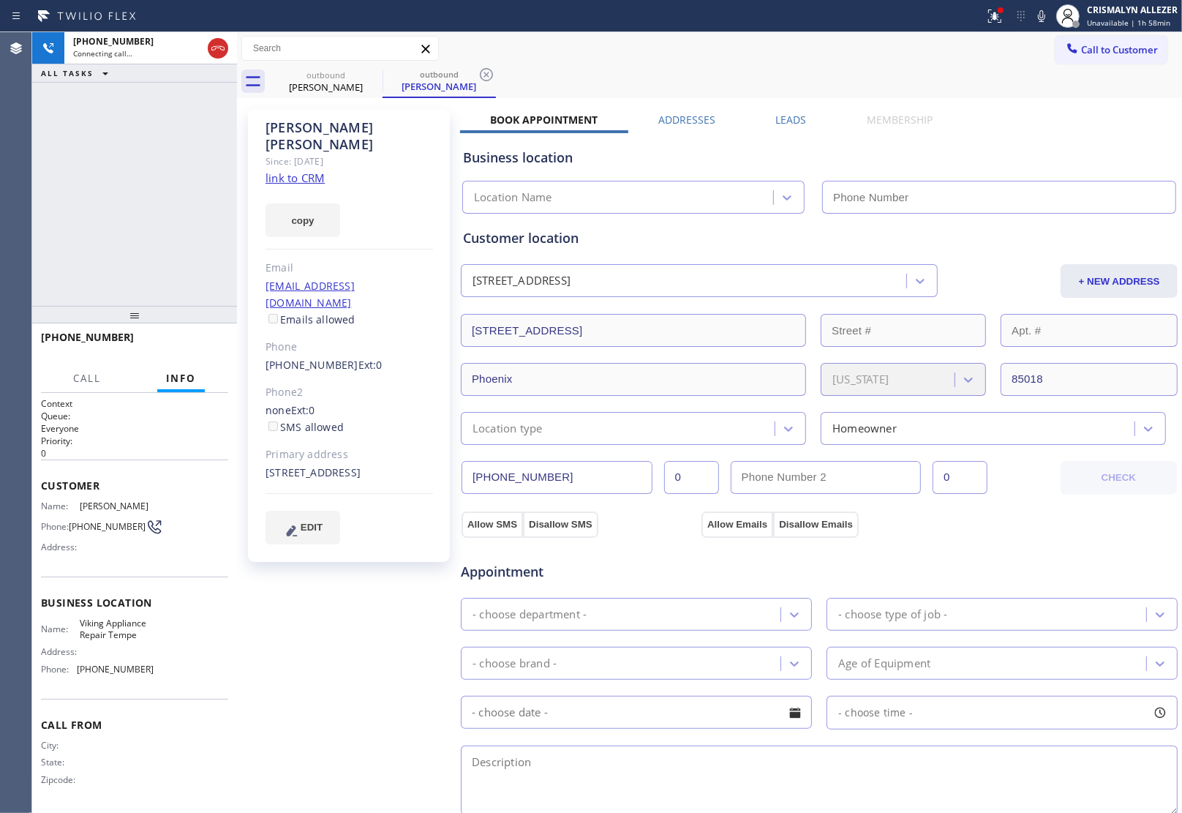
type input "(480) 550-9294"
click at [290, 170] on link "link to CRM" at bounding box center [295, 177] width 59 height 15
click at [785, 122] on label "Leads" at bounding box center [791, 120] width 31 height 14
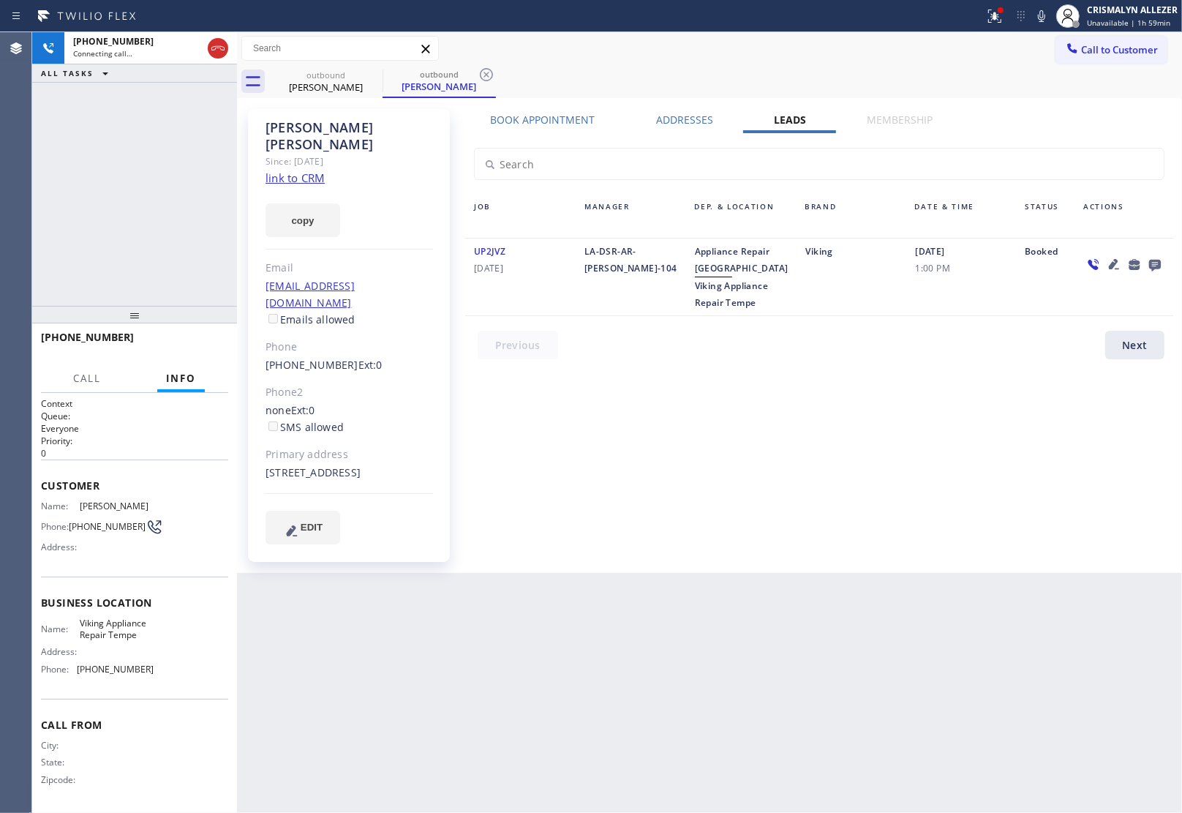
click at [1154, 262] on icon at bounding box center [1155, 264] width 18 height 18
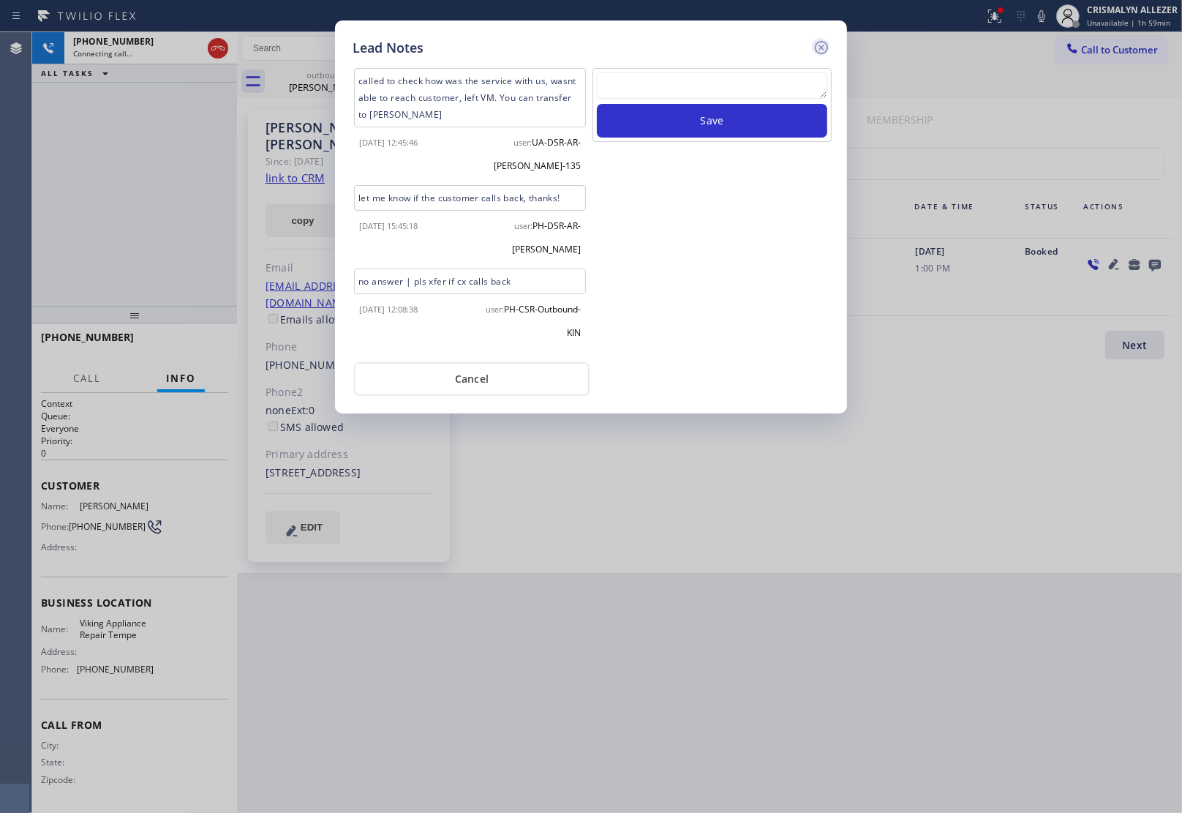
click at [818, 50] on icon at bounding box center [822, 48] width 18 height 18
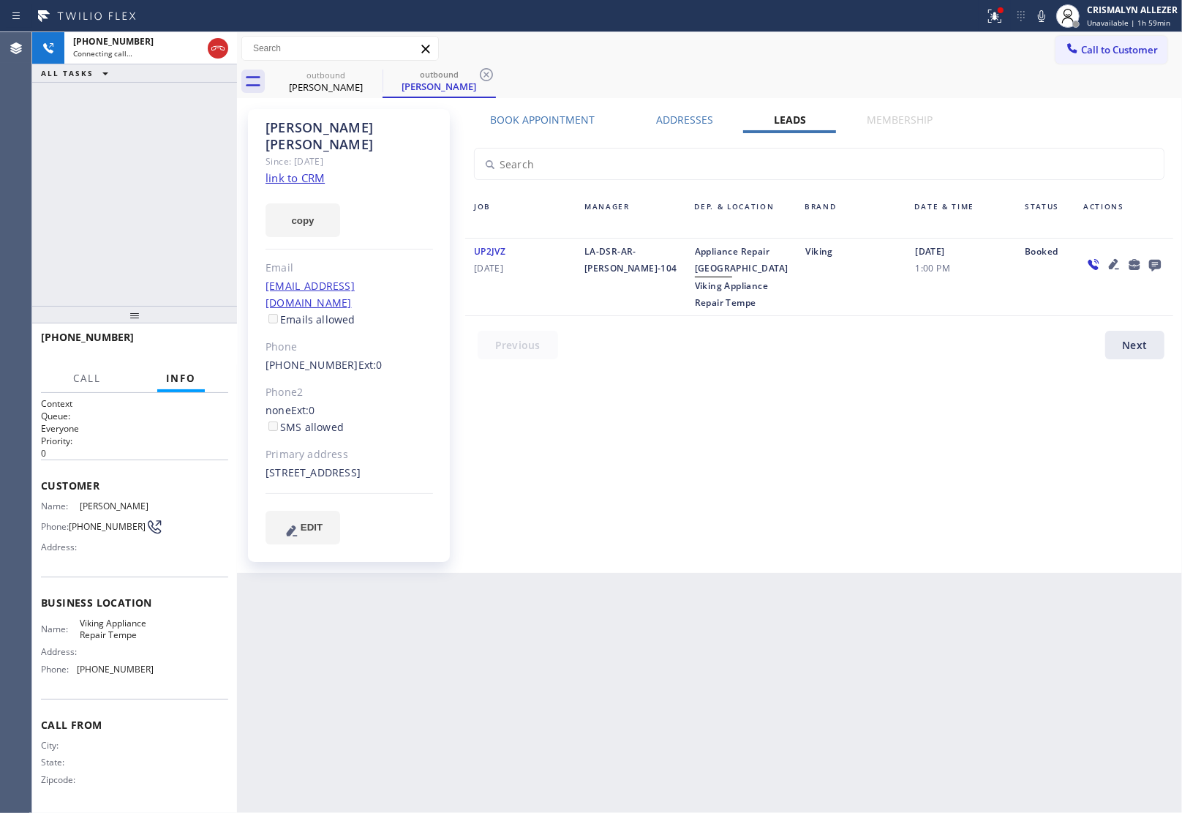
click at [522, 116] on label "Book Appointment" at bounding box center [543, 120] width 105 height 14
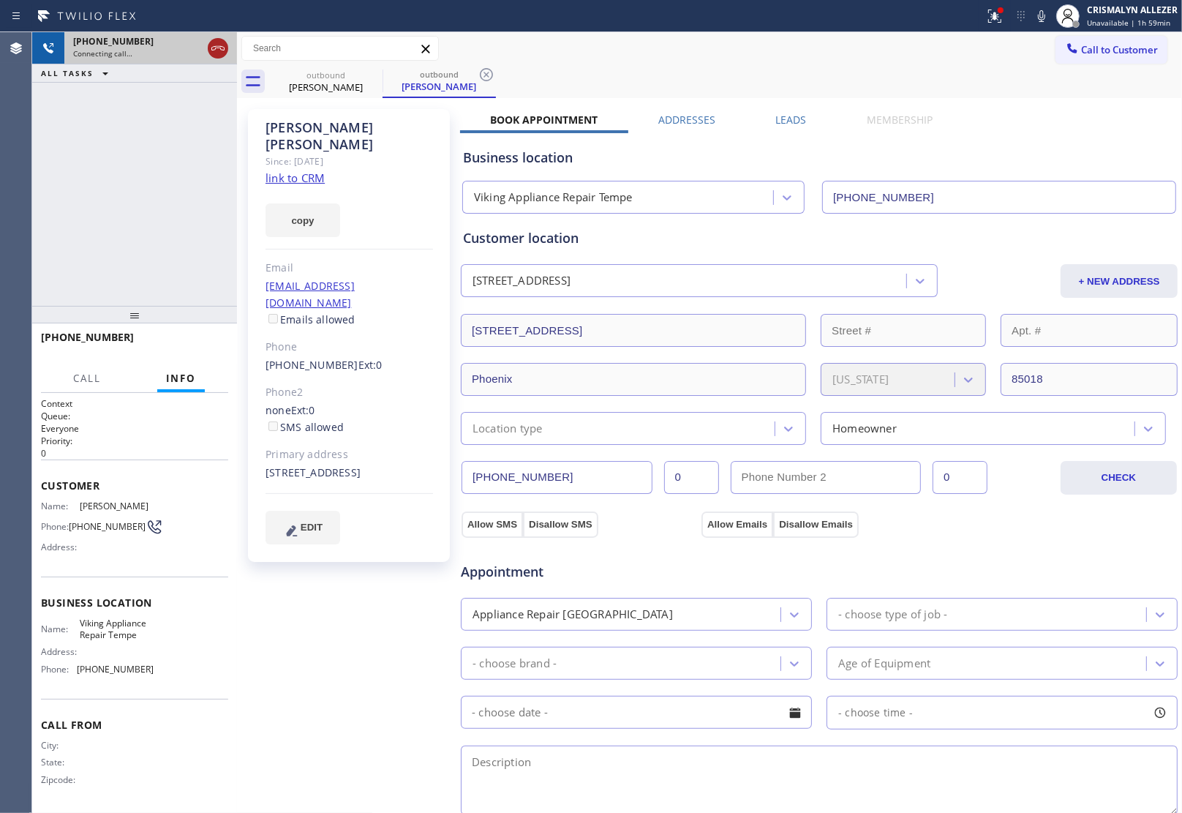
click at [221, 51] on icon at bounding box center [218, 49] width 18 height 18
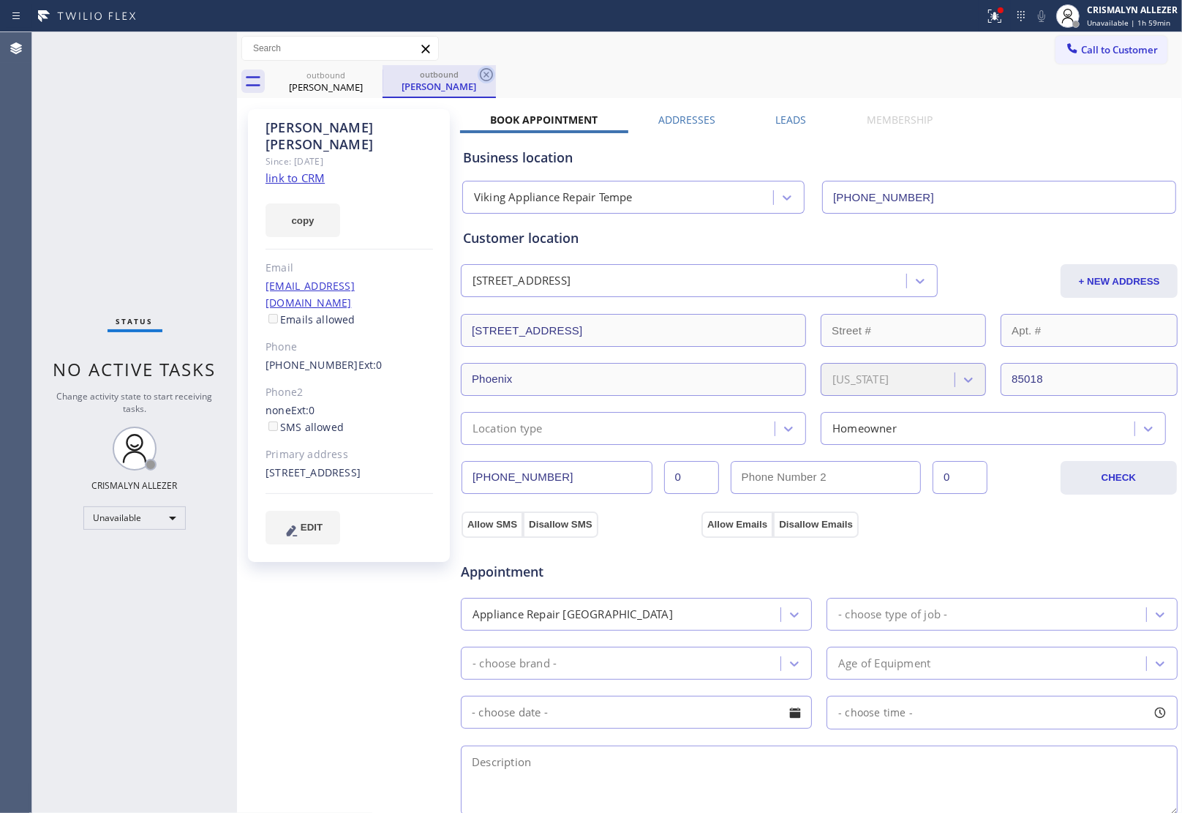
click at [492, 75] on icon at bounding box center [486, 74] width 13 height 13
click at [483, 75] on div "outbound Terry Cunningham" at bounding box center [725, 81] width 913 height 33
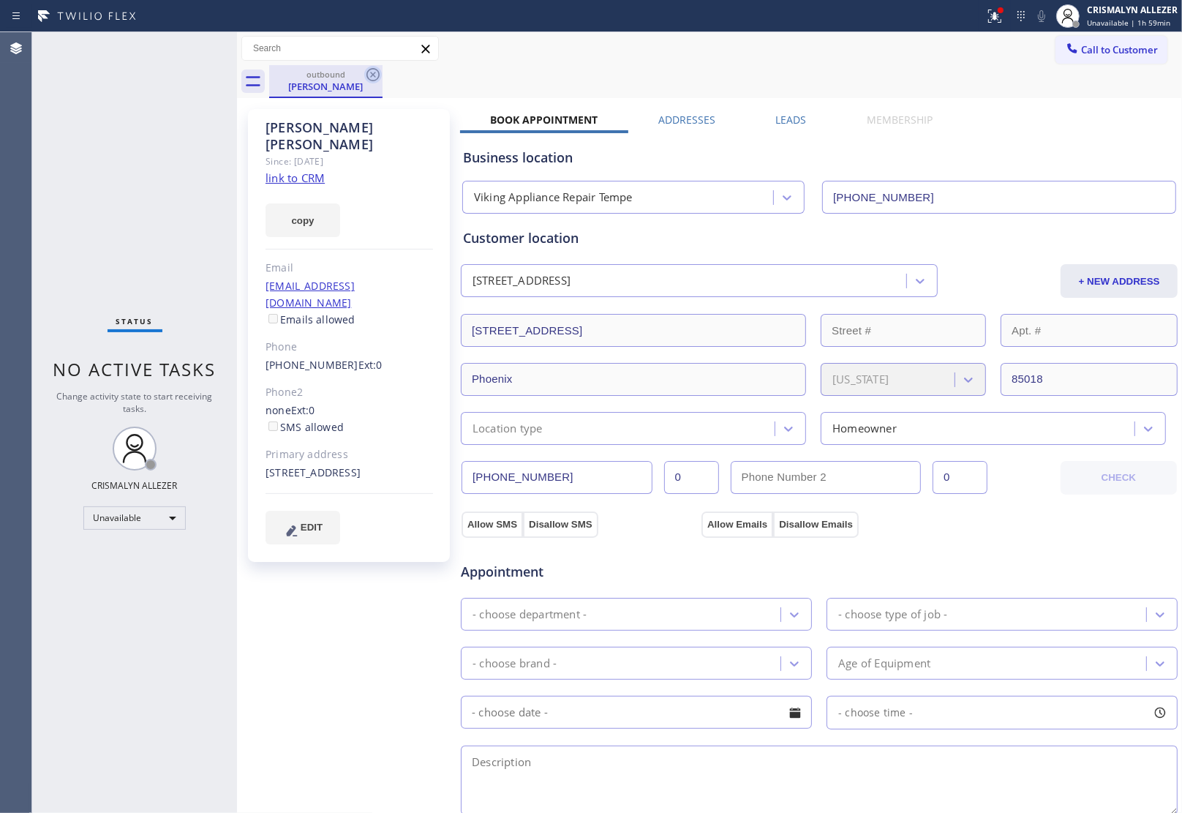
click at [374, 75] on icon at bounding box center [372, 74] width 13 height 13
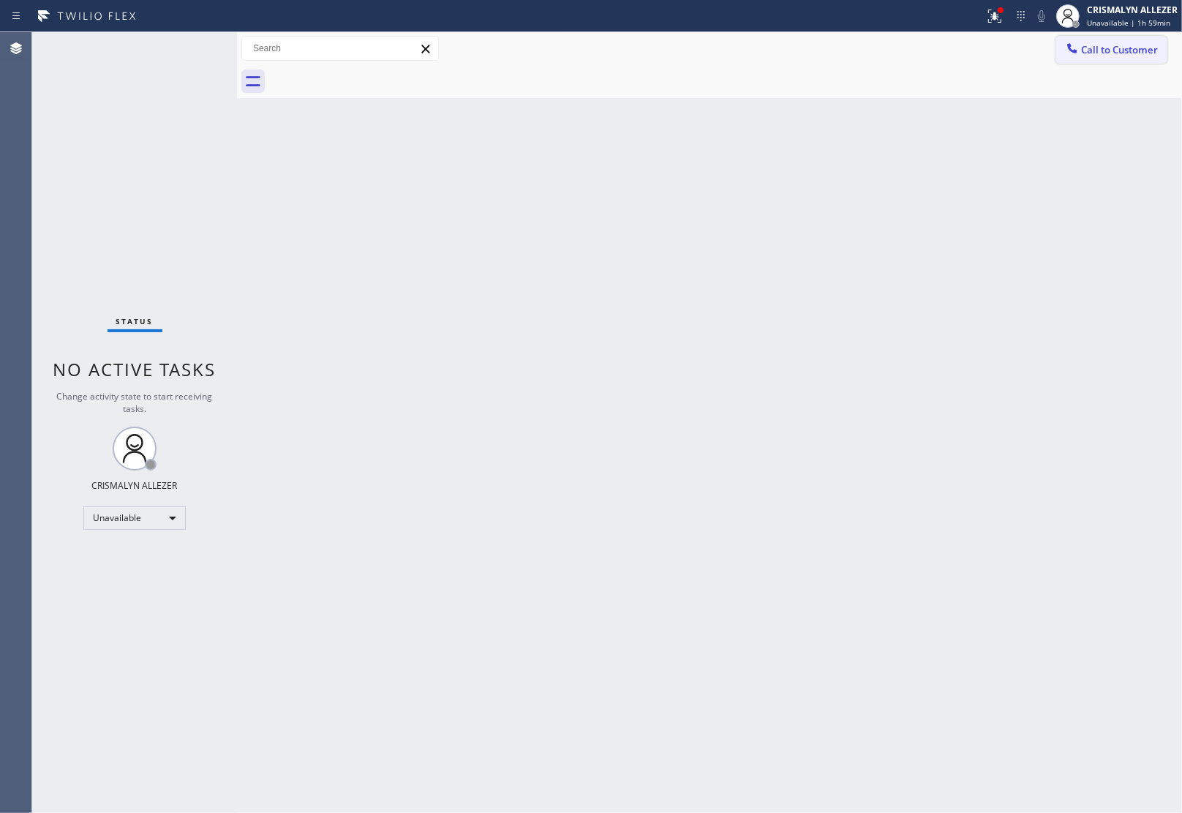
click at [1125, 52] on span "Call to Customer" at bounding box center [1119, 49] width 77 height 13
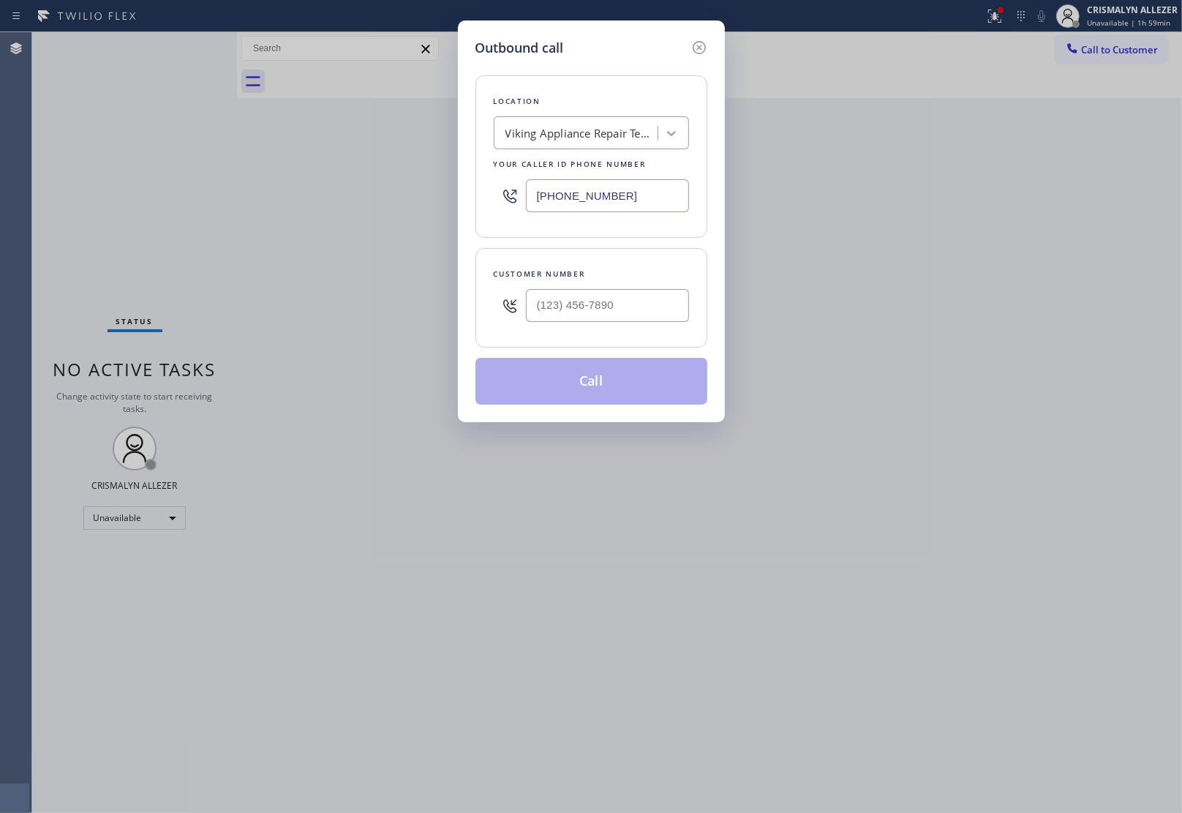
click at [625, 286] on div at bounding box center [607, 306] width 163 height 48
click at [624, 300] on input "(___) ___-____" at bounding box center [607, 305] width 163 height 33
paste input "602) 625-7559"
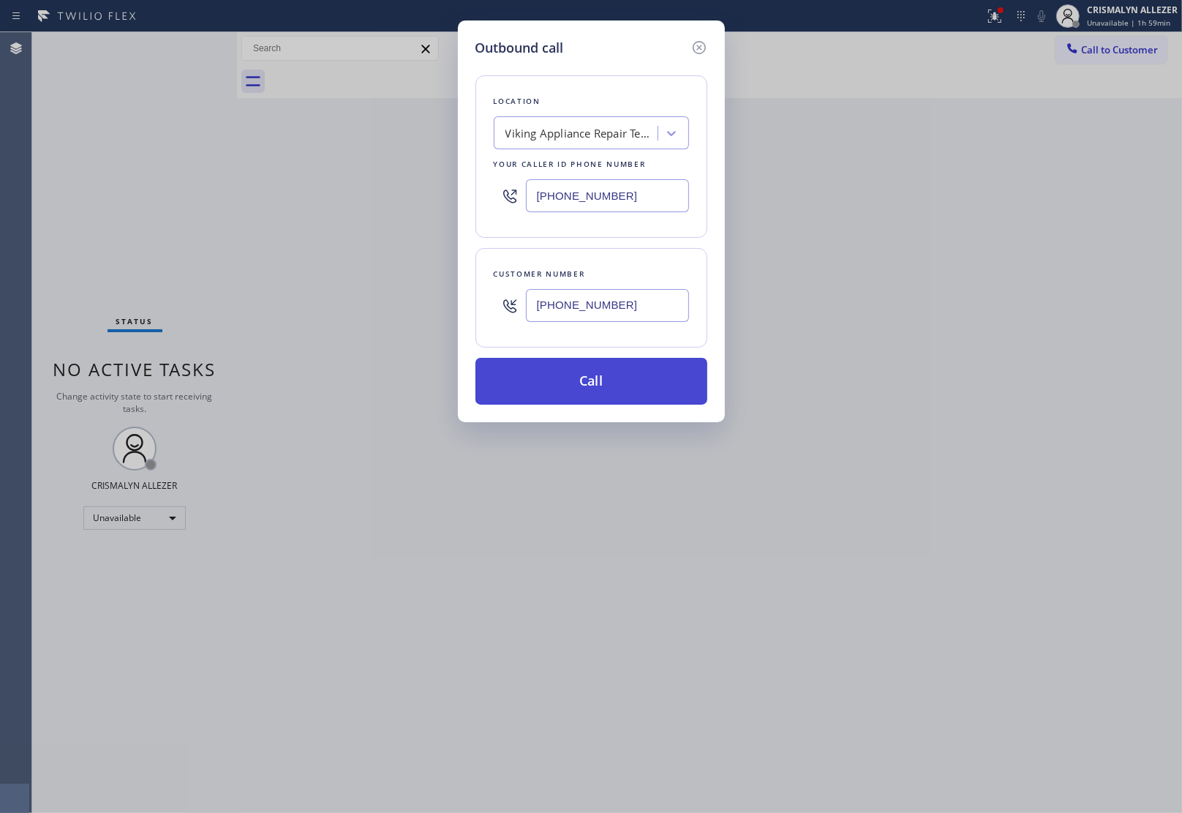
type input "(602) 625-7559"
click at [595, 372] on button "Call" at bounding box center [591, 381] width 232 height 47
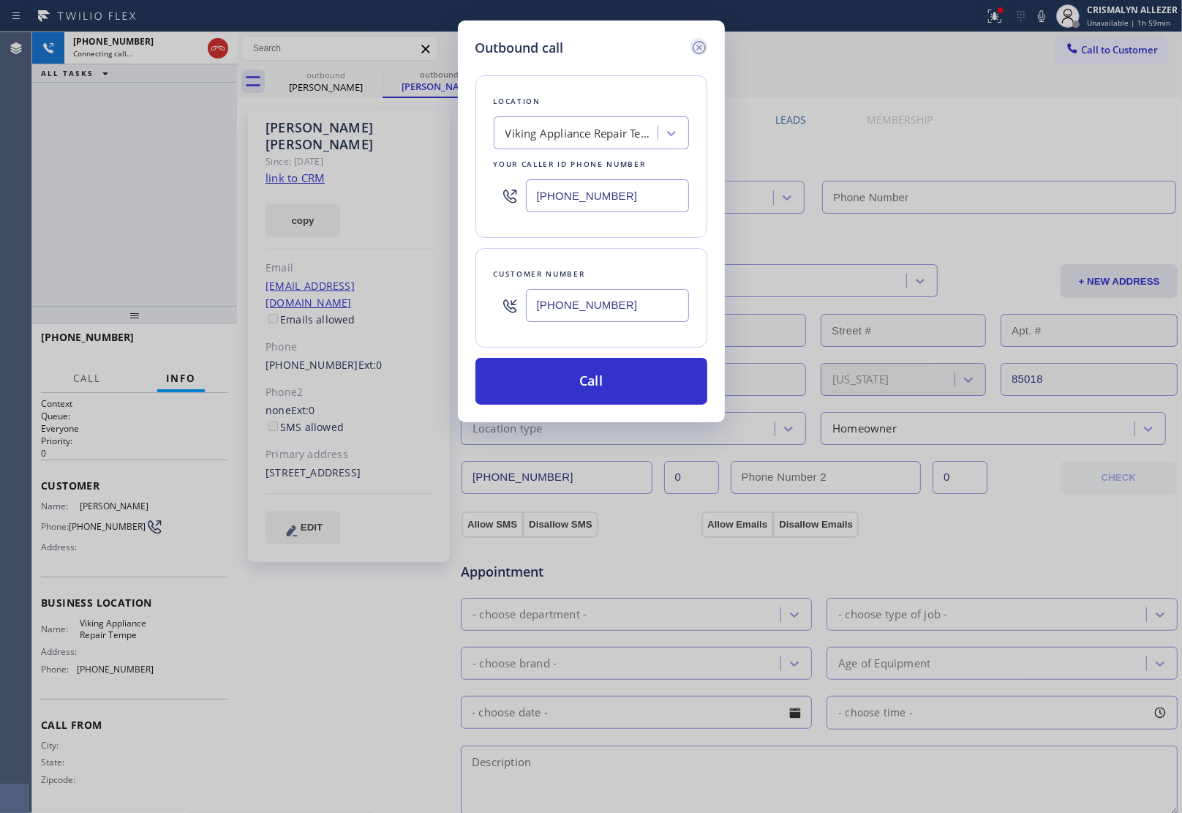
click at [697, 48] on icon at bounding box center [698, 47] width 13 height 13
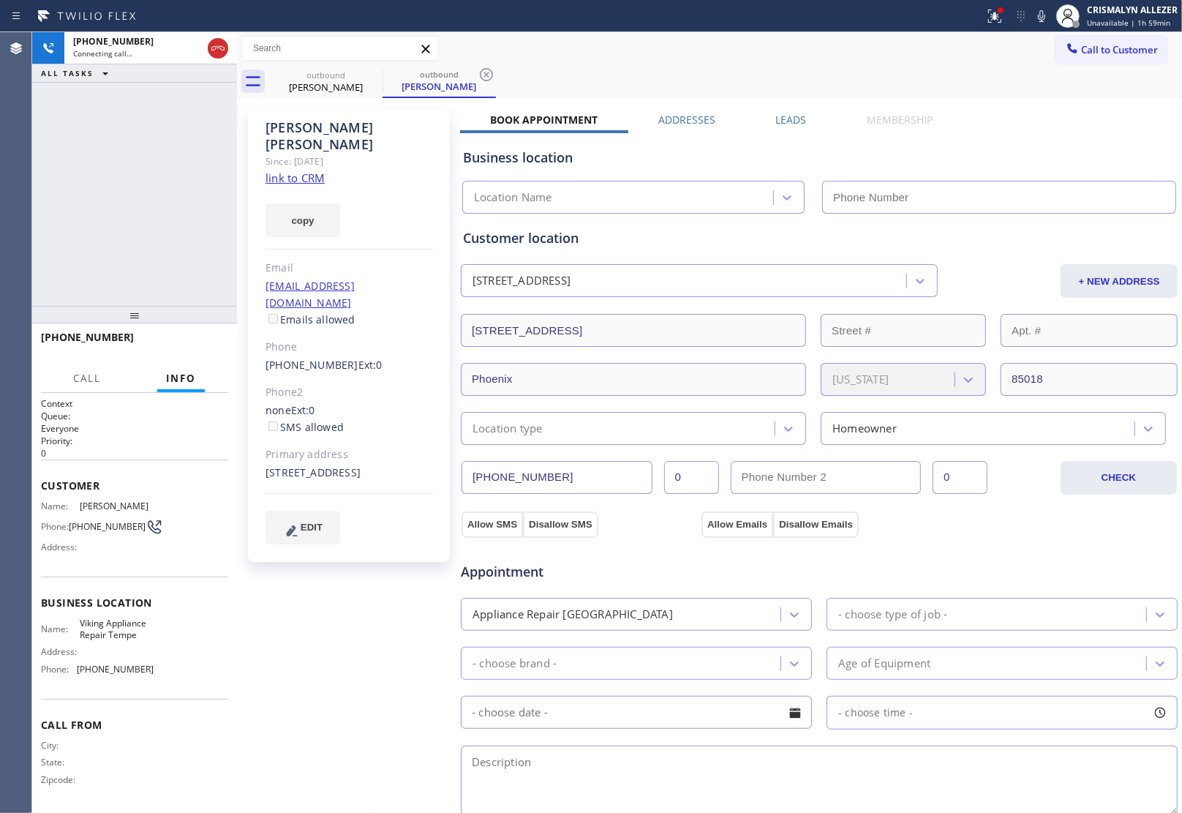
type input "(480) 550-9294"
click at [795, 117] on label "Leads" at bounding box center [791, 120] width 31 height 14
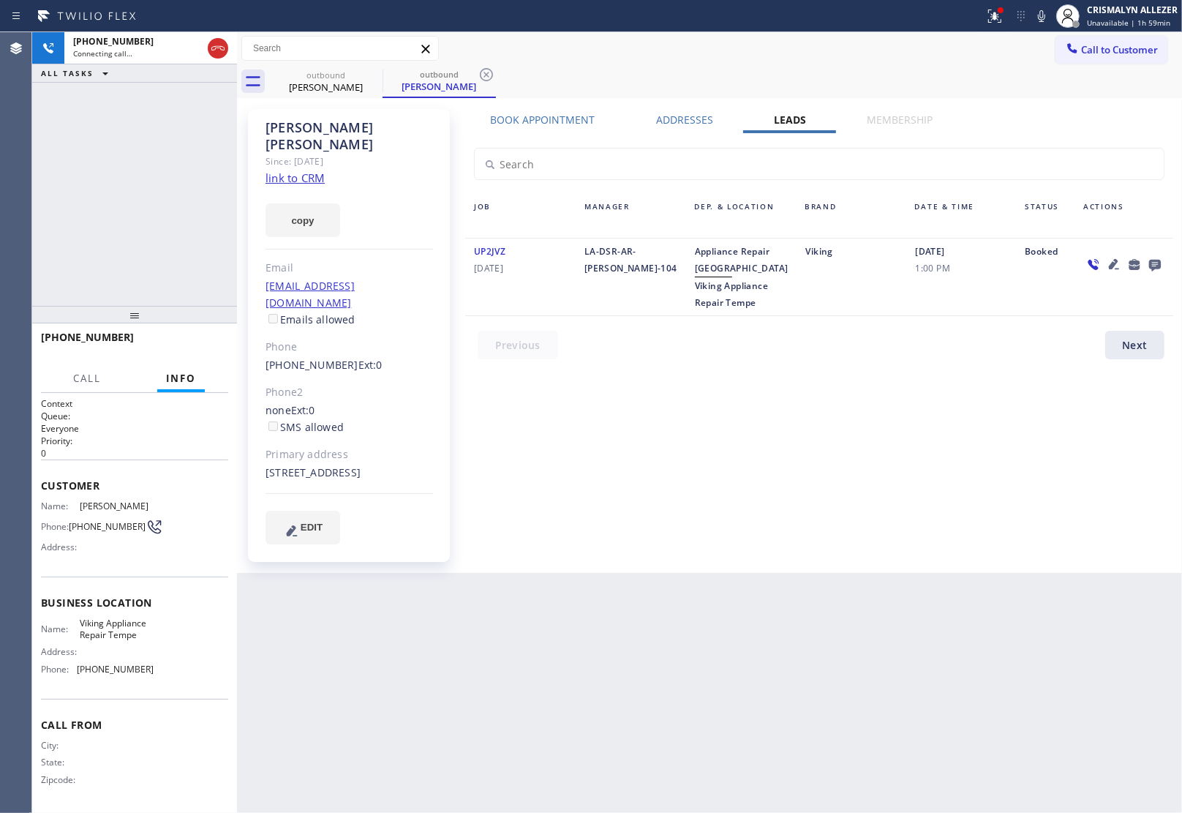
click at [1153, 261] on icon at bounding box center [1155, 266] width 12 height 12
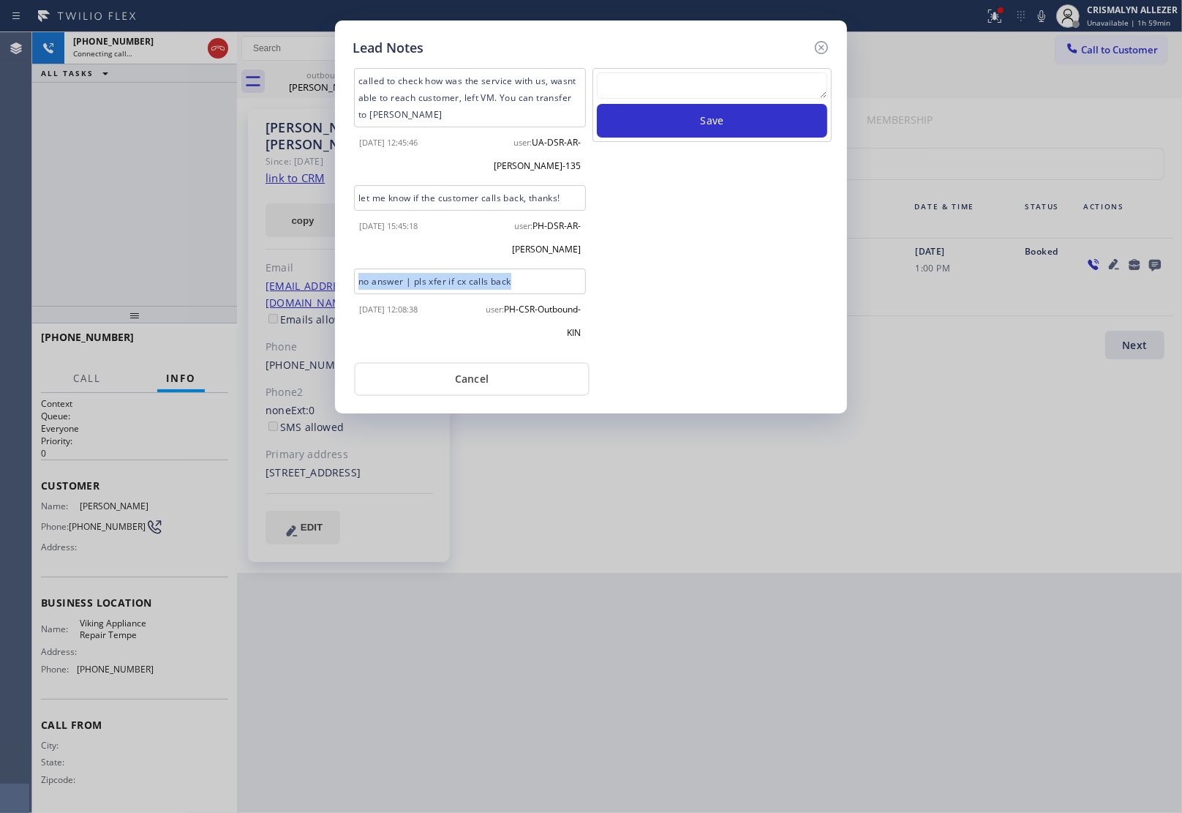
drag, startPoint x: 522, startPoint y: 249, endPoint x: 359, endPoint y: 262, distance: 162.9
click at [359, 268] on div "no answer | pls xfer if cx calls back" at bounding box center [470, 281] width 232 height 26
copy div "no answer | pls xfer if cx calls back"
click at [723, 91] on textarea at bounding box center [712, 85] width 230 height 26
paste textarea "no answer | pls xfer if cx calls back"
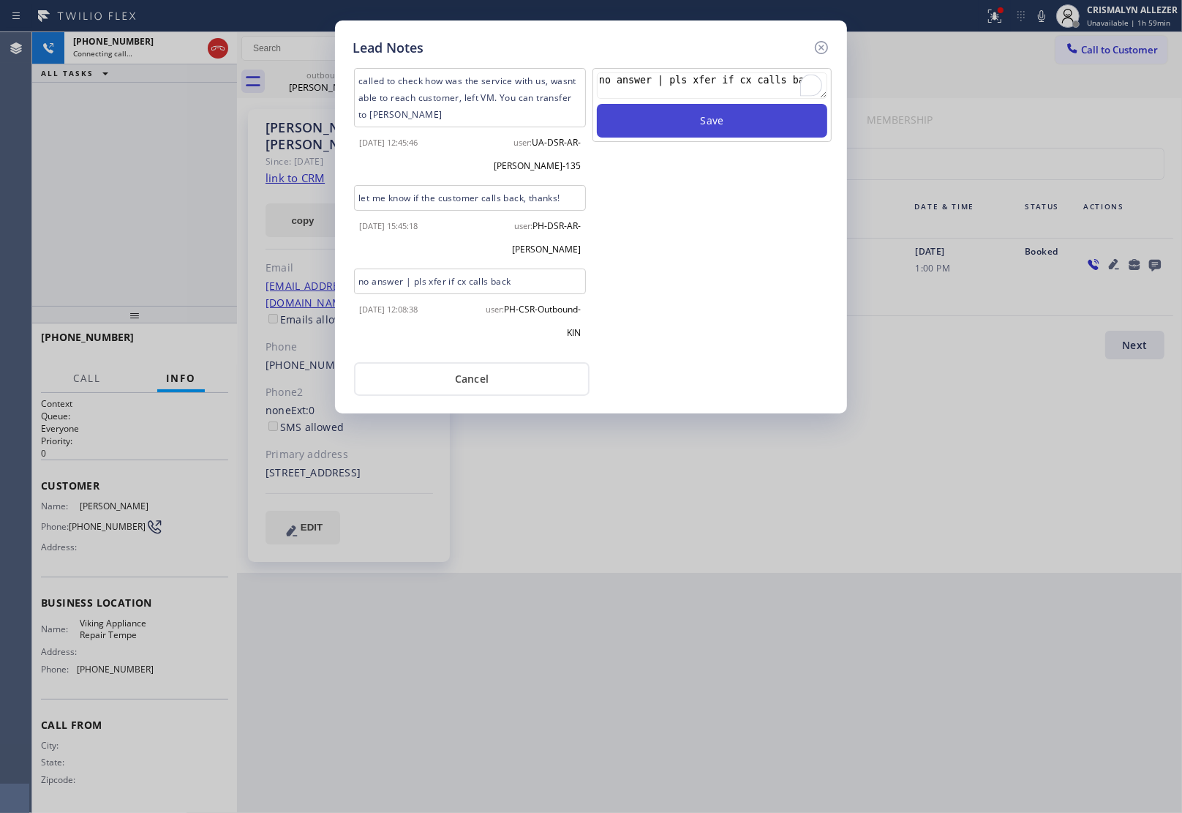
type textarea "no answer | pls xfer if cx calls back"
click at [688, 132] on button "Save" at bounding box center [712, 121] width 230 height 34
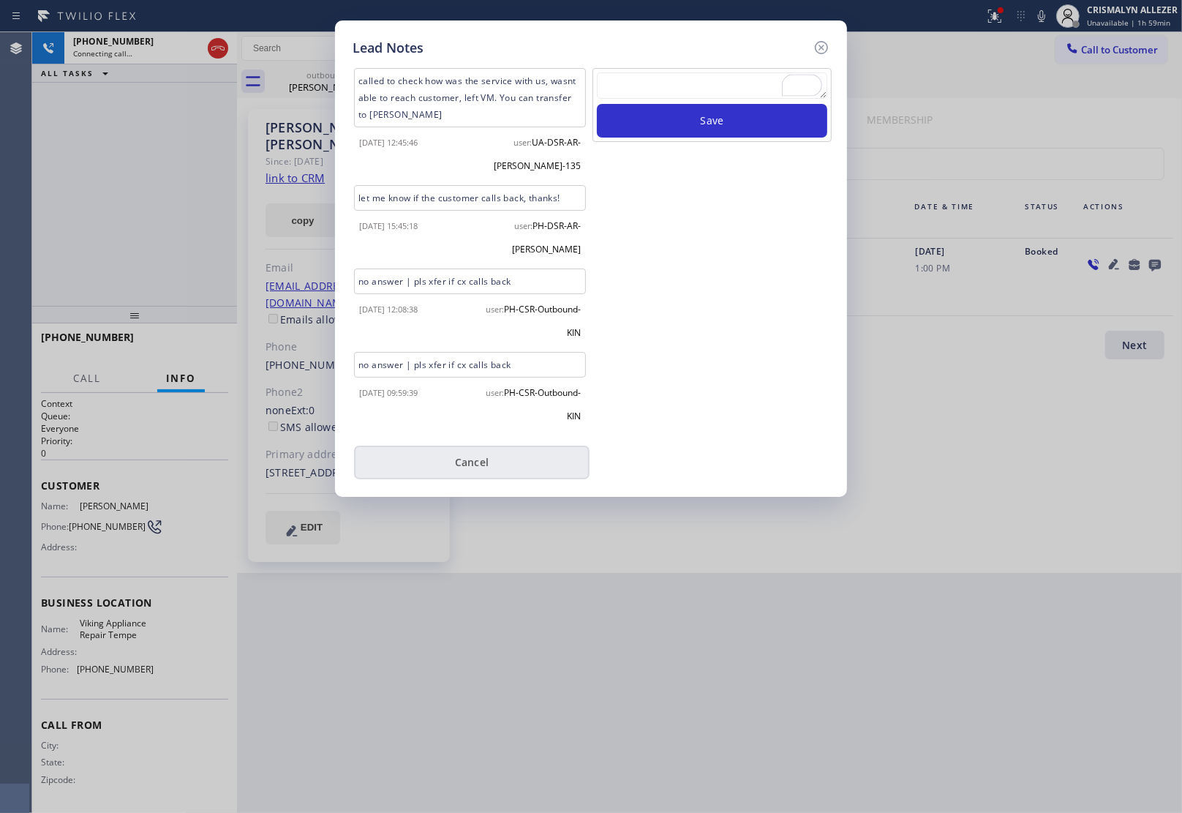
click at [470, 377] on div "user: PH-CSR-Outbound-KIN" at bounding box center [530, 400] width 120 height 47
click at [476, 455] on div "Lead Notes called to check how was the service with us, wasnt able to reach cus…" at bounding box center [591, 258] width 512 height 476
click at [480, 445] on button "Cancel" at bounding box center [472, 462] width 236 height 34
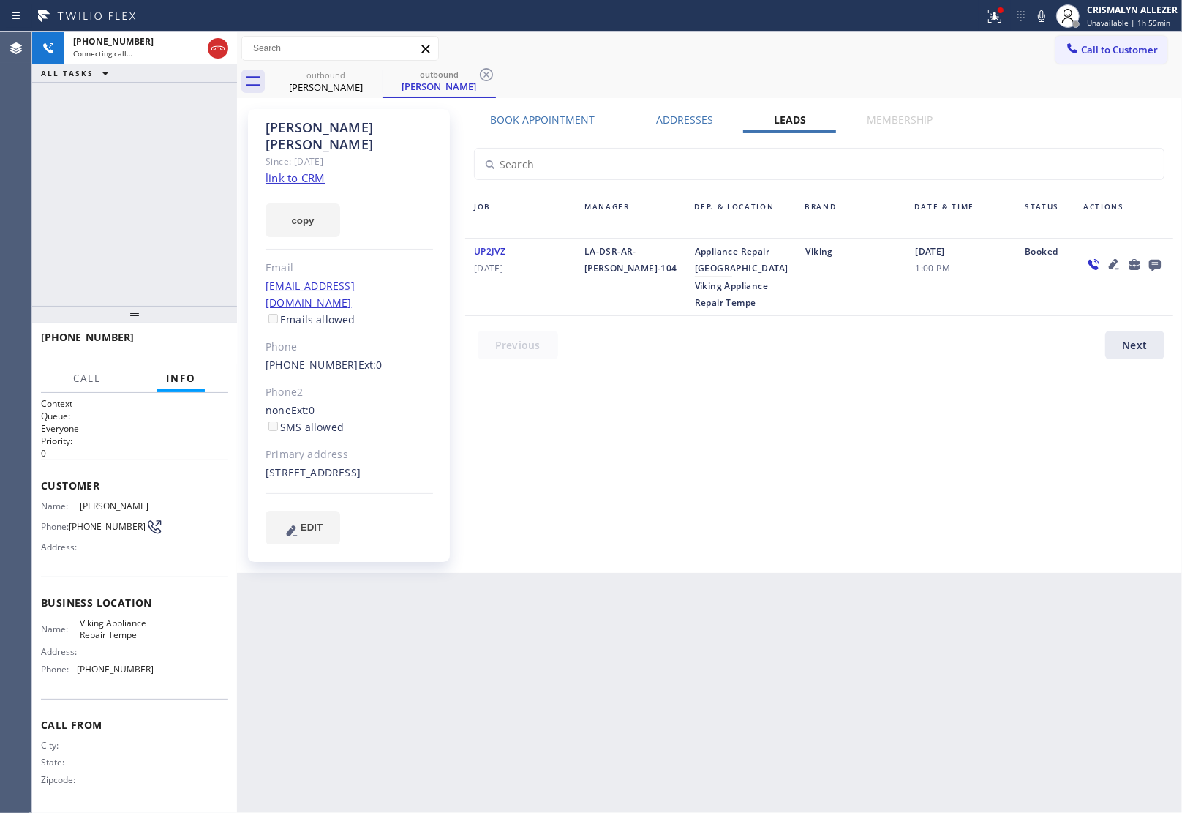
click at [549, 113] on label "Book Appointment" at bounding box center [543, 120] width 105 height 14
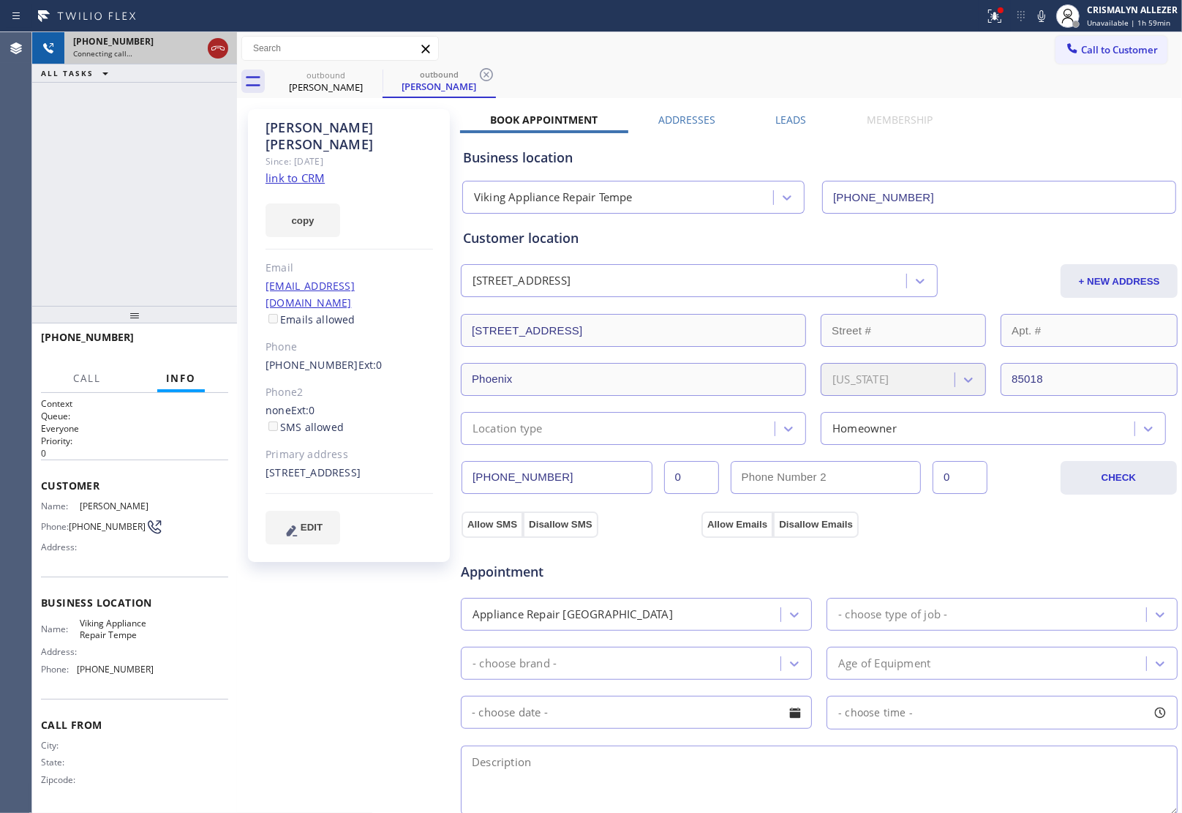
click at [223, 50] on icon at bounding box center [217, 48] width 13 height 4
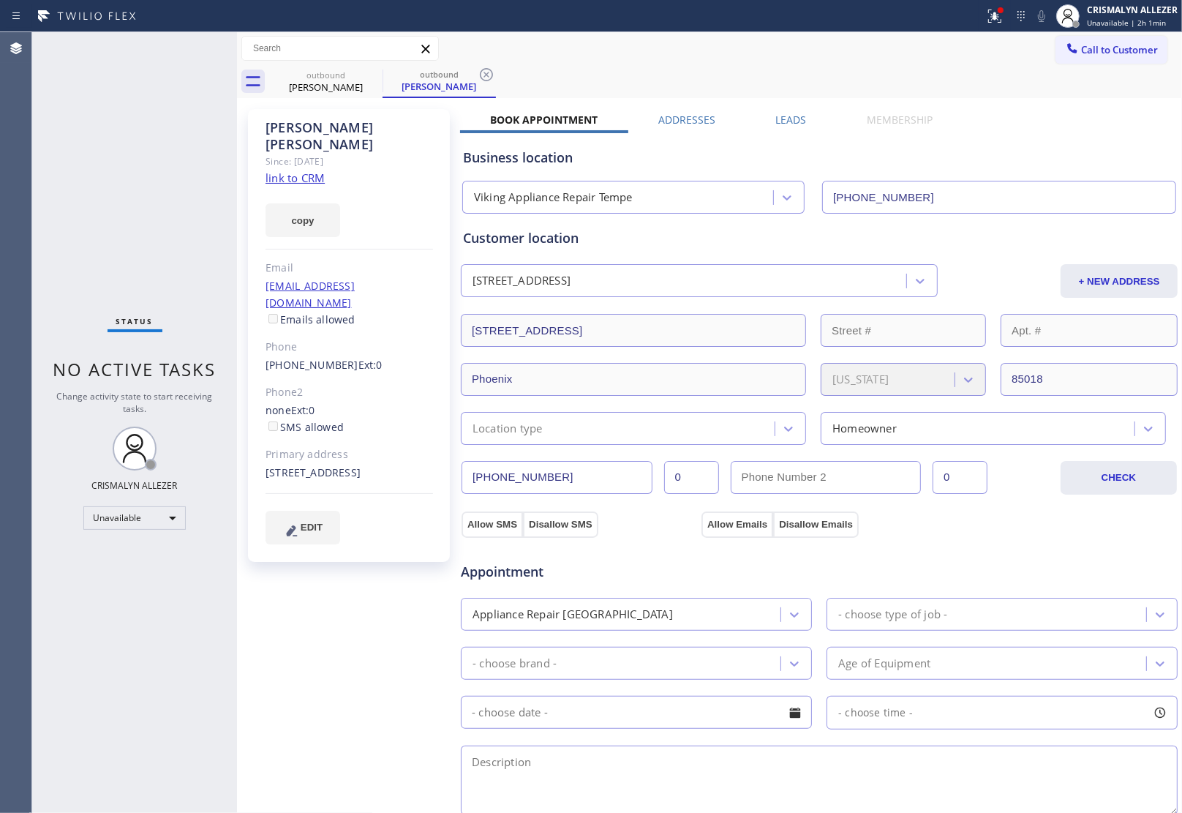
click at [1091, 235] on div "Customer location" at bounding box center [819, 238] width 713 height 20
click at [170, 512] on div "Unavailable" at bounding box center [134, 517] width 102 height 23
click at [136, 593] on li "Break" at bounding box center [133, 593] width 99 height 18
click at [168, 518] on div "Break" at bounding box center [134, 517] width 102 height 23
click at [124, 573] on li "Unavailable" at bounding box center [133, 574] width 99 height 18
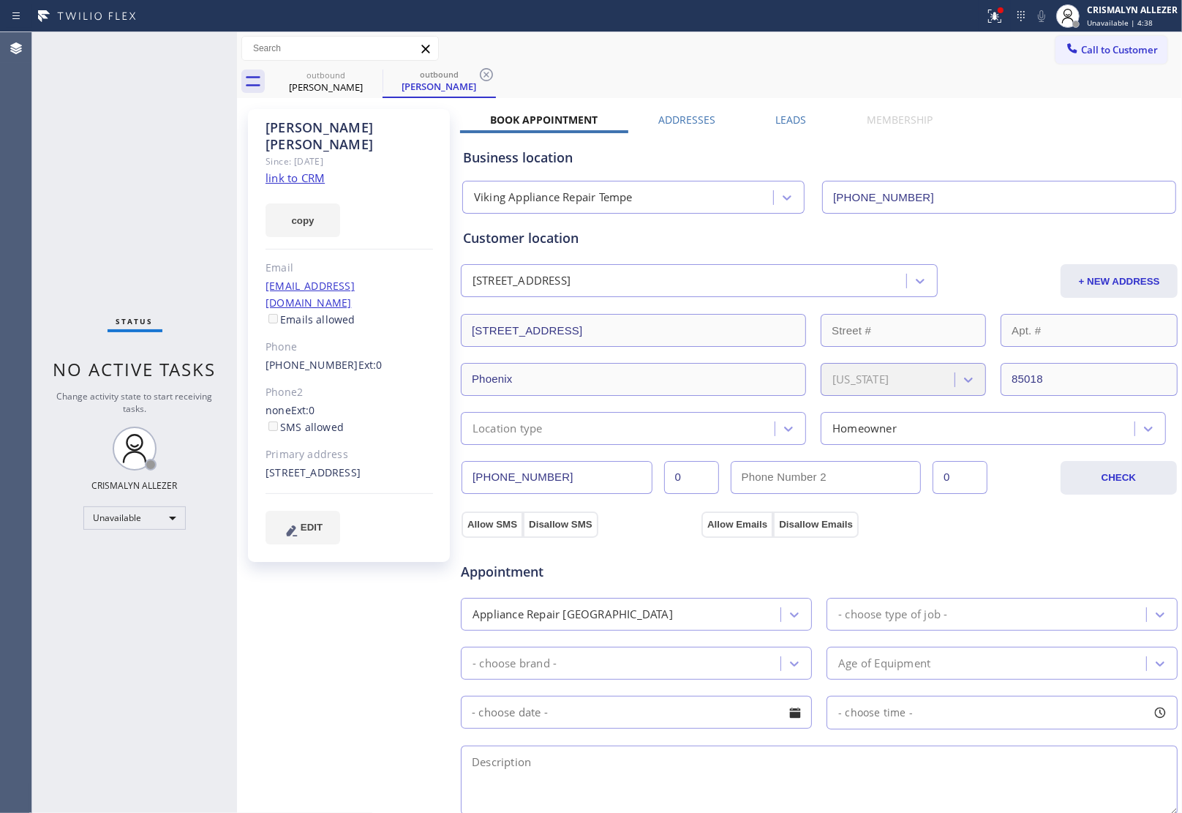
click at [786, 122] on label "Leads" at bounding box center [791, 120] width 31 height 14
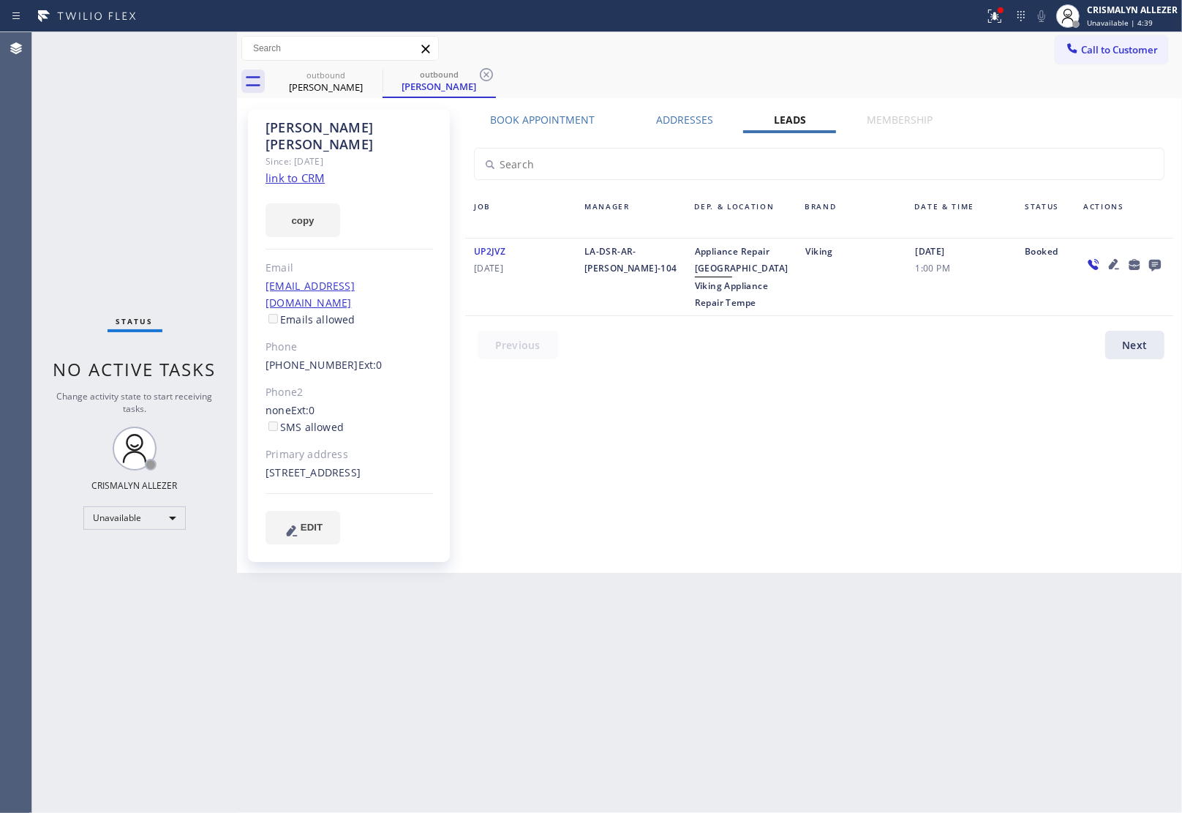
click at [1154, 260] on icon at bounding box center [1155, 266] width 12 height 12
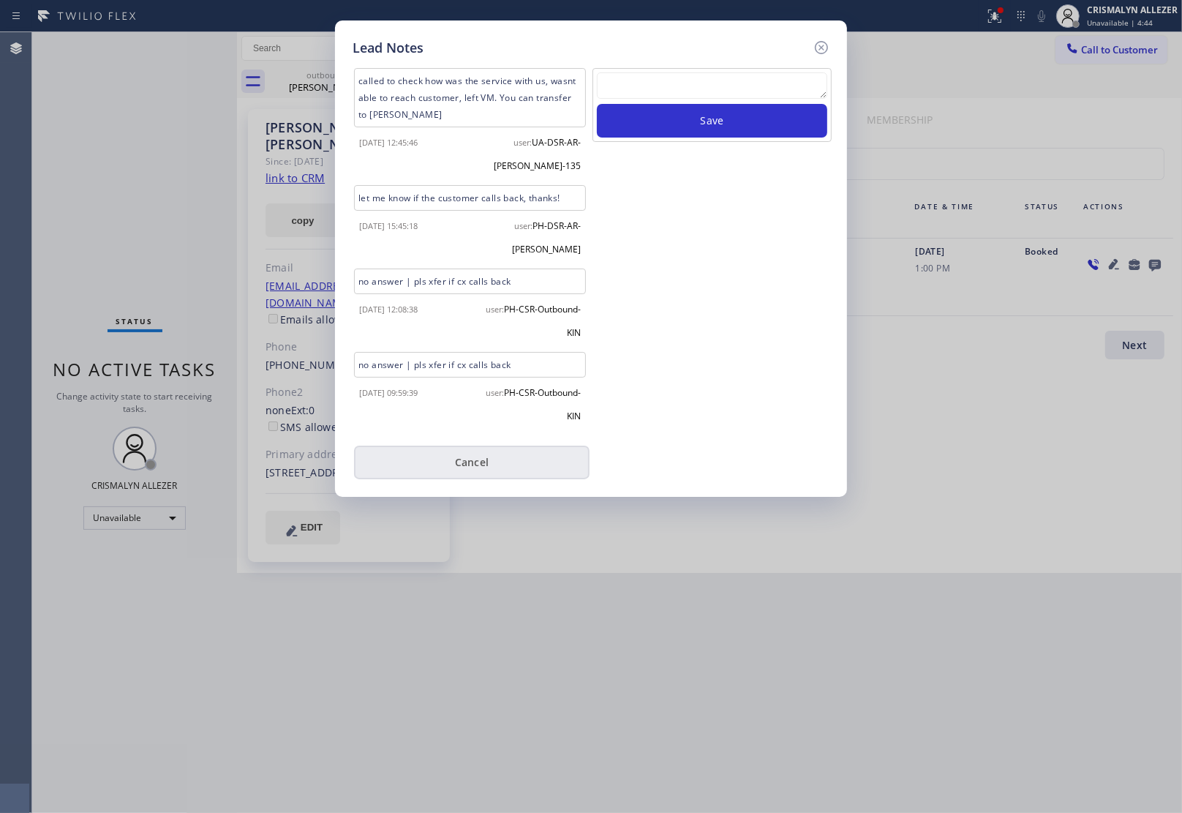
click at [476, 445] on button "Cancel" at bounding box center [472, 462] width 236 height 34
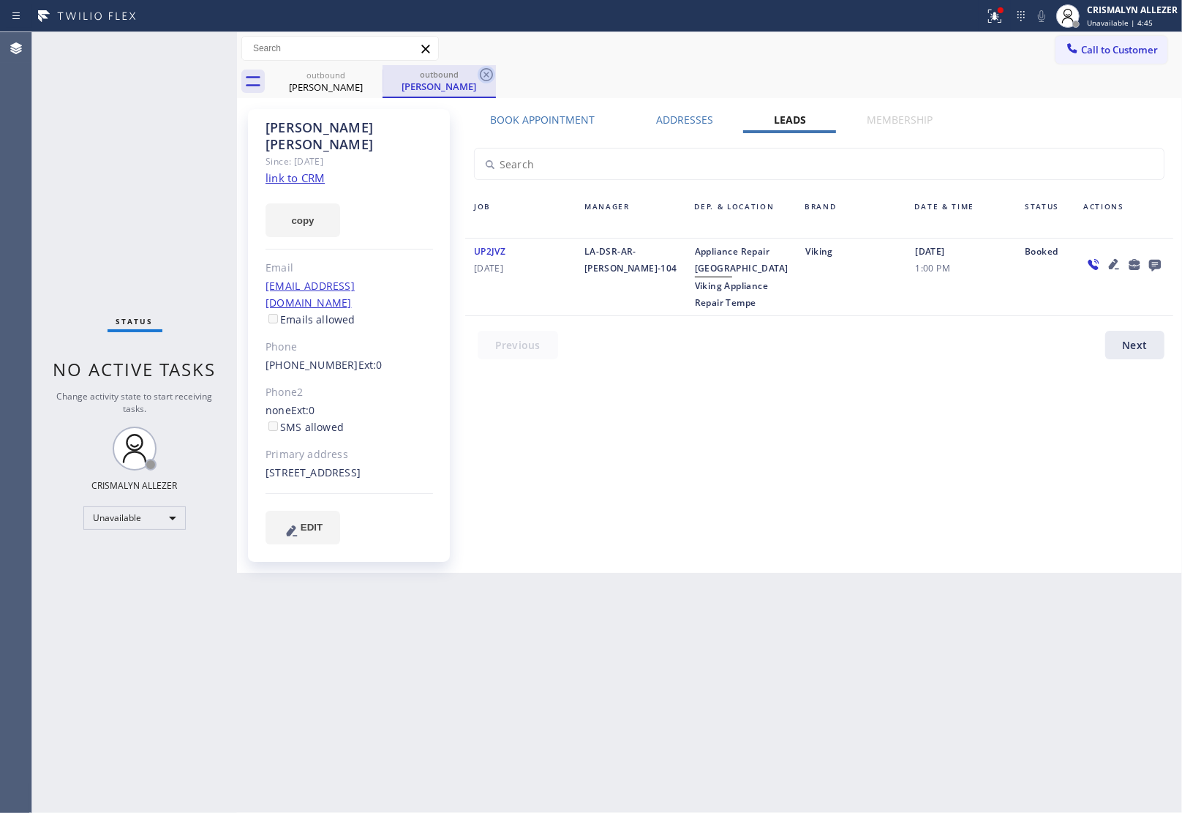
click at [486, 72] on icon at bounding box center [487, 75] width 18 height 18
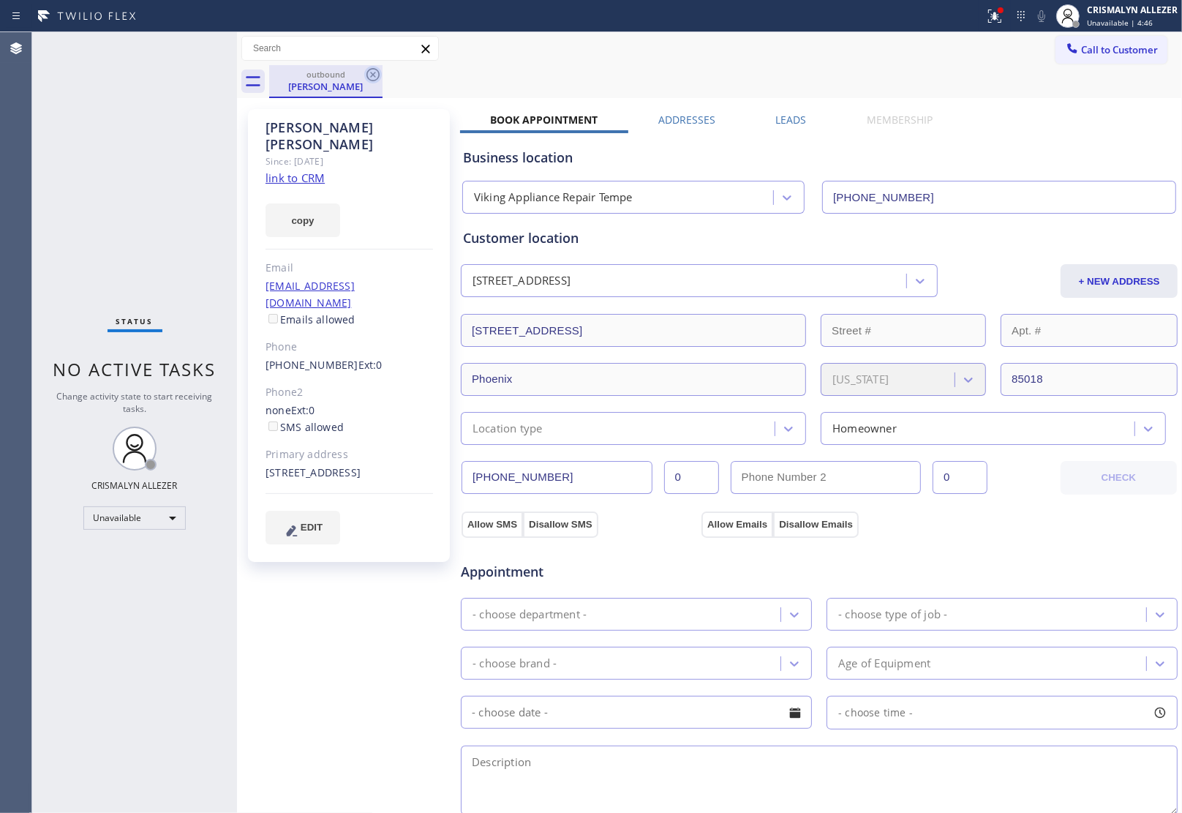
click at [370, 74] on icon at bounding box center [373, 75] width 18 height 18
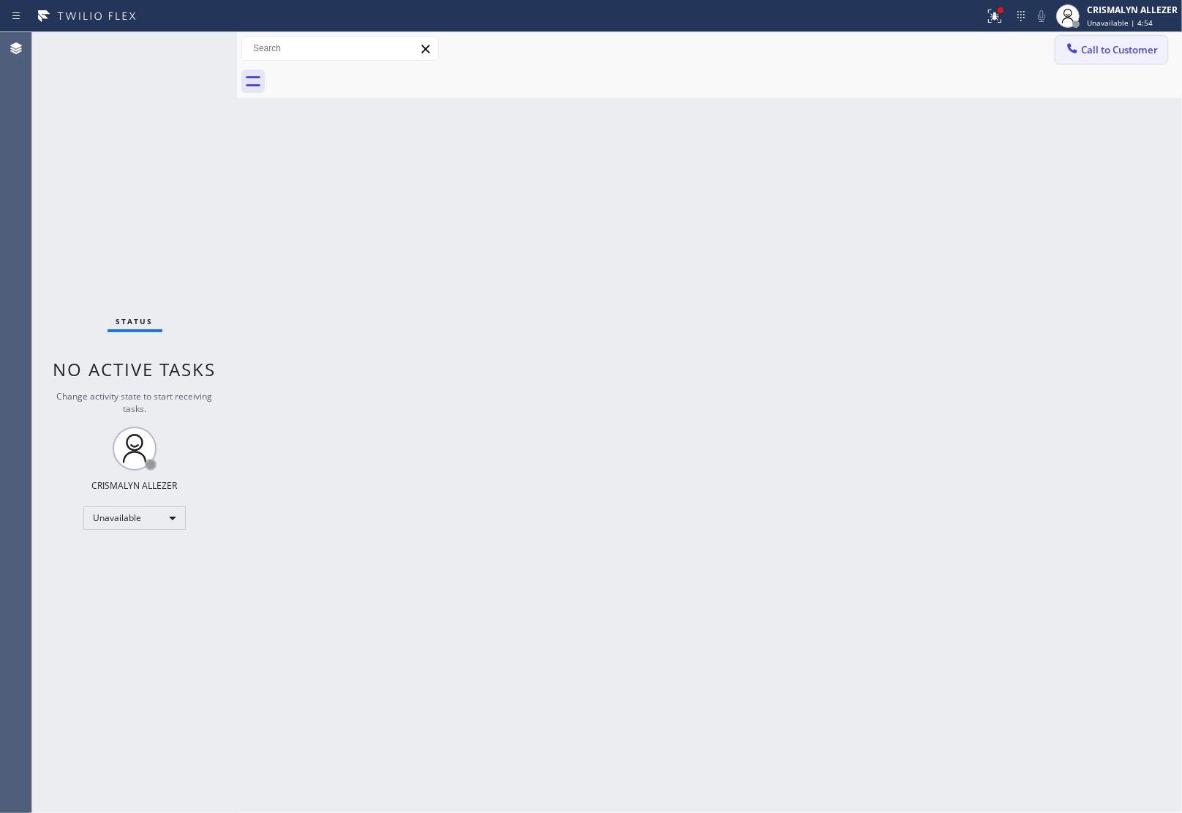
click at [1140, 49] on span "Call to Customer" at bounding box center [1119, 49] width 77 height 13
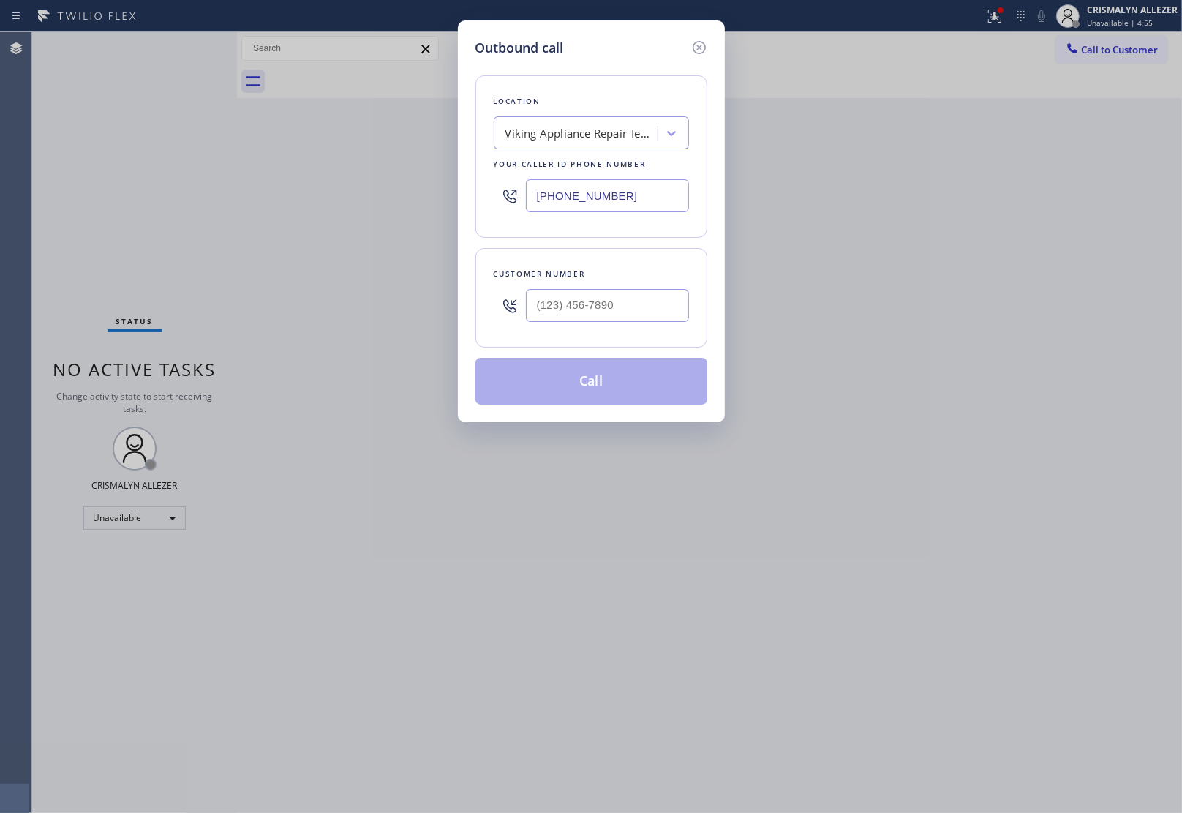
drag, startPoint x: 658, startPoint y: 209, endPoint x: 247, endPoint y: 218, distance: 411.9
click at [247, 218] on div "Outbound call Location Viking Appliance Repair Tempe Your caller id phone numbe…" at bounding box center [591, 406] width 1182 height 813
paste input "15) 877-9670"
type input "(415) 877-9670"
click at [611, 304] on input "(___) ___-____" at bounding box center [607, 305] width 163 height 33
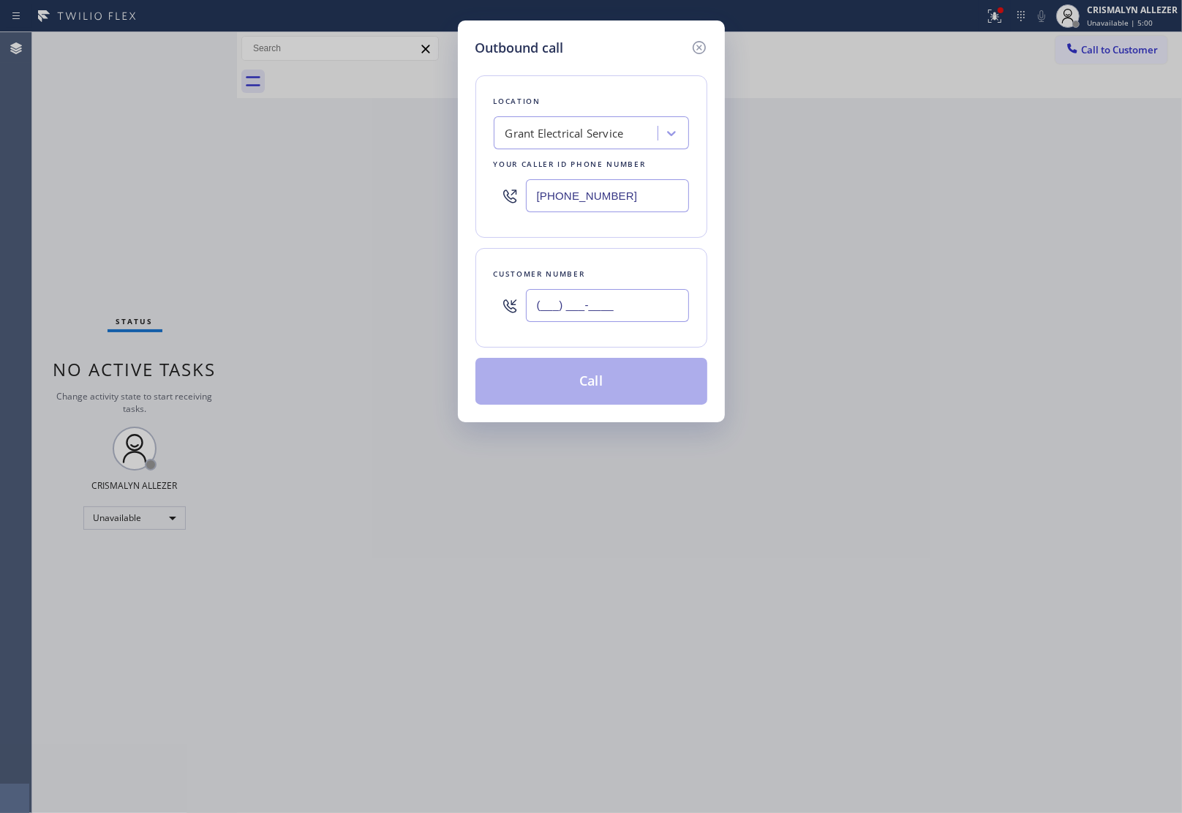
paste input "209) 657-7003"
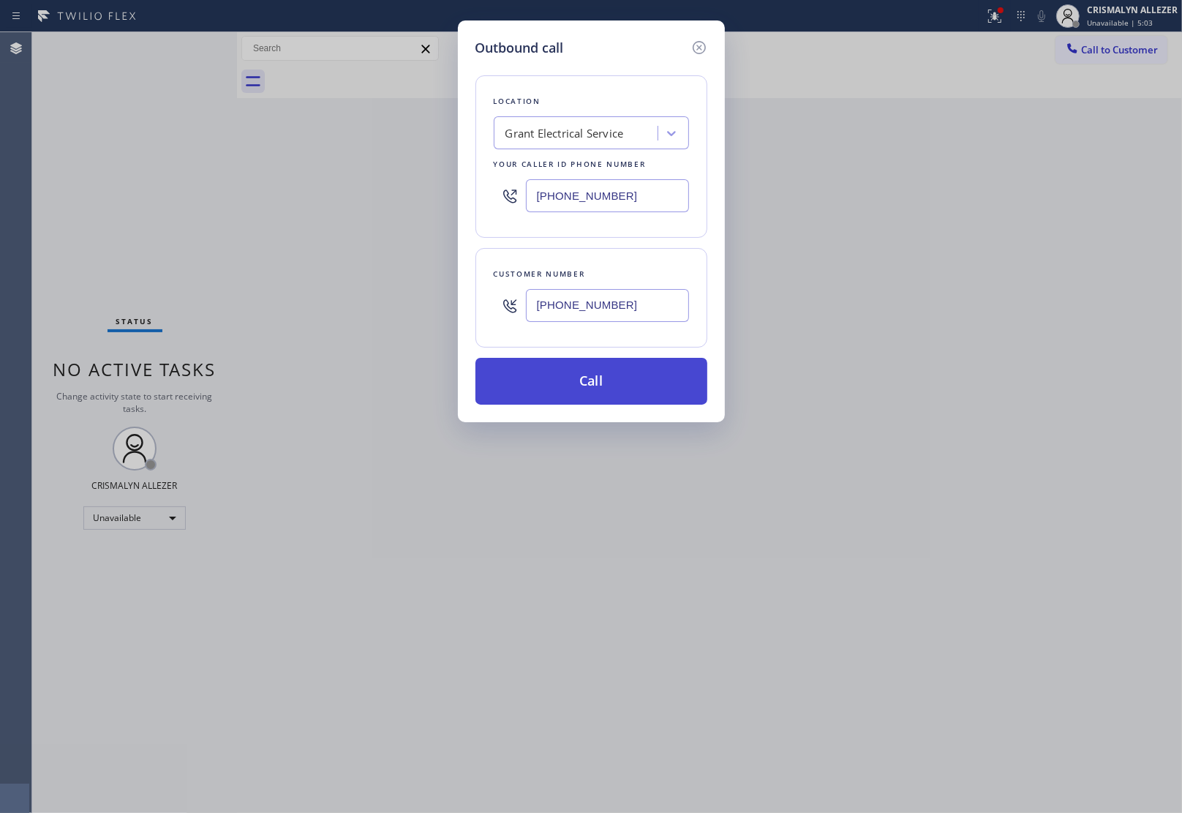
type input "(209) 657-7003"
click at [604, 393] on button "Call" at bounding box center [591, 381] width 232 height 47
click at [602, 392] on button "Call" at bounding box center [591, 381] width 232 height 47
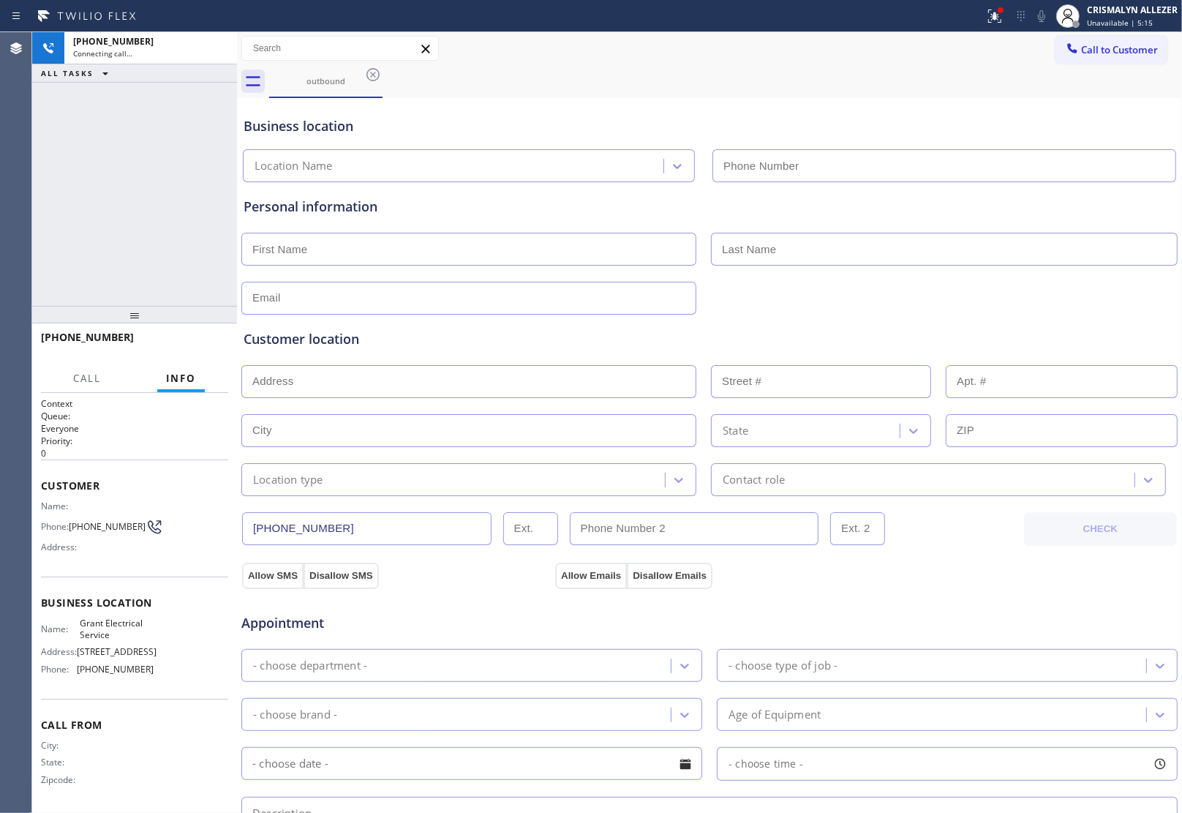
type input "(415) 877-9670"
click at [200, 345] on span "HANG UP" at bounding box center [194, 344] width 45 height 10
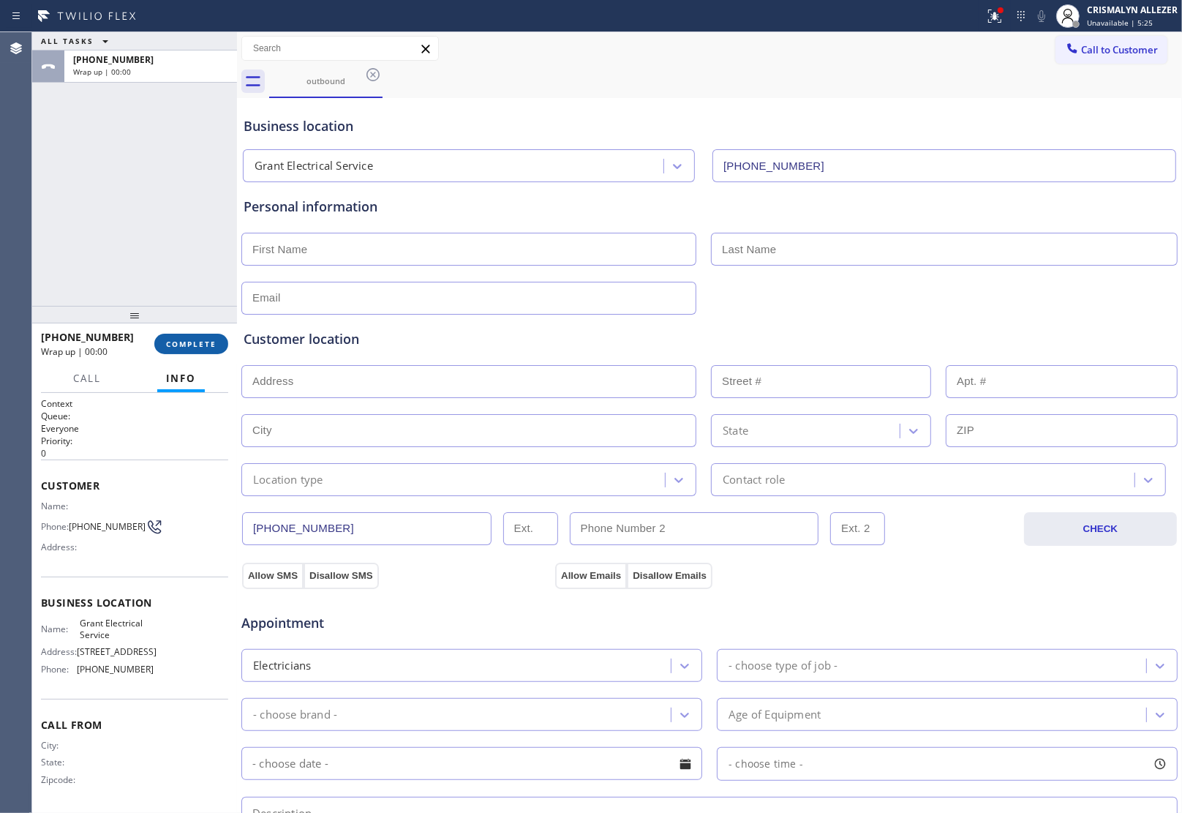
click at [180, 348] on span "COMPLETE" at bounding box center [191, 344] width 50 height 10
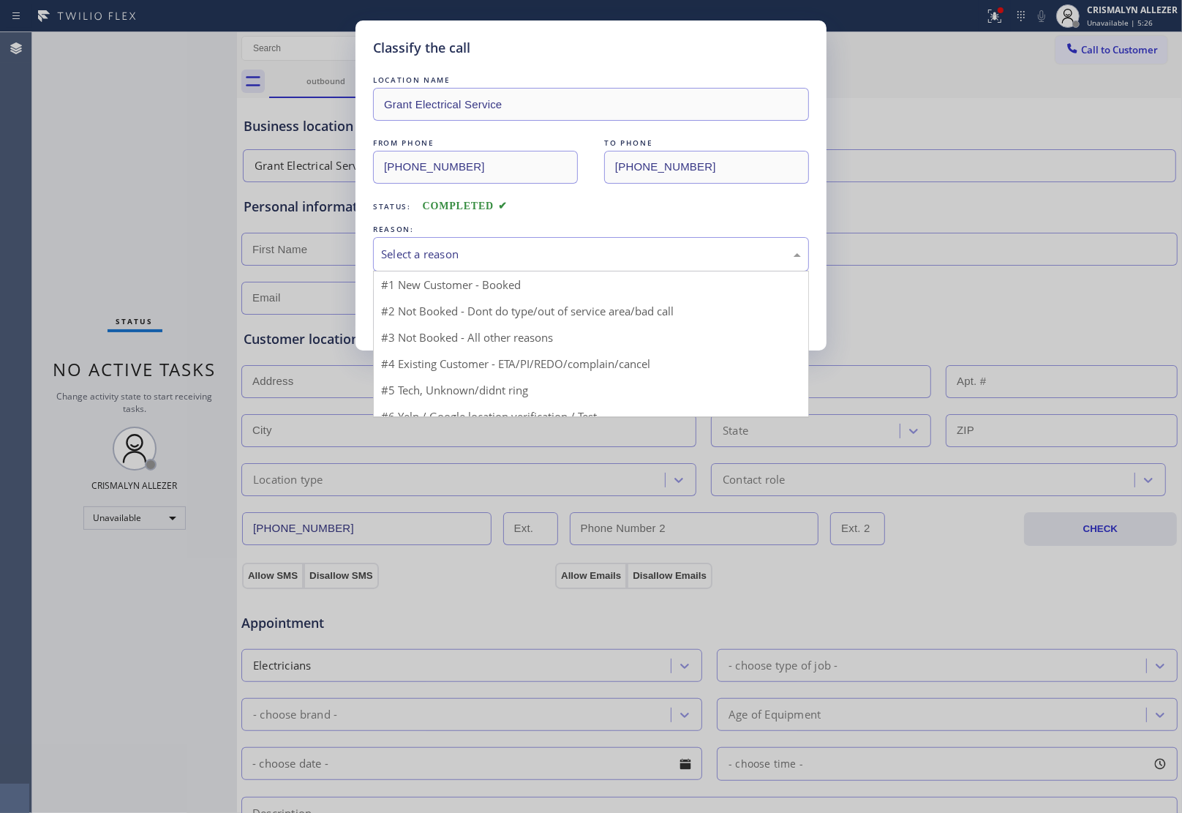
click at [612, 268] on div "Select a reason" at bounding box center [591, 254] width 436 height 34
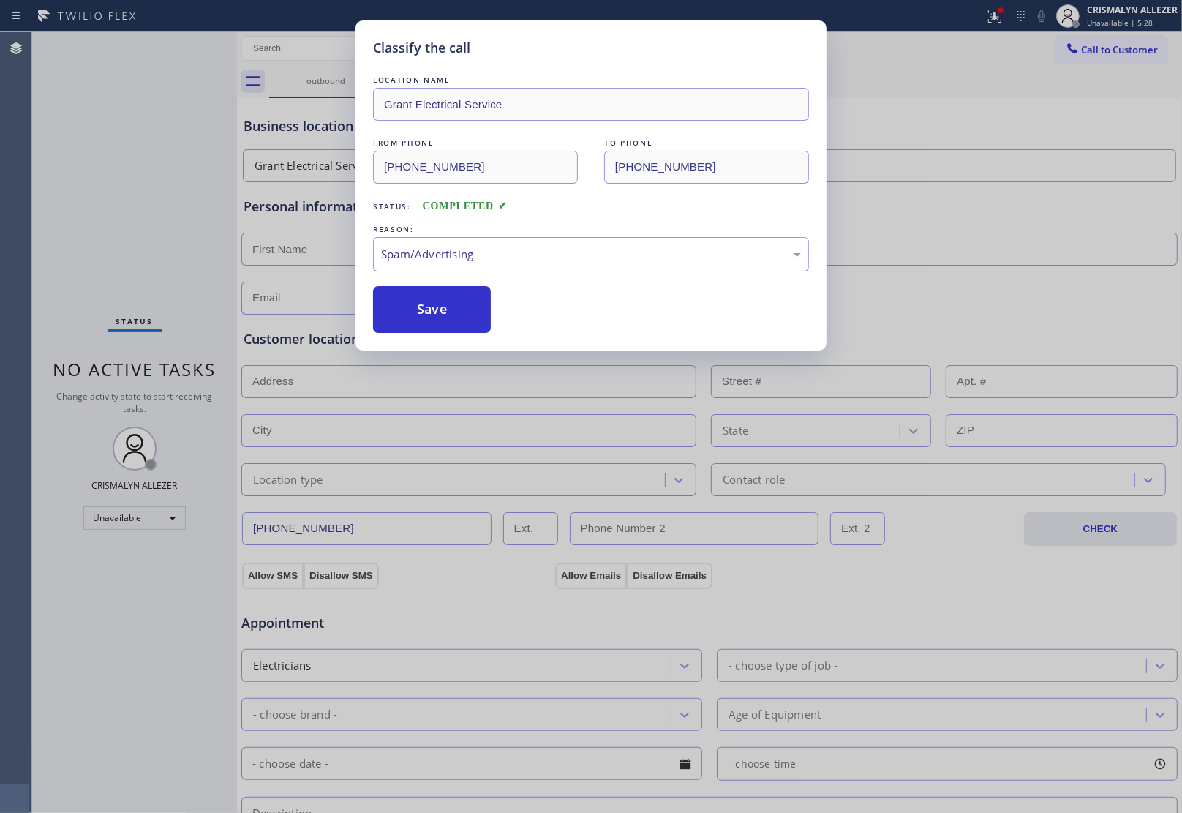
click at [451, 320] on button "Save" at bounding box center [432, 309] width 118 height 47
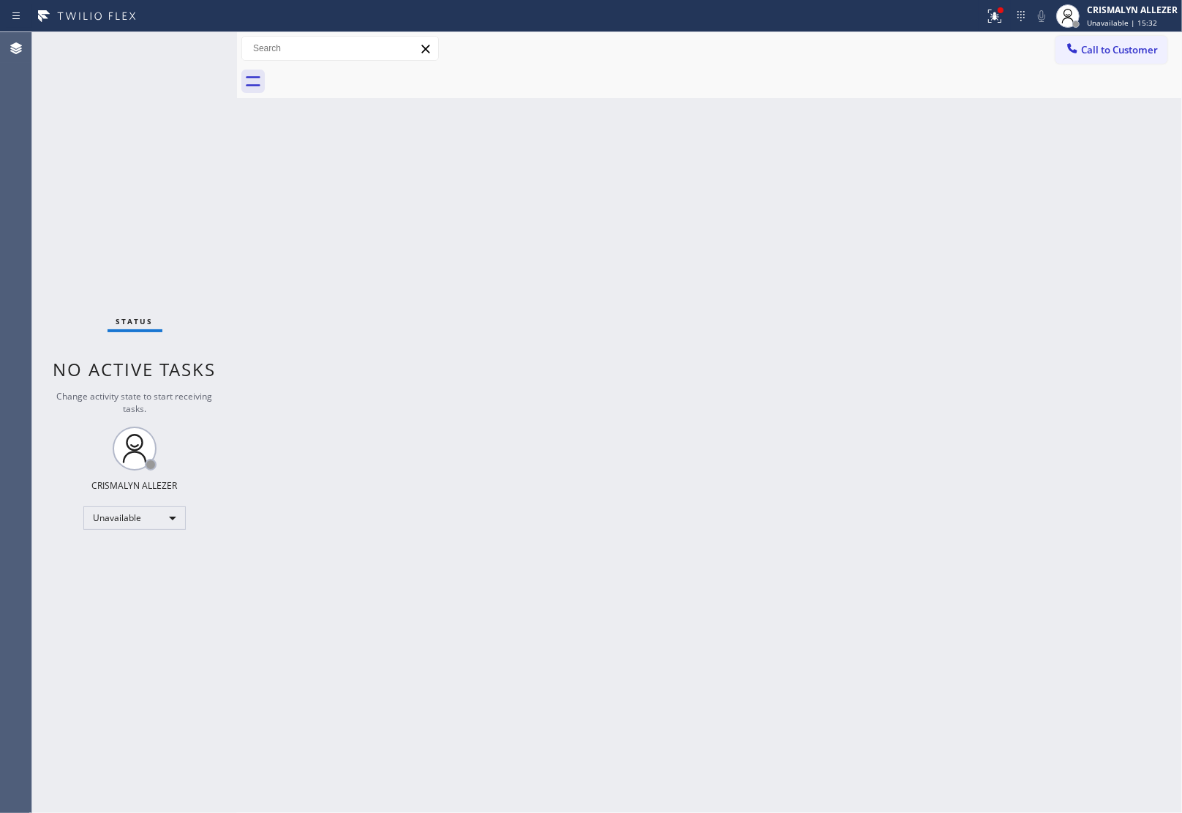
click at [1118, 50] on span "Call to Customer" at bounding box center [1119, 49] width 77 height 13
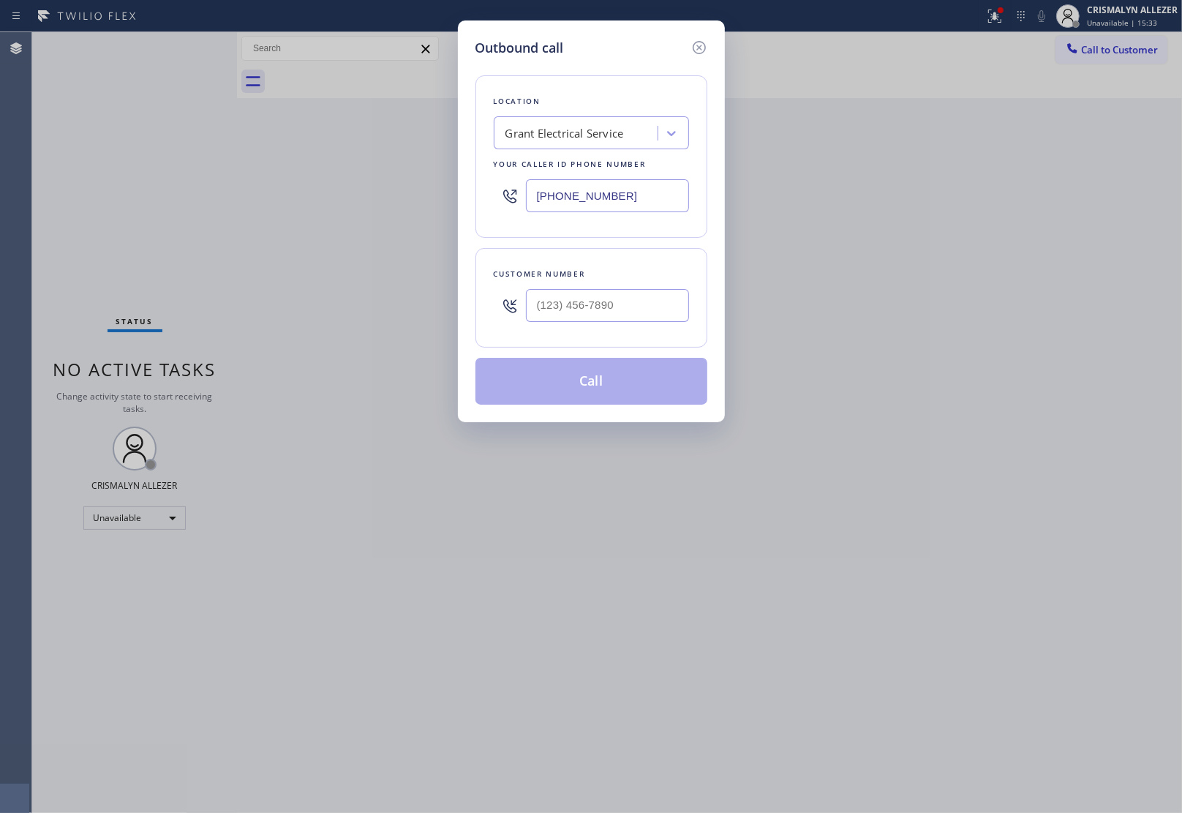
click at [591, 152] on div "Location Grant Electrical Service Your caller id phone number (415) 877-9670" at bounding box center [591, 156] width 232 height 162
click at [593, 141] on div "Grant Electrical Service" at bounding box center [564, 133] width 119 height 17
paste input "Sub Zero Appliance Repair"
type input "Sub Zero Appliance Repair"
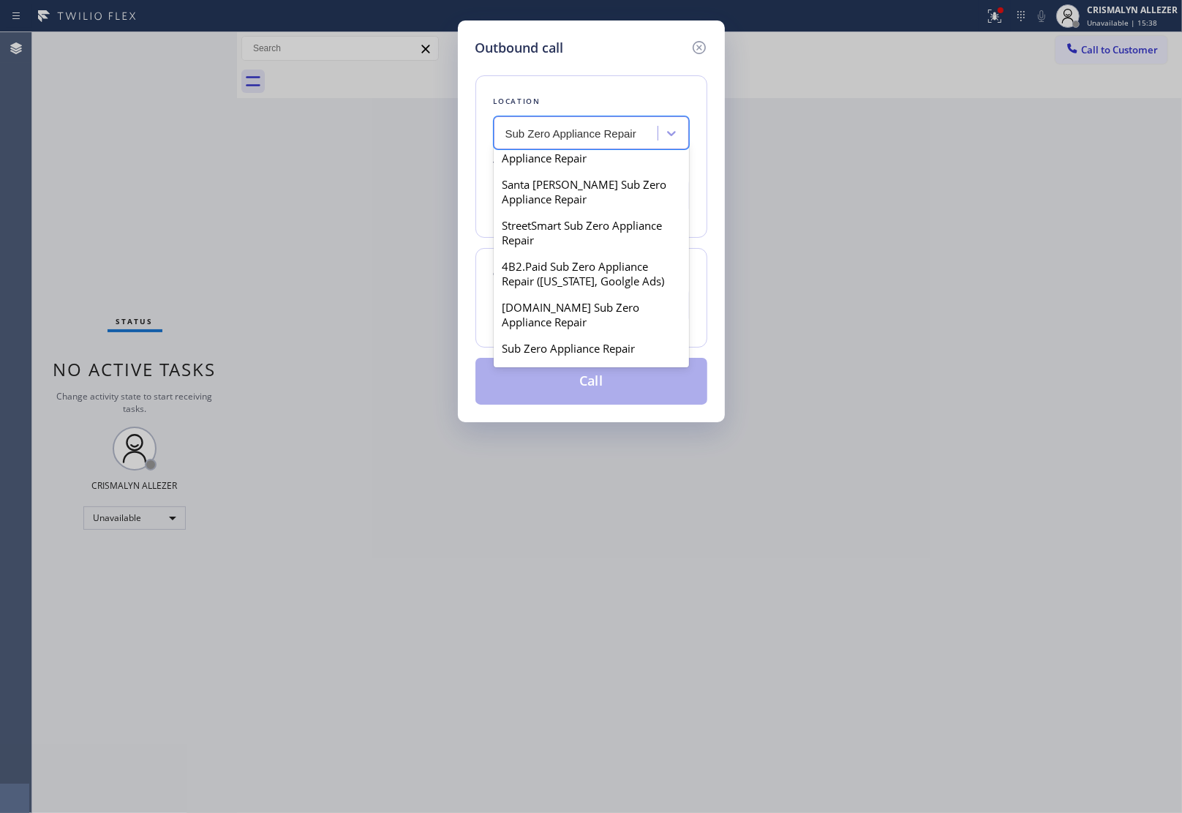
scroll to position [457, 0]
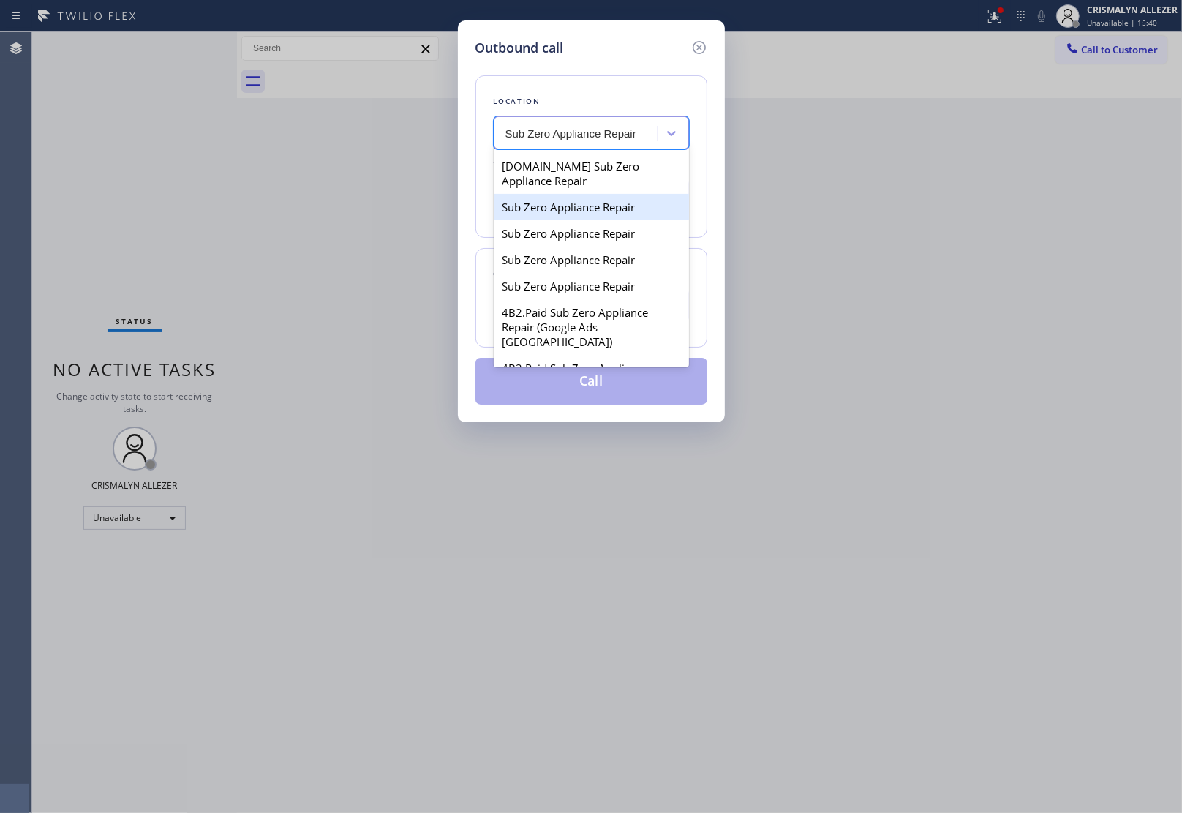
click at [557, 220] on div "Sub Zero Appliance Repair" at bounding box center [591, 207] width 195 height 26
type input "(714) 627-5469"
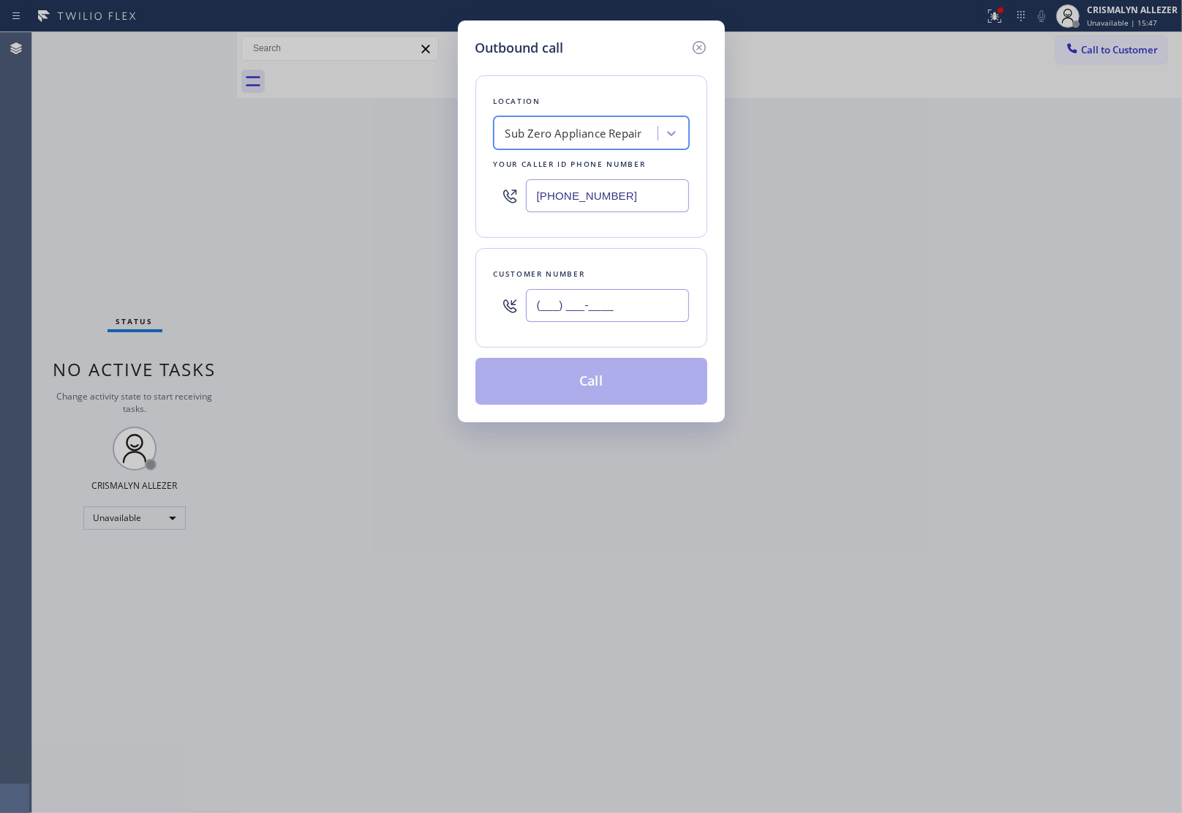
click at [611, 313] on input "(___) ___-____" at bounding box center [607, 305] width 163 height 33
paste input "650) 793-5126"
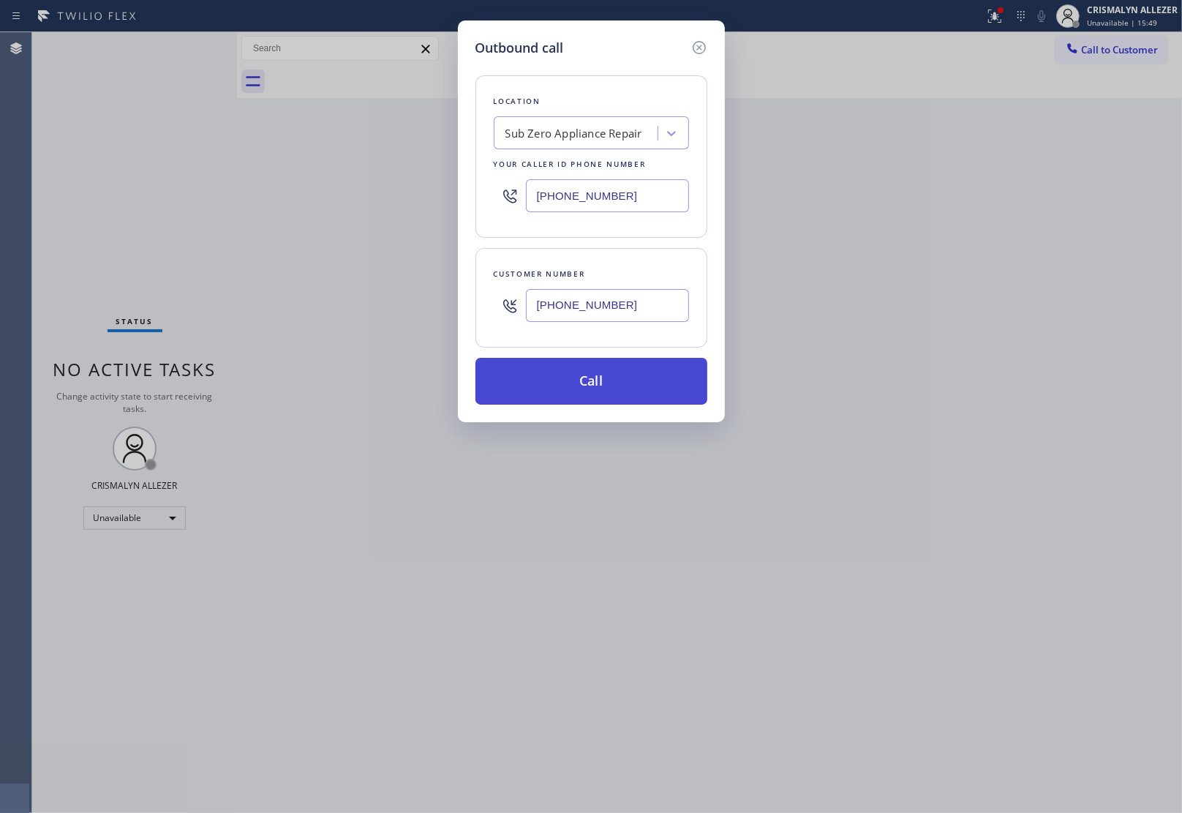
type input "(650) 793-5126"
click at [595, 394] on button "Call" at bounding box center [591, 381] width 232 height 47
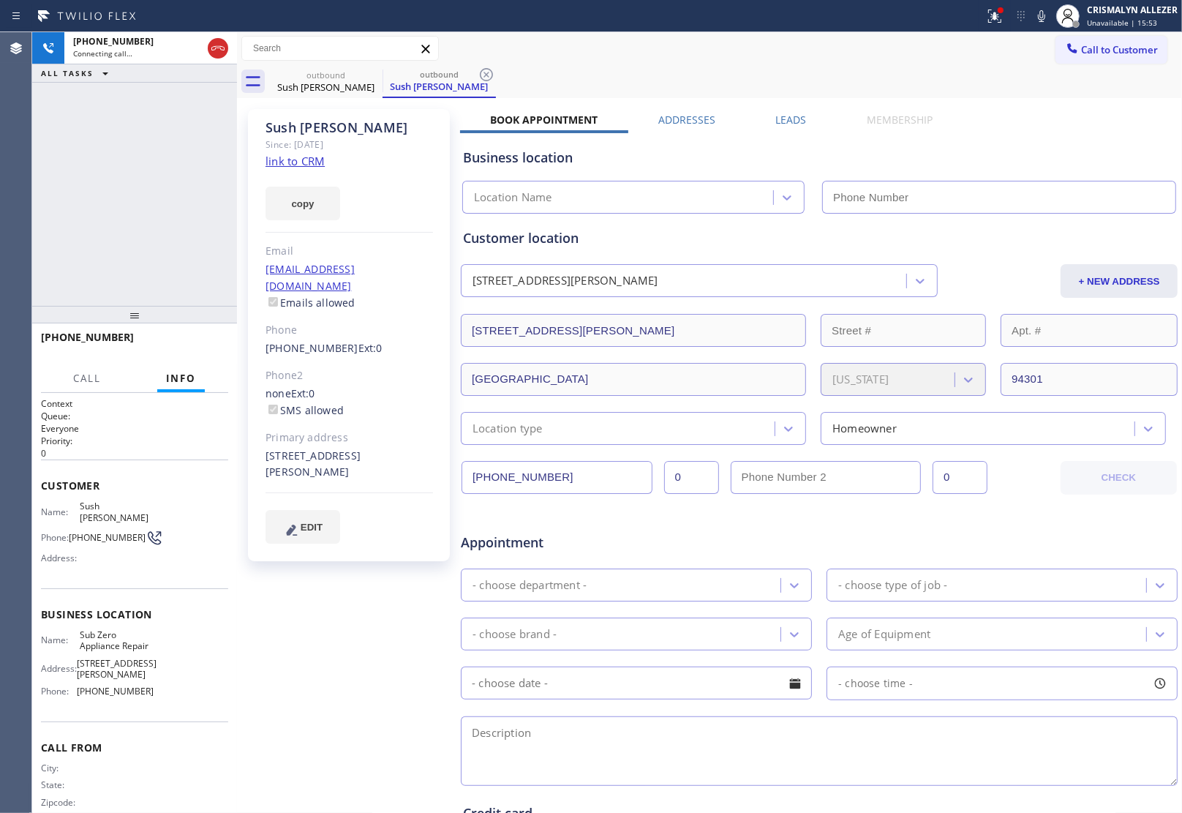
type input "(714) 627-5469"
click at [301, 159] on link "link to CRM" at bounding box center [295, 161] width 59 height 15
click at [190, 340] on span "HANG UP" at bounding box center [194, 344] width 45 height 10
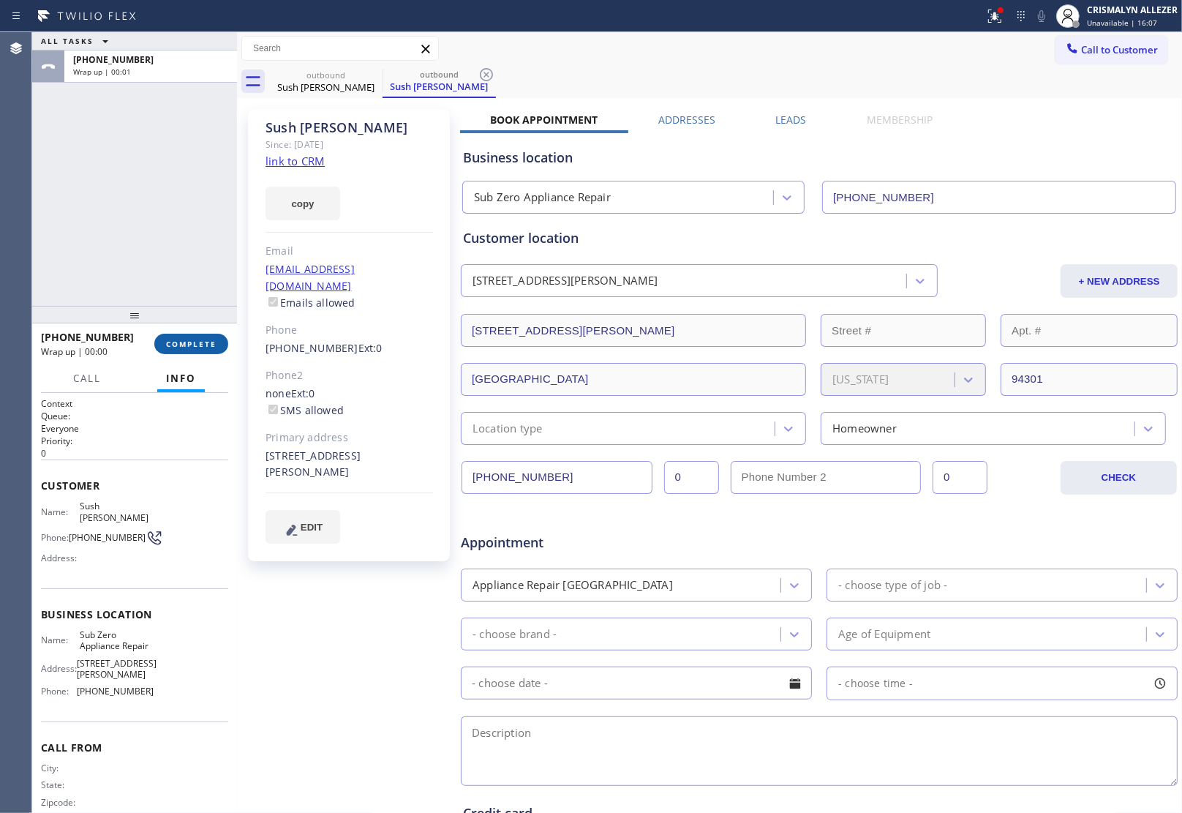
click at [192, 342] on span "COMPLETE" at bounding box center [191, 344] width 50 height 10
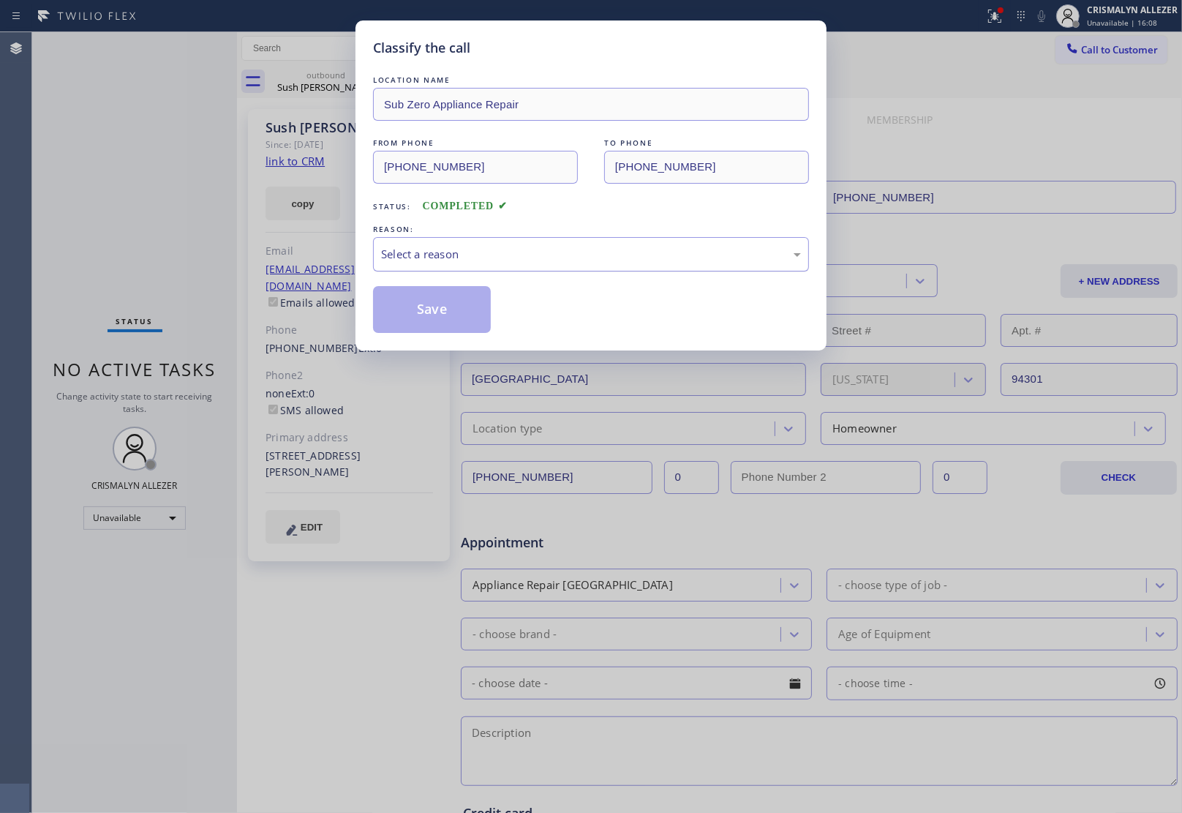
click at [619, 260] on div "Select a reason" at bounding box center [591, 254] width 420 height 17
click at [422, 308] on button "Save" at bounding box center [432, 309] width 118 height 47
click at [384, 81] on div "Sush Vij" at bounding box center [439, 86] width 110 height 13
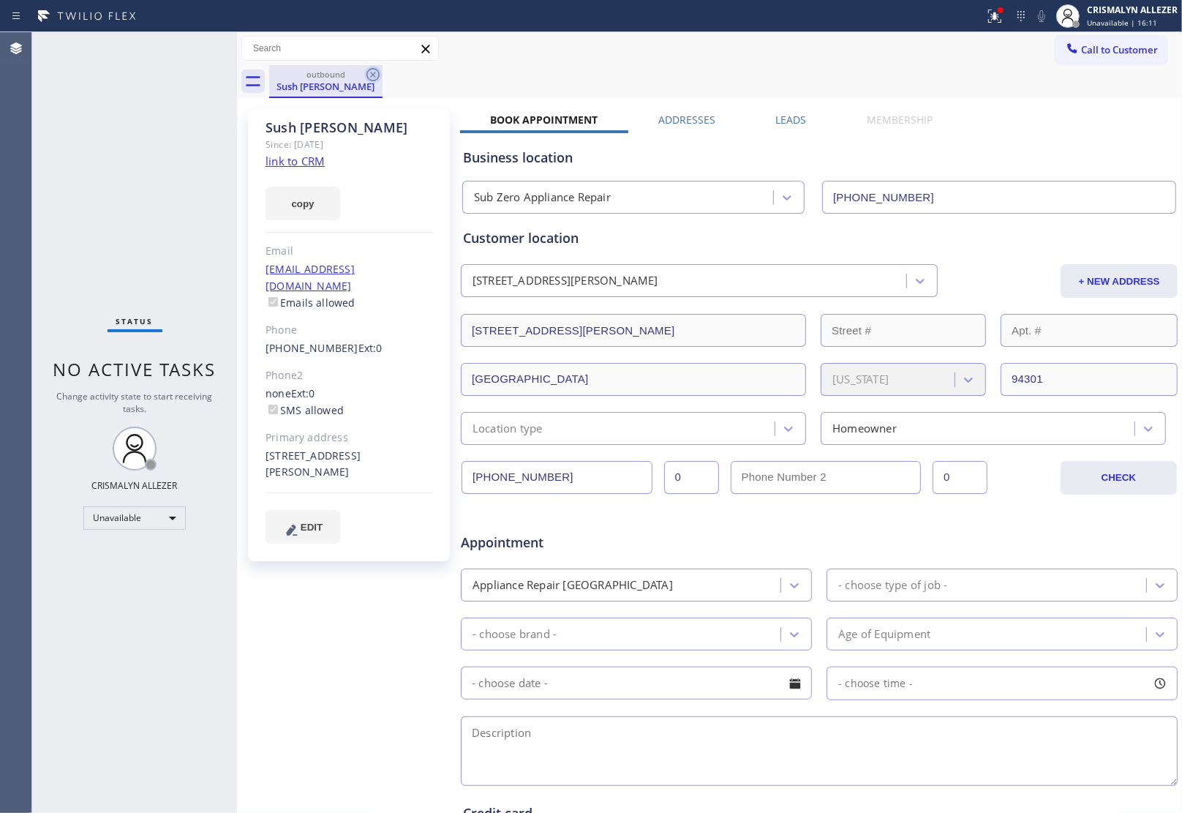
click at [374, 72] on icon at bounding box center [373, 75] width 18 height 18
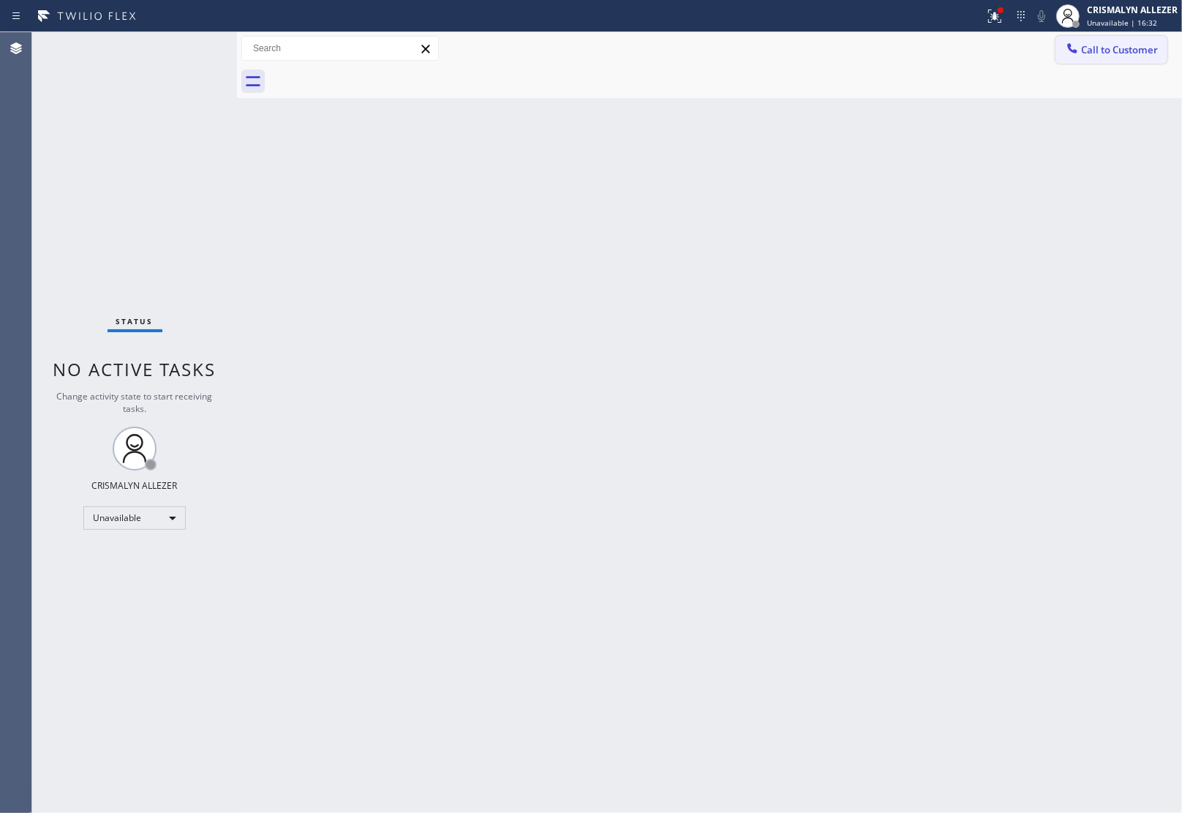
click at [1142, 42] on button "Call to Customer" at bounding box center [1112, 50] width 112 height 28
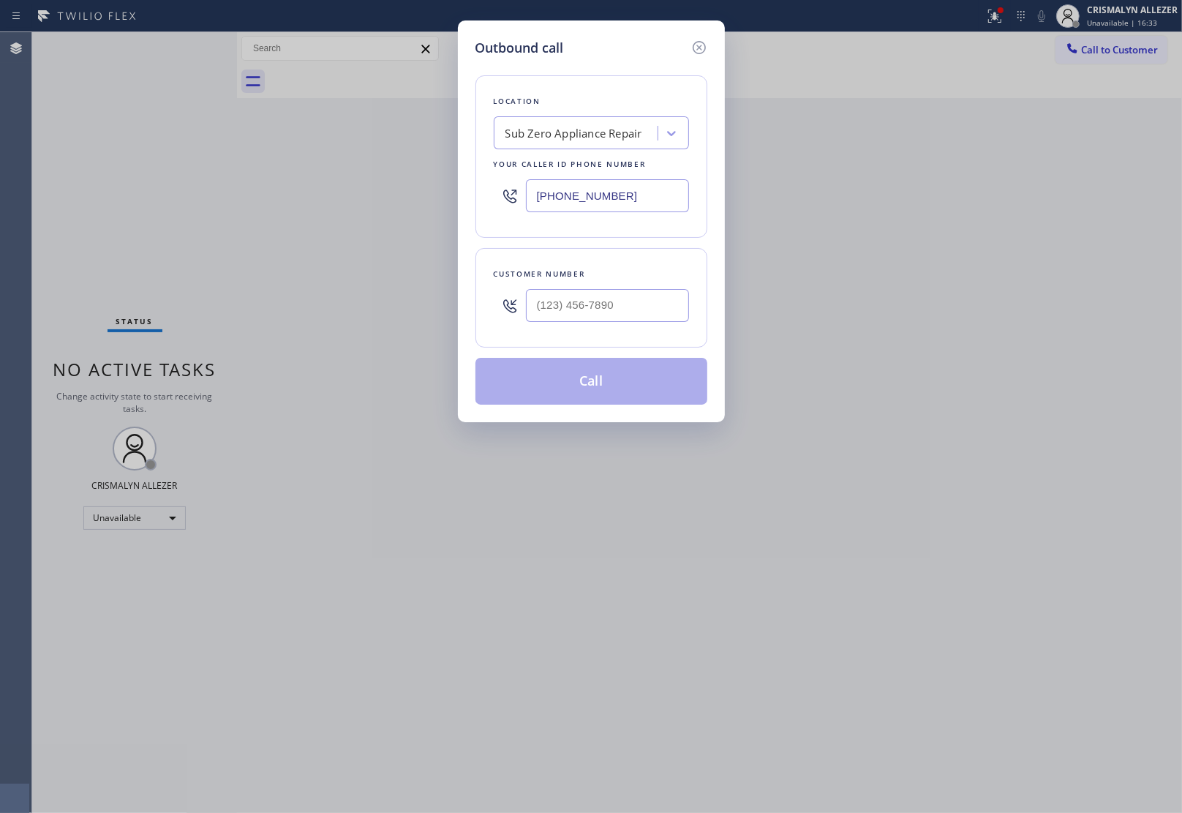
paste input "669) 280-551"
drag, startPoint x: 616, startPoint y: 198, endPoint x: 161, endPoint y: 199, distance: 455.0
click at [161, 199] on div "Outbound call Location Sub Zero Appliance Repair Your caller id phone number (7…" at bounding box center [591, 406] width 1182 height 813
type input "(669) 280-5519"
click at [638, 309] on input "(___) ___-____" at bounding box center [607, 305] width 163 height 33
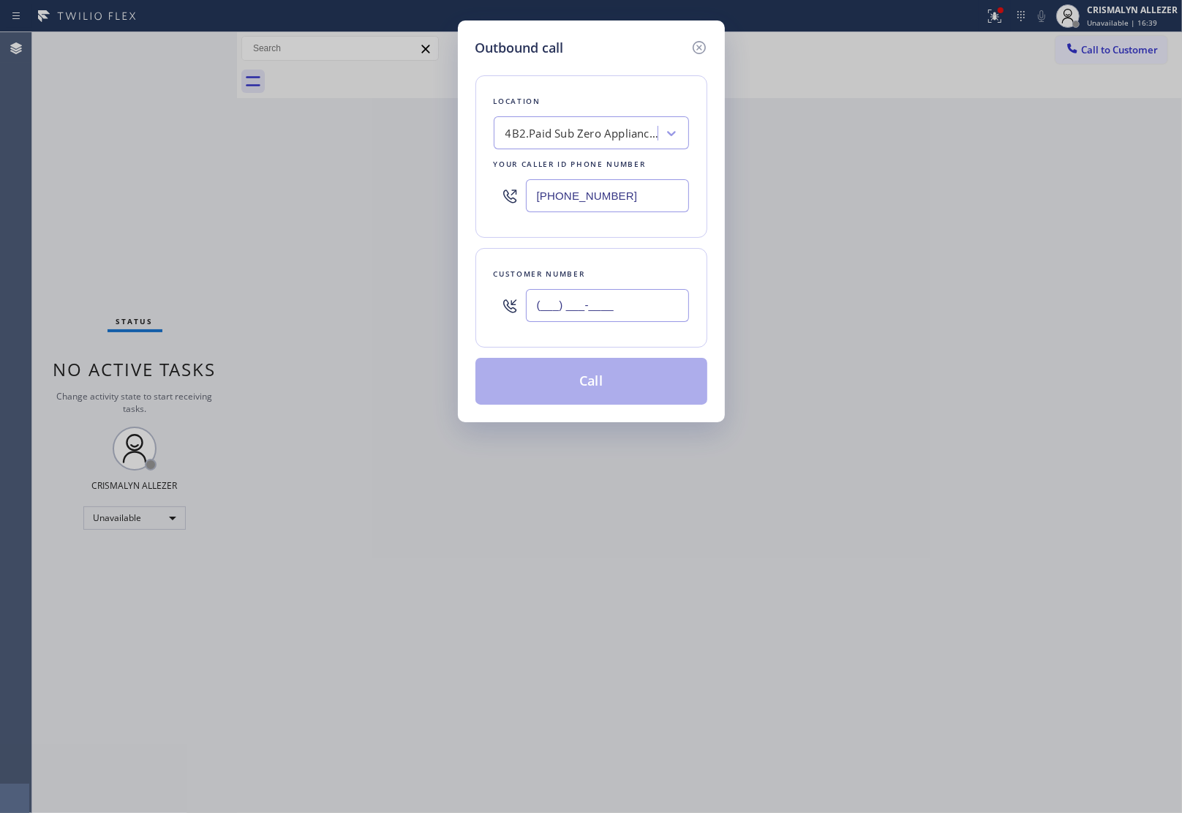
paste input "650) 793-5126"
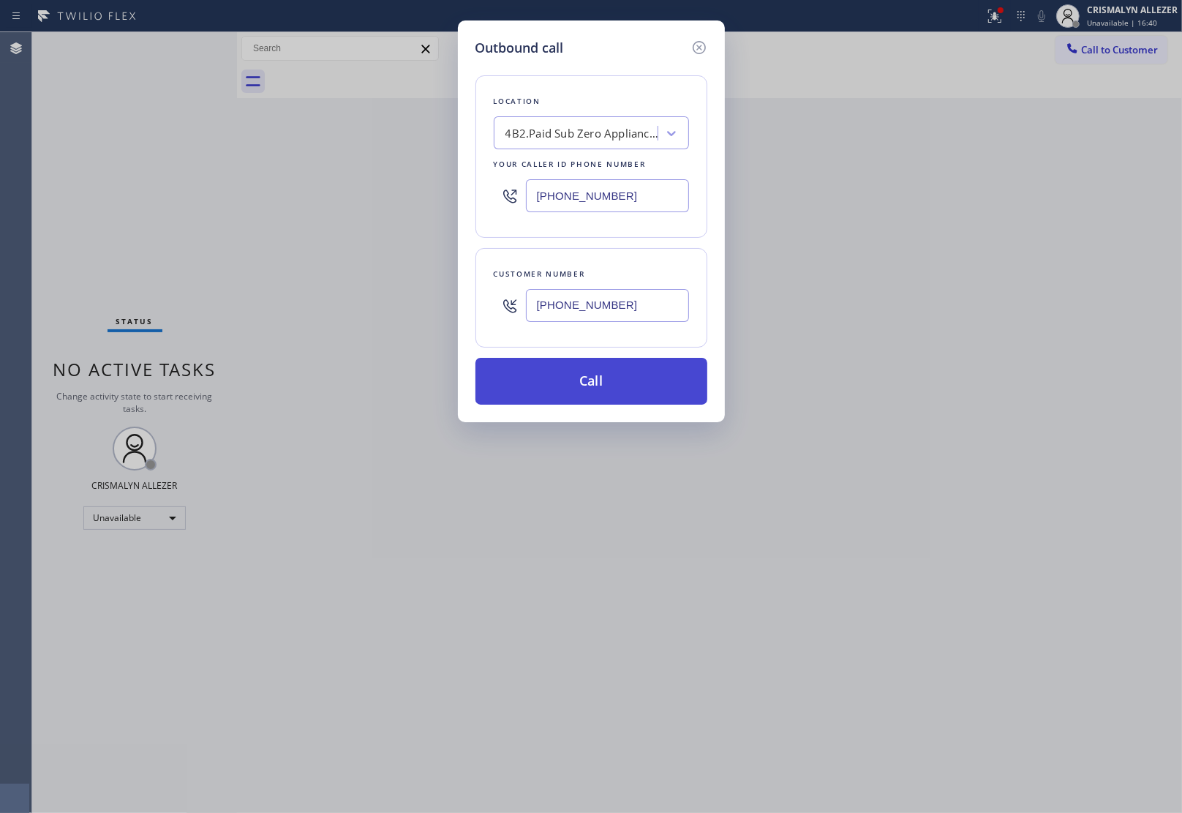
type input "(650) 793-5126"
click at [594, 366] on button "Call" at bounding box center [591, 381] width 232 height 47
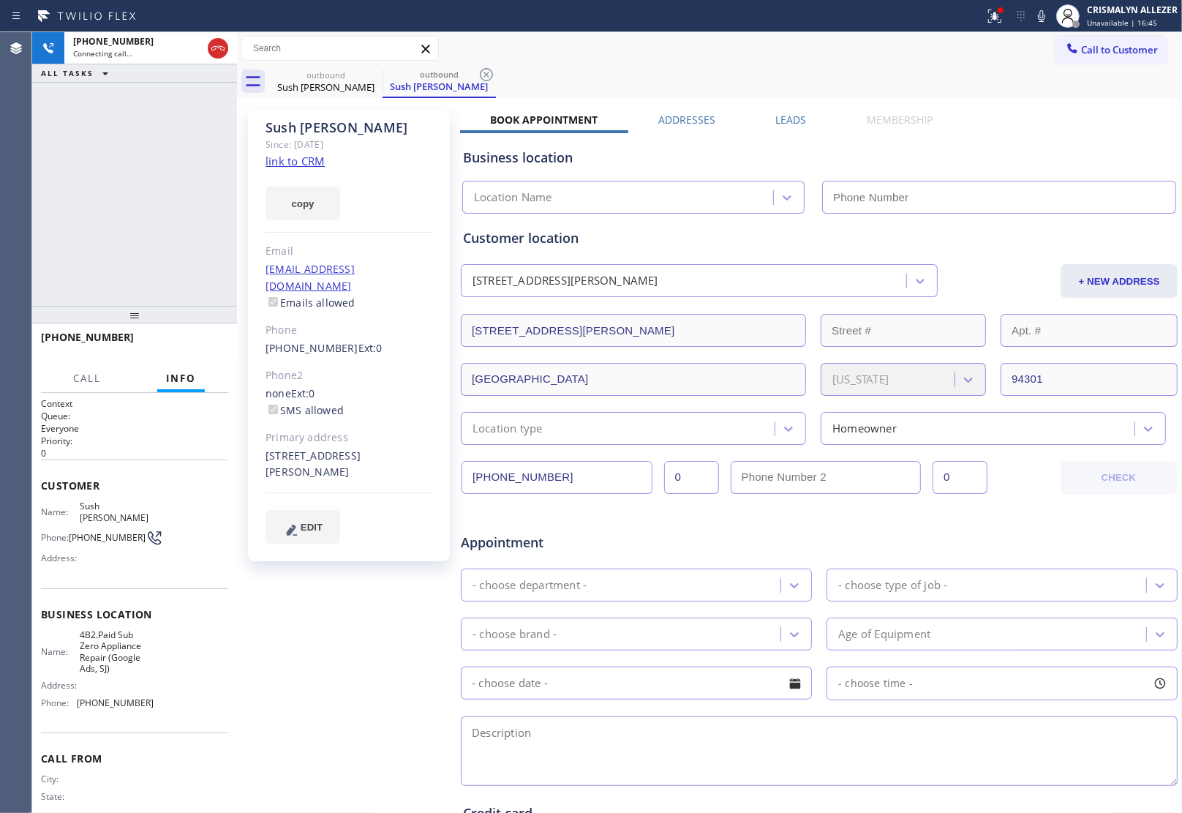
type input "(669) 280-5519"
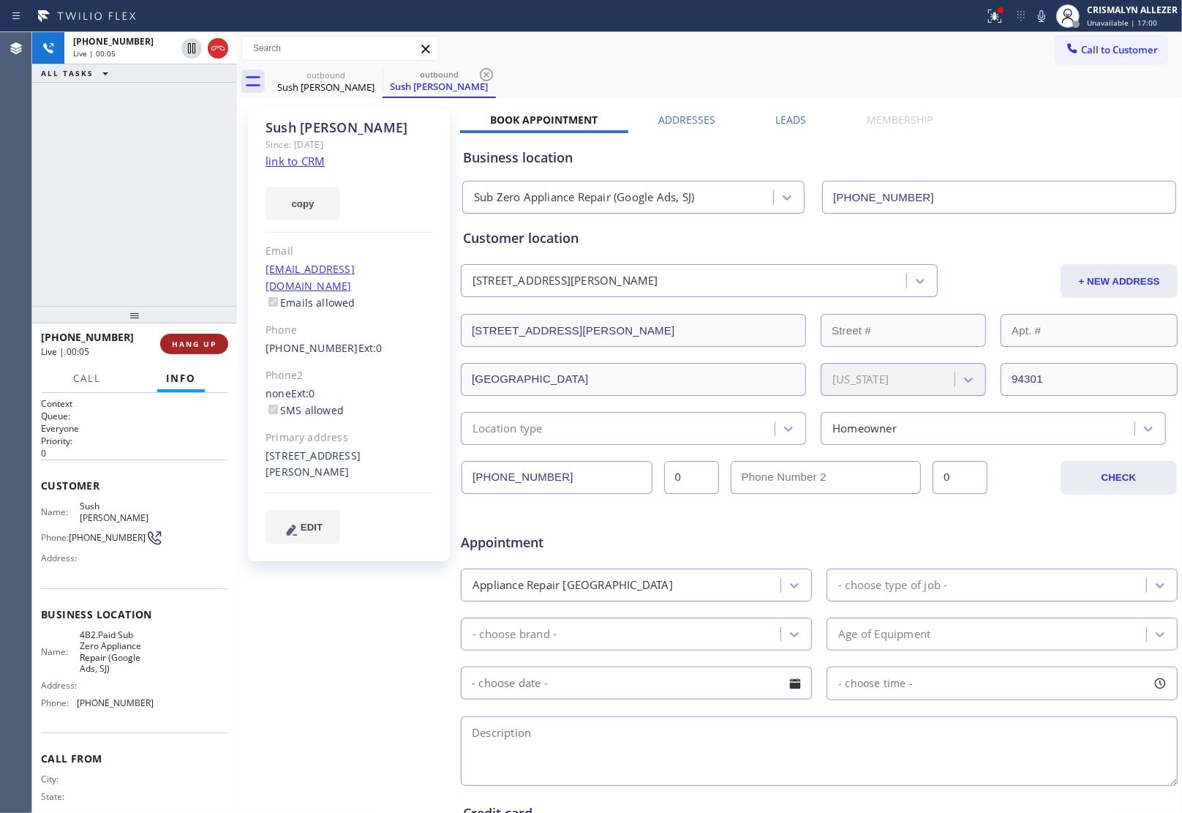
click at [173, 353] on button "HANG UP" at bounding box center [194, 344] width 68 height 20
click at [200, 344] on span "HANG UP" at bounding box center [194, 344] width 45 height 10
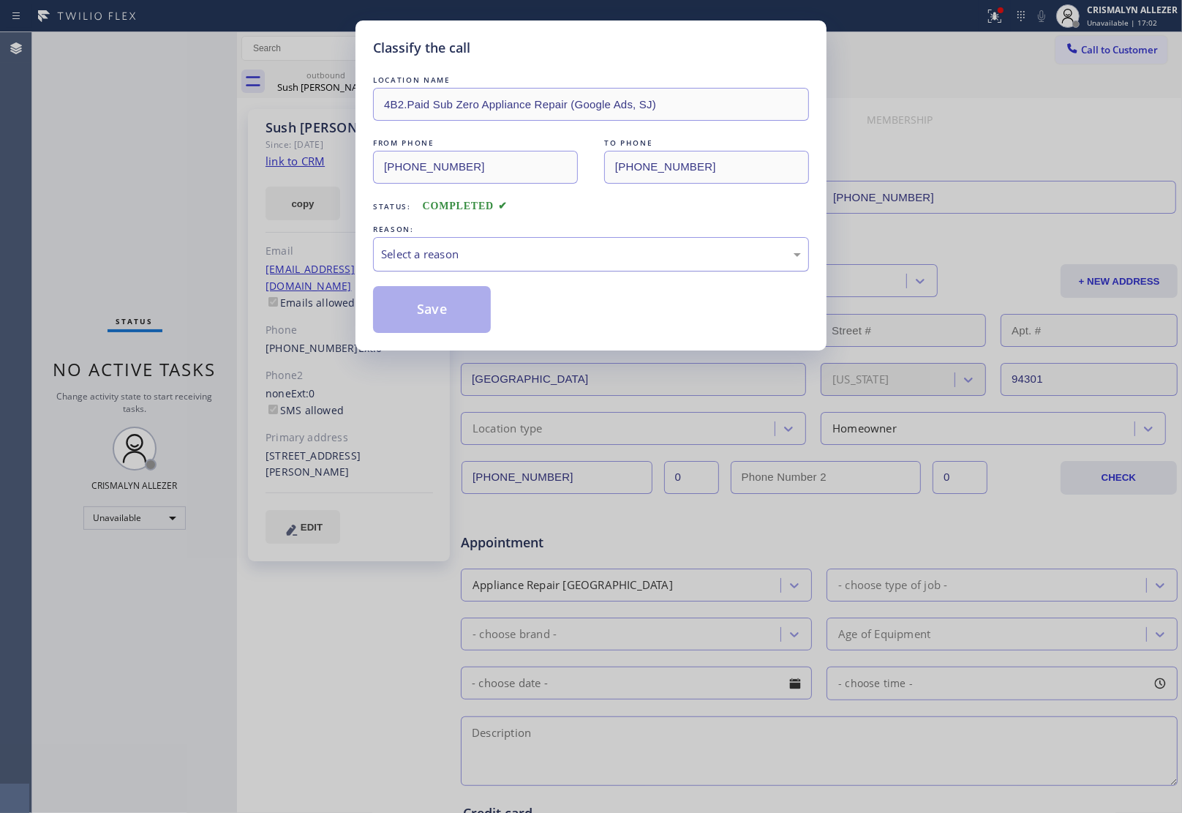
click at [565, 261] on div "Select a reason" at bounding box center [591, 254] width 420 height 17
click at [426, 324] on button "Save" at bounding box center [432, 309] width 118 height 47
